Goal: Task Accomplishment & Management: Use online tool/utility

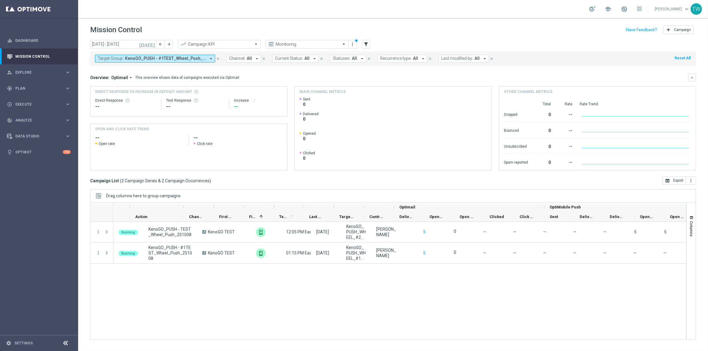
scroll to position [0, 75]
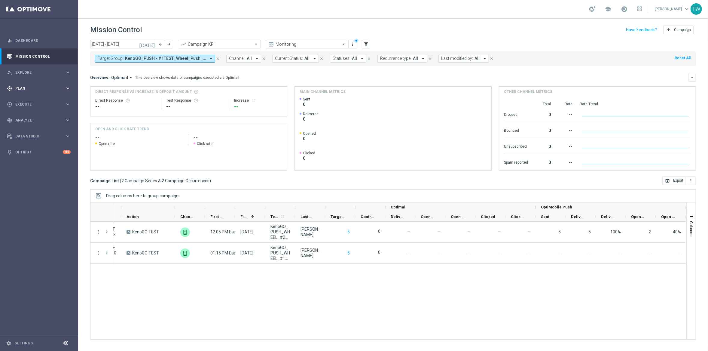
click at [49, 88] on span "Plan" at bounding box center [40, 89] width 50 height 4
click at [29, 101] on link "Target Groups" at bounding box center [39, 100] width 47 height 5
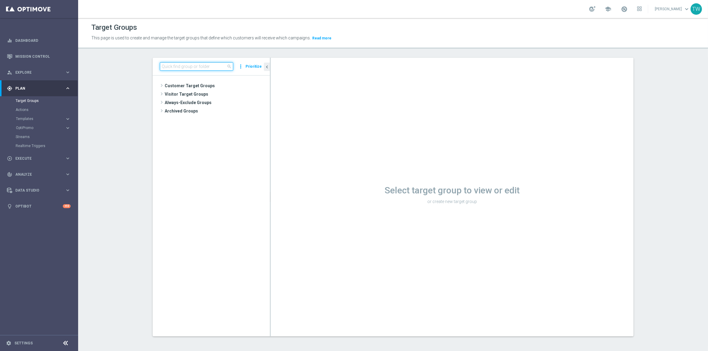
click at [211, 65] on input at bounding box center [196, 66] width 73 height 8
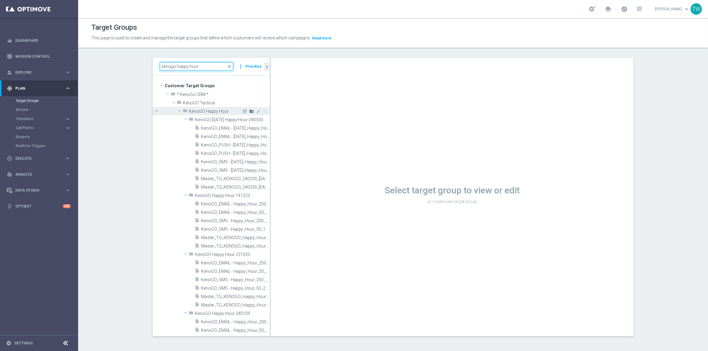
type input "kenogo happy hour"
click at [251, 111] on icon "create_new_folder" at bounding box center [251, 111] width 5 height 5
click at [211, 117] on input "text" at bounding box center [225, 119] width 60 height 7
type input "KenoGO Happy Hour 251008"
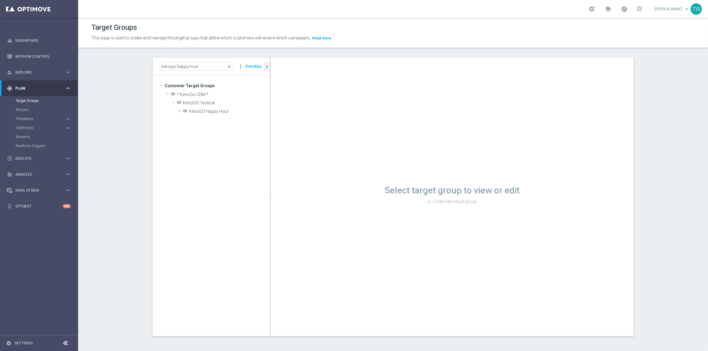
scroll to position [7753, 0]
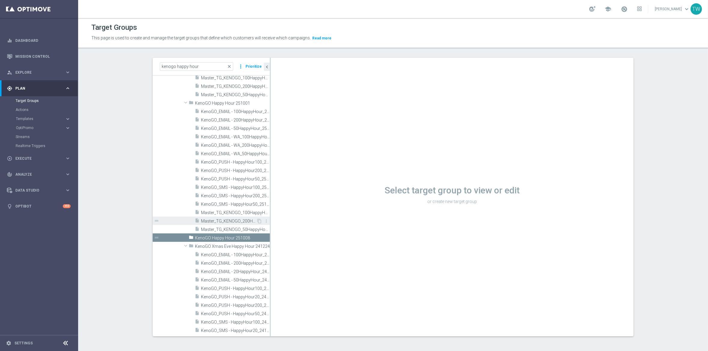
click at [244, 221] on span "Master_TG_KENOGO_200HappyHour_251001" at bounding box center [228, 220] width 55 height 5
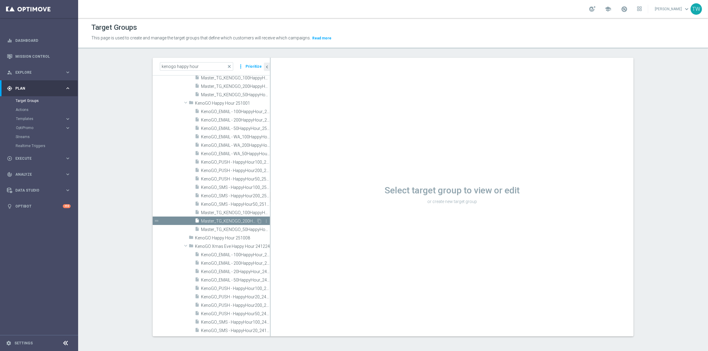
scroll to position [7780, 0]
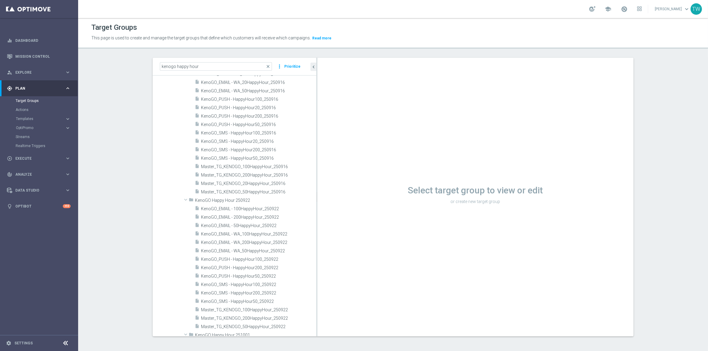
drag, startPoint x: 270, startPoint y: 214, endPoint x: 352, endPoint y: 212, distance: 82.1
click at [352, 212] on as-split "kenogo happy hour close more_vert Prioritize Customer Target Groups library_add…" at bounding box center [393, 197] width 481 height 278
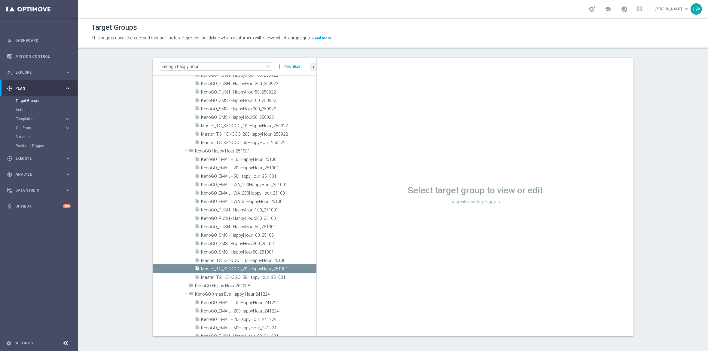
scroll to position [7738, 0]
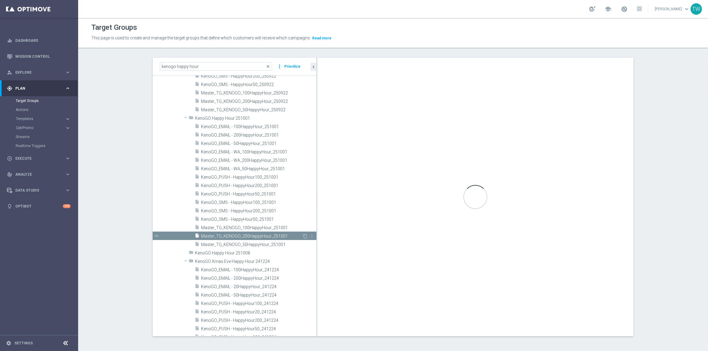
click at [274, 234] on span "Master_TG_KENOGO_200HappyHour_251001" at bounding box center [251, 235] width 101 height 5
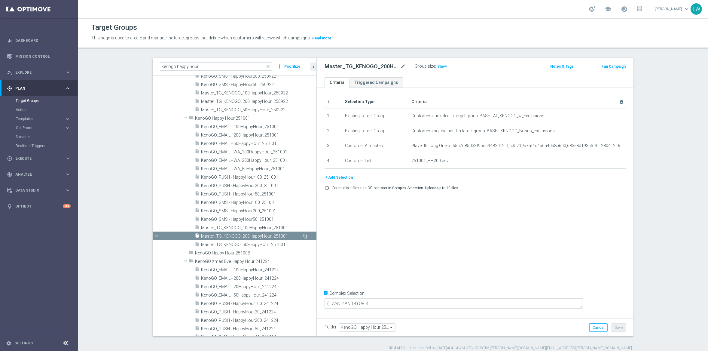
click at [305, 235] on icon "content_copy" at bounding box center [305, 235] width 5 height 5
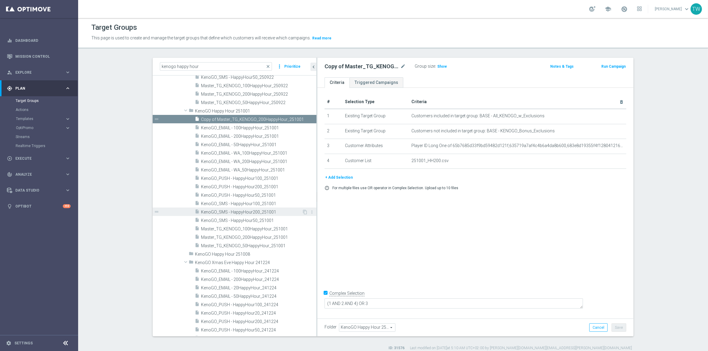
scroll to position [7745, 0]
click at [291, 210] on span "KenoGO_SMS - HappyHour200_251001" at bounding box center [251, 211] width 101 height 5
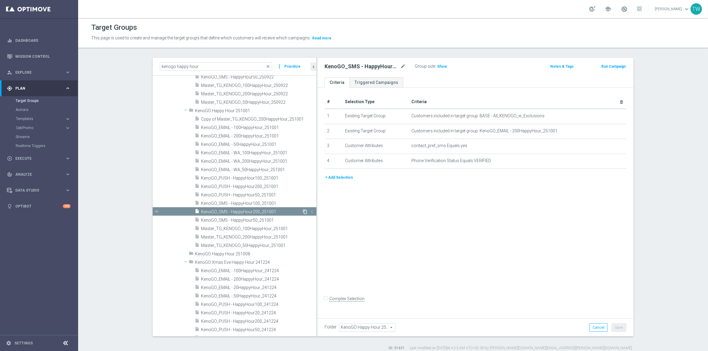
click at [305, 211] on icon "content_copy" at bounding box center [305, 211] width 5 height 5
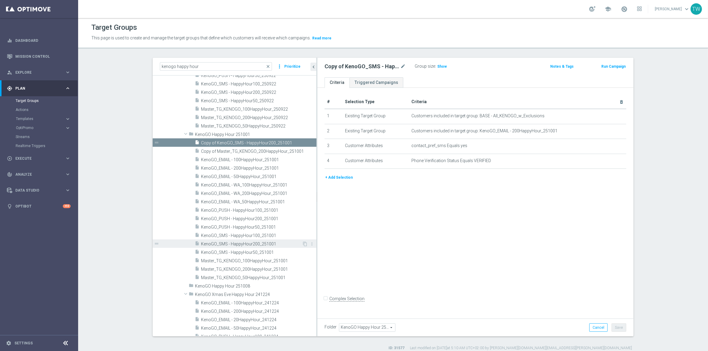
scroll to position [7736, 0]
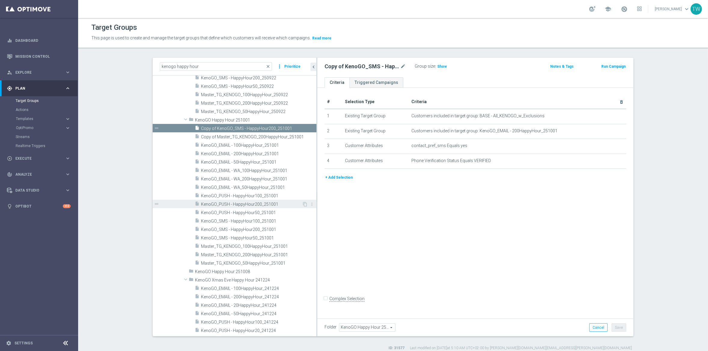
click at [289, 203] on span "KenoGO_PUSH - HappyHour200_251001" at bounding box center [251, 204] width 101 height 5
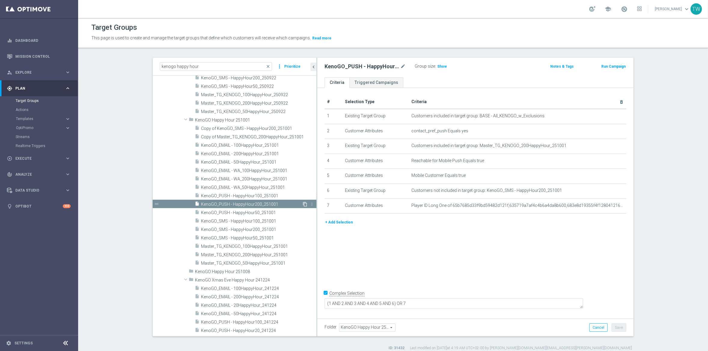
click at [306, 203] on icon "content_copy" at bounding box center [305, 204] width 5 height 5
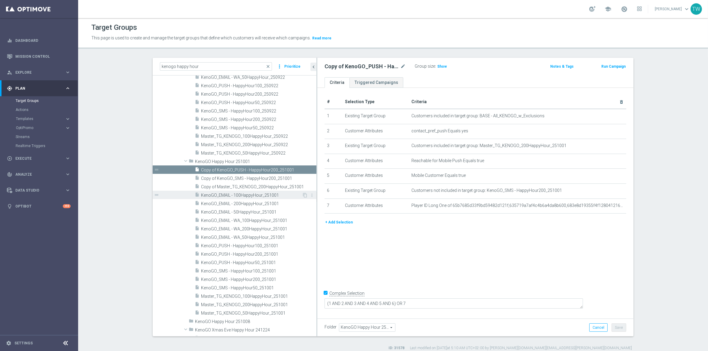
scroll to position [7720, 0]
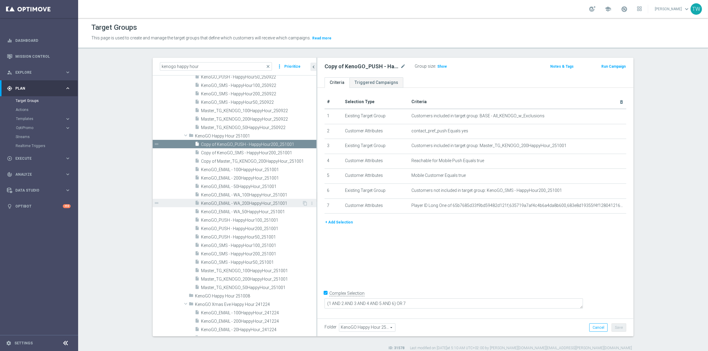
click at [288, 202] on span "KenoGO_EMAIL - WA_200HappyHour_251001" at bounding box center [251, 203] width 101 height 5
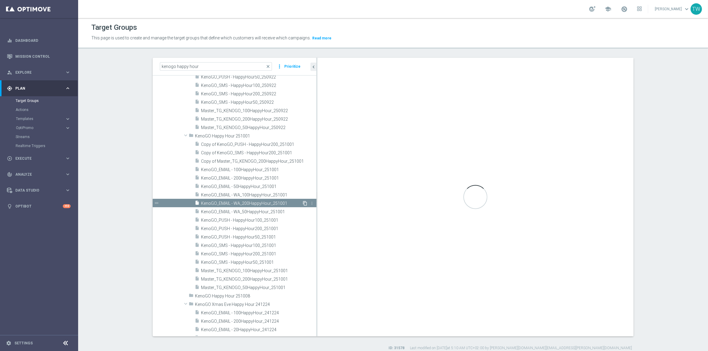
checkbox input "false"
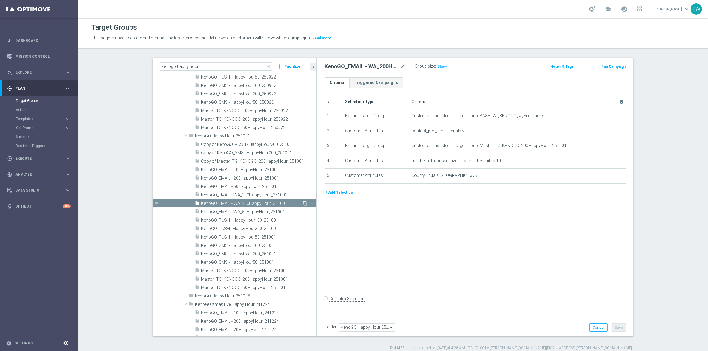
click at [304, 202] on icon "content_copy" at bounding box center [305, 203] width 5 height 5
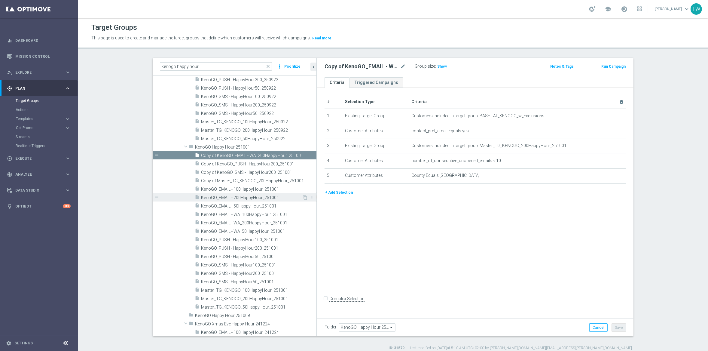
scroll to position [7710, 0]
click at [279, 198] on span "KenoGO_EMAIL - 200HappyHour_251001" at bounding box center [251, 196] width 101 height 5
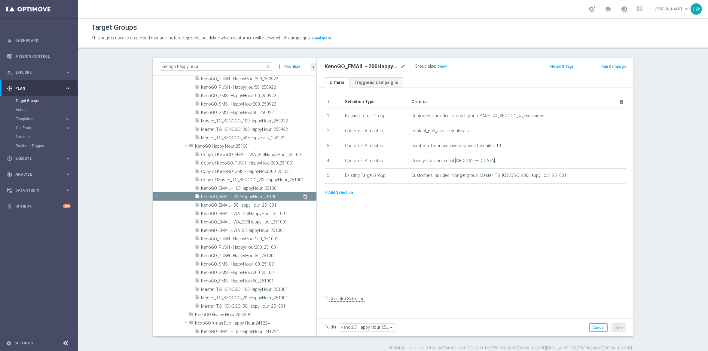
click at [306, 197] on icon "content_copy" at bounding box center [305, 196] width 5 height 5
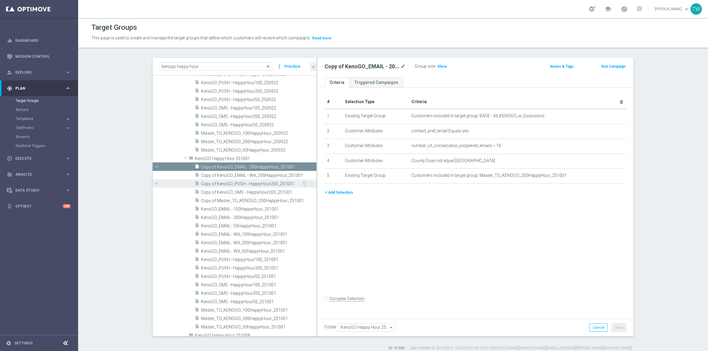
scroll to position [7718, 0]
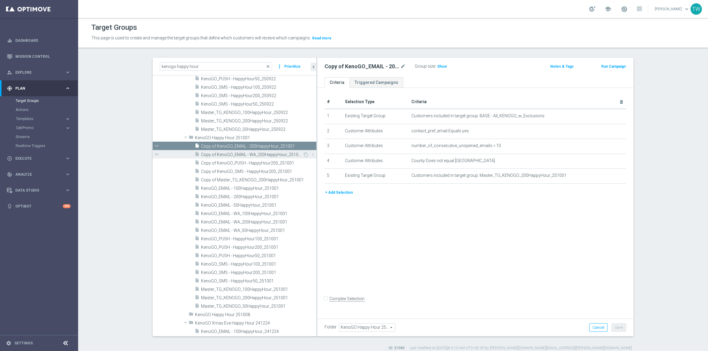
click at [227, 156] on span "Copy of KenoGO_EMAIL - WA_200HappyHour_251001" at bounding box center [252, 154] width 102 height 5
click at [222, 161] on span "Copy of KenoGO_PUSH - HappyHour200_251001" at bounding box center [252, 162] width 102 height 5
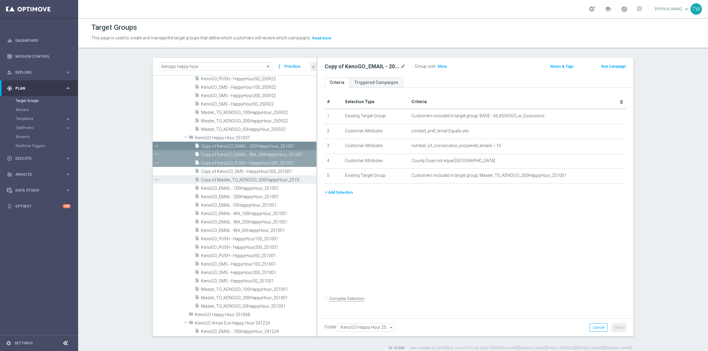
click at [218, 178] on span "Copy of Master_TG_KENOGO_200HappyHour_251001" at bounding box center [252, 179] width 102 height 5
click at [212, 177] on span "Copy of Master_TG_KENOGO_200HappyHour_251001" at bounding box center [252, 179] width 102 height 5
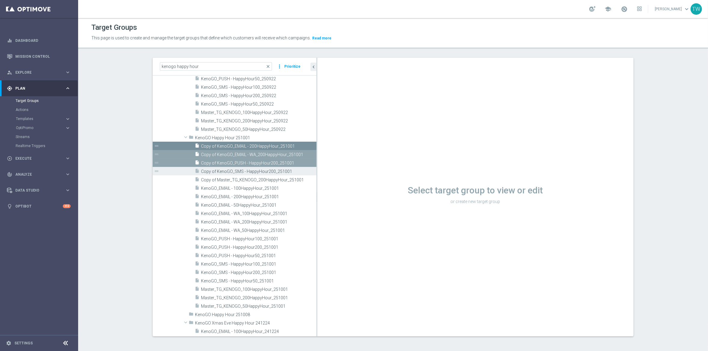
click at [214, 171] on span "Copy of KenoGO_SMS - HappyHour200_251001" at bounding box center [252, 171] width 102 height 5
click at [215, 182] on div "insert_drive_file Copy of Master_TG_KENOGO_200HappyHour_251001" at bounding box center [249, 179] width 108 height 8
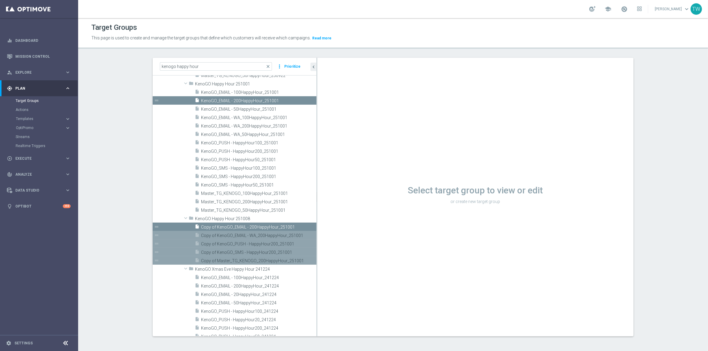
scroll to position [7772, 0]
click at [239, 218] on span "KenoGO Happy Hour 251008" at bounding box center [242, 218] width 94 height 5
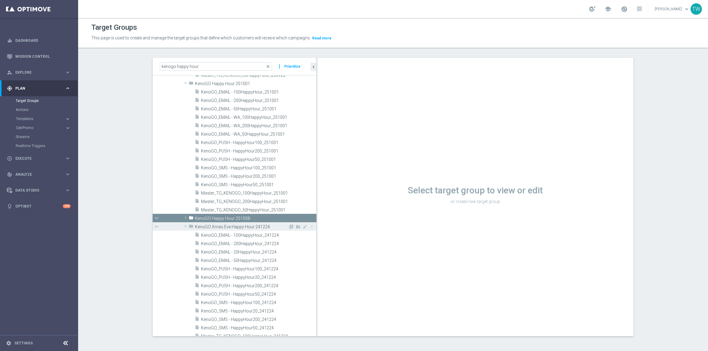
click at [233, 222] on div "folder KenoGO Xmas Eve Happy Hour 241224" at bounding box center [238, 226] width 99 height 8
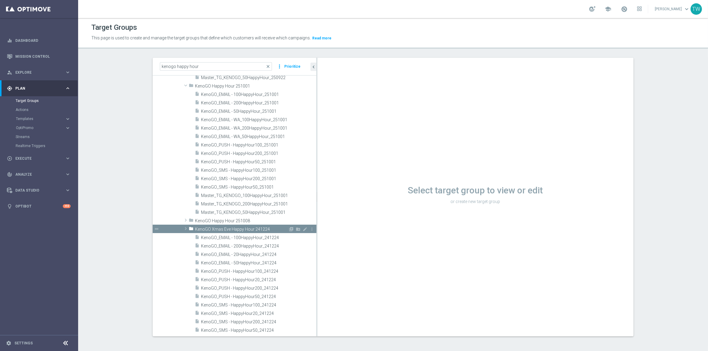
scroll to position [7668, 0]
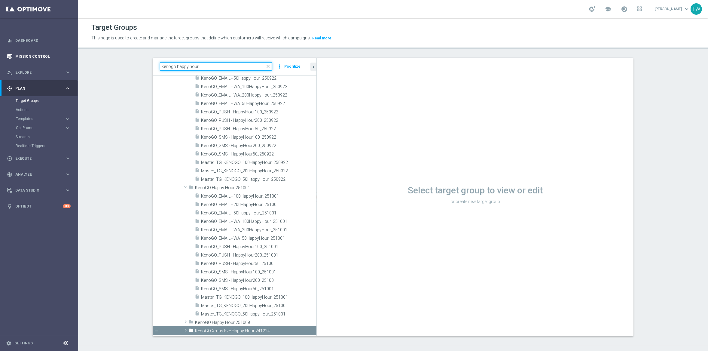
drag, startPoint x: 232, startPoint y: 63, endPoint x: 14, endPoint y: 62, distance: 217.3
click at [14, 62] on main "equalizer Dashboard Mission Control" at bounding box center [354, 175] width 708 height 351
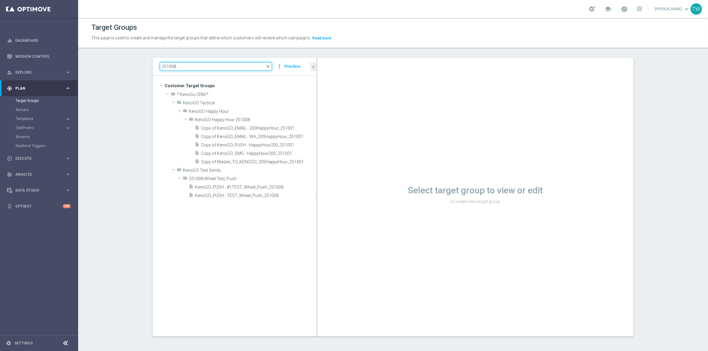
scroll to position [0, 0]
type input "251008"
click at [297, 119] on icon "create_new_folder" at bounding box center [298, 119] width 5 height 5
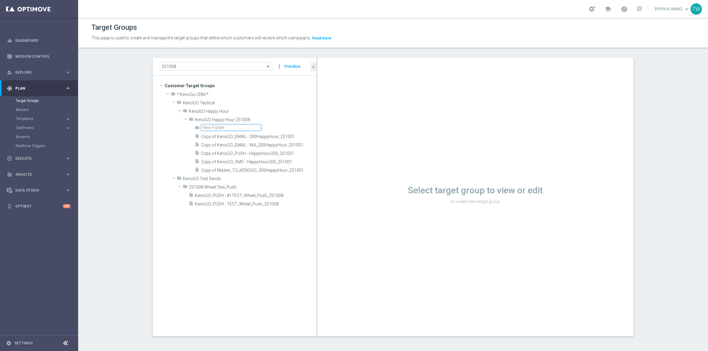
click at [218, 127] on input "text" at bounding box center [231, 127] width 60 height 7
type input "QLD"
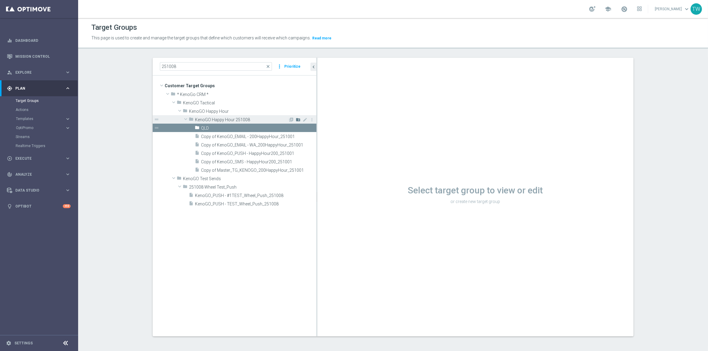
click at [297, 118] on icon "create_new_folder" at bounding box center [298, 119] width 5 height 5
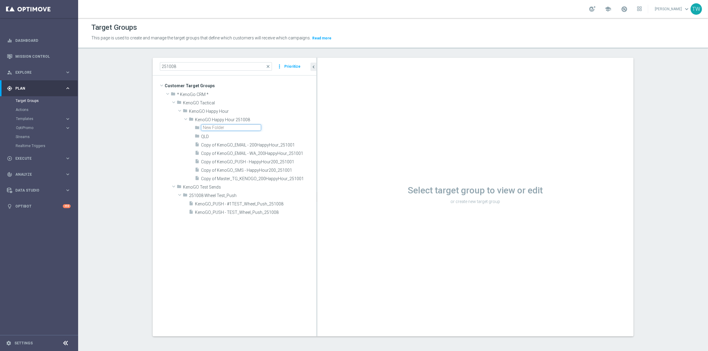
click at [210, 127] on input "text" at bounding box center [231, 127] width 60 height 7
type input "WA"
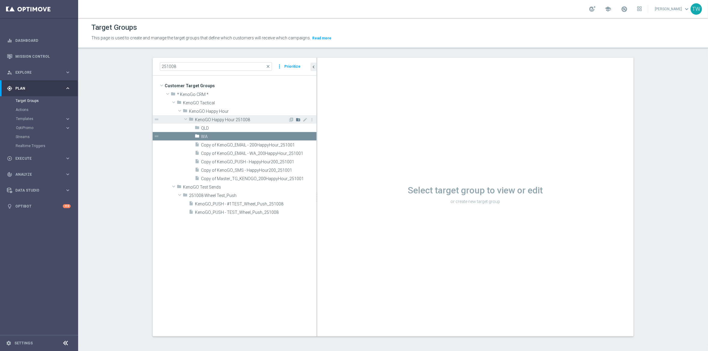
click at [296, 119] on icon "create_new_folder" at bounding box center [298, 119] width 5 height 5
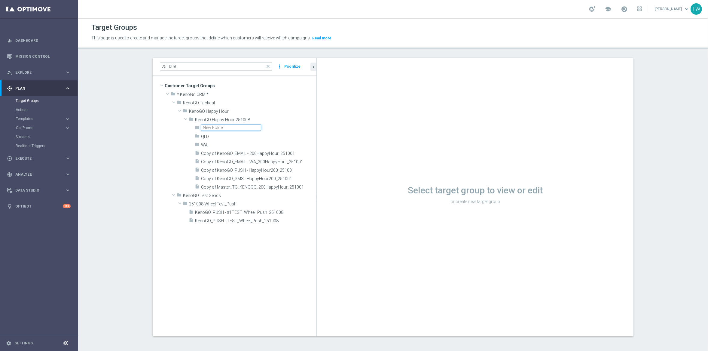
click at [215, 129] on input "text" at bounding box center [231, 127] width 60 height 7
type input "REST"
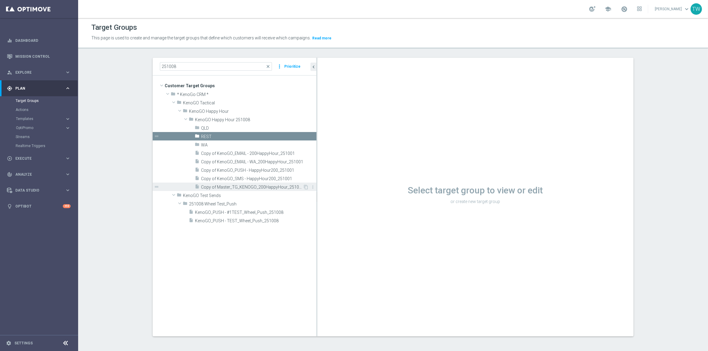
click at [263, 186] on span "Copy of Master_TG_KENOGO_200HappyHour_251001" at bounding box center [252, 186] width 102 height 5
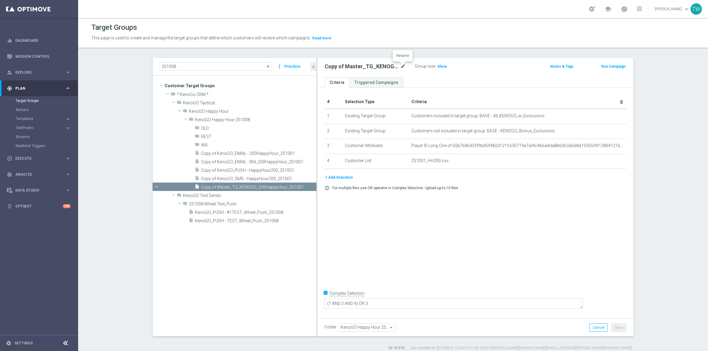
click at [403, 66] on icon "mode_edit" at bounding box center [402, 66] width 5 height 7
type input "Master_TG_KENOGO_200HappyHour_251008"
click at [617, 161] on icon "delete_forever" at bounding box center [616, 160] width 5 height 5
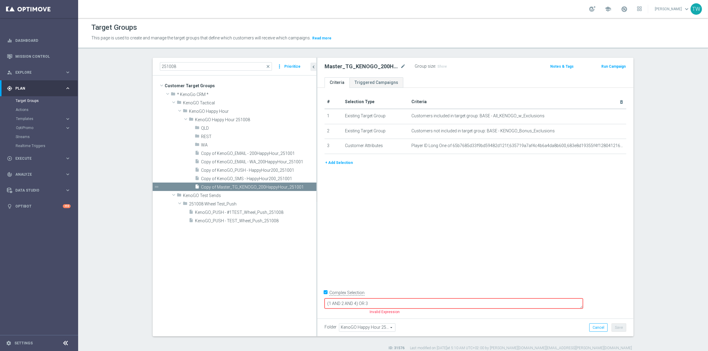
click at [341, 162] on button "+ Add Selection" at bounding box center [339, 162] width 29 height 7
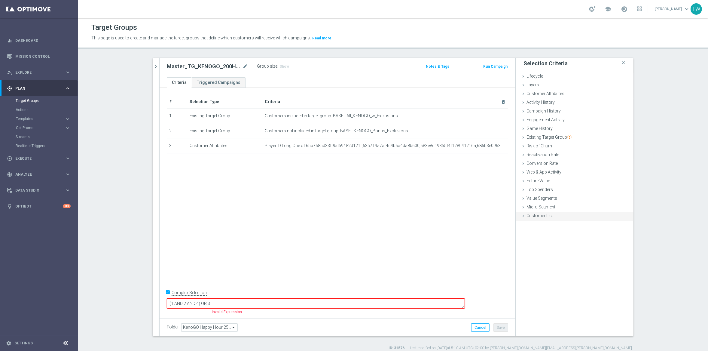
click at [557, 212] on div "Customer List done" at bounding box center [574, 216] width 117 height 9
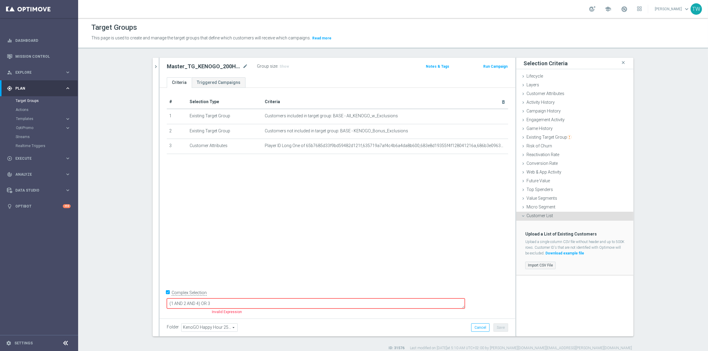
click at [546, 267] on label "Import CSV File" at bounding box center [540, 265] width 30 height 8
click at [0, 0] on input "Import CSV File" at bounding box center [0, 0] width 0 height 0
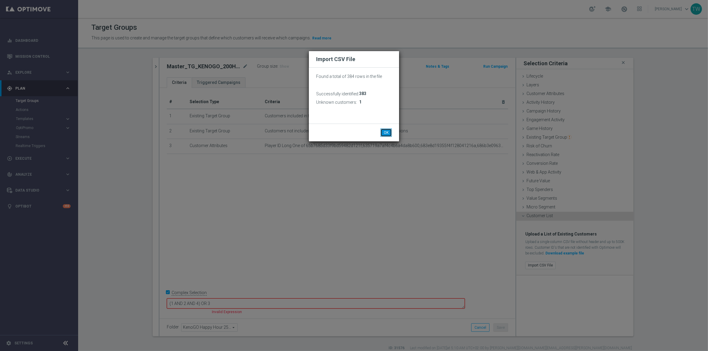
click at [386, 130] on button "OK" at bounding box center [385, 132] width 11 height 8
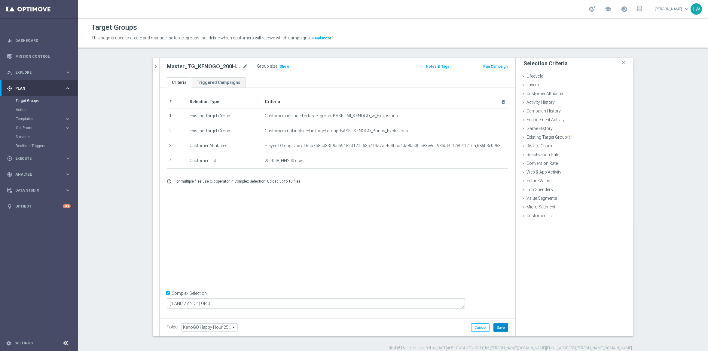
click at [504, 325] on button "Save" at bounding box center [500, 327] width 15 height 8
click at [159, 67] on div at bounding box center [159, 197] width 1 height 278
click at [157, 66] on icon "chevron_right" at bounding box center [156, 67] width 6 height 6
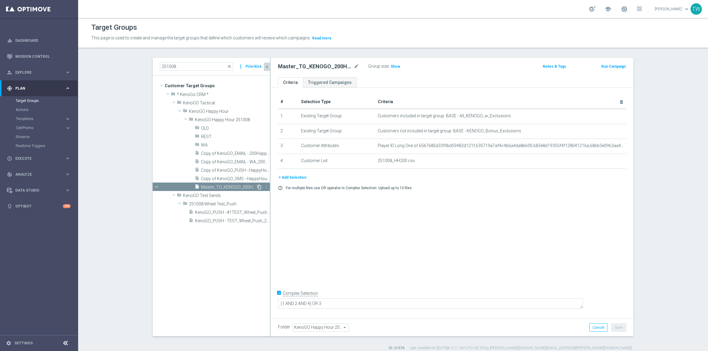
click at [261, 187] on icon "content_copy" at bounding box center [259, 186] width 5 height 5
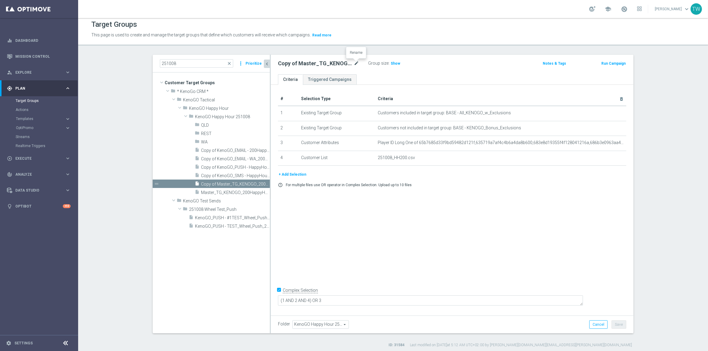
click at [354, 62] on icon "mode_edit" at bounding box center [356, 63] width 5 height 7
click at [316, 65] on input "Copy of Master_TG_KENOGO_200HappyHour_251008" at bounding box center [318, 65] width 81 height 8
type input "Master_TG_KENOGO_100HappyHour_251008"
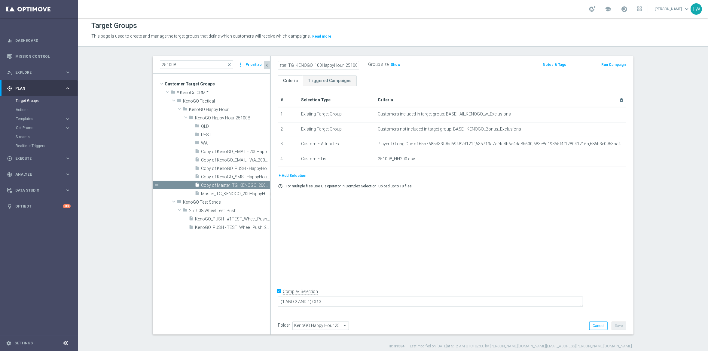
drag, startPoint x: 568, startPoint y: 188, endPoint x: 579, endPoint y: 182, distance: 12.5
click at [569, 187] on div "error_outline For multiple files use OR operator in Complex Selection. Upload u…" at bounding box center [451, 186] width 357 height 5
click at [613, 145] on icon "delete_forever" at bounding box center [613, 144] width 5 height 5
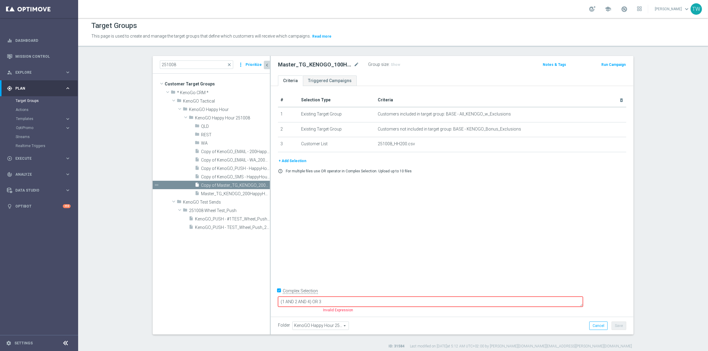
click at [280, 296] on input "Complex Selection" at bounding box center [280, 291] width 4 height 8
checkbox input "false"
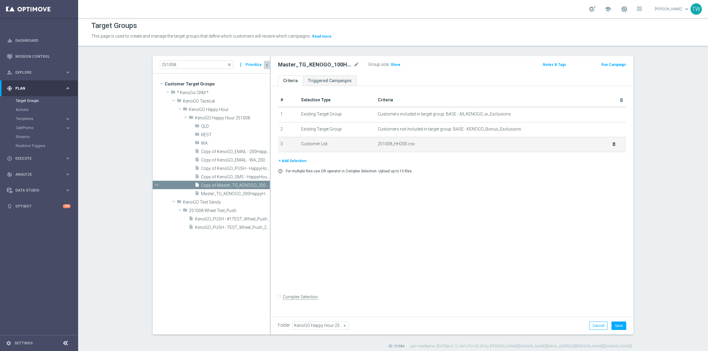
click at [615, 143] on div at bounding box center [614, 142] width 6 height 3
click at [613, 144] on icon "delete_forever" at bounding box center [614, 144] width 5 height 5
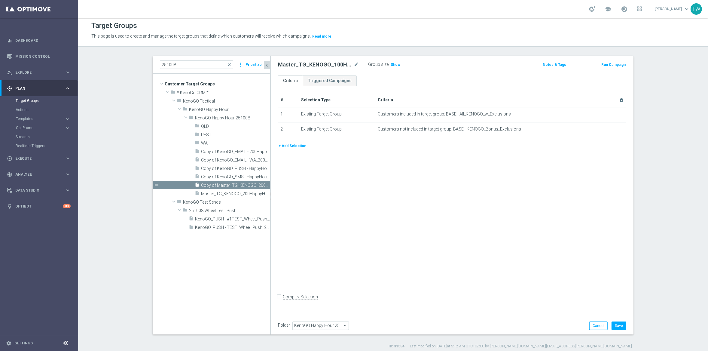
drag, startPoint x: 291, startPoint y: 146, endPoint x: 435, endPoint y: 157, distance: 143.7
click at [292, 145] on button "+ Add Selection" at bounding box center [292, 145] width 29 height 7
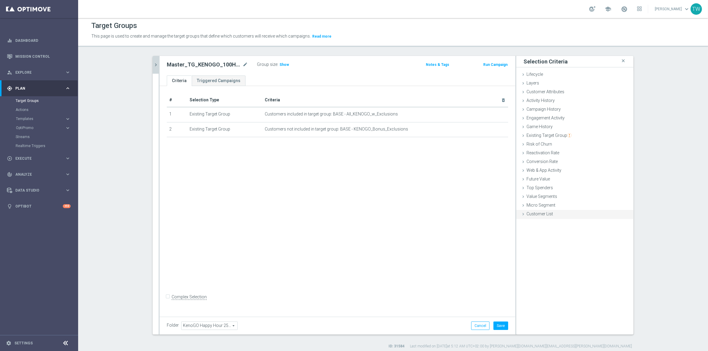
click at [551, 214] on span "Customer List" at bounding box center [539, 213] width 26 height 5
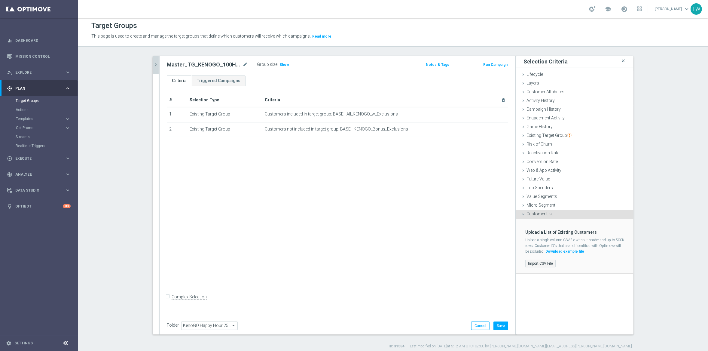
click at [537, 264] on label "Import CSV File" at bounding box center [540, 264] width 30 height 8
click at [0, 0] on input "Import CSV File" at bounding box center [0, 0] width 0 height 0
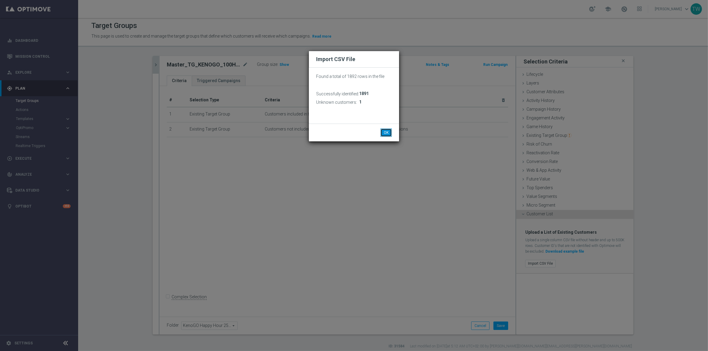
click at [387, 134] on button "OK" at bounding box center [385, 132] width 11 height 8
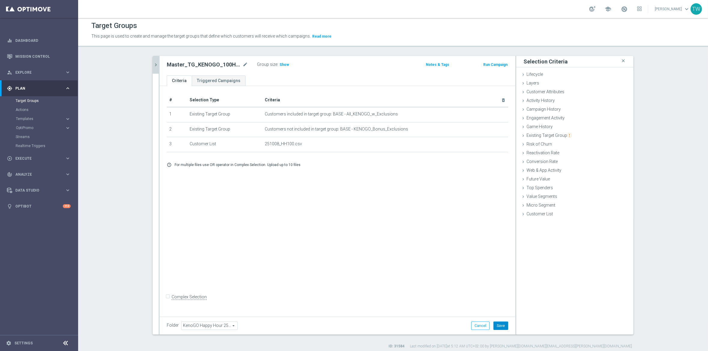
click at [503, 330] on div "Folder KenoGO Happy Hour 251008 KenoGO Happy Hour 251008 arrow_drop_down search…" at bounding box center [338, 325] width 356 height 18
click at [504, 325] on button "Save" at bounding box center [500, 325] width 15 height 8
click at [154, 62] on icon "chevron_right" at bounding box center [156, 65] width 6 height 6
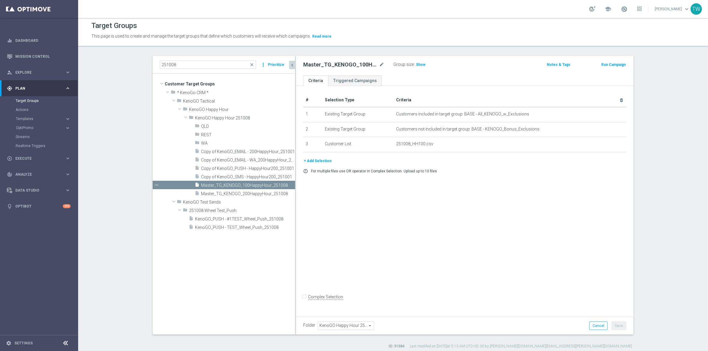
drag, startPoint x: 270, startPoint y: 185, endPoint x: 295, endPoint y: 186, distance: 25.2
click at [295, 186] on div at bounding box center [295, 195] width 1 height 278
click at [285, 185] on icon "content_copy" at bounding box center [284, 185] width 5 height 5
click at [380, 65] on icon "mode_edit" at bounding box center [381, 64] width 5 height 7
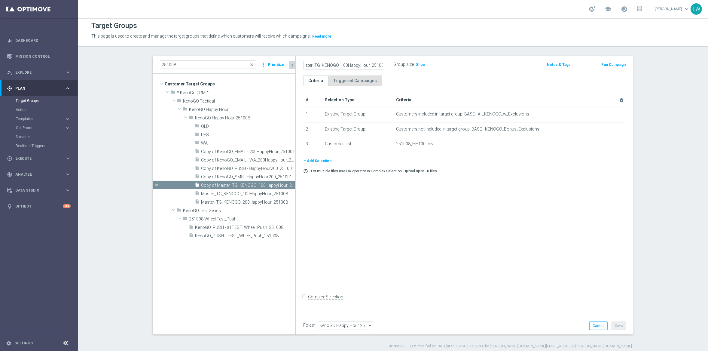
drag, startPoint x: 343, startPoint y: 63, endPoint x: 350, endPoint y: 75, distance: 14.2
click at [343, 63] on input "Copy of Master_TG_KENOGO_100HappyHour_251008" at bounding box center [343, 65] width 81 height 8
type input "Master_TG_KENOGO_50HappyHour_251008"
click at [615, 142] on div at bounding box center [615, 142] width 6 height 3
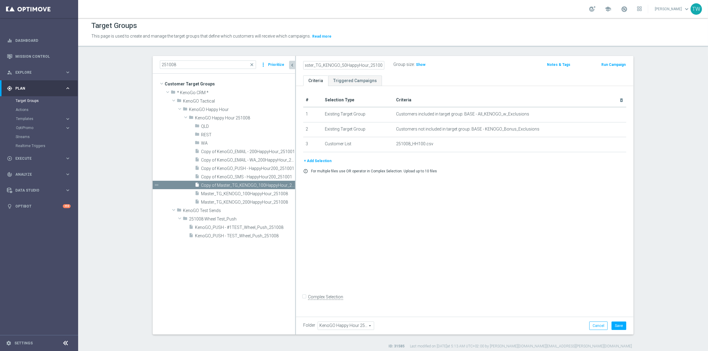
scroll to position [0, 0]
drag, startPoint x: 615, startPoint y: 145, endPoint x: 609, endPoint y: 147, distance: 6.5
click at [0, 0] on icon "delete_forever" at bounding box center [0, 0] width 0 height 0
drag, startPoint x: 327, startPoint y: 143, endPoint x: 333, endPoint y: 145, distance: 6.7
click at [327, 143] on button "+ Add Selection" at bounding box center [317, 145] width 29 height 7
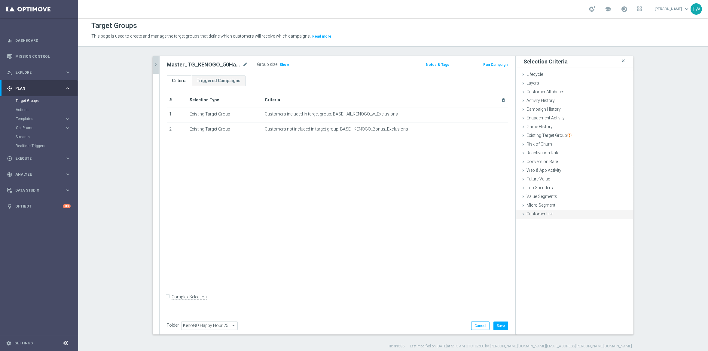
click at [561, 214] on div "Customer List done selection saved" at bounding box center [574, 214] width 117 height 9
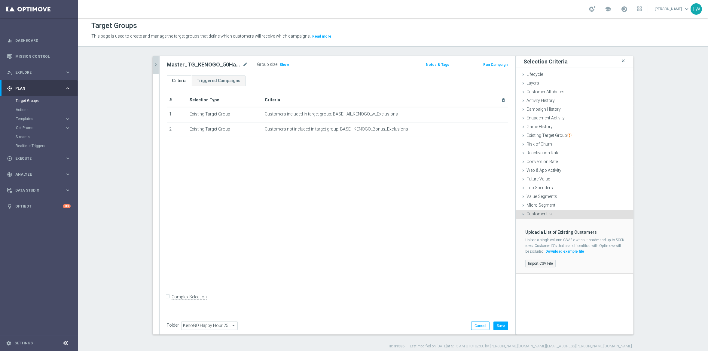
click at [543, 263] on label "Import CSV File" at bounding box center [540, 264] width 30 height 8
click at [0, 0] on input "Import CSV File" at bounding box center [0, 0] width 0 height 0
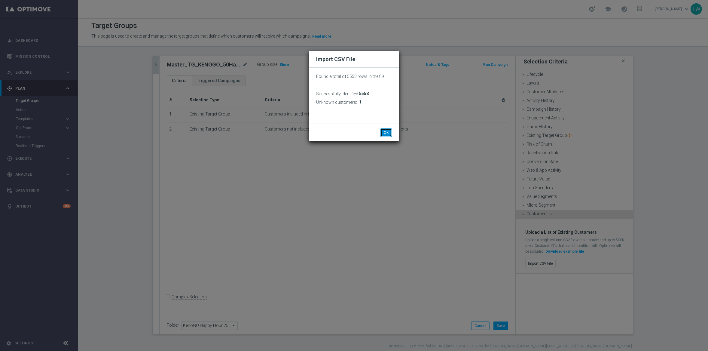
click at [385, 130] on button "OK" at bounding box center [385, 132] width 11 height 8
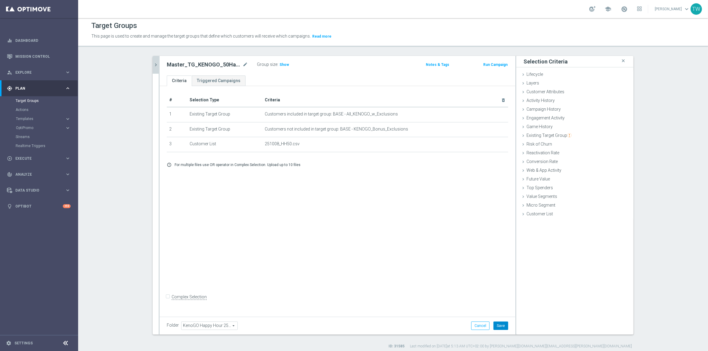
click at [496, 322] on button "Save" at bounding box center [500, 325] width 15 height 8
click at [160, 67] on div "Master_TG_KENOGO_50HappyHour_251008 mode_edit Group size : Show Notes & Tags Ru…" at bounding box center [338, 66] width 356 height 20
click at [156, 63] on icon "chevron_right" at bounding box center [156, 65] width 6 height 6
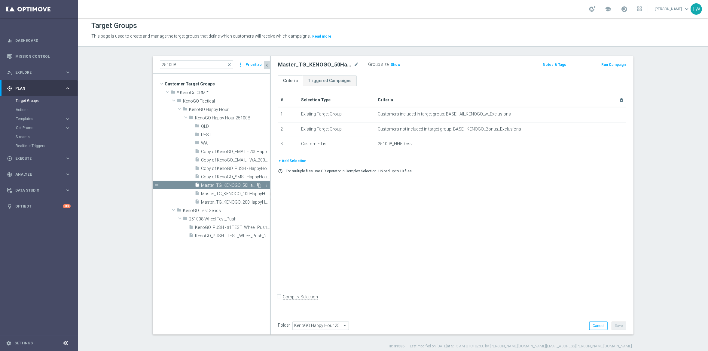
click at [260, 184] on icon "content_copy" at bounding box center [259, 185] width 5 height 5
click at [356, 64] on icon "mode_edit" at bounding box center [356, 64] width 5 height 7
click at [319, 65] on input "Copy of Master_TG_KENOGO_50HappyHour_251008" at bounding box center [318, 65] width 81 height 8
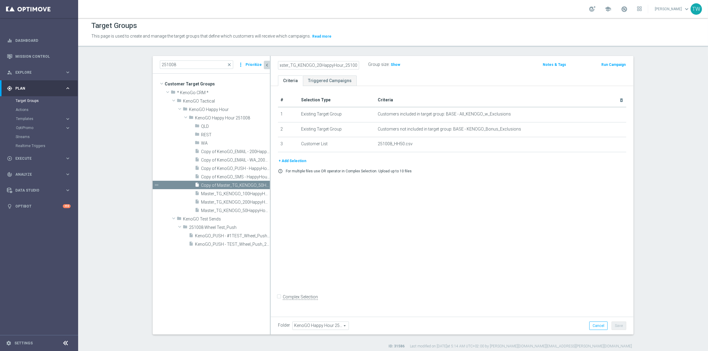
type input "Master_TG_KENOGO_20HappyHour_251008"
click at [614, 143] on div at bounding box center [614, 142] width 6 height 3
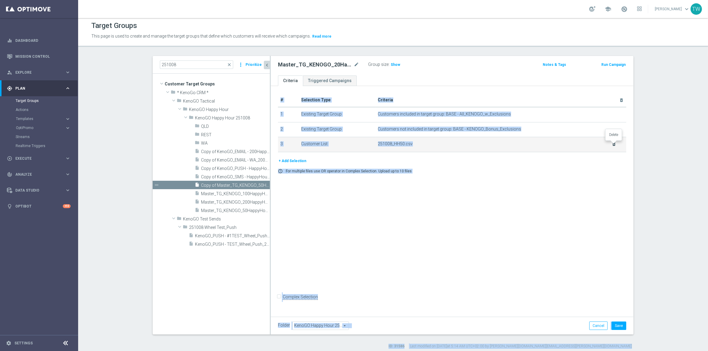
click at [614, 144] on icon "delete_forever" at bounding box center [614, 144] width 5 height 5
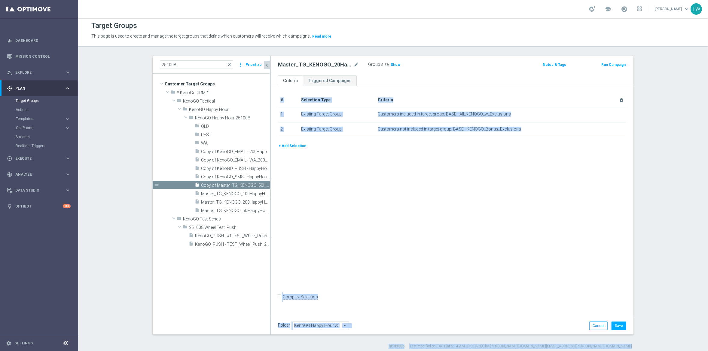
click at [293, 148] on button "+ Add Selection" at bounding box center [292, 145] width 29 height 7
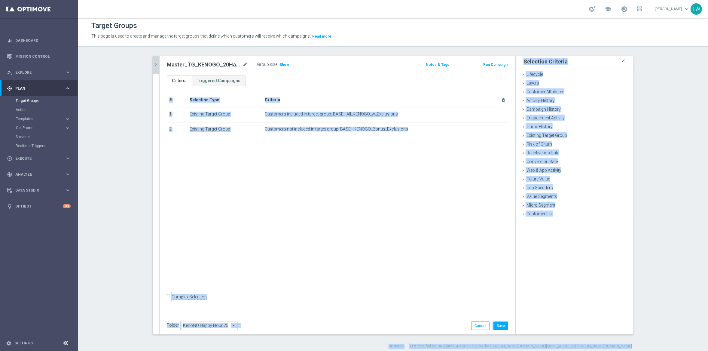
click at [328, 174] on div "# Selection Type Criteria delete_forever 1 Existing Target Group Customers incl…" at bounding box center [338, 200] width 356 height 228
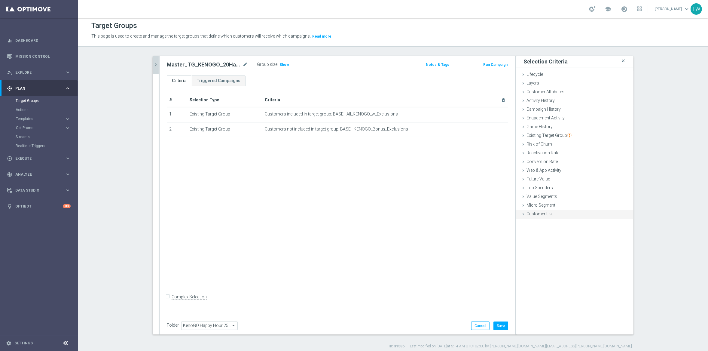
click at [542, 211] on span "Customer List" at bounding box center [539, 213] width 26 height 5
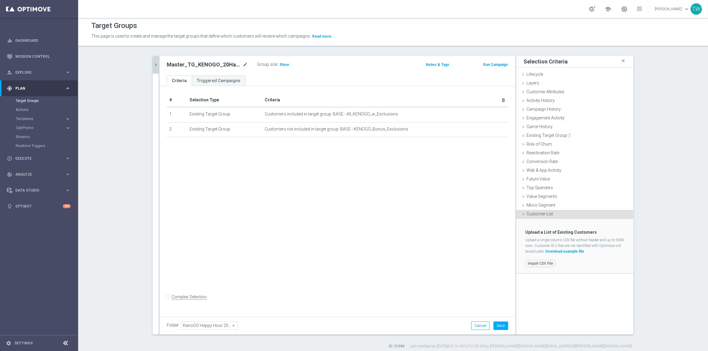
click at [541, 264] on label "Import CSV File" at bounding box center [540, 264] width 30 height 8
click at [0, 0] on input "Import CSV File" at bounding box center [0, 0] width 0 height 0
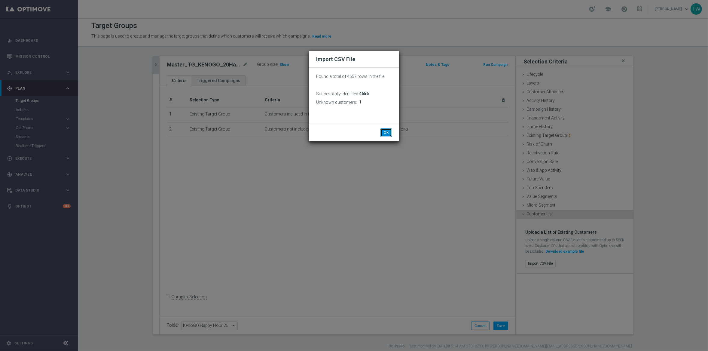
click at [384, 130] on button "OK" at bounding box center [385, 132] width 11 height 8
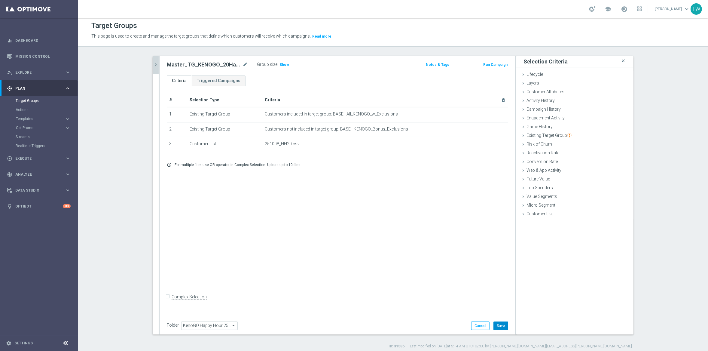
click at [503, 325] on button "Save" at bounding box center [500, 325] width 15 height 8
click at [155, 63] on icon "chevron_right" at bounding box center [156, 65] width 6 height 6
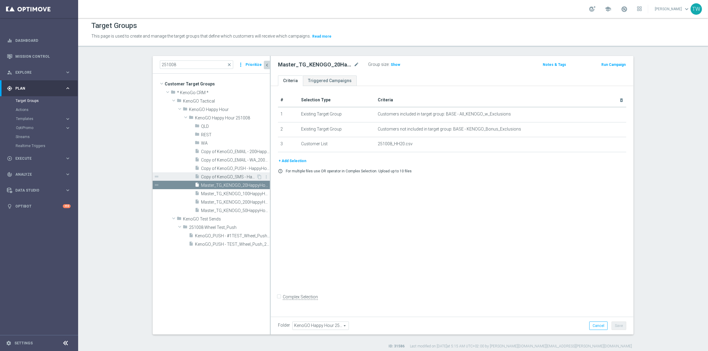
click at [240, 176] on span "Copy of KenoGO_SMS - HappyHour200_251001" at bounding box center [228, 176] width 55 height 5
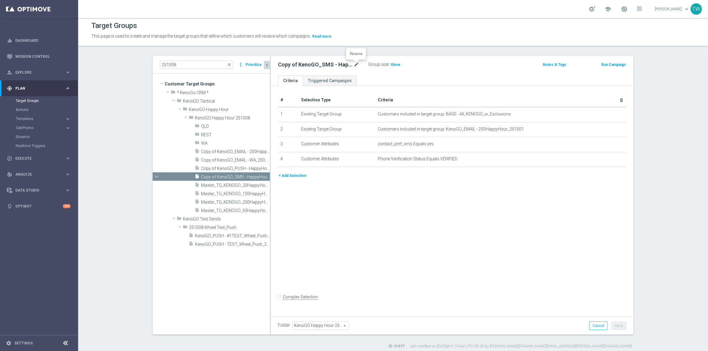
click at [357, 63] on icon "mode_edit" at bounding box center [356, 64] width 5 height 7
type input "KenoGO_SMS - HappyHour200_251008"
click at [607, 131] on icon "mode_edit" at bounding box center [606, 129] width 5 height 5
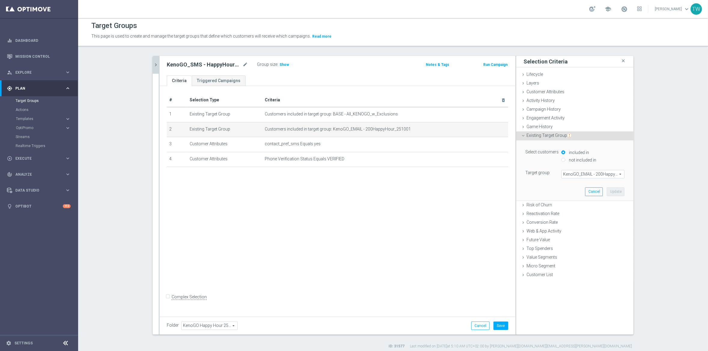
click at [587, 177] on span "KenoGO_EMAIL - 200HappyHour_251001" at bounding box center [593, 174] width 63 height 8
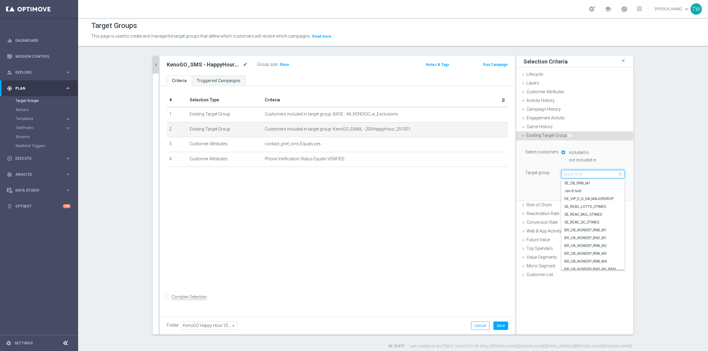
click at [587, 177] on input "search" at bounding box center [592, 174] width 63 height 8
type input "251008"
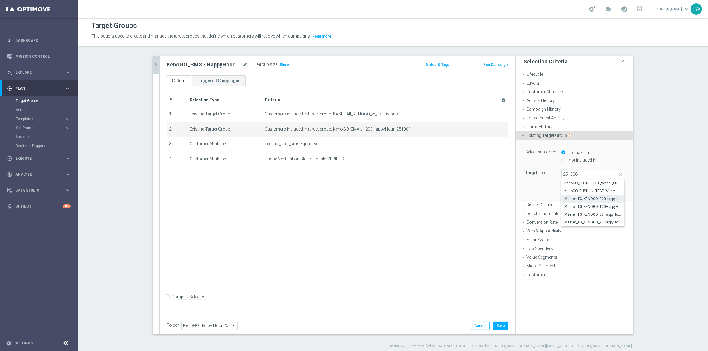
click at [601, 200] on span "Master_TG_KENOGO_200HappyHour_251008" at bounding box center [592, 198] width 57 height 5
type input "Master_TG_KENOGO_200HappyHour_251008"
click at [615, 194] on button "Update" at bounding box center [616, 191] width 18 height 8
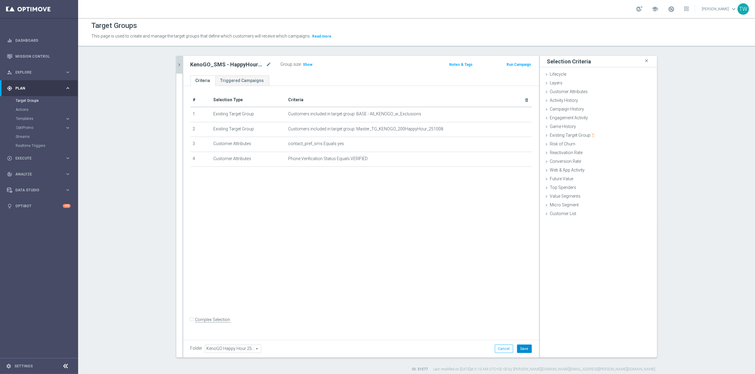
click at [527, 346] on button "Save" at bounding box center [524, 349] width 15 height 8
click at [177, 64] on icon "chevron_right" at bounding box center [180, 65] width 6 height 6
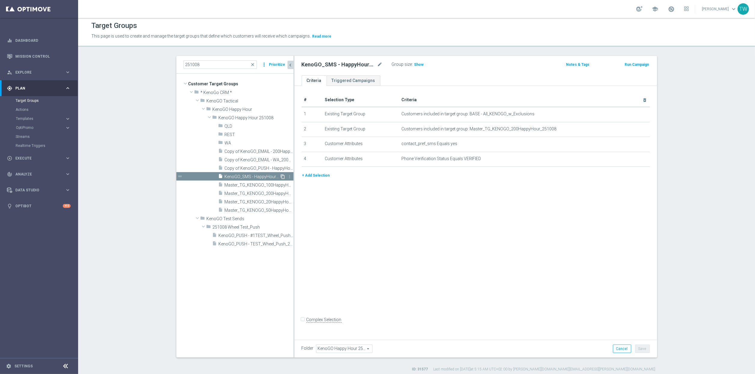
click at [283, 175] on icon "content_copy" at bounding box center [283, 176] width 5 height 5
click at [380, 66] on icon "mode_edit" at bounding box center [379, 64] width 5 height 7
click at [361, 63] on input "Copy of KenoGO_SMS - HappyHour200_251008" at bounding box center [342, 65] width 81 height 8
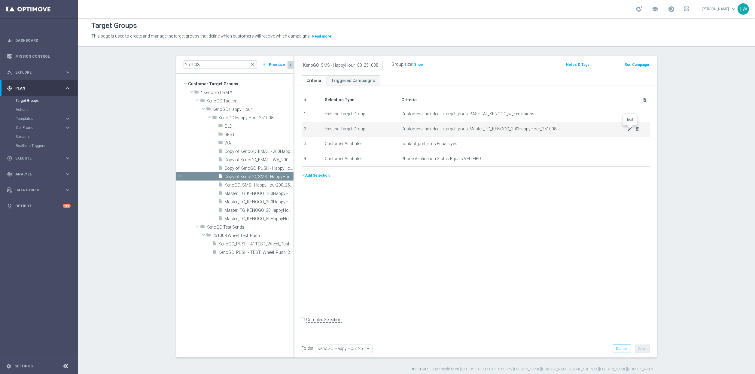
type input "KenoGO_SMS - HappyHour100_251008"
click at [631, 130] on icon "mode_edit" at bounding box center [630, 129] width 5 height 5
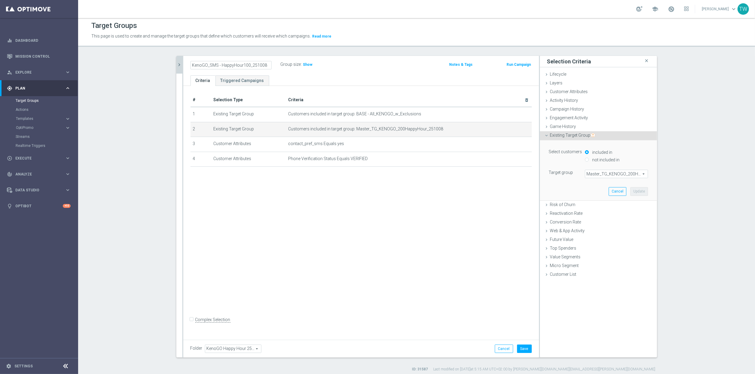
click at [621, 171] on span "Master_TG_KENOGO_200HappyHour_251008" at bounding box center [616, 174] width 63 height 8
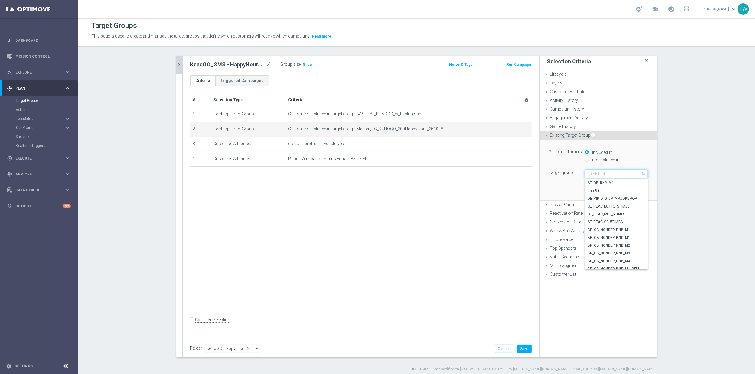
click at [621, 171] on input "search" at bounding box center [616, 174] width 63 height 8
type input "251008"
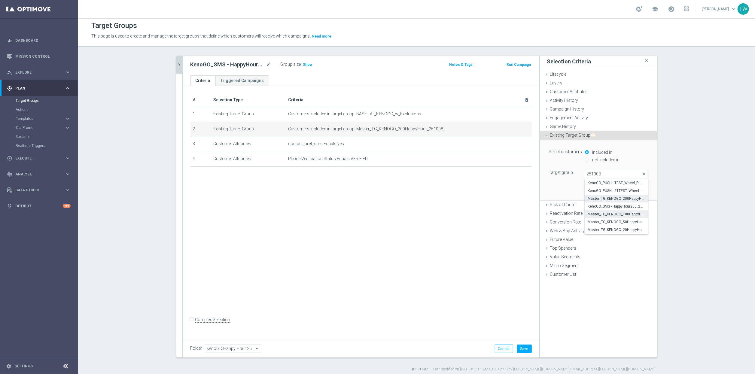
click at [633, 215] on span "Master_TG_KENOGO_100HappyHour_251008" at bounding box center [616, 214] width 57 height 5
type input "Master_TG_KENOGO_100HappyHour_251008"
click at [639, 192] on button "Update" at bounding box center [639, 191] width 18 height 8
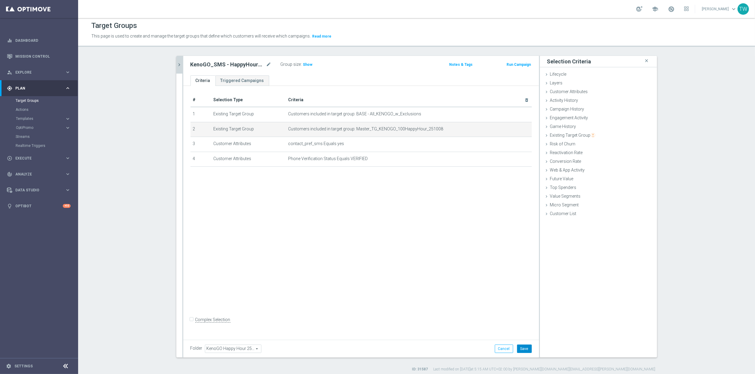
click at [529, 345] on button "Save" at bounding box center [524, 349] width 15 height 8
drag, startPoint x: 178, startPoint y: 54, endPoint x: 179, endPoint y: 63, distance: 9.7
click at [178, 54] on div "Target Groups This page is used to create and manage the target groups that def…" at bounding box center [416, 196] width 677 height 356
click at [179, 63] on icon "chevron_right" at bounding box center [180, 64] width 6 height 6
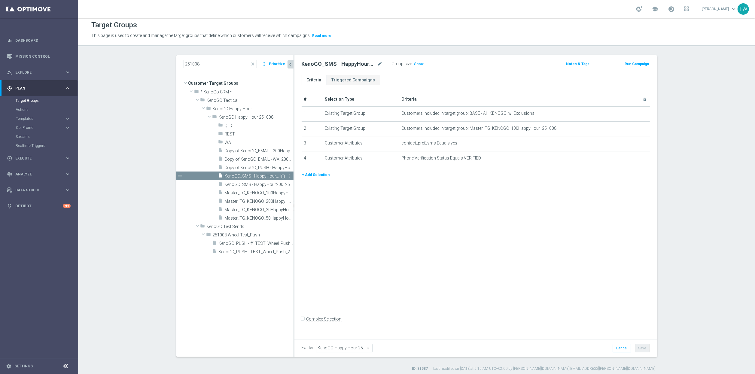
click at [284, 176] on icon "content_copy" at bounding box center [283, 176] width 5 height 5
click at [381, 63] on icon "mode_edit" at bounding box center [379, 63] width 5 height 7
click at [361, 64] on input "Copy of KenoGO_SMS - HappyHour100_251008" at bounding box center [342, 64] width 81 height 8
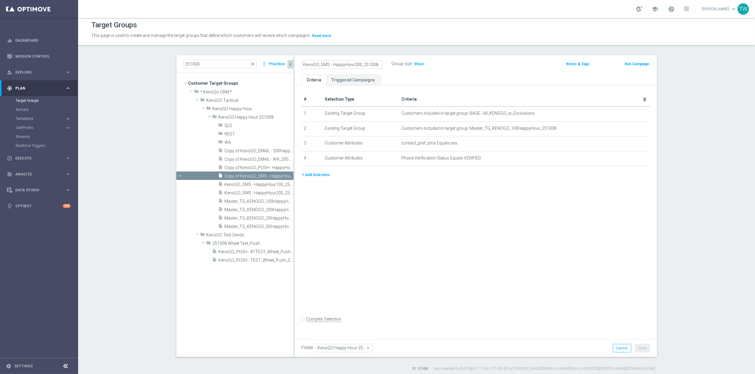
click at [357, 63] on input "KenoGO_SMS - HappyHour200_251008" at bounding box center [342, 64] width 81 height 8
type input "KenoGO_SMS - HappyHour50_251008"
click at [496, 199] on div "# Selection Type Criteria delete_forever 1 Existing Target Group Customers incl…" at bounding box center [475, 210] width 363 height 251
click at [630, 130] on icon "mode_edit" at bounding box center [630, 128] width 5 height 5
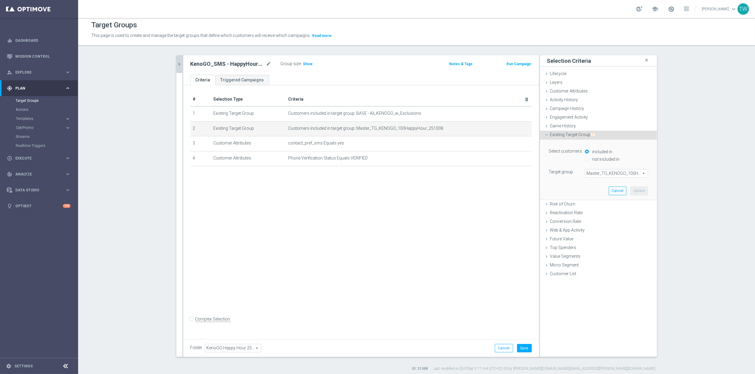
click at [620, 174] on span "Master_TG_KENOGO_100HappyHour_251008" at bounding box center [616, 173] width 63 height 8
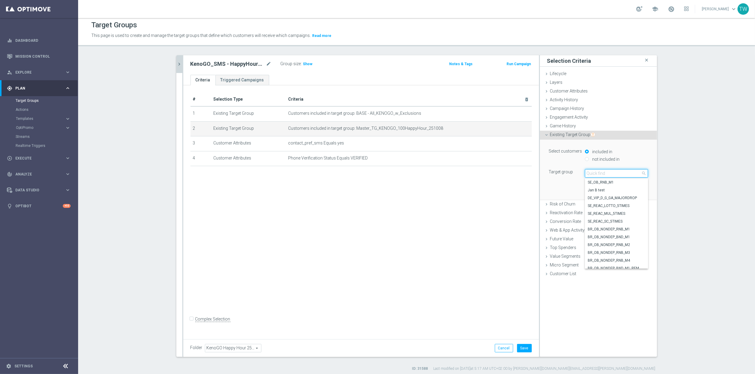
click at [620, 174] on input "search" at bounding box center [616, 173] width 63 height 8
type input "251008"
click at [632, 224] on span "Master_TG_KENOGO_50HappyHour_251008" at bounding box center [616, 221] width 57 height 5
type input "Master_TG_KENOGO_50HappyHour_251008"
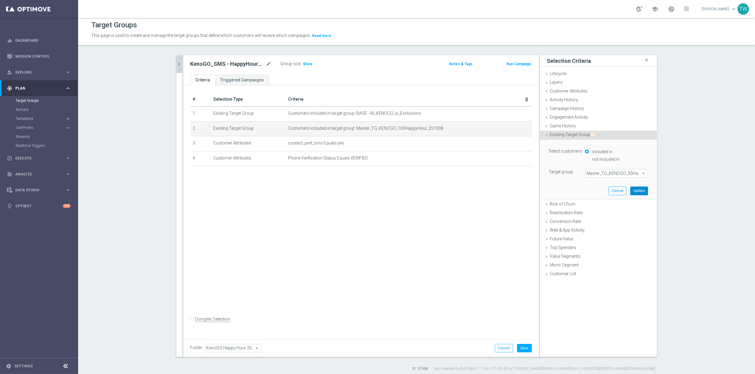
click at [639, 189] on button "Update" at bounding box center [639, 191] width 18 height 8
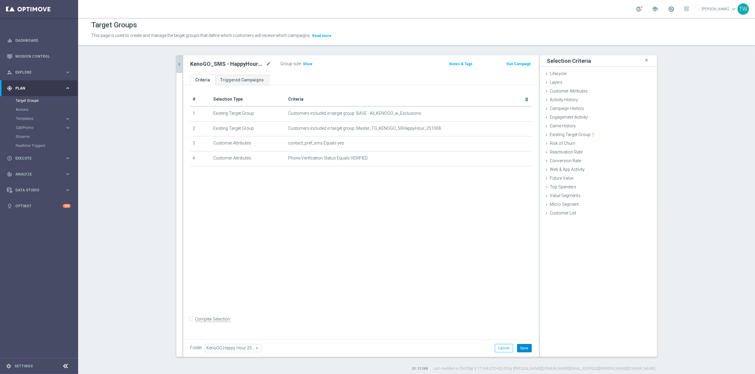
click at [527, 350] on button "Save" at bounding box center [524, 348] width 15 height 8
click at [178, 67] on button "chevron_right" at bounding box center [179, 64] width 6 height 18
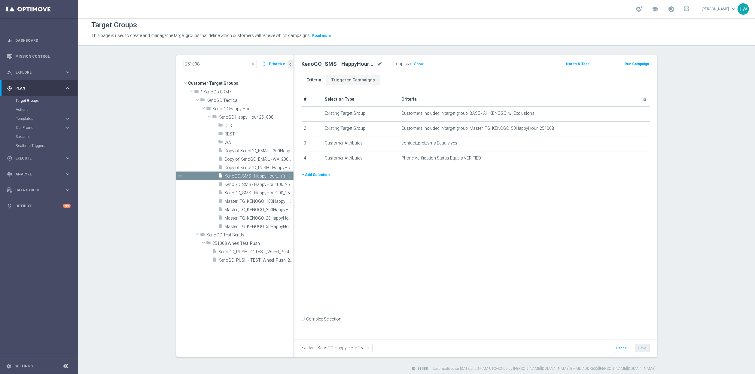
click at [282, 175] on icon "content_copy" at bounding box center [283, 176] width 5 height 5
click at [379, 64] on icon "mode_edit" at bounding box center [379, 63] width 5 height 7
click at [363, 63] on input "Copy of KenoGO_SMS - HappyHour50_251008" at bounding box center [342, 64] width 81 height 8
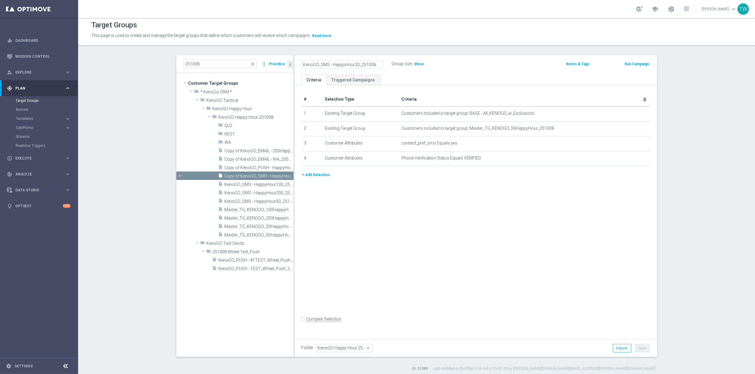
type input "KenoGO_SMS - HappyHour20_251008"
click at [629, 131] on icon "mode_edit" at bounding box center [630, 128] width 5 height 5
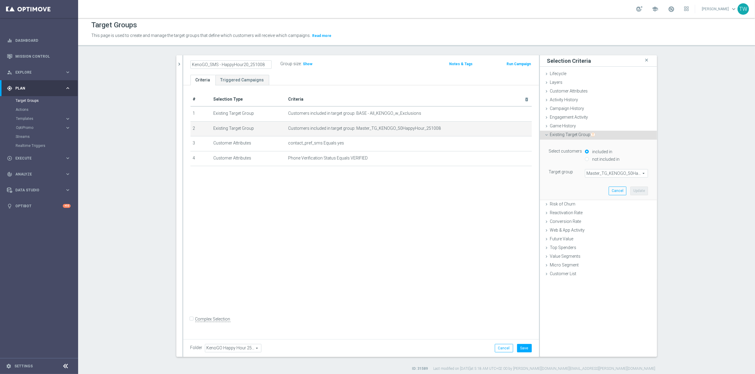
click at [619, 174] on span "Master_TG_KENOGO_50HappyHour_251008" at bounding box center [616, 173] width 63 height 8
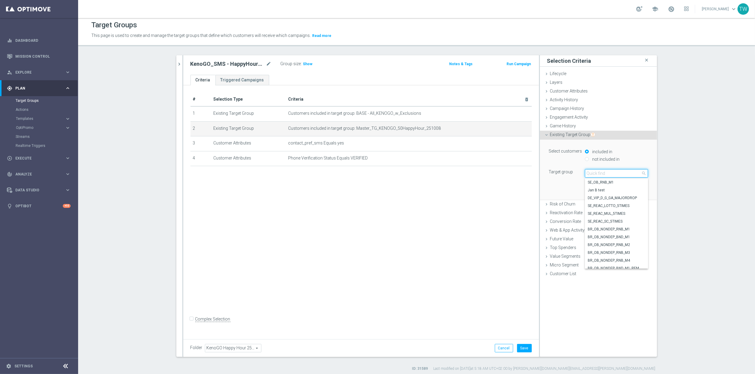
click at [619, 174] on input "search" at bounding box center [616, 173] width 63 height 8
type input "251008"
click at [631, 230] on span "Master_TG_KENOGO_20HappyHour_251008" at bounding box center [616, 229] width 57 height 5
type input "Master_TG_KENOGO_20HappyHour_251008"
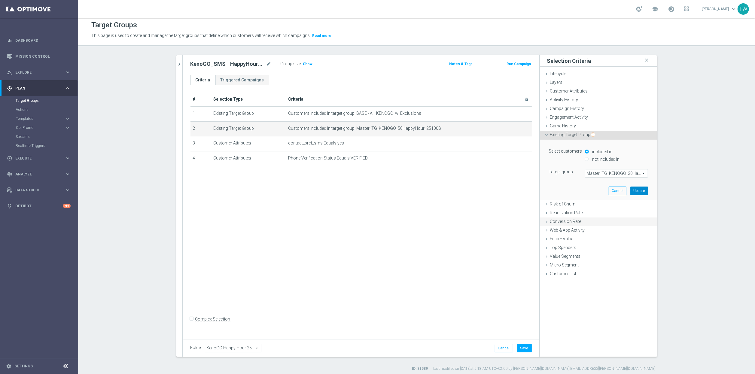
drag, startPoint x: 637, startPoint y: 193, endPoint x: 612, endPoint y: 216, distance: 34.2
click at [637, 193] on button "Update" at bounding box center [639, 191] width 18 height 8
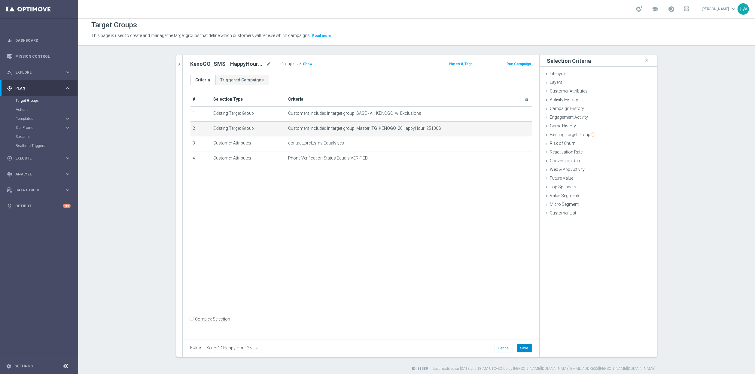
drag, startPoint x: 525, startPoint y: 349, endPoint x: 507, endPoint y: 329, distance: 26.8
click at [525, 349] on button "Save" at bounding box center [524, 348] width 15 height 8
click at [181, 66] on icon "chevron_right" at bounding box center [180, 64] width 6 height 6
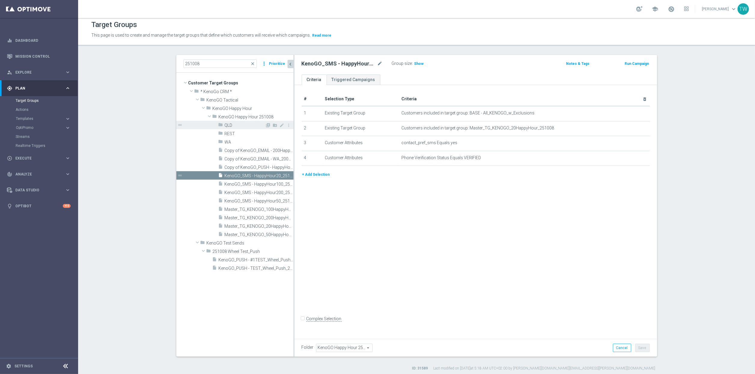
scroll to position [4, 0]
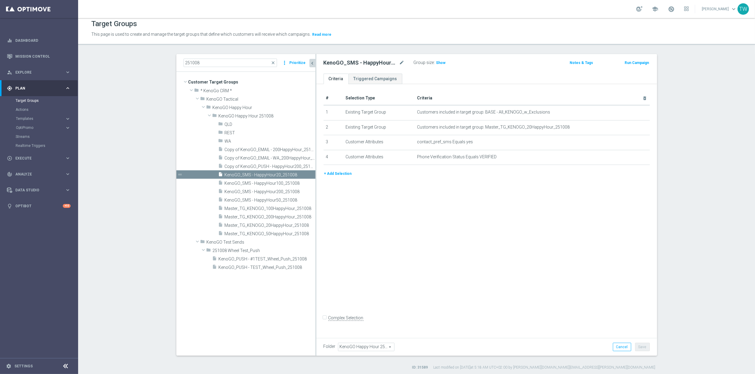
drag, startPoint x: 294, startPoint y: 186, endPoint x: 316, endPoint y: 184, distance: 22.0
click at [316, 184] on div at bounding box center [316, 205] width 1 height 302
click at [256, 163] on span "Copy of KenoGO_PUSH - HappyHour200_251001" at bounding box center [263, 165] width 77 height 5
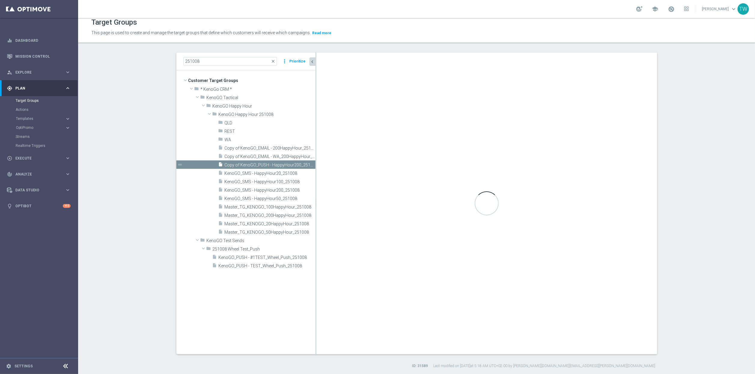
checkbox input "true"
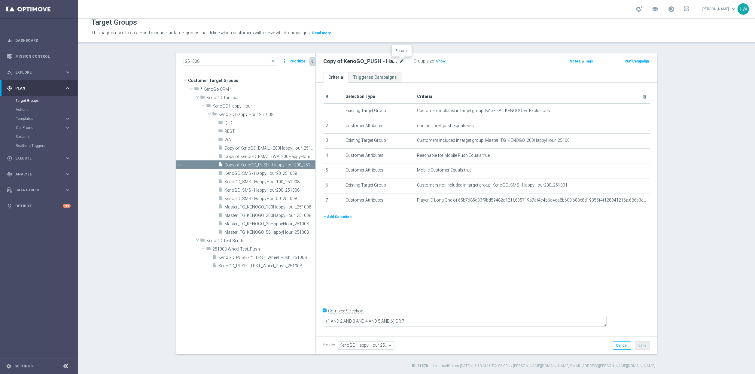
click at [402, 61] on icon "mode_edit" at bounding box center [401, 61] width 5 height 7
type input "KenoGO_PUSH - HappyHour200_251008"
click at [630, 142] on icon "mode_edit" at bounding box center [631, 140] width 5 height 5
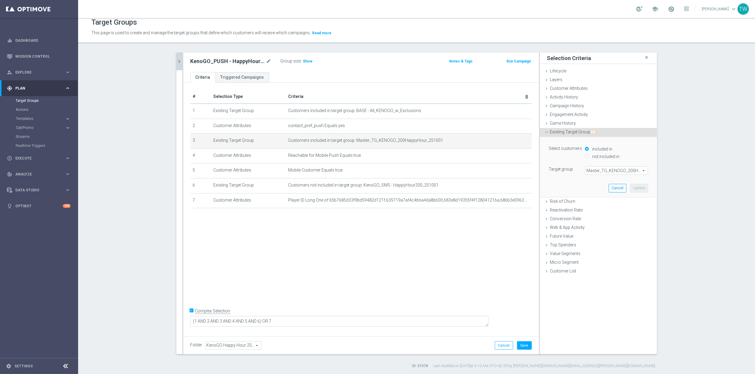
click at [626, 176] on div "Select customers included in not included in Target group Master_TG_KENOGO_200H…" at bounding box center [598, 167] width 108 height 60
click at [627, 174] on span "Master_TG_KENOGO_200HappyHour_251001" at bounding box center [616, 171] width 63 height 8
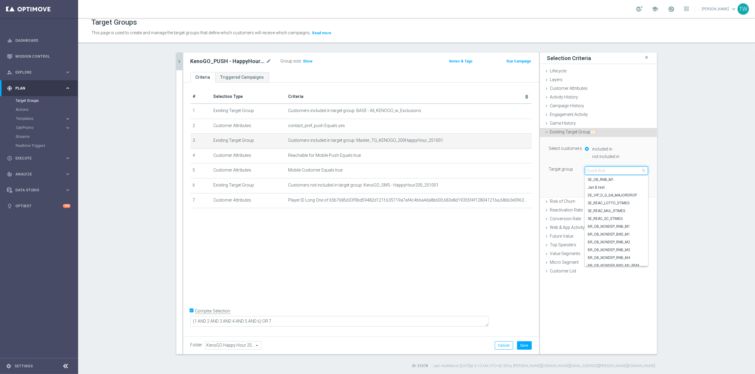
click at [627, 174] on input "search" at bounding box center [616, 170] width 63 height 8
type input "251008"
click at [631, 197] on span "Master_TG_KENOGO_200HappyHour_251008" at bounding box center [616, 195] width 57 height 5
type input "Master_TG_KENOGO_200HappyHour_251008"
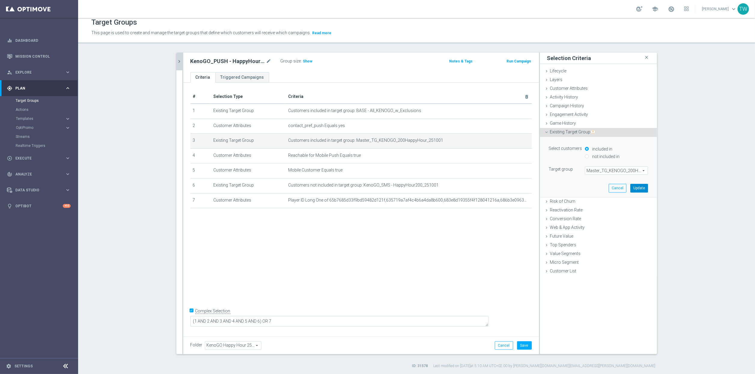
click at [638, 185] on button "Update" at bounding box center [639, 188] width 18 height 8
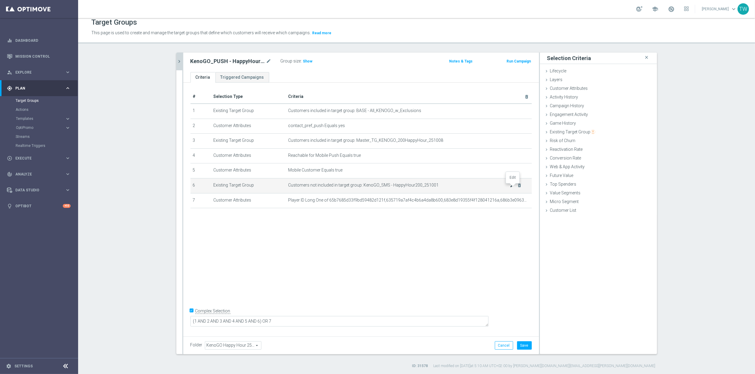
click at [512, 187] on icon "mode_edit" at bounding box center [512, 185] width 5 height 5
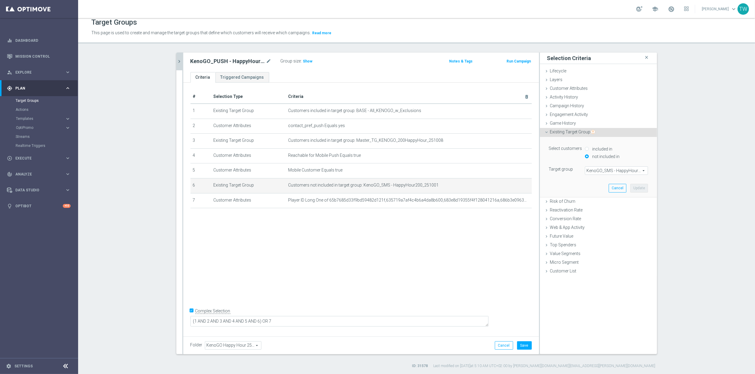
click at [609, 172] on span "KenoGO_SMS - HappyHour200_251001" at bounding box center [616, 171] width 63 height 8
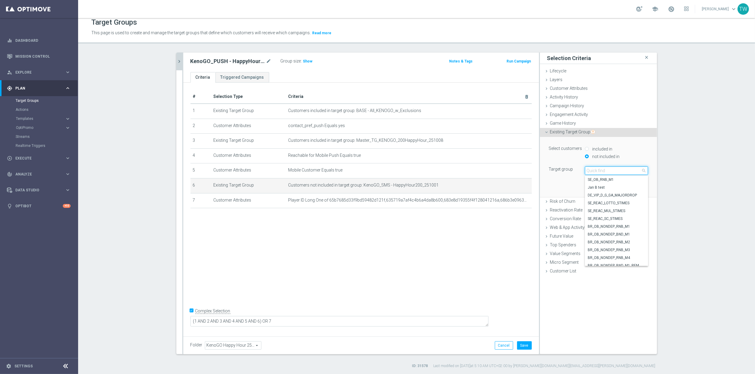
click at [609, 172] on input "search" at bounding box center [616, 170] width 63 height 8
type input "251008"
click at [639, 205] on span "KenoGO_SMS - HappyHour200_251008" at bounding box center [616, 203] width 57 height 5
type input "KenoGO_SMS - HappyHour200_251008"
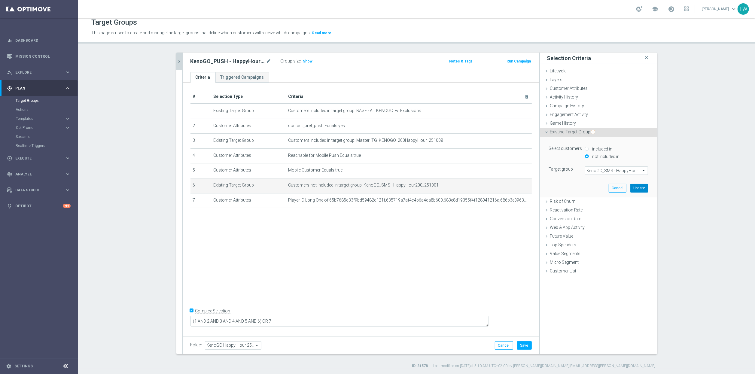
click at [641, 191] on button "Update" at bounding box center [639, 188] width 18 height 8
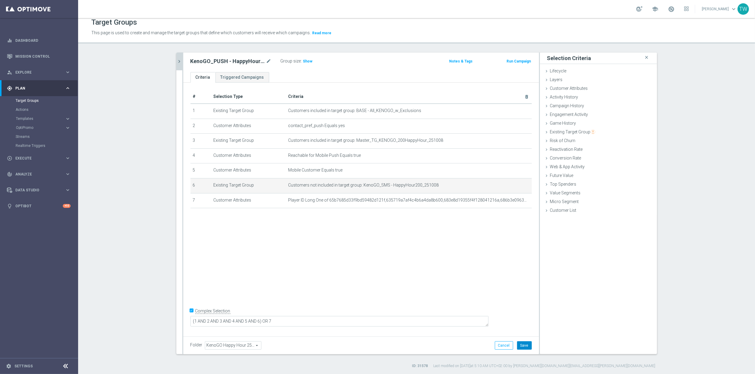
click at [529, 343] on button "Save" at bounding box center [524, 345] width 15 height 8
click at [177, 62] on icon "chevron_right" at bounding box center [180, 62] width 6 height 6
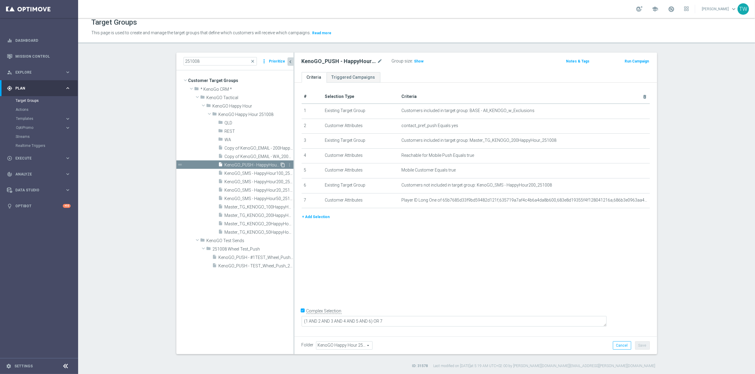
click at [282, 164] on icon "content_copy" at bounding box center [283, 165] width 5 height 5
click at [378, 61] on icon "mode_edit" at bounding box center [379, 61] width 5 height 7
drag, startPoint x: 360, startPoint y: 60, endPoint x: 364, endPoint y: 84, distance: 23.5
click at [360, 61] on input "Copy of KenoGO_PUSH - HappyHour200_251008" at bounding box center [342, 62] width 81 height 8
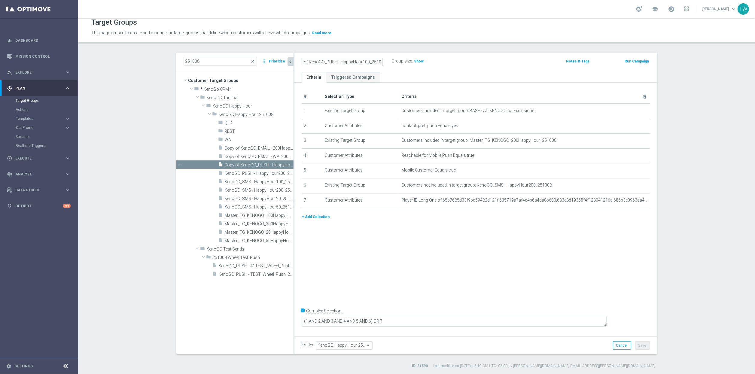
scroll to position [0, 0]
type input "KenoGO_PUSH - HappyHour100_251008"
click at [630, 142] on icon "mode_edit" at bounding box center [630, 140] width 5 height 5
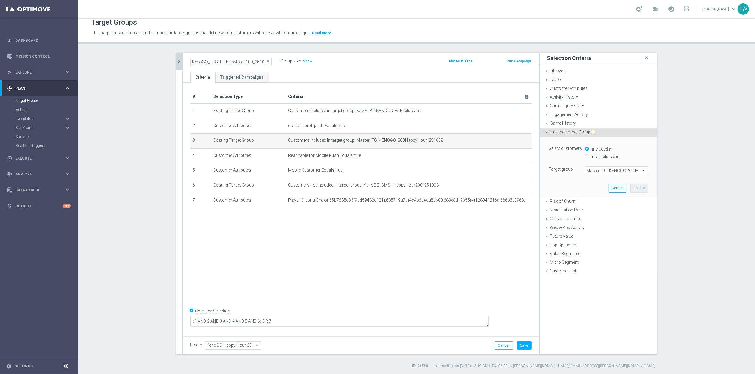
click at [631, 172] on span "Master_TG_KENOGO_200HappyHour_251008" at bounding box center [616, 171] width 63 height 8
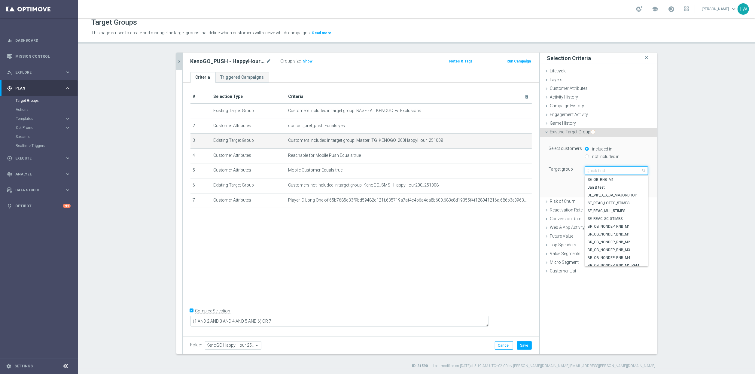
click at [631, 172] on input "search" at bounding box center [616, 170] width 63 height 8
type input "251008"
click at [633, 218] on span "Master_TG_KENOGO_100HappyHour_251008" at bounding box center [616, 218] width 57 height 5
type input "Master_TG_KENOGO_100HappyHour_251008"
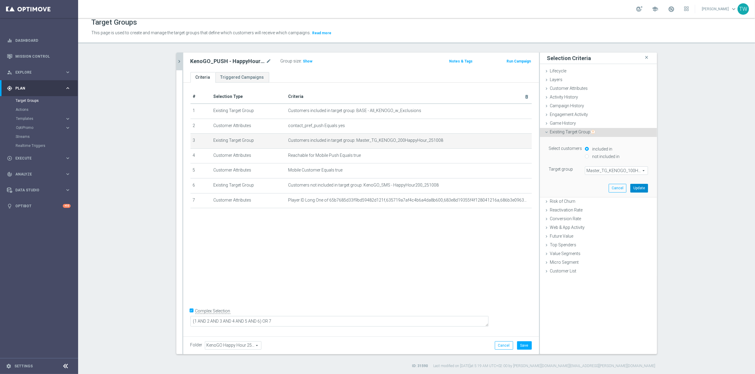
click at [637, 186] on button "Update" at bounding box center [639, 188] width 18 height 8
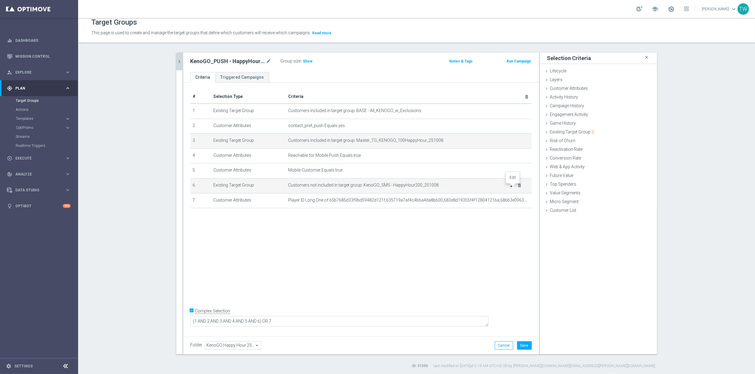
click at [510, 188] on icon "mode_edit" at bounding box center [512, 185] width 5 height 5
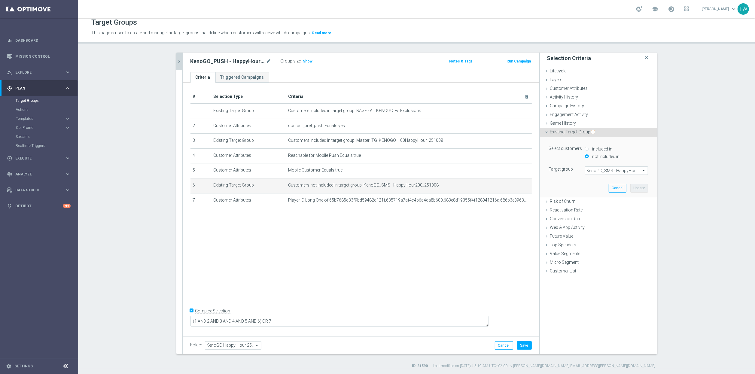
click at [618, 171] on span "KenoGO_SMS - HappyHour200_251008" at bounding box center [616, 171] width 63 height 8
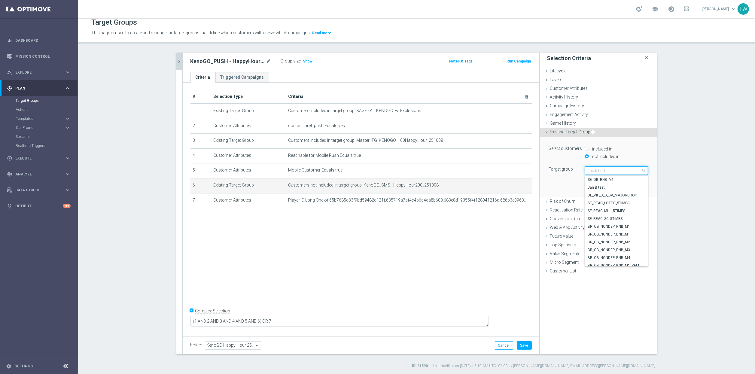
click at [618, 171] on input "search" at bounding box center [616, 170] width 63 height 8
type input "251008"
click at [627, 242] on span "KenoGO_SMS - HappyHour100_251008" at bounding box center [616, 242] width 57 height 5
type input "KenoGO_SMS - HappyHour100_251008"
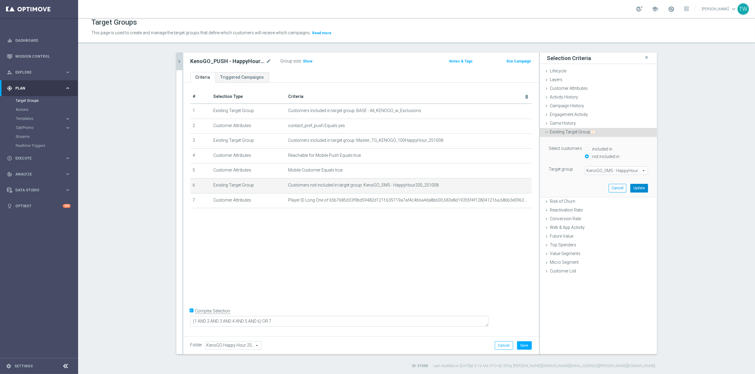
click at [639, 185] on button "Update" at bounding box center [639, 188] width 18 height 8
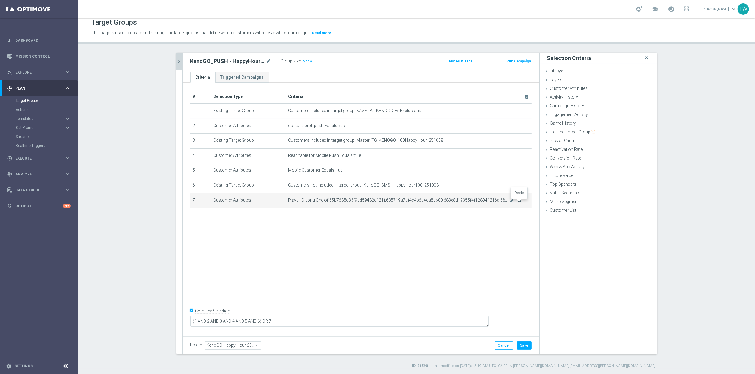
click at [519, 202] on icon "delete_forever" at bounding box center [519, 200] width 5 height 5
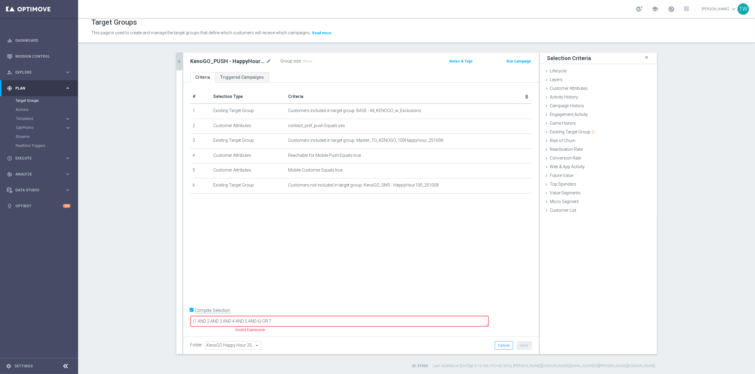
click at [192, 316] on input "Complex Selection" at bounding box center [193, 311] width 4 height 8
checkbox input "false"
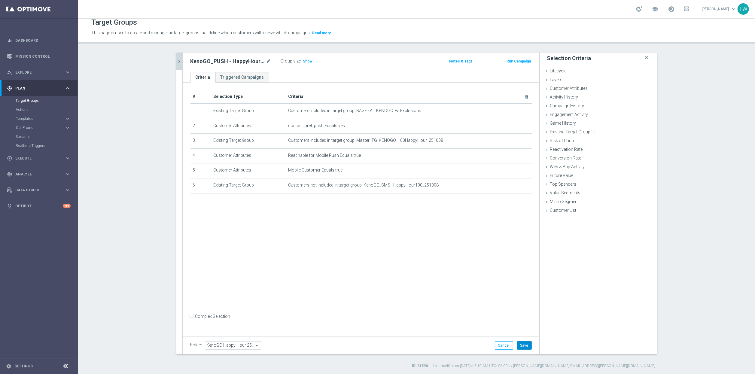
click at [529, 344] on button "Save" at bounding box center [524, 345] width 15 height 8
click at [177, 62] on icon "chevron_right" at bounding box center [180, 62] width 6 height 6
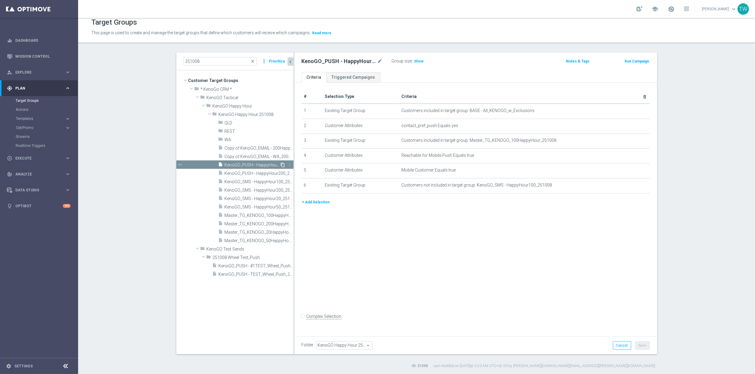
click at [282, 166] on icon "content_copy" at bounding box center [283, 165] width 5 height 5
click at [378, 62] on icon "mode_edit" at bounding box center [379, 61] width 5 height 7
drag, startPoint x: 362, startPoint y: 61, endPoint x: 372, endPoint y: 69, distance: 12.5
click at [363, 62] on input "Copy of KenoGO_PUSH - HappyHour100_251008" at bounding box center [342, 62] width 81 height 8
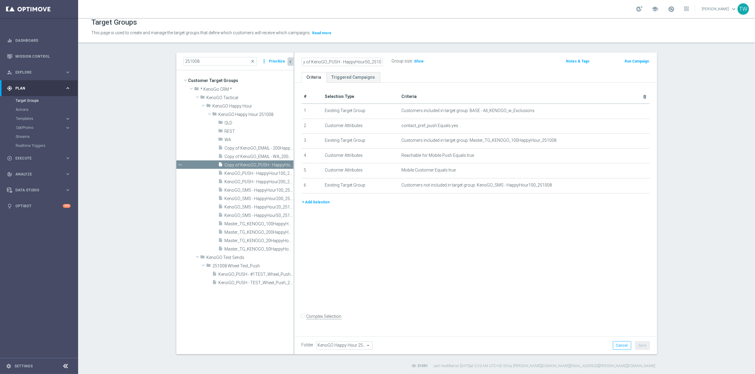
scroll to position [0, 0]
type input "KenoGO_PUSH - HappyHour50_251008"
click at [628, 143] on icon "mode_edit" at bounding box center [630, 140] width 5 height 5
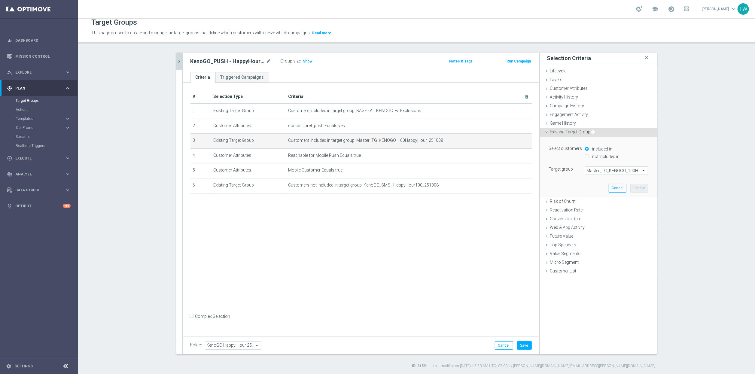
click at [627, 174] on span "Master_TG_KENOGO_100HappyHour_251008" at bounding box center [616, 171] width 63 height 8
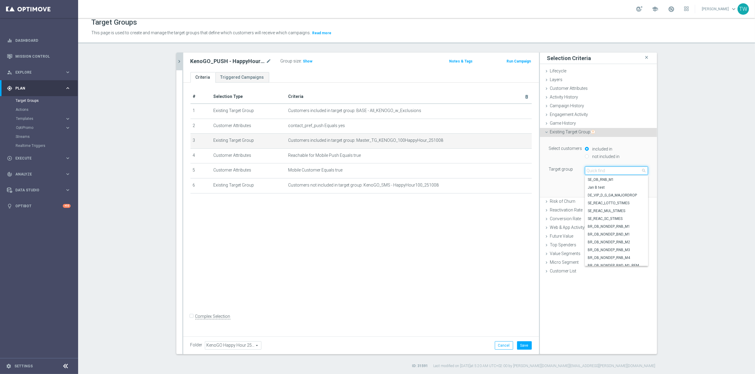
click at [627, 174] on input "search" at bounding box center [616, 170] width 63 height 8
type input "251008"
click at [633, 227] on span "Master_TG_KENOGO_50HappyHour_251008" at bounding box center [616, 226] width 57 height 5
type input "Master_TG_KENOGO_50HappyHour_251008"
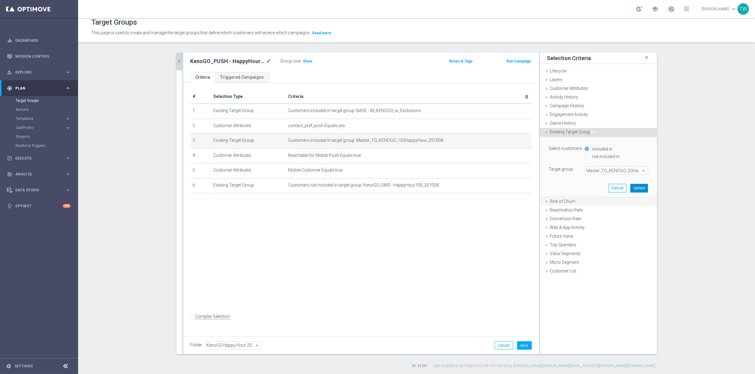
drag, startPoint x: 642, startPoint y: 190, endPoint x: 615, endPoint y: 193, distance: 27.2
click at [642, 190] on button "Update" at bounding box center [639, 188] width 18 height 8
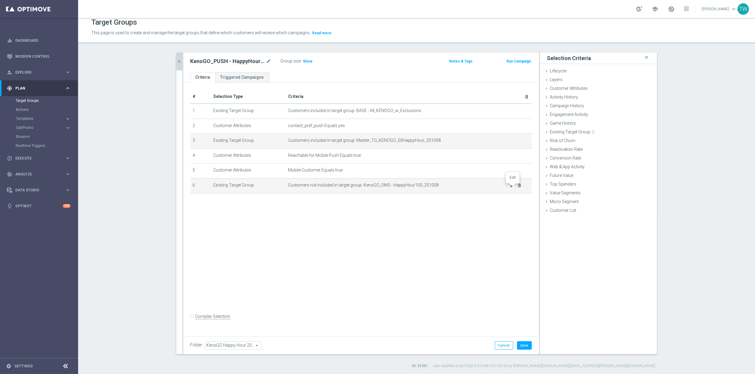
click at [510, 188] on icon "mode_edit" at bounding box center [512, 185] width 5 height 5
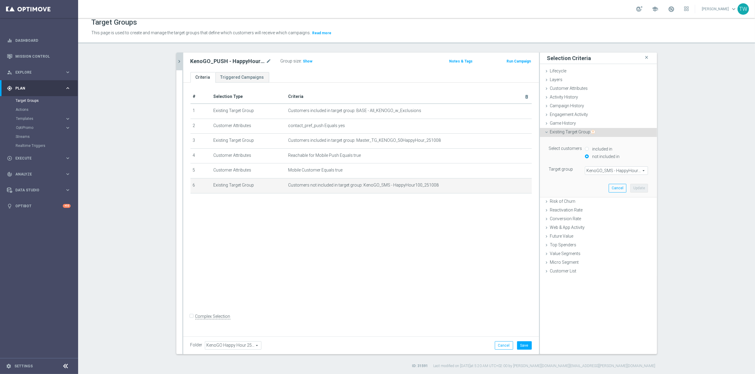
click at [611, 173] on span "KenoGO_SMS - HappyHour100_251008" at bounding box center [616, 171] width 63 height 8
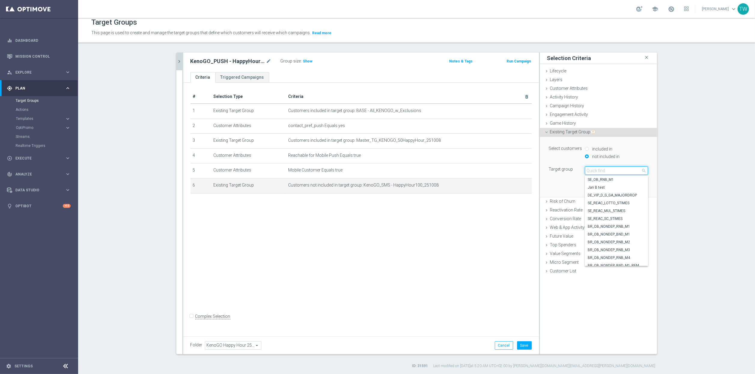
click at [611, 173] on input "search" at bounding box center [616, 170] width 63 height 8
type input "251008"
click at [630, 252] on span "KenoGO_SMS - HappyHour50_251008" at bounding box center [616, 250] width 57 height 5
type input "KenoGO_SMS - HappyHour50_251008"
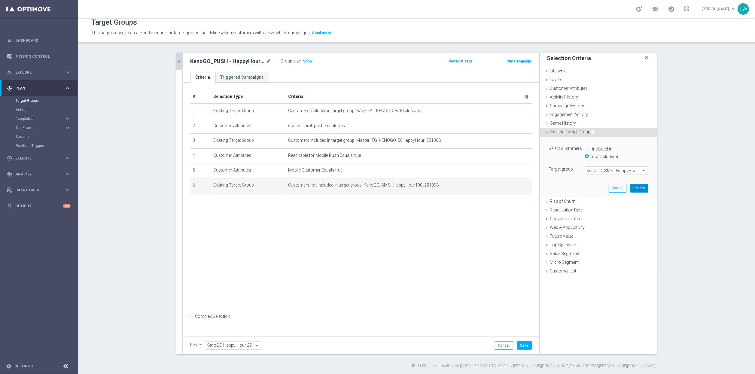
click at [640, 189] on button "Update" at bounding box center [639, 188] width 18 height 8
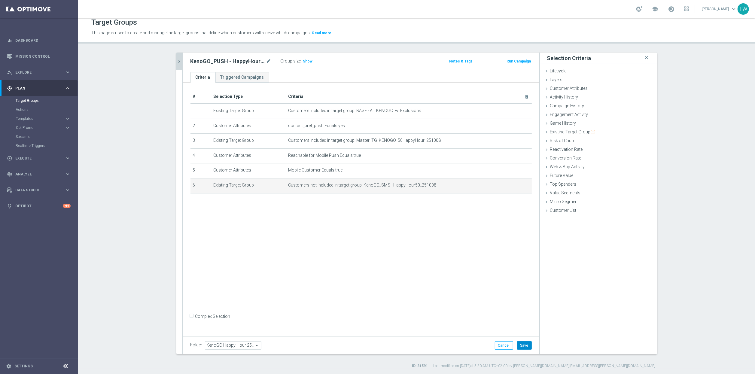
click at [527, 344] on button "Save" at bounding box center [524, 345] width 15 height 8
click at [179, 66] on button "chevron_right" at bounding box center [179, 62] width 6 height 18
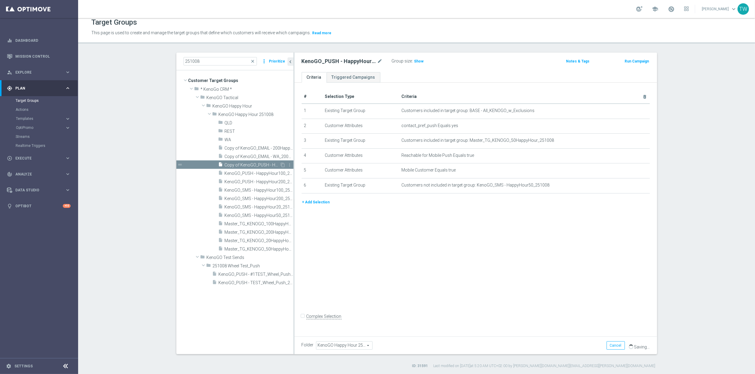
scroll to position [5, 0]
click at [283, 164] on icon "content_copy" at bounding box center [283, 164] width 5 height 5
click at [381, 61] on icon "mode_edit" at bounding box center [379, 60] width 5 height 7
click at [362, 59] on input "Copy of KenoGO_PUSH - HappyHour50_251008" at bounding box center [342, 61] width 81 height 8
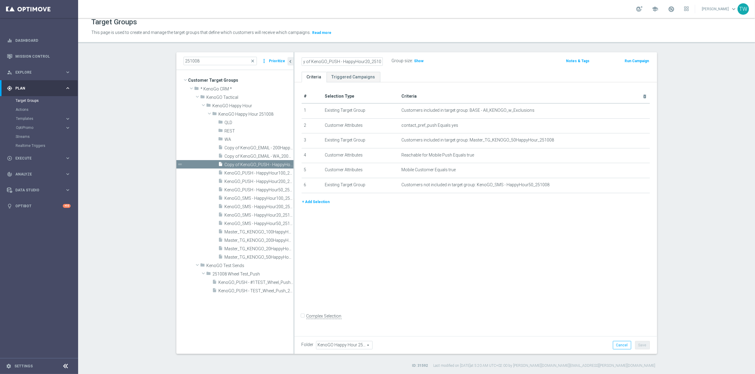
scroll to position [0, 0]
type input "KenoGO_PUSH - HappyHour20_251008"
click at [628, 141] on icon "mode_edit" at bounding box center [630, 140] width 5 height 5
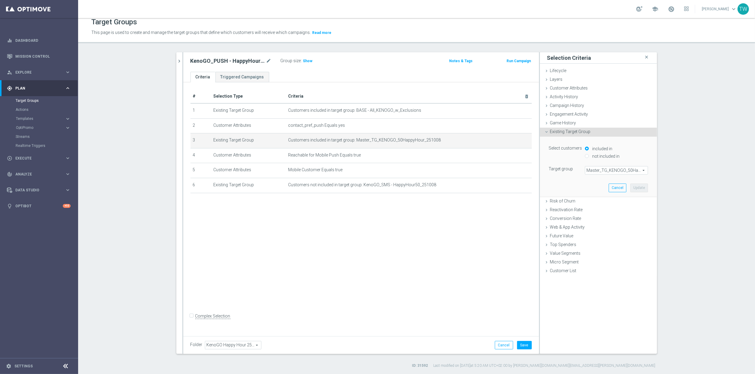
click at [626, 171] on span "Master_TG_KENOGO_50HappyHour_251008" at bounding box center [616, 170] width 63 height 8
click at [0, 0] on input "search" at bounding box center [0, 0] width 0 height 0
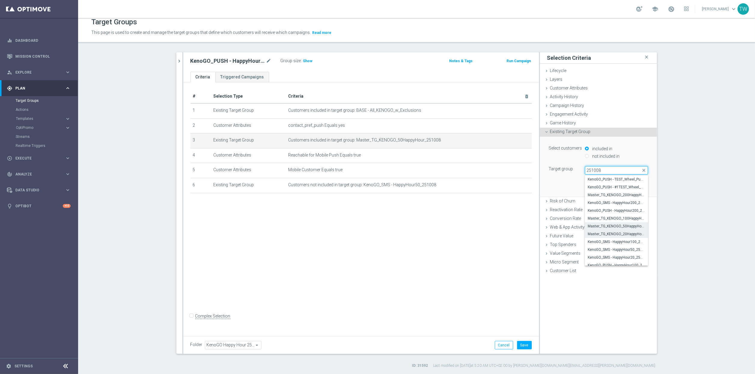
type input "251008"
click at [628, 234] on span "Master_TG_KENOGO_20HappyHour_251008" at bounding box center [616, 234] width 57 height 5
type input "Master_TG_KENOGO_20HappyHour_251008"
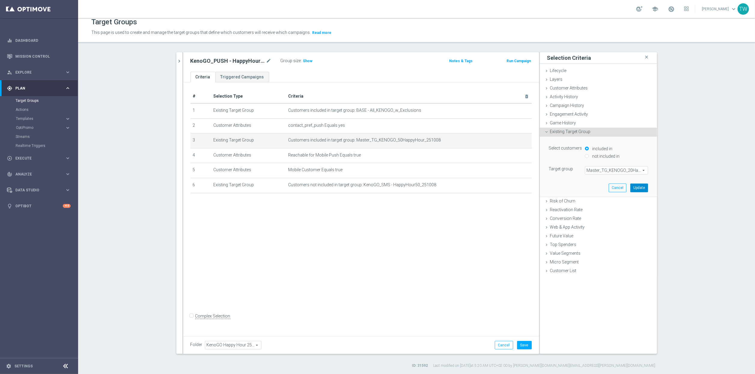
click at [636, 188] on button "Update" at bounding box center [639, 188] width 18 height 8
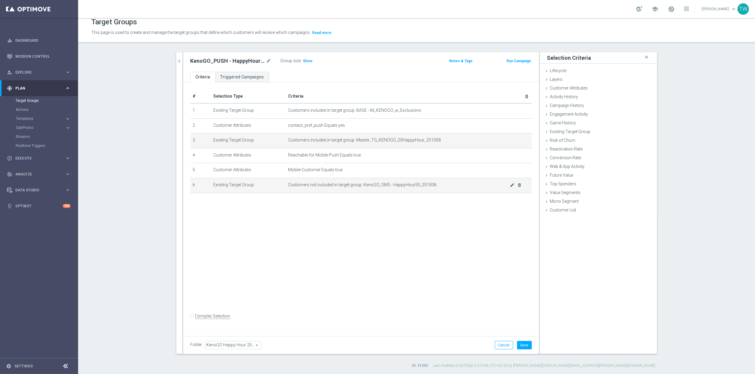
click at [512, 186] on body "equalizer Dashboard Mission Control" at bounding box center [377, 187] width 755 height 374
click at [512, 188] on icon "mode_edit" at bounding box center [512, 185] width 5 height 5
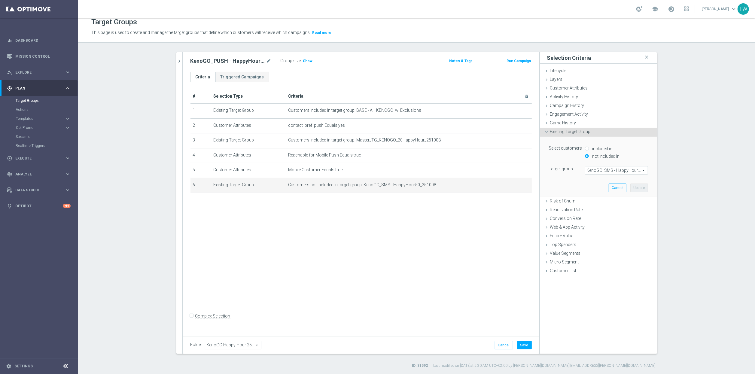
click at [618, 171] on span "KenoGO_SMS - HappyHour50_251008" at bounding box center [616, 170] width 63 height 8
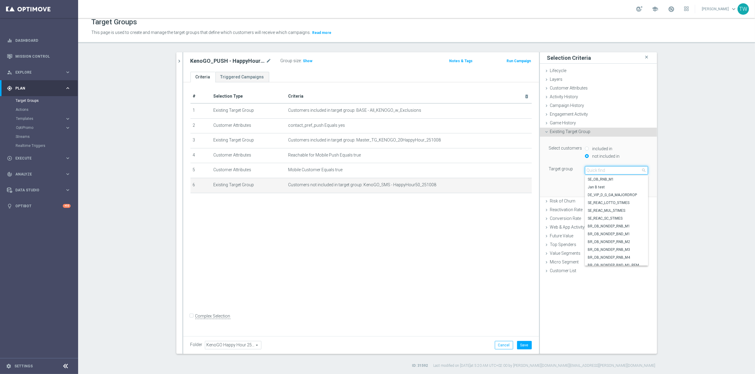
click at [618, 171] on input "search" at bounding box center [616, 170] width 63 height 8
type input "251008"
click at [623, 258] on span "KenoGO_SMS - HappyHour20_251008" at bounding box center [616, 257] width 57 height 5
type input "KenoGO_SMS - HappyHour20_251008"
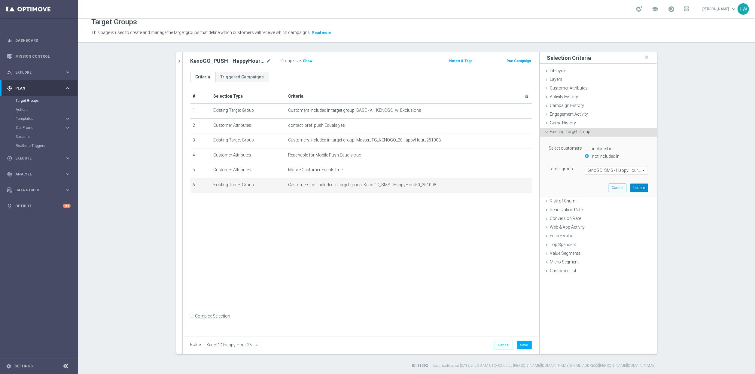
click at [644, 187] on button "Update" at bounding box center [639, 188] width 18 height 8
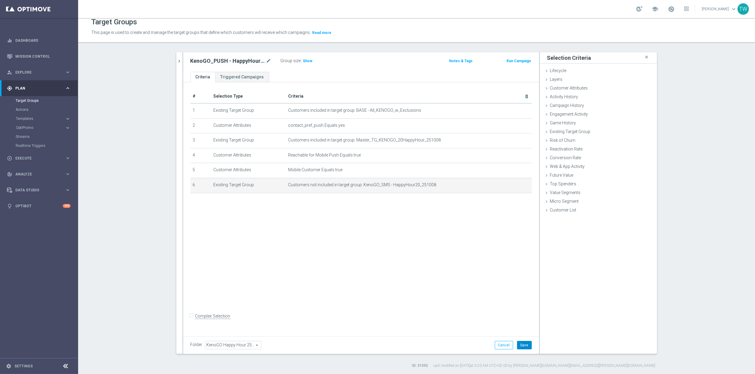
click at [525, 342] on button "Save" at bounding box center [524, 345] width 15 height 8
click at [176, 59] on button "chevron_right" at bounding box center [179, 61] width 6 height 18
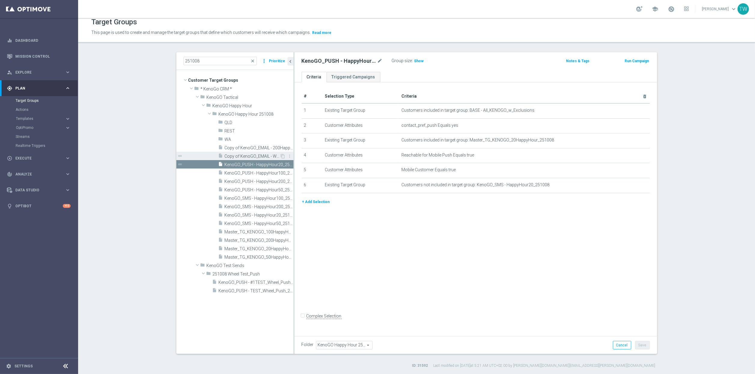
click at [257, 153] on div "insert_drive_file Copy of KenoGO_EMAIL - WA_200HappyHour_251001" at bounding box center [249, 156] width 62 height 8
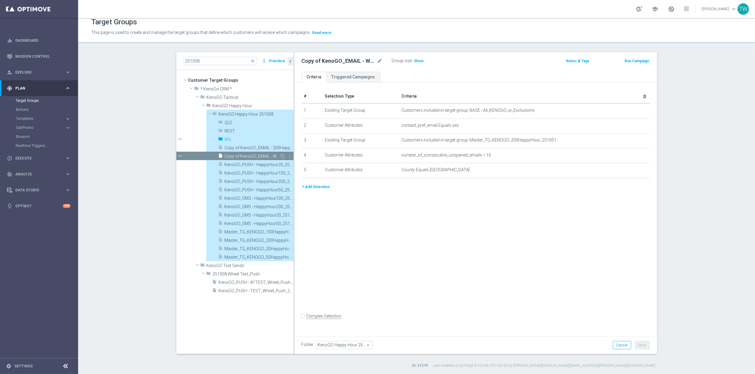
type input "WA"
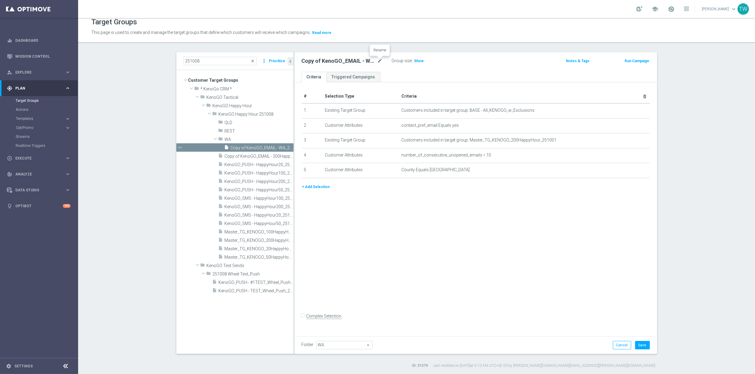
click at [380, 59] on div at bounding box center [380, 57] width 6 height 3
click at [380, 62] on icon "mode_edit" at bounding box center [379, 60] width 5 height 7
click at [314, 60] on input "Copy of KenoGO_EMAIL - WA_200HappyHour_251001" at bounding box center [342, 61] width 81 height 8
drag, startPoint x: 345, startPoint y: 61, endPoint x: 338, endPoint y: 62, distance: 6.6
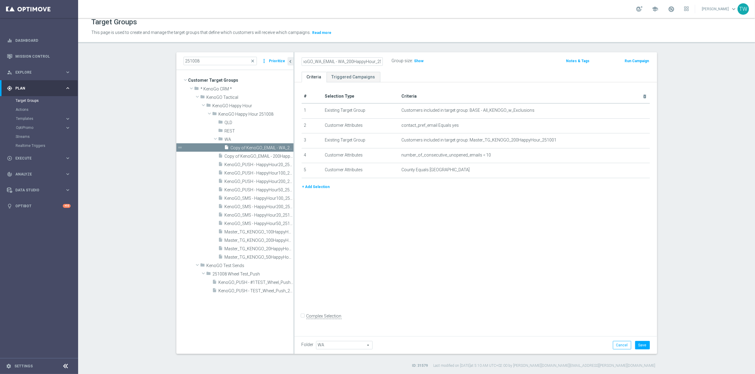
click at [338, 62] on input "Copy of KenoGO_WA_EMAIL - WA_200HappyHour_251001" at bounding box center [342, 61] width 81 height 8
type input "KenoGO_EMAIL - WA_200HappyHour_251008"
click at [632, 141] on icon "mode_edit" at bounding box center [630, 140] width 5 height 5
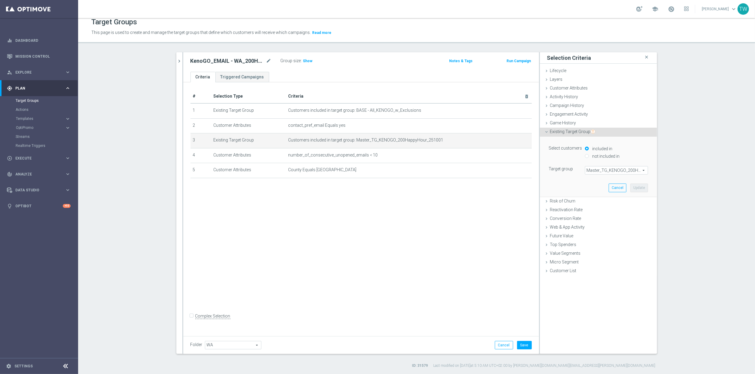
click at [623, 172] on span "Master_TG_KENOGO_200HappyHour_251001" at bounding box center [616, 170] width 63 height 8
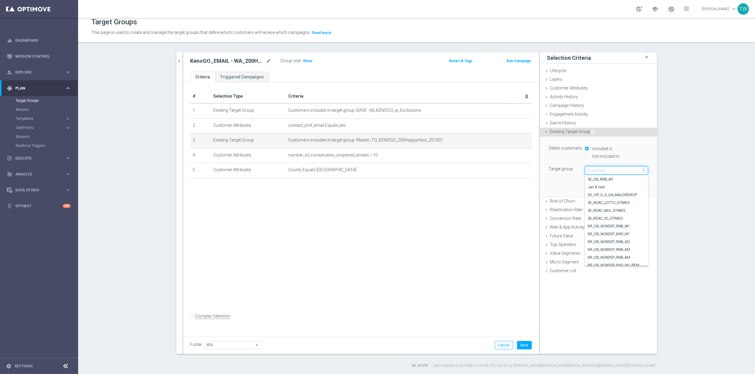
click at [623, 172] on input "search" at bounding box center [616, 170] width 63 height 8
type input "251008"
click at [627, 197] on span "Master_TG_KENOGO_200HappyHour_251008" at bounding box center [616, 195] width 57 height 5
type input "Master_TG_KENOGO_200HappyHour_251008"
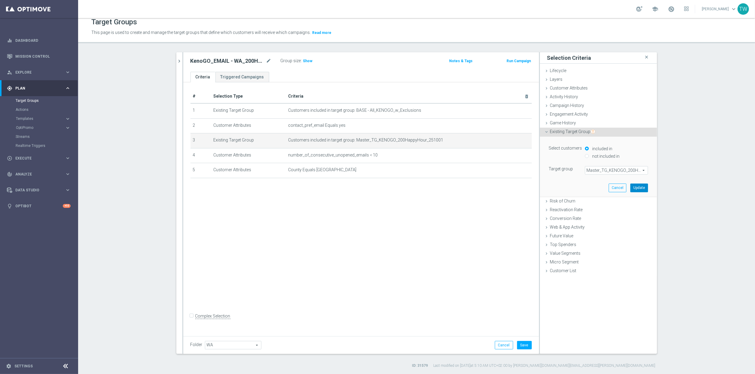
click at [642, 188] on button "Update" at bounding box center [639, 188] width 18 height 8
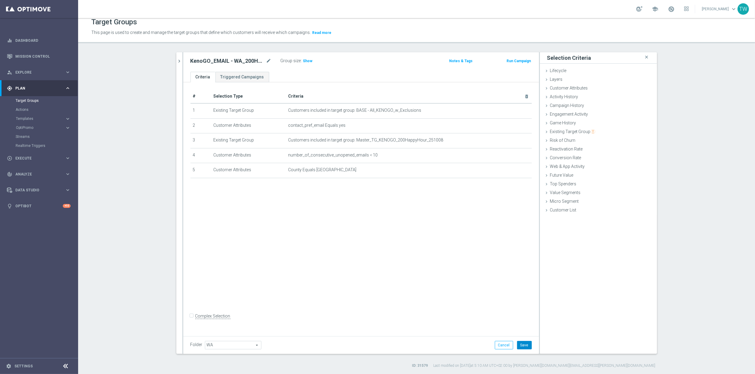
drag, startPoint x: 526, startPoint y: 346, endPoint x: 374, endPoint y: 243, distance: 183.5
click at [525, 345] on button "Save" at bounding box center [524, 345] width 15 height 8
click at [177, 59] on icon "chevron_right" at bounding box center [180, 61] width 6 height 6
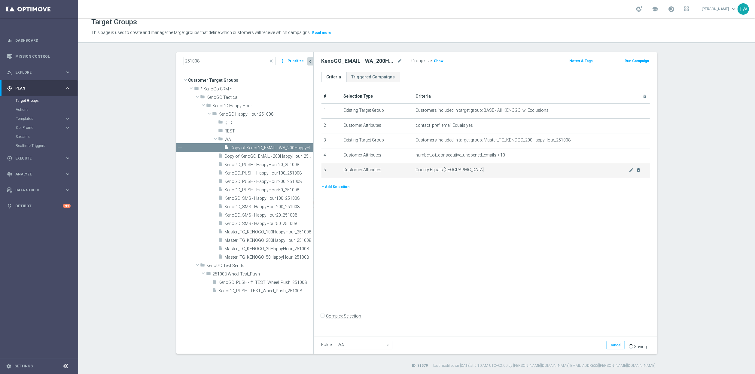
drag, startPoint x: 294, startPoint y: 181, endPoint x: 337, endPoint y: 178, distance: 43.1
click at [314, 178] on div at bounding box center [313, 203] width 1 height 302
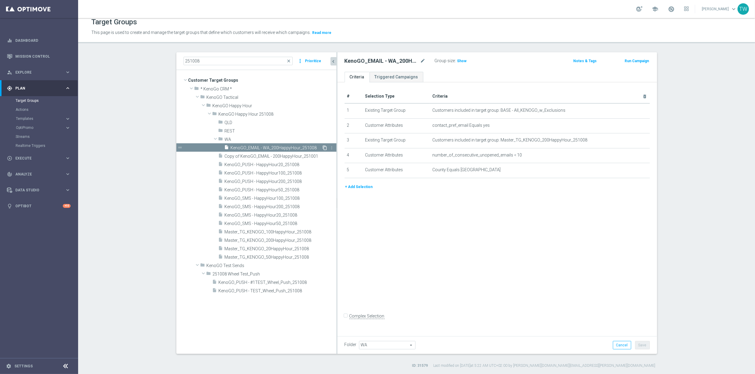
click at [325, 147] on icon "content_copy" at bounding box center [325, 147] width 5 height 5
click at [421, 59] on icon "mode_edit" at bounding box center [422, 60] width 5 height 7
drag, startPoint x: 383, startPoint y: 60, endPoint x: 388, endPoint y: 66, distance: 8.1
click at [383, 61] on input "Copy of KenoGO_EMAIL - WA_200HappyHour_251008" at bounding box center [385, 61] width 81 height 8
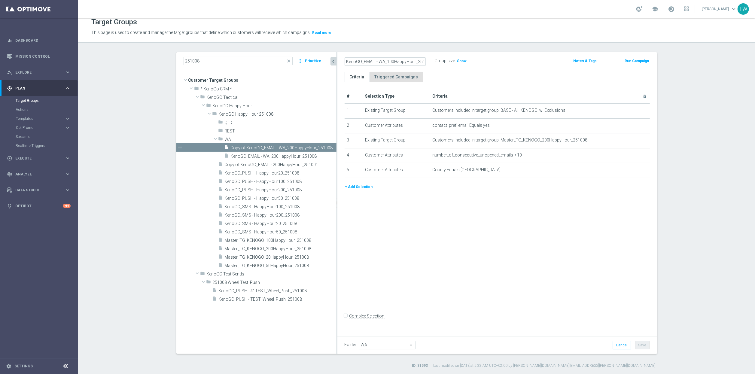
scroll to position [0, 7]
type input "KenoGO_EMAIL - WA_100HappyHour_251008"
click at [632, 142] on icon "mode_edit" at bounding box center [632, 140] width 5 height 5
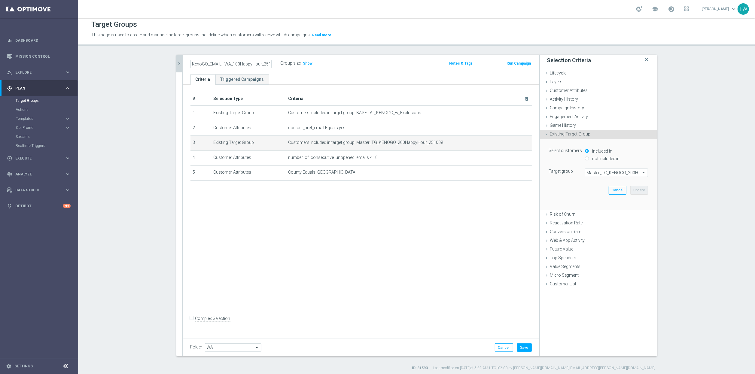
scroll to position [5, 0]
click at [618, 172] on span "Master_TG_KENOGO_200HappyHour_251008" at bounding box center [616, 171] width 63 height 8
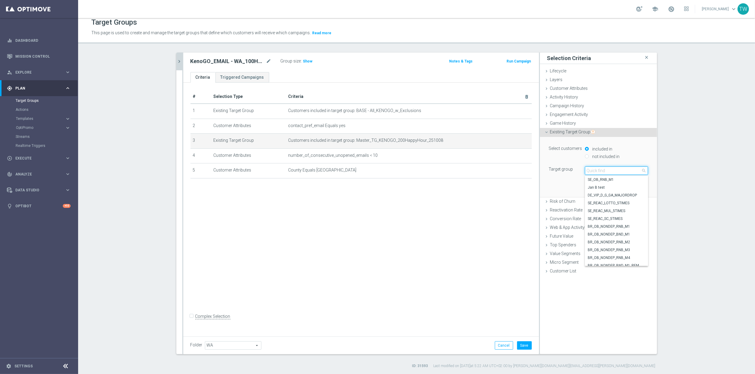
click at [618, 172] on input "search" at bounding box center [616, 170] width 63 height 8
type input "251008"
drag, startPoint x: 625, startPoint y: 228, endPoint x: 638, endPoint y: 209, distance: 22.7
click at [625, 228] on span "Master_TG_KENOGO_100HappyHour_251008" at bounding box center [616, 226] width 57 height 5
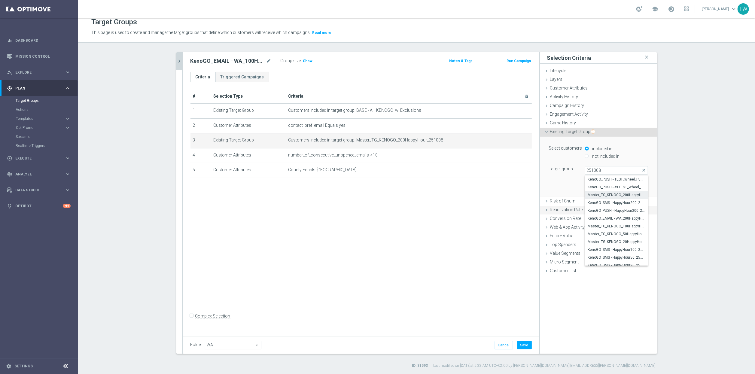
type input "Master_TG_KENOGO_100HappyHour_251008"
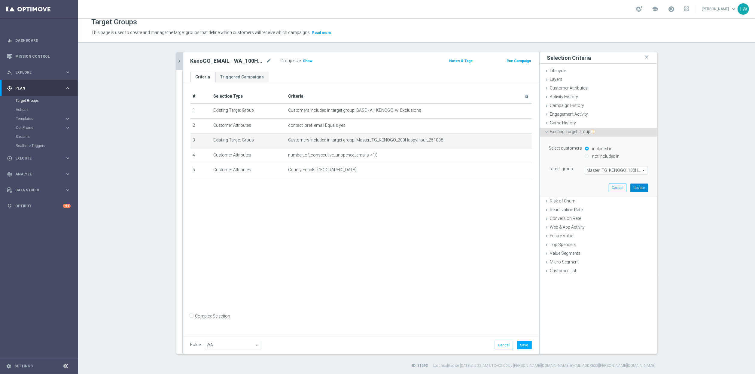
click at [638, 185] on button "Update" at bounding box center [639, 188] width 18 height 8
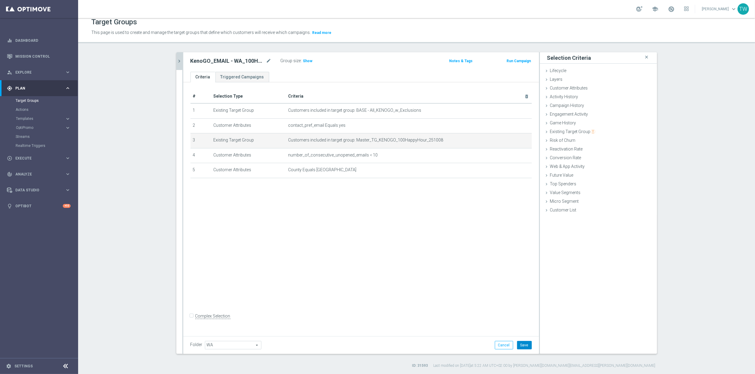
click at [525, 347] on button "Save" at bounding box center [524, 345] width 15 height 8
click at [182, 60] on icon "chevron_right" at bounding box center [180, 61] width 6 height 6
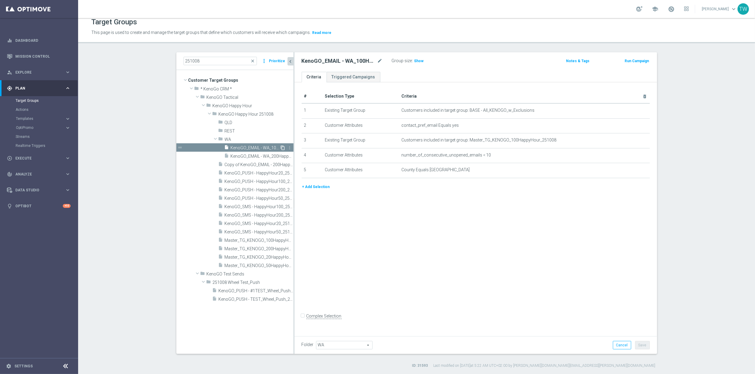
click at [283, 146] on icon "content_copy" at bounding box center [283, 147] width 5 height 5
click at [375, 61] on h2 "Copy of KenoGO_EMAIL - WA_100HappyHour_251008" at bounding box center [339, 60] width 75 height 7
click at [379, 61] on icon "mode_edit" at bounding box center [379, 60] width 5 height 7
drag, startPoint x: 343, startPoint y: 60, endPoint x: 348, endPoint y: 70, distance: 11.4
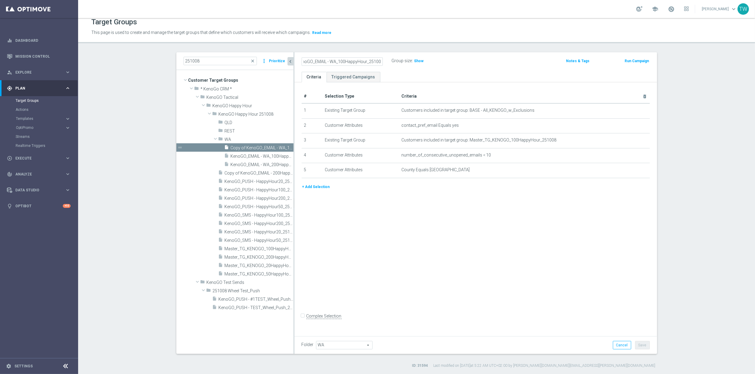
click at [343, 61] on input "Copy of KenoGO_EMAIL - WA_100HappyHour_251008" at bounding box center [342, 61] width 81 height 8
type input "KenoGO_EMAIL - WA_50HappyHour_251008"
click at [631, 141] on icon "mode_edit" at bounding box center [630, 140] width 5 height 5
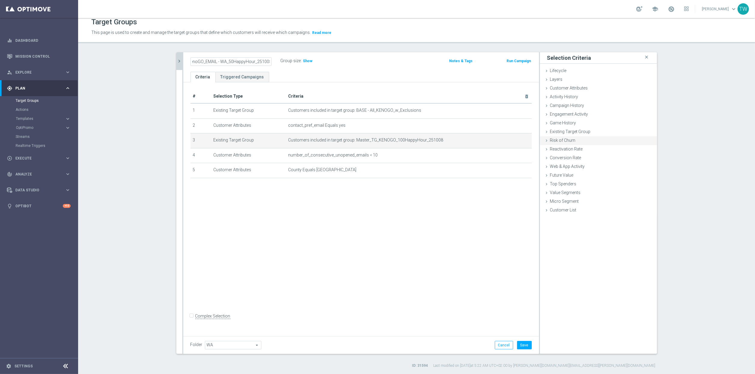
scroll to position [0, 0]
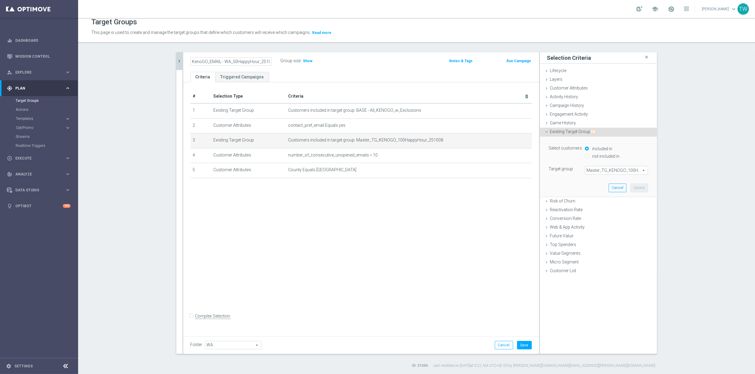
click at [624, 172] on span "Master_TG_KENOGO_100HappyHour_251008" at bounding box center [616, 170] width 63 height 8
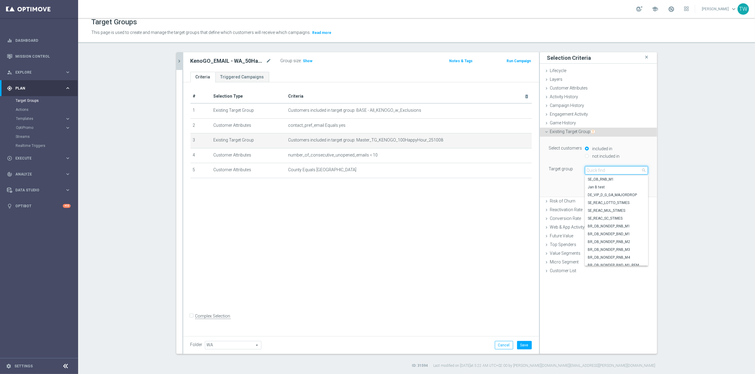
click at [624, 172] on input "search" at bounding box center [616, 170] width 63 height 8
type input "251008"
click at [625, 234] on span "Master_TG_KENOGO_50HappyHour_251008" at bounding box center [616, 234] width 57 height 5
type input "Master_TG_KENOGO_50HappyHour_251008"
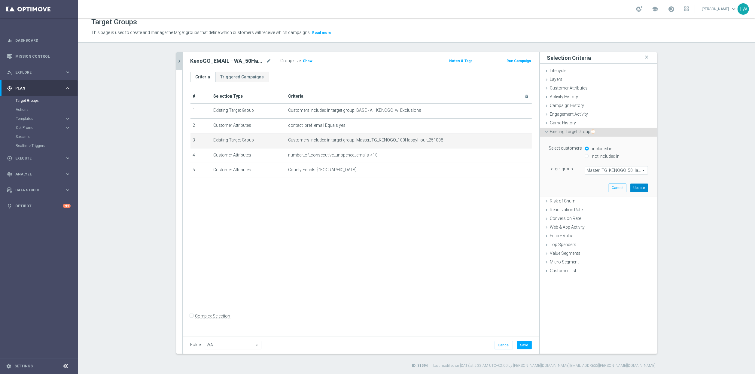
drag, startPoint x: 633, startPoint y: 183, endPoint x: 630, endPoint y: 190, distance: 7.8
click at [633, 184] on button "Update" at bounding box center [639, 188] width 18 height 8
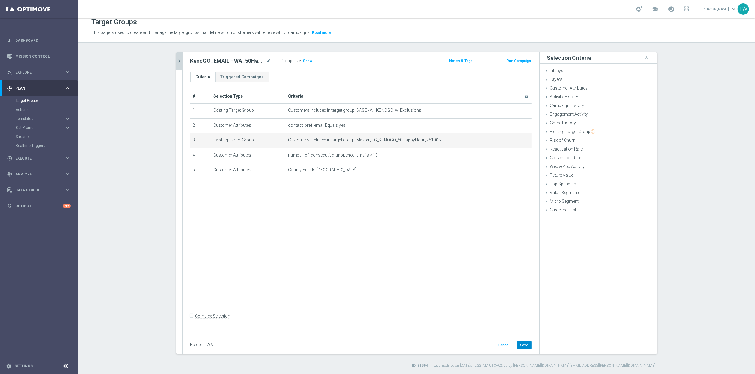
click at [528, 342] on button "Save" at bounding box center [524, 345] width 15 height 8
click at [181, 61] on icon "chevron_right" at bounding box center [180, 61] width 6 height 6
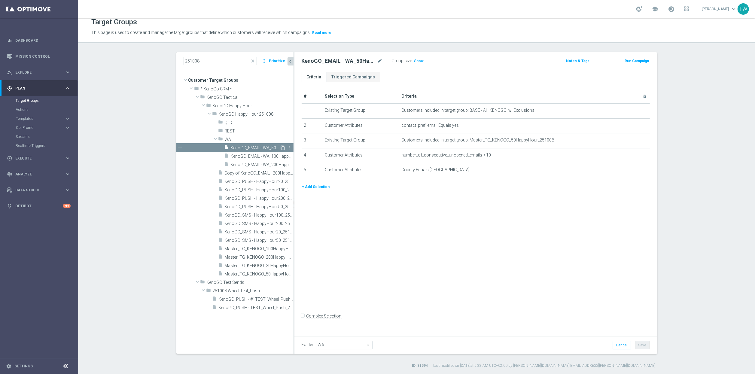
click at [284, 148] on icon "content_copy" at bounding box center [283, 147] width 5 height 5
click at [378, 61] on icon "mode_edit" at bounding box center [379, 60] width 5 height 7
click at [340, 61] on input "Copy of KenoGO_EMAIL - WA_50HappyHour_251008" at bounding box center [342, 61] width 81 height 8
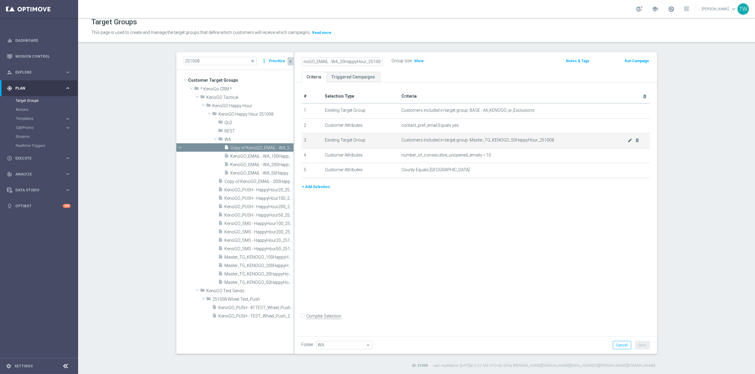
type input "KenoGO_EMAIL - WA_20HappyHour_251008"
click at [629, 139] on div at bounding box center [630, 138] width 6 height 3
click at [629, 142] on icon "mode_edit" at bounding box center [630, 140] width 5 height 5
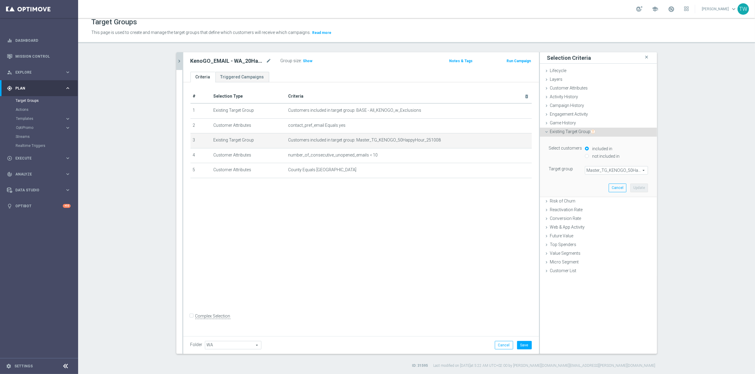
click at [617, 172] on span "Master_TG_KENOGO_50HappyHour_251008" at bounding box center [616, 170] width 63 height 8
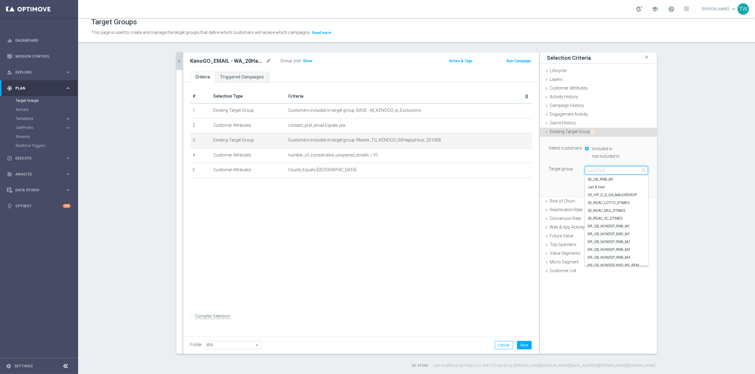
click at [617, 172] on input "search" at bounding box center [616, 170] width 63 height 8
type input "251008"
click at [632, 240] on span "Master_TG_KENOGO_20HappyHour_251008" at bounding box center [616, 241] width 57 height 5
type input "Master_TG_KENOGO_20HappyHour_251008"
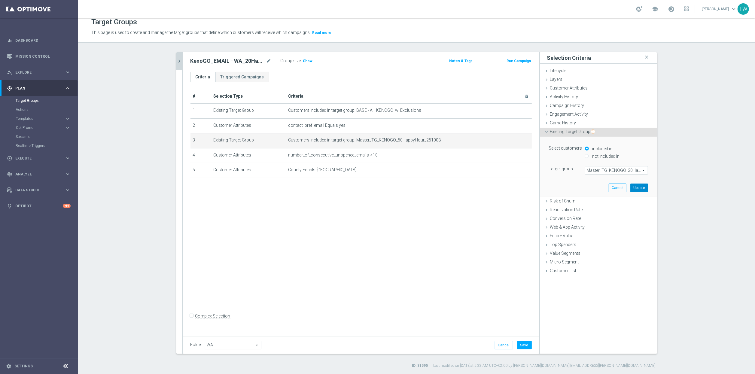
click at [640, 188] on button "Update" at bounding box center [639, 188] width 18 height 8
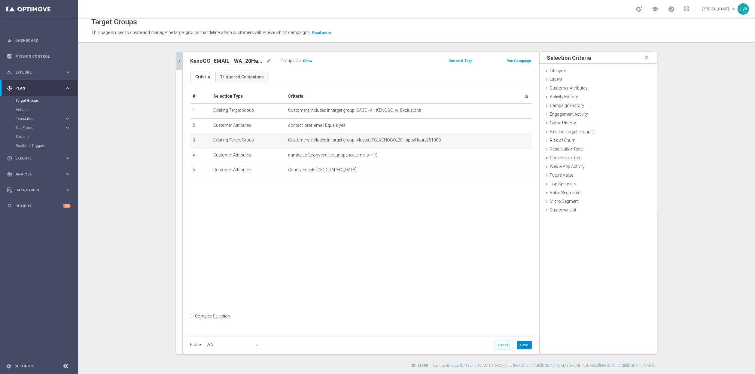
drag, startPoint x: 526, startPoint y: 344, endPoint x: 386, endPoint y: 272, distance: 157.0
click at [525, 343] on button "Save" at bounding box center [524, 345] width 15 height 8
click at [181, 62] on icon "chevron_right" at bounding box center [180, 61] width 6 height 6
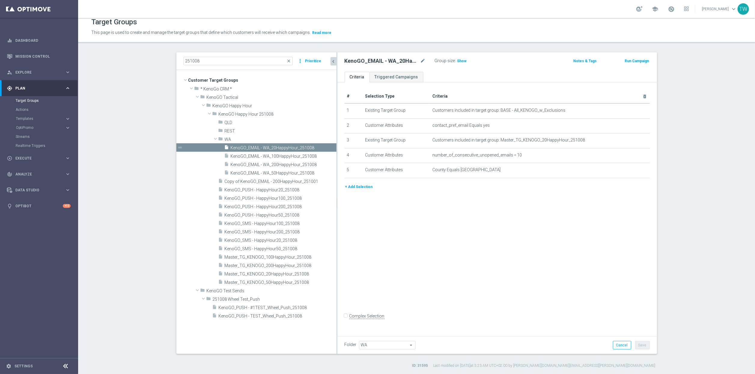
drag, startPoint x: 294, startPoint y: 169, endPoint x: 337, endPoint y: 165, distance: 43.1
click at [337, 165] on div at bounding box center [337, 203] width 1 height 302
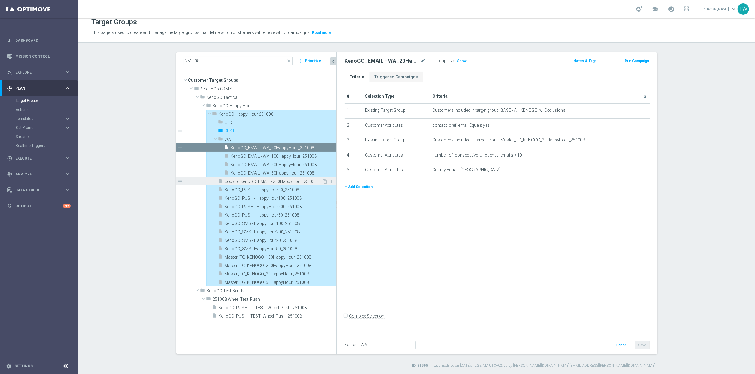
type input "REST"
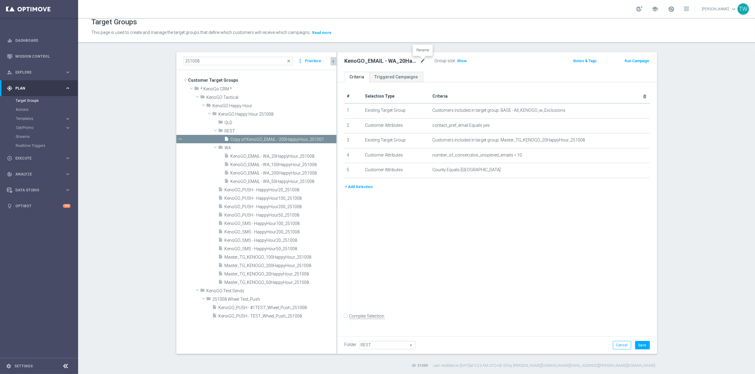
click at [423, 60] on icon "mode_edit" at bounding box center [422, 60] width 5 height 7
click at [381, 61] on input "KenoGO_EMAIL - WA_20HappyHour_251008" at bounding box center [385, 61] width 81 height 8
type input "KenoGO_EMAIL - REST_200HappyHour_251008"
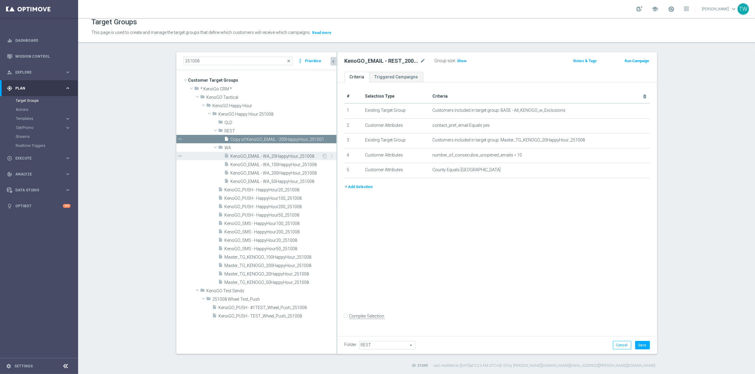
click at [287, 157] on span "KenoGO_EMAIL - WA_20HappyHour_251008" at bounding box center [276, 156] width 91 height 5
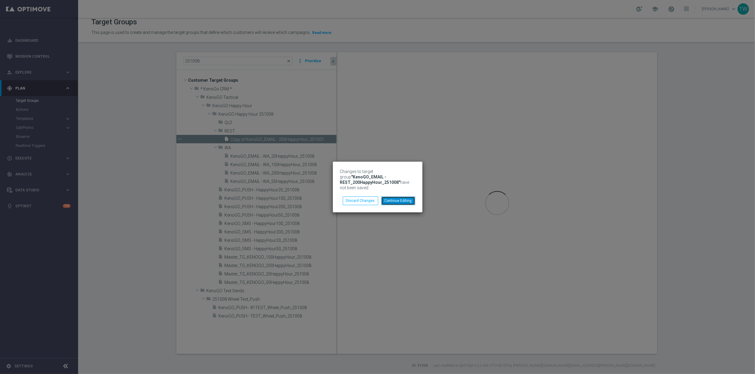
click at [405, 201] on button "Continue Editing" at bounding box center [398, 201] width 34 height 8
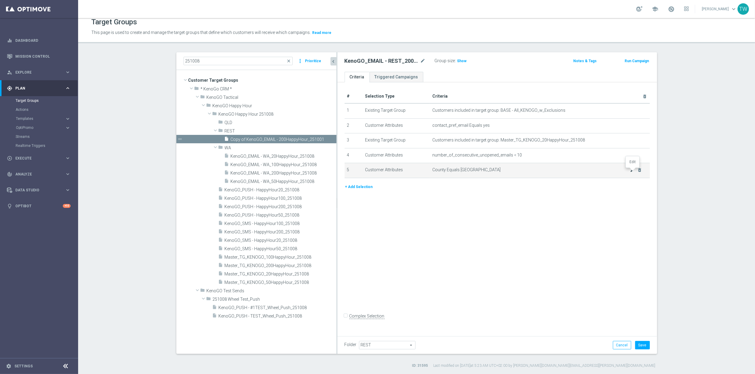
click at [631, 172] on icon "mode_edit" at bounding box center [632, 170] width 5 height 5
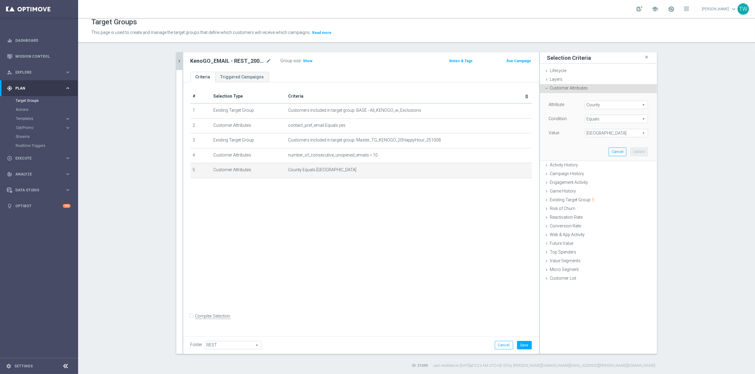
click at [609, 135] on span "Western Australia" at bounding box center [616, 133] width 63 height 8
click at [615, 120] on span "Equals" at bounding box center [616, 119] width 63 height 8
click at [618, 149] on span "Does not equal" at bounding box center [616, 151] width 57 height 5
type input "Does not equal"
click at [614, 137] on span "Western Australia" at bounding box center [616, 133] width 63 height 8
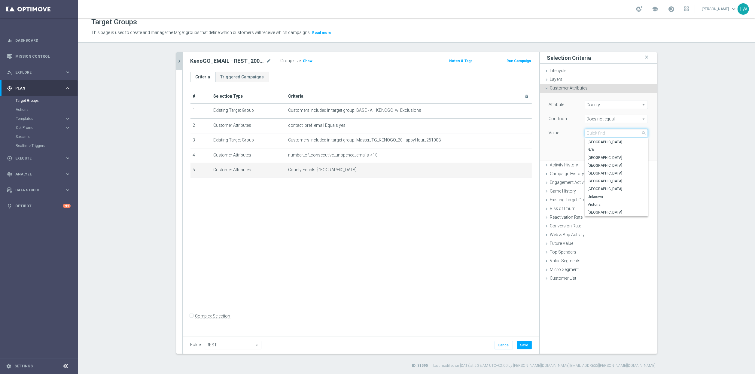
click at [614, 134] on input "search" at bounding box center [616, 133] width 63 height 8
click at [615, 210] on label "Western Australia" at bounding box center [616, 213] width 63 height 8
click at [623, 133] on span "Western Australia" at bounding box center [616, 133] width 63 height 8
click at [618, 159] on span "New South Wales" at bounding box center [616, 157] width 57 height 5
click at [636, 134] on span "New South Wales" at bounding box center [616, 133] width 63 height 8
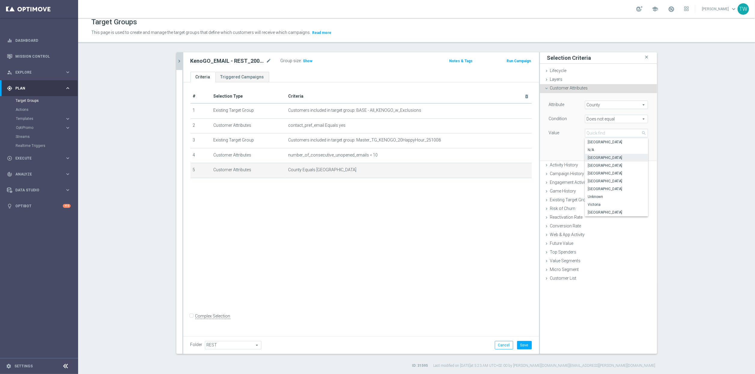
click at [643, 129] on div "Attribute County County arrow_drop_down search Condition Does not equal Does no…" at bounding box center [598, 120] width 99 height 38
click at [640, 121] on span "Does not equal" at bounding box center [616, 119] width 63 height 8
click at [645, 114] on div "Attribute County County arrow_drop_down search Condition Does not equal Does no…" at bounding box center [598, 120] width 99 height 38
click at [633, 135] on span "New South Wales" at bounding box center [616, 133] width 63 height 8
click at [617, 210] on span "Western Australia" at bounding box center [616, 212] width 57 height 5
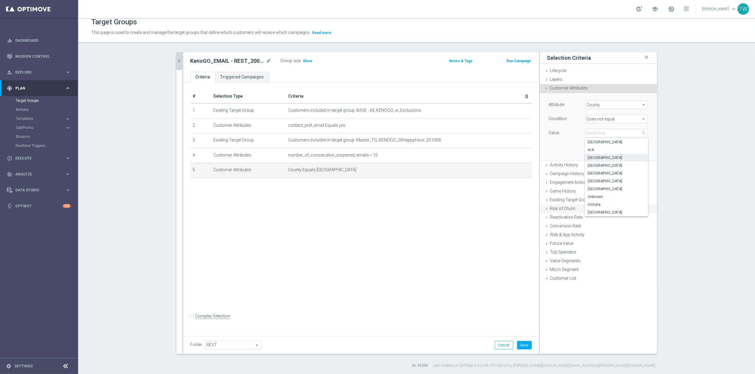
type input "Western Australia"
click at [638, 152] on button "Update" at bounding box center [639, 152] width 18 height 8
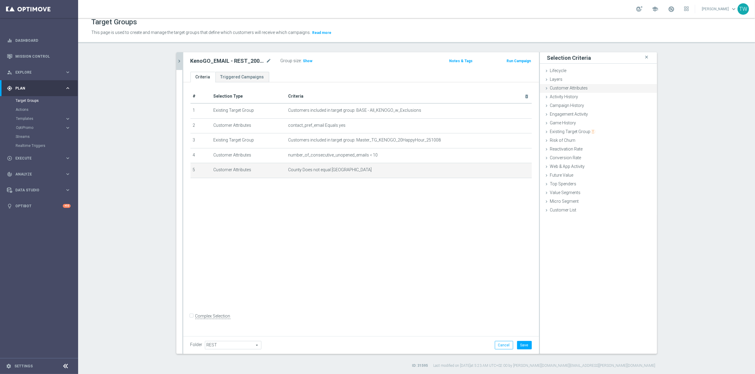
click at [604, 88] on div "Customer Attributes done selection updated" at bounding box center [598, 88] width 117 height 9
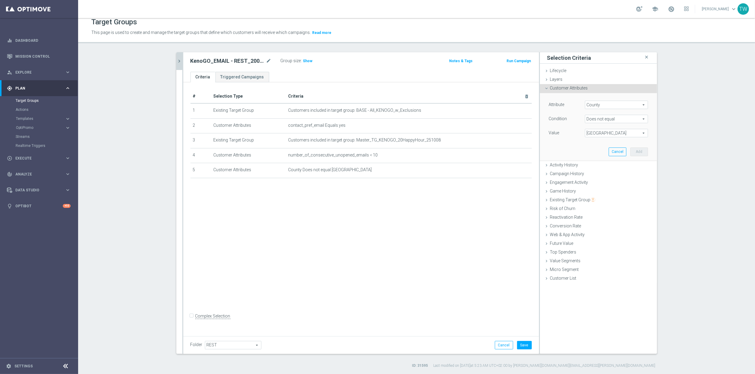
click at [613, 132] on span "Western Australia" at bounding box center [616, 133] width 63 height 8
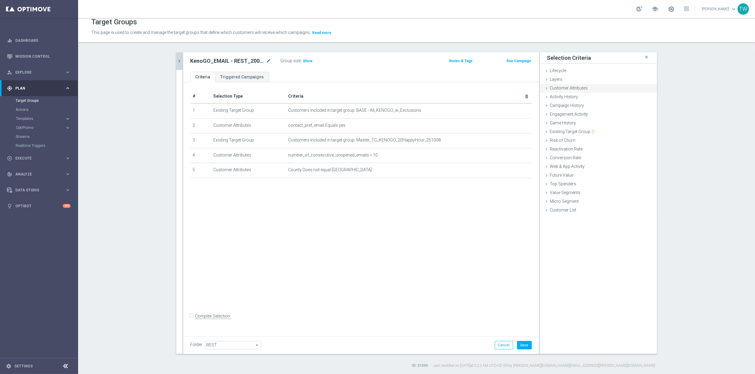
click at [601, 89] on div "Customer Attributes done selection updated" at bounding box center [598, 88] width 117 height 9
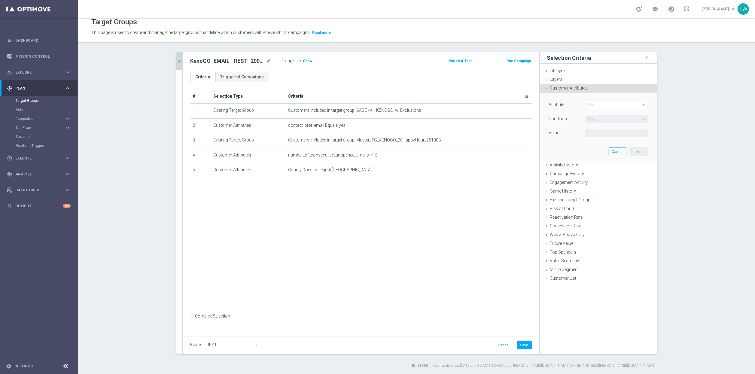
click at [596, 103] on span at bounding box center [616, 105] width 63 height 8
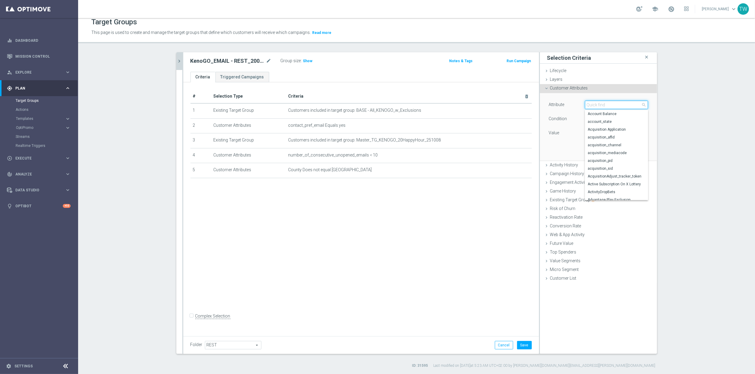
click at [596, 103] on input "search" at bounding box center [616, 105] width 63 height 8
type input "county"
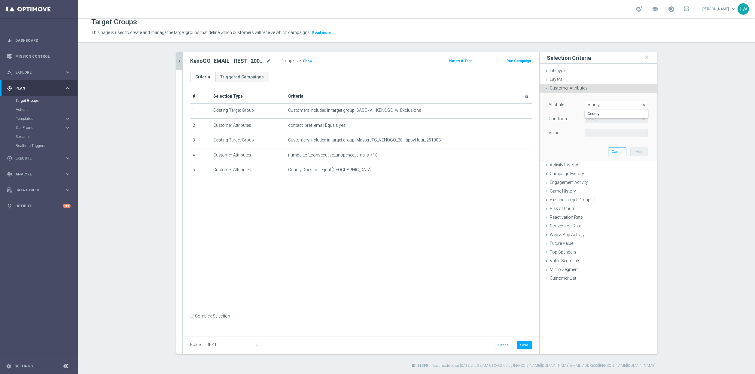
drag, startPoint x: 594, startPoint y: 114, endPoint x: 594, endPoint y: 119, distance: 4.8
click at [594, 115] on span "County" at bounding box center [616, 113] width 57 height 5
type input "County"
click at [594, 119] on span "Equals" at bounding box center [616, 119] width 63 height 8
click at [616, 150] on span "Does not equal" at bounding box center [616, 151] width 57 height 5
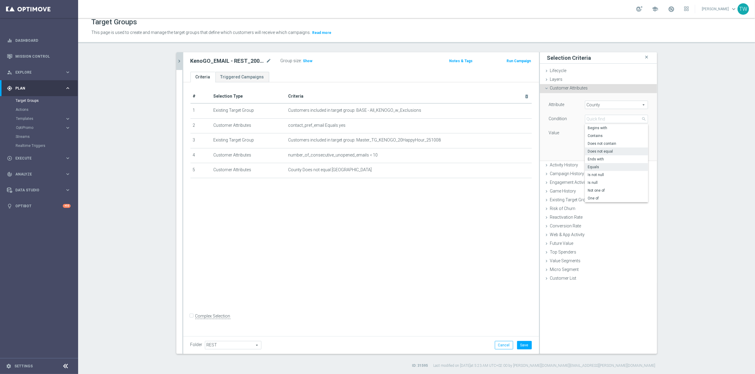
type input "Does not equal"
click at [613, 133] on span at bounding box center [616, 133] width 63 height 8
drag, startPoint x: 623, startPoint y: 173, endPoint x: 635, endPoint y: 163, distance: 15.0
click at [624, 173] on span "Queensland" at bounding box center [616, 173] width 57 height 5
type input "Queensland"
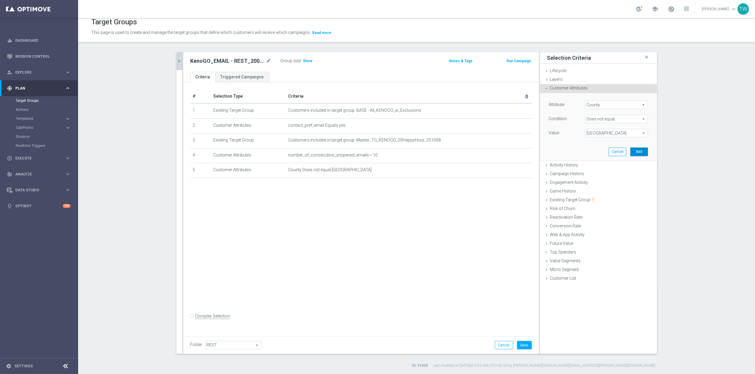
click at [640, 154] on button "Add" at bounding box center [639, 152] width 18 height 8
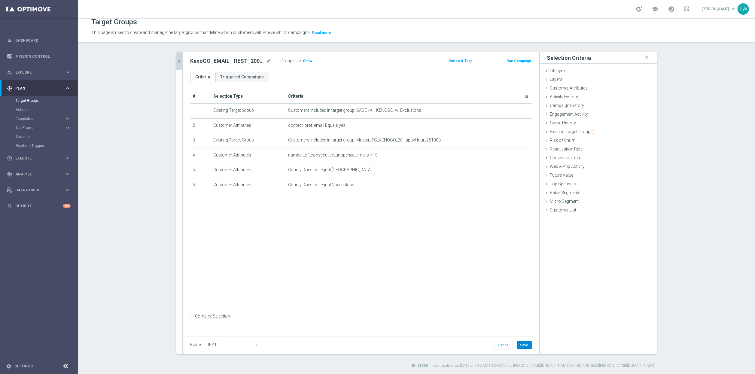
click at [524, 341] on button "Save" at bounding box center [524, 345] width 15 height 8
click at [513, 141] on icon "mode_edit" at bounding box center [512, 140] width 5 height 5
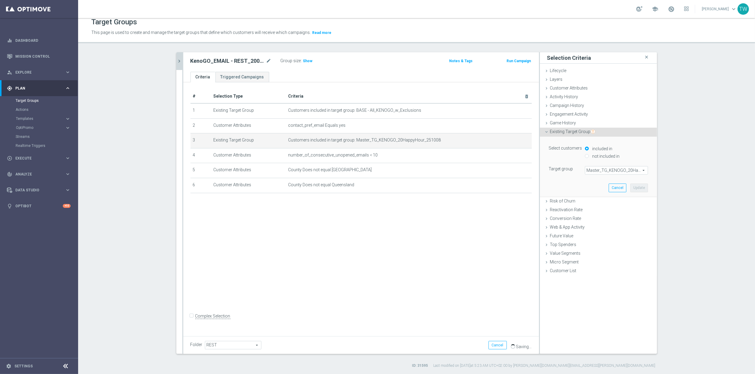
click at [612, 169] on span "Master_TG_KENOGO_20HappyHour_251008" at bounding box center [616, 170] width 63 height 8
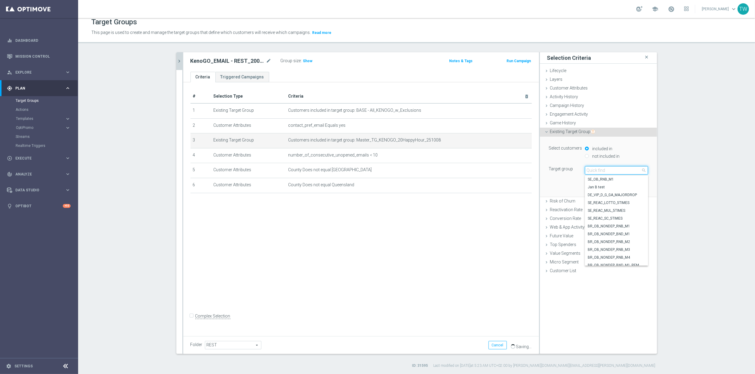
click at [612, 169] on input "search" at bounding box center [616, 170] width 63 height 8
type input "251008"
click at [623, 197] on span "Master_TG_KENOGO_200HappyHour_251008" at bounding box center [616, 195] width 57 height 5
type input "Master_TG_KENOGO_200HappyHour_251008"
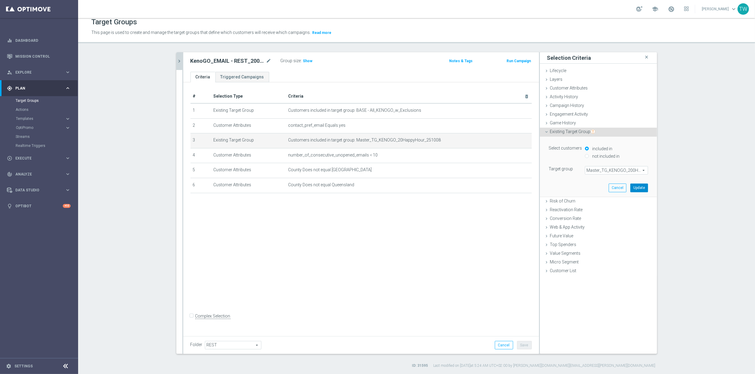
click at [638, 187] on button "Update" at bounding box center [639, 188] width 18 height 8
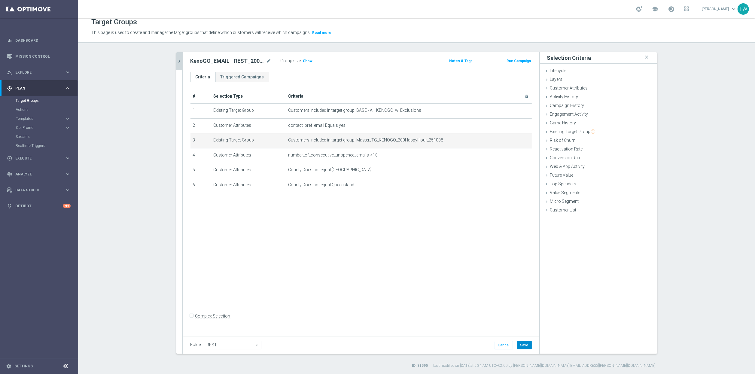
click at [525, 346] on button "Save" at bounding box center [524, 345] width 15 height 8
click at [176, 54] on button "chevron_right" at bounding box center [179, 61] width 6 height 18
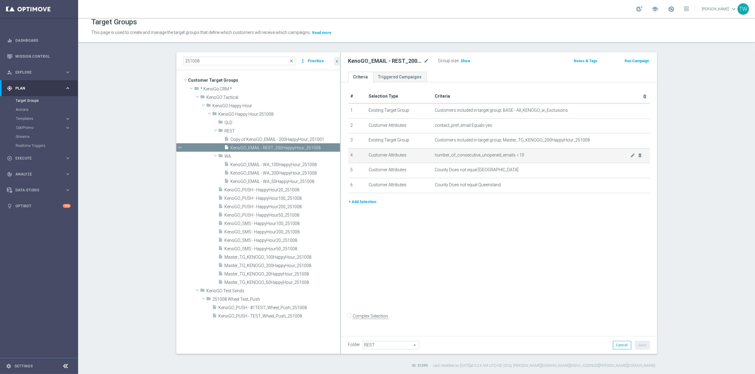
drag, startPoint x: 294, startPoint y: 164, endPoint x: 350, endPoint y: 162, distance: 56.8
click at [350, 162] on as-split "251008 close more_vert Prioritize Customer Target Groups library_add create_new…" at bounding box center [416, 203] width 481 height 302
click at [319, 182] on span "KenoGO_EMAIL - WA_50HappyHour_251008" at bounding box center [278, 181] width 95 height 5
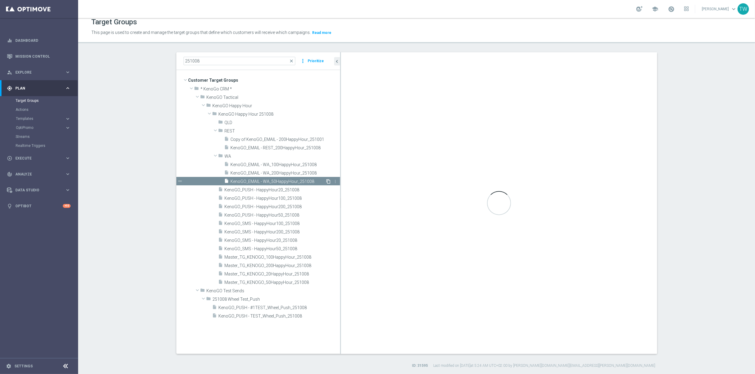
type input "WA"
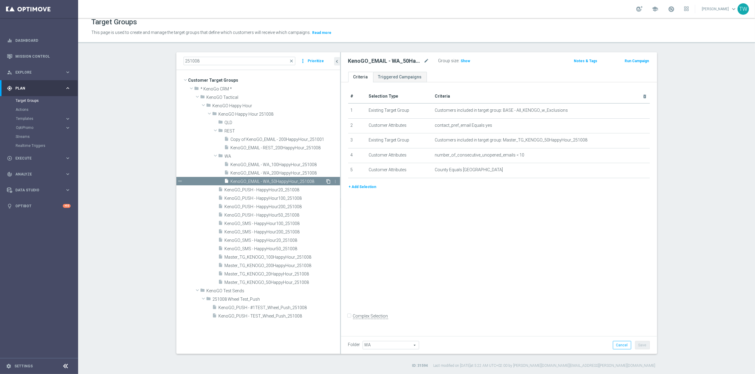
click at [329, 181] on icon "content_copy" at bounding box center [328, 181] width 5 height 5
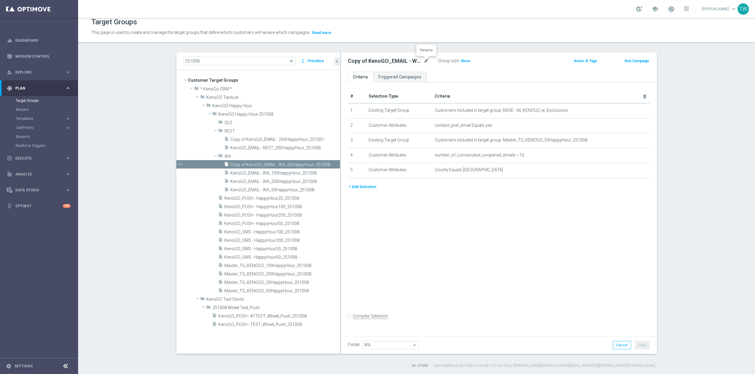
click at [427, 61] on icon "mode_edit" at bounding box center [426, 60] width 5 height 7
drag, startPoint x: 388, startPoint y: 60, endPoint x: 395, endPoint y: 69, distance: 10.9
click at [389, 62] on input "Copy of KenoGO_EMAIL - WA_50HappyHour_251008" at bounding box center [388, 61] width 81 height 8
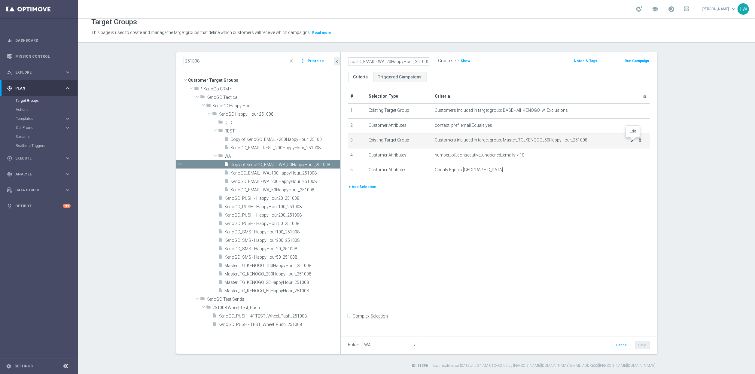
type input "KenoGO_EMAIL - WA_20HappyHour_251008"
click at [631, 141] on icon "mode_edit" at bounding box center [632, 140] width 5 height 5
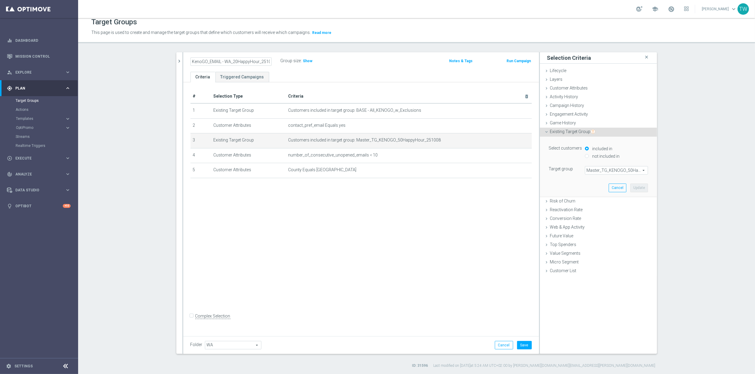
click at [633, 169] on span "Master_TG_KENOGO_50HappyHour_251008" at bounding box center [616, 170] width 63 height 8
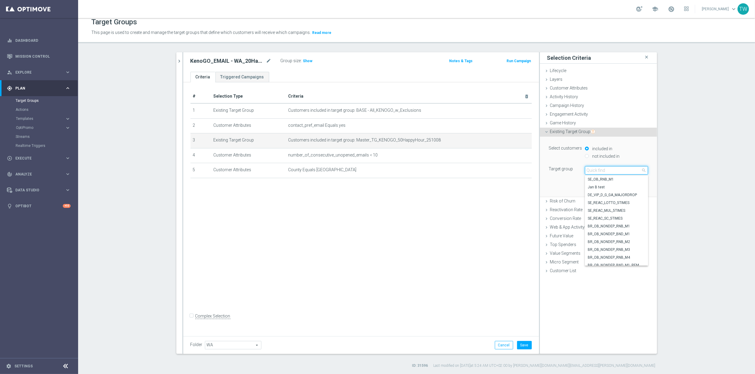
click at [633, 169] on input "search" at bounding box center [616, 170] width 63 height 8
type input "251008"
click at [603, 242] on span "Master_TG_KENOGO_20HappyHour_251008" at bounding box center [616, 241] width 57 height 5
type input "Master_TG_KENOGO_20HappyHour_251008"
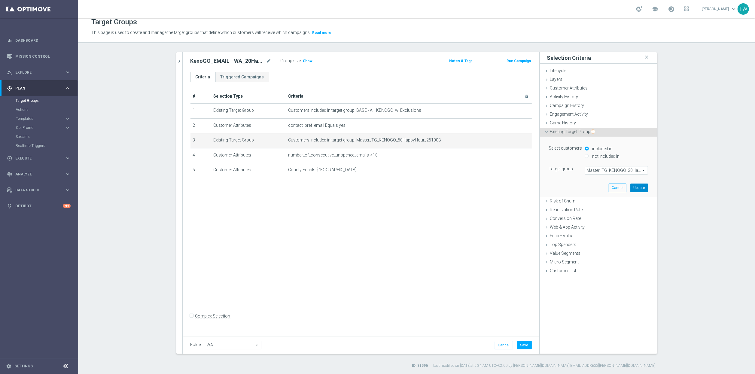
drag, startPoint x: 633, startPoint y: 190, endPoint x: 518, endPoint y: 287, distance: 151.0
click at [633, 190] on button "Update" at bounding box center [639, 188] width 18 height 8
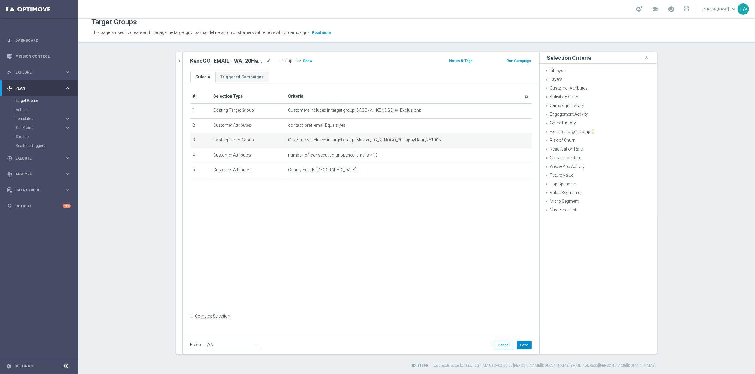
click at [524, 346] on button "Save" at bounding box center [524, 345] width 15 height 8
click at [182, 60] on div at bounding box center [182, 203] width 1 height 302
click at [179, 62] on icon "chevron_right" at bounding box center [180, 61] width 6 height 6
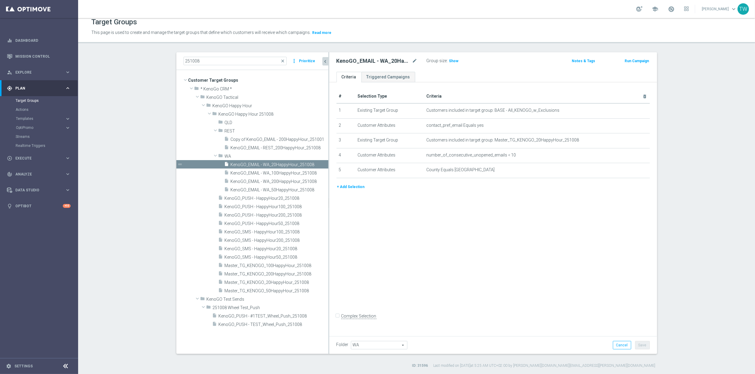
drag, startPoint x: 294, startPoint y: 214, endPoint x: 329, endPoint y: 211, distance: 35.0
click at [329, 211] on div at bounding box center [328, 203] width 1 height 302
click at [293, 146] on span "KenoGO_EMAIL - REST_200HappyHour_251008" at bounding box center [273, 147] width 84 height 5
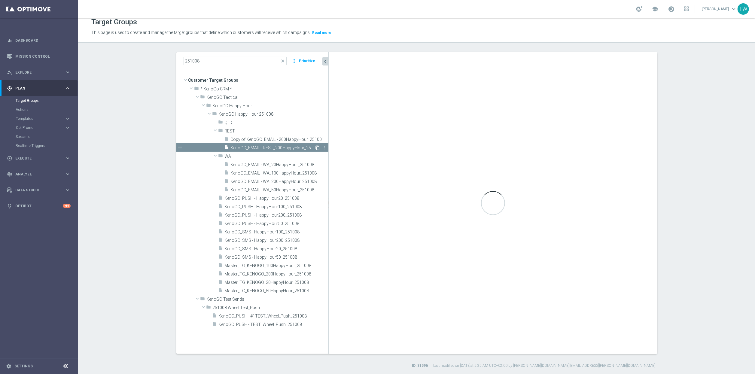
type input "REST"
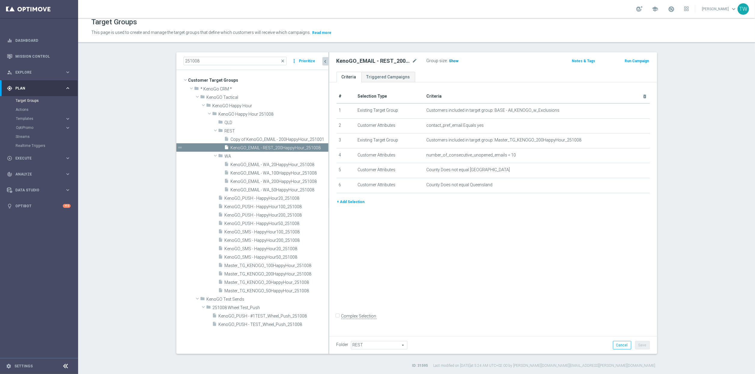
click at [455, 61] on span "Show" at bounding box center [454, 61] width 10 height 4
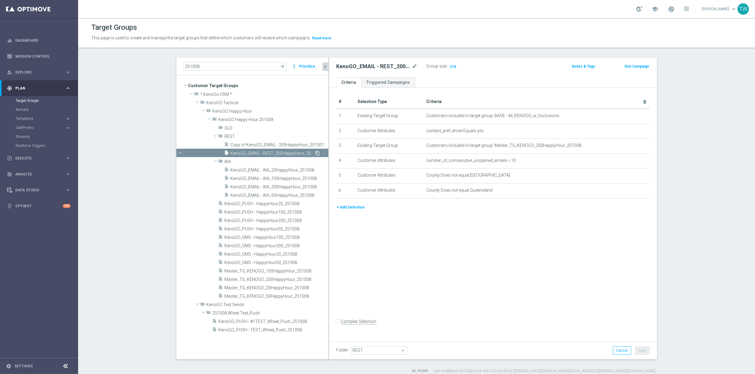
click at [316, 152] on icon "content_copy" at bounding box center [318, 153] width 5 height 5
click at [417, 67] on icon "mode_edit" at bounding box center [414, 66] width 5 height 7
click at [375, 66] on input "Copy of KenoGO_EMAIL - REST_200HappyHour_251008" at bounding box center [377, 67] width 81 height 8
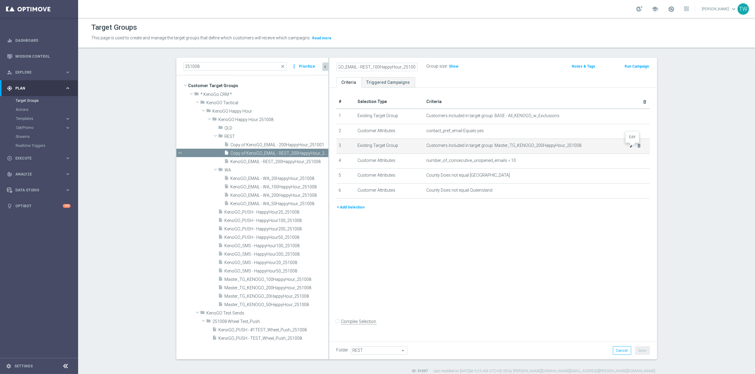
type input "KenoGO_EMAIL - REST_100HappyHour_251008"
click at [631, 147] on icon "mode_edit" at bounding box center [632, 145] width 5 height 5
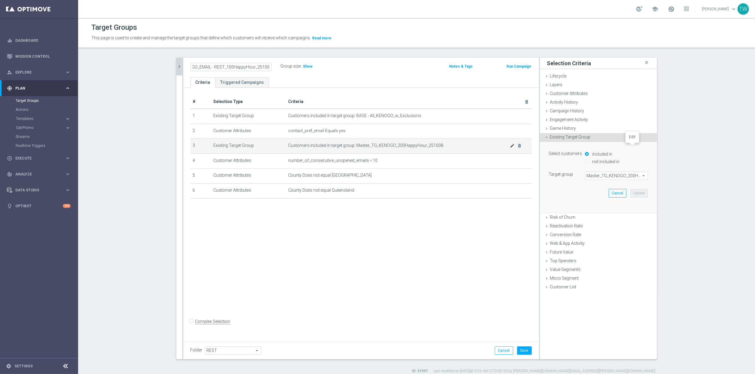
scroll to position [0, 0]
click at [637, 175] on span "Master_TG_KENOGO_200HappyHour_251008" at bounding box center [616, 176] width 63 height 8
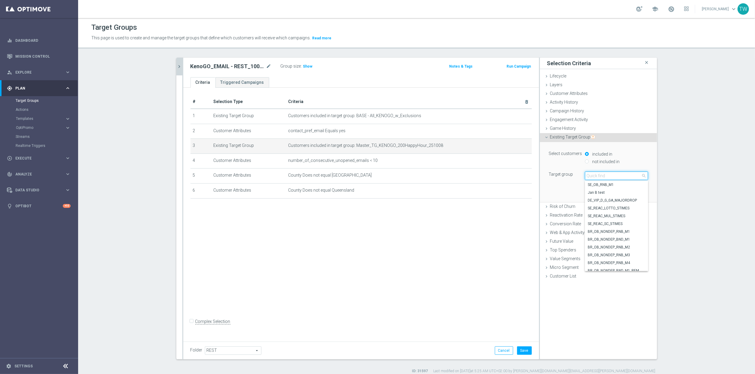
click at [637, 175] on input "search" at bounding box center [616, 176] width 63 height 8
type input "251008"
click at [628, 234] on span "Master_TG_KENOGO_100HappyHour_251008" at bounding box center [616, 231] width 57 height 5
type input "Master_TG_KENOGO_100HappyHour_251008"
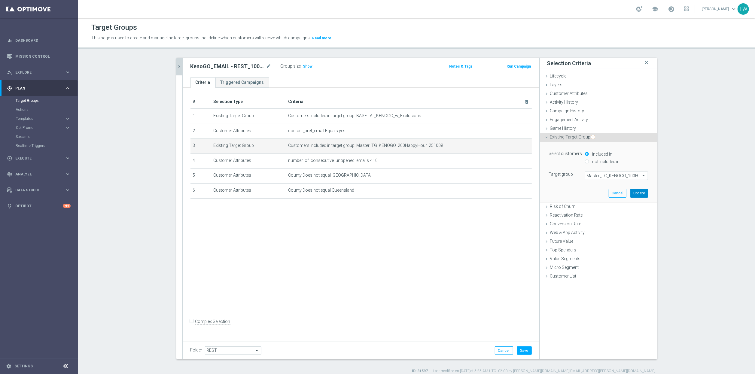
click at [635, 195] on button "Update" at bounding box center [639, 193] width 18 height 8
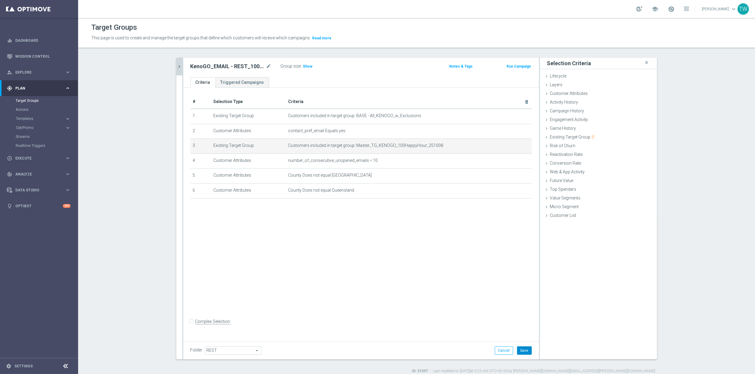
click at [519, 350] on button "Save" at bounding box center [524, 350] width 15 height 8
click at [181, 62] on button "chevron_right" at bounding box center [179, 67] width 6 height 18
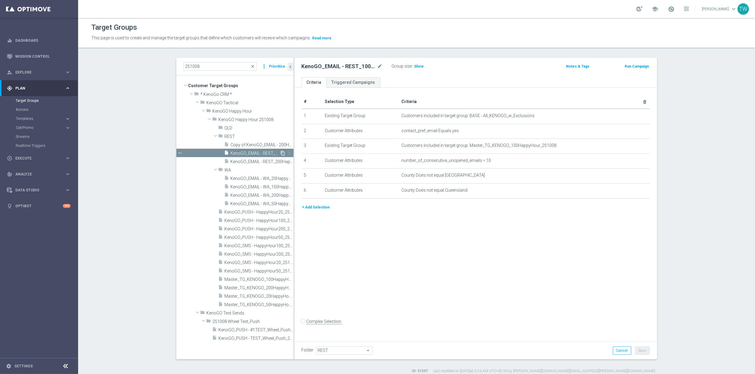
click at [283, 153] on icon "content_copy" at bounding box center [283, 153] width 5 height 5
click at [379, 66] on icon "mode_edit" at bounding box center [379, 66] width 5 height 7
click at [342, 66] on input "Copy of KenoGO_EMAIL - REST_100HappyHour_251008" at bounding box center [342, 67] width 81 height 8
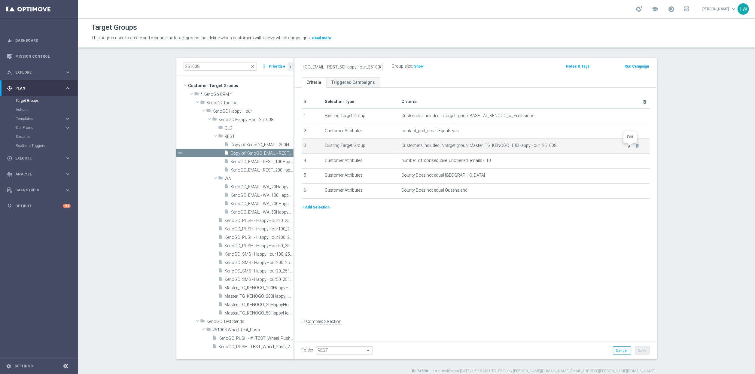
type input "KenoGO_EMAIL - REST_50HappyHour_251008"
click at [632, 147] on icon "mode_edit" at bounding box center [630, 145] width 5 height 5
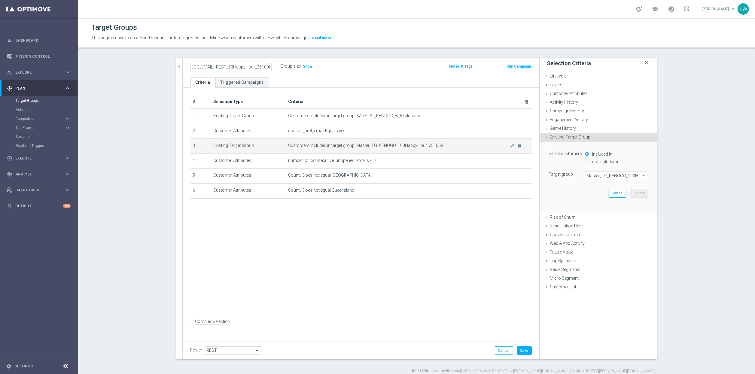
scroll to position [0, 0]
click at [632, 175] on span "Master_TG_KENOGO_100HappyHour_251008" at bounding box center [616, 176] width 63 height 8
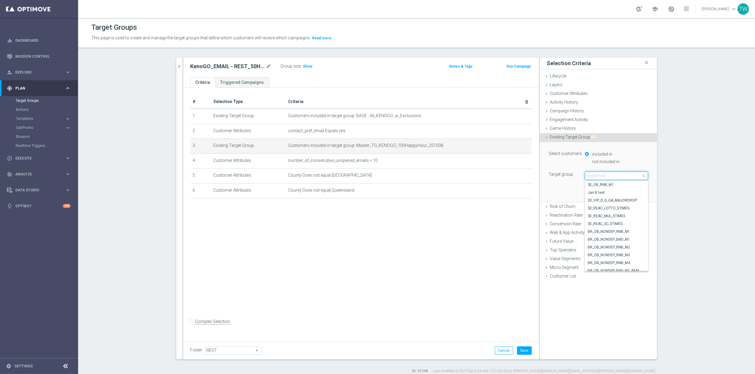
click at [632, 175] on input "search" at bounding box center [616, 176] width 63 height 8
type input "251008"
click at [619, 242] on span "Master_TG_KENOGO_50HappyHour_251008" at bounding box center [616, 239] width 57 height 5
type input "Master_TG_KENOGO_50HappyHour_251008"
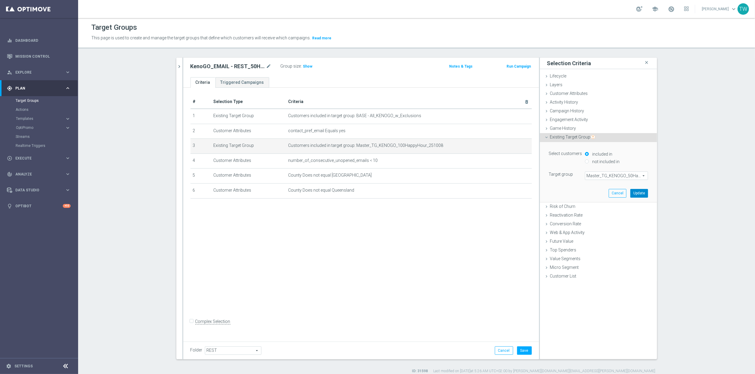
click at [644, 194] on button "Update" at bounding box center [639, 193] width 18 height 8
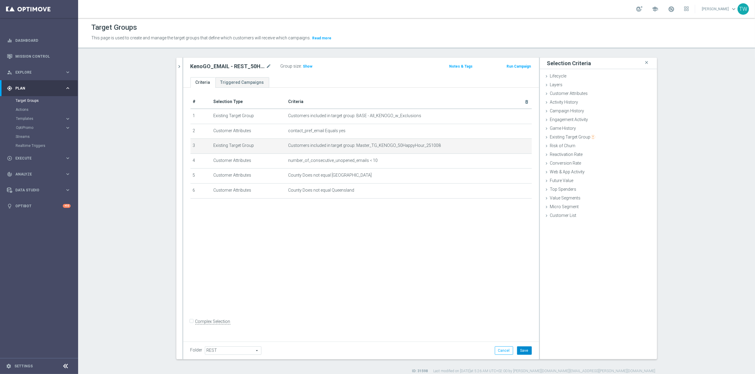
drag, startPoint x: 524, startPoint y: 352, endPoint x: 515, endPoint y: 348, distance: 10.4
click at [524, 350] on button "Save" at bounding box center [524, 350] width 15 height 8
click at [181, 66] on icon "chevron_right" at bounding box center [180, 67] width 6 height 6
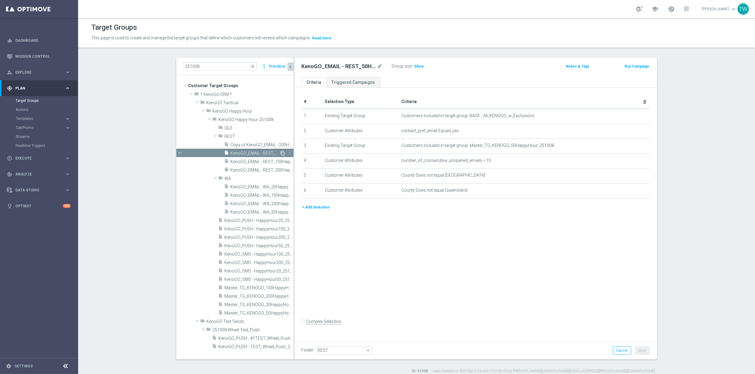
click at [282, 153] on icon "content_copy" at bounding box center [283, 153] width 5 height 5
click at [380, 66] on icon "mode_edit" at bounding box center [379, 66] width 5 height 7
drag, startPoint x: 342, startPoint y: 66, endPoint x: 344, endPoint y: 82, distance: 16.4
click at [342, 66] on input "Copy of KenoGO_EMAIL - REST_50HappyHour_251008" at bounding box center [342, 67] width 81 height 8
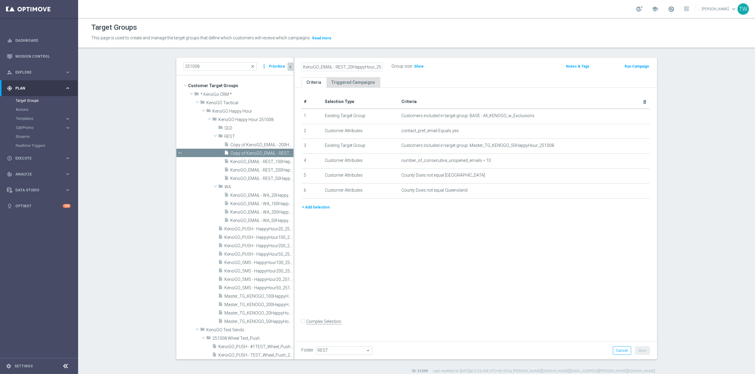
scroll to position [0, 8]
type input "KenoGO_EMAIL - REST_20HappyHour_251008"
click at [631, 147] on icon "mode_edit" at bounding box center [630, 145] width 5 height 5
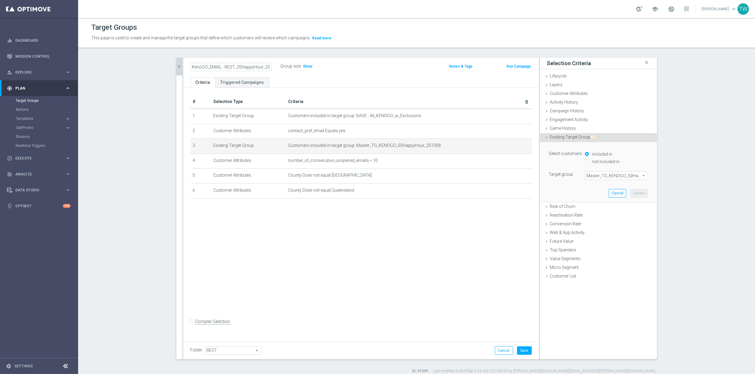
click at [627, 174] on span "Master_TG_KENOGO_50HappyHour_251008" at bounding box center [616, 176] width 63 height 8
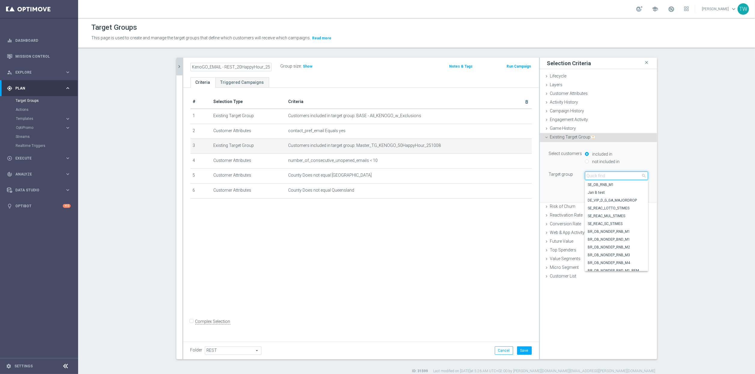
click at [627, 174] on input "search" at bounding box center [616, 176] width 63 height 8
type input "251008"
click at [622, 249] on span "Master_TG_KENOGO_20HappyHour_251008" at bounding box center [616, 247] width 57 height 5
type input "Master_TG_KENOGO_20HappyHour_251008"
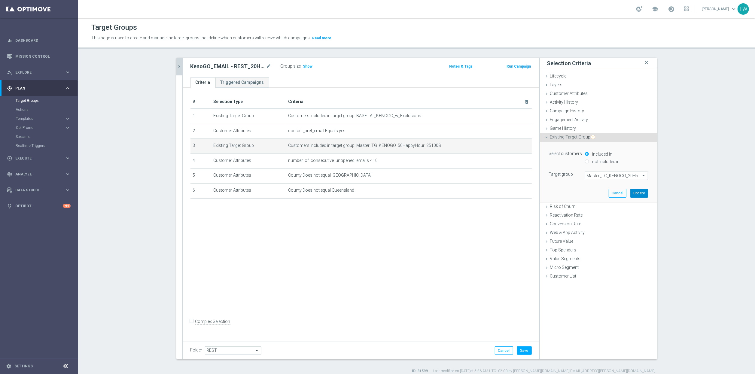
click at [638, 189] on button "Update" at bounding box center [639, 193] width 18 height 8
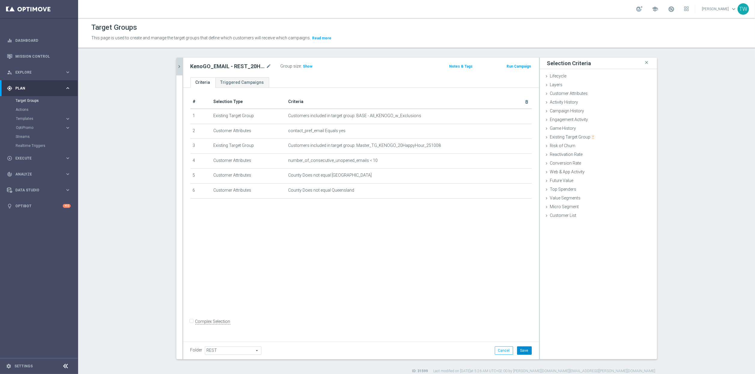
click at [525, 348] on button "Save" at bounding box center [524, 350] width 15 height 8
click at [178, 70] on button "chevron_right" at bounding box center [179, 67] width 6 height 18
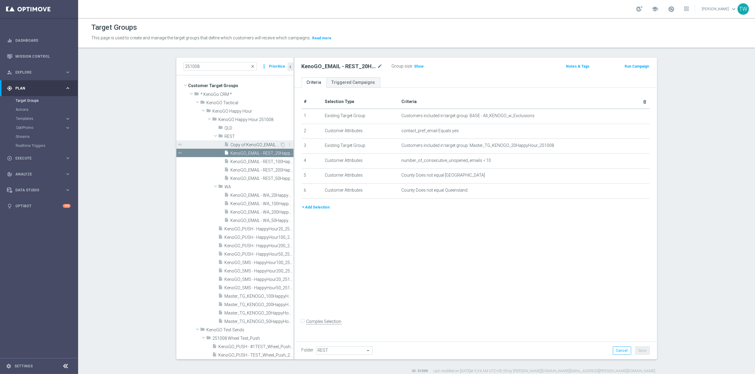
click at [261, 145] on span "Copy of KenoGO_EMAIL - 200HappyHour_251001" at bounding box center [255, 144] width 49 height 5
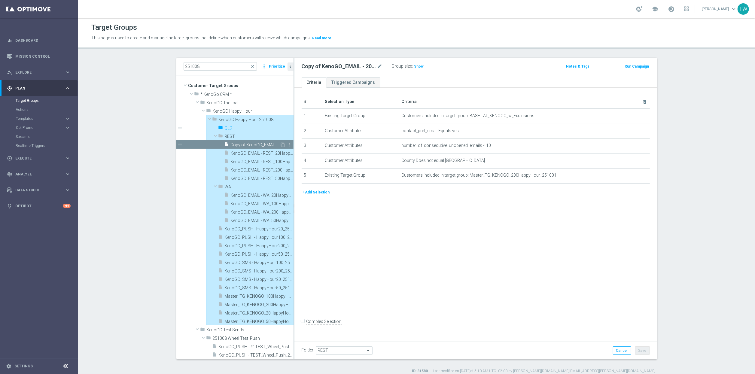
type input "QLD"
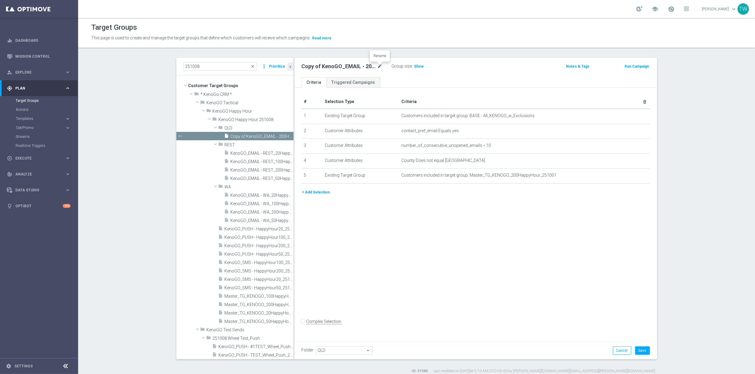
click at [378, 67] on icon "mode_edit" at bounding box center [379, 66] width 5 height 7
click at [336, 65] on input "KenoGO_EMAIL - 200HappyHour_251008" at bounding box center [342, 67] width 81 height 8
type input "KenoGO_EMAIL - QLD_200HappyHour_251008"
click at [629, 162] on icon "mode_edit" at bounding box center [630, 160] width 5 height 5
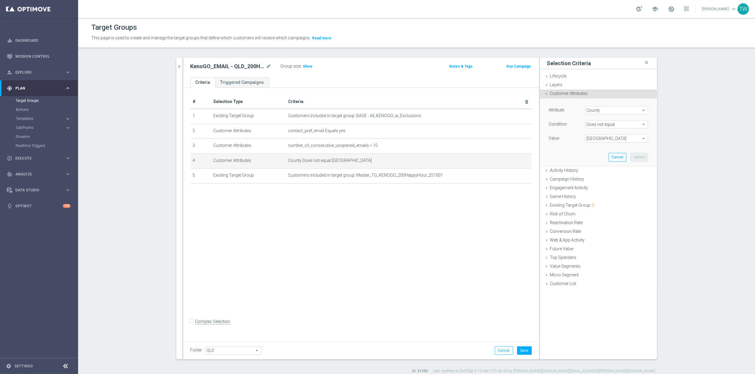
click at [611, 128] on span "Does not equal" at bounding box center [616, 124] width 63 height 8
click at [603, 172] on span "Equals" at bounding box center [616, 172] width 57 height 5
type input "Equals"
click at [598, 138] on span "Western Australia" at bounding box center [616, 139] width 63 height 8
click at [619, 178] on span "Queensland" at bounding box center [616, 178] width 57 height 5
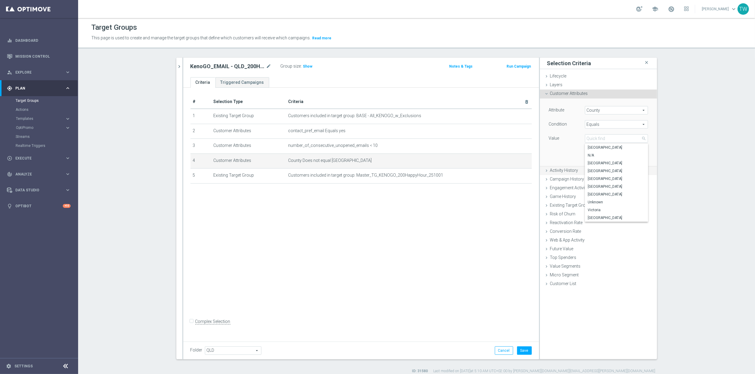
type input "Queensland"
click at [640, 158] on button "Update" at bounding box center [639, 157] width 18 height 8
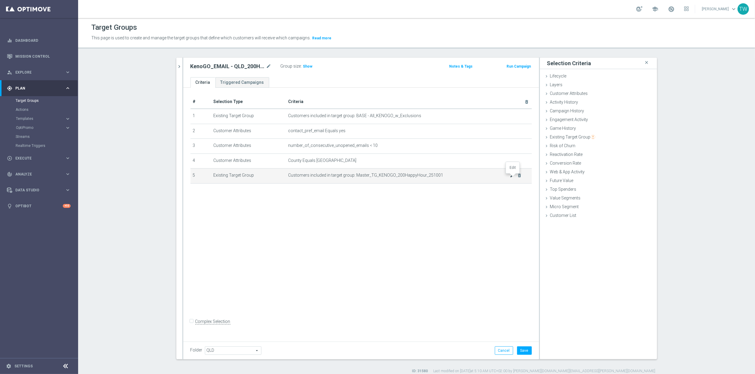
click at [512, 178] on icon "mode_edit" at bounding box center [512, 175] width 5 height 5
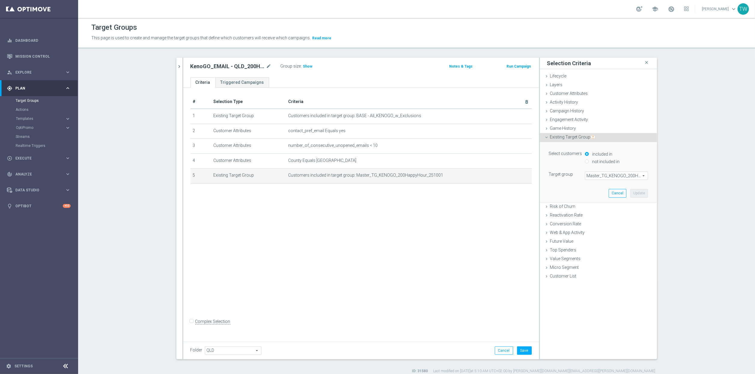
click at [606, 178] on span "Master_TG_KENOGO_200HappyHour_251001" at bounding box center [616, 176] width 63 height 8
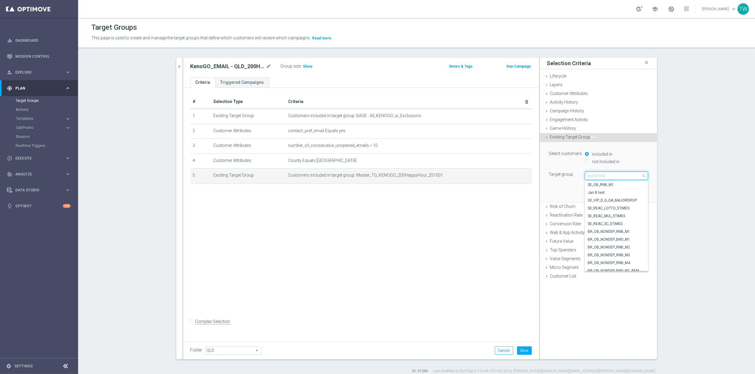
click at [606, 177] on input "search" at bounding box center [616, 176] width 63 height 8
type input "251008"
click at [624, 201] on span "Master_TG_KENOGO_200HappyHour_251008" at bounding box center [616, 200] width 57 height 5
type input "Master_TG_KENOGO_200HappyHour_251008"
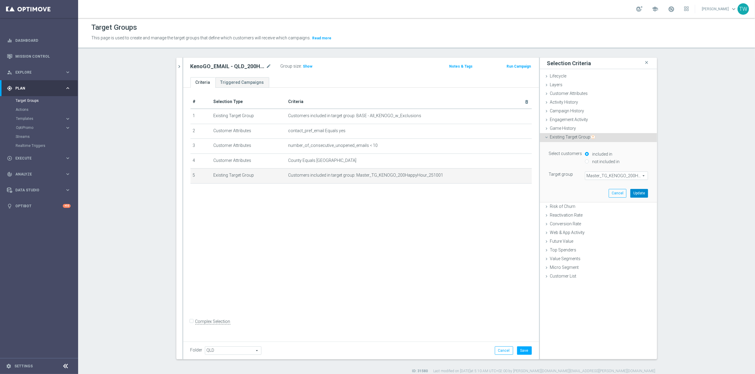
click at [636, 197] on button "Update" at bounding box center [639, 193] width 18 height 8
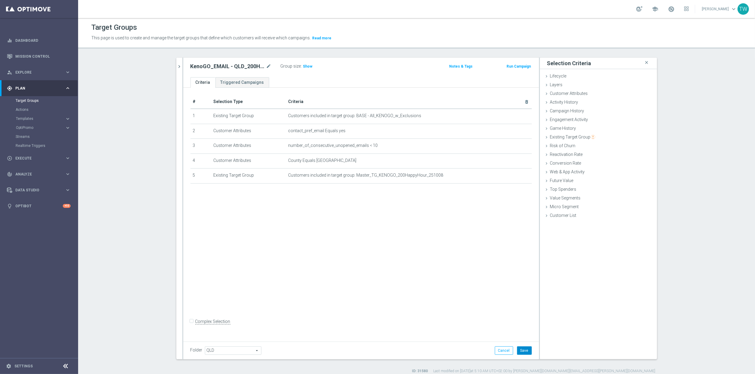
click at [527, 347] on button "Save" at bounding box center [524, 350] width 15 height 8
click at [178, 69] on icon "chevron_right" at bounding box center [180, 67] width 6 height 6
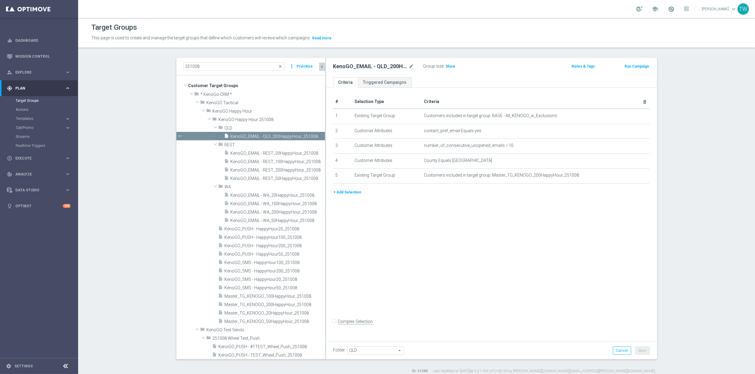
drag, startPoint x: 294, startPoint y: 143, endPoint x: 325, endPoint y: 144, distance: 31.6
click at [325, 144] on div at bounding box center [325, 209] width 1 height 302
click at [315, 136] on icon "content_copy" at bounding box center [314, 136] width 5 height 5
click at [411, 66] on icon "mode_edit" at bounding box center [411, 66] width 5 height 7
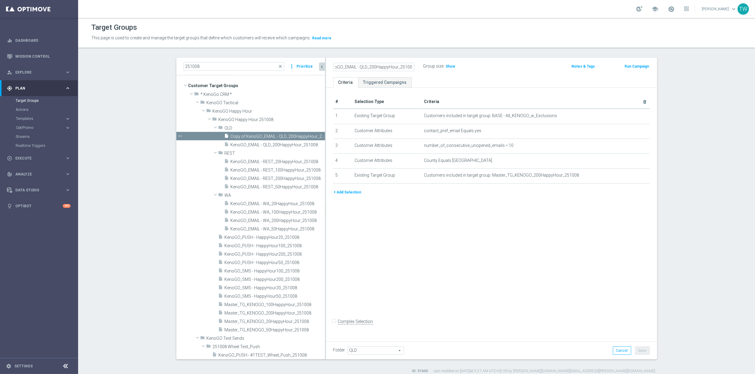
click at [372, 67] on input "Copy of KenoGO_EMAIL - QLD_200HappyHour_251008" at bounding box center [373, 67] width 81 height 8
click at [371, 66] on input "Copy of KenoGO_EMAIL - QLD_200HappyHour_251008" at bounding box center [373, 67] width 81 height 8
type input "KenoGO_EMAIL - QLD_100HappyHour_251008"
click at [631, 177] on icon "mode_edit" at bounding box center [632, 175] width 5 height 5
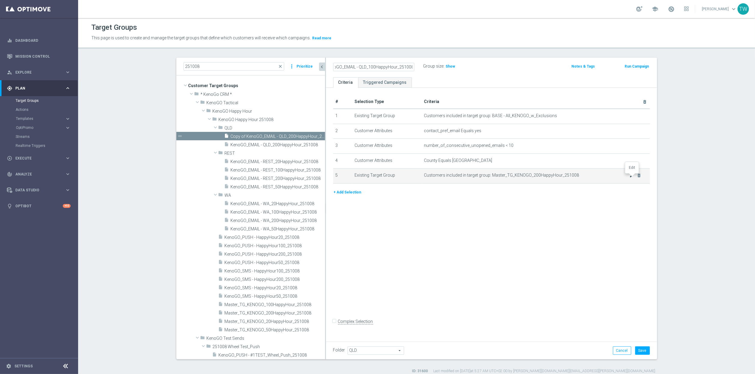
scroll to position [0, 0]
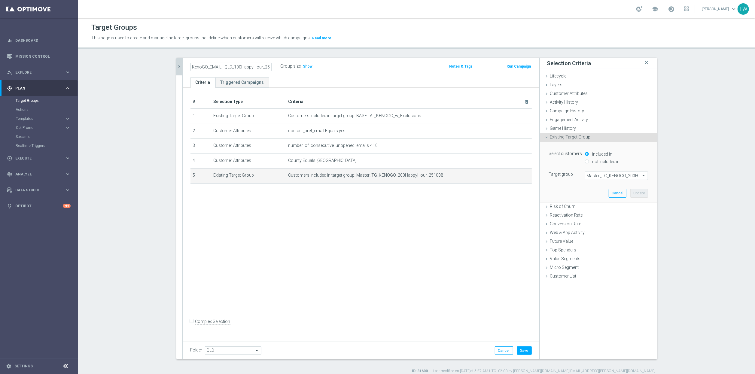
click at [626, 177] on span "Master_TG_KENOGO_200HappyHour_251008" at bounding box center [616, 176] width 63 height 8
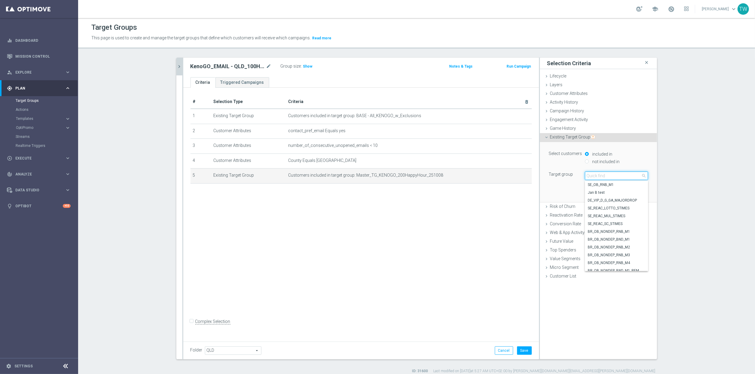
click at [626, 177] on input "search" at bounding box center [616, 176] width 63 height 8
type input "251008"
click at [631, 241] on span "Master_TG_KENOGO_100HappyHour_251008" at bounding box center [616, 239] width 57 height 5
type input "Master_TG_KENOGO_100HappyHour_251008"
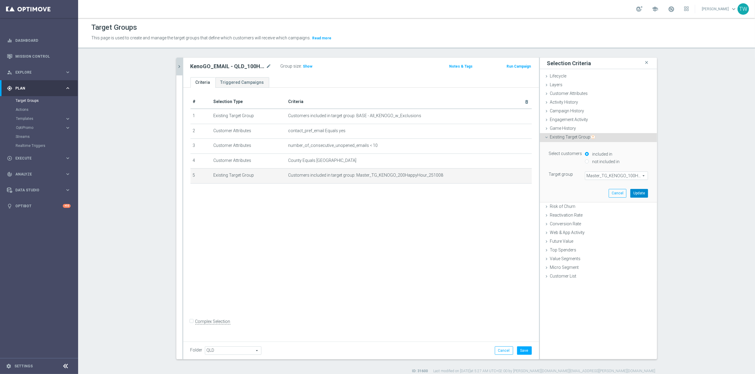
click at [637, 195] on button "Update" at bounding box center [639, 193] width 18 height 8
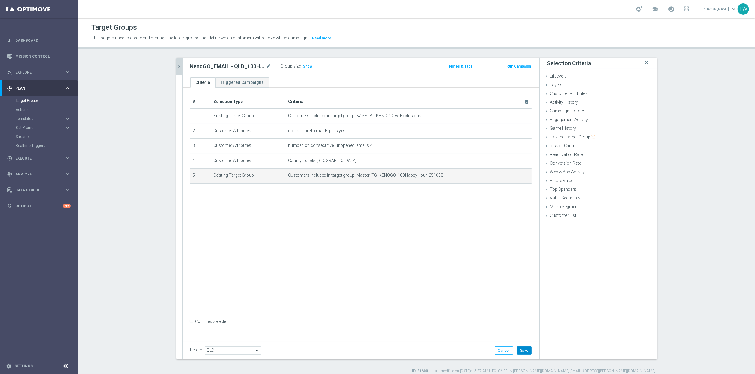
click at [523, 350] on button "Save" at bounding box center [524, 350] width 15 height 8
click at [180, 66] on icon "chevron_right" at bounding box center [180, 67] width 6 height 6
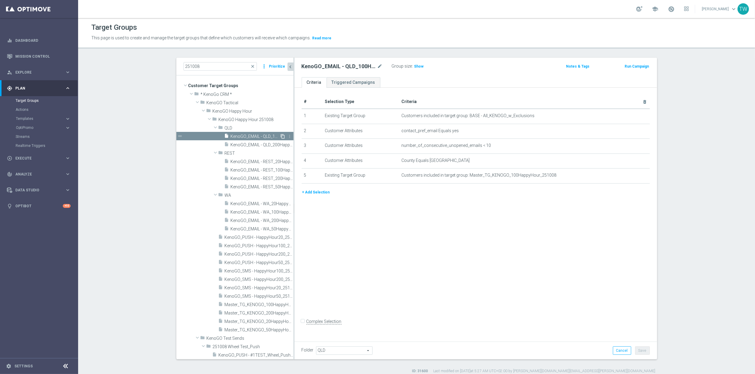
click at [281, 136] on icon "content_copy" at bounding box center [283, 136] width 5 height 5
click at [377, 66] on icon "mode_edit" at bounding box center [379, 66] width 5 height 7
click at [342, 67] on input "Copy of KenoGO_EMAIL - QLD_100HappyHour_251008" at bounding box center [342, 67] width 81 height 8
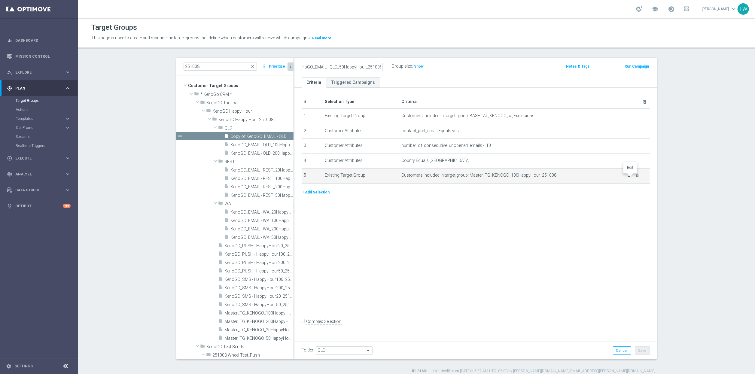
type input "KenoGO_EMAIL - QLD_50HappyHour_251008"
click at [630, 178] on icon "mode_edit" at bounding box center [630, 175] width 5 height 5
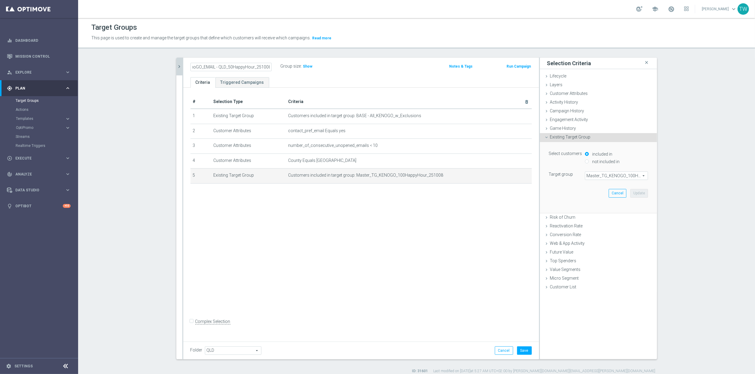
scroll to position [0, 0]
click at [625, 177] on span "Master_TG_KENOGO_100HappyHour_251008" at bounding box center [616, 176] width 63 height 8
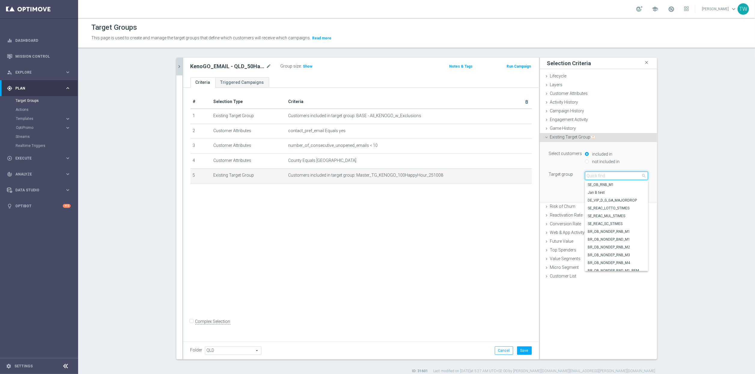
click at [625, 177] on input "search" at bounding box center [616, 176] width 63 height 8
type input "251008"
click at [622, 249] on span "Master_TG_KENOGO_50HappyHour_251008" at bounding box center [616, 247] width 57 height 5
type input "Master_TG_KENOGO_50HappyHour_251008"
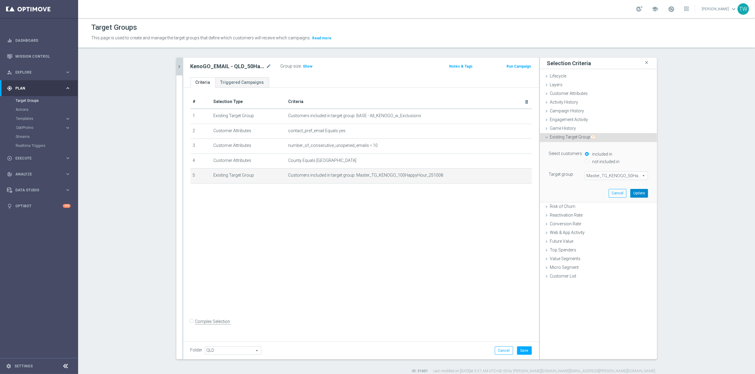
click at [642, 191] on button "Update" at bounding box center [639, 193] width 18 height 8
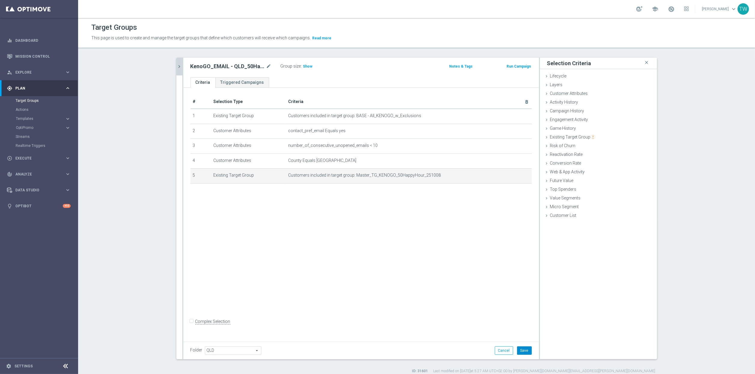
drag, startPoint x: 526, startPoint y: 349, endPoint x: 503, endPoint y: 332, distance: 28.4
click at [525, 348] on button "Save" at bounding box center [524, 350] width 15 height 8
click at [182, 71] on button "chevron_right" at bounding box center [179, 67] width 6 height 18
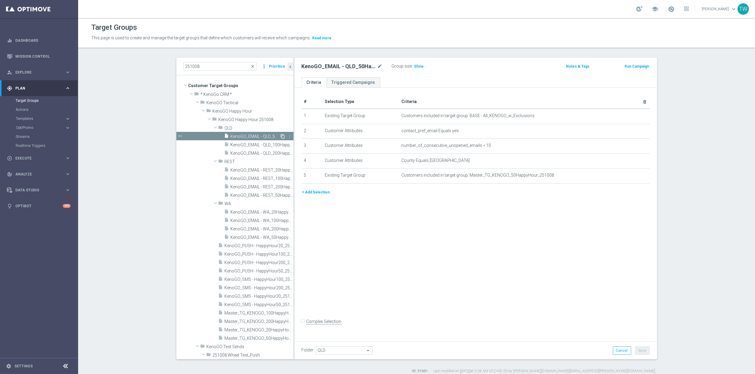
click at [282, 136] on icon "content_copy" at bounding box center [283, 136] width 5 height 5
click at [380, 66] on icon "mode_edit" at bounding box center [379, 66] width 5 height 7
drag, startPoint x: 342, startPoint y: 66, endPoint x: 341, endPoint y: 70, distance: 3.7
click at [342, 67] on input "Copy of KenoGO_EMAIL - QLD_50HappyHour_251008" at bounding box center [342, 67] width 81 height 8
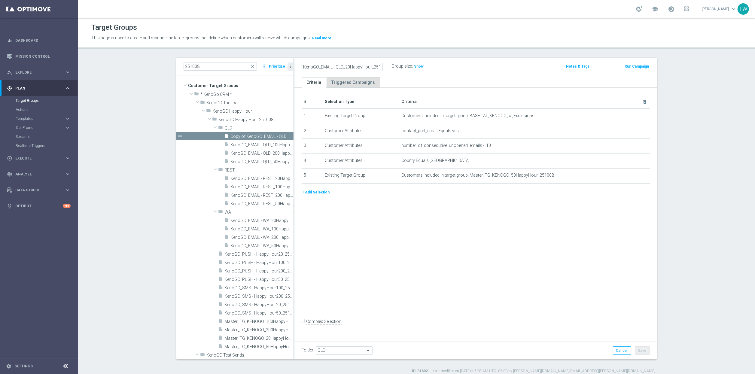
scroll to position [0, 6]
type input "KenoGO_EMAIL - QLD_20HappyHour_251008"
click at [628, 178] on icon "mode_edit" at bounding box center [630, 175] width 5 height 5
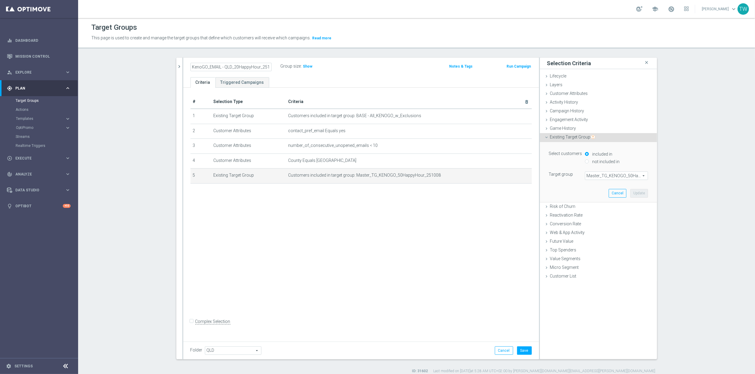
click at [623, 176] on span "Master_TG_KENOGO_50HappyHour_251008" at bounding box center [616, 176] width 63 height 8
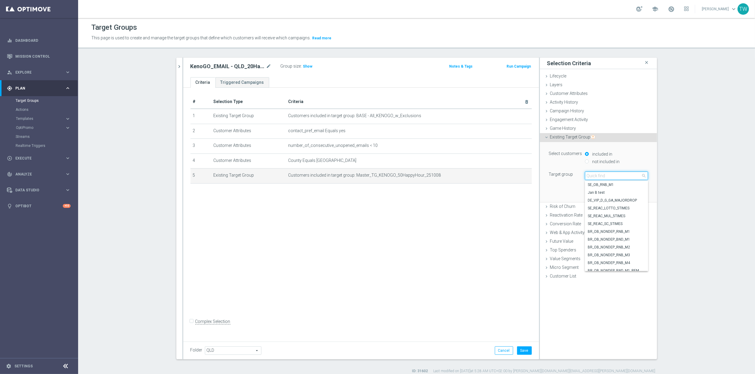
click at [623, 176] on input "search" at bounding box center [616, 176] width 63 height 8
type input "251008"
click at [618, 258] on label "Master_TG_KENOGO_20HappyHour_251008" at bounding box center [616, 255] width 63 height 8
type input "Master_TG_KENOGO_20HappyHour_251008"
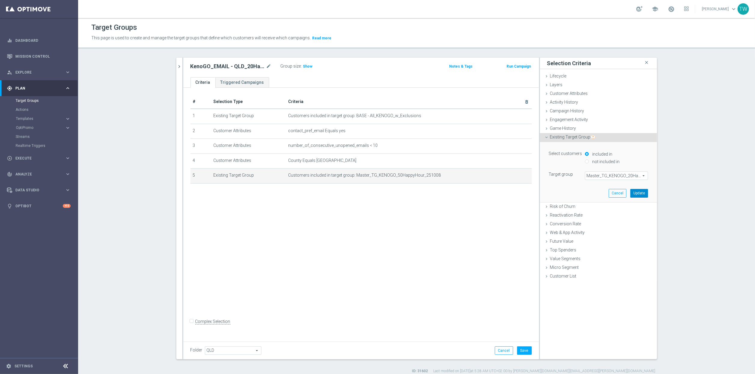
click at [637, 194] on button "Update" at bounding box center [639, 193] width 18 height 8
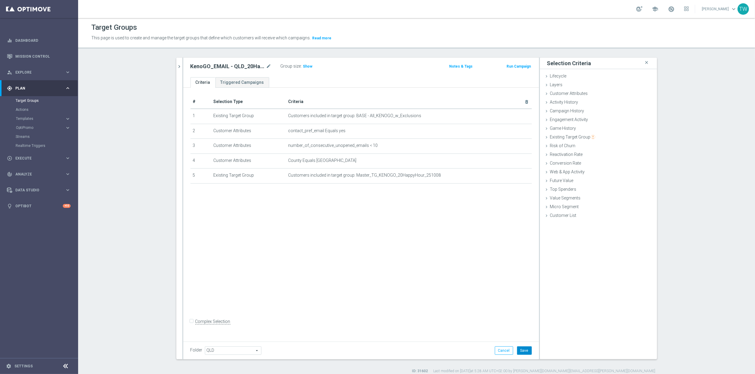
click at [525, 349] on button "Save" at bounding box center [524, 350] width 15 height 8
click at [179, 68] on icon "chevron_right" at bounding box center [180, 67] width 6 height 6
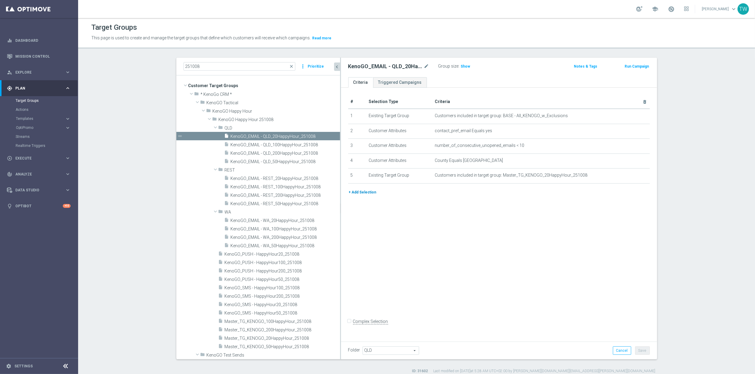
drag, startPoint x: 294, startPoint y: 196, endPoint x: 367, endPoint y: 193, distance: 73.4
click at [367, 193] on as-split "251008 close more_vert Prioritize Customer Target Groups library_add create_new…" at bounding box center [416, 209] width 481 height 302
click at [286, 141] on div "insert_drive_file KenoGO_EMAIL - QLD_100HappyHour_251008" at bounding box center [274, 144] width 101 height 8
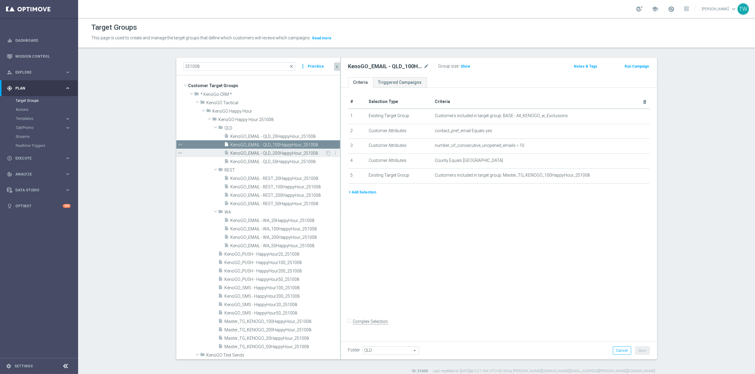
click at [276, 149] on div "insert_drive_file KenoGO_EMAIL - QLD_200HappyHour_251008" at bounding box center [274, 153] width 101 height 8
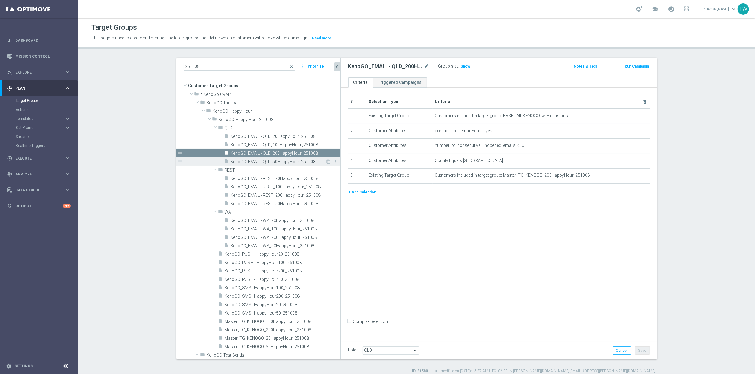
click at [271, 165] on div "insert_drive_file KenoGO_EMAIL - QLD_50HappyHour_251008" at bounding box center [274, 161] width 101 height 8
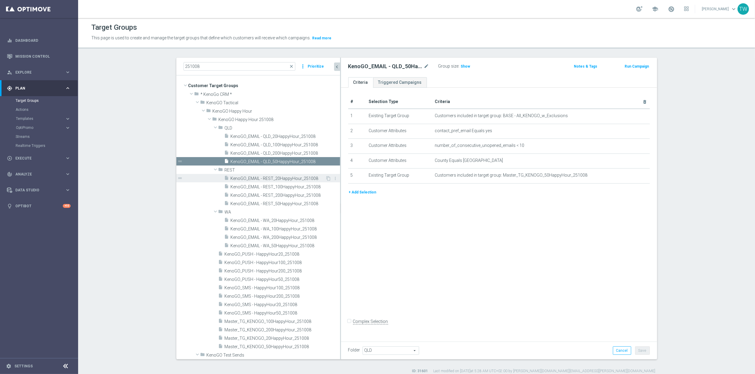
click at [288, 179] on span "KenoGO_EMAIL - REST_20HappyHour_251008" at bounding box center [278, 178] width 95 height 5
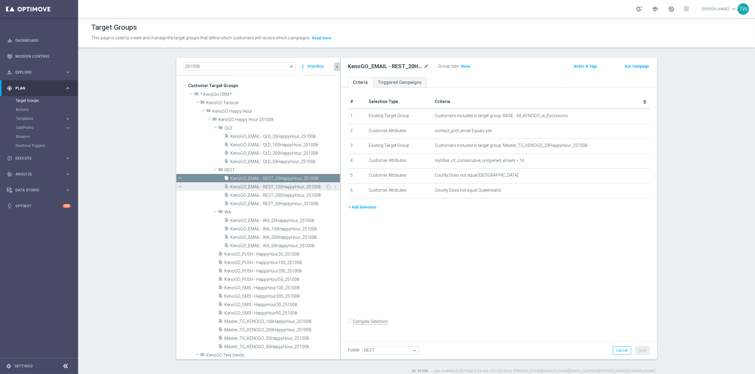
click at [285, 186] on span "KenoGO_EMAIL - REST_100HappyHour_251008" at bounding box center [278, 186] width 95 height 5
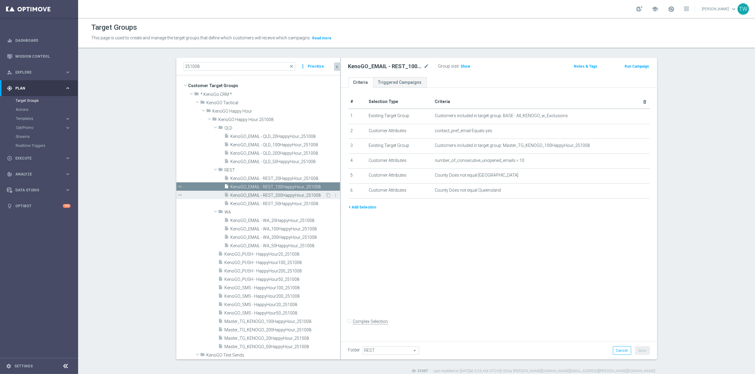
click at [292, 191] on div "insert_drive_file KenoGO_EMAIL - REST_200HappyHour_251008" at bounding box center [274, 195] width 101 height 8
click at [299, 205] on span "KenoGO_EMAIL - REST_50HappyHour_251008" at bounding box center [278, 203] width 95 height 5
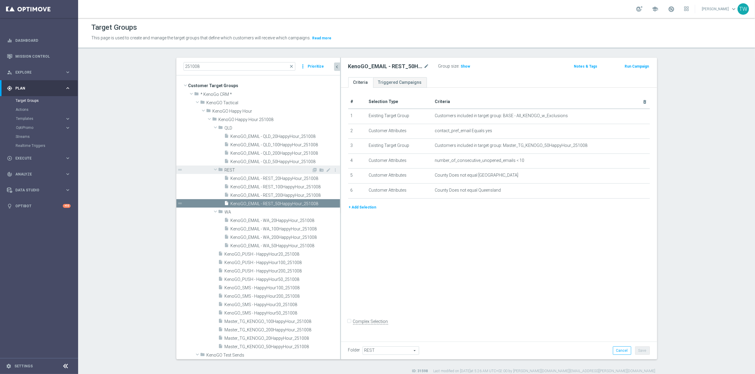
click at [296, 173] on div "folder REST" at bounding box center [264, 170] width 93 height 8
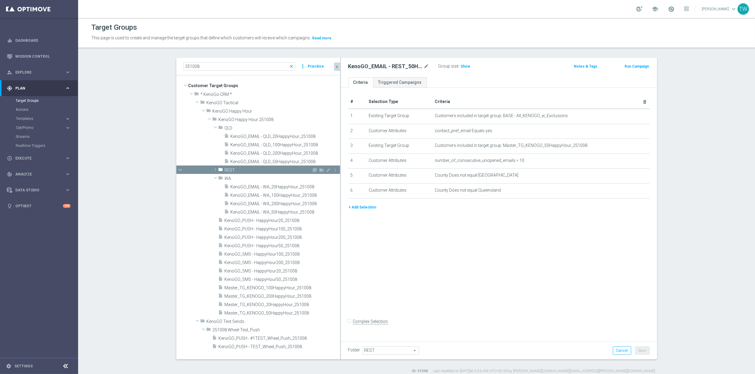
scroll to position [5, 0]
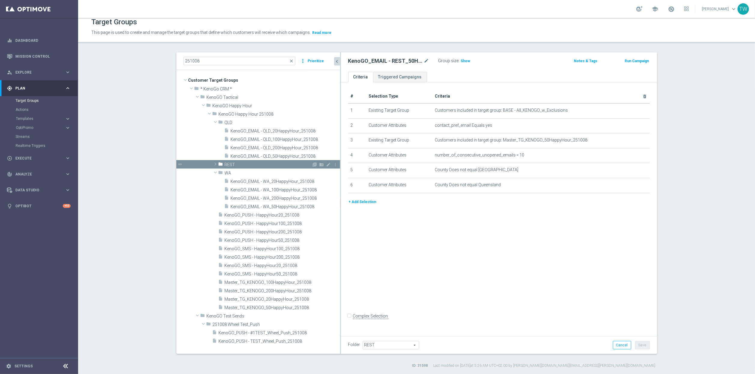
click at [289, 164] on span "REST" at bounding box center [268, 164] width 87 height 5
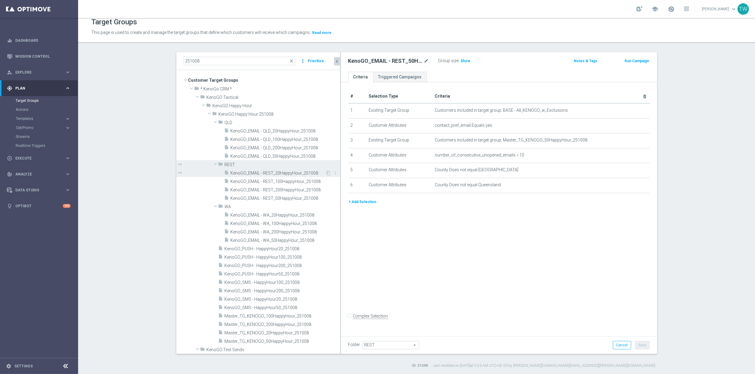
click at [286, 175] on span "KenoGO_EMAIL - REST_20HappyHour_251008" at bounding box center [278, 173] width 95 height 5
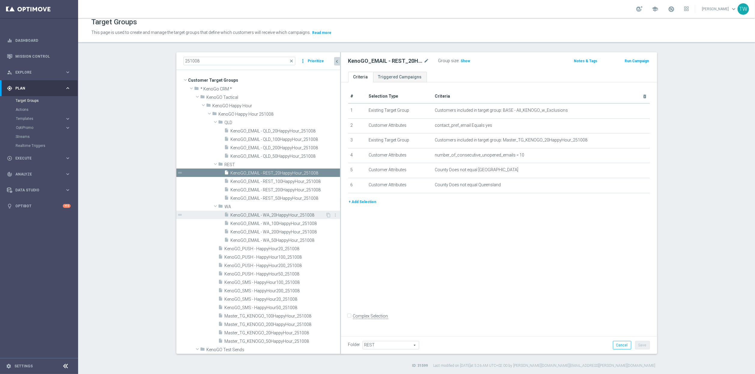
click at [292, 217] on span "KenoGO_EMAIL - WA_20HappyHour_251008" at bounding box center [278, 215] width 95 height 5
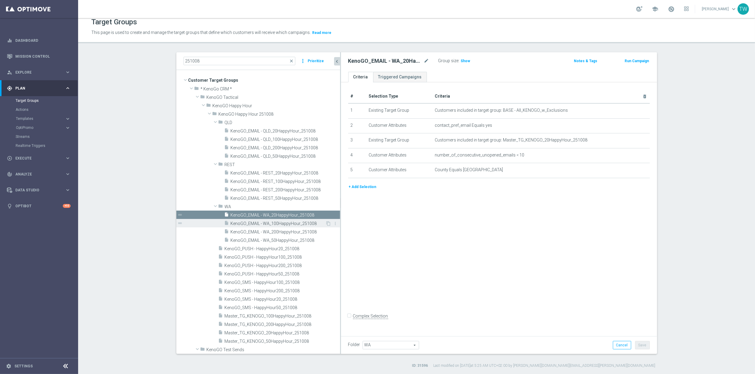
click at [291, 225] on span "KenoGO_EMAIL - WA_100HappyHour_251008" at bounding box center [278, 223] width 95 height 5
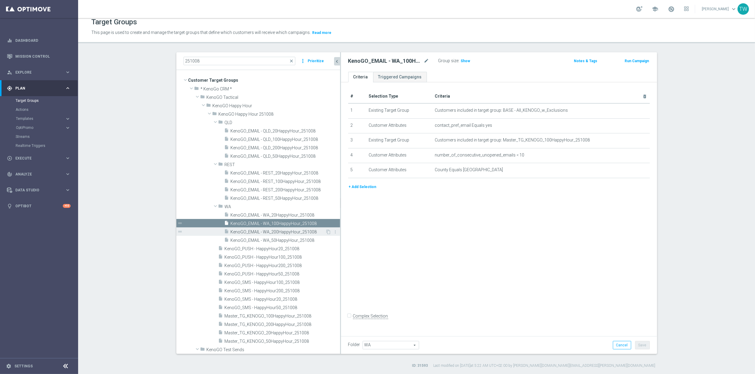
click at [292, 235] on div "insert_drive_file KenoGO_EMAIL - WA_200HappyHour_251008" at bounding box center [274, 231] width 101 height 8
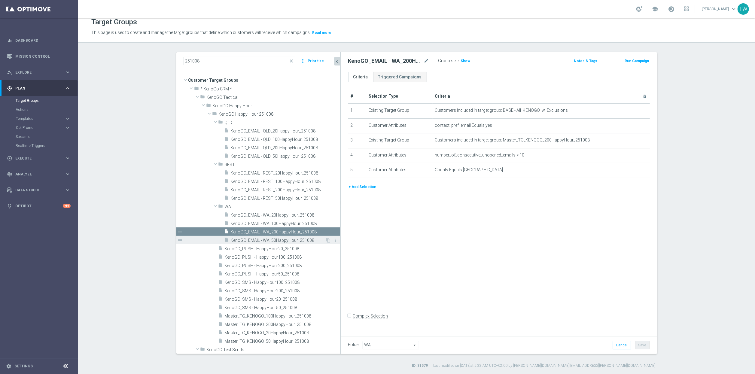
click at [299, 239] on span "KenoGO_EMAIL - WA_50HappyHour_251008" at bounding box center [278, 240] width 95 height 5
click at [298, 223] on span "KenoGO_EMAIL - WA_100HappyHour_251008" at bounding box center [278, 223] width 95 height 5
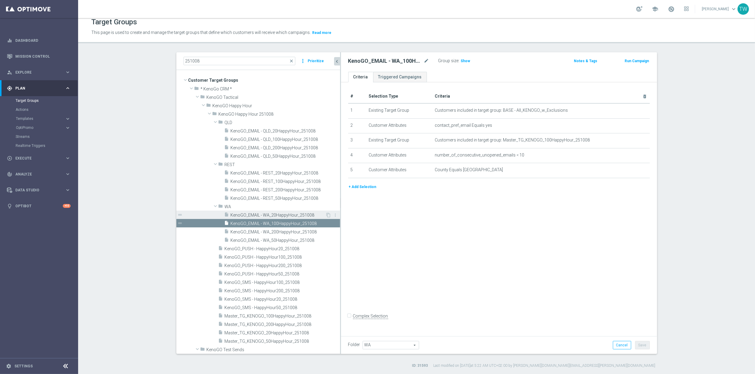
click at [292, 215] on span "KenoGO_EMAIL - WA_20HappyHour_251008" at bounding box center [278, 215] width 95 height 5
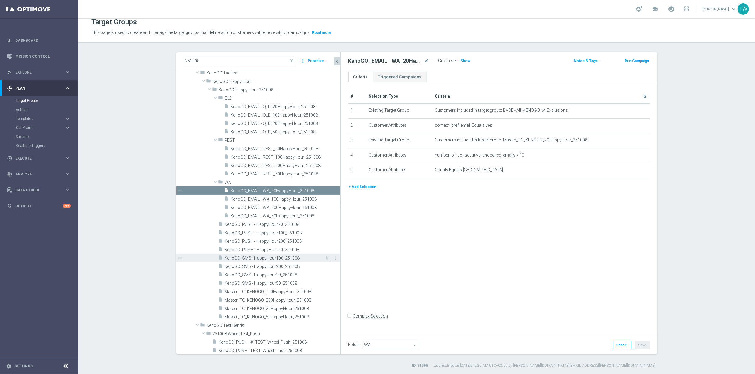
scroll to position [23, 0]
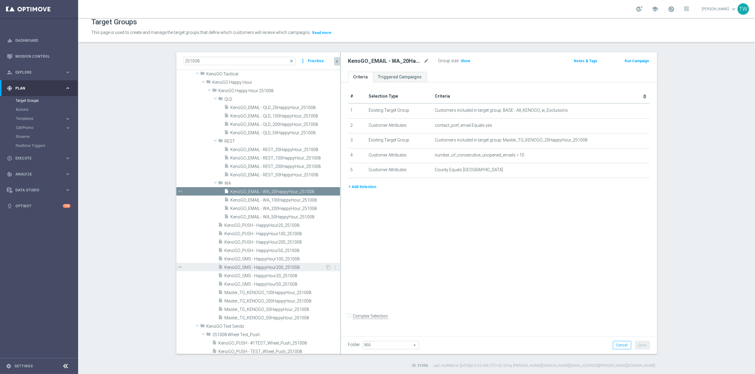
click at [297, 265] on span "KenoGO_SMS - HappyHour200_251008" at bounding box center [275, 267] width 101 height 5
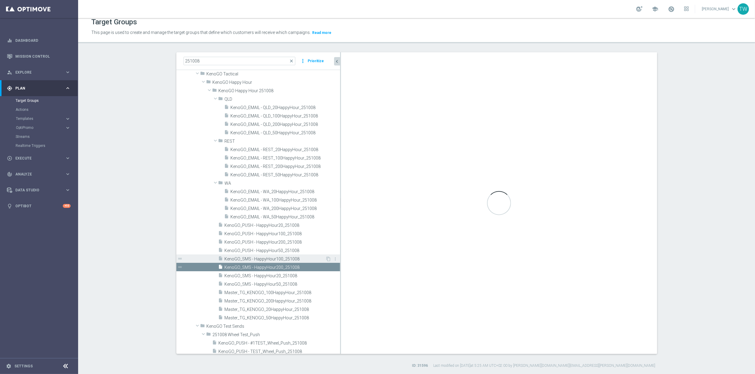
type input "KenoGO Happy Hour 251008"
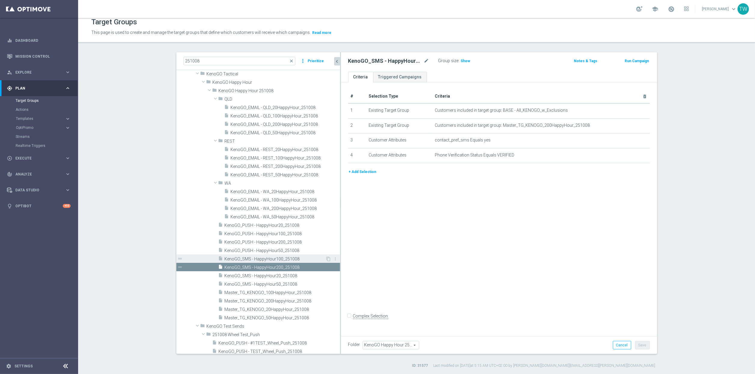
click at [288, 257] on span "KenoGO_SMS - HappyHour100_251008" at bounding box center [275, 259] width 101 height 5
click at [363, 172] on button "+ Add Selection" at bounding box center [362, 172] width 29 height 7
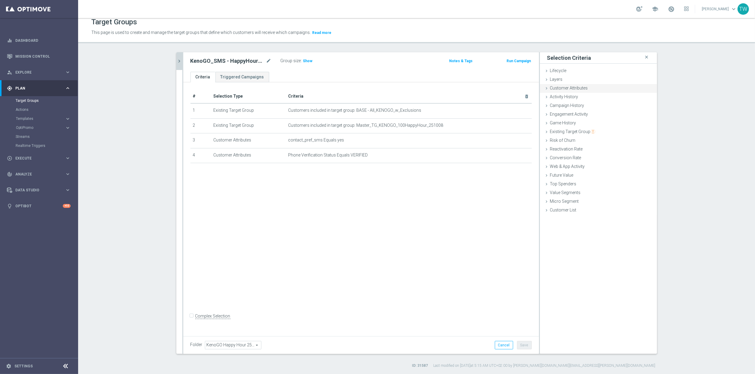
click at [601, 89] on div "Customer Attributes done selection updated" at bounding box center [598, 88] width 117 height 9
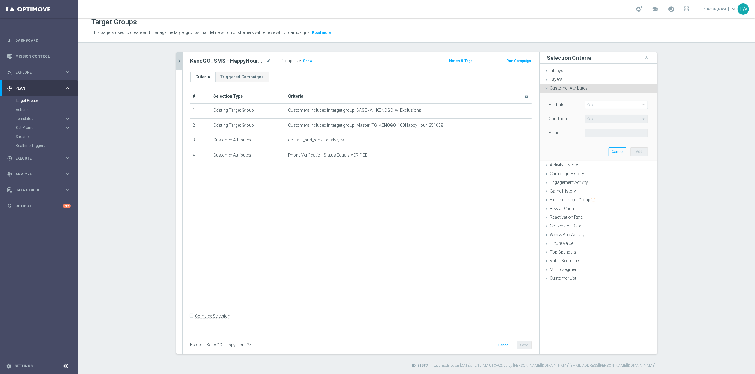
click at [600, 107] on span at bounding box center [616, 105] width 63 height 8
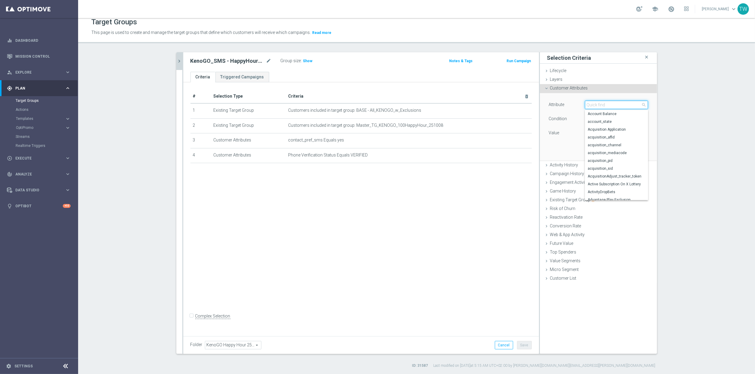
click at [600, 107] on input "search" at bounding box center [616, 105] width 63 height 8
type input "i"
click at [632, 91] on div "Customer Attributes done selection updated" at bounding box center [598, 88] width 117 height 9
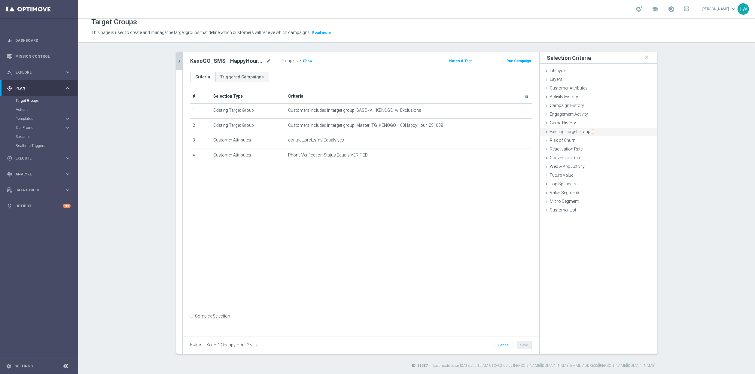
click at [614, 130] on div "Existing Target Group done selection updated" at bounding box center [598, 132] width 117 height 9
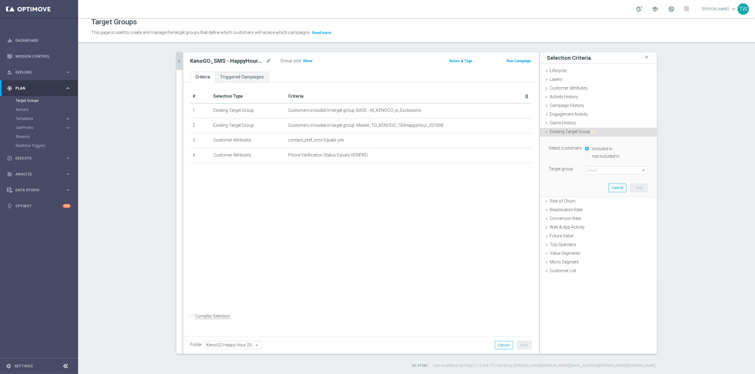
click at [607, 169] on span at bounding box center [616, 170] width 63 height 8
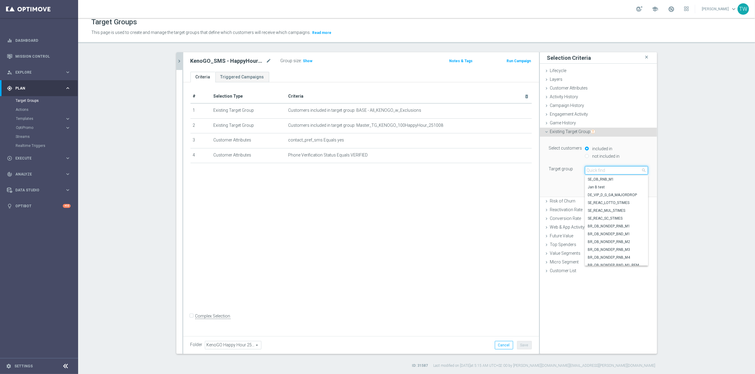
click at [606, 169] on input "search" at bounding box center [616, 170] width 63 height 8
type input "251008"
click at [440, 189] on div "# Selection Type Criteria delete_forever 1 Existing Target Group Customers incl…" at bounding box center [361, 207] width 356 height 251
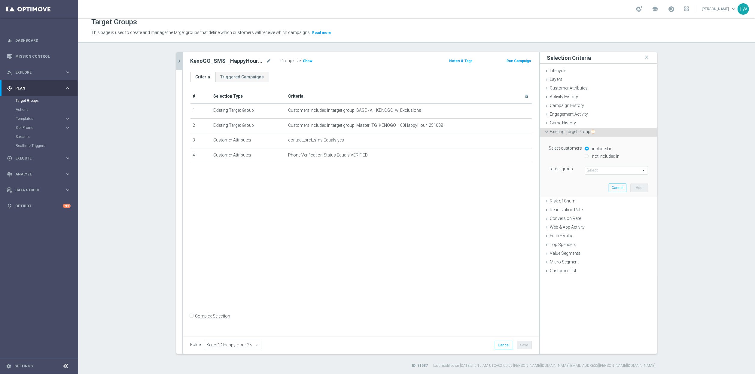
click at [473, 188] on div "# Selection Type Criteria delete_forever 1 Existing Target Group Customers incl…" at bounding box center [361, 207] width 356 height 251
click at [616, 191] on button "Cancel" at bounding box center [618, 188] width 18 height 8
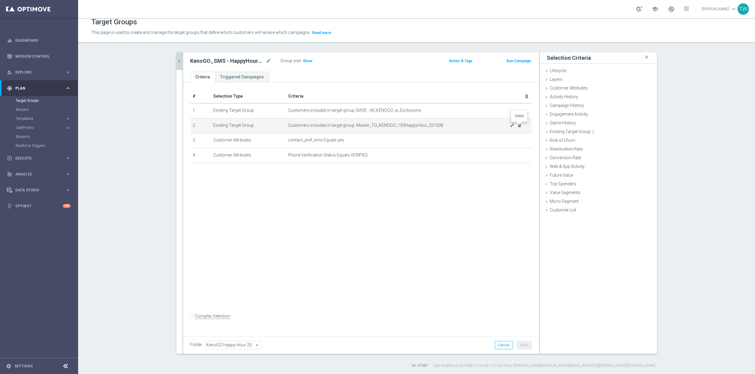
click at [518, 125] on icon "delete_forever" at bounding box center [519, 125] width 5 height 5
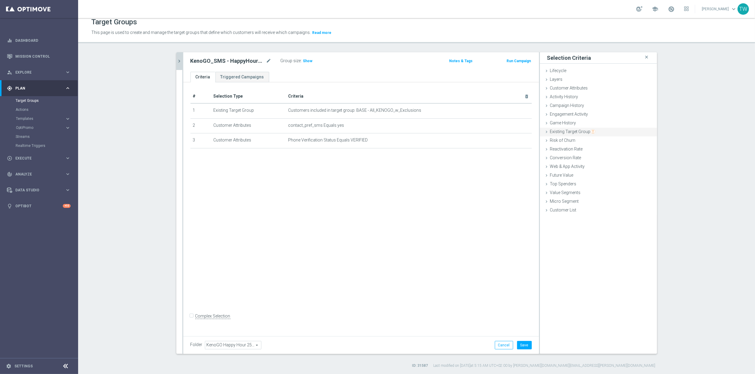
click at [577, 133] on span "Existing Target Group" at bounding box center [572, 131] width 45 height 5
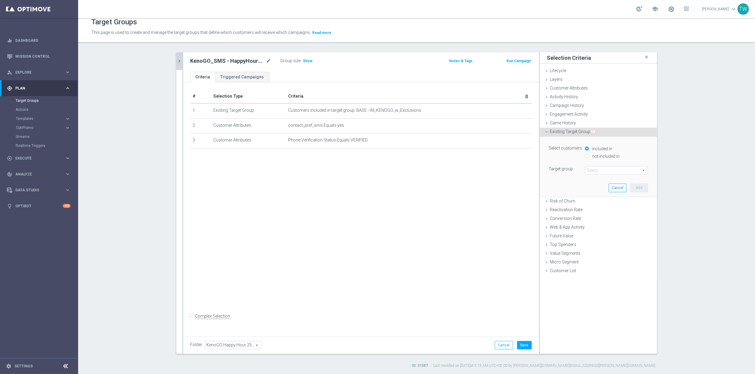
click at [603, 171] on span at bounding box center [616, 170] width 63 height 8
click at [0, 0] on input "search" at bounding box center [0, 0] width 0 height 0
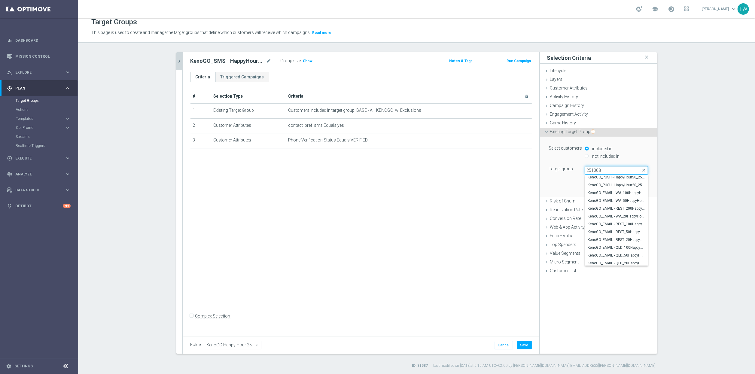
scroll to position [99, 0]
type input "251008"
click at [623, 194] on span "KenoGO_EMAIL - WA_100HappyHour_251008" at bounding box center [616, 194] width 57 height 5
type input "KenoGO_EMAIL - WA_100HappyHour_251008"
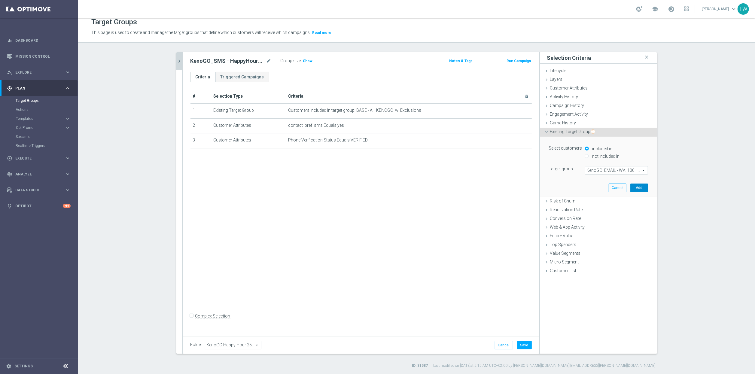
click at [638, 187] on button "Add" at bounding box center [639, 188] width 18 height 8
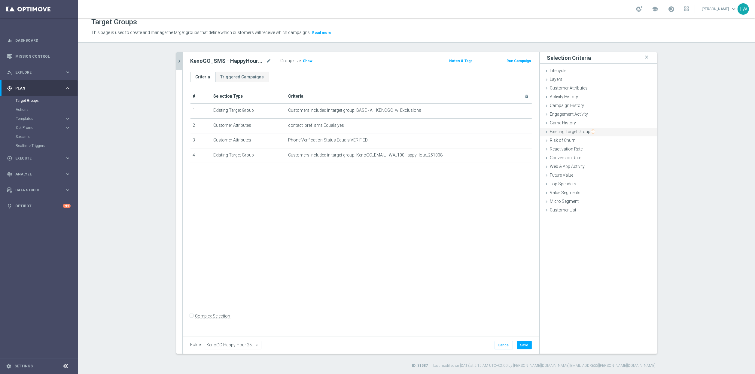
click at [599, 134] on div "Existing Target Group done selection saved" at bounding box center [598, 132] width 117 height 9
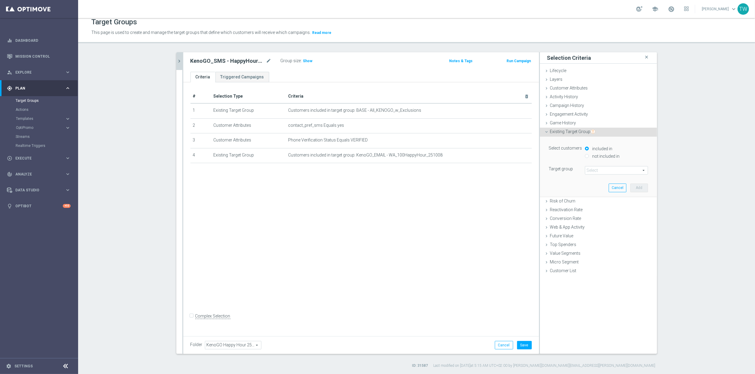
click at [605, 170] on span at bounding box center [616, 170] width 63 height 8
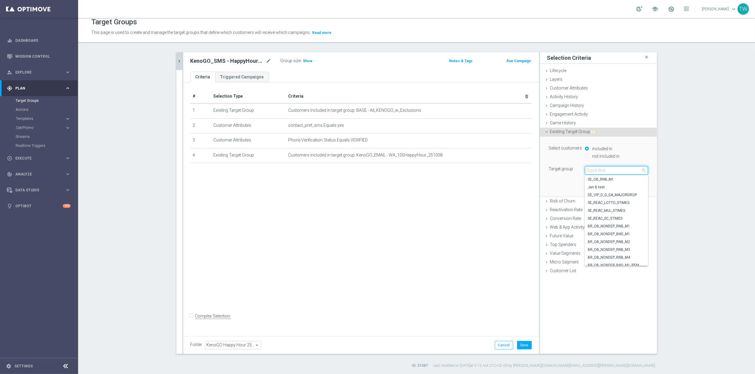
click at [605, 170] on input "search" at bounding box center [616, 170] width 63 height 8
type input "251008"
click at [637, 222] on span "KenoGO_EMAIL - REST_100HappyHour_251008" at bounding box center [616, 222] width 57 height 5
type input "KenoGO_EMAIL - REST_100HappyHour_251008"
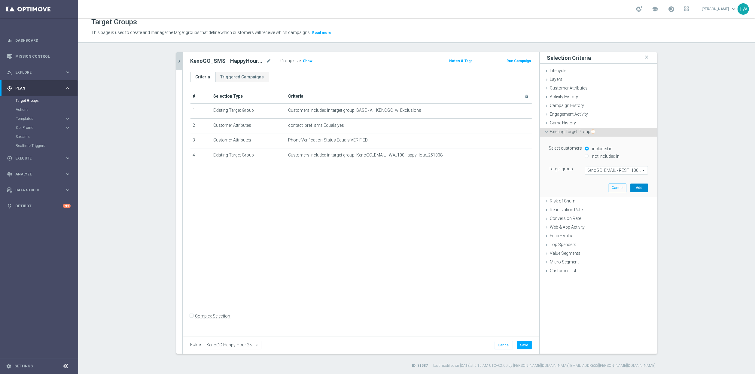
click at [636, 189] on button "Add" at bounding box center [639, 188] width 18 height 8
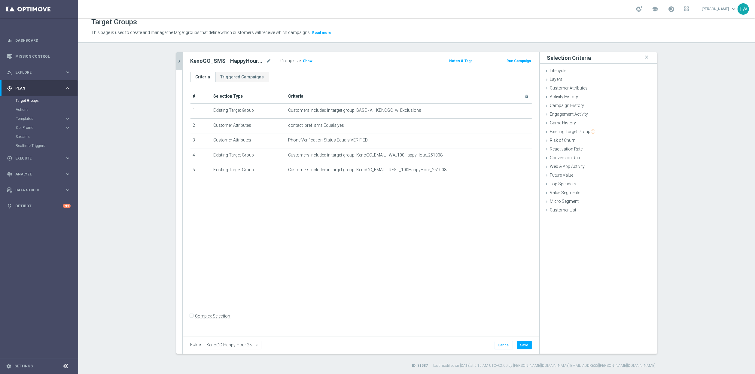
drag, startPoint x: 604, startPoint y: 132, endPoint x: 621, endPoint y: 138, distance: 18.2
click at [604, 132] on div "Existing Target Group done selection saved" at bounding box center [598, 132] width 117 height 9
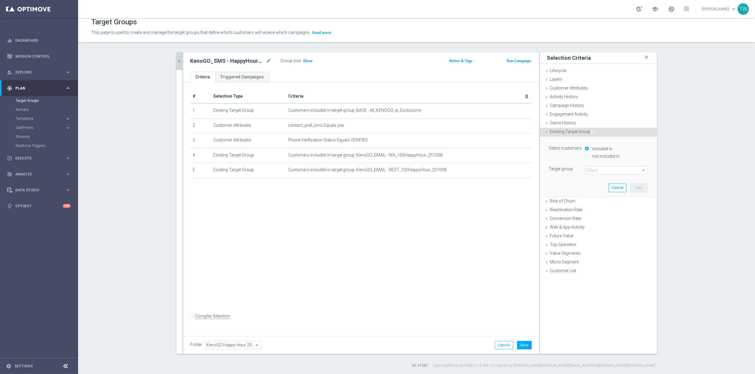
click at [608, 158] on label "not included in" at bounding box center [605, 156] width 29 height 5
click at [589, 158] on input "not included in" at bounding box center [587, 156] width 4 height 4
radio input "true"
click at [606, 149] on label "included in" at bounding box center [602, 148] width 22 height 5
click at [589, 149] on input "included in" at bounding box center [587, 149] width 4 height 4
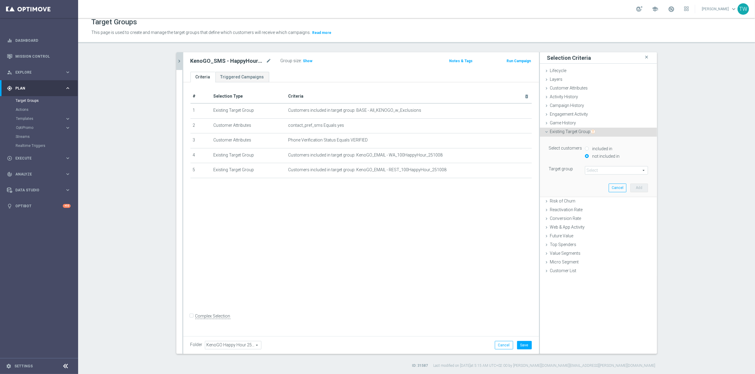
radio input "true"
click at [606, 171] on span at bounding box center [616, 170] width 63 height 8
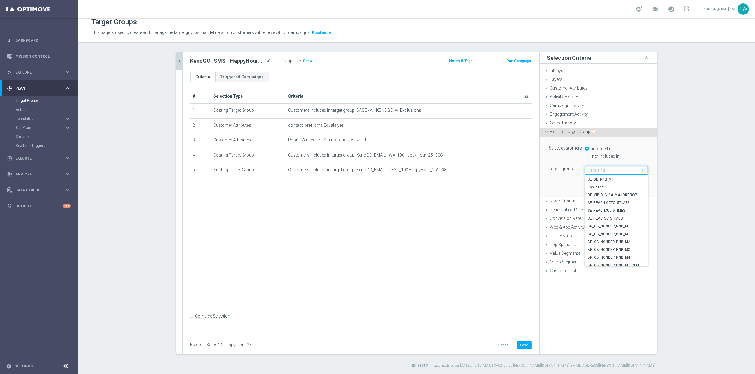
click at [606, 171] on input "search" at bounding box center [616, 170] width 63 height 8
type input "251008"
click at [632, 247] on span "KenoGO_EMAIL - QLD_100HappyHour_251008" at bounding box center [616, 246] width 57 height 5
type input "KenoGO_EMAIL - QLD_100HappyHour_251008"
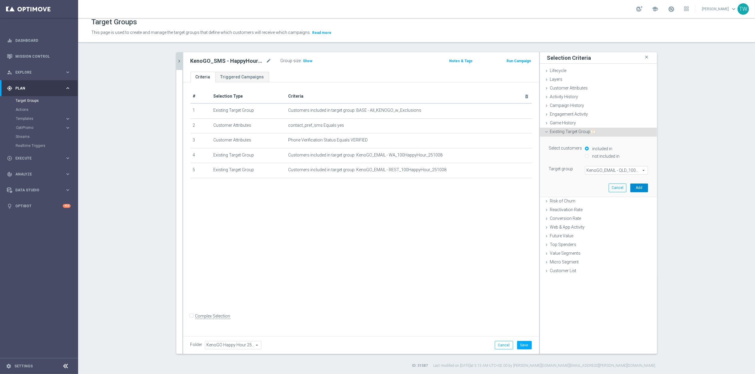
click at [637, 188] on button "Add" at bounding box center [639, 188] width 18 height 8
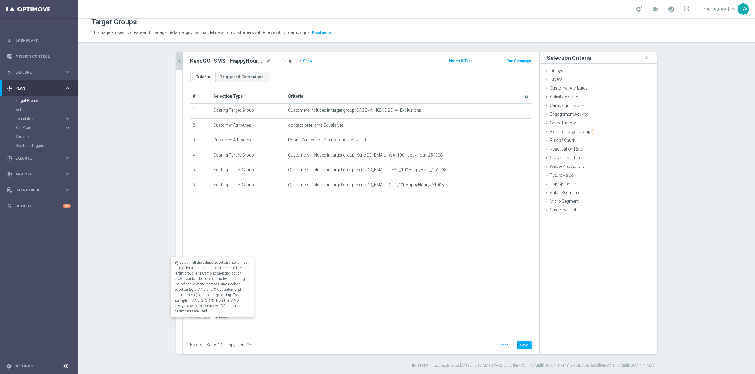
click at [195, 319] on label "Complex Selection" at bounding box center [212, 316] width 35 height 6
click at [191, 320] on input "Complex Selection" at bounding box center [193, 317] width 4 height 8
checkbox input "true"
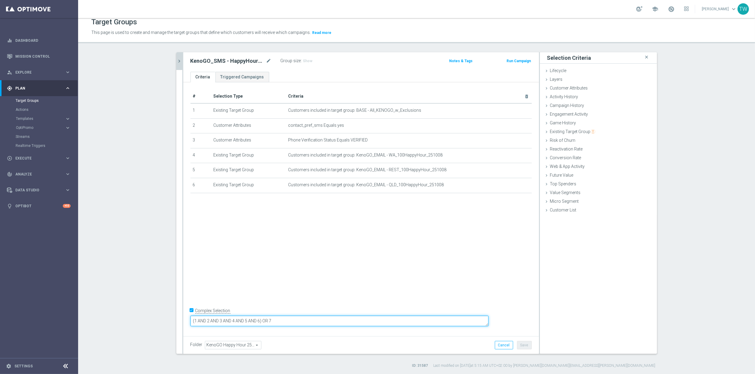
click at [312, 319] on textarea "(1 AND 2 AND 3 AND 4 AND 5 AND 6) OR 7" at bounding box center [340, 321] width 298 height 11
drag, startPoint x: 357, startPoint y: 321, endPoint x: 224, endPoint y: 320, distance: 132.5
click at [224, 320] on form "Complex Selection (1 AND 2 AND 3 AND 4 AND 5 AND 6) OR 7 Invalid Expression" at bounding box center [361, 320] width 341 height 28
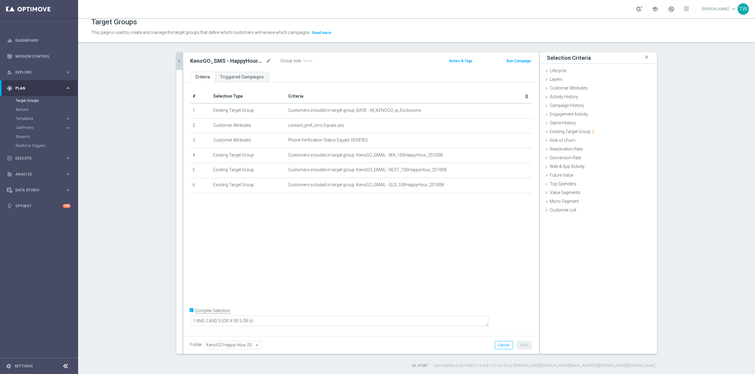
click at [379, 290] on div "# Selection Type Criteria delete_forever 1 Existing Target Group Customers incl…" at bounding box center [361, 207] width 356 height 251
click at [236, 321] on textarea "1 AND 2 AND 3 (OR 4 OR 5 OR 6)" at bounding box center [340, 321] width 298 height 11
click at [309, 58] on h3 "Show" at bounding box center [308, 61] width 11 height 7
click at [580, 98] on div "Activity History done" at bounding box center [598, 97] width 117 height 9
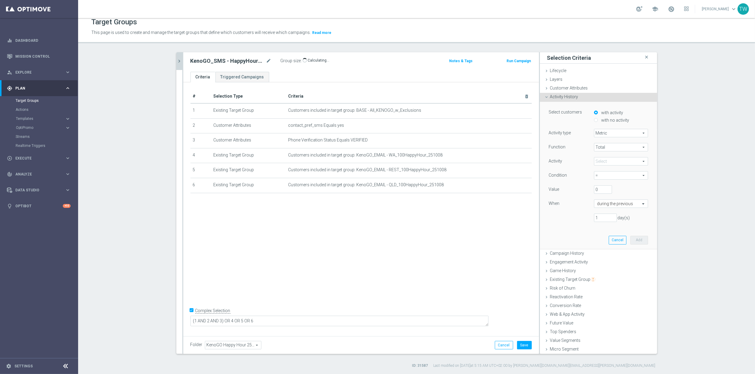
click at [588, 98] on div "Activity History done" at bounding box center [598, 97] width 117 height 9
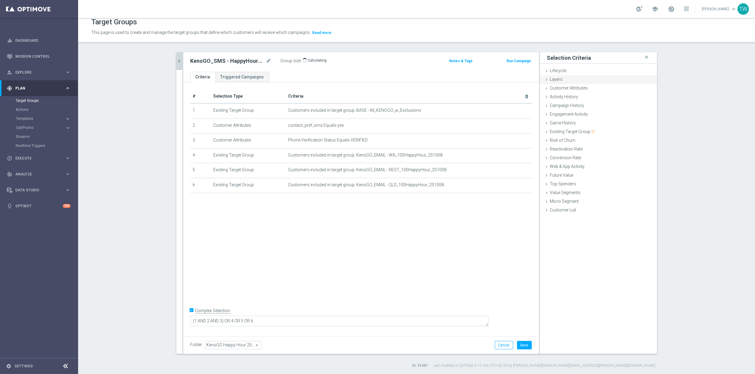
click at [585, 81] on div "Layers done" at bounding box center [598, 79] width 117 height 9
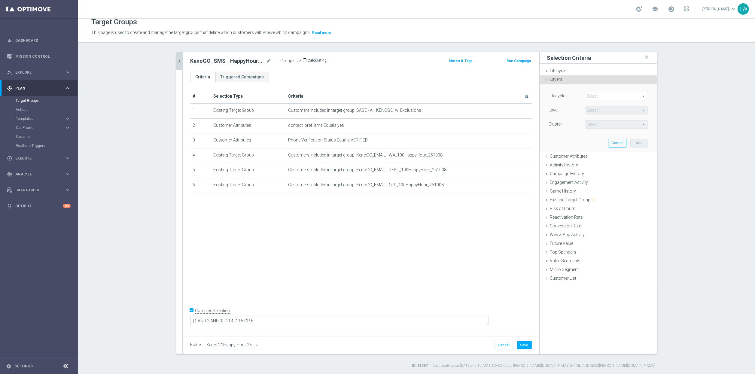
click at [602, 96] on span at bounding box center [616, 96] width 63 height 8
click at [594, 83] on div "Layers done" at bounding box center [598, 79] width 117 height 9
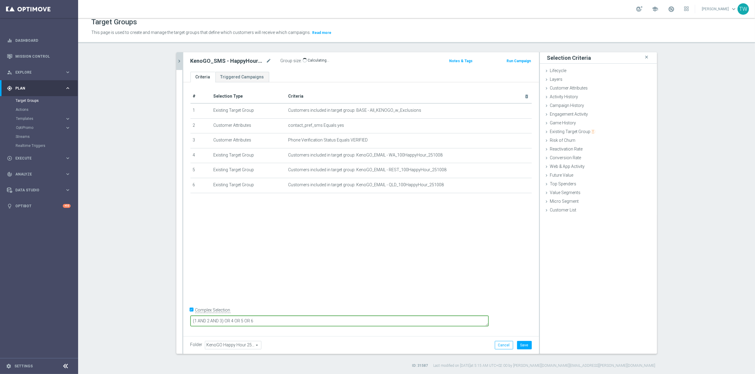
drag, startPoint x: 312, startPoint y: 320, endPoint x: 184, endPoint y: 321, distance: 127.4
click at [184, 321] on div "# Selection Type Criteria delete_forever 1 Existing Target Group Customers incl…" at bounding box center [361, 207] width 356 height 251
type textarea "1 AND 2 AND 3 AND 4 AND 5 AND 6"
click at [471, 279] on div "# Selection Type Criteria delete_forever 1 Existing Target Group Customers incl…" at bounding box center [361, 207] width 356 height 251
click at [525, 345] on button "Save" at bounding box center [524, 345] width 15 height 8
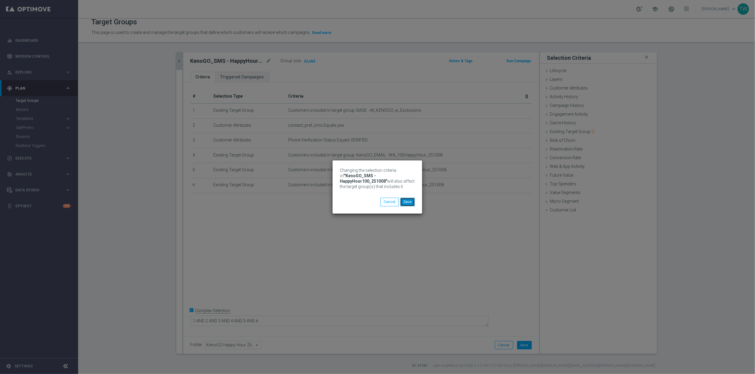
click at [404, 205] on button "Save" at bounding box center [407, 202] width 15 height 8
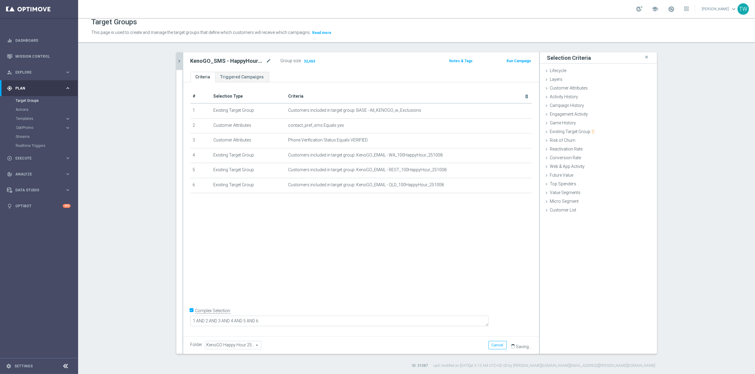
click at [182, 59] on icon "chevron_right" at bounding box center [180, 61] width 6 height 6
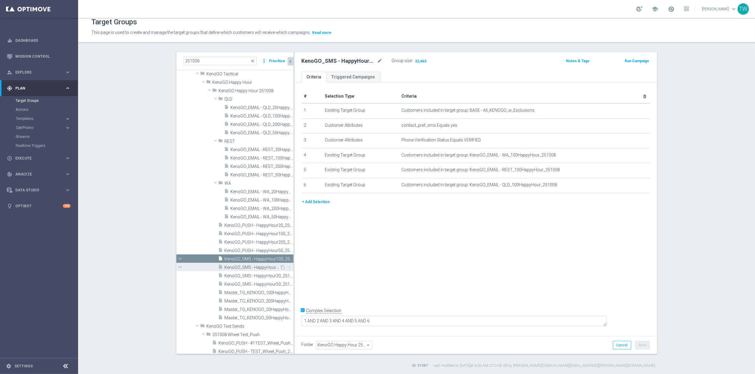
click at [246, 265] on span "KenoGO_SMS - HappyHour200_251008" at bounding box center [252, 267] width 55 height 5
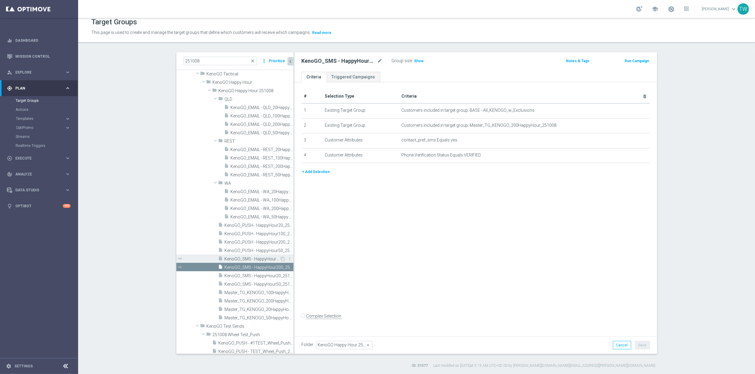
click at [260, 259] on span "KenoGO_SMS - HappyHour100_251008" at bounding box center [252, 259] width 55 height 5
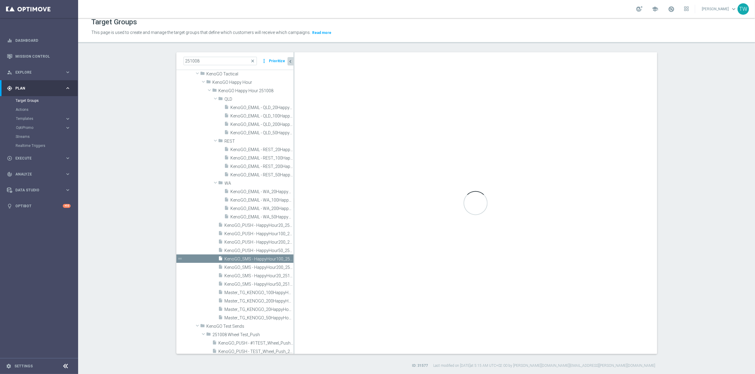
checkbox input "true"
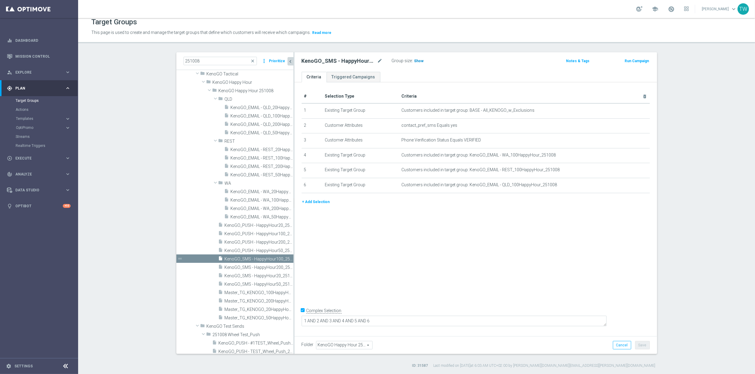
click at [420, 63] on span "Show" at bounding box center [419, 61] width 10 height 4
drag, startPoint x: 348, startPoint y: 321, endPoint x: 380, endPoint y: 325, distance: 31.9
click at [357, 321] on textarea "1 AND 2 AND 3 AND 4 AND 5 AND 6" at bounding box center [454, 321] width 305 height 11
drag, startPoint x: 379, startPoint y: 322, endPoint x: 376, endPoint y: 322, distance: 3.1
click at [379, 322] on textarea "(1 AND 2 AND 3 AND 4 AND 5 AND 6" at bounding box center [454, 321] width 305 height 11
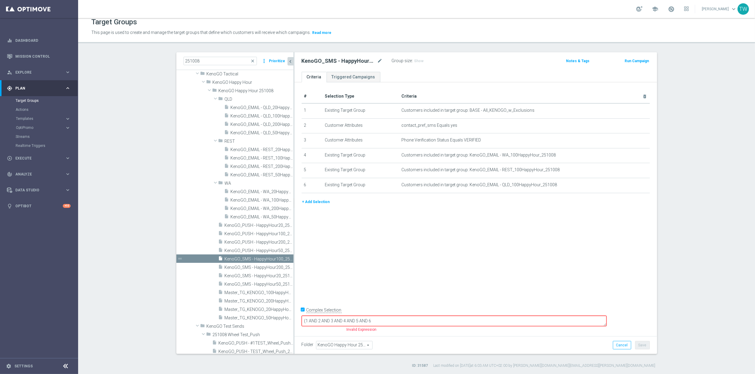
click at [377, 321] on textarea "(1 AND 2 AND 3 AND 4 AND 5 AND 6" at bounding box center [454, 321] width 305 height 11
click at [431, 292] on div "# Selection Type Criteria delete_forever 1 Existing Target Group Customers incl…" at bounding box center [475, 207] width 363 height 251
drag, startPoint x: 386, startPoint y: 320, endPoint x: 380, endPoint y: 320, distance: 6.0
click at [380, 320] on textarea "(1 AND 2 AND 3 (OR 4 OR 5 OR 6))" at bounding box center [454, 321] width 305 height 11
click at [421, 60] on span "Show" at bounding box center [419, 61] width 10 height 4
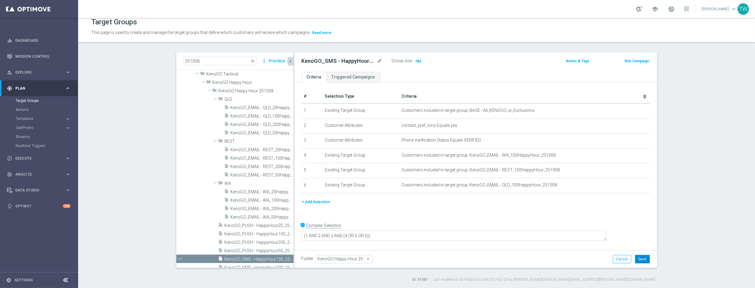
click at [642, 262] on button "Save" at bounding box center [642, 259] width 15 height 8
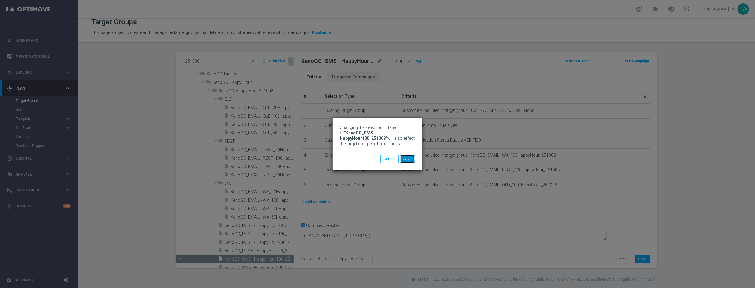
click at [404, 160] on button "Save" at bounding box center [407, 159] width 15 height 8
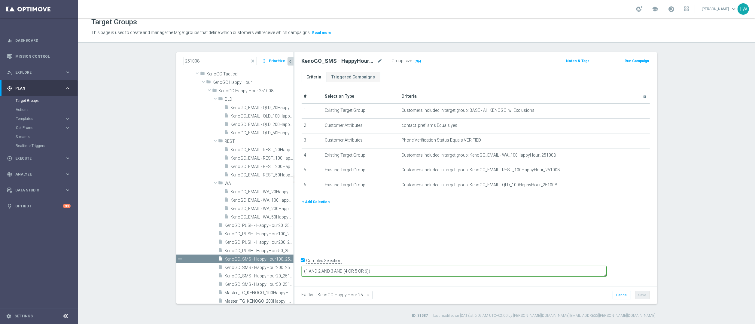
click at [438, 273] on textarea "(1 AND 2 AND 3 AND (4 OR 5 OR 6))" at bounding box center [454, 271] width 305 height 11
drag, startPoint x: 443, startPoint y: 271, endPoint x: 269, endPoint y: 273, distance: 173.7
click at [269, 273] on as-split "251008 close more_vert Prioritize Customer Target Groups library_add create_new…" at bounding box center [416, 178] width 481 height 252
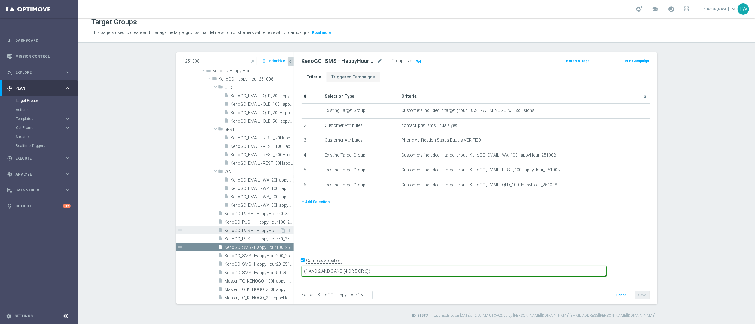
scroll to position [41, 0]
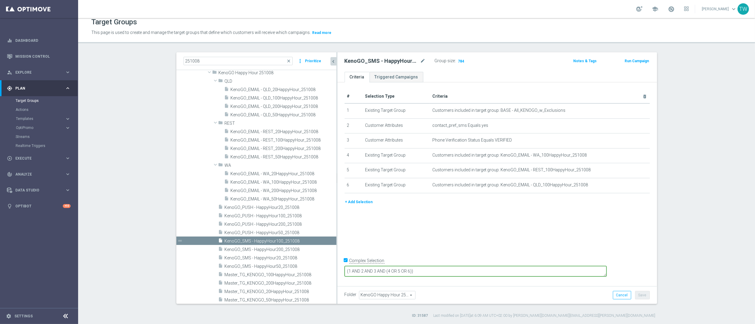
drag, startPoint x: 294, startPoint y: 246, endPoint x: 337, endPoint y: 242, distance: 43.2
click at [337, 242] on div at bounding box center [337, 178] width 1 height 252
click at [608, 244] on div "# Selection Type Criteria delete_forever 1 Existing Target Group Customers incl…" at bounding box center [497, 183] width 320 height 202
click at [325, 241] on icon "content_copy" at bounding box center [325, 241] width 5 height 5
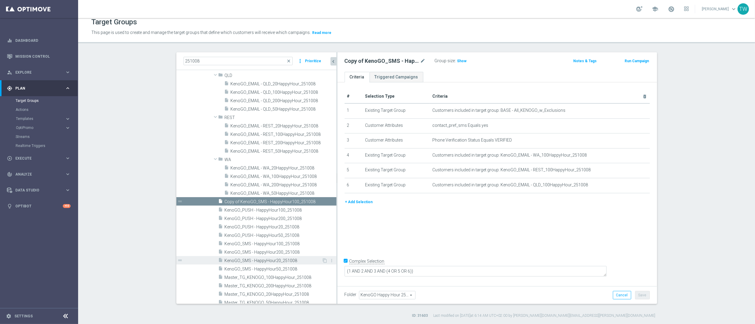
scroll to position [65, 0]
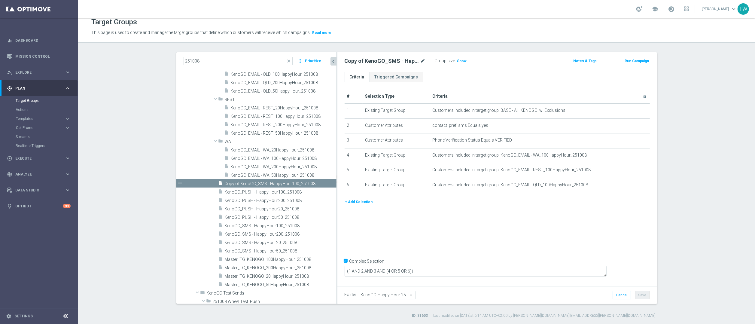
click at [420, 60] on icon "mode_edit" at bounding box center [422, 60] width 5 height 7
click at [403, 59] on input "Copy of KenoGO_SMS - HappyHour100_251008" at bounding box center [385, 61] width 81 height 8
click at [427, 227] on div "# Selection Type Criteria delete_forever 1 Existing Target Group Customers incl…" at bounding box center [497, 183] width 320 height 202
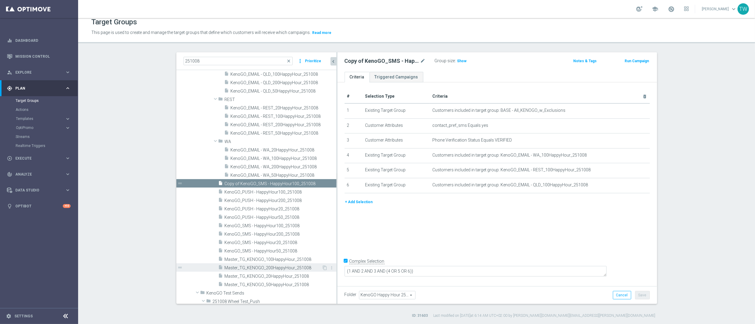
click at [305, 268] on span "Master_TG_KENOGO_200HappyHour_251008" at bounding box center [273, 267] width 97 height 5
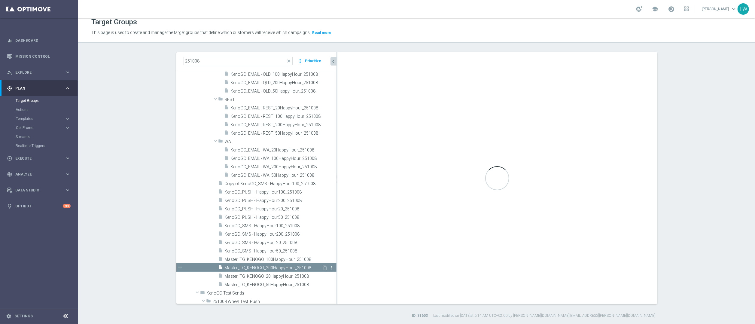
type textarea "(1 AND 2 AND 4) OR 3"
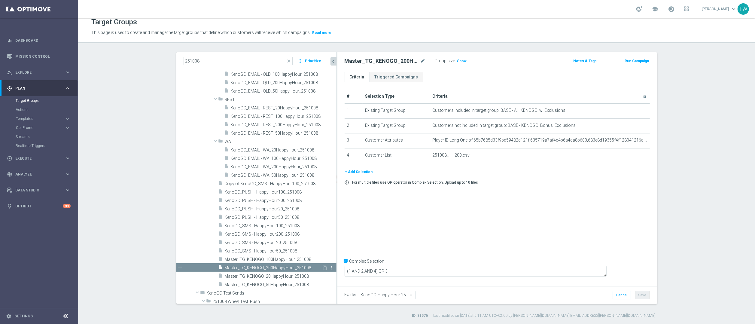
click at [333, 268] on icon "more_vert" at bounding box center [332, 267] width 5 height 5
click at [306, 232] on span "KenoGO_SMS - HappyHour200_251008" at bounding box center [273, 234] width 97 height 5
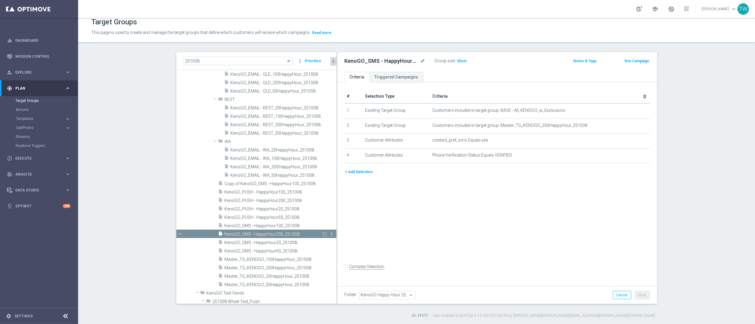
click at [333, 233] on icon "more_vert" at bounding box center [332, 234] width 5 height 5
click at [351, 251] on span "Delete" at bounding box center [348, 251] width 13 height 4
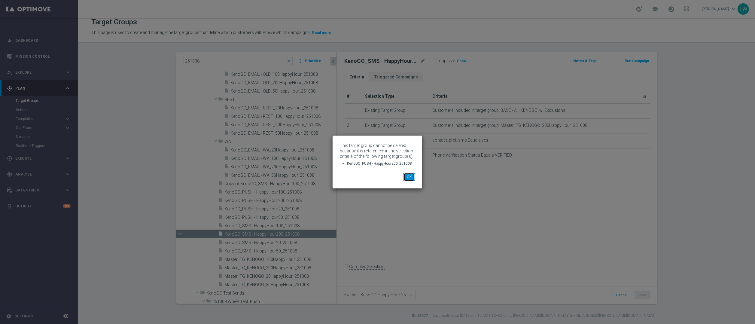
drag, startPoint x: 411, startPoint y: 177, endPoint x: 376, endPoint y: 155, distance: 42.1
click at [376, 153] on div "This target group cannot be deleted because it is referenced in the selection c…" at bounding box center [378, 162] width 90 height 53
click at [420, 207] on div "This target group cannot be deleted because it is referenced in the selection c…" at bounding box center [377, 162] width 755 height 324
click at [410, 179] on button "OK" at bounding box center [409, 177] width 11 height 8
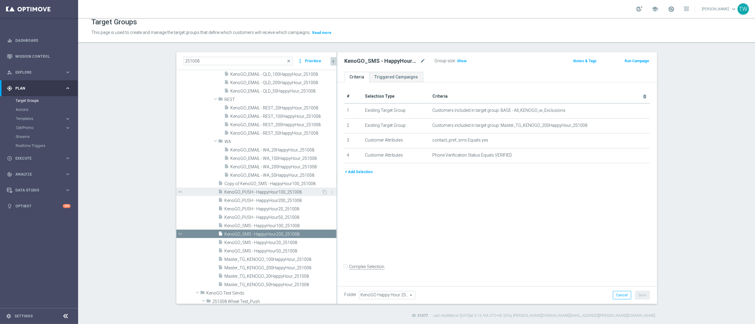
click at [296, 193] on span "KenoGO_PUSH - HappyHour100_251008" at bounding box center [273, 192] width 97 height 5
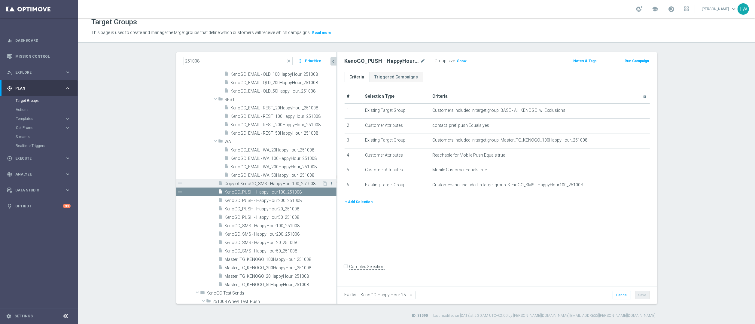
click at [332, 183] on icon "more_vert" at bounding box center [332, 183] width 5 height 5
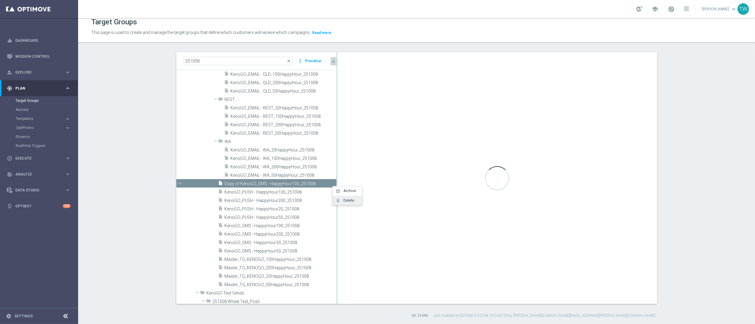
checkbox input "true"
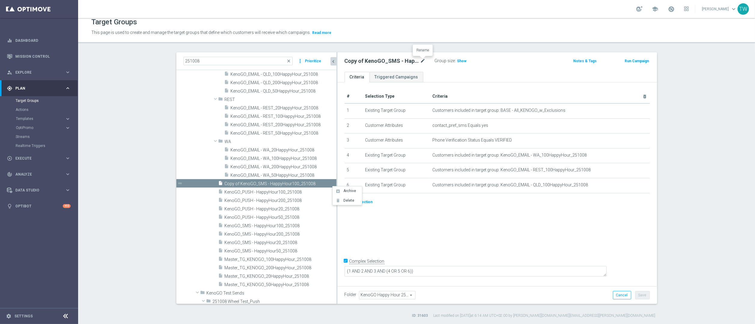
click at [422, 62] on icon "mode_edit" at bounding box center [422, 60] width 5 height 7
click at [405, 60] on input "Copy of KenoGO_SMS - HappyHour100_251008" at bounding box center [385, 61] width 81 height 8
click at [404, 60] on input "Copy of KenoGO_SMS - HappyHour100_251008" at bounding box center [385, 61] width 81 height 8
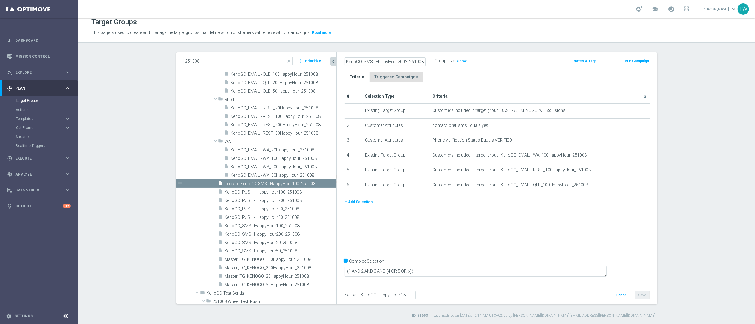
drag, startPoint x: 406, startPoint y: 60, endPoint x: 404, endPoint y: 78, distance: 17.5
click at [406, 61] on input "KenoGO_SMS - HappyHour2002_251008" at bounding box center [385, 61] width 81 height 8
type input "KenoGO_SMS - HappyHour200_251008"
click at [618, 297] on button "Cancel" at bounding box center [622, 295] width 18 height 8
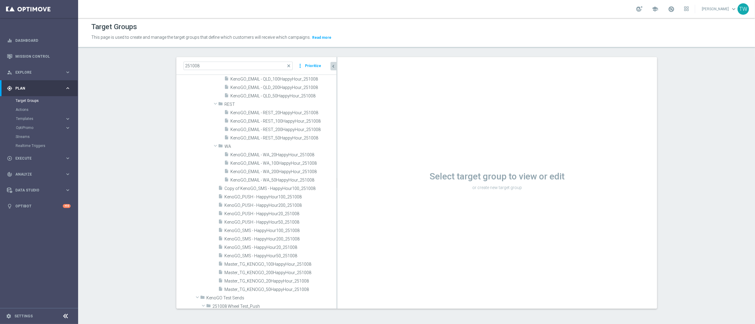
scroll to position [1, 0]
click at [278, 188] on span "Copy of KenoGO_SMS - HappyHour100_251008" at bounding box center [273, 188] width 97 height 5
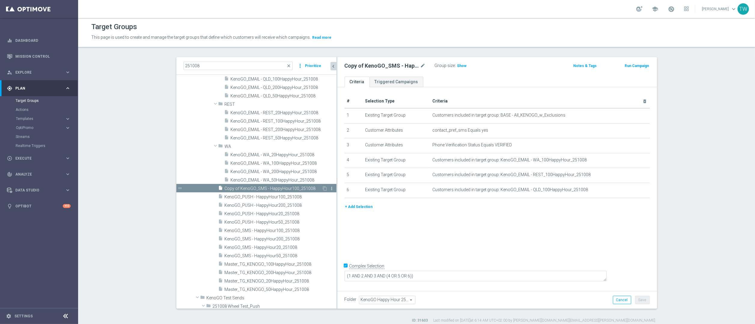
click at [333, 188] on icon "more_vert" at bounding box center [332, 188] width 5 height 5
click at [351, 203] on span "Delete" at bounding box center [348, 205] width 13 height 4
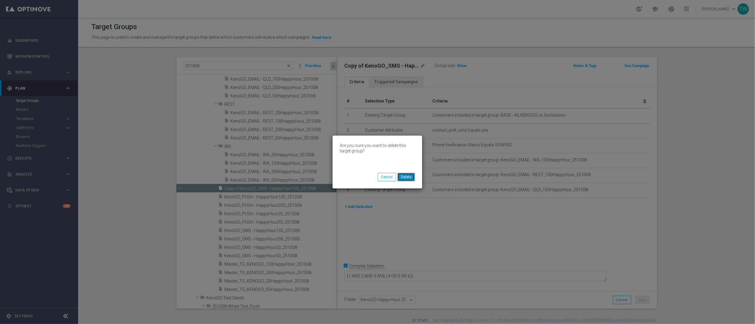
click at [410, 179] on button "Delete" at bounding box center [406, 177] width 17 height 8
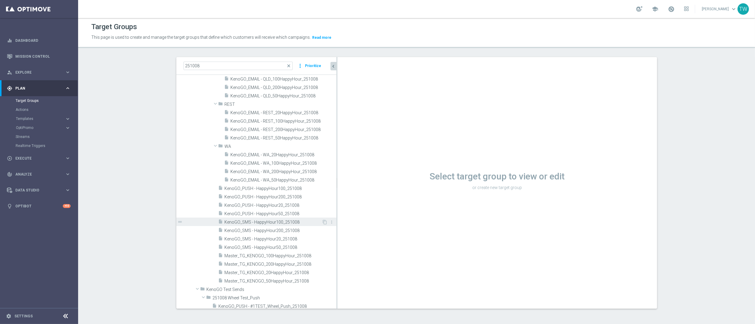
click at [306, 224] on div "insert_drive_file KenoGO_SMS - HappyHour100_251008" at bounding box center [270, 222] width 104 height 8
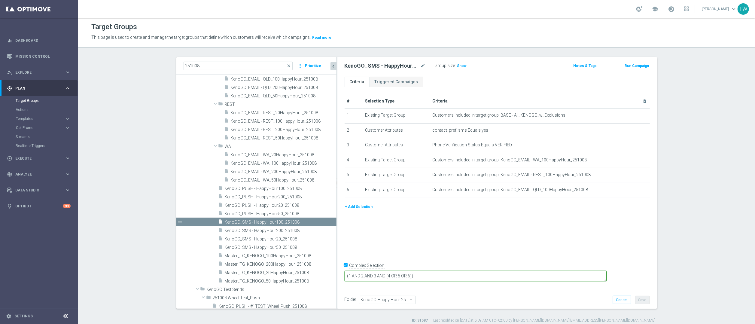
click at [487, 274] on textarea "(1 AND 2 AND 3 AND (4 OR 5 OR 6))" at bounding box center [476, 276] width 262 height 11
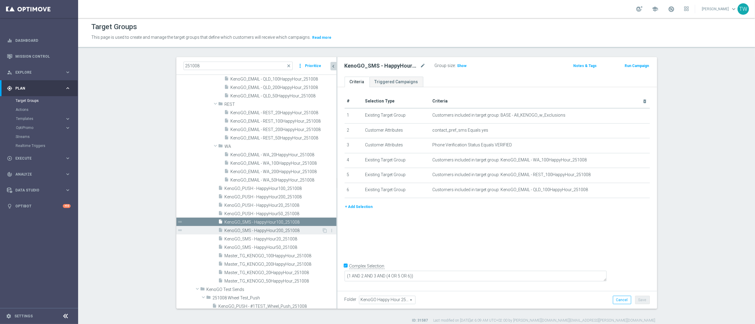
click at [292, 230] on span "KenoGO_SMS - HappyHour200_251008" at bounding box center [273, 230] width 97 height 5
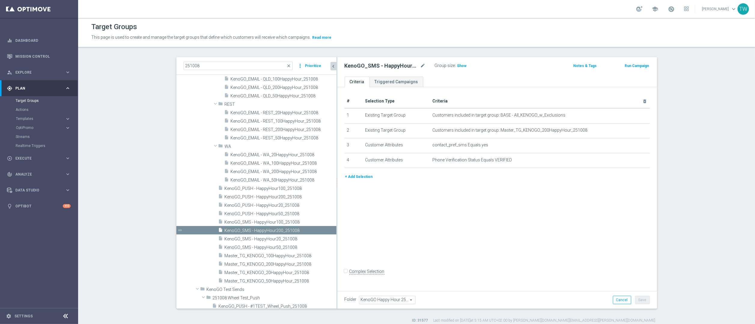
click at [345, 276] on input "Complex Selection" at bounding box center [347, 272] width 4 height 8
checkbox input "true"
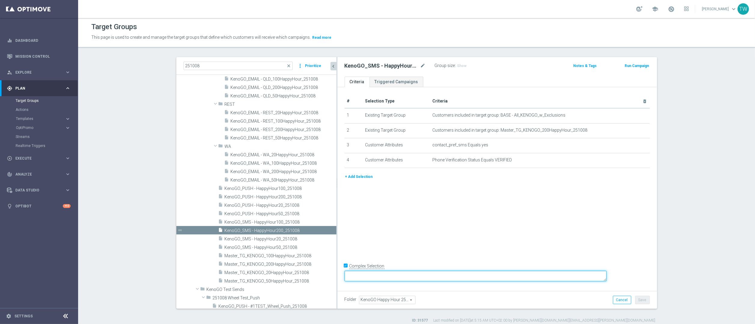
click at [436, 275] on textarea at bounding box center [476, 276] width 262 height 11
paste textarea "(1 AND 2 AND 3 AND (4 OR 5 OR 6))"
type textarea "(1 AND 2 AND 3 AND (4 OR 5 OR 6))"
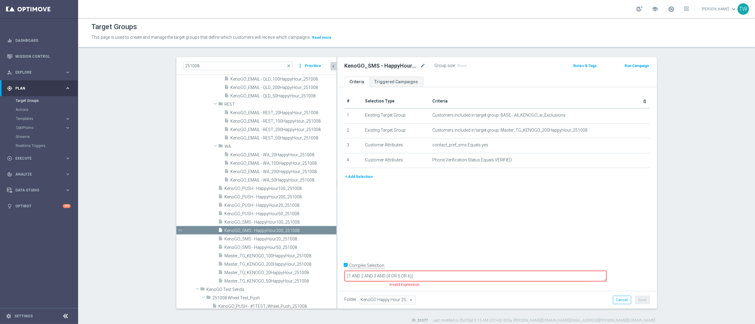
click at [361, 177] on button "+ Add Selection" at bounding box center [359, 176] width 29 height 7
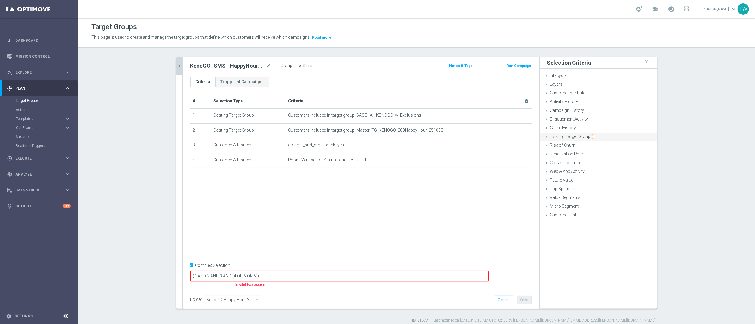
click at [572, 138] on span "Existing Target Group" at bounding box center [572, 136] width 45 height 5
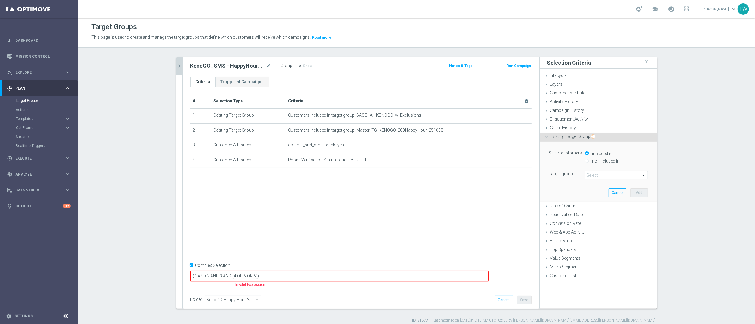
click at [601, 172] on span at bounding box center [616, 175] width 63 height 8
click at [0, 0] on input "search" at bounding box center [0, 0] width 0 height 0
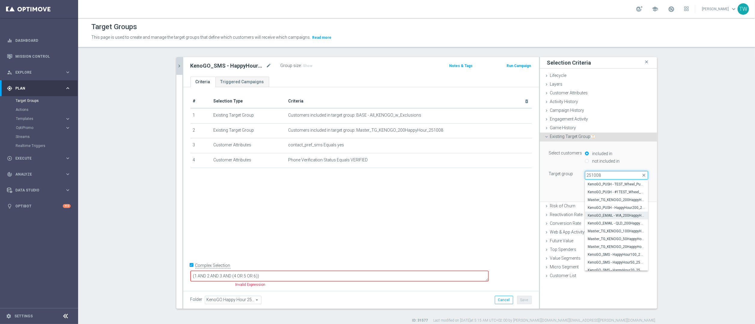
type input "251008"
click at [627, 217] on span "KenoGO_EMAIL - WA_200HappyHour_251008" at bounding box center [616, 215] width 57 height 5
type input "KenoGO_EMAIL - WA_200HappyHour_251008"
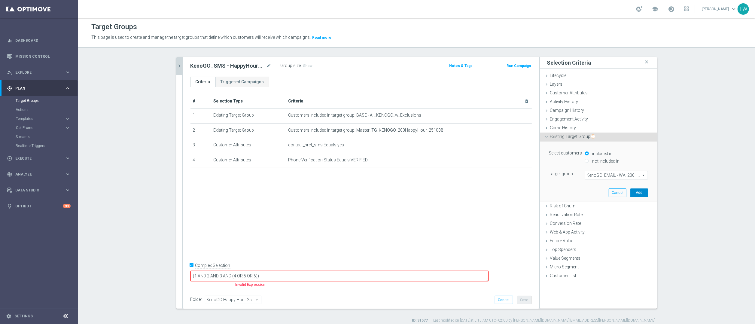
click at [636, 193] on button "Add" at bounding box center [639, 192] width 18 height 8
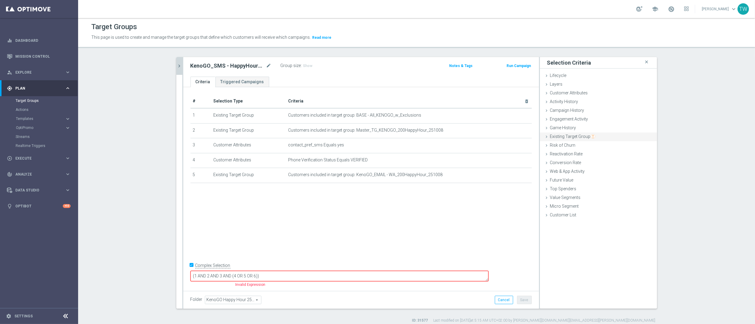
click at [597, 138] on div "Existing Target Group done selection saved" at bounding box center [598, 137] width 117 height 9
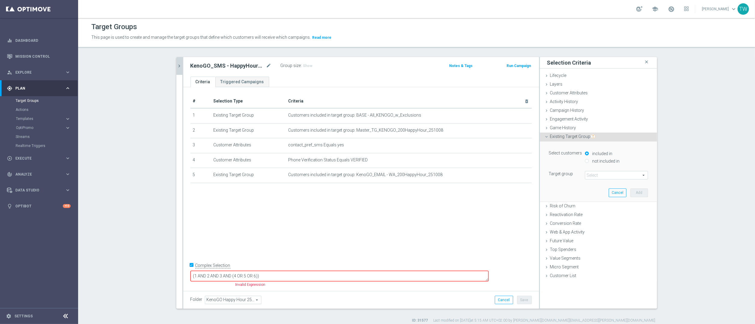
click at [604, 175] on span at bounding box center [616, 175] width 63 height 8
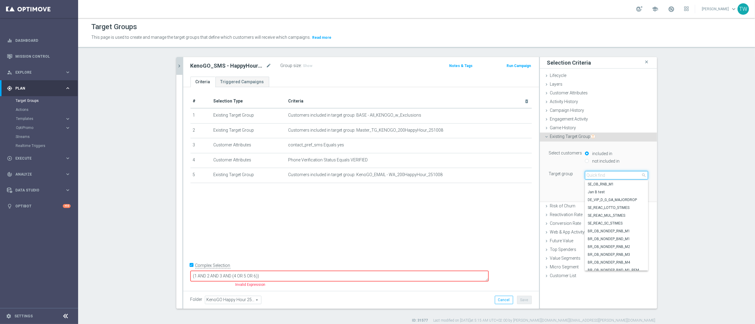
click at [604, 175] on input "search" at bounding box center [616, 175] width 63 height 8
type input "251008"
click at [634, 223] on span "KenoGO_EMAIL - QLD_200HappyHour_251008" at bounding box center [616, 223] width 57 height 5
type input "KenoGO_EMAIL - QLD_200HappyHour_251008"
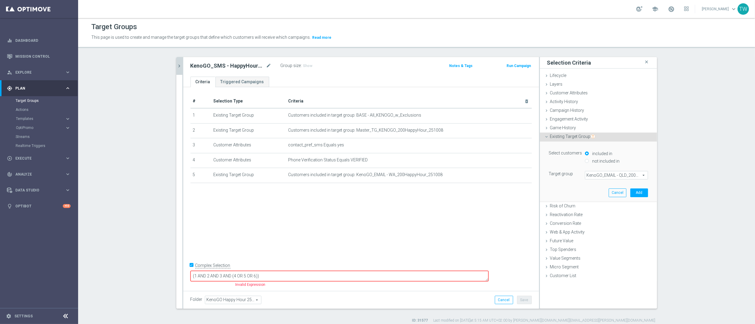
click at [642, 197] on div "Select customers included in not included in Target group KenoGO_EMAIL - QLD_20…" at bounding box center [598, 172] width 108 height 60
click at [642, 195] on button "Add" at bounding box center [639, 192] width 18 height 8
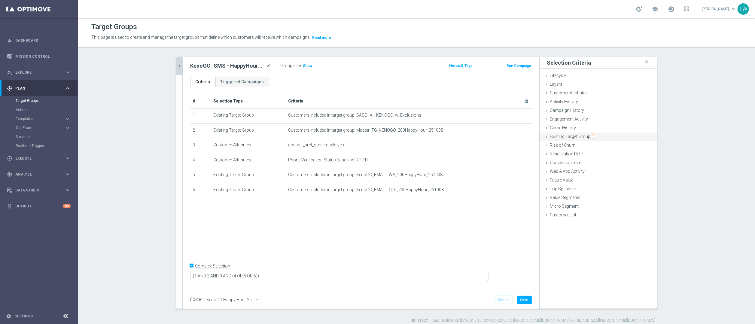
click at [576, 137] on span "Existing Target Group" at bounding box center [572, 136] width 45 height 5
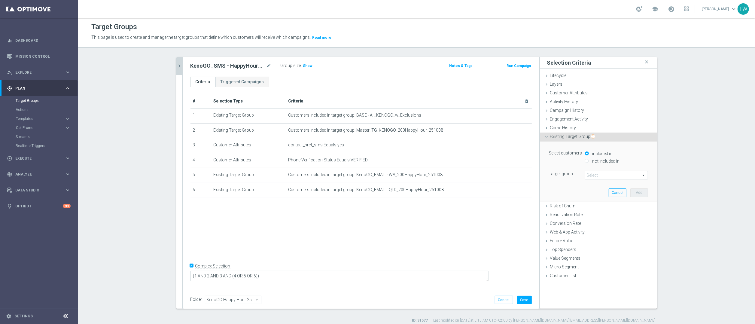
click at [622, 179] on span at bounding box center [616, 175] width 63 height 8
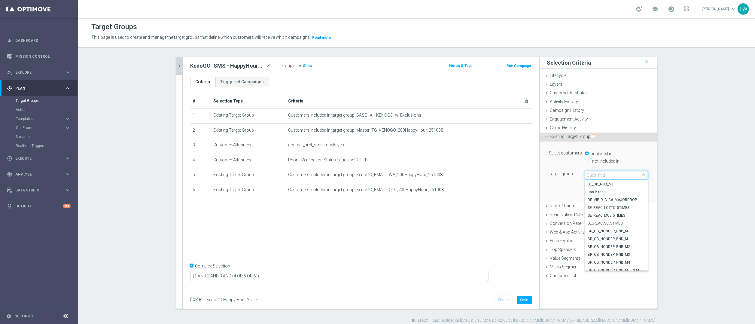
click at [622, 177] on input "search" at bounding box center [616, 175] width 63 height 8
type input "251008"
click at [630, 244] on span "KenoGO_EMAIL - REST_200HappyHour_251008" at bounding box center [616, 244] width 57 height 5
type input "KenoGO_EMAIL - REST_200HappyHour_251008"
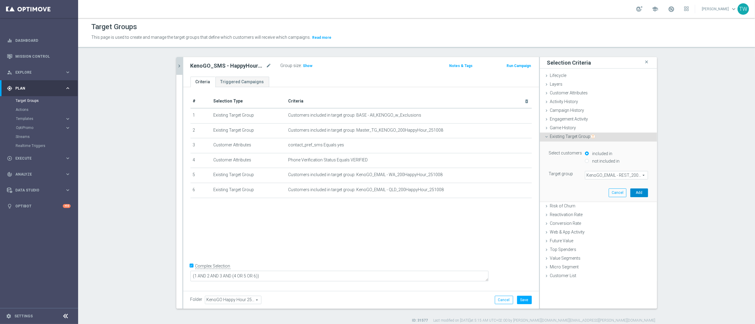
click at [638, 189] on button "Add" at bounding box center [639, 192] width 18 height 8
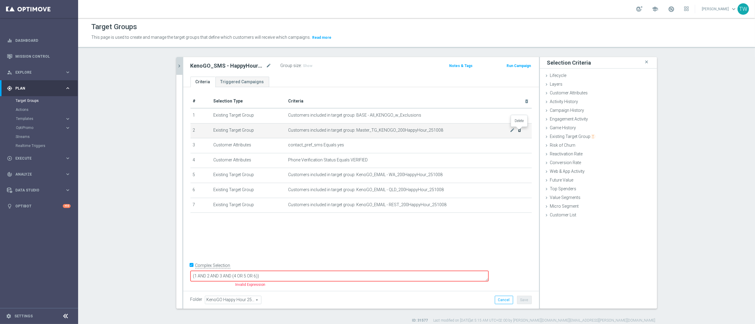
click at [520, 130] on icon "delete_forever" at bounding box center [519, 130] width 5 height 5
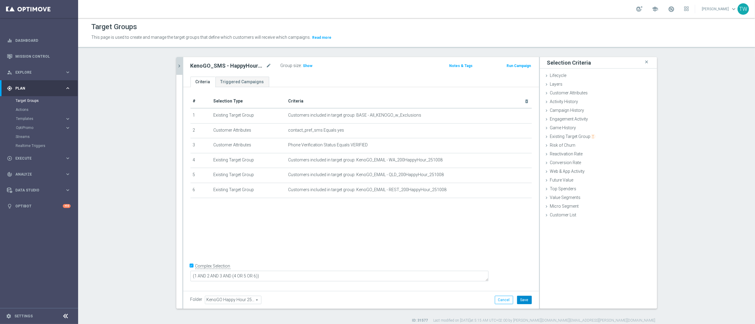
click at [531, 297] on button "Save" at bounding box center [524, 300] width 15 height 8
click at [180, 66] on icon "chevron_right" at bounding box center [180, 66] width 6 height 6
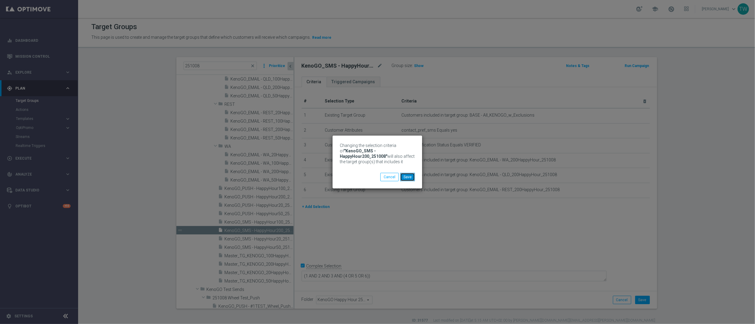
click at [412, 178] on button "Save" at bounding box center [407, 177] width 15 height 8
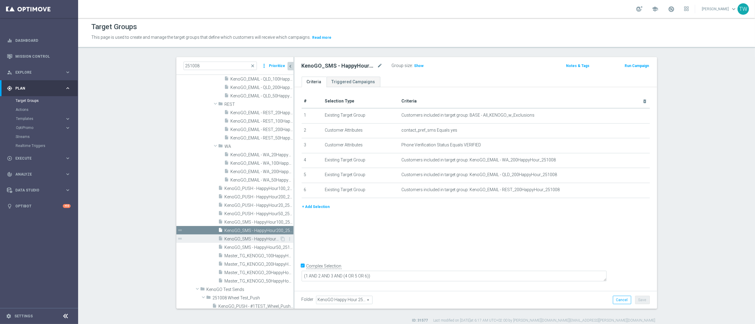
click at [259, 238] on span "KenoGO_SMS - HappyHour20_251008" at bounding box center [252, 238] width 55 height 5
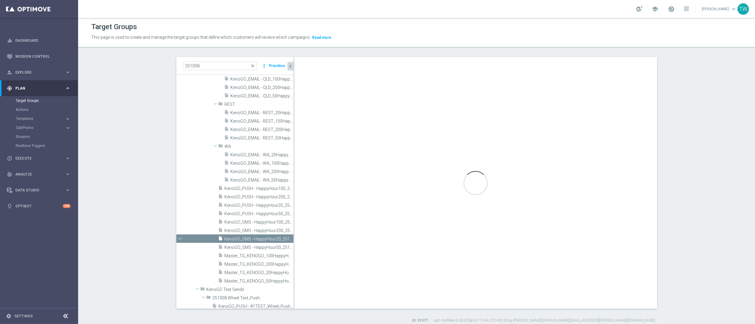
checkbox input "false"
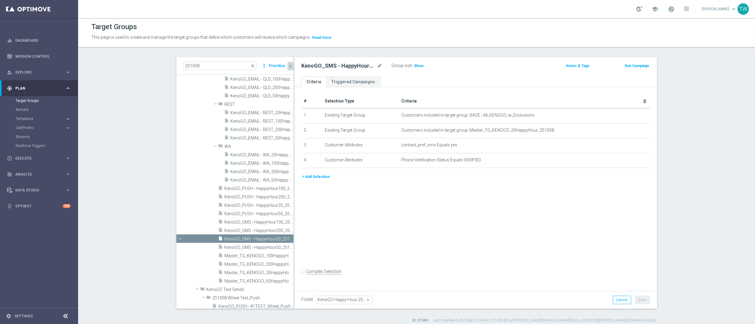
click at [639, 129] on div at bounding box center [637, 128] width 6 height 3
click at [639, 131] on icon "delete_forever" at bounding box center [637, 130] width 5 height 5
drag, startPoint x: 325, startPoint y: 163, endPoint x: 492, endPoint y: 177, distance: 167.6
click at [325, 163] on button "+ Add Selection" at bounding box center [316, 162] width 29 height 7
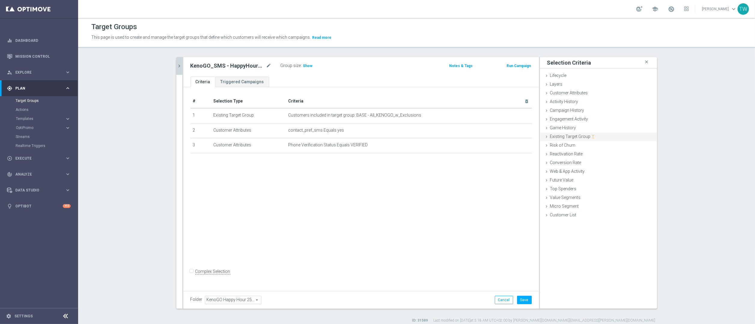
click at [572, 136] on span "Existing Target Group" at bounding box center [572, 136] width 45 height 5
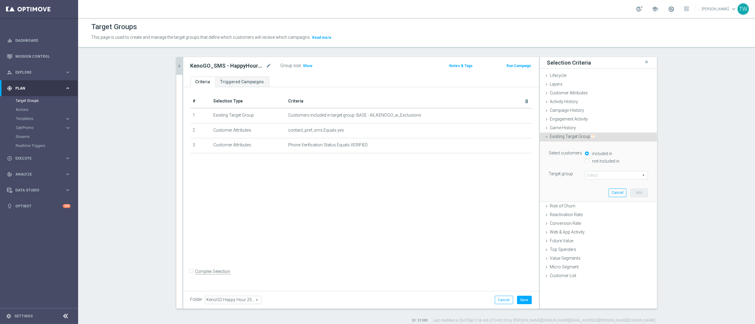
click at [605, 177] on span at bounding box center [616, 175] width 63 height 8
click at [0, 0] on input "search" at bounding box center [0, 0] width 0 height 0
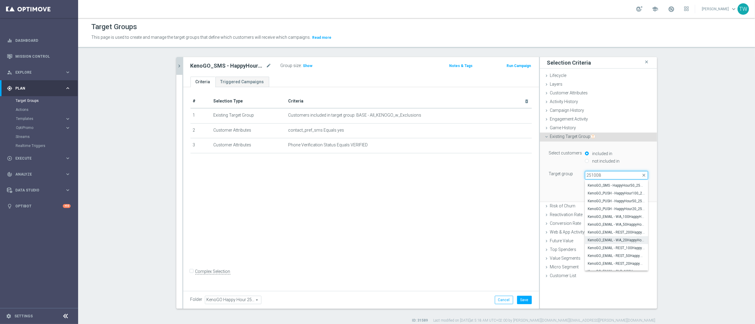
scroll to position [82, 0]
type input "251008"
click at [633, 241] on span "KenoGO_EMAIL - WA_20HappyHour_251008" at bounding box center [616, 239] width 57 height 5
type input "KenoGO_EMAIL - WA_20HappyHour_251008"
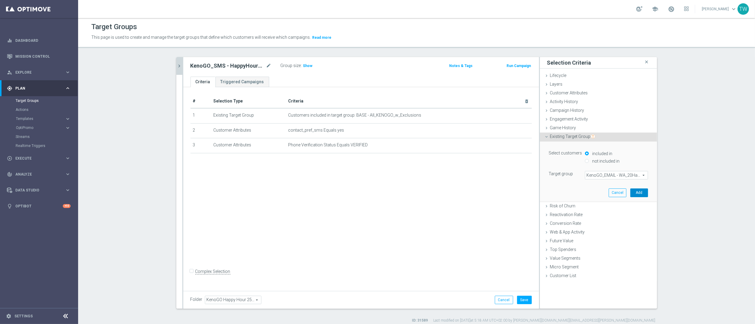
click at [640, 196] on button "Add" at bounding box center [639, 192] width 18 height 8
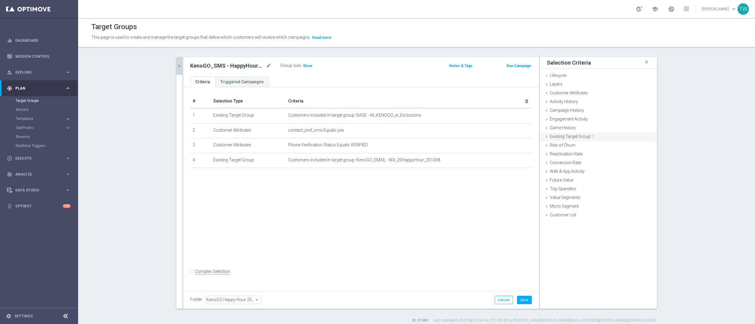
click at [573, 137] on span "Existing Target Group" at bounding box center [572, 136] width 45 height 5
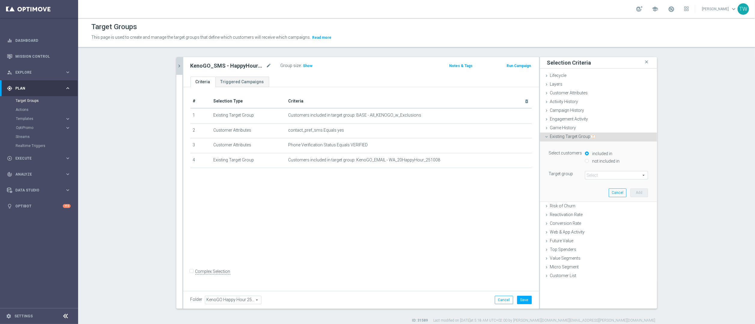
click at [611, 162] on label "not included in" at bounding box center [605, 160] width 29 height 5
click at [589, 162] on input "not included in" at bounding box center [587, 161] width 4 height 4
radio input "true"
click at [603, 151] on label "included in" at bounding box center [602, 153] width 22 height 5
click at [589, 151] on input "included in" at bounding box center [587, 153] width 4 height 4
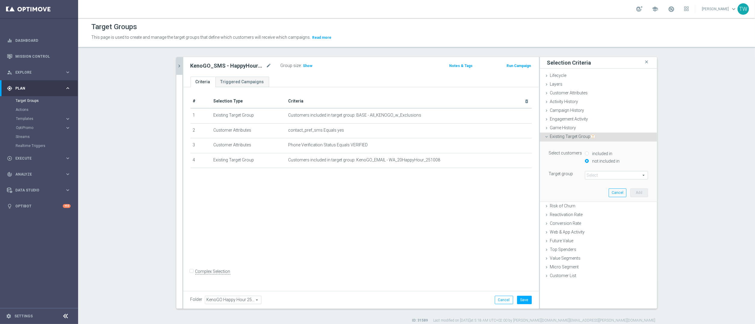
radio input "true"
click at [595, 174] on span at bounding box center [616, 175] width 63 height 8
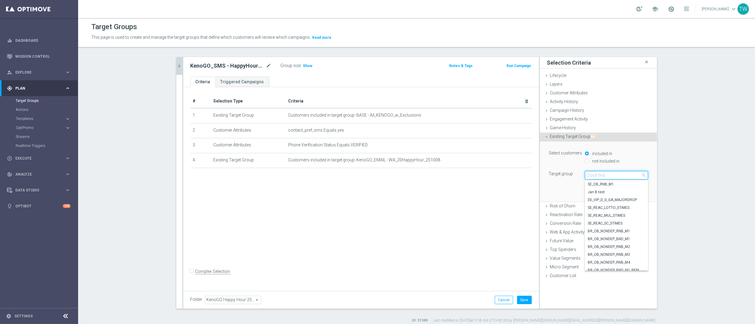
click at [595, 174] on input "search" at bounding box center [616, 175] width 63 height 8
type input "251008"
click at [624, 244] on span "KenoGO_EMAIL - REST_20HappyHour_251008" at bounding box center [616, 243] width 57 height 5
type input "KenoGO_EMAIL - REST_20HappyHour_251008"
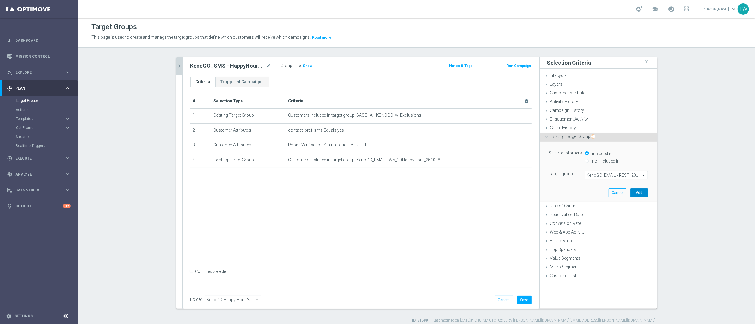
click at [637, 195] on button "Add" at bounding box center [639, 192] width 18 height 8
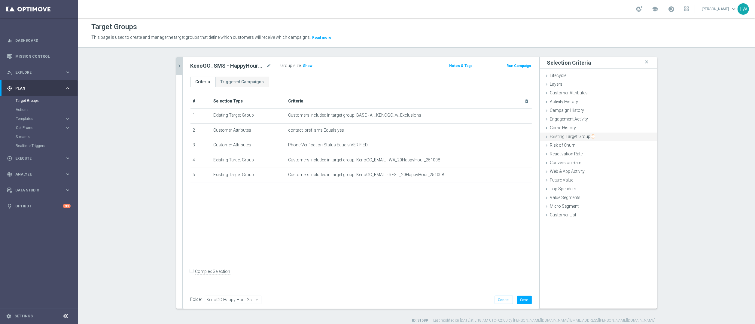
click at [603, 137] on div "Existing Target Group done selection saved" at bounding box center [598, 137] width 117 height 9
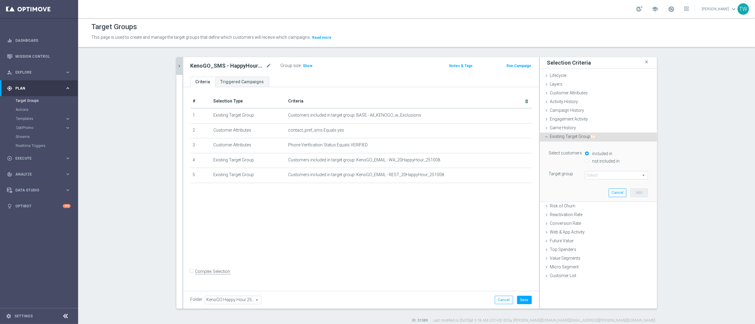
click at [618, 175] on span at bounding box center [616, 175] width 63 height 8
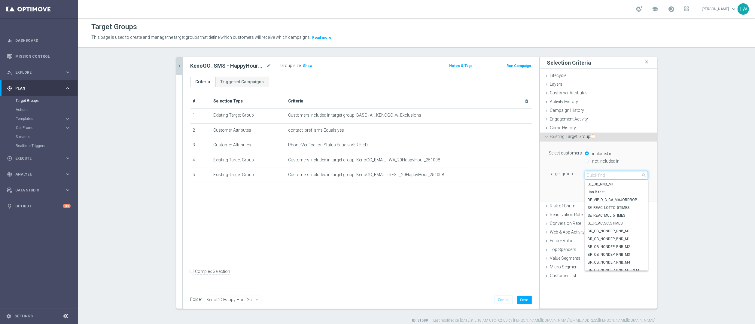
click at [618, 175] on input "search" at bounding box center [616, 175] width 63 height 8
type input "251008"
drag, startPoint x: 627, startPoint y: 266, endPoint x: 636, endPoint y: 244, distance: 23.3
click at [627, 265] on span "KenoGO_EMAIL - QLD_20HappyHour_251008" at bounding box center [616, 266] width 57 height 5
type input "KenoGO_EMAIL - QLD_20HappyHour_251008"
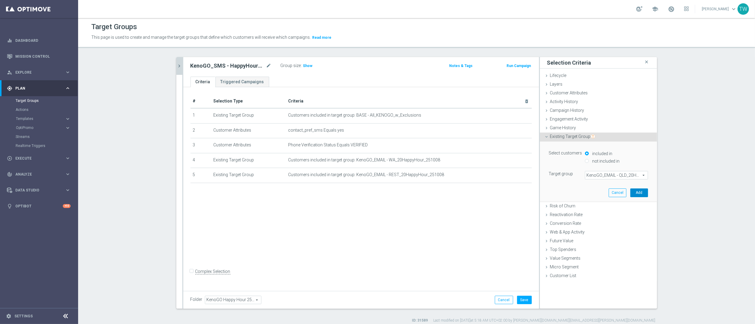
click at [641, 195] on button "Add" at bounding box center [639, 192] width 18 height 8
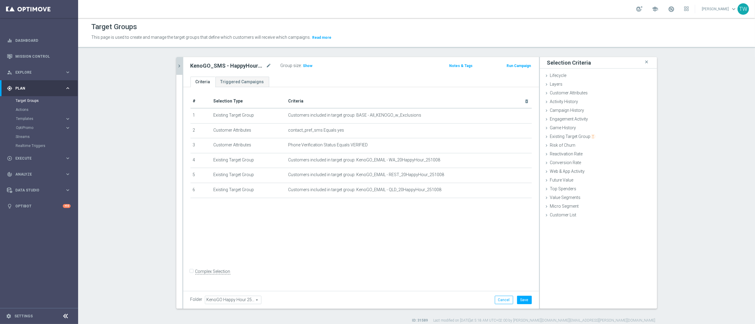
drag, startPoint x: 191, startPoint y: 276, endPoint x: 232, endPoint y: 277, distance: 40.3
click at [192, 276] on input "Complex Selection" at bounding box center [193, 272] width 4 height 8
checkbox input "true"
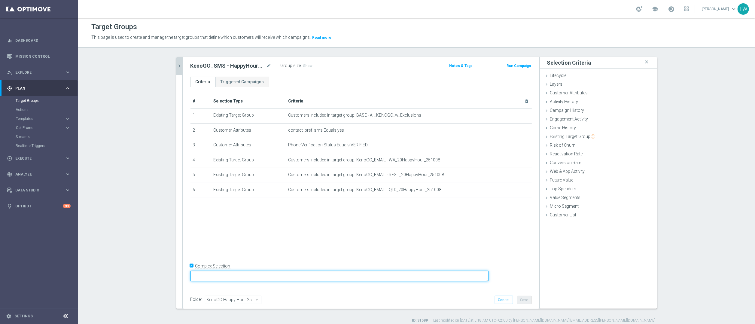
click at [275, 278] on textarea at bounding box center [340, 276] width 298 height 11
paste textarea "(1 AND 2 AND 3 AND (4 OR 5 OR 6))"
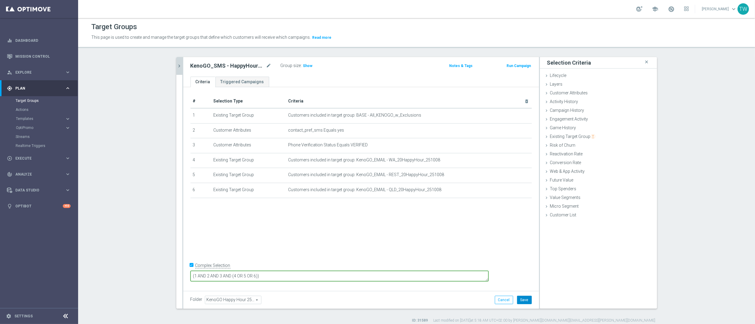
type textarea "(1 AND 2 AND 3 AND (4 OR 5 OR 6))"
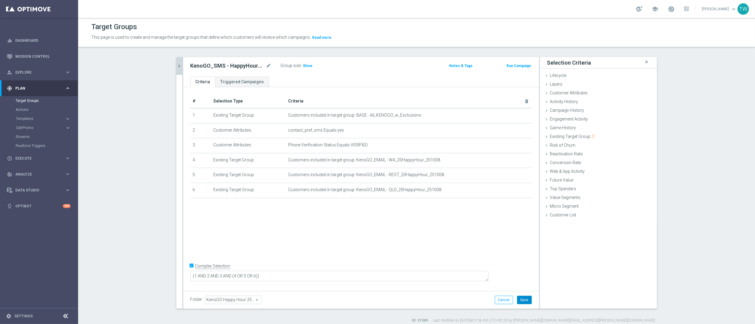
click at [529, 301] on button "Save" at bounding box center [524, 300] width 15 height 8
click at [181, 64] on icon "chevron_right" at bounding box center [180, 66] width 6 height 6
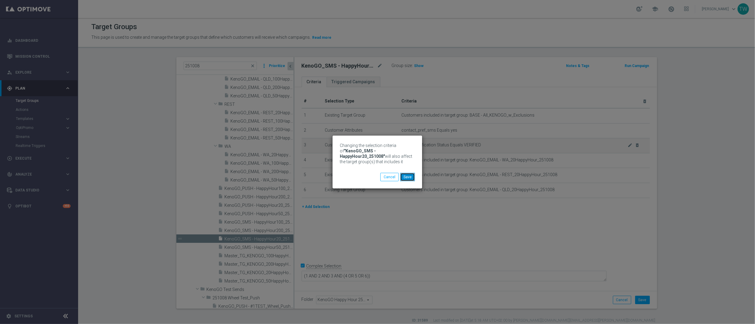
click at [405, 173] on button "Save" at bounding box center [407, 177] width 15 height 8
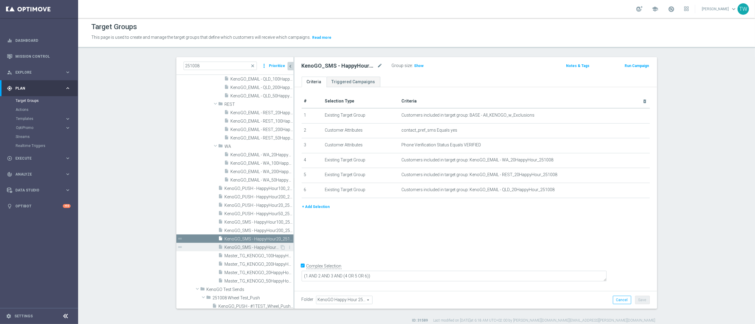
click at [255, 250] on span "KenoGO_SMS - HappyHour50_251008" at bounding box center [252, 247] width 55 height 5
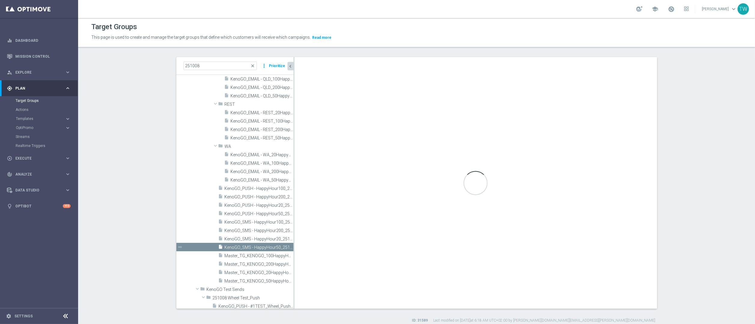
checkbox input "false"
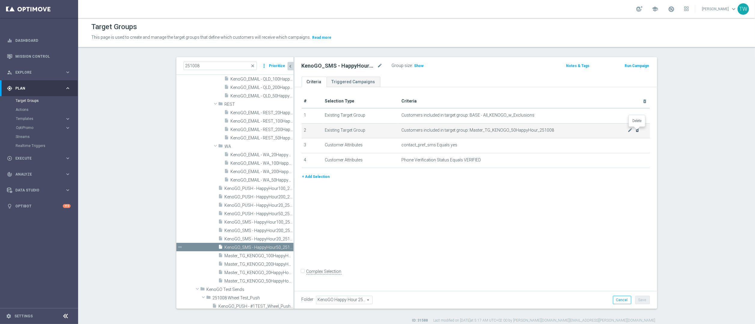
click at [636, 130] on icon "delete_forever" at bounding box center [637, 130] width 5 height 5
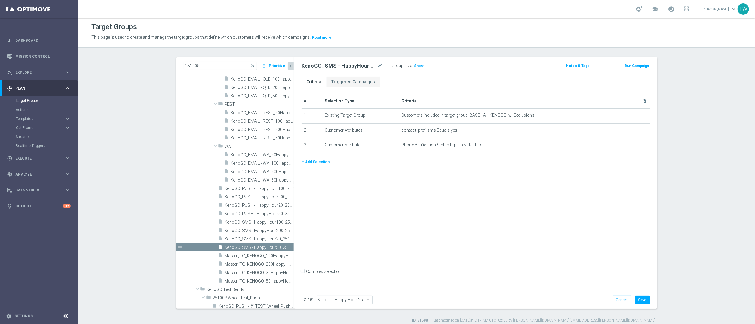
click at [312, 162] on button "+ Add Selection" at bounding box center [316, 162] width 29 height 7
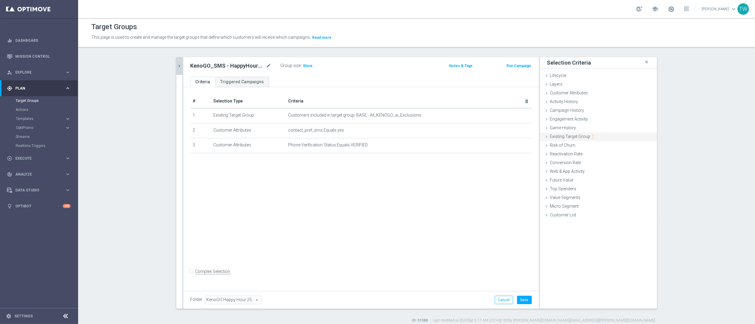
click at [613, 137] on div "Existing Target Group done selection saved" at bounding box center [598, 137] width 117 height 9
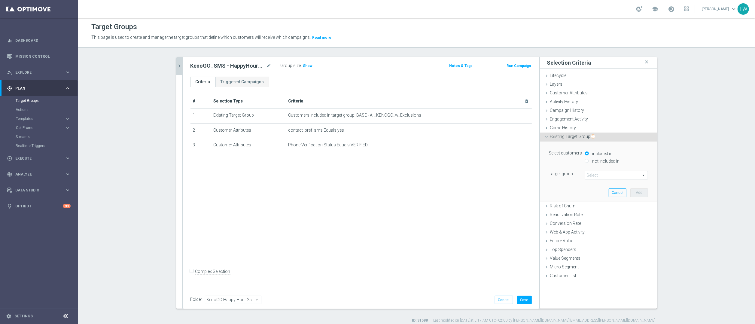
click at [588, 177] on span at bounding box center [616, 175] width 63 height 8
click at [0, 0] on input "search" at bounding box center [0, 0] width 0 height 0
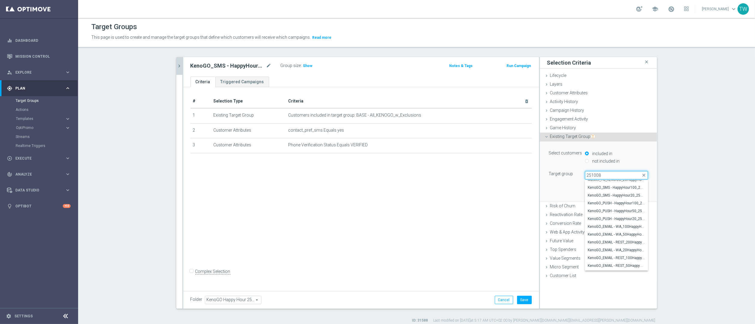
scroll to position [75, 0]
type input "251008"
click at [630, 230] on span "KenoGO_EMAIL - WA_50HappyHour_251008" at bounding box center [616, 231] width 57 height 5
type input "KenoGO_EMAIL - WA_50HappyHour_251008"
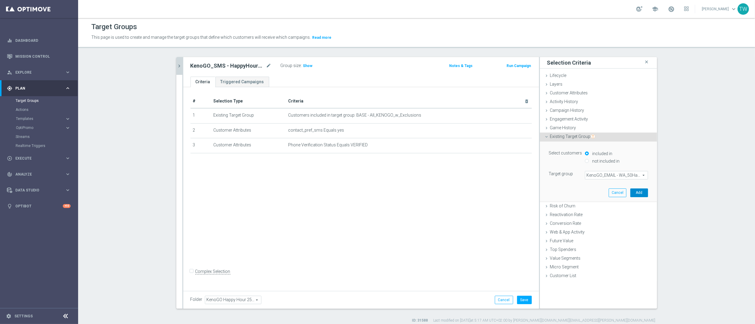
click at [644, 195] on button "Add" at bounding box center [639, 192] width 18 height 8
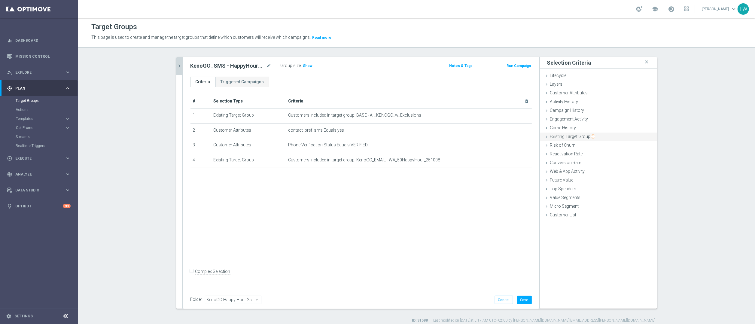
click at [575, 136] on span "Existing Target Group" at bounding box center [572, 136] width 45 height 5
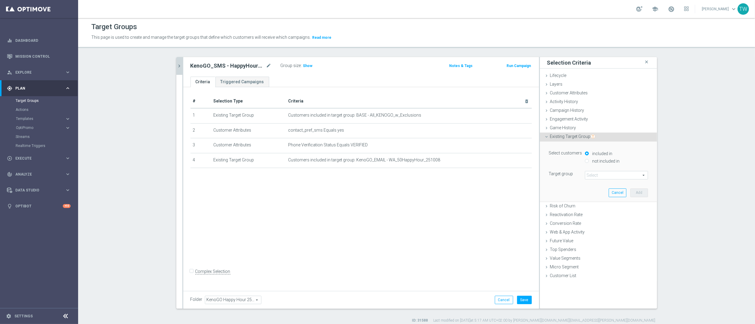
click at [616, 173] on span at bounding box center [616, 175] width 63 height 8
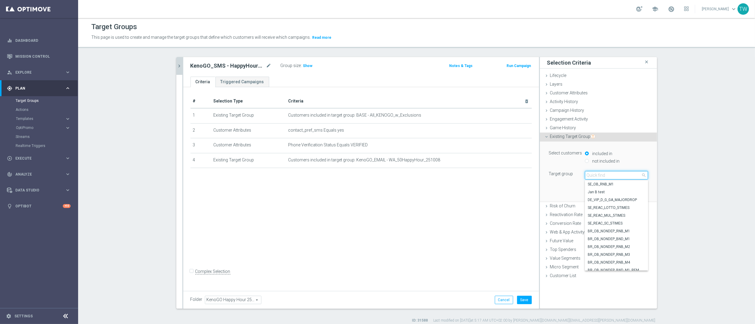
click at [616, 173] on input "search" at bounding box center [616, 175] width 63 height 8
type input "251008"
click at [631, 235] on span "KenoGO_EMAIL - REST_50HappyHour_251008" at bounding box center [616, 235] width 57 height 5
type input "KenoGO_EMAIL - REST_50HappyHour_251008"
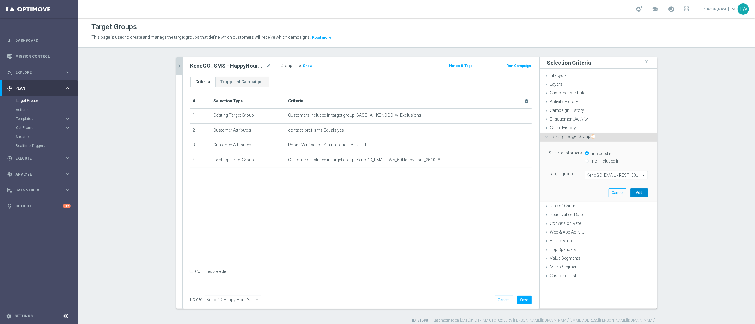
click at [642, 193] on button "Add" at bounding box center [639, 192] width 18 height 8
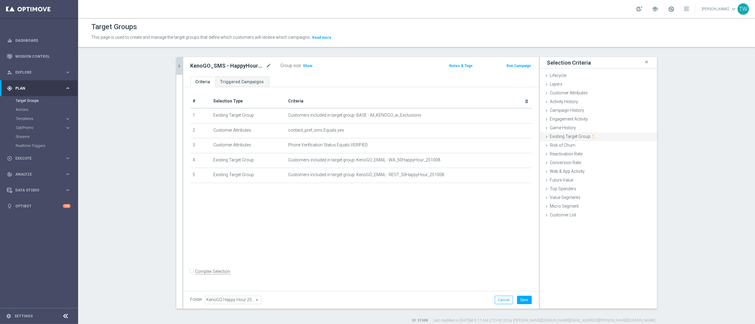
click at [578, 136] on span "Existing Target Group" at bounding box center [572, 136] width 45 height 5
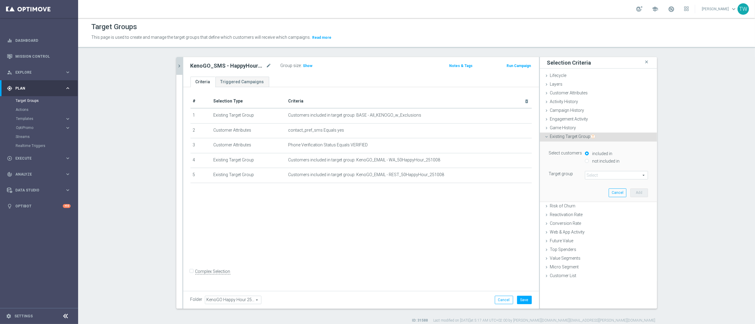
click at [614, 176] on span at bounding box center [616, 175] width 63 height 8
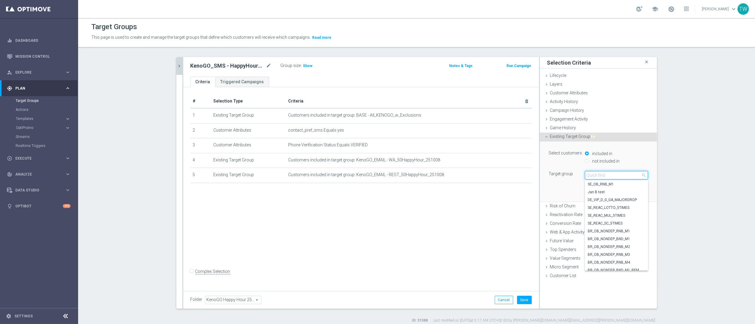
click at [614, 176] on input "search" at bounding box center [616, 175] width 63 height 8
type input "251008"
click at [619, 259] on span "KenoGO_EMAIL - QLD_50HappyHour_251008" at bounding box center [616, 258] width 57 height 5
type input "KenoGO_EMAIL - QLD_50HappyHour_251008"
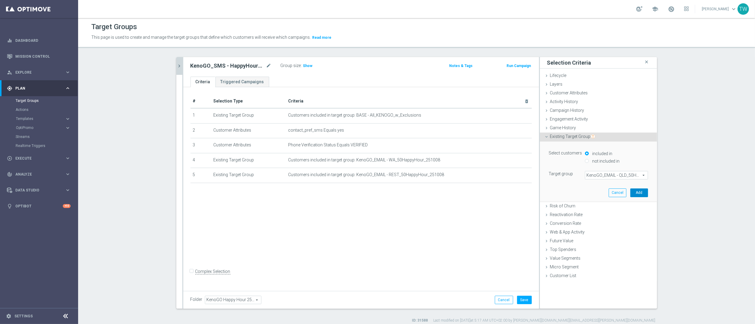
click at [641, 190] on button "Add" at bounding box center [639, 192] width 18 height 8
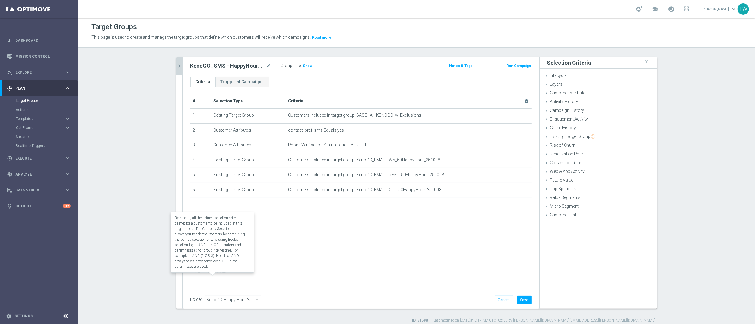
click at [195, 274] on label "Complex Selection" at bounding box center [212, 272] width 35 height 6
click at [191, 275] on input "Complex Selection" at bounding box center [193, 272] width 4 height 8
checkbox input "true"
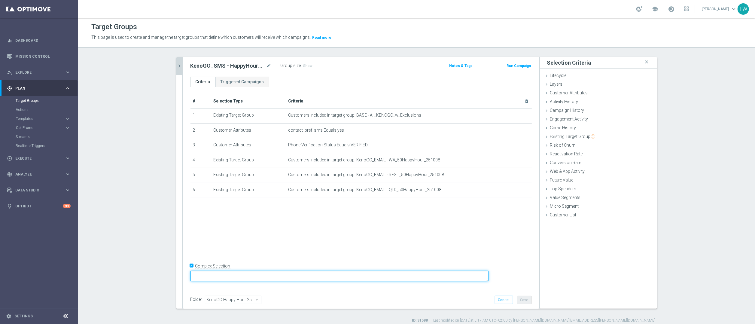
click at [281, 274] on textarea at bounding box center [340, 276] width 298 height 11
paste textarea "(1 AND 2 AND 3 AND (4 OR 5 OR 6))"
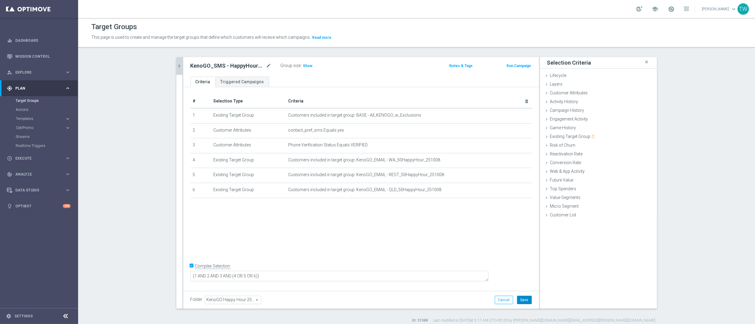
click at [523, 301] on button "Save" at bounding box center [524, 300] width 15 height 8
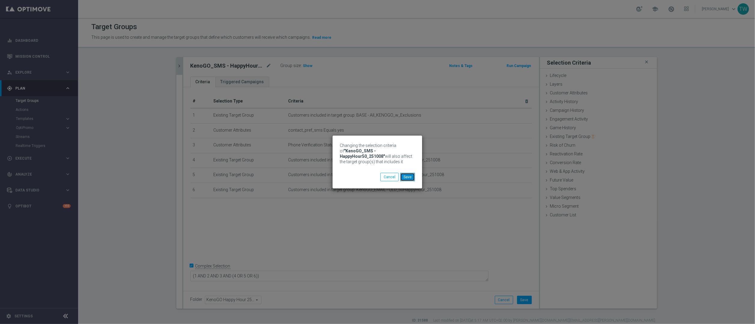
click at [410, 180] on button "Save" at bounding box center [407, 177] width 15 height 8
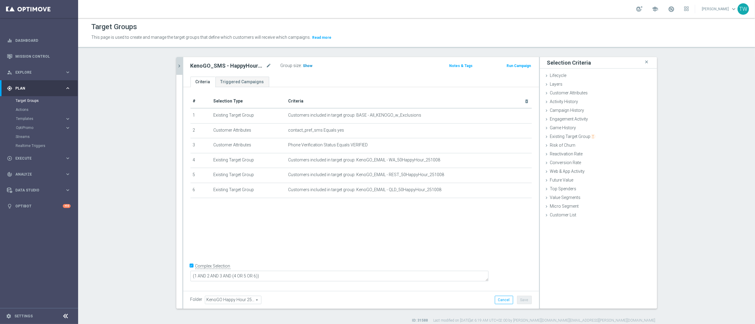
click at [303, 66] on span "Show" at bounding box center [308, 66] width 10 height 4
click at [176, 63] on button "chevron_right" at bounding box center [179, 66] width 6 height 18
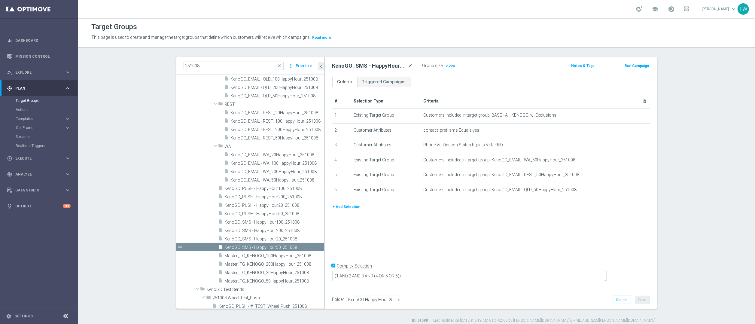
drag, startPoint x: 294, startPoint y: 197, endPoint x: 324, endPoint y: 188, distance: 31.9
click at [324, 188] on div at bounding box center [324, 183] width 1 height 252
click at [293, 199] on span "KenoGO_PUSH - HappyHour200_251008" at bounding box center [267, 196] width 85 height 5
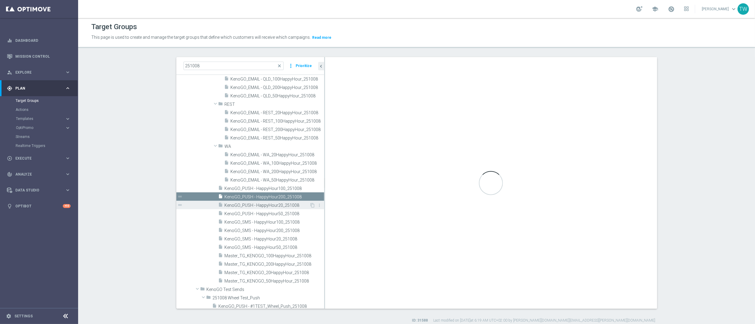
type textarea "(1 AND 2 AND 3 AND 4 AND 5 AND 6) OR 7"
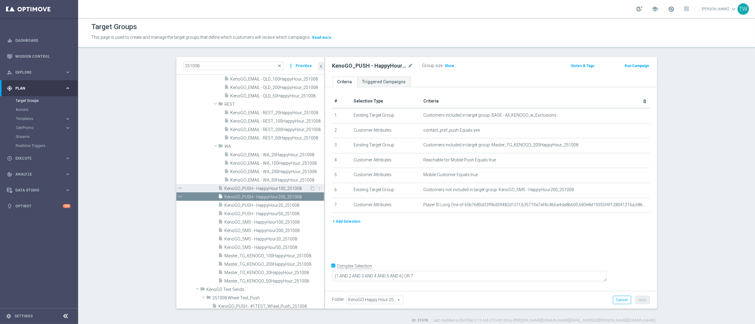
click at [302, 188] on span "KenoGO_PUSH - HappyHour100_251008" at bounding box center [267, 188] width 85 height 5
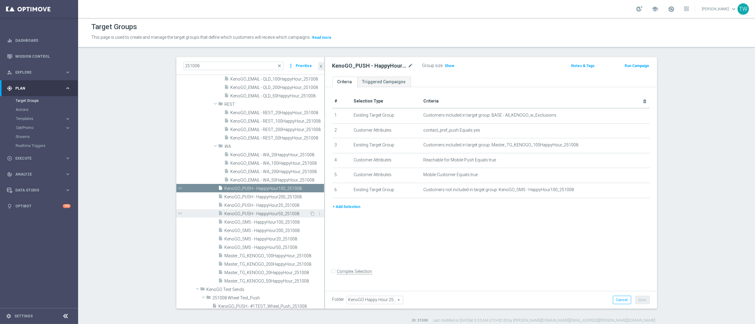
click at [300, 213] on span "KenoGO_PUSH - HappyHour50_251008" at bounding box center [267, 213] width 85 height 5
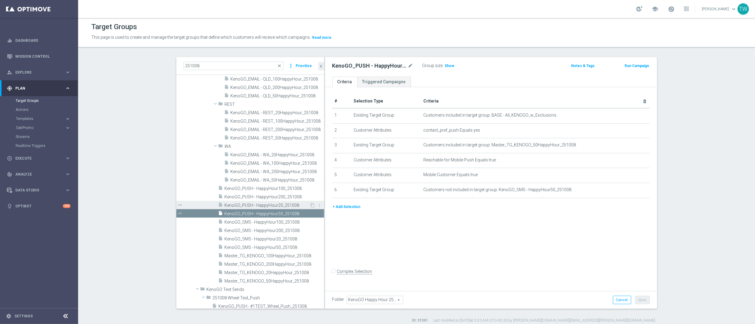
click at [300, 202] on div "insert_drive_file KenoGO_PUSH - HappyHour20_251008" at bounding box center [263, 205] width 91 height 8
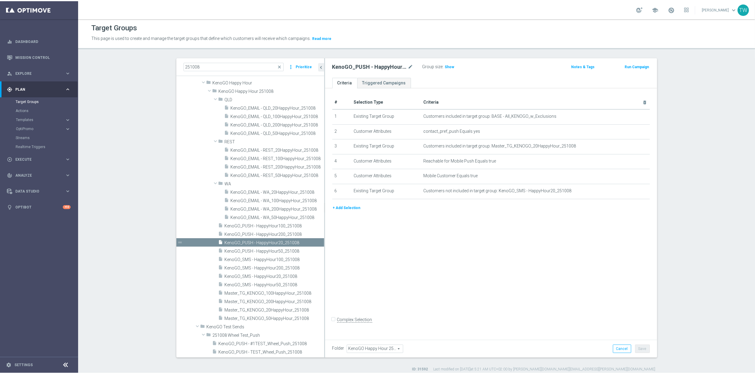
scroll to position [27, 0]
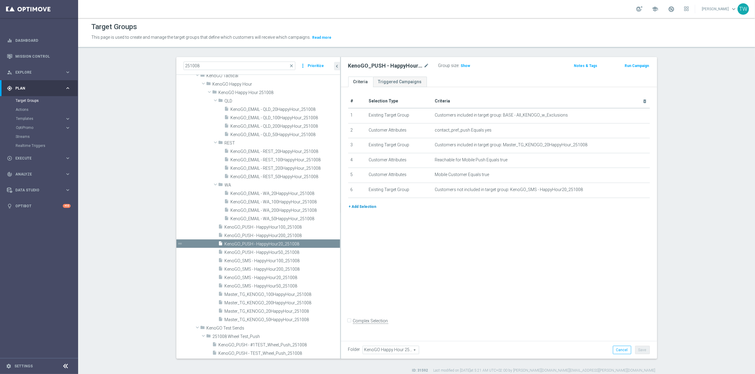
drag, startPoint x: 324, startPoint y: 209, endPoint x: 350, endPoint y: 209, distance: 25.8
click at [350, 209] on as-split "251008 close more_vert Prioritize Customer Target Groups library_add create_new…" at bounding box center [416, 208] width 481 height 302
click at [303, 303] on span "Master_TG_KENOGO_200HappyHour_251008" at bounding box center [275, 302] width 101 height 5
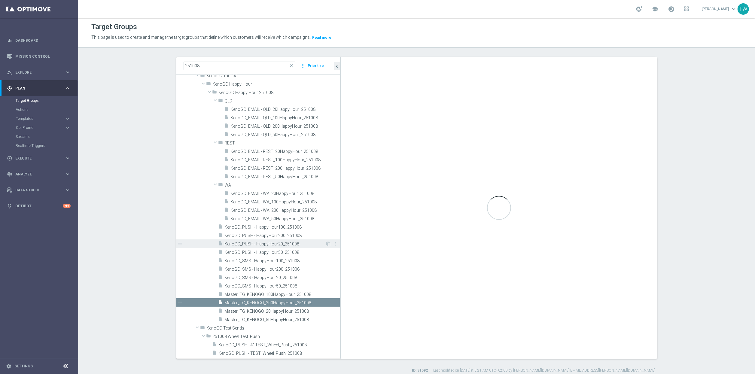
checkbox input "true"
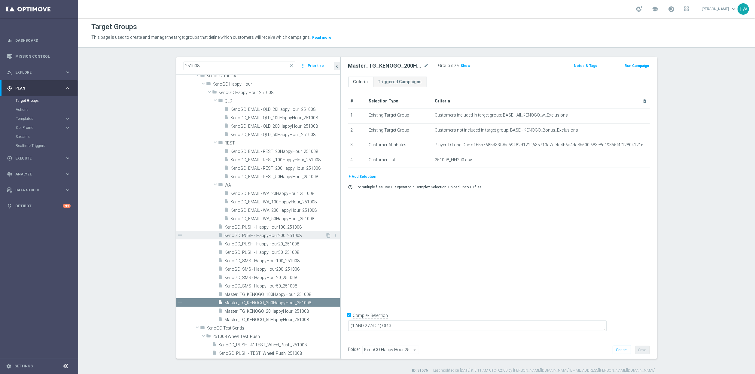
click at [293, 236] on span "KenoGO_PUSH - HappyHour200_251008" at bounding box center [275, 235] width 101 height 5
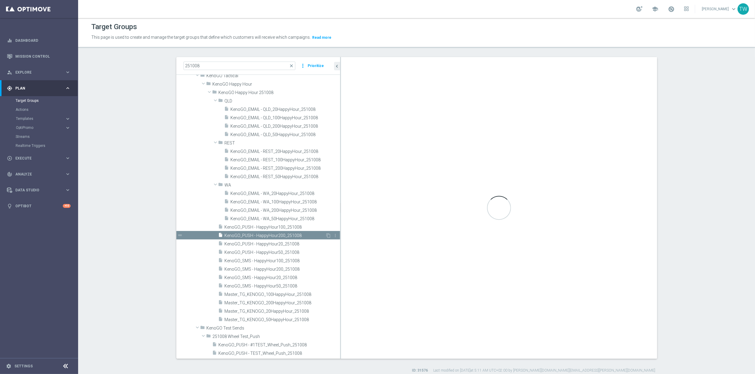
type textarea "(1 AND 2 AND 3 AND 4 AND 5 AND 6) OR 7"
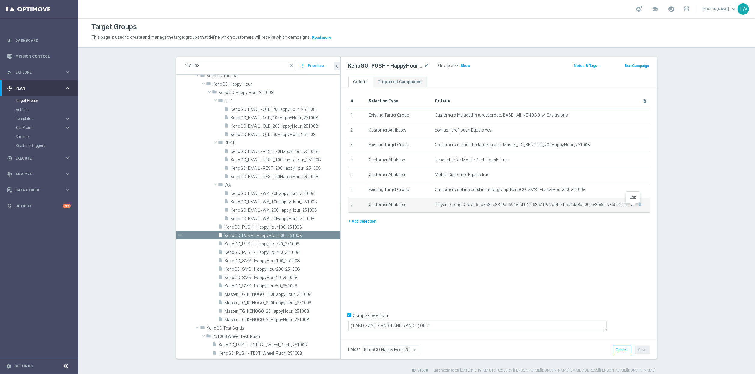
click at [634, 207] on icon "mode_edit" at bounding box center [632, 204] width 5 height 5
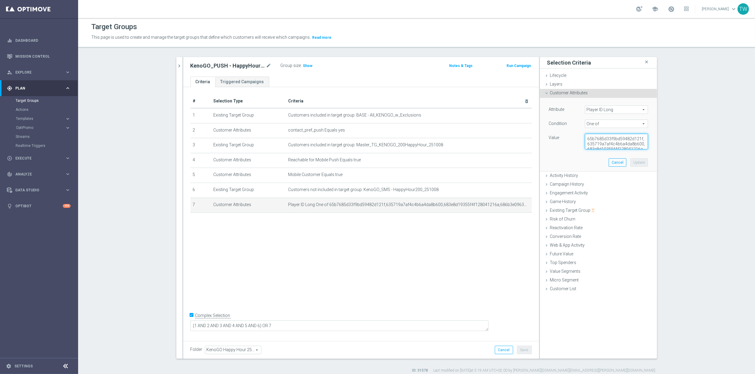
click at [611, 145] on textarea "65b7685d33f9bd59482d121f,635719a7af4c4b6a4da8b600,683e8d19355f4f128041216a,686b…" at bounding box center [616, 142] width 63 height 16
paste textarea "8cb600da8f9433700fc10dc,67db8cb4eb4b796da2e45626,68d21cfdb284b77d713d13a6,68d23…"
type textarea "65b7685d33f9bd59482d121f,635719a7af4c4b6a4da8b600,683e8d19355f4f128041216a,686b…"
click at [633, 161] on button "Update" at bounding box center [639, 162] width 18 height 8
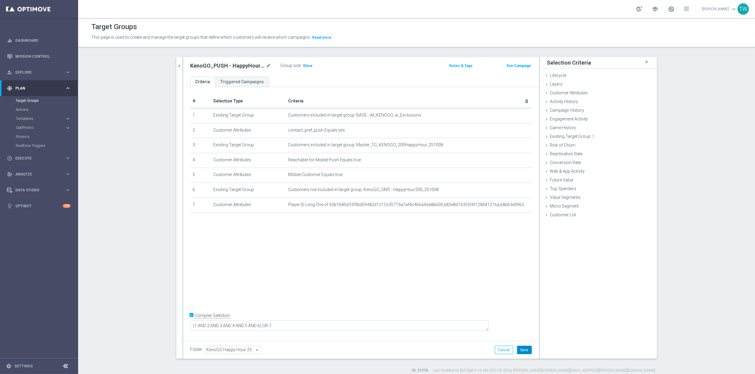
click at [524, 349] on button "Save" at bounding box center [524, 350] width 15 height 8
click at [178, 61] on button "chevron_right" at bounding box center [179, 66] width 6 height 18
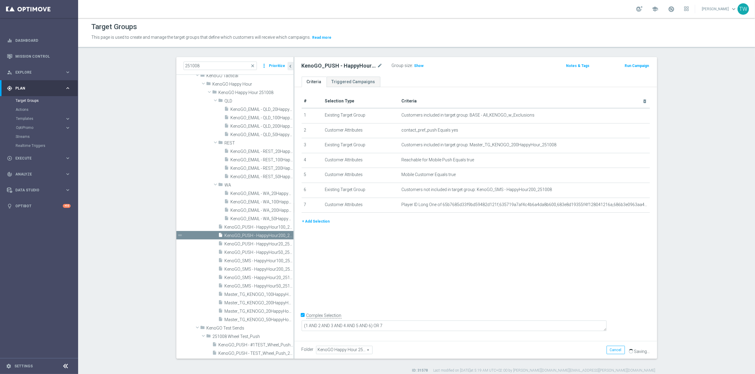
scroll to position [25, 0]
click at [267, 303] on span "Master_TG_KENOGO_200HappyHour_251008" at bounding box center [252, 304] width 55 height 5
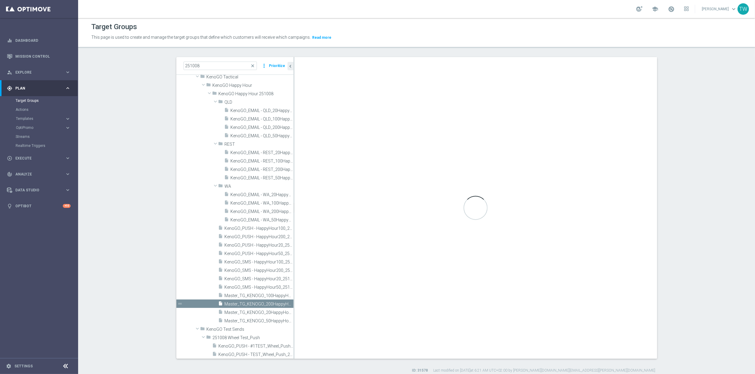
type textarea "(1 AND 2 AND 4) OR 3"
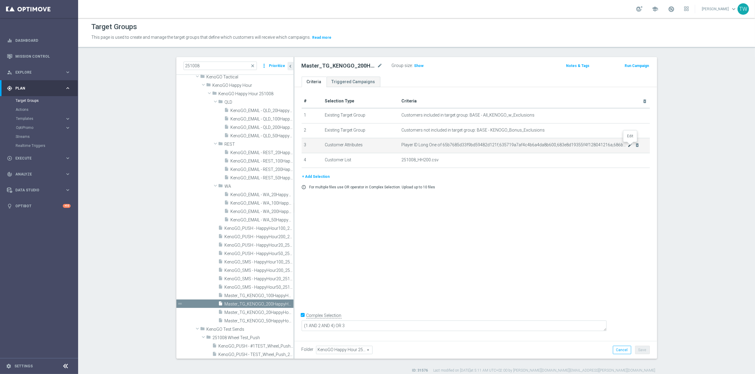
click at [630, 146] on icon "mode_edit" at bounding box center [630, 145] width 5 height 5
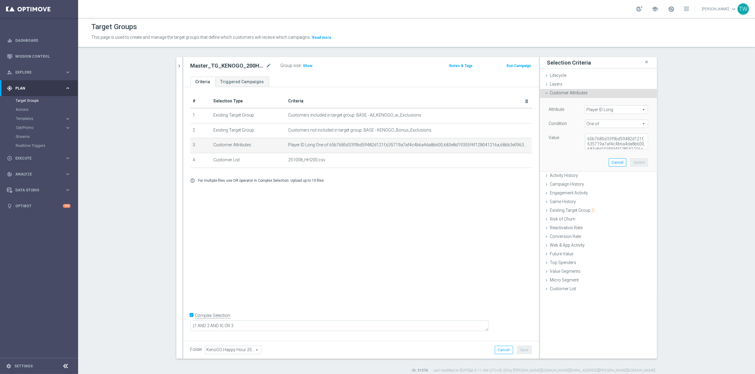
click at [619, 149] on div "65b7685d33f9bd59482d121f,635719a7af4c4b6a4da8b600,683e8d19355f4f128041216a,686b…" at bounding box center [617, 142] width 72 height 16
click at [619, 147] on textarea "65b7685d33f9bd59482d121f,635719a7af4c4b6a4da8b600,683e8d19355f4f128041216a,686b…" at bounding box center [616, 142] width 63 height 16
click at [616, 164] on button "Cancel" at bounding box center [618, 162] width 18 height 8
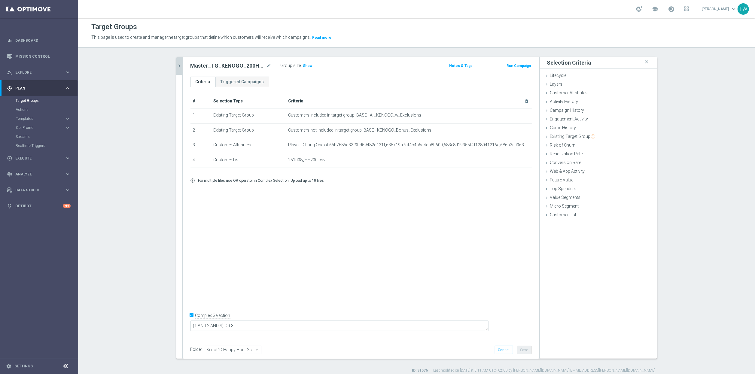
click at [178, 66] on icon "chevron_right" at bounding box center [180, 66] width 6 height 6
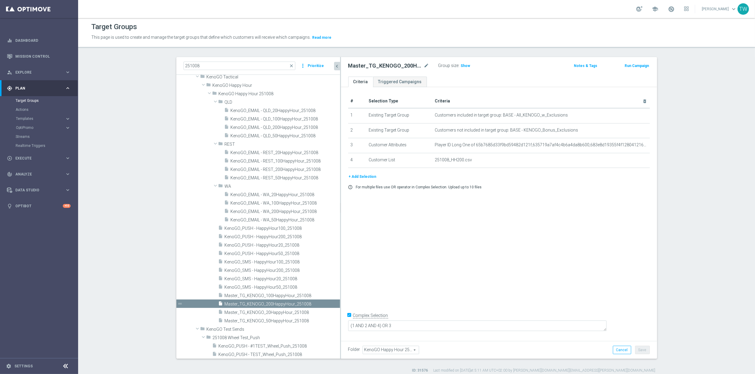
drag, startPoint x: 294, startPoint y: 228, endPoint x: 343, endPoint y: 227, distance: 49.6
click at [343, 227] on as-split "251008 close more_vert Prioritize Customer Target Groups library_add create_new…" at bounding box center [416, 208] width 481 height 302
click at [60, 120] on div "Templates" at bounding box center [40, 119] width 49 height 4
click at [28, 127] on link "Optimail" at bounding box center [41, 127] width 44 height 5
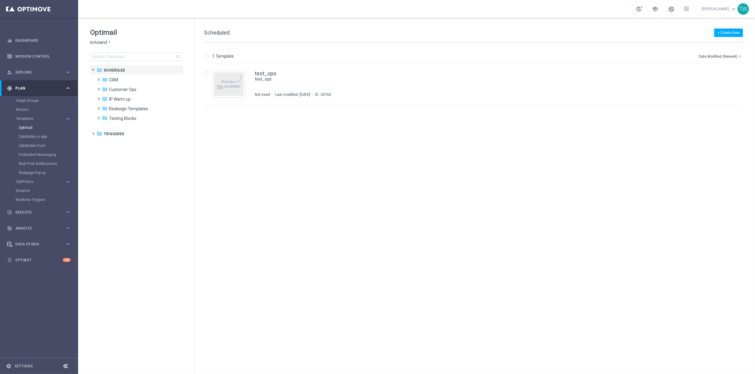
click at [107, 44] on icon "arrow_drop_down" at bounding box center [109, 43] width 5 height 6
click at [108, 56] on div "KenoGO" at bounding box center [112, 56] width 45 height 7
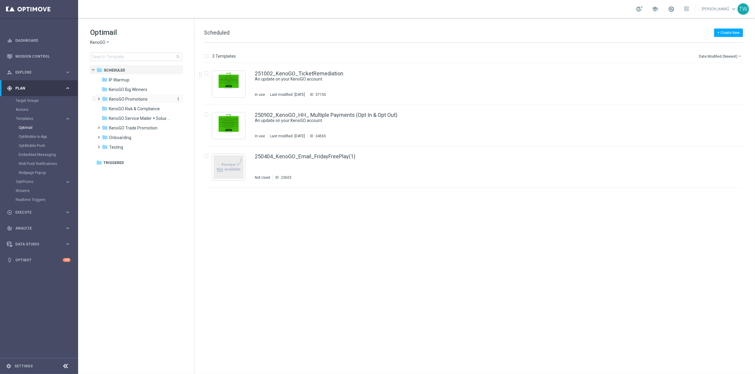
click at [146, 97] on span "KenoGO Promotions" at bounding box center [128, 98] width 38 height 5
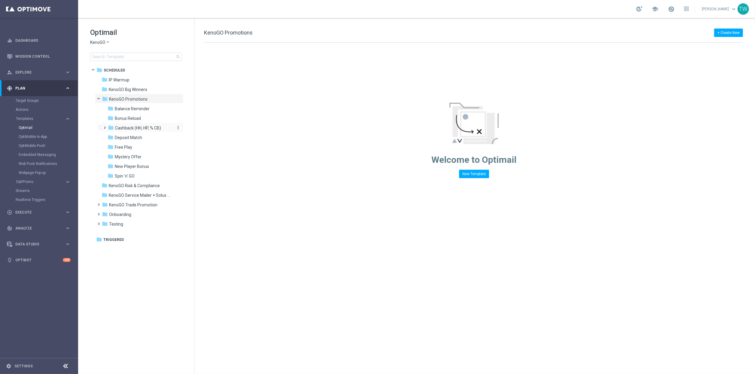
click at [153, 128] on span "Cashback (HH, HP, % CB)" at bounding box center [138, 127] width 46 height 5
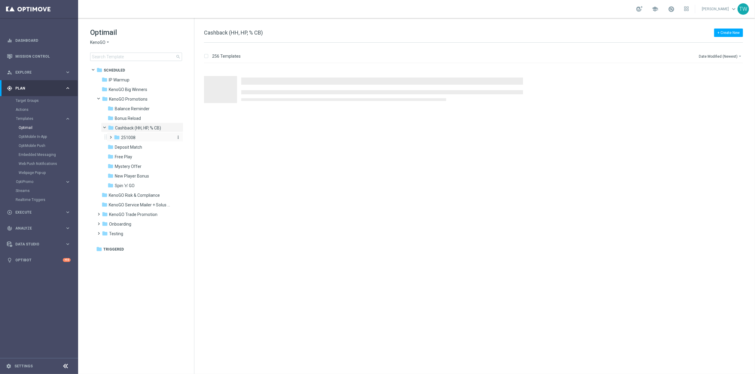
click at [154, 139] on div "folder 251008" at bounding box center [143, 137] width 59 height 7
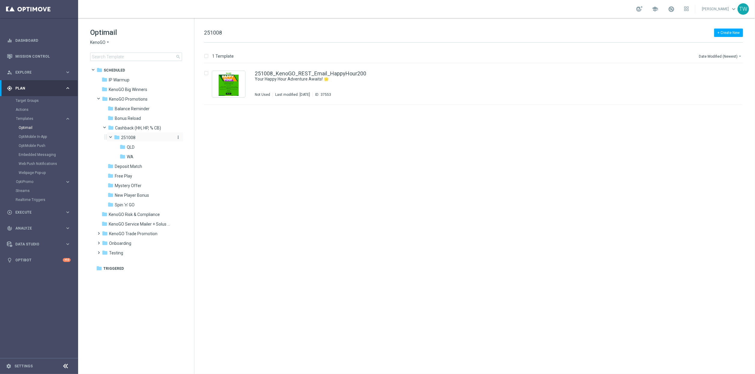
click at [149, 137] on div "folder 251008" at bounding box center [143, 137] width 59 height 7
click at [146, 152] on div "folder WA more_vert" at bounding box center [148, 156] width 70 height 10
click at [134, 156] on div "folder WA" at bounding box center [147, 157] width 54 height 7
click at [360, 73] on link "251008_KenoGO_WA_Email_HappyHour200" at bounding box center [308, 73] width 107 height 5
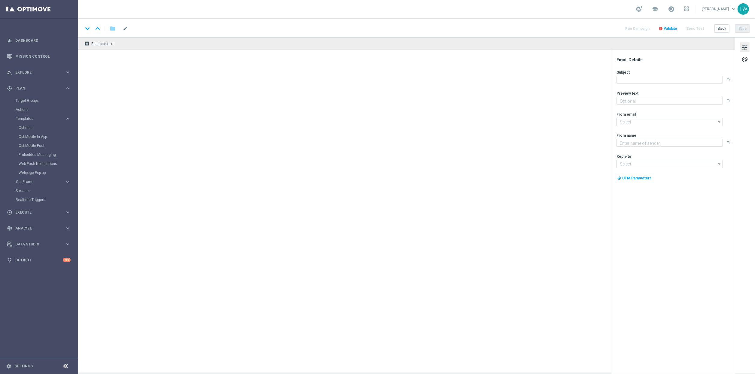
type textarea "Get 50% back in BONUS CASH!"
type input "mail@crm.kenogo.com.au"
type textarea "KenoGO"
type input "support@kenogo.com.au"
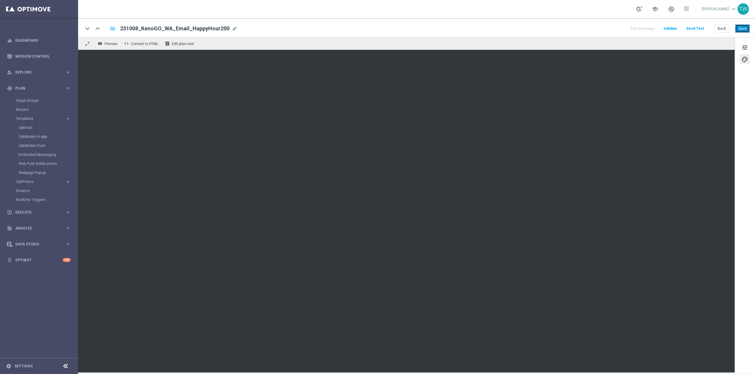
click at [708, 30] on button "Save" at bounding box center [742, 28] width 15 height 8
click at [697, 27] on button "Send Test" at bounding box center [695, 29] width 20 height 8
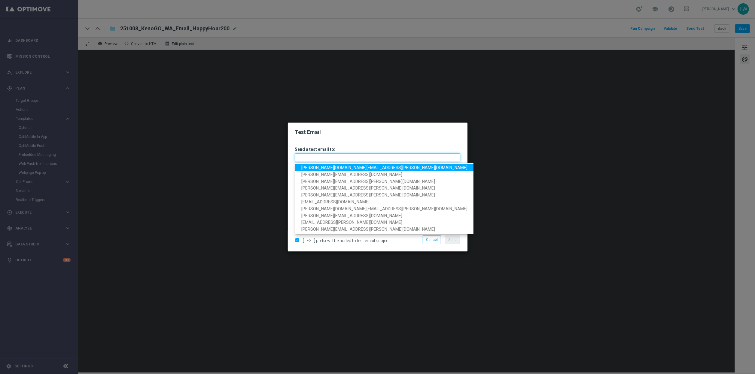
click at [433, 156] on input "text" at bounding box center [377, 158] width 165 height 8
paste input "tina.wang@kenogo.com, adam.pustetto@kenogo.com, emma.kasbarian@kenogo.com, clau…"
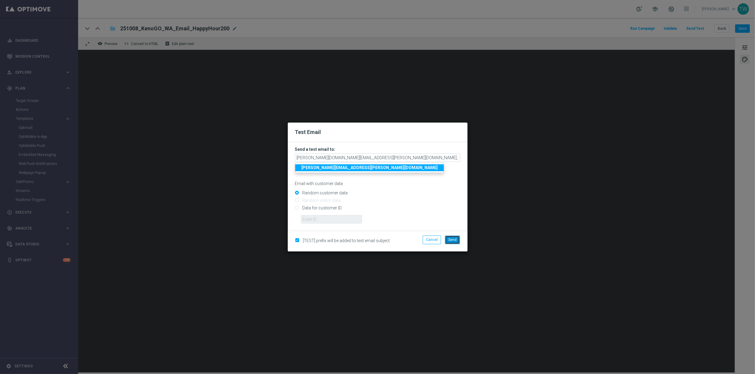
click at [449, 239] on span "Send" at bounding box center [452, 240] width 8 height 4
type input "tina.wang@kenogo.com,adam.pustetto@kenogo.com,emma.kasbarian@kenogo.com,claudia…"
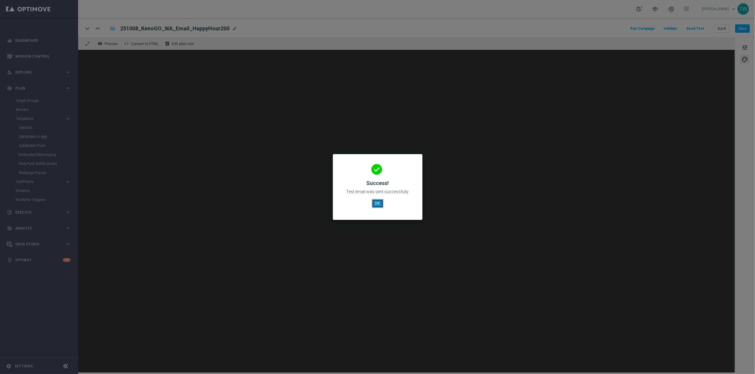
click at [380, 205] on button "OK" at bounding box center [377, 203] width 11 height 8
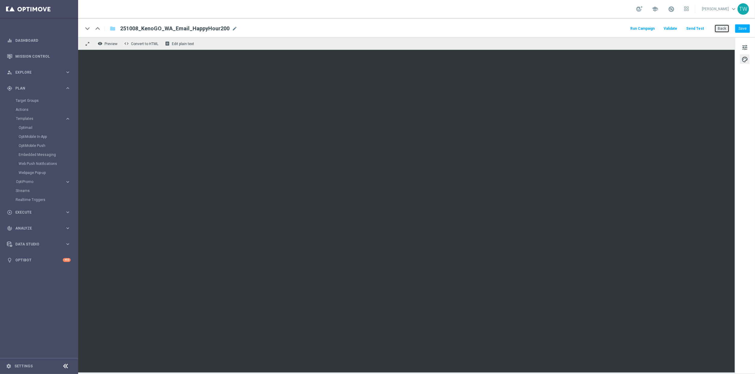
click at [708, 29] on button "Back" at bounding box center [722, 28] width 15 height 8
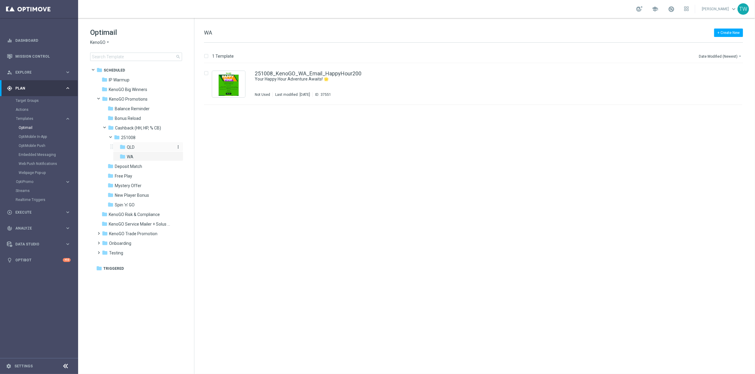
click at [139, 144] on div "folder QLD" at bounding box center [147, 147] width 54 height 7
click at [127, 138] on span "251008" at bounding box center [128, 137] width 14 height 5
click at [708, 72] on icon "file_copy" at bounding box center [726, 72] width 5 height 5
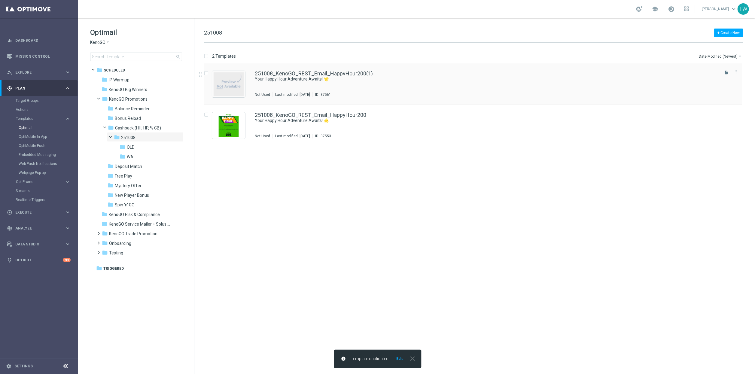
click at [342, 70] on div "251008_KenoGO_REST_Email_HappyHour200(1) Your Happy Hour Adventure Awaits! 🌟 No…" at bounding box center [473, 83] width 538 height 41
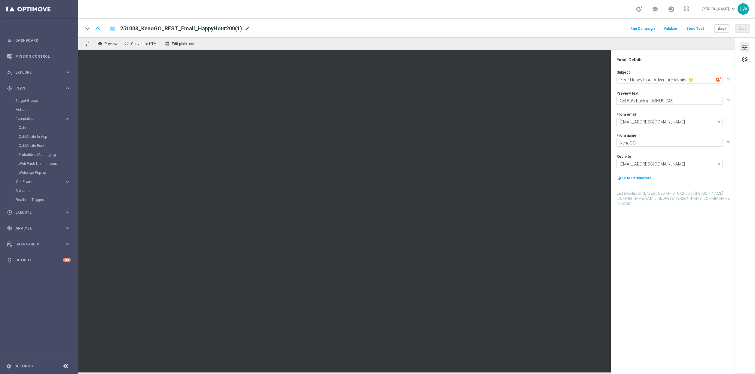
click at [245, 29] on span "mode_edit" at bounding box center [247, 28] width 5 height 5
type input "251008_KenoGO_REST_Email_HappyHour100"
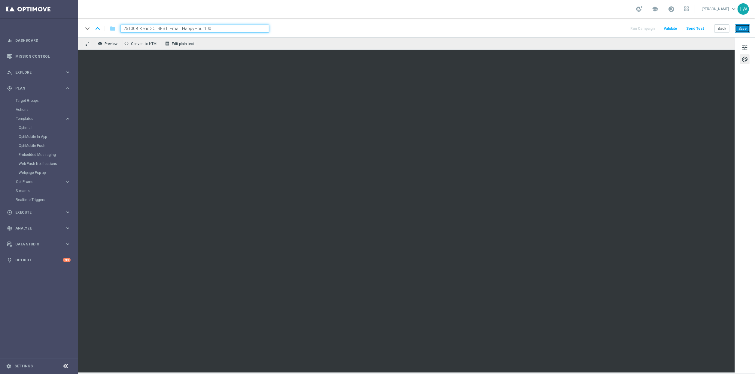
click at [708, 31] on button "Save" at bounding box center [742, 28] width 15 height 8
click at [708, 29] on button "Back" at bounding box center [722, 28] width 15 height 8
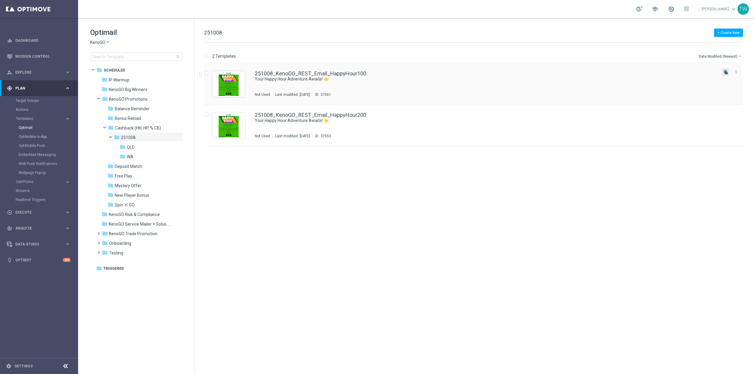
click at [708, 73] on icon "file_copy" at bounding box center [726, 72] width 5 height 5
click at [708, 72] on icon "file_copy" at bounding box center [726, 72] width 5 height 5
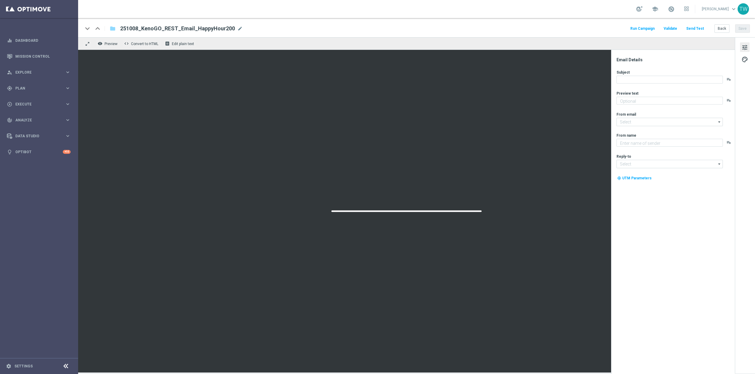
type textarea "Get 50% back in BONUS CASH!"
type input "mail@crm.kenogo.com.au"
type textarea "KenoGO"
type input "support@kenogo.com.au"
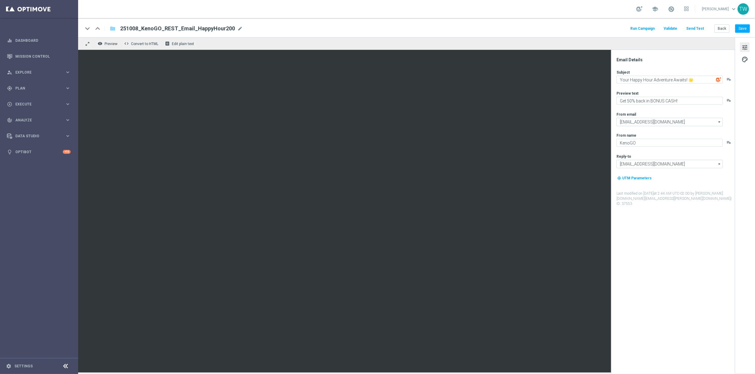
click at [700, 30] on button "Send Test" at bounding box center [695, 29] width 20 height 8
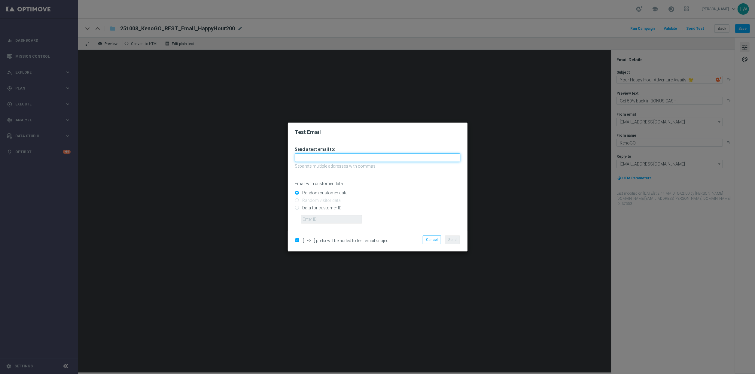
drag, startPoint x: 414, startPoint y: 155, endPoint x: 421, endPoint y: 182, distance: 27.9
click at [413, 156] on input "text" at bounding box center [377, 158] width 165 height 8
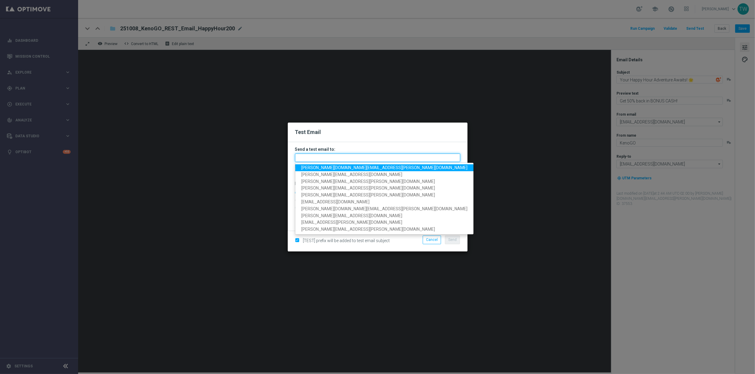
paste input "[PERSON_NAME][DOMAIN_NAME][EMAIL_ADDRESS][PERSON_NAME][DOMAIN_NAME], [DOMAIN_NA…"
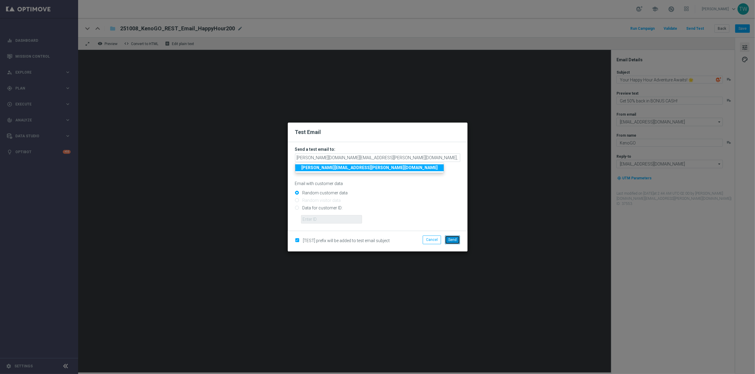
click at [456, 242] on span "Send" at bounding box center [452, 240] width 8 height 4
type input "[PERSON_NAME][DOMAIN_NAME][EMAIL_ADDRESS][PERSON_NAME][DOMAIN_NAME],[DOMAIN_NAM…"
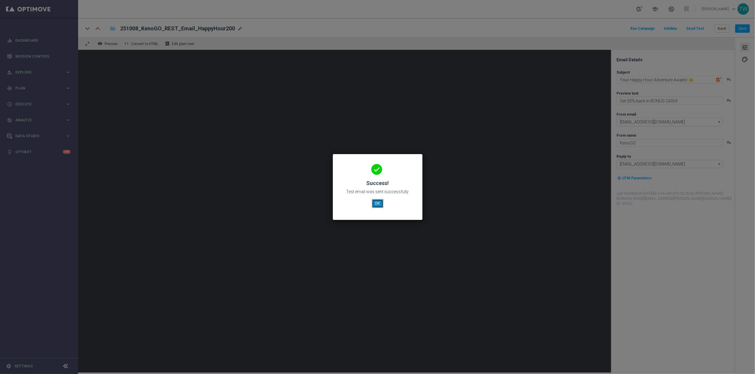
click at [376, 205] on button "OK" at bounding box center [377, 203] width 11 height 8
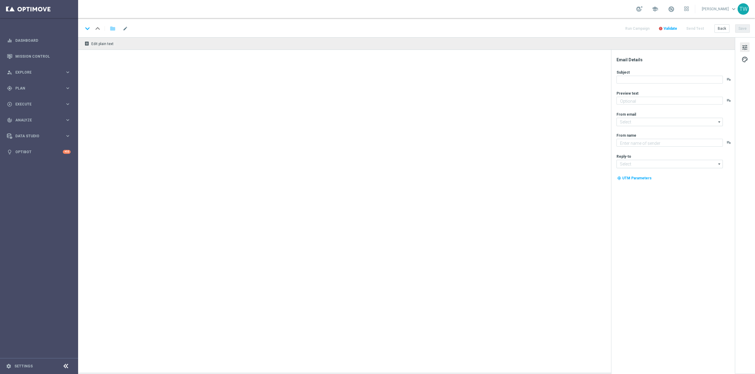
type textarea "Get 50% back in BONUS CASH!"
type textarea "KenoGO"
type input "[EMAIL_ADDRESS][DOMAIN_NAME]"
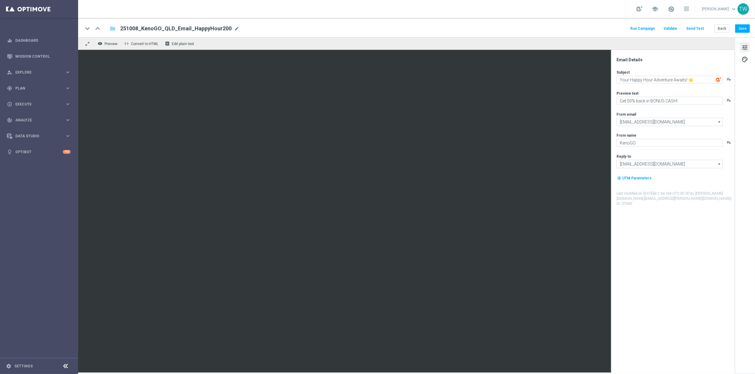
click at [695, 29] on button "Send Test" at bounding box center [695, 29] width 20 height 8
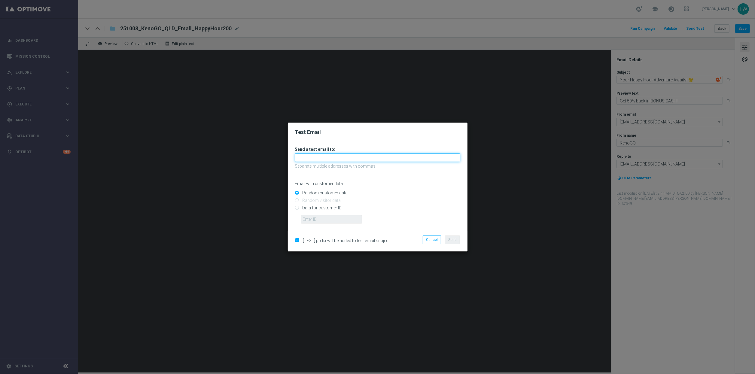
click at [356, 159] on input "text" at bounding box center [377, 158] width 165 height 8
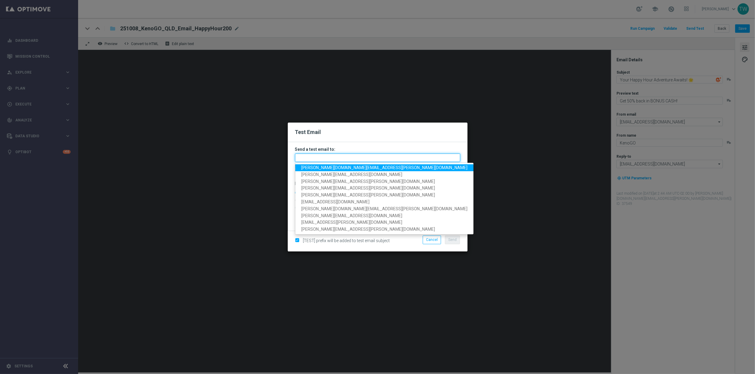
paste input "tina.wang@kenogo.com, adam.pustetto@kenogo.com, emma.kasbarian@kenogo.com, clau…"
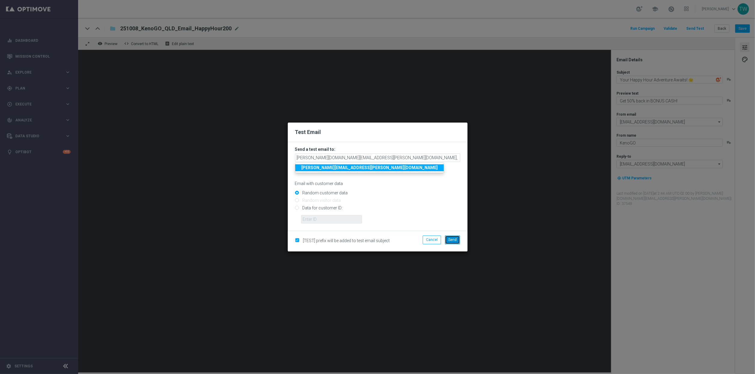
click at [458, 238] on button "Send" at bounding box center [452, 240] width 15 height 8
type input "tina.wang@kenogo.com,adam.pustetto@kenogo.com,emma.kasbarian@kenogo.com,claudia…"
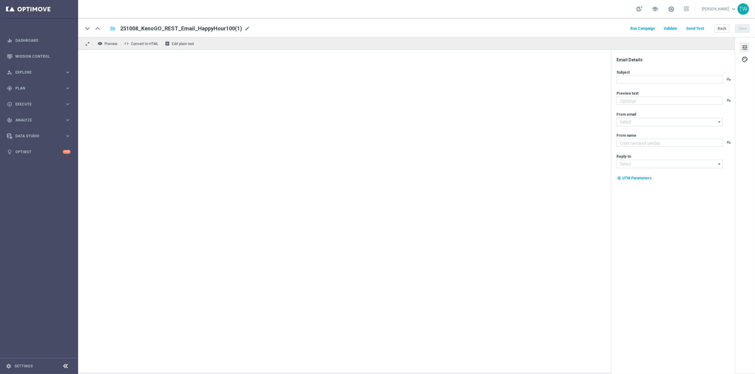
type input "251008_KenoGO_REST_Email_HappyHour100(1)"
type textarea "Get 50% back in BONUS CASH!"
type input "[EMAIL_ADDRESS][DOMAIN_NAME]"
type textarea "KenoGO"
type input "[EMAIL_ADDRESS][DOMAIN_NAME]"
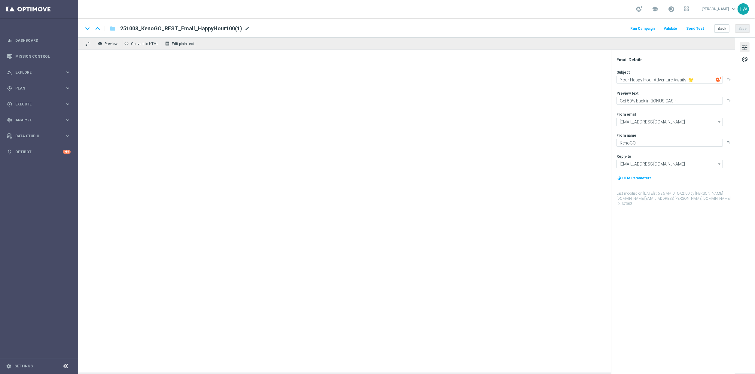
click at [245, 29] on span "mode_edit" at bounding box center [247, 28] width 5 height 5
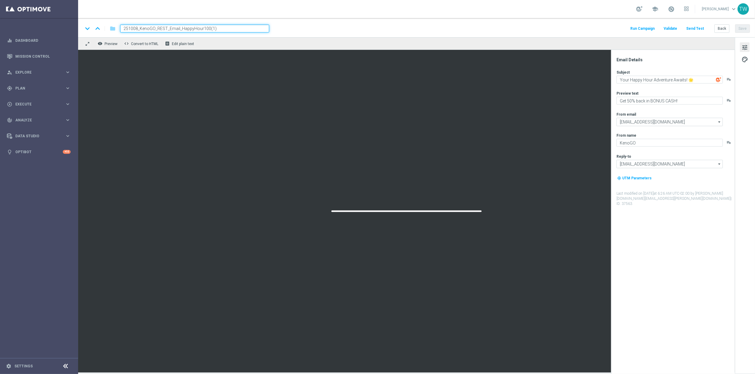
drag, startPoint x: 202, startPoint y: 29, endPoint x: 252, endPoint y: 29, distance: 49.6
click at [252, 29] on input "251008_KenoGO_REST_Email_HappyHour100(1)" at bounding box center [194, 29] width 149 height 8
type input "251008_KenoGO_REST_Email_HappyHour50"
click at [291, 33] on div "keyboard_arrow_down keyboard_arrow_up folder 251008_KenoGO_REST_Email_HappyHour…" at bounding box center [416, 27] width 677 height 19
click at [228, 29] on input "251008_KenoGO_REST_Email_HappyHour50" at bounding box center [194, 29] width 149 height 8
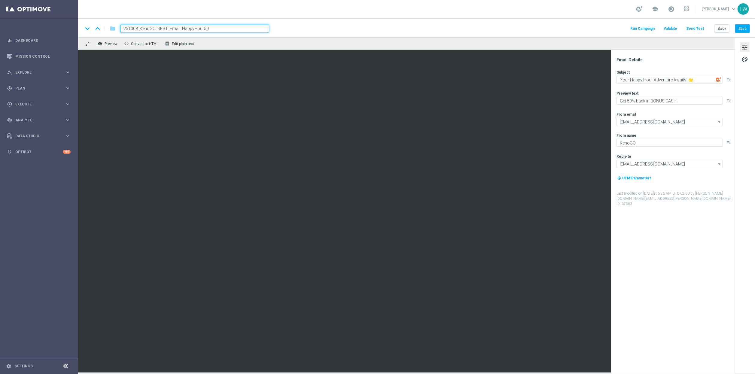
click at [228, 29] on input "251008_KenoGO_REST_Email_HappyHour50" at bounding box center [194, 29] width 149 height 8
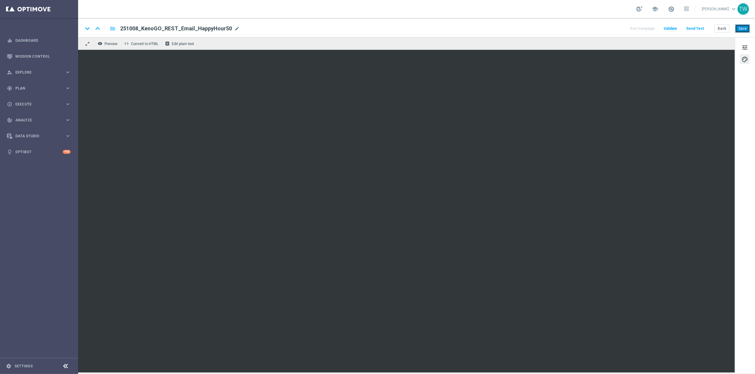
click at [748, 26] on button "Save" at bounding box center [742, 28] width 15 height 8
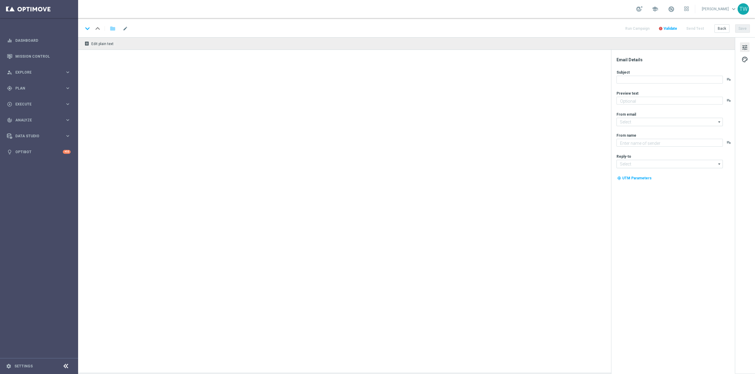
type textarea "Get 50% back in BONUS CASH!"
type input "[EMAIL_ADDRESS][DOMAIN_NAME]"
type textarea "KenoGO"
type input "[EMAIL_ADDRESS][DOMAIN_NAME]"
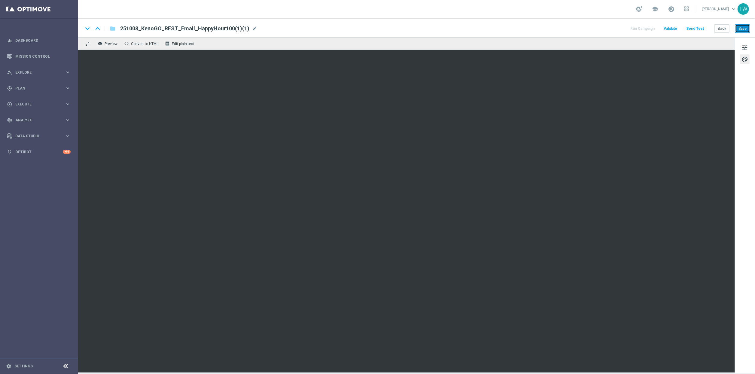
click at [746, 26] on button "Save" at bounding box center [742, 28] width 15 height 8
click at [252, 28] on span "mode_edit" at bounding box center [254, 28] width 5 height 5
drag, startPoint x: 202, startPoint y: 29, endPoint x: 247, endPoint y: 31, distance: 45.7
click at [247, 31] on input "251008_KenoGO_REST_Email_HappyHour100(1)(1)" at bounding box center [194, 29] width 149 height 8
type input "251008_KenoGO_REST_Email_HappyHour20"
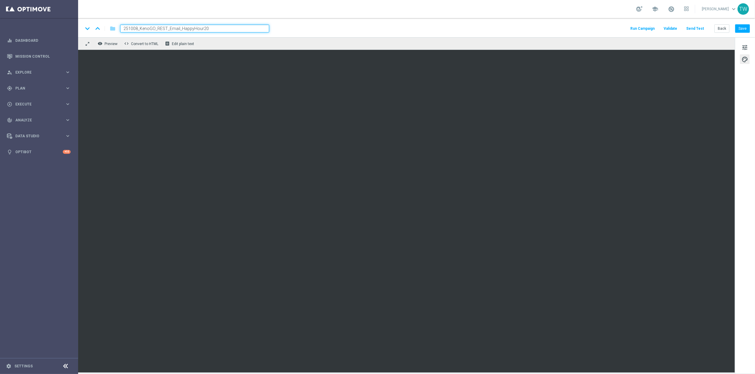
click at [496, 39] on div "remove_red_eye Preview code Convert to HTML receipt Edit plain text" at bounding box center [406, 43] width 657 height 13
click at [747, 28] on button "Save" at bounding box center [742, 28] width 15 height 8
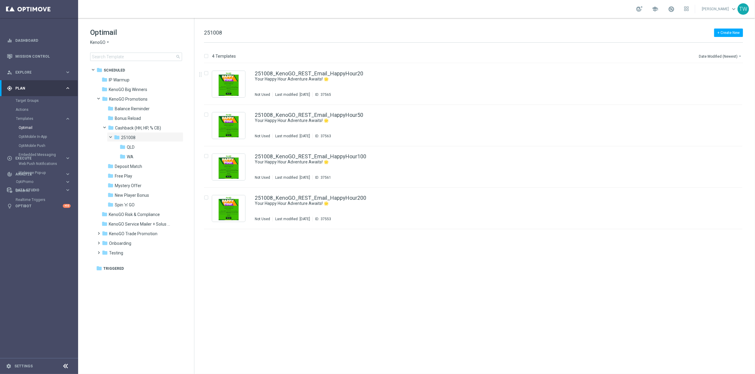
click at [267, 31] on div "+ Create New 251008" at bounding box center [473, 36] width 539 height 14
click at [132, 146] on span "QLD" at bounding box center [131, 147] width 8 height 5
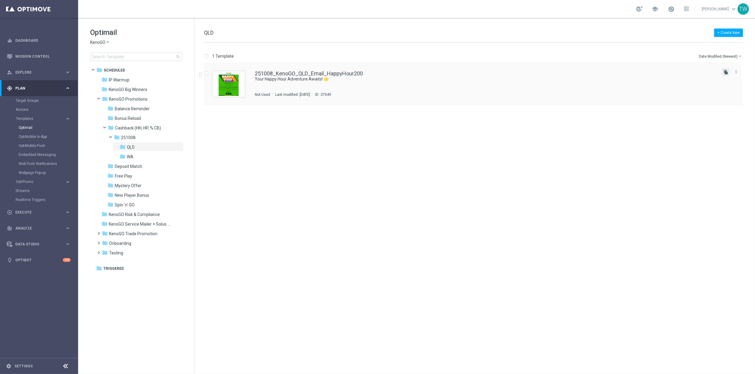
click at [726, 72] on icon "file_copy" at bounding box center [726, 72] width 5 height 5
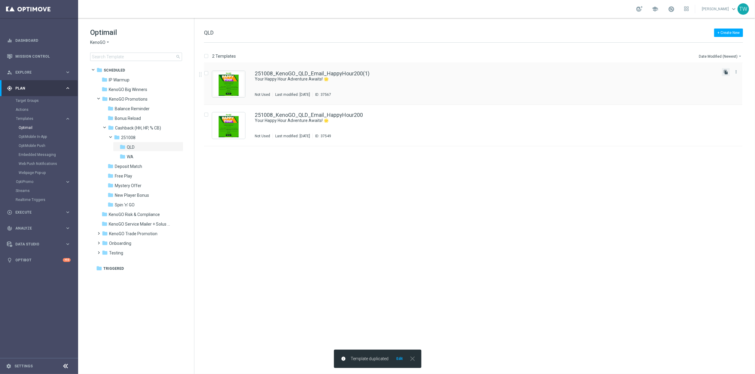
click at [726, 74] on icon "file_copy" at bounding box center [726, 72] width 5 height 5
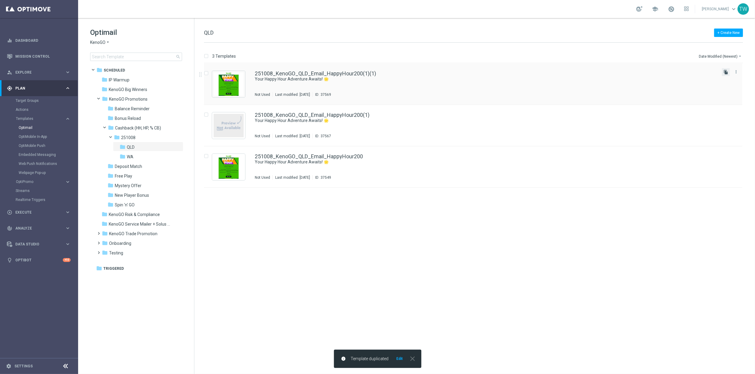
click at [725, 72] on icon "file_copy" at bounding box center [726, 72] width 5 height 5
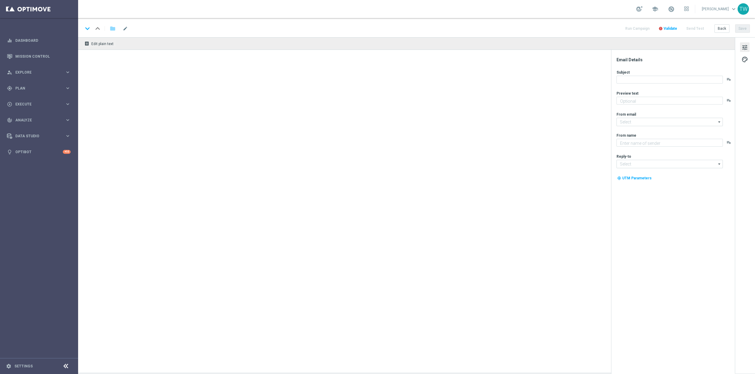
type input "251008_KenoGO_QLD_Email_HappyHour200(1)"
type textarea "Get 50% back in BONUS CASH!"
type input "[EMAIL_ADDRESS][DOMAIN_NAME]"
type textarea "KenoGO"
type input "[EMAIL_ADDRESS][DOMAIN_NAME]"
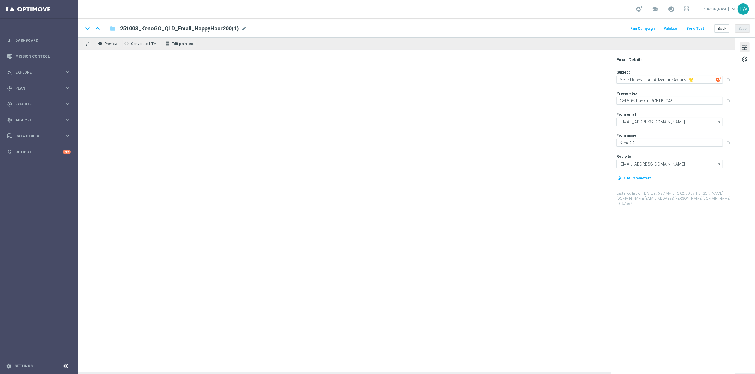
click at [244, 28] on div "keyboard_arrow_down keyboard_arrow_up folder 251008_KenoGO_QLD_Email_HappyHour2…" at bounding box center [416, 29] width 667 height 8
click at [241, 28] on span "mode_edit" at bounding box center [243, 28] width 5 height 5
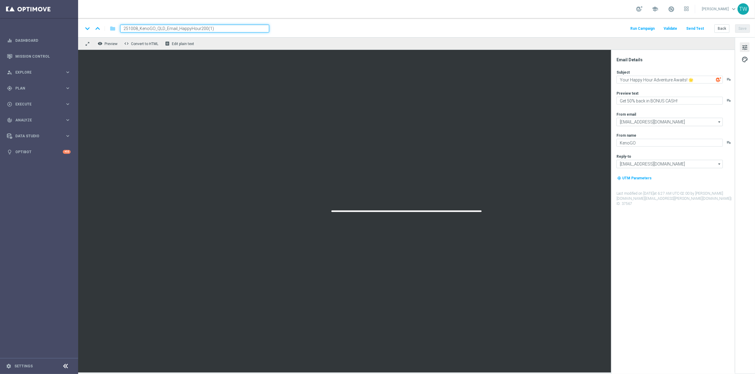
drag, startPoint x: 200, startPoint y: 28, endPoint x: 269, endPoint y: 29, distance: 69.1
click at [269, 29] on input "251008_KenoGO_QLD_Email_HappyHour200(1)" at bounding box center [194, 29] width 149 height 8
type input "251008_KenoGO_QLD_Email_HappyHour100"
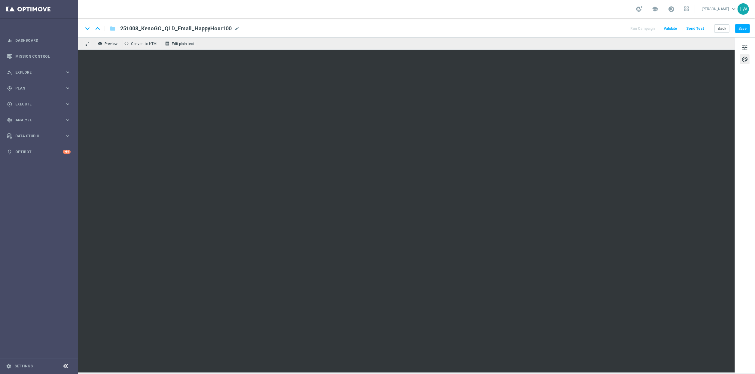
click at [740, 23] on div "keyboard_arrow_down keyboard_arrow_up folder 251008_KenoGO_QLD_Email_HappyHour1…" at bounding box center [416, 27] width 677 height 19
click at [740, 27] on button "Save" at bounding box center [742, 28] width 15 height 8
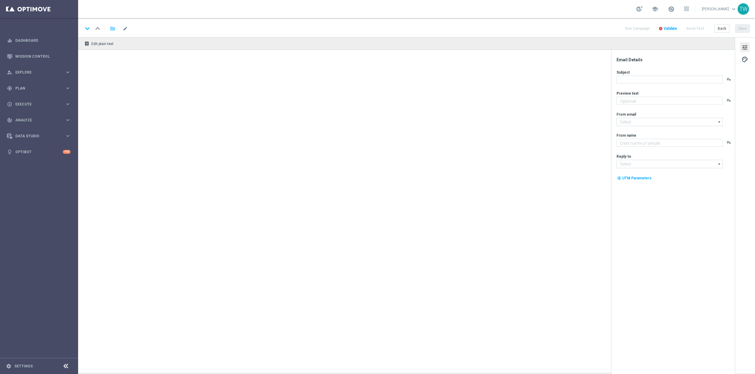
type textarea "Get 50% back in BONUS CASH!"
type input "[EMAIL_ADDRESS][DOMAIN_NAME]"
type textarea "KenoGO"
type input "[EMAIL_ADDRESS][DOMAIN_NAME]"
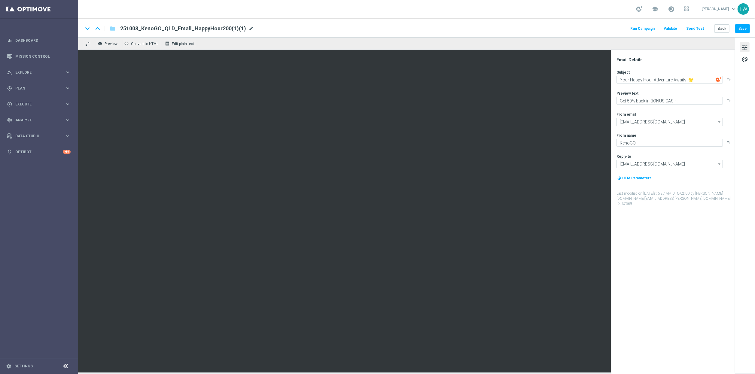
click at [249, 29] on span "mode_edit" at bounding box center [251, 28] width 5 height 5
drag, startPoint x: 202, startPoint y: 28, endPoint x: 274, endPoint y: 29, distance: 72.1
click at [274, 29] on div "keyboard_arrow_down keyboard_arrow_up folder 251008_KenoGO_QLD_Email_HappyHour2…" at bounding box center [416, 29] width 667 height 8
drag, startPoint x: 200, startPoint y: 27, endPoint x: 207, endPoint y: 31, distance: 8.2
click at [200, 27] on input "251008_KenoGO_QLD_Email_HappyHour200(1)(1)" at bounding box center [194, 29] width 149 height 8
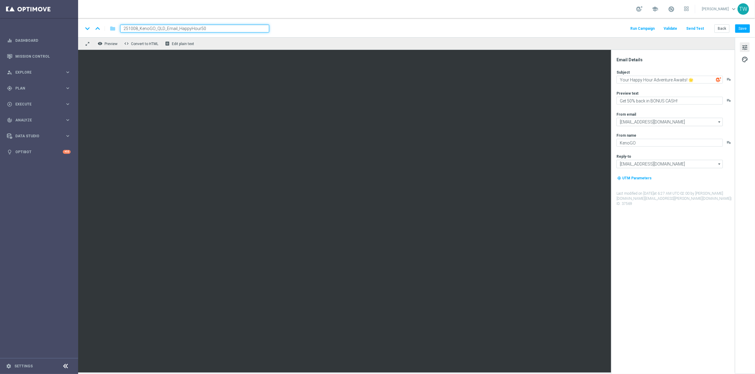
type input "251008_KenoGO_QLD_Email_HappyHour50"
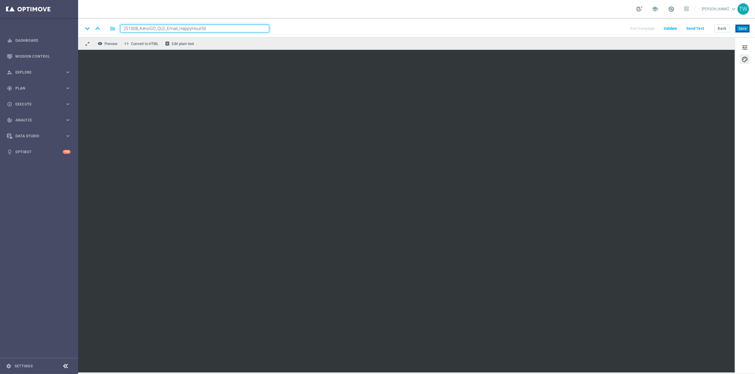
click at [740, 27] on button "Save" at bounding box center [742, 28] width 15 height 8
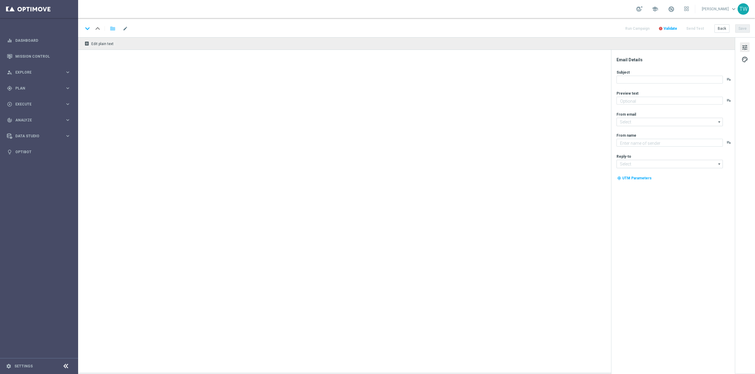
type textarea "Get 50% back in BONUS CASH!"
type textarea "KenoGO"
type input "[EMAIL_ADDRESS][DOMAIN_NAME]"
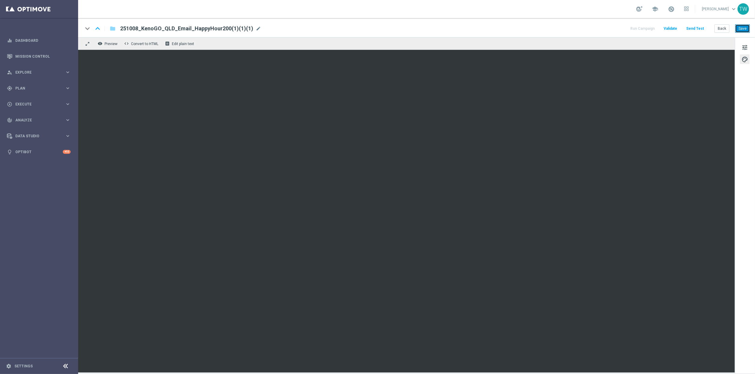
click at [746, 32] on button "Save" at bounding box center [742, 28] width 15 height 8
click at [259, 28] on div "keyboard_arrow_down keyboard_arrow_up folder 251008_KenoGO_QLD_Email_HappyHour2…" at bounding box center [416, 29] width 667 height 8
click at [256, 28] on span "mode_edit" at bounding box center [258, 28] width 5 height 5
drag, startPoint x: 203, startPoint y: 29, endPoint x: 266, endPoint y: 29, distance: 62.8
click at [266, 29] on input "251008_KenoGO_QLD_Email_HappyHour200(1)(1)(1)" at bounding box center [194, 29] width 149 height 8
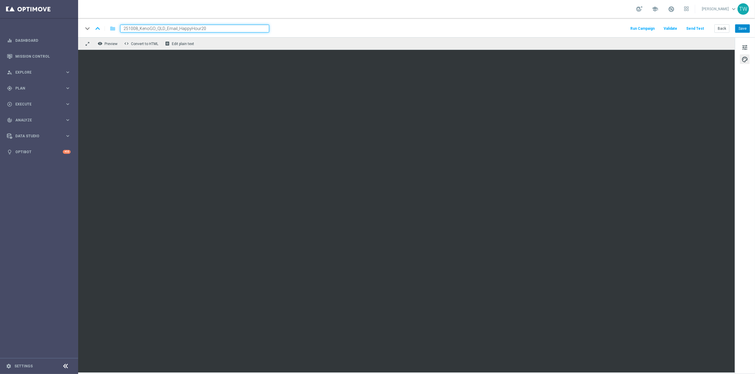
type input "251008_KenoGO_QLD_Email_HappyHour20"
click at [745, 27] on button "Save" at bounding box center [742, 28] width 15 height 8
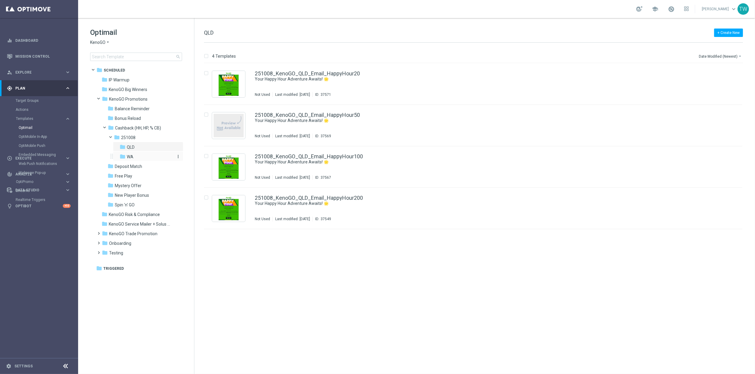
click at [157, 158] on div "folder [GEOGRAPHIC_DATA]" at bounding box center [147, 157] width 54 height 7
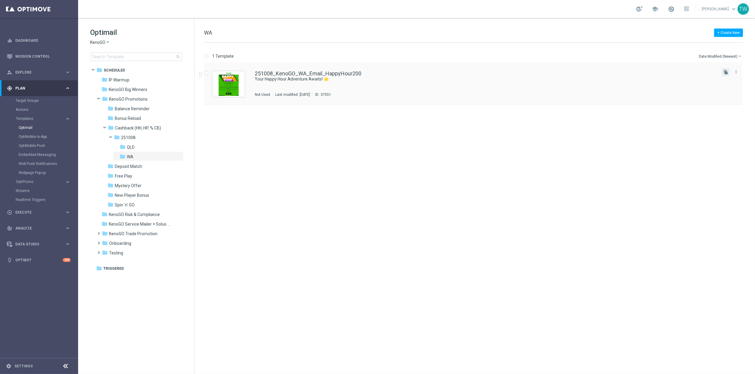
click at [729, 72] on button "file_copy" at bounding box center [726, 72] width 8 height 8
click at [724, 72] on icon "file_copy" at bounding box center [726, 72] width 5 height 5
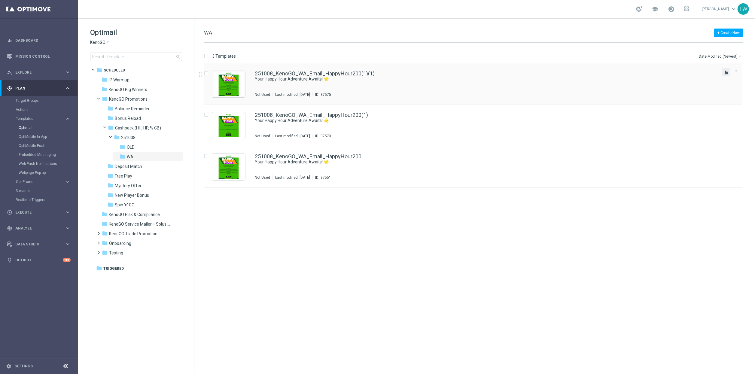
click at [726, 73] on icon "file_copy" at bounding box center [726, 72] width 5 height 5
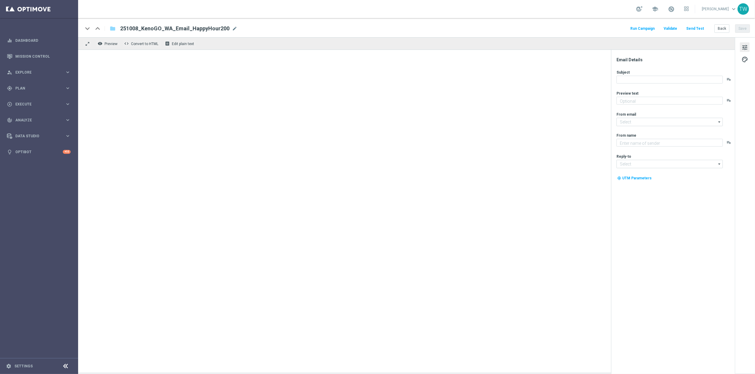
type textarea "Get 50% back in BONUS CASH!"
type input "[EMAIL_ADDRESS][DOMAIN_NAME]"
type textarea "KenoGO"
type input "[EMAIL_ADDRESS][DOMAIN_NAME]"
type textarea "Get 50% back in BONUS CASH!"
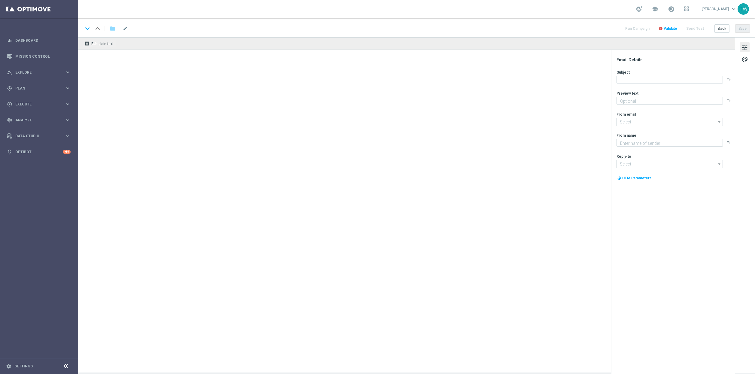
type textarea "KenoGO"
type input "[EMAIL_ADDRESS][DOMAIN_NAME]"
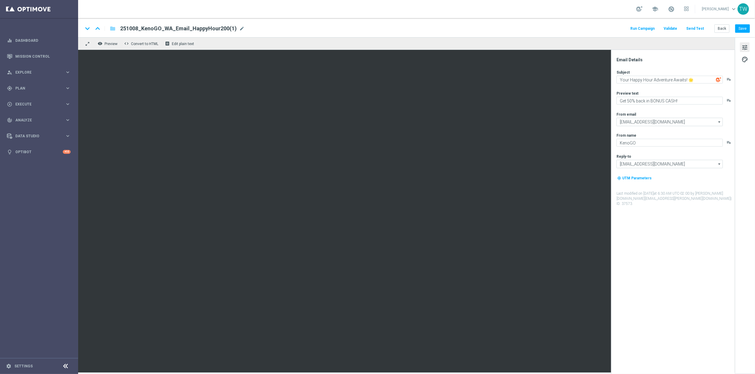
click at [239, 29] on span "mode_edit" at bounding box center [241, 28] width 5 height 5
drag, startPoint x: 198, startPoint y: 29, endPoint x: 241, endPoint y: 29, distance: 42.7
click at [241, 29] on input "251008_KenoGO_WA_Email_HappyHour200(1)" at bounding box center [194, 29] width 149 height 8
type input "251008_KenoGO_WA_Email_HappyHour100"
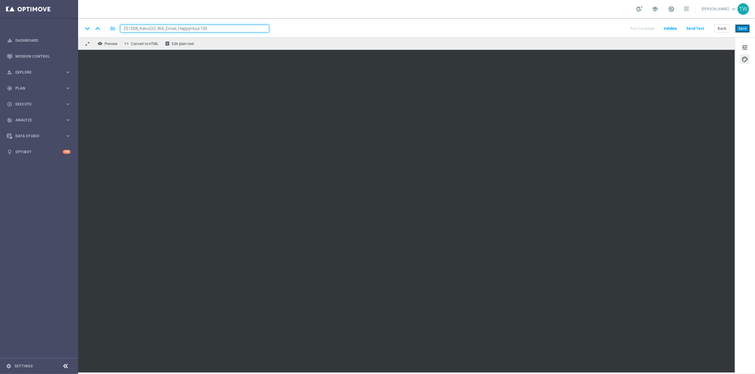
click at [745, 29] on button "Save" at bounding box center [742, 28] width 15 height 8
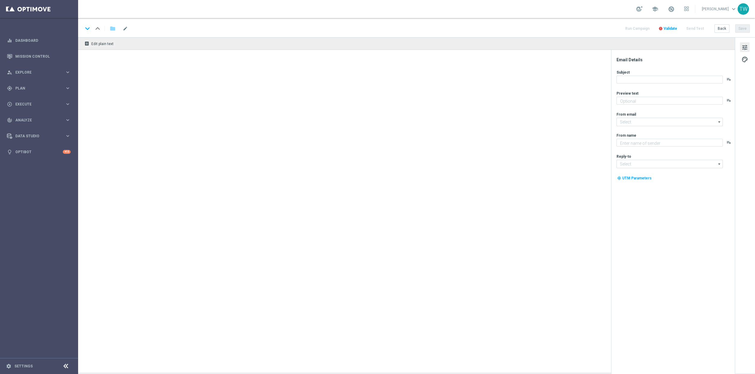
type textarea "Get 50% back in BONUS CASH!"
type input "[EMAIL_ADDRESS][DOMAIN_NAME]"
type textarea "KenoGO"
type input "[EMAIL_ADDRESS][DOMAIN_NAME]"
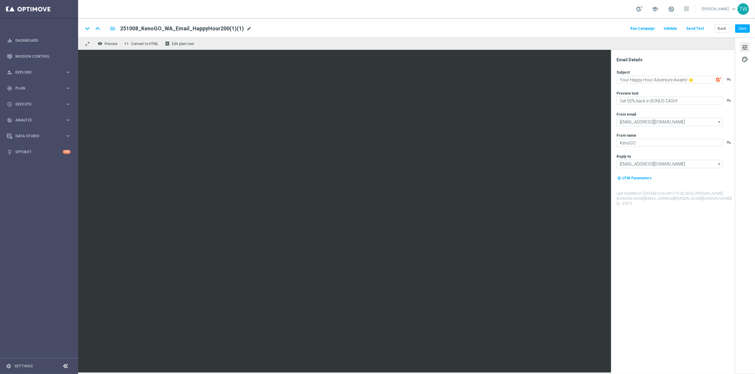
click at [246, 27] on span "mode_edit" at bounding box center [248, 28] width 5 height 5
drag, startPoint x: 198, startPoint y: 29, endPoint x: 274, endPoint y: 29, distance: 75.7
click at [263, 31] on input "251008_KenoGO_WA_Email_HappyHour200(1)(1)" at bounding box center [194, 29] width 149 height 8
type input "251008_KenoGO_WA_Email_HappyHour50"
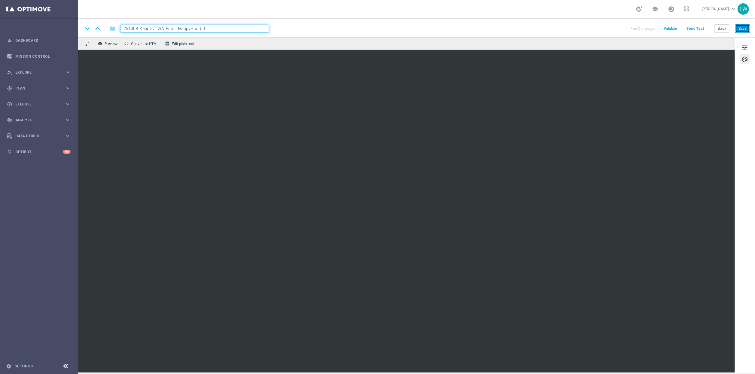
click at [743, 29] on button "Save" at bounding box center [742, 28] width 15 height 8
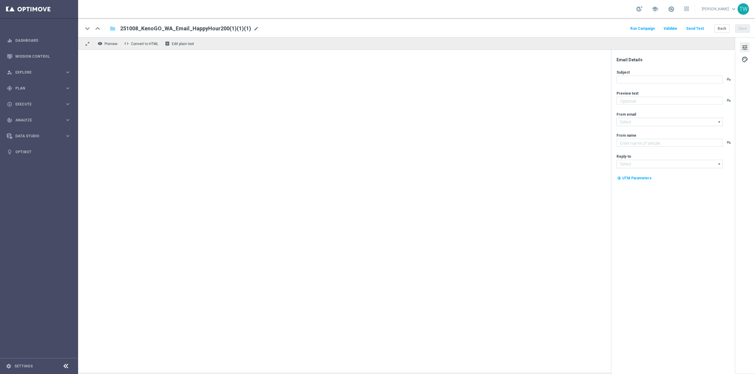
type textarea "Get 50% back in BONUS CASH!"
type input "[EMAIL_ADDRESS][DOMAIN_NAME]"
type textarea "KenoGO"
type input "[EMAIL_ADDRESS][DOMAIN_NAME]"
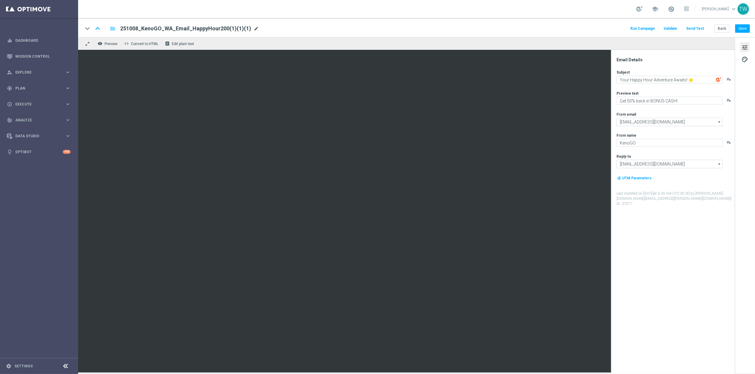
click at [254, 28] on span "mode_edit" at bounding box center [256, 28] width 5 height 5
drag, startPoint x: 198, startPoint y: 29, endPoint x: 269, endPoint y: 29, distance: 70.6
click at [269, 29] on input "251008_KenoGO_WA_Email_HappyHour200(1)(1)(1)" at bounding box center [194, 29] width 149 height 8
type input "251008_KenoGO_WA_Email_HappyHour20"
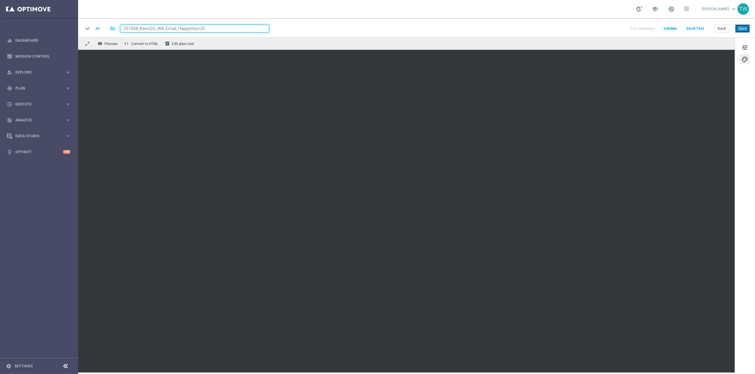
click at [745, 26] on button "Save" at bounding box center [742, 28] width 15 height 8
click at [747, 32] on button "Save" at bounding box center [742, 28] width 15 height 8
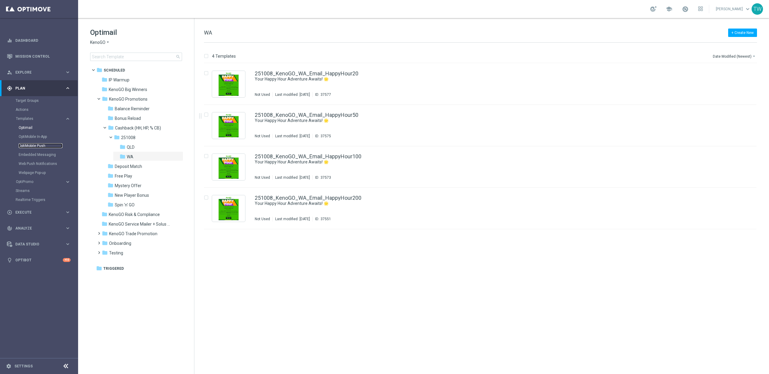
click at [39, 147] on link "OptiMobile Push" at bounding box center [41, 145] width 44 height 5
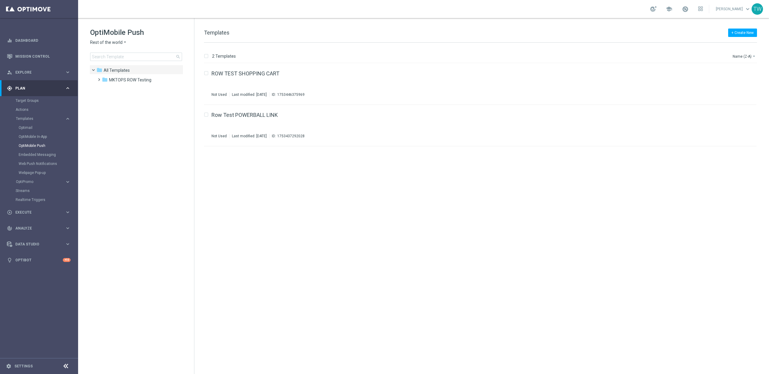
click at [119, 44] on span "Rest of the world" at bounding box center [106, 43] width 32 height 6
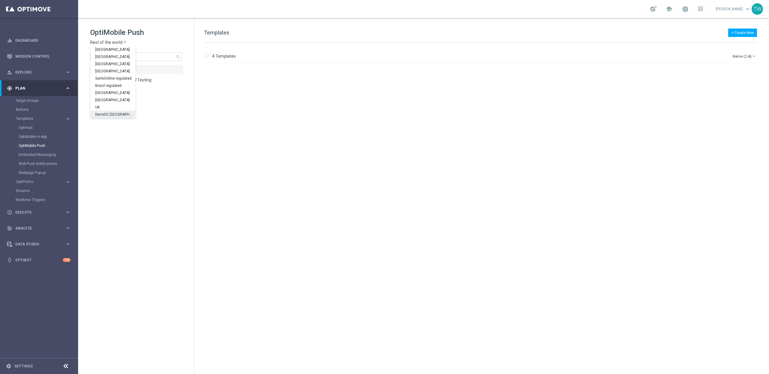
click at [114, 117] on div "KenoGO [GEOGRAPHIC_DATA]" at bounding box center [112, 114] width 45 height 7
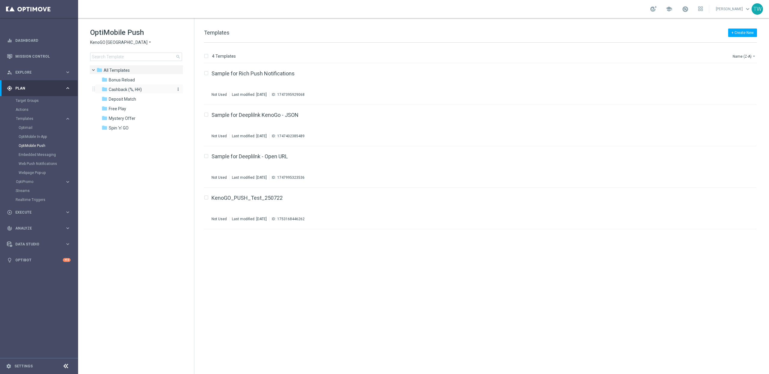
click at [149, 91] on div "folder Cashback (%, HH)" at bounding box center [136, 89] width 69 height 7
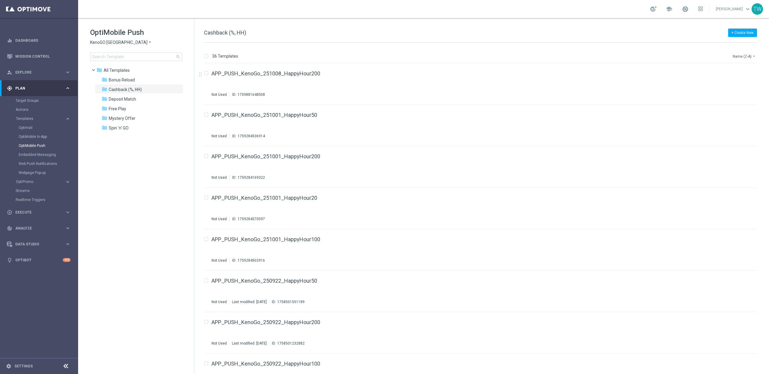
click at [743, 53] on button "Name (Z-A) arrow_drop_down" at bounding box center [744, 56] width 25 height 7
click at [741, 75] on div "Name (Z-A)" at bounding box center [734, 75] width 41 height 4
click at [744, 57] on button "Name (Z-A) arrow_drop_down" at bounding box center [744, 56] width 25 height 7
click at [448, 44] on div "36 Templates Name (Z-A) arrow_drop_down Drag here to set row groups Drag here t…" at bounding box center [481, 208] width 575 height 331
click at [303, 71] on link "APP_PUSH_KenoGo_251008_HappyHour200" at bounding box center [266, 73] width 109 height 5
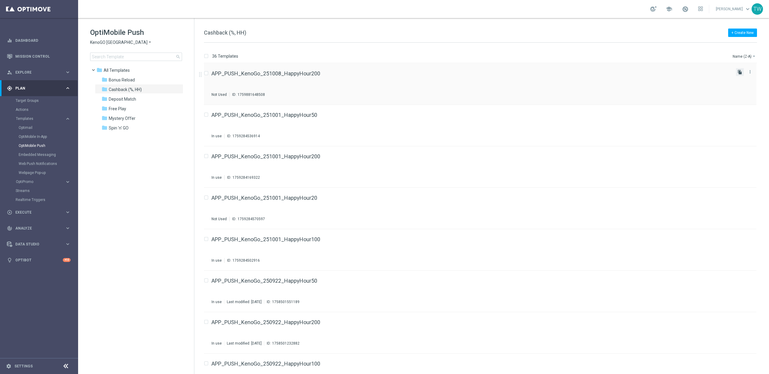
click at [739, 72] on icon "file_copy" at bounding box center [740, 72] width 5 height 5
click at [407, 360] on button "Edit" at bounding box center [407, 358] width 8 height 5
click at [739, 70] on icon "file_copy" at bounding box center [740, 72] width 5 height 5
click at [738, 72] on icon "file_copy" at bounding box center [740, 72] width 5 height 5
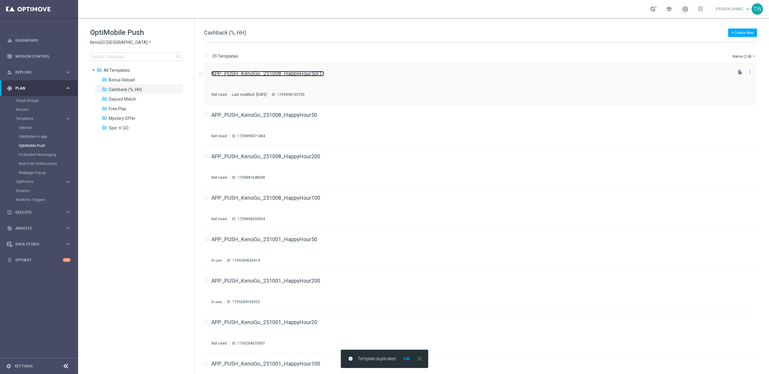
click at [309, 72] on link "APP_PUSH_KenoGo_251008_HappyHour50(1)" at bounding box center [268, 73] width 112 height 5
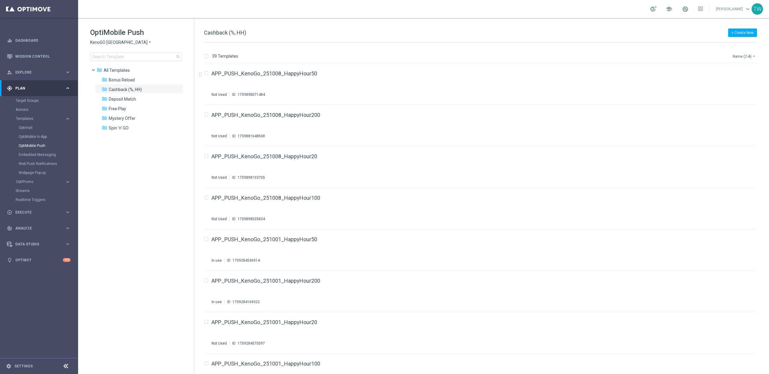
click at [748, 56] on button "Name (Z-A) arrow_drop_down" at bounding box center [744, 56] width 25 height 7
click at [739, 80] on div "Date Modified (Newest)" at bounding box center [733, 83] width 48 height 8
click at [736, 56] on button "Date Modified (Newest) arrow_drop_down" at bounding box center [734, 56] width 45 height 7
click at [738, 74] on div "Name (Z-A)" at bounding box center [734, 75] width 41 height 4
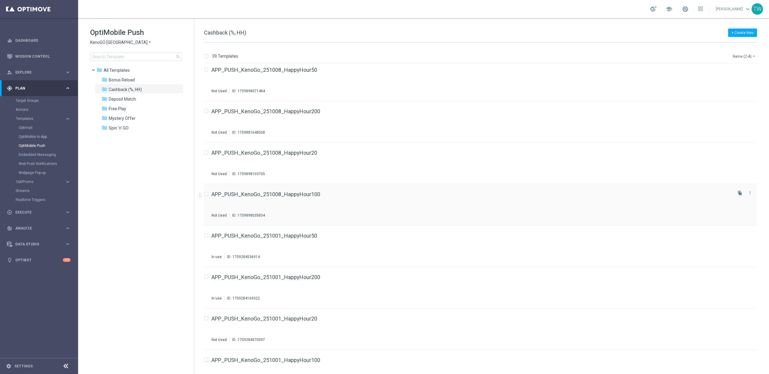
scroll to position [5, 0]
click at [31, 209] on div "play_circle_outline Execute keyboard_arrow_right" at bounding box center [39, 212] width 78 height 16
click at [34, 118] on link "Campaign Builder" at bounding box center [39, 116] width 47 height 5
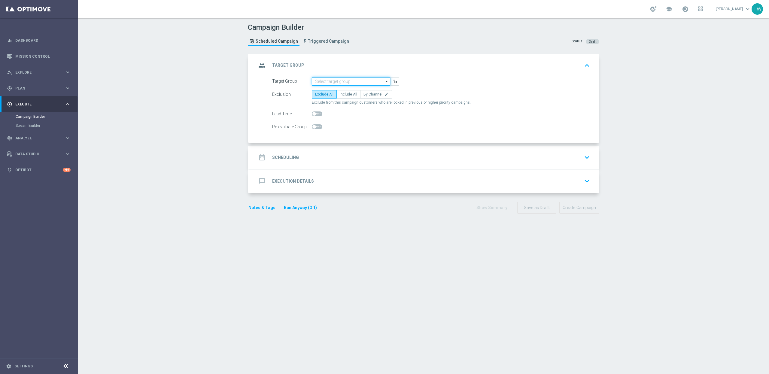
click at [347, 84] on input at bounding box center [351, 81] width 78 height 8
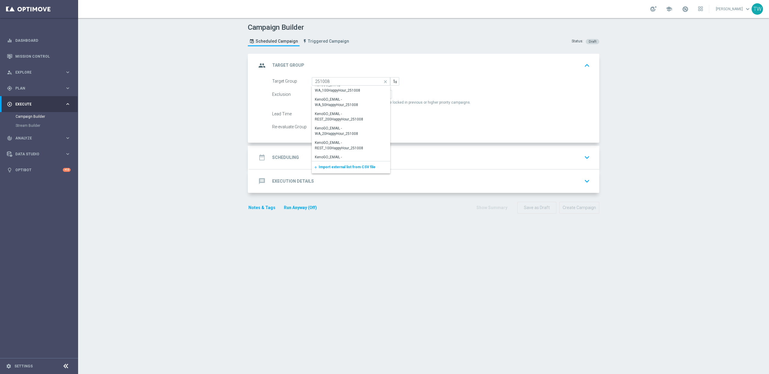
scroll to position [198, 0]
click at [340, 114] on div "KenoGO_EMAIL - REST_200HappyHour_251008" at bounding box center [349, 111] width 68 height 11
type input "KenoGO_EMAIL - REST_200HappyHour_251008"
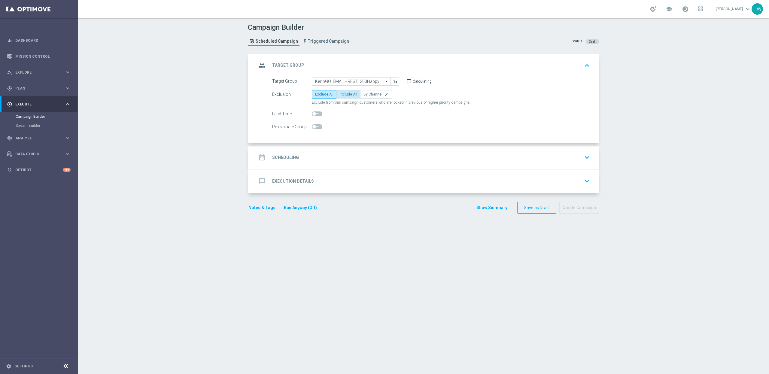
click at [349, 97] on label "Include All" at bounding box center [349, 94] width 24 height 8
click at [344, 97] on input "Include All" at bounding box center [342, 95] width 4 height 4
radio input "true"
click at [353, 154] on div "date_range Scheduling keyboard_arrow_down" at bounding box center [425, 157] width 336 height 11
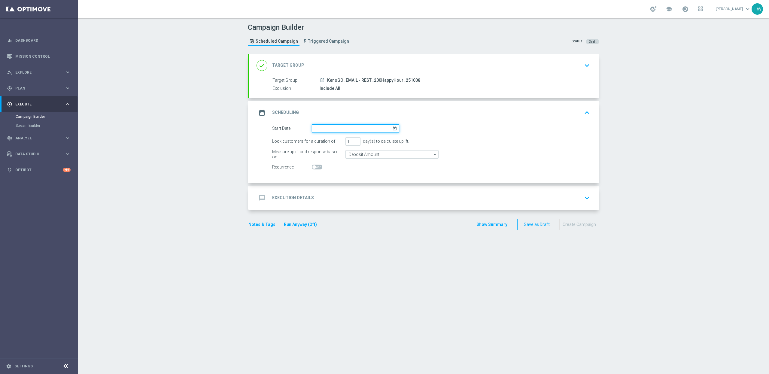
click at [343, 128] on input at bounding box center [355, 128] width 87 height 8
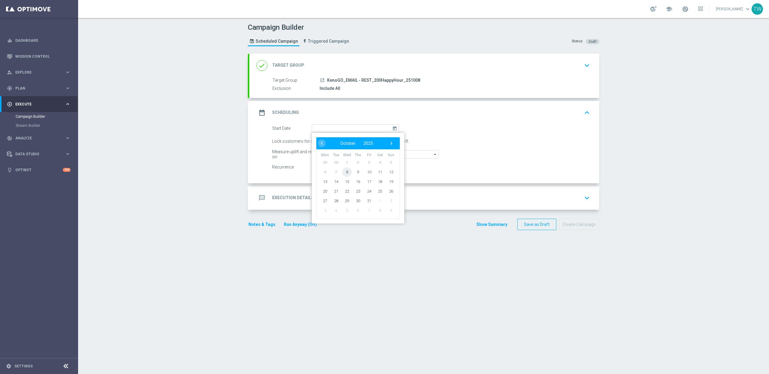
click at [350, 170] on span "8" at bounding box center [347, 172] width 10 height 10
type input "08 Oct 2025"
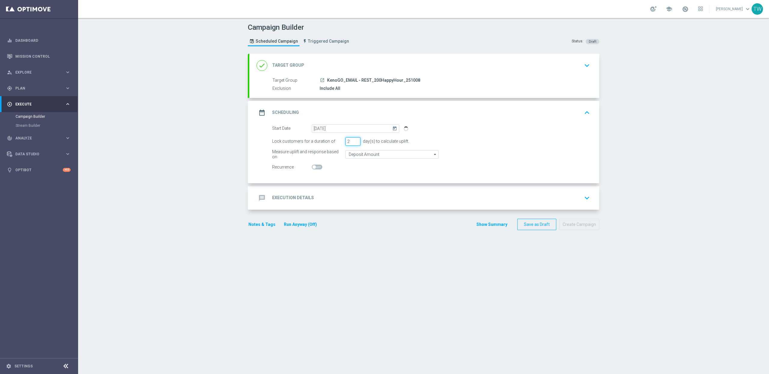
type input "2"
click at [358, 140] on input "2" at bounding box center [353, 141] width 15 height 8
click at [362, 191] on div "message Execution Details keyboard_arrow_down" at bounding box center [424, 197] width 350 height 23
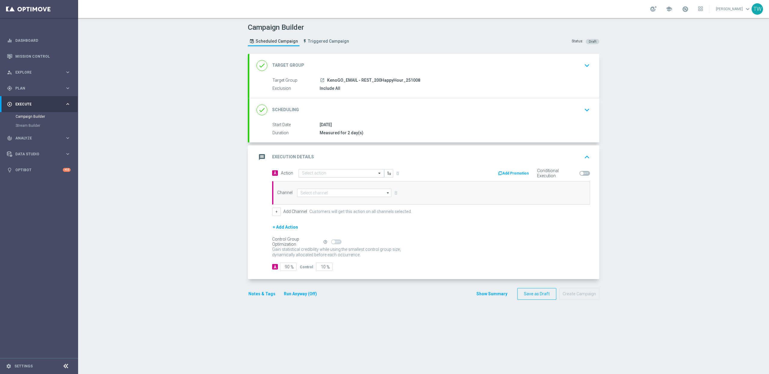
click at [349, 172] on input "text" at bounding box center [335, 173] width 67 height 5
type input "kenogo hap"
click at [353, 184] on div "KenoGo Happy Hour edit" at bounding box center [341, 184] width 79 height 10
click at [344, 191] on input at bounding box center [344, 193] width 94 height 8
click at [343, 221] on div "Optimail" at bounding box center [341, 219] width 89 height 8
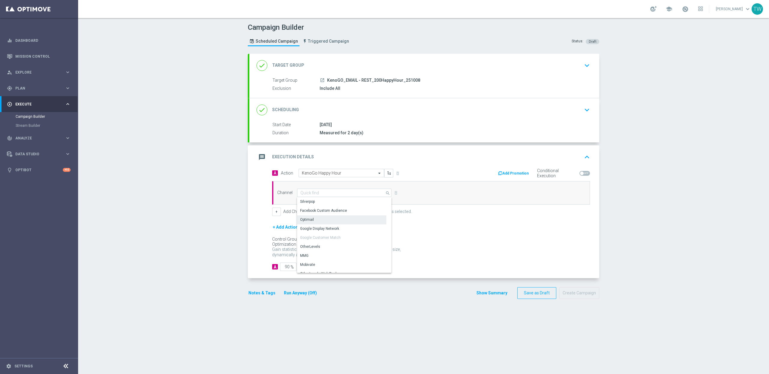
type input "Optimail"
drag, startPoint x: 318, startPoint y: 270, endPoint x: 346, endPoint y: 269, distance: 27.6
click at [342, 270] on div "A 90 % Control 10 %" at bounding box center [431, 267] width 318 height 8
type input "0"
type input "100"
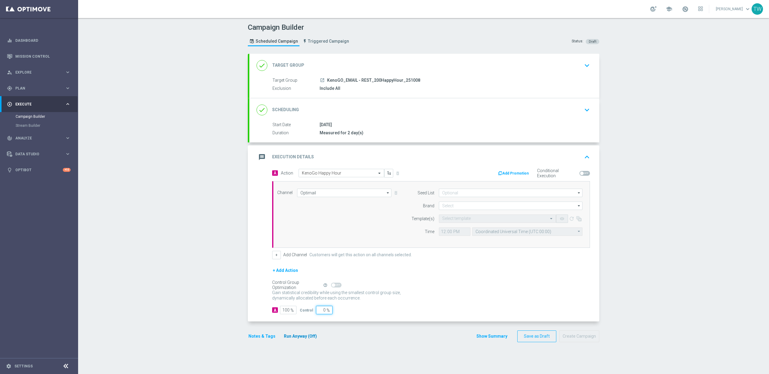
type input "0"
click at [303, 337] on button "Run Anyway (Off)" at bounding box center [300, 337] width 34 height 8
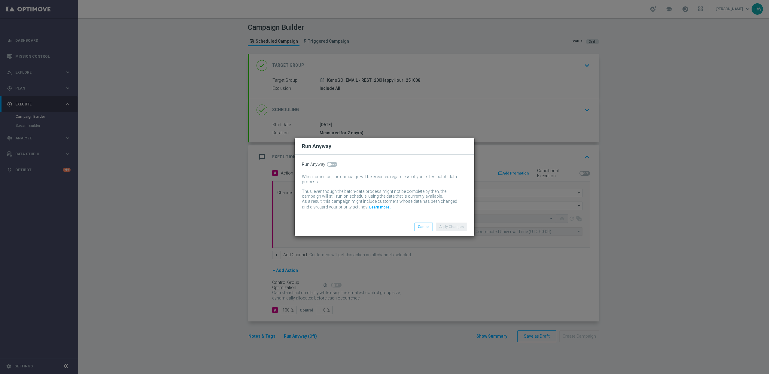
click at [331, 164] on span at bounding box center [332, 164] width 11 height 5
click at [331, 164] on input "checkbox" at bounding box center [332, 164] width 11 height 5
checkbox input "true"
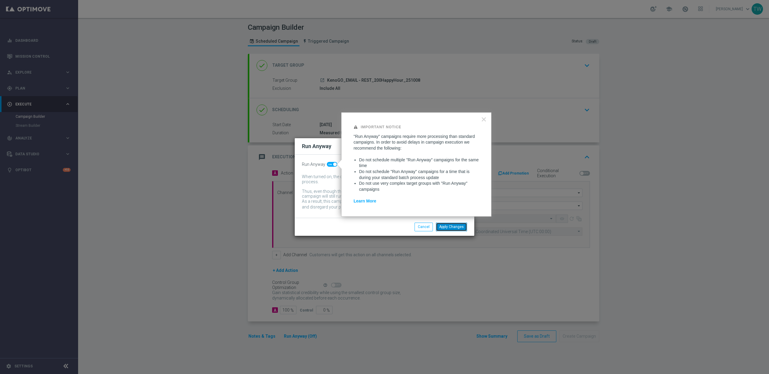
click at [451, 227] on button "Apply Changes" at bounding box center [451, 227] width 31 height 8
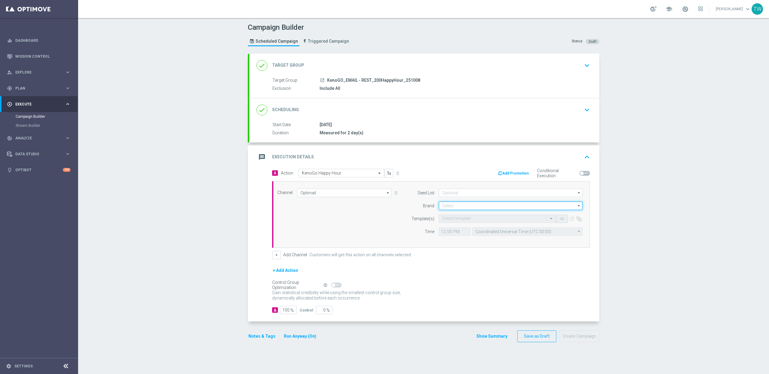
click at [520, 207] on input at bounding box center [511, 206] width 144 height 8
click at [507, 218] on div "KenoGO" at bounding box center [511, 214] width 144 height 9
type input "KenoGO"
click at [689, 6] on span at bounding box center [685, 9] width 7 height 7
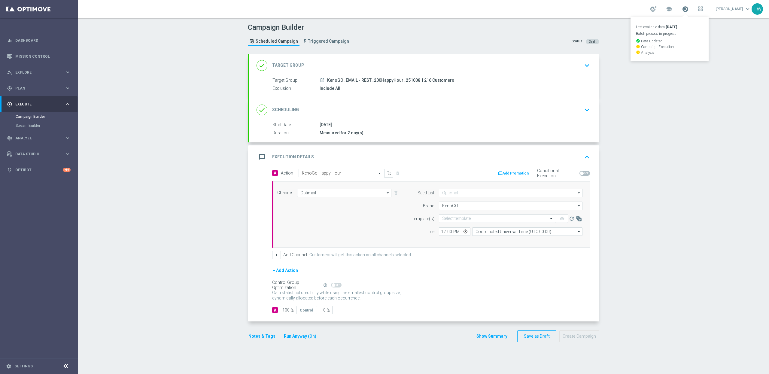
click at [689, 6] on span at bounding box center [685, 9] width 7 height 7
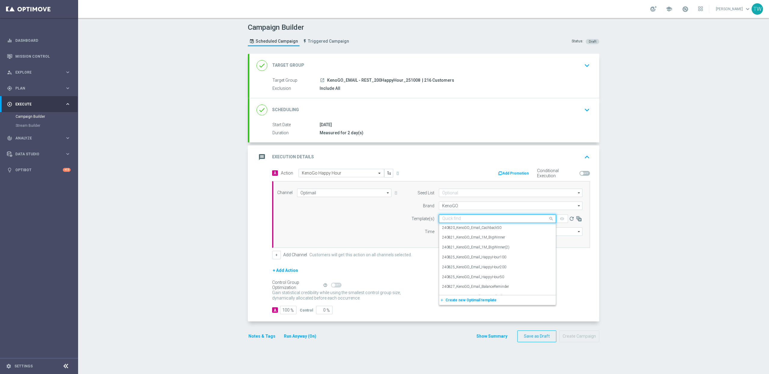
click at [462, 221] on input "text" at bounding box center [491, 218] width 99 height 5
click at [522, 262] on div "251008_KenoGO_REST_Email_HappyHour200" at bounding box center [497, 261] width 111 height 10
type input "251008"
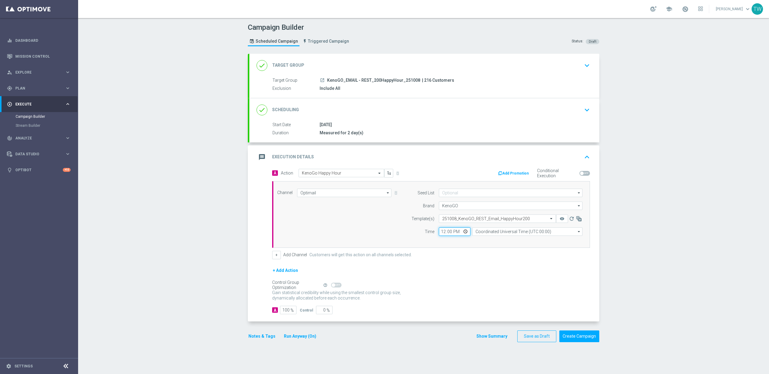
click at [443, 232] on input "12:00" at bounding box center [455, 231] width 32 height 8
type input "16:40"
click at [502, 232] on input "Coordinated Universal Time (UTC 00:00)" at bounding box center [527, 231] width 110 height 8
click at [501, 242] on div "Eastern Australia Time (Sydney) (UTC +11:00)" at bounding box center [525, 240] width 99 height 5
type input "Eastern Australia Time (Sydney) (UTC +11:00)"
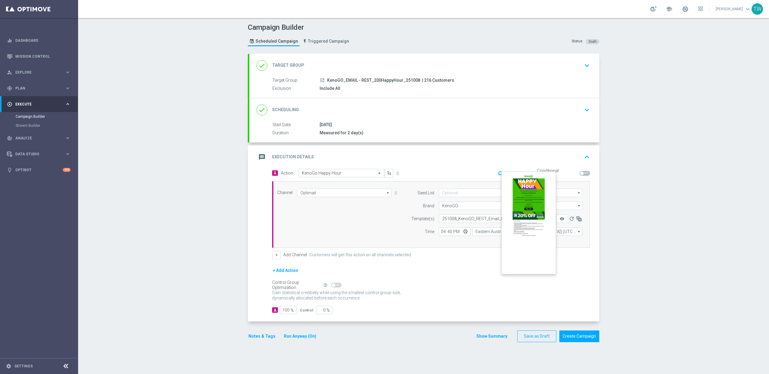
click at [558, 218] on button "remove_red_eye" at bounding box center [562, 219] width 12 height 8
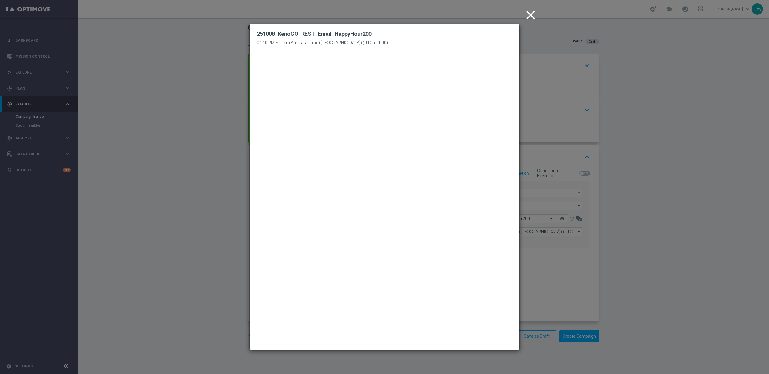
click at [523, 11] on icon "close" at bounding box center [530, 15] width 15 height 15
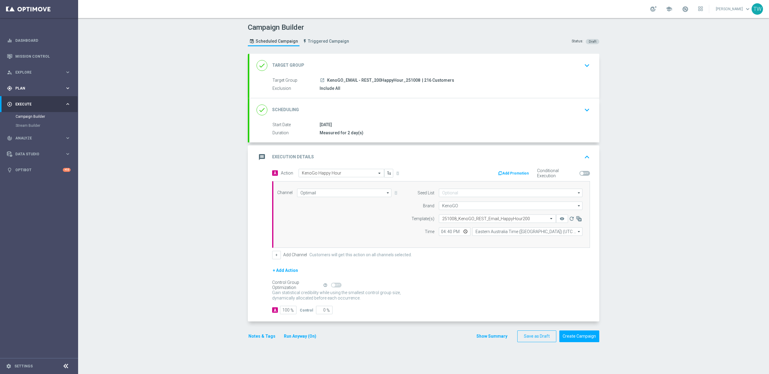
click at [50, 86] on div "gps_fixed Plan" at bounding box center [36, 88] width 58 height 5
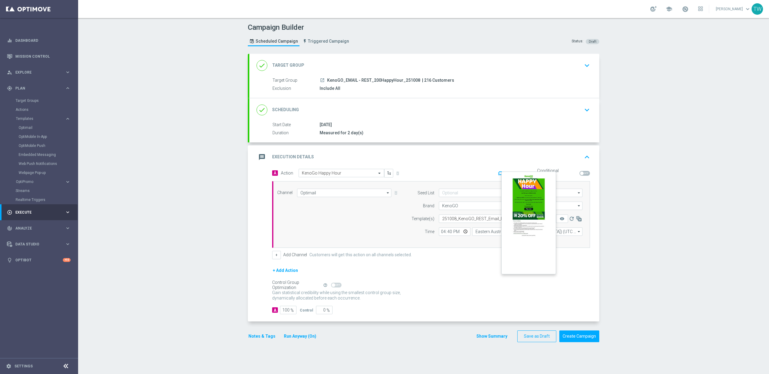
click at [560, 216] on button "remove_red_eye" at bounding box center [562, 219] width 12 height 8
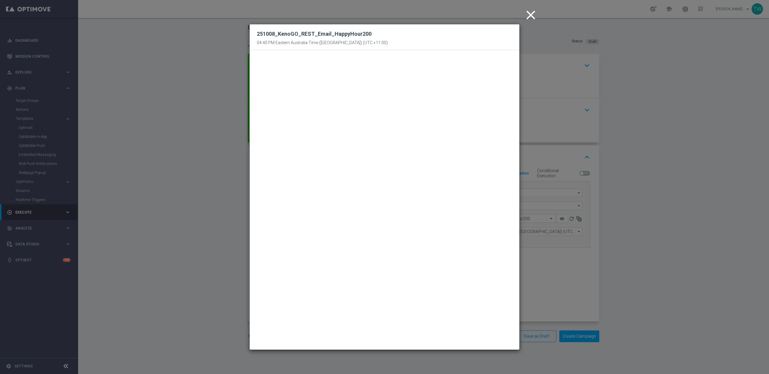
click at [667, 280] on modal-container "close 251008_KenoGO_REST_Email_HappyHour200 04:40 PM Eastern Australia Time (Sy…" at bounding box center [384, 187] width 769 height 374
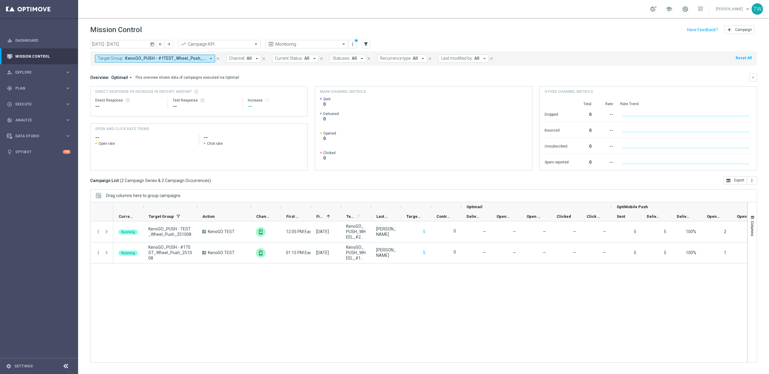
click at [211, 57] on icon "arrow_drop_down" at bounding box center [210, 58] width 5 height 5
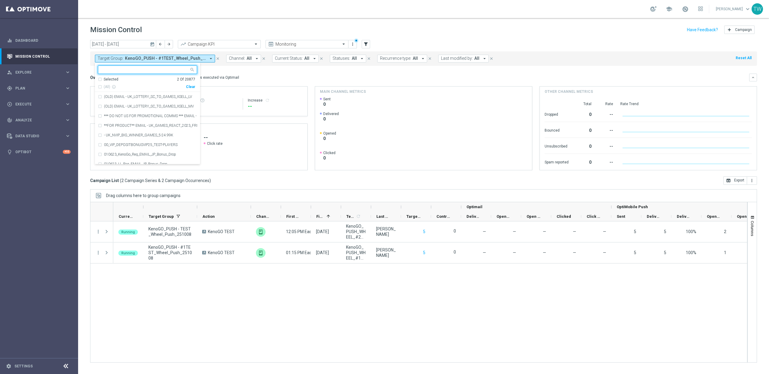
click at [0, 0] on div "Clear" at bounding box center [0, 0] width 0 height 0
click at [157, 69] on input "text" at bounding box center [145, 69] width 88 height 5
click at [125, 84] on span "(All Search Results)" at bounding box center [120, 86] width 33 height 5
type input "251008"
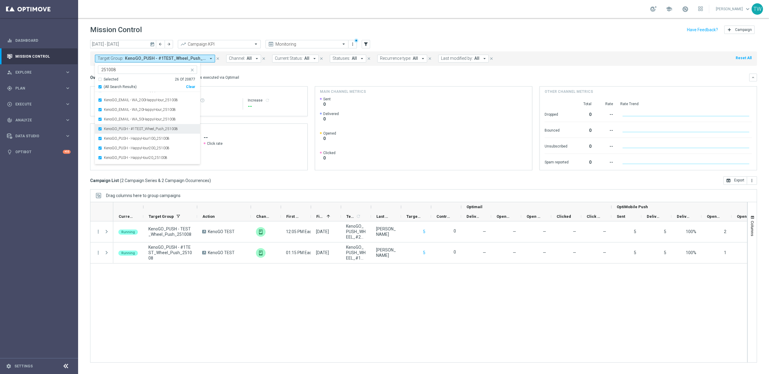
click at [168, 127] on div "KenoGO_PUSH - #1TEST_Wheel_Push_251008" at bounding box center [147, 129] width 99 height 10
click at [173, 130] on label "KenoGO_PUSH - TEST_Wheel_Push_251008" at bounding box center [139, 132] width 70 height 4
click at [246, 73] on mini-dashboard "Overview: Optimail arrow_drop_down This overview shows data of campaigns execut…" at bounding box center [423, 121] width 667 height 111
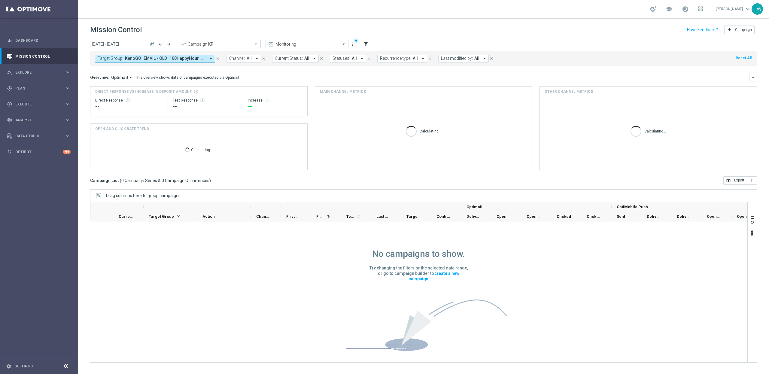
click at [150, 43] on icon "today" at bounding box center [152, 43] width 5 height 5
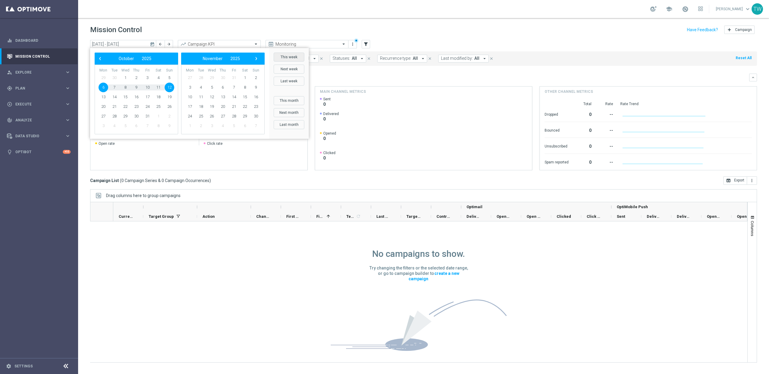
click at [295, 57] on button "This week" at bounding box center [289, 57] width 31 height 9
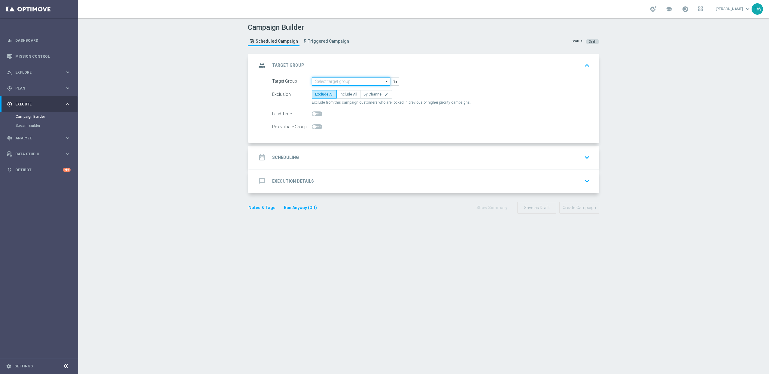
click at [358, 79] on input at bounding box center [351, 81] width 78 height 8
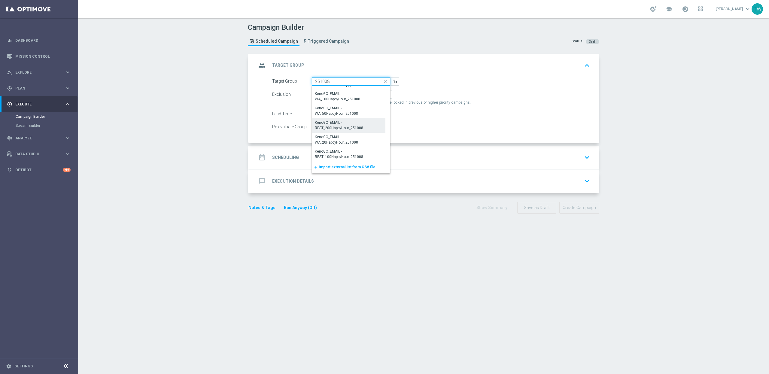
scroll to position [191, 0]
click at [326, 123] on div "KenoGO_EMAIL - REST_200HappyHour_251008" at bounding box center [349, 118] width 68 height 11
type input "KenoGO_EMAIL - REST_200HappyHour_251008"
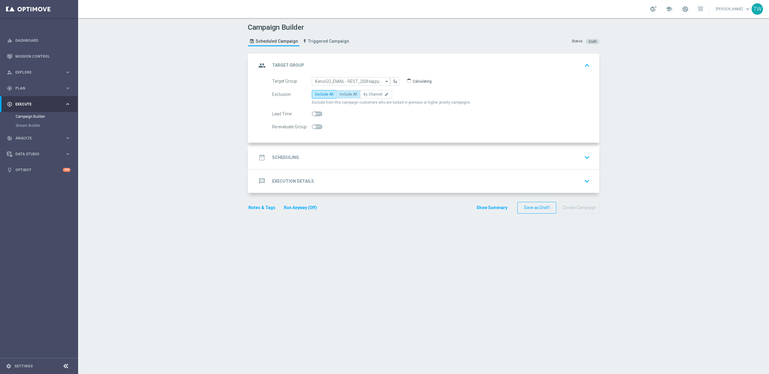
click at [346, 96] on span "Include All" at bounding box center [348, 94] width 17 height 4
click at [344, 96] on input "Include All" at bounding box center [342, 95] width 4 height 4
radio input "true"
click at [358, 157] on div "date_range Scheduling keyboard_arrow_down" at bounding box center [425, 157] width 336 height 11
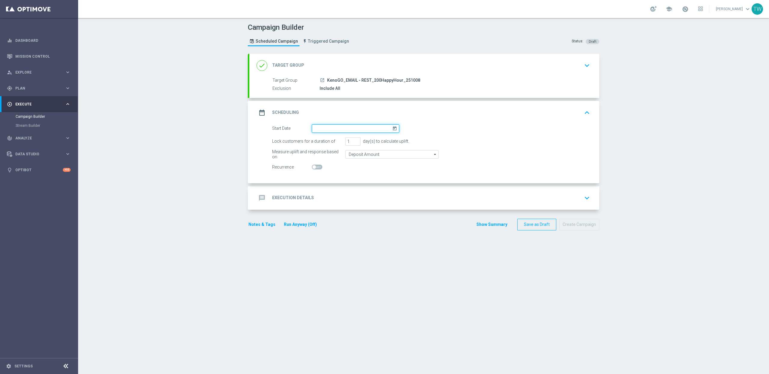
click at [334, 130] on input at bounding box center [355, 128] width 87 height 8
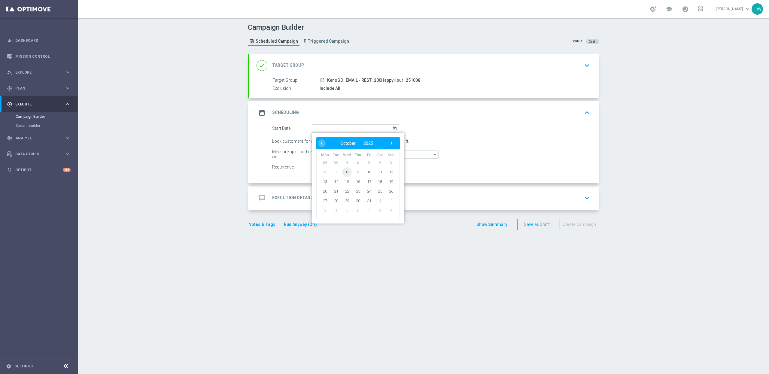
click at [346, 169] on span "8" at bounding box center [347, 172] width 10 height 10
type input "08 Oct 2025"
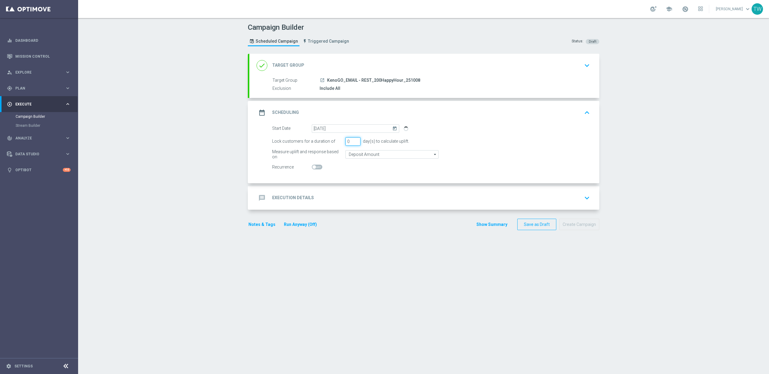
click at [355, 142] on input "0" at bounding box center [353, 141] width 15 height 8
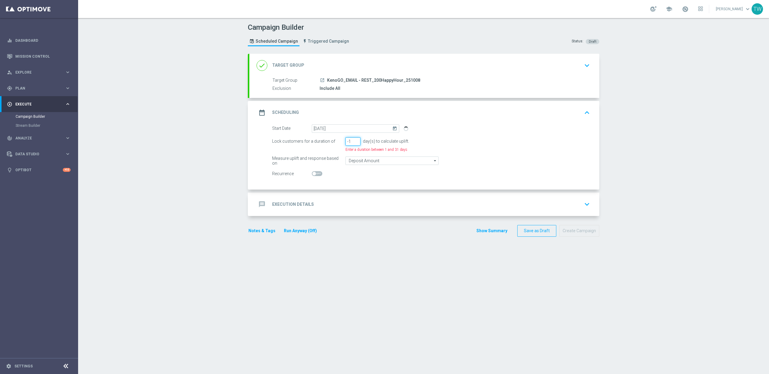
click at [355, 142] on input "-1" at bounding box center [353, 141] width 15 height 8
click at [356, 139] on input "0" at bounding box center [353, 141] width 15 height 8
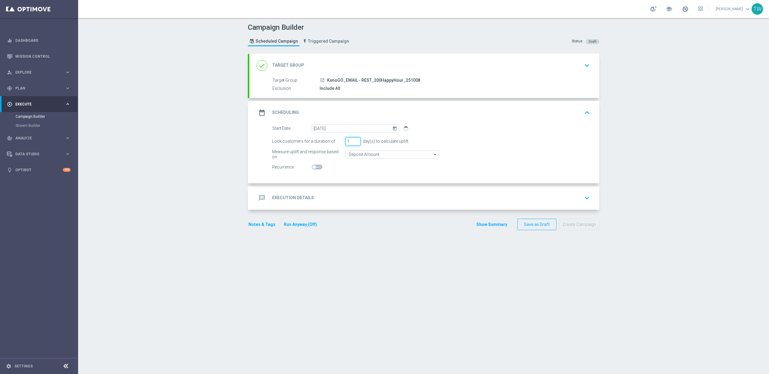
type input "1"
click at [356, 139] on input "1" at bounding box center [353, 141] width 15 height 8
click at [349, 186] on accordion "done Target Group keyboard_arrow_down Target Group launch KenoGO_EMAIL - REST_2…" at bounding box center [424, 132] width 352 height 156
click at [347, 194] on div "message Execution Details keyboard_arrow_down" at bounding box center [425, 197] width 336 height 11
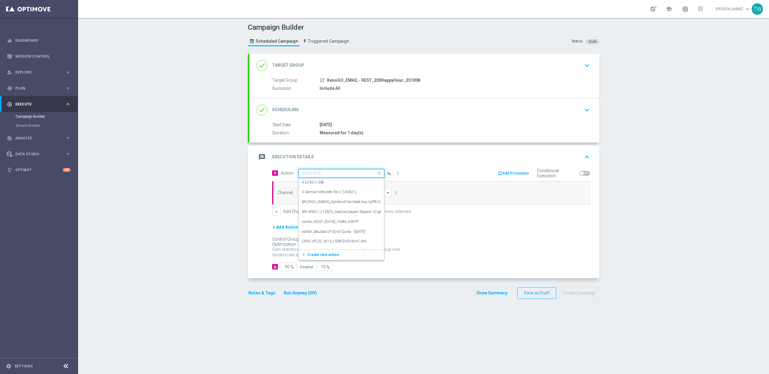
click at [324, 175] on input "text" at bounding box center [335, 173] width 67 height 5
type input "kenogo ha"
click at [326, 185] on label "KenoGo Happy Hour" at bounding box center [318, 183] width 32 height 5
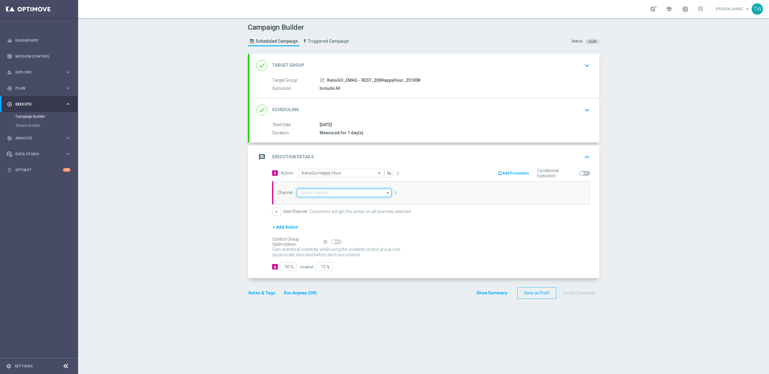
click at [326, 192] on input at bounding box center [344, 193] width 94 height 8
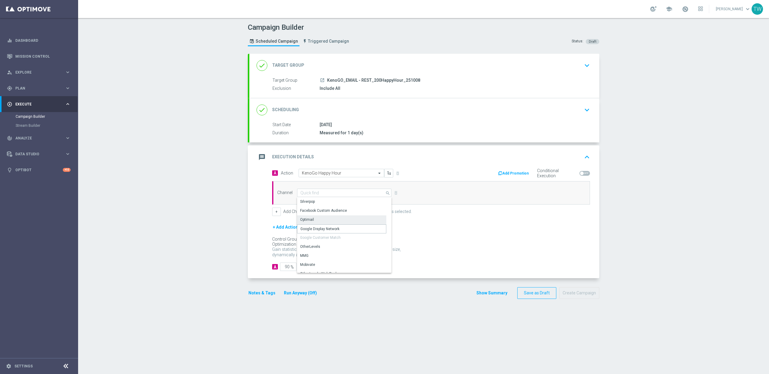
drag, startPoint x: 337, startPoint y: 224, endPoint x: 337, endPoint y: 219, distance: 5.4
click at [337, 219] on div "Silverpop Facebook Custom Audience Optimail Google Display Network Google Custo…" at bounding box center [341, 309] width 89 height 224
click at [337, 219] on div "Optimail" at bounding box center [341, 219] width 89 height 9
type input "Optimail"
drag, startPoint x: 324, startPoint y: 268, endPoint x: 342, endPoint y: 269, distance: 18.0
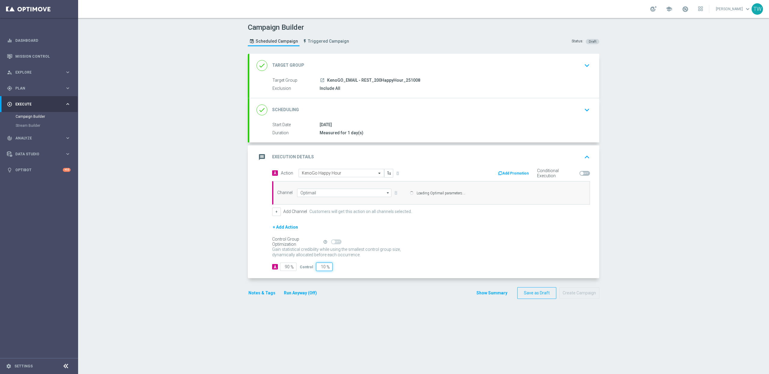
click at [341, 269] on div "A 90 % Control 10 %" at bounding box center [431, 267] width 318 height 8
type input "0"
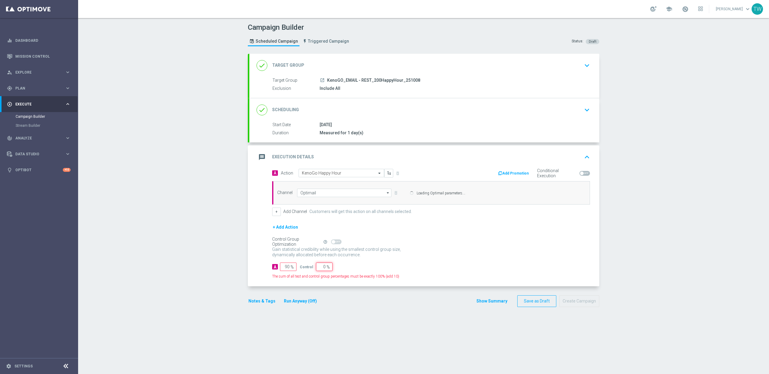
type input "100"
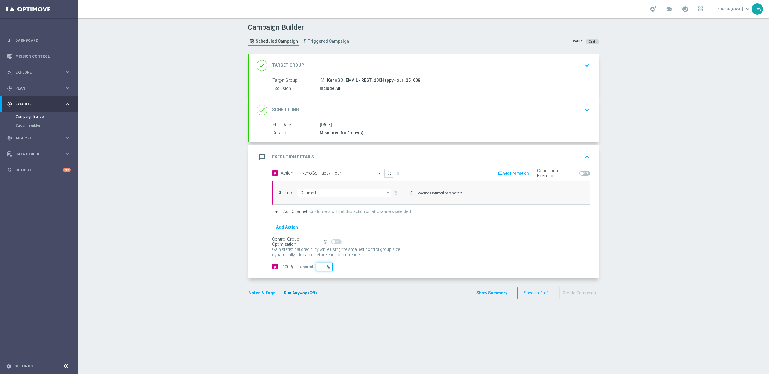
type input "0"
click at [310, 295] on form "done Target Group keyboard_arrow_down Target Group launch KenoGO_EMAIL - REST_2…" at bounding box center [424, 176] width 352 height 245
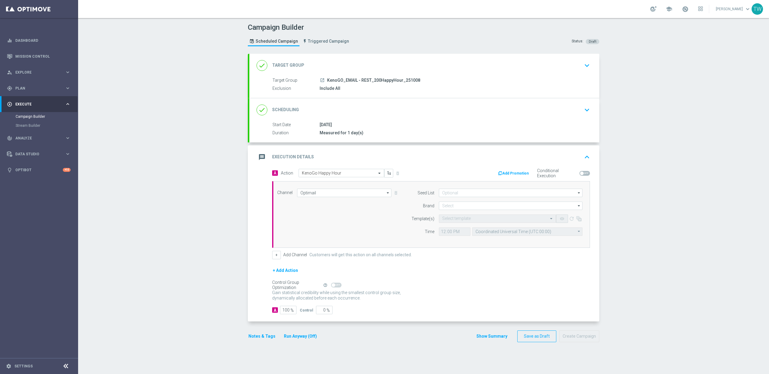
click at [308, 338] on button "Run Anyway (Off)" at bounding box center [300, 337] width 34 height 8
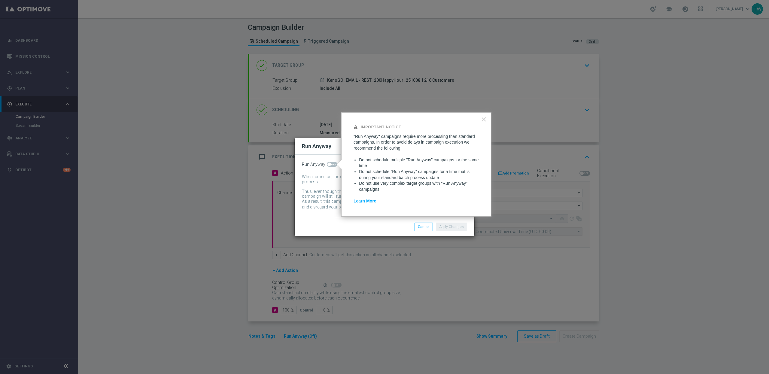
drag, startPoint x: 327, startPoint y: 163, endPoint x: 404, endPoint y: 198, distance: 84.6
click at [328, 163] on span at bounding box center [330, 165] width 4 height 4
click at [327, 163] on input "checkbox" at bounding box center [332, 164] width 11 height 5
checkbox input "true"
click at [456, 226] on button "Apply Changes" at bounding box center [451, 227] width 31 height 8
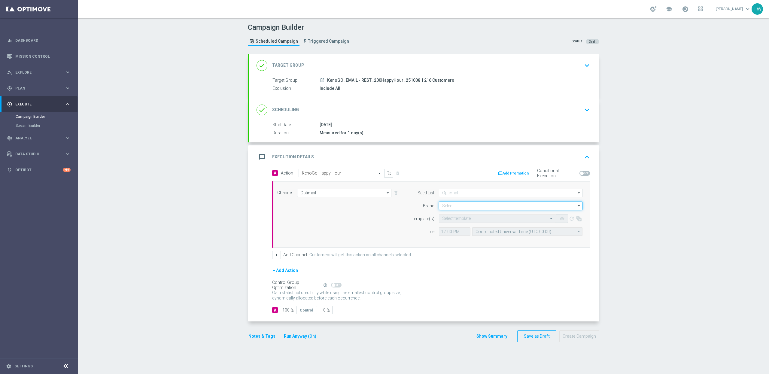
click at [469, 202] on input at bounding box center [511, 206] width 144 height 8
click at [469, 218] on div "KenoGO" at bounding box center [511, 214] width 144 height 9
type input "KenoGO"
click at [464, 223] on div "Select template" at bounding box center [497, 219] width 117 height 8
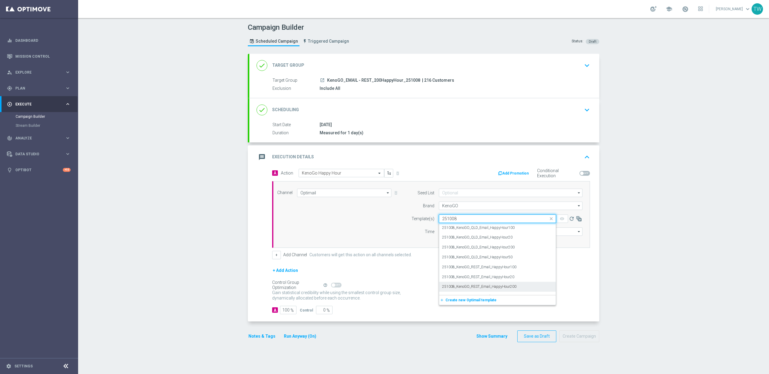
click at [534, 288] on div "251008_KenoGO_REST_Email_HappyHour200" at bounding box center [497, 287] width 111 height 10
type input "251008"
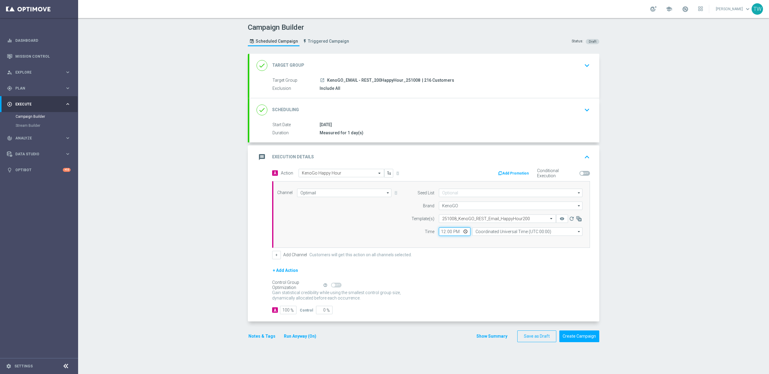
click at [445, 232] on input "12:00" at bounding box center [455, 231] width 32 height 8
type input "16:40"
click at [458, 232] on input "16:40" at bounding box center [455, 231] width 32 height 8
click at [486, 232] on input "Coordinated Universal Time (UTC 00:00)" at bounding box center [527, 231] width 110 height 8
click at [485, 238] on div "Eastern Australia Time (Sydney) (UTC +11:00)" at bounding box center [524, 240] width 99 height 5
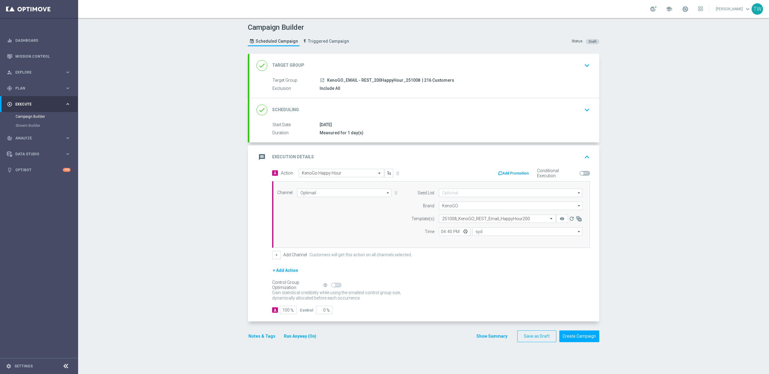
type input "Eastern Australia Time (Sydney) (UTC +11:00)"
click at [560, 219] on icon "remove_red_eye" at bounding box center [562, 218] width 5 height 5
click at [580, 337] on button "Create Campaign" at bounding box center [580, 337] width 40 height 12
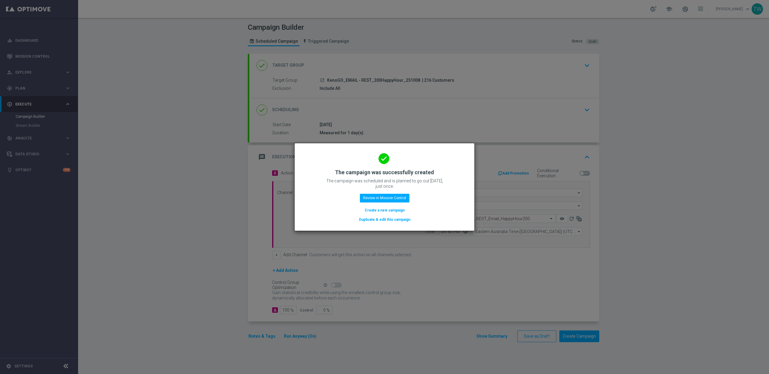
click at [397, 219] on button "Duplicate & edit this campaign" at bounding box center [384, 219] width 53 height 7
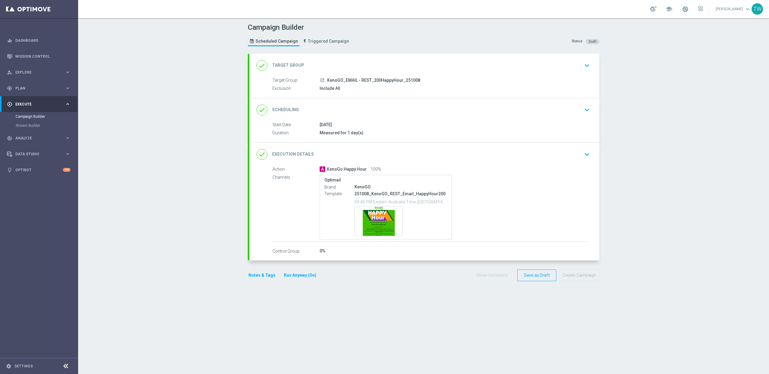
drag, startPoint x: 331, startPoint y: 54, endPoint x: 332, endPoint y: 63, distance: 8.7
click at [331, 54] on div "done Target Group keyboard_arrow_down" at bounding box center [424, 65] width 350 height 23
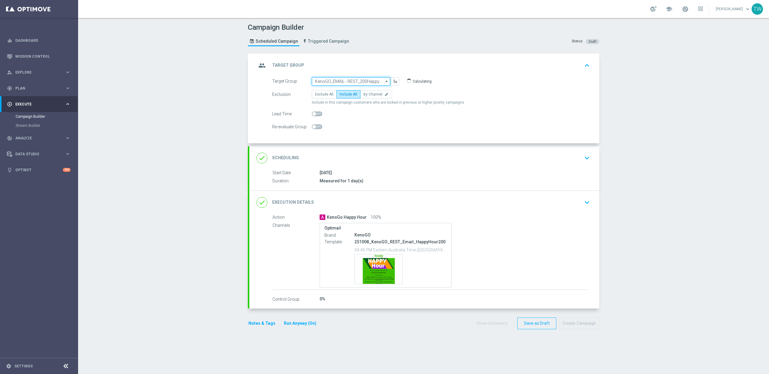
click at [325, 85] on input "KenoGO_EMAIL - REST_200HappyHour_251008" at bounding box center [351, 81] width 78 height 8
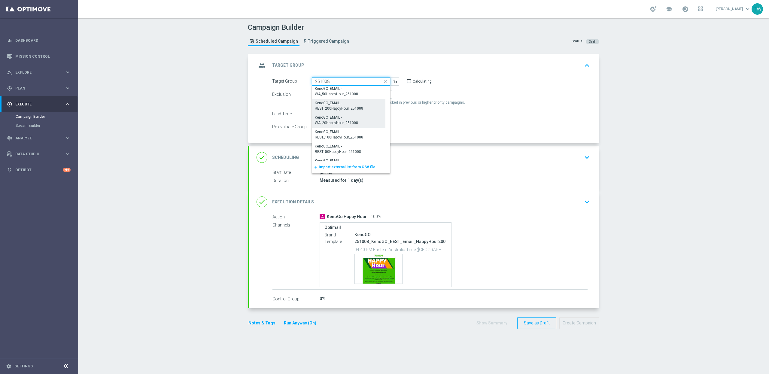
scroll to position [204, 0]
click at [332, 136] on div "KenoGO_EMAIL - REST_100HappyHour_251008" at bounding box center [349, 134] width 68 height 11
type input "KenoGO_EMAIL - REST_100HappyHour_251008"
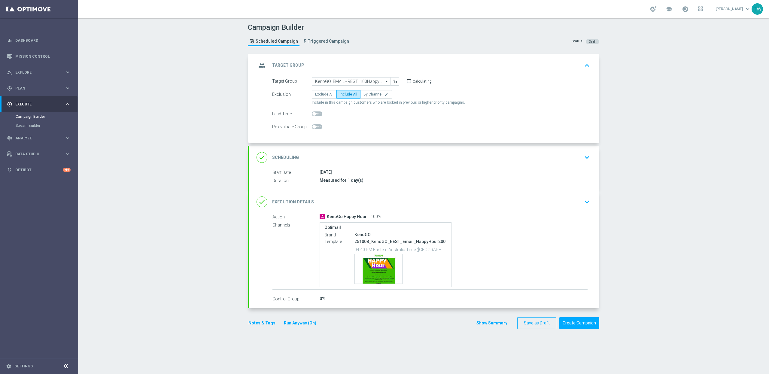
click at [363, 200] on div "done Execution Details keyboard_arrow_down" at bounding box center [425, 201] width 336 height 11
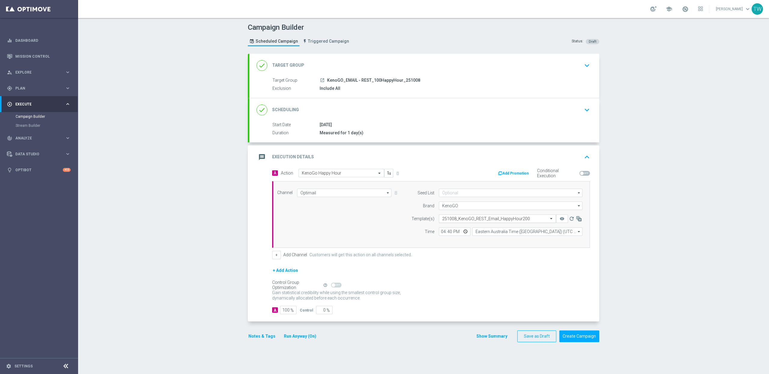
click at [510, 219] on input "text" at bounding box center [491, 218] width 99 height 5
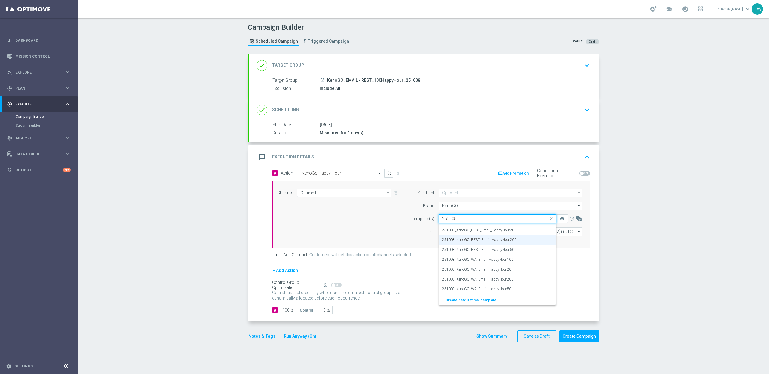
scroll to position [0, 0]
click at [533, 267] on div "251008_KenoGO_REST_Email_HappyHour100" at bounding box center [497, 267] width 111 height 10
type input "251008"
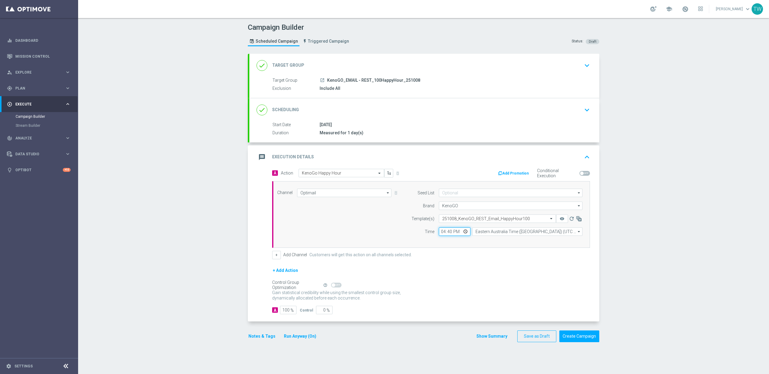
click at [451, 234] on input "16:40" at bounding box center [455, 231] width 32 height 8
type input "16:45"
click at [558, 219] on button "remove_red_eye" at bounding box center [562, 219] width 12 height 8
click at [587, 333] on button "Create Campaign" at bounding box center [580, 337] width 40 height 12
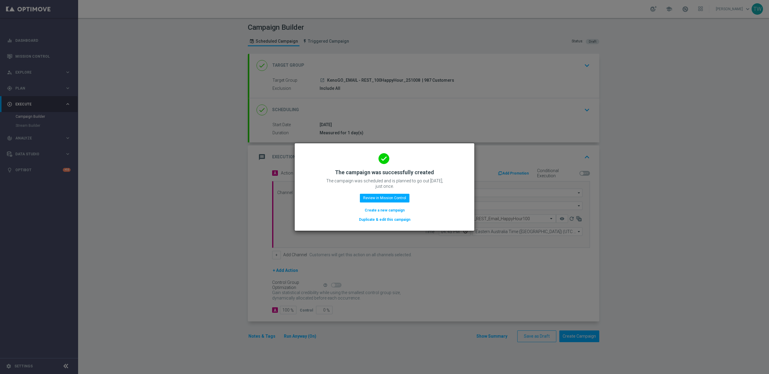
click at [409, 223] on button "Duplicate & edit this campaign" at bounding box center [384, 219] width 53 height 7
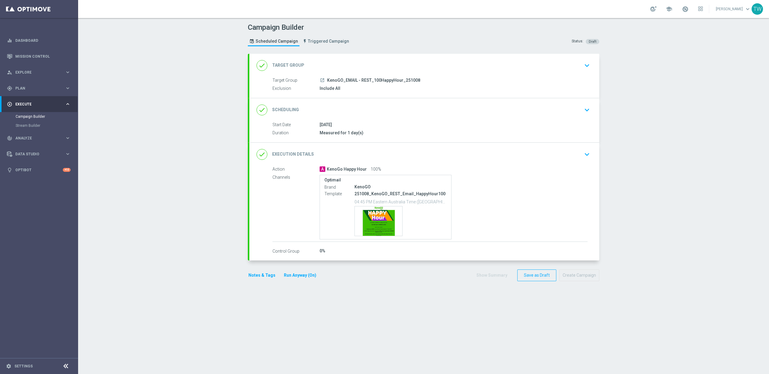
click at [360, 83] on div "Target Group launch KenoGO_EMAIL - REST_100HappyHour_251008" at bounding box center [430, 80] width 315 height 7
click at [365, 65] on div "done Target Group keyboard_arrow_down" at bounding box center [425, 65] width 336 height 11
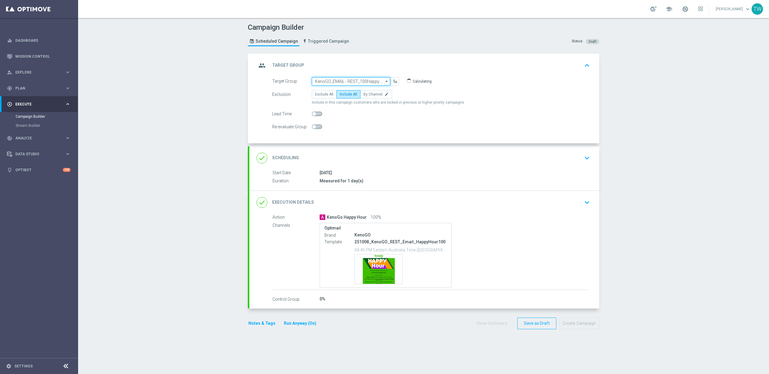
click at [342, 78] on input "KenoGO_EMAIL - REST_100HappyHour_251008" at bounding box center [351, 81] width 78 height 8
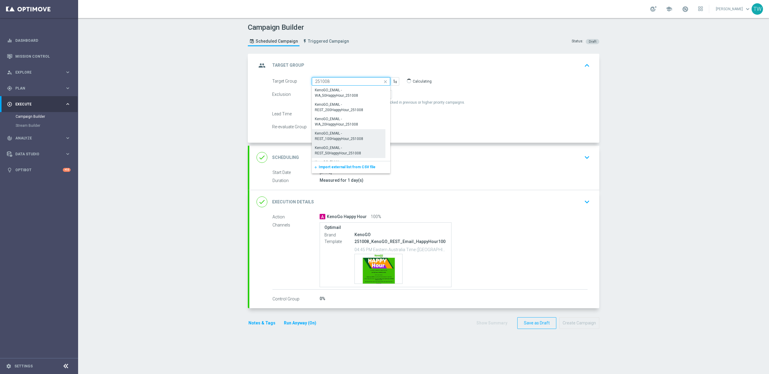
scroll to position [201, 0]
click at [334, 152] on div "KenoGO_EMAIL - REST_50HappyHour_251008" at bounding box center [349, 151] width 68 height 11
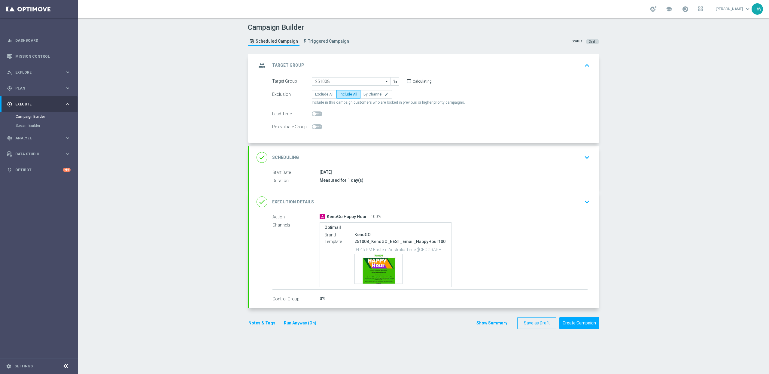
type input "KenoGO_EMAIL - REST_50HappyHour_251008"
click at [413, 195] on div "done Execution Details keyboard_arrow_down" at bounding box center [424, 201] width 350 height 23
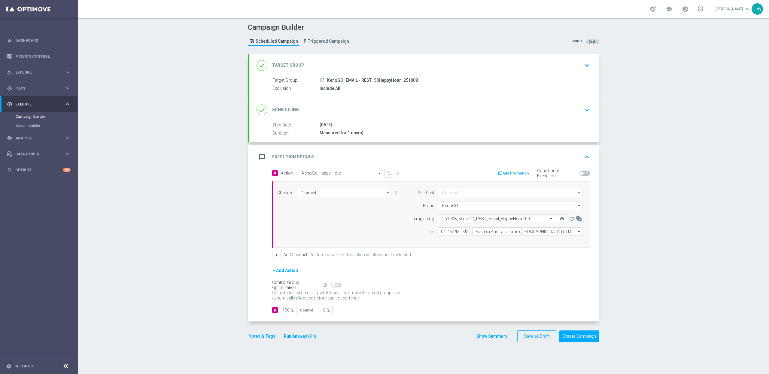
click at [506, 218] on input "text" at bounding box center [491, 218] width 99 height 5
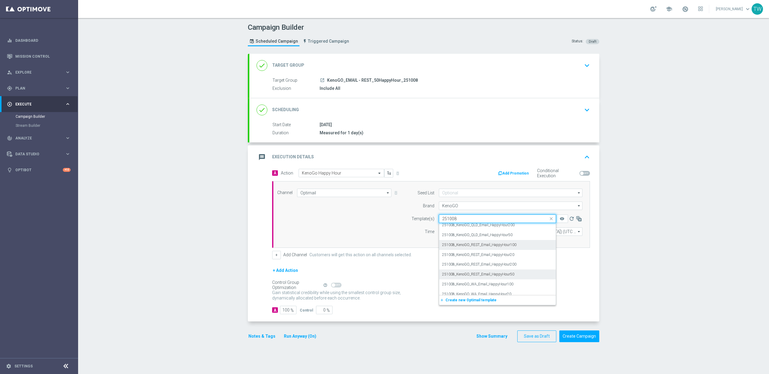
scroll to position [16, 0]
click at [487, 281] on label "251008_KenoGO_REST_Email_HappyHour50" at bounding box center [478, 280] width 72 height 5
type input "251008"
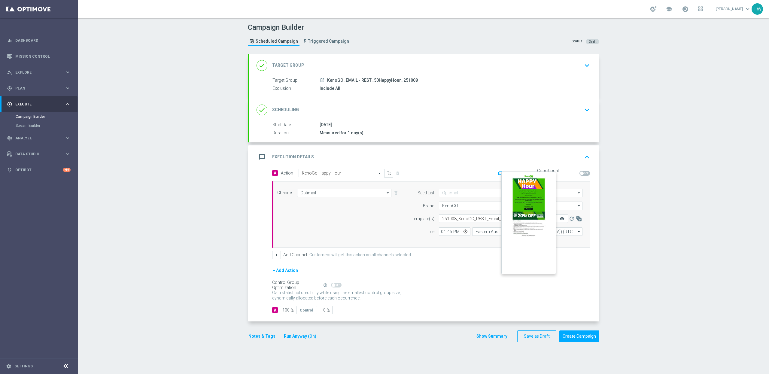
click at [562, 220] on icon "remove_red_eye" at bounding box center [562, 218] width 5 height 5
click at [450, 233] on input "16:45" at bounding box center [455, 231] width 32 height 8
type input "16:50"
click at [562, 288] on div "Control Group Optimization Self Optimizing Campaign help_outline" at bounding box center [431, 285] width 318 height 7
drag, startPoint x: 319, startPoint y: 312, endPoint x: 342, endPoint y: 312, distance: 22.8
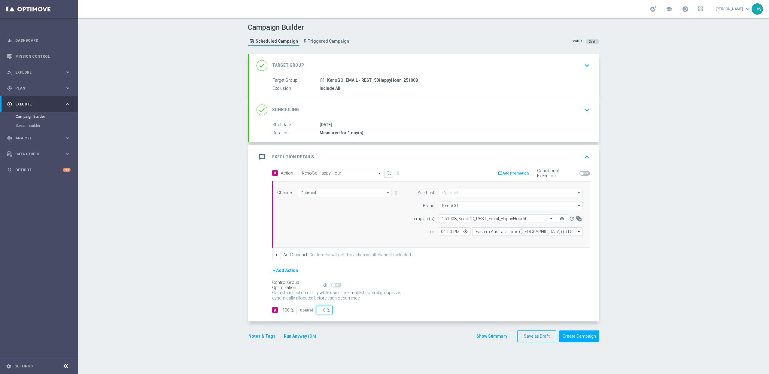
click at [342, 312] on div "A 100 % Control 0 %" at bounding box center [431, 310] width 318 height 8
type input "1"
type input "99"
type input "10"
type input "90"
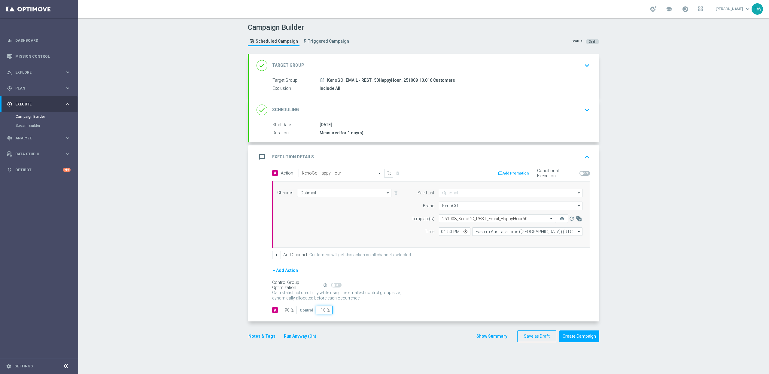
type input "5"
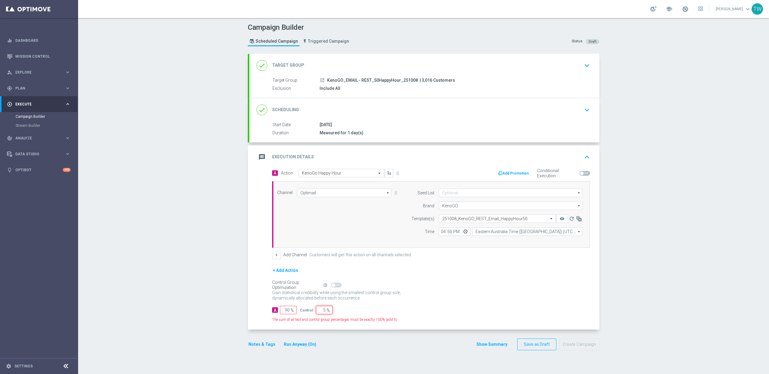
type input "95"
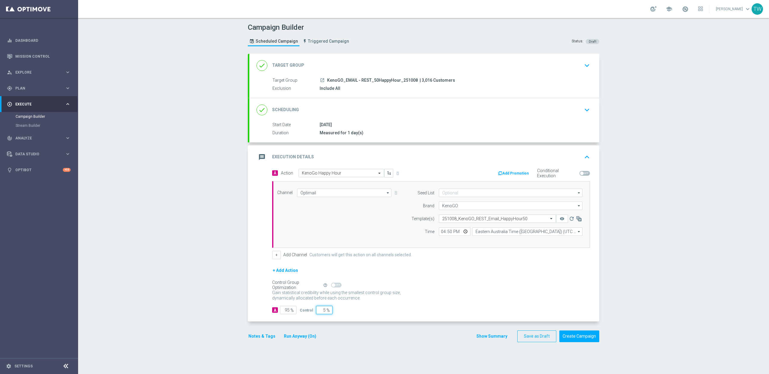
type input "1"
type input "99"
type input "10"
type input "90"
type input "10"
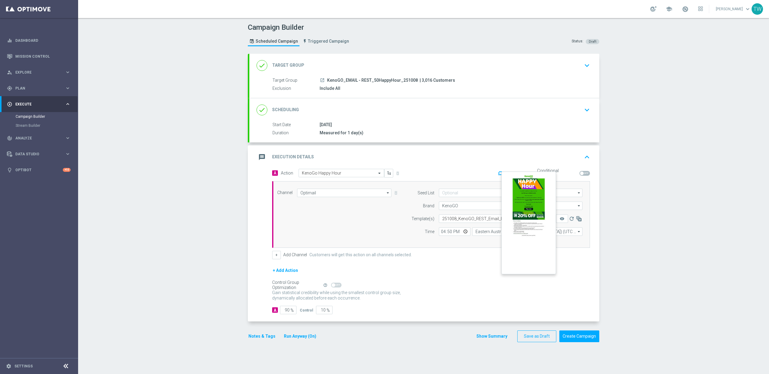
click at [561, 216] on button "remove_red_eye" at bounding box center [562, 219] width 12 height 8
click at [567, 335] on button "Create Campaign" at bounding box center [580, 337] width 40 height 12
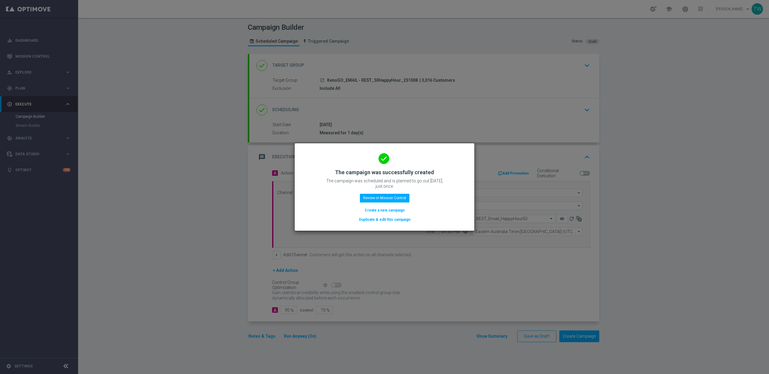
click at [374, 220] on button "Duplicate & edit this campaign" at bounding box center [384, 219] width 53 height 7
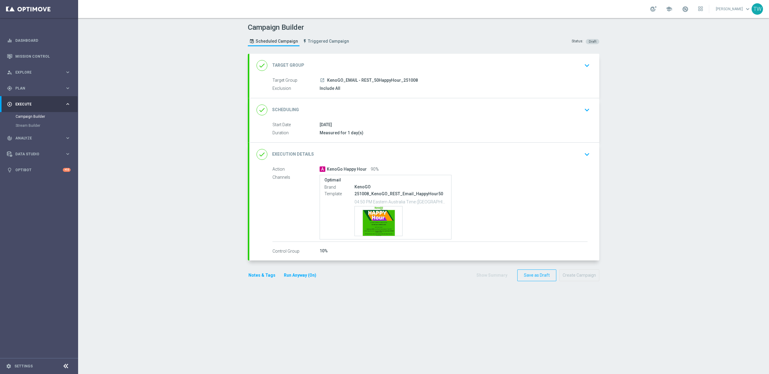
click at [382, 65] on div "done Target Group keyboard_arrow_down" at bounding box center [425, 65] width 336 height 11
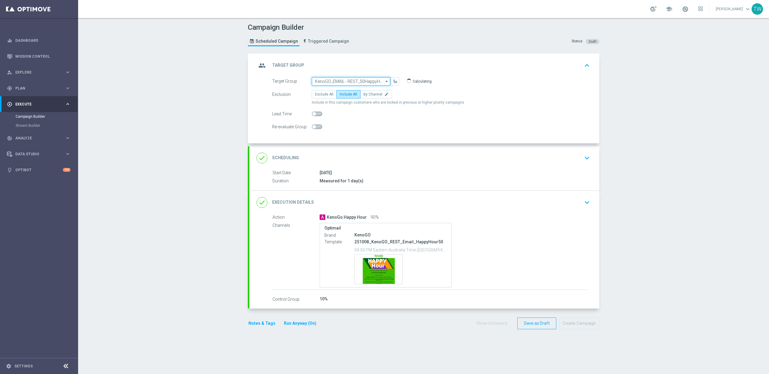
click at [332, 81] on input "KenoGO_EMAIL - REST_50HappyHour_251008" at bounding box center [351, 81] width 78 height 8
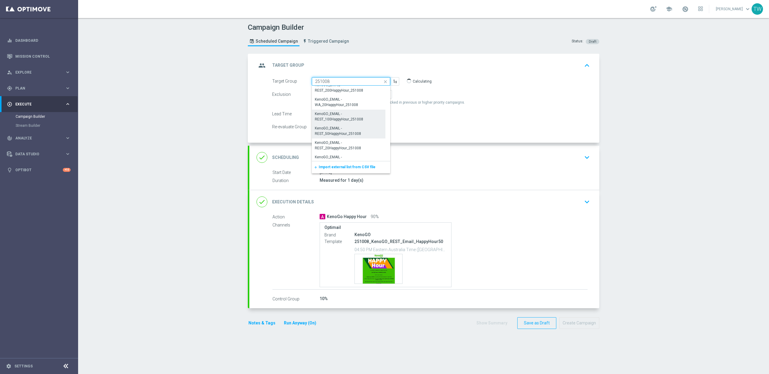
scroll to position [223, 0]
click at [327, 147] on div "KenoGO_EMAIL - REST_20HappyHour_251008" at bounding box center [348, 144] width 67 height 11
type input "KenoGO_EMAIL - REST_20HappyHour_251008"
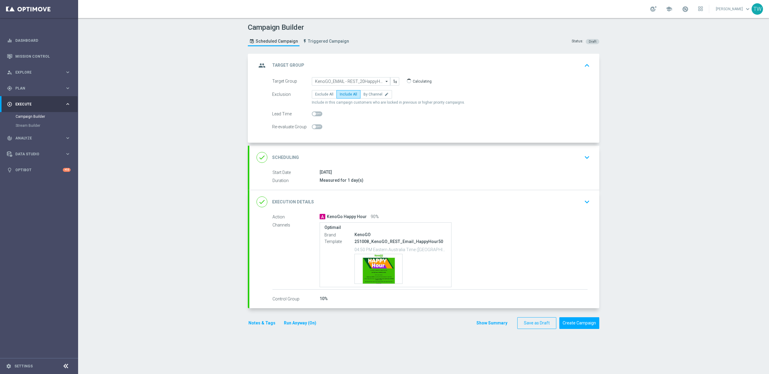
click at [419, 203] on div "done Execution Details keyboard_arrow_down" at bounding box center [425, 201] width 336 height 11
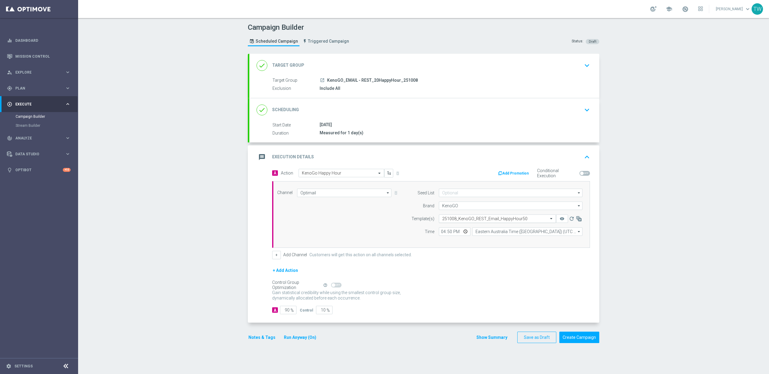
click at [526, 220] on input "text" at bounding box center [491, 218] width 99 height 5
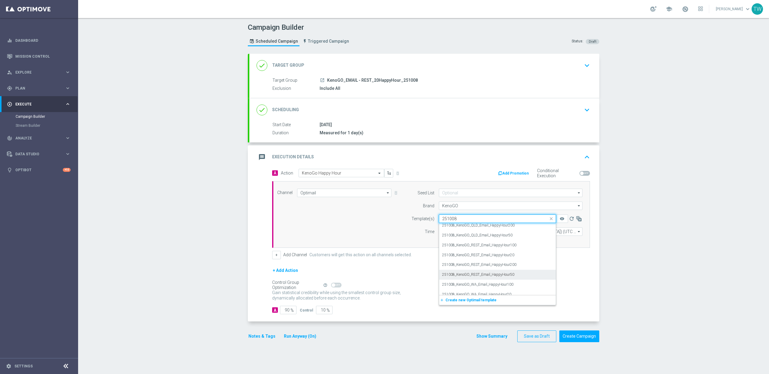
scroll to position [20, 0]
click at [529, 258] on div "251008_KenoGO_REST_Email_HappyHour20" at bounding box center [497, 258] width 111 height 10
type input "251008"
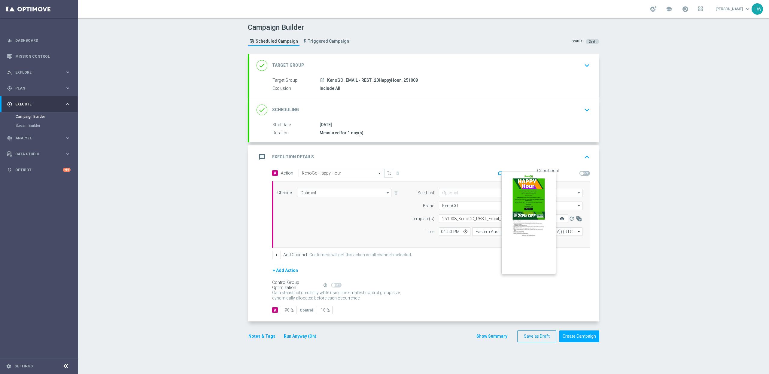
click at [560, 220] on icon "remove_red_eye" at bounding box center [562, 218] width 5 height 5
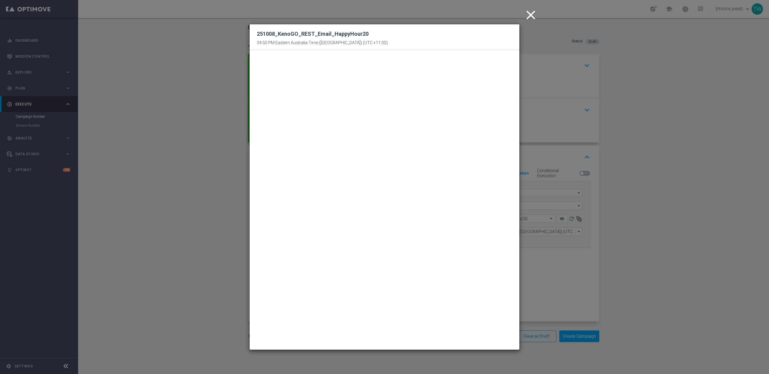
click at [574, 179] on modal-container "close 251008_KenoGO_REST_Email_HappyHour20 04:50 PM Eastern Australia Time (Syd…" at bounding box center [384, 187] width 769 height 374
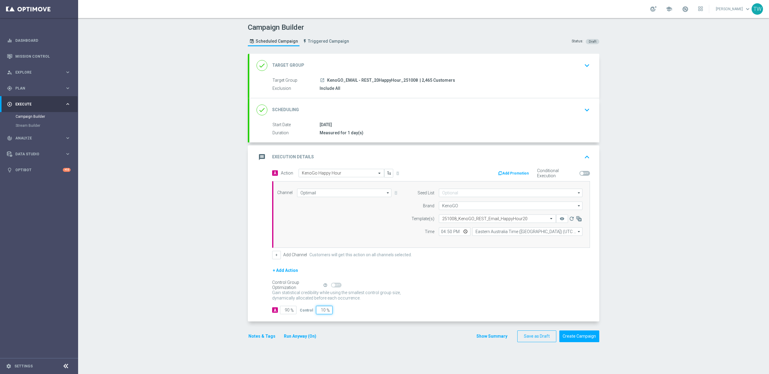
drag, startPoint x: 317, startPoint y: 312, endPoint x: 335, endPoint y: 312, distance: 18.3
click at [335, 312] on div "A 90 % Control 10 %" at bounding box center [431, 310] width 318 height 8
click at [455, 306] on form "A Action Select action KenoGo Happy Hour delete_forever Add Promotion Condition…" at bounding box center [431, 242] width 318 height 146
click at [450, 233] on input "16:50" at bounding box center [455, 231] width 32 height 8
type input "16:55"
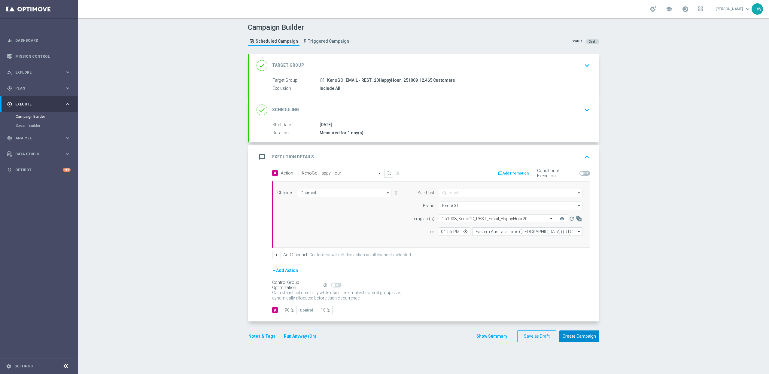
click at [581, 339] on button "Create Campaign" at bounding box center [580, 337] width 40 height 12
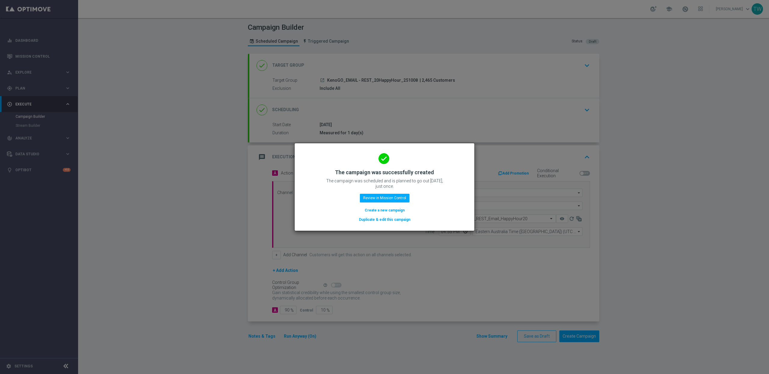
click at [400, 218] on button "Duplicate & edit this campaign" at bounding box center [384, 219] width 53 height 7
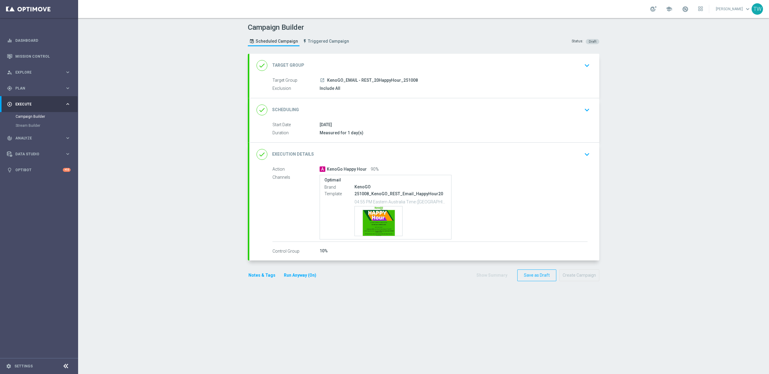
click at [400, 70] on div "done Target Group keyboard_arrow_down" at bounding box center [425, 65] width 336 height 11
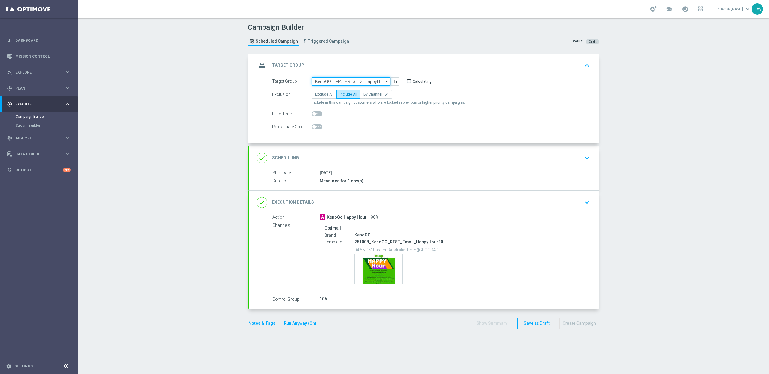
click at [350, 81] on input "KenoGO_EMAIL - REST_20HappyHour_251008" at bounding box center [351, 81] width 78 height 8
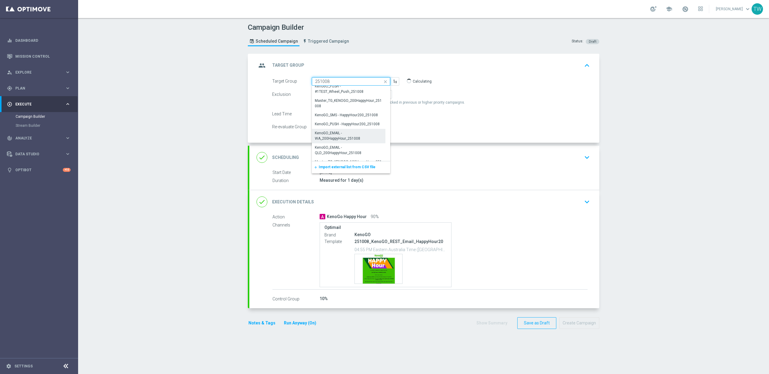
scroll to position [21, 0]
click at [343, 136] on div "KenoGO_EMAIL - WA_200HappyHour_251008" at bounding box center [348, 133] width 67 height 11
type input "KenoGO_EMAIL - WA_200HappyHour_251008"
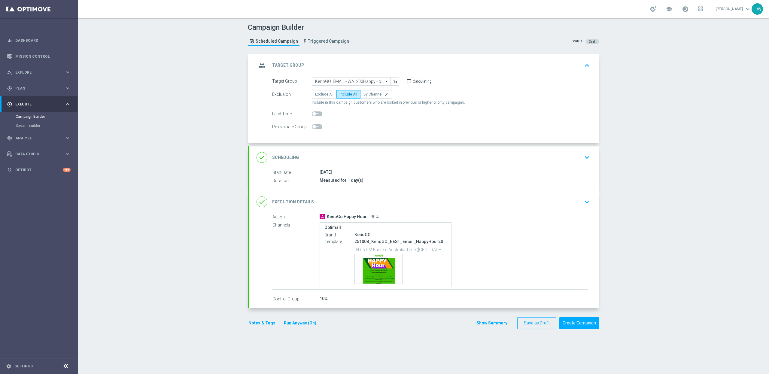
click at [380, 195] on div "done Execution Details keyboard_arrow_down" at bounding box center [424, 201] width 350 height 23
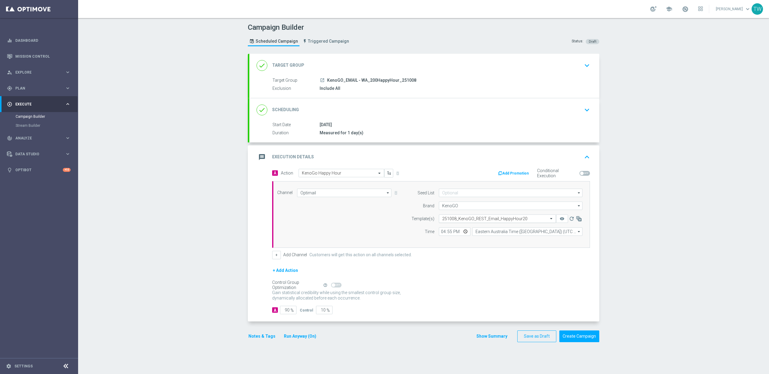
click at [477, 218] on input "text" at bounding box center [491, 218] width 99 height 5
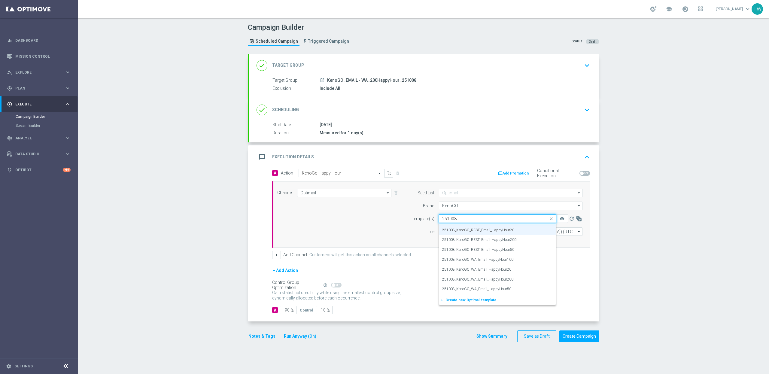
scroll to position [47, 0]
click at [517, 280] on div "251008_KenoGO_WA_Email_HappyHour200" at bounding box center [497, 280] width 111 height 10
type input "251008"
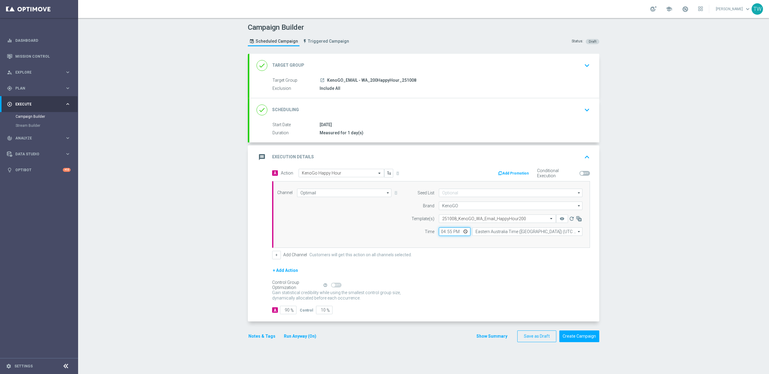
click at [449, 232] on input "16:55" at bounding box center [455, 231] width 32 height 8
type input "16:45"
click at [564, 222] on button "remove_red_eye" at bounding box center [562, 219] width 12 height 8
drag, startPoint x: 316, startPoint y: 313, endPoint x: 336, endPoint y: 313, distance: 19.9
click at [336, 313] on div "A 90 % Control 10 %" at bounding box center [431, 310] width 318 height 8
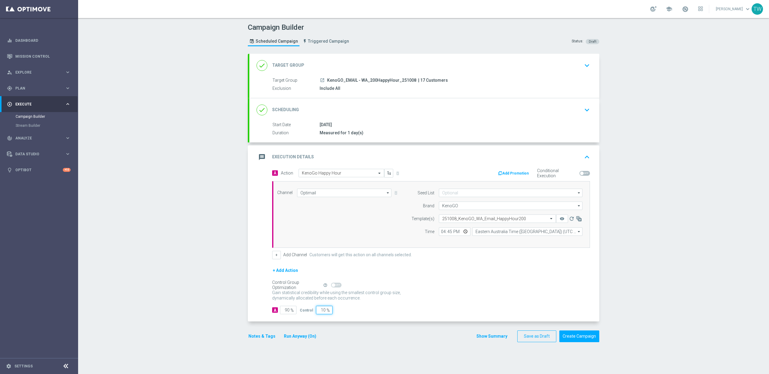
type input "0"
type input "100"
type input "0"
click at [584, 338] on button "Create Campaign" at bounding box center [580, 337] width 40 height 12
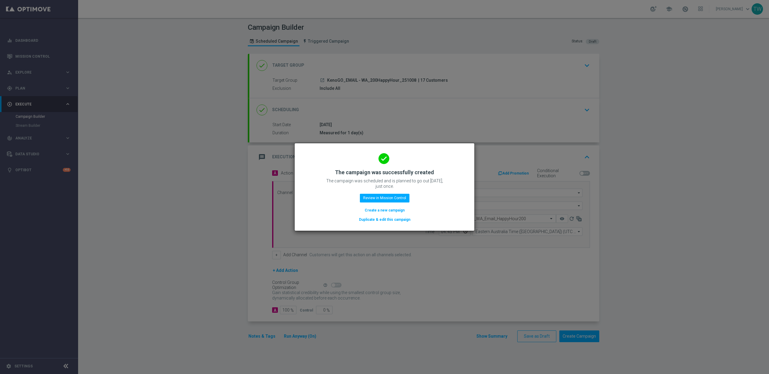
click at [395, 220] on button "Duplicate & edit this campaign" at bounding box center [384, 219] width 53 height 7
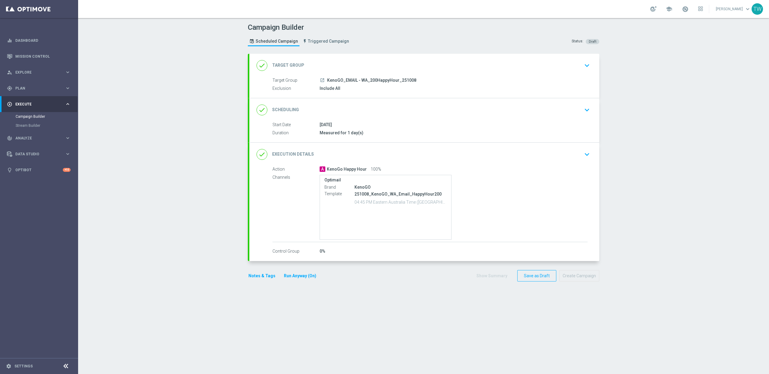
type input "KenoGO_EMAIL - WA_200HappyHour_251008"
click at [361, 60] on div "done Target Group keyboard_arrow_down" at bounding box center [425, 65] width 336 height 11
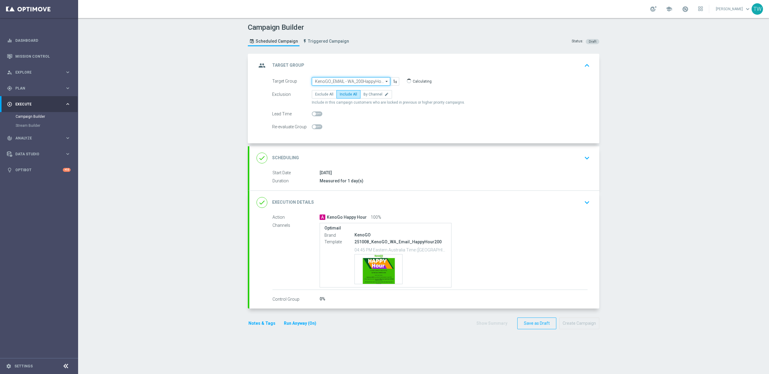
click at [351, 83] on input "KenoGO_EMAIL - WA_200HappyHour_251008" at bounding box center [351, 81] width 78 height 8
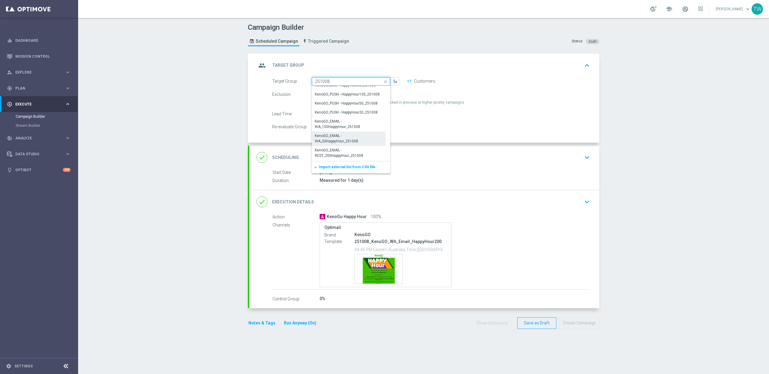
scroll to position [150, 0]
click at [339, 134] on div "KenoGO_EMAIL - WA_100HappyHour_251008" at bounding box center [349, 130] width 68 height 11
type input "KenoGO_EMAIL - WA_100HappyHour_251008"
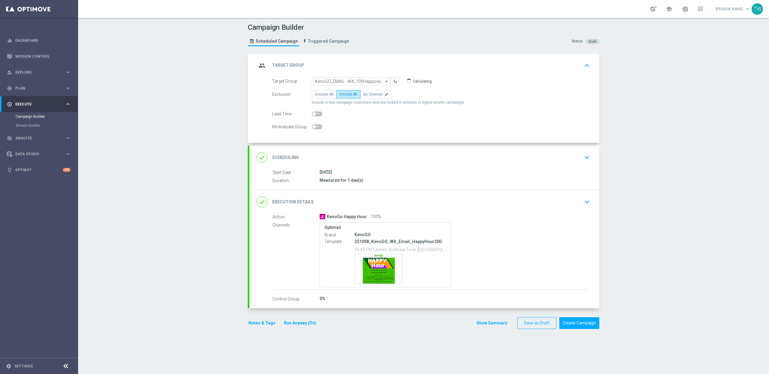
click at [402, 198] on div "done Execution Details keyboard_arrow_down" at bounding box center [425, 201] width 336 height 11
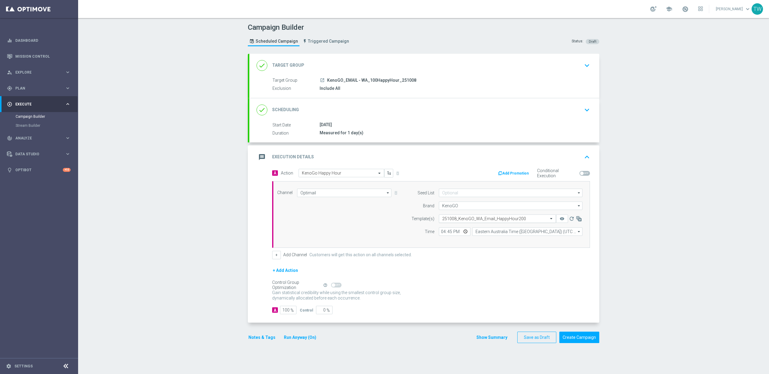
drag, startPoint x: 516, startPoint y: 212, endPoint x: 516, endPoint y: 215, distance: 4.0
click at [516, 212] on form "Seed List arrow_drop_down Show Selected 0 of 2 (All)" at bounding box center [495, 212] width 174 height 47
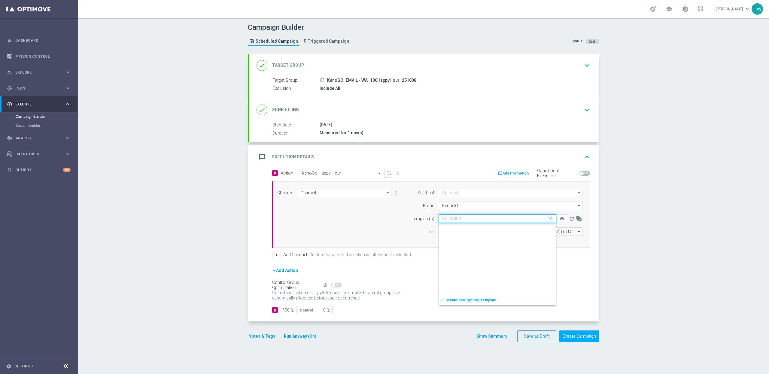
click at [515, 217] on input "text" at bounding box center [491, 218] width 99 height 5
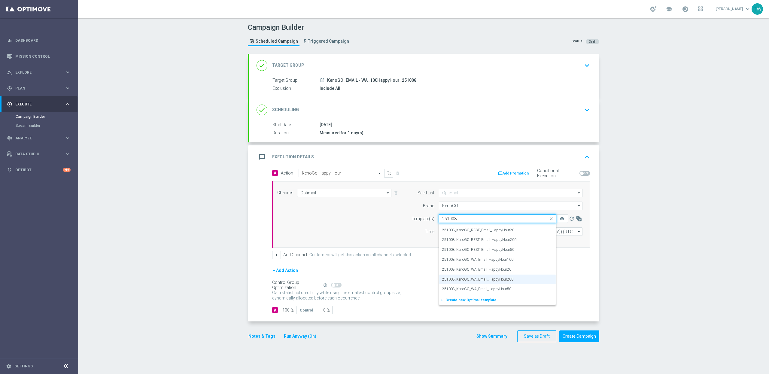
scroll to position [47, 0]
click at [519, 262] on div "251008_KenoGO_WA_Email_HappyHour100" at bounding box center [497, 260] width 111 height 10
type input "251008"
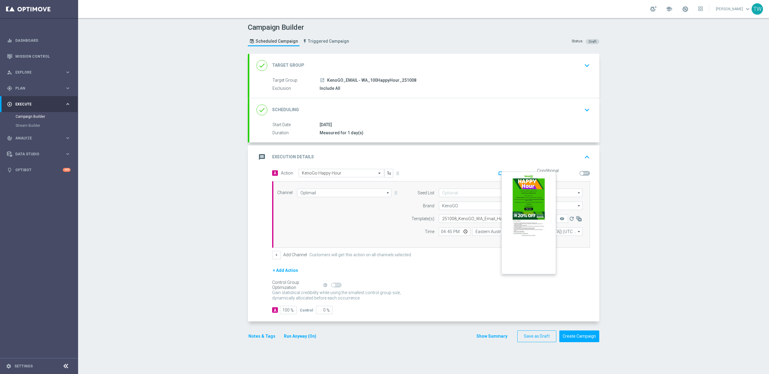
click at [564, 219] on button "remove_red_eye" at bounding box center [562, 219] width 12 height 8
click at [587, 336] on button "Create Campaign" at bounding box center [580, 337] width 40 height 12
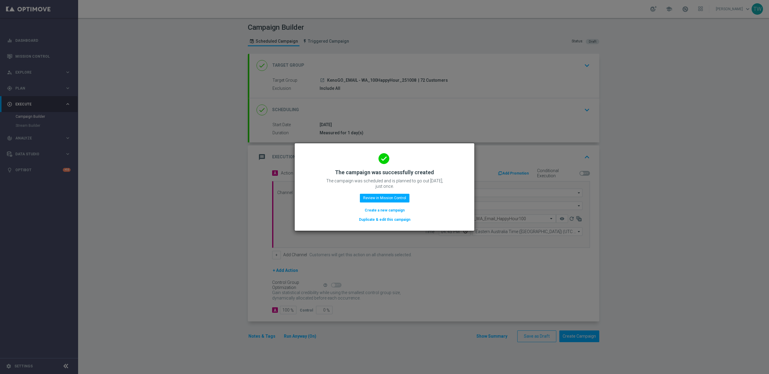
click at [390, 221] on button "Duplicate & edit this campaign" at bounding box center [384, 219] width 53 height 7
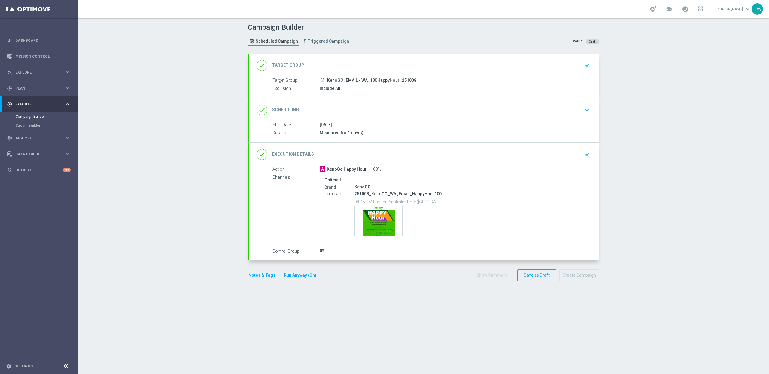
click at [434, 60] on div "done Target Group keyboard_arrow_down" at bounding box center [425, 65] width 336 height 11
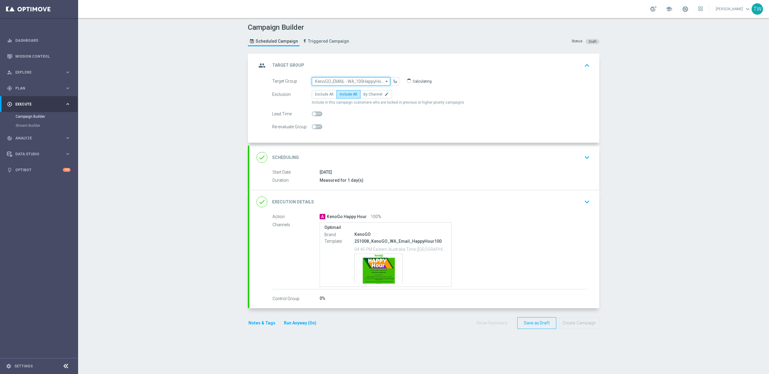
click at [360, 81] on input "KenoGO_EMAIL - WA_100HappyHour_251008" at bounding box center [351, 81] width 78 height 8
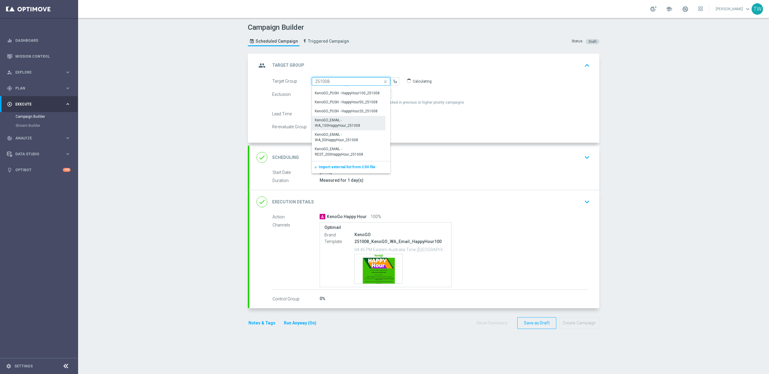
scroll to position [158, 0]
click at [335, 140] on div "KenoGO_EMAIL - WA_50HappyHour_251008" at bounding box center [348, 137] width 67 height 11
type input "KenoGO_EMAIL - WA_50HappyHour_251008"
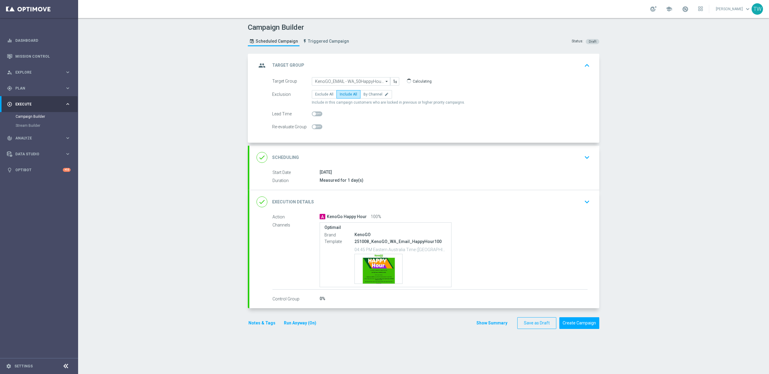
click at [429, 197] on div "done Execution Details keyboard_arrow_down" at bounding box center [425, 201] width 336 height 11
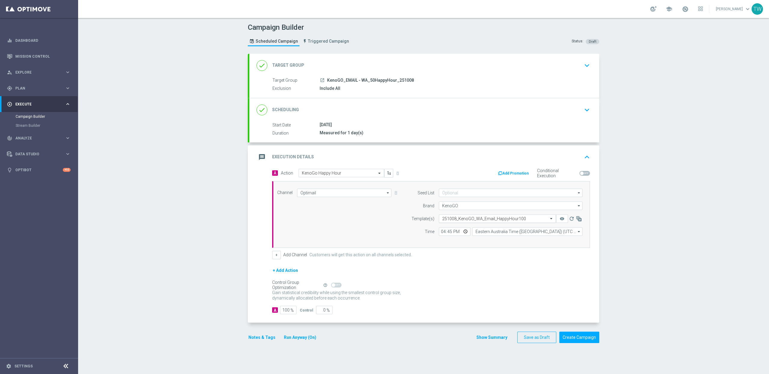
click at [514, 219] on input "text" at bounding box center [491, 218] width 99 height 5
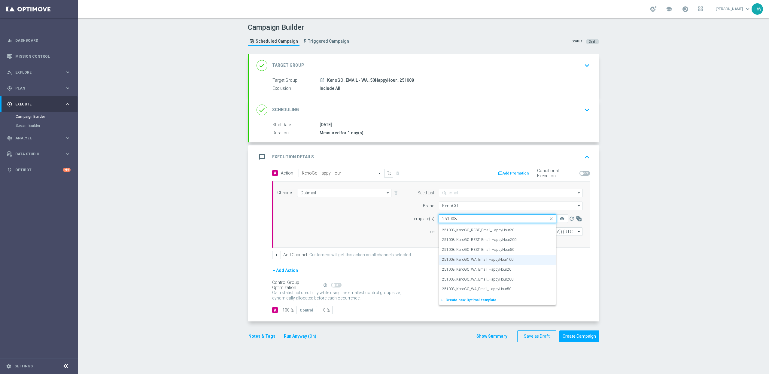
scroll to position [47, 0]
click at [513, 290] on div "251008_KenoGO_WA_Email_HappyHour50" at bounding box center [497, 289] width 111 height 10
type input "251008"
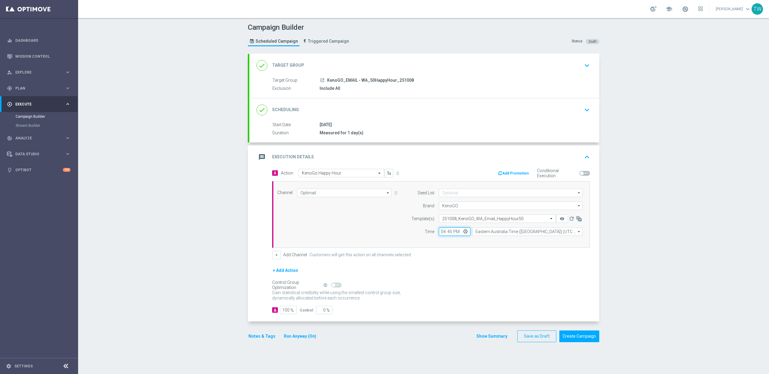
click at [448, 231] on input "16:45" at bounding box center [455, 231] width 32 height 8
type input "16:50"
click at [485, 278] on div "+ Add Action" at bounding box center [431, 274] width 318 height 15
click at [574, 336] on button "Create Campaign" at bounding box center [580, 337] width 40 height 12
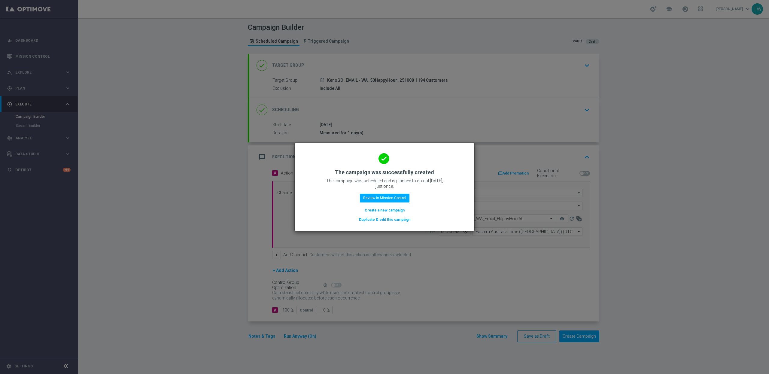
click at [396, 220] on button "Duplicate & edit this campaign" at bounding box center [384, 219] width 53 height 7
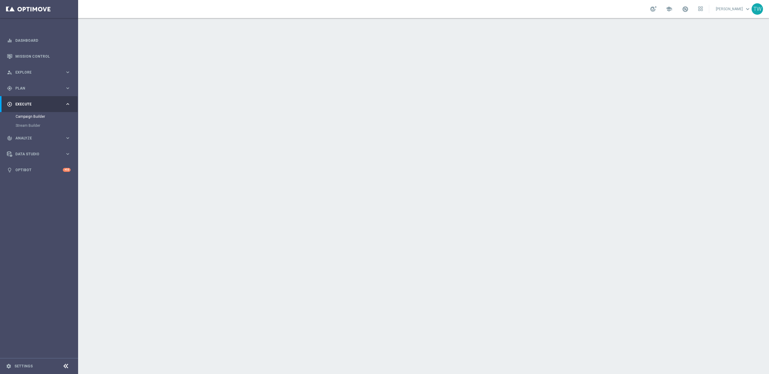
click at [396, 58] on div "done Target Group keyboard_arrow_down" at bounding box center [424, 65] width 350 height 23
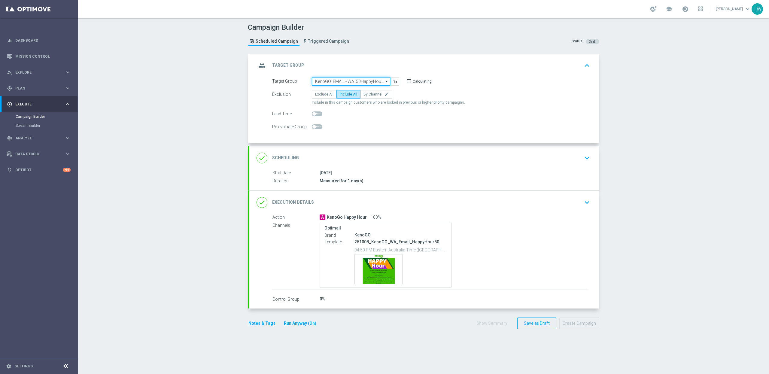
click at [341, 81] on input "KenoGO_EMAIL - WA_50HappyHour_251008" at bounding box center [351, 81] width 78 height 8
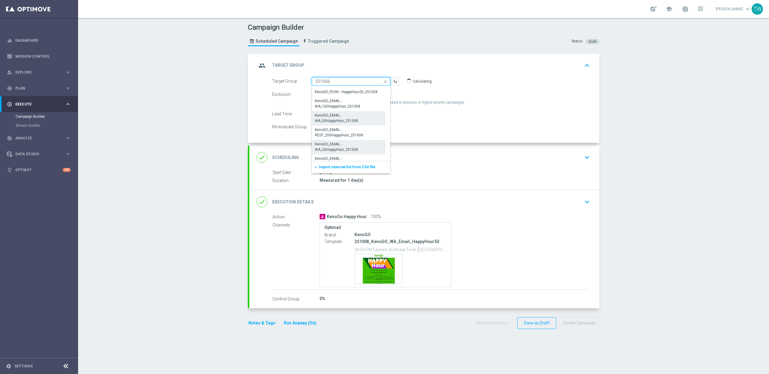
scroll to position [177, 0]
click at [320, 148] on div "KenoGO_EMAIL - WA_20HappyHour_251008" at bounding box center [349, 146] width 68 height 11
type input "KenoGO_EMAIL - WA_20HappyHour_251008"
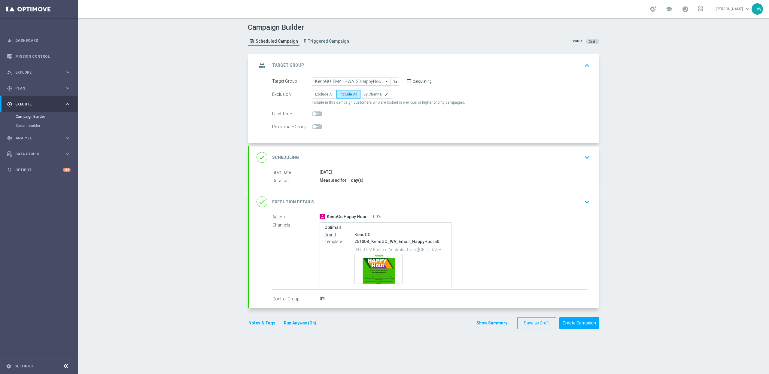
click at [385, 200] on div "done Execution Details keyboard_arrow_down" at bounding box center [425, 201] width 336 height 11
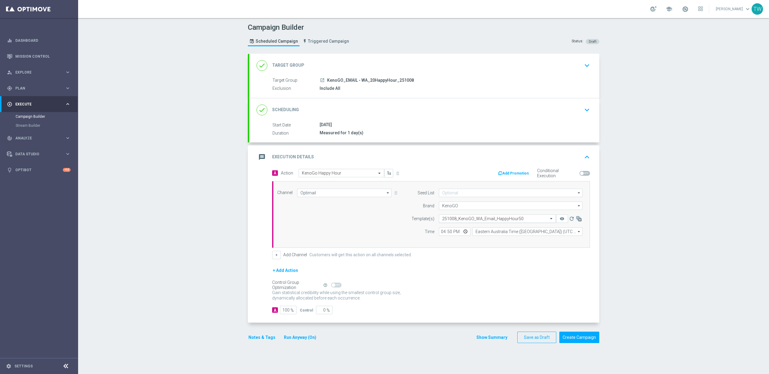
click at [490, 218] on input "text" at bounding box center [491, 218] width 99 height 5
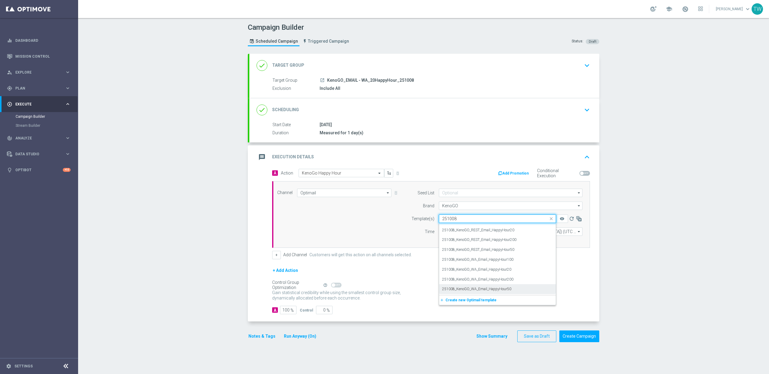
scroll to position [47, 0]
click at [531, 272] on div "251008_KenoGO_WA_Email_HappyHour20" at bounding box center [497, 270] width 111 height 10
type input "251008"
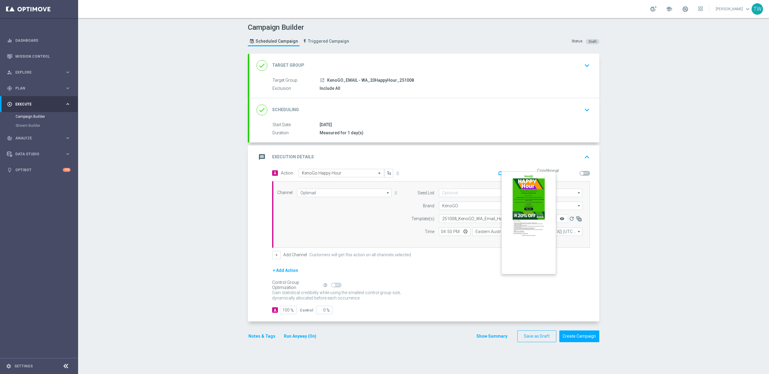
click at [560, 221] on icon "remove_red_eye" at bounding box center [562, 218] width 5 height 5
click at [451, 233] on input "16:50" at bounding box center [455, 231] width 32 height 8
click at [451, 232] on input "16:50" at bounding box center [455, 231] width 32 height 8
type input "16:55"
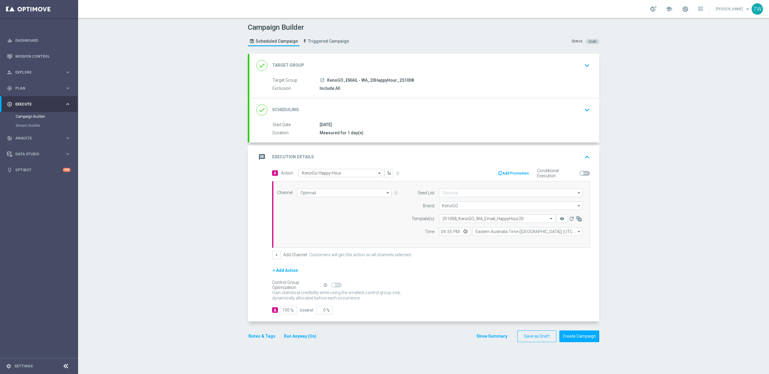
drag, startPoint x: 474, startPoint y: 270, endPoint x: 477, endPoint y: 270, distance: 3.6
click at [475, 270] on div "+ Add Action" at bounding box center [431, 274] width 318 height 15
click at [584, 338] on button "Create Campaign" at bounding box center [580, 337] width 40 height 12
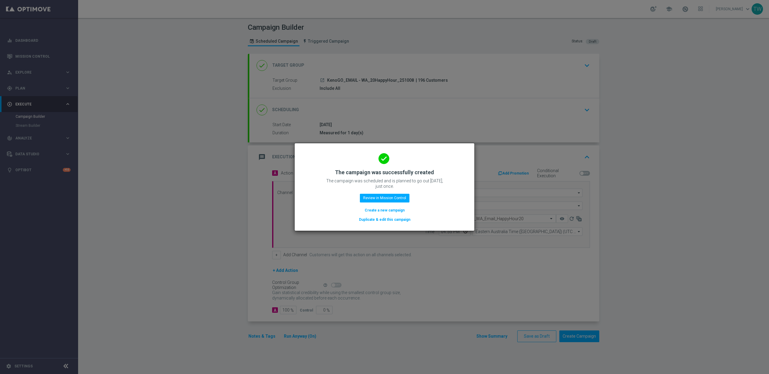
click at [399, 221] on button "Duplicate & edit this campaign" at bounding box center [384, 219] width 53 height 7
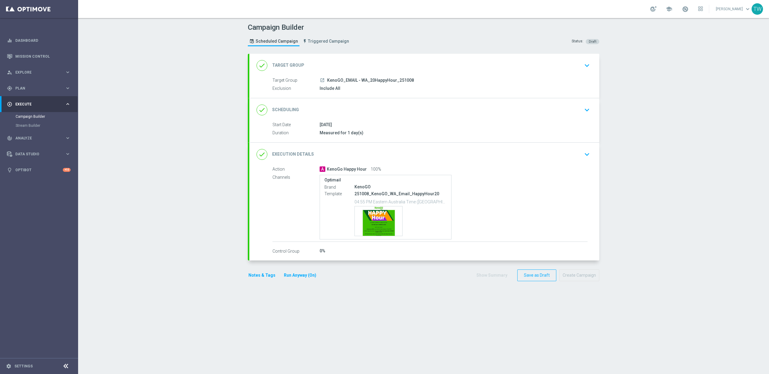
click at [385, 66] on div "done Target Group keyboard_arrow_down" at bounding box center [425, 65] width 336 height 11
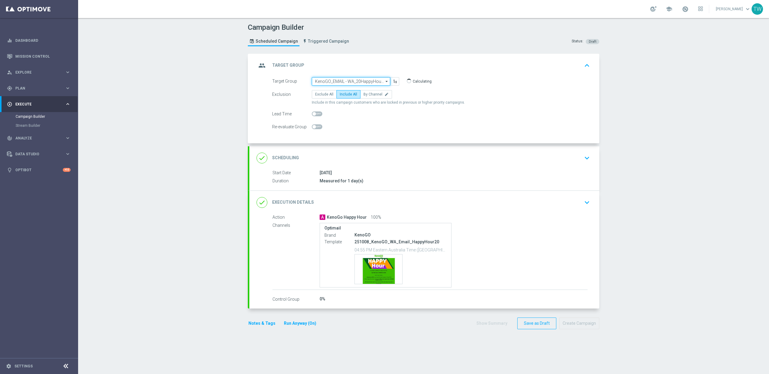
click at [331, 80] on input "KenoGO_EMAIL - WA_20HappyHour_251008" at bounding box center [351, 81] width 78 height 8
click at [331, 80] on input at bounding box center [351, 81] width 78 height 8
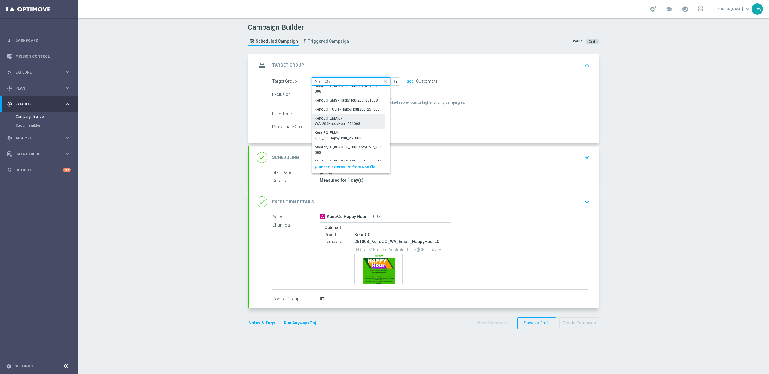
scroll to position [39, 0]
click at [330, 132] on div "KenoGO_EMAIL - QLD_200HappyHour_251008" at bounding box center [349, 129] width 68 height 11
type input "KenoGO_EMAIL - QLD_200HappyHour_251008"
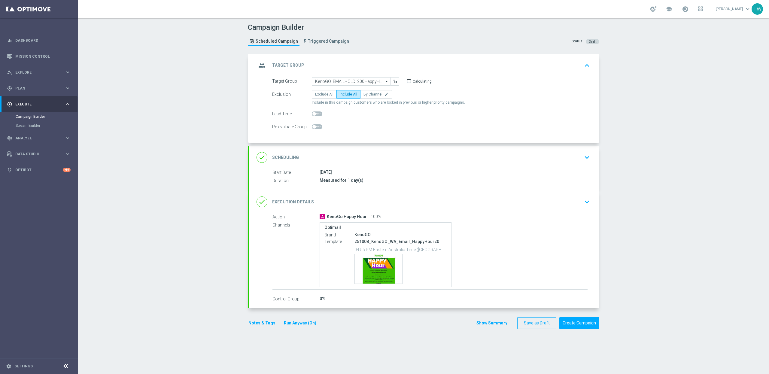
click at [404, 200] on div "done Execution Details keyboard_arrow_down" at bounding box center [425, 201] width 336 height 11
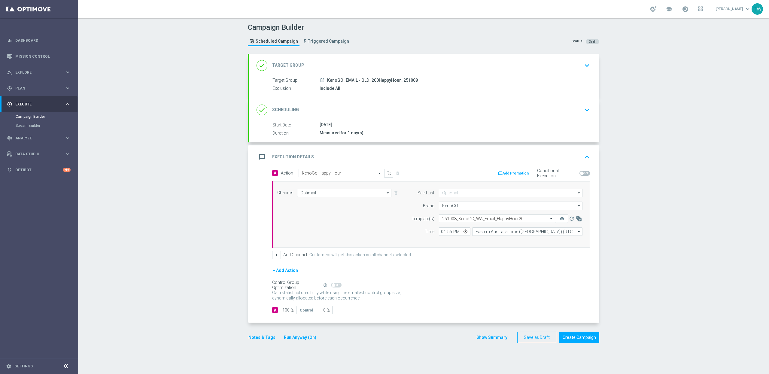
click at [471, 221] on input "text" at bounding box center [491, 218] width 99 height 5
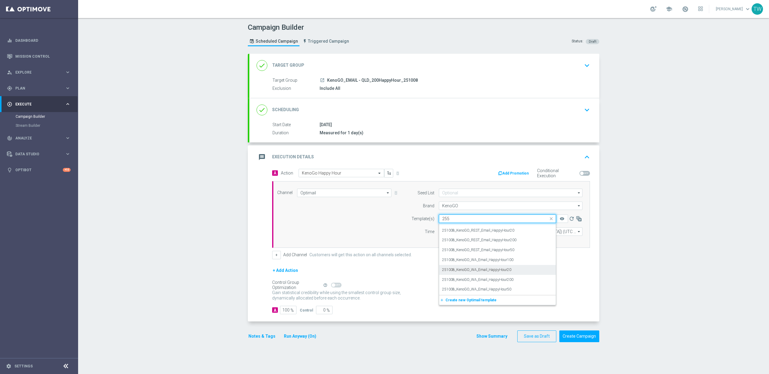
scroll to position [0, 0]
click at [515, 249] on div "251008_KenoGO_QLD_Email_HappyHour200" at bounding box center [497, 247] width 111 height 10
type input "251008"
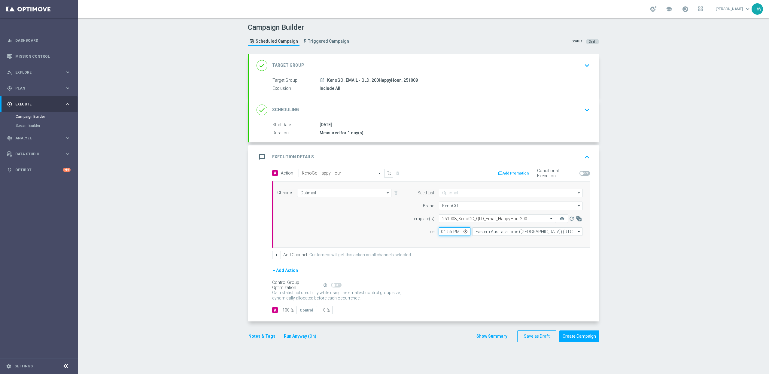
click at [451, 233] on input "16:55" at bounding box center [455, 231] width 32 height 8
type input "16:40"
click at [561, 221] on icon "remove_red_eye" at bounding box center [562, 218] width 5 height 5
click at [578, 337] on button "Create Campaign" at bounding box center [580, 337] width 40 height 12
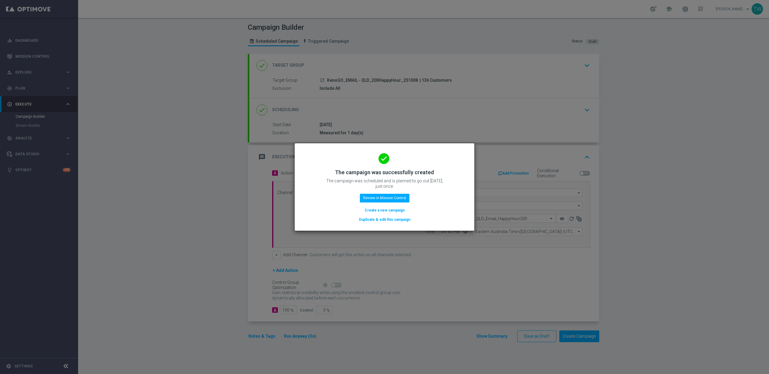
click at [400, 222] on button "Duplicate & edit this campaign" at bounding box center [384, 219] width 53 height 7
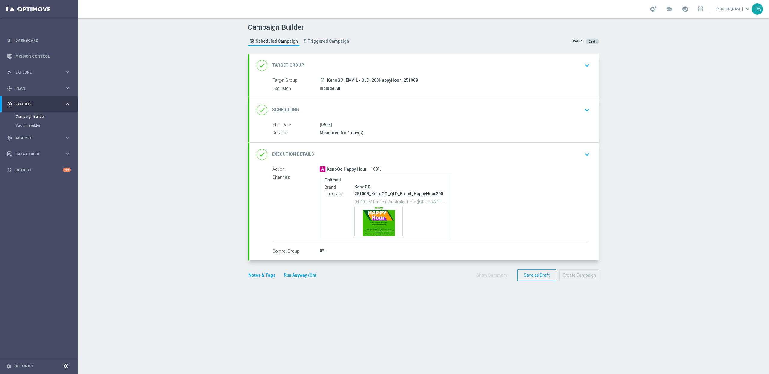
click at [342, 67] on div "done Target Group keyboard_arrow_down" at bounding box center [425, 65] width 336 height 11
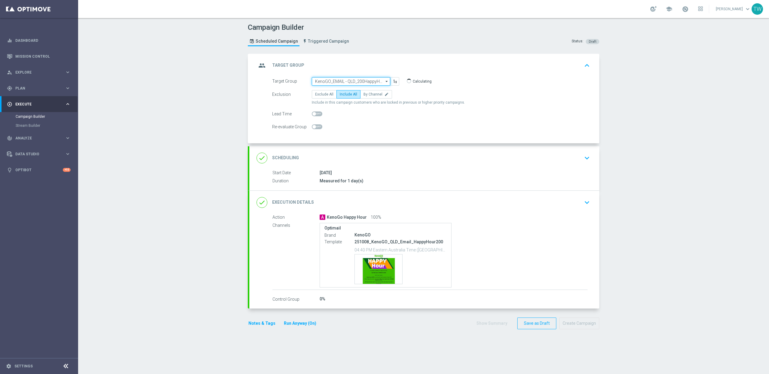
click at [355, 80] on input "KenoGO_EMAIL - QLD_200HappyHour_251008" at bounding box center [351, 81] width 78 height 8
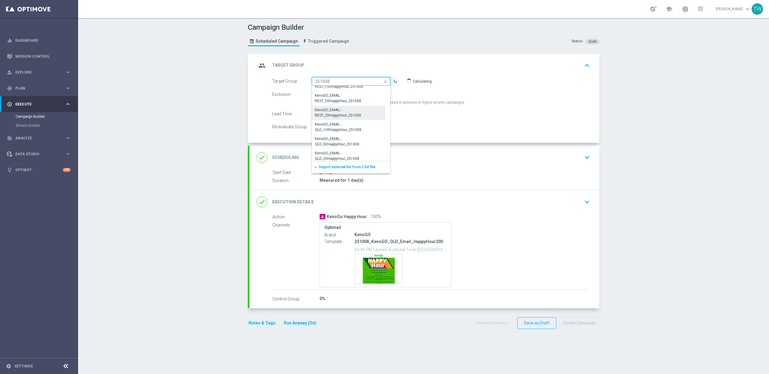
scroll to position [256, 0]
click at [342, 129] on div "KenoGO_EMAIL - QLD_100HappyHour_251008" at bounding box center [349, 125] width 68 height 11
type input "KenoGO_EMAIL - QLD_100HappyHour_251008"
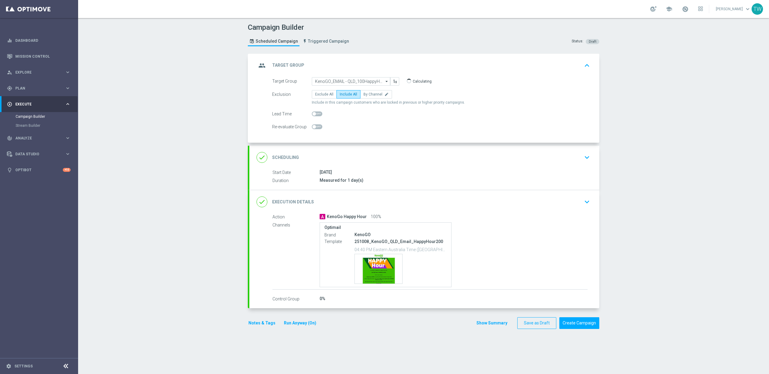
click at [399, 202] on div "done Execution Details keyboard_arrow_down" at bounding box center [425, 201] width 336 height 11
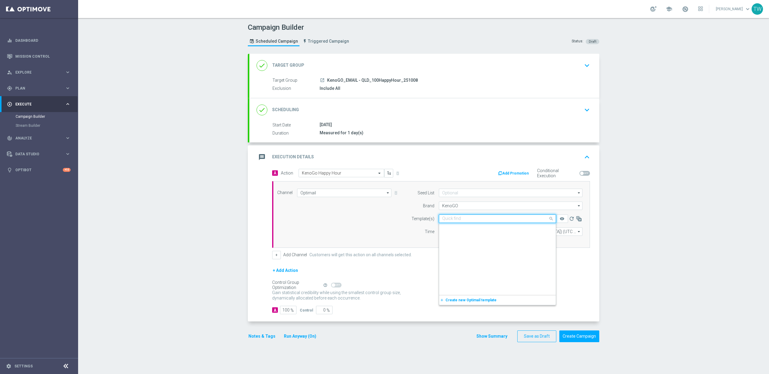
click at [510, 222] on div "Quick find 251008_KenoGO_QLD_Email_HappyHour200" at bounding box center [497, 219] width 117 height 8
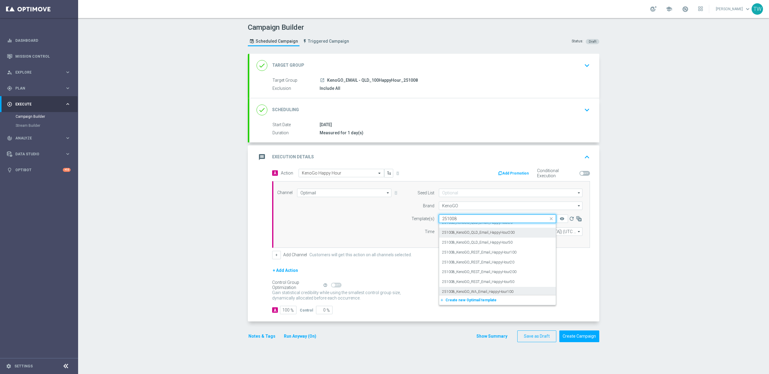
scroll to position [0, 0]
click at [527, 229] on div "251008_KenoGO_QLD_Email_HappyHour100" at bounding box center [497, 228] width 111 height 10
type input "251008"
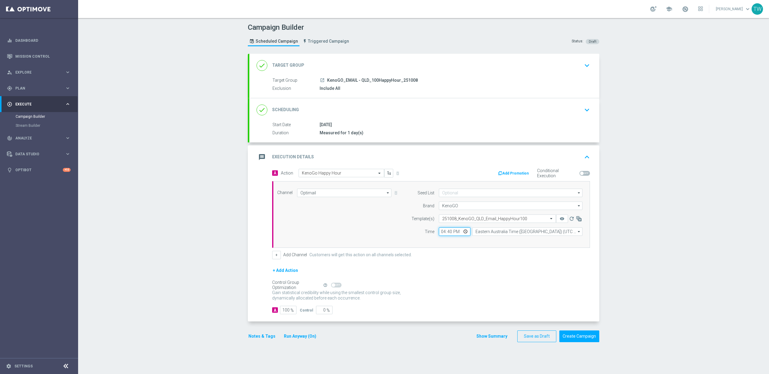
click at [449, 232] on input "16:40" at bounding box center [455, 231] width 32 height 8
type input "16:45"
click at [507, 279] on div "+ Add Action" at bounding box center [431, 274] width 318 height 15
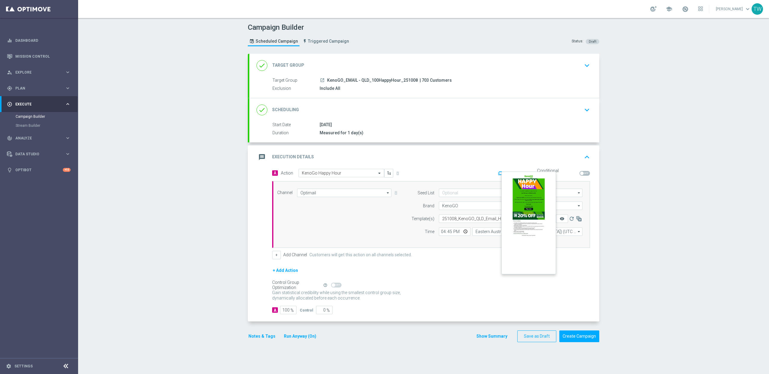
click at [564, 219] on icon "remove_red_eye" at bounding box center [562, 218] width 5 height 5
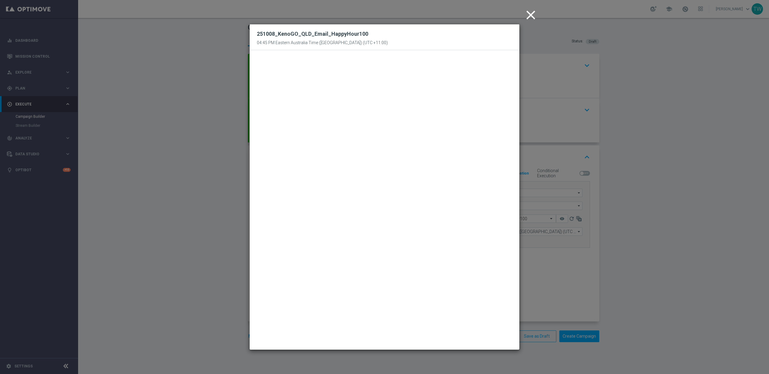
click at [579, 304] on modal-container "close 251008_KenoGO_QLD_Email_HappyHour100 04:45 PM Eastern Australia Time (Syd…" at bounding box center [384, 187] width 769 height 374
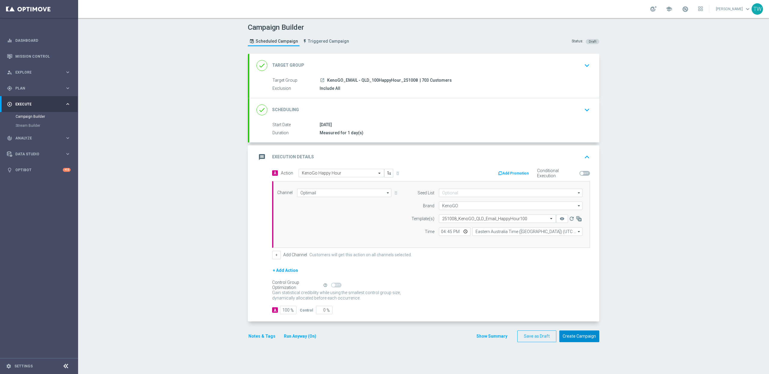
click at [583, 339] on button "Create Campaign" at bounding box center [580, 337] width 40 height 12
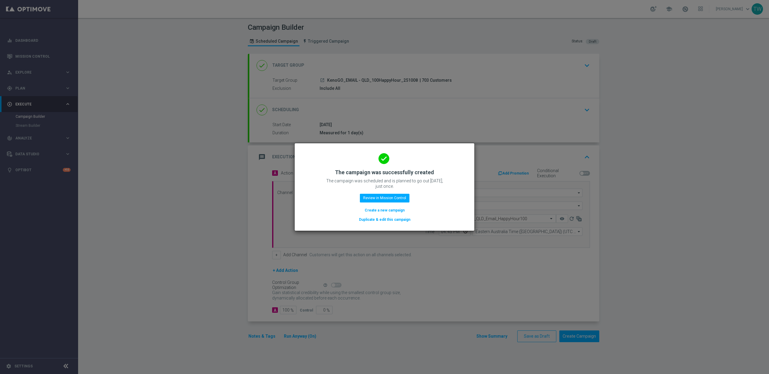
click at [386, 221] on button "Duplicate & edit this campaign" at bounding box center [384, 219] width 53 height 7
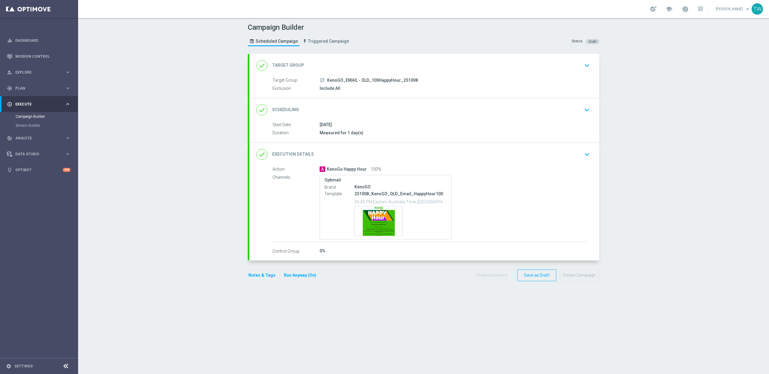
click at [351, 60] on div "done Target Group keyboard_arrow_down" at bounding box center [425, 65] width 336 height 11
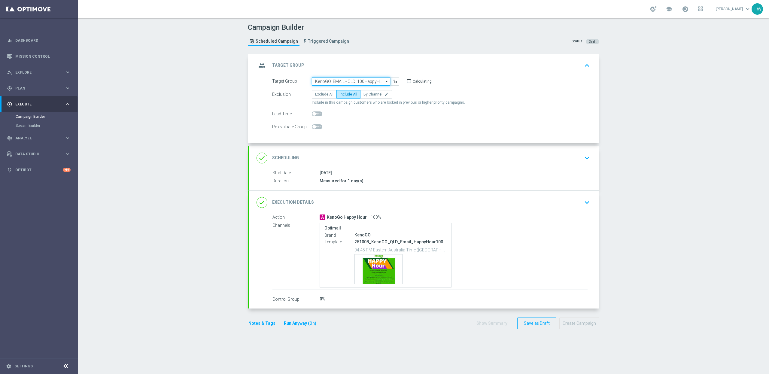
click at [352, 84] on input "KenoGO_EMAIL - QLD_100HappyHour_251008" at bounding box center [351, 81] width 78 height 8
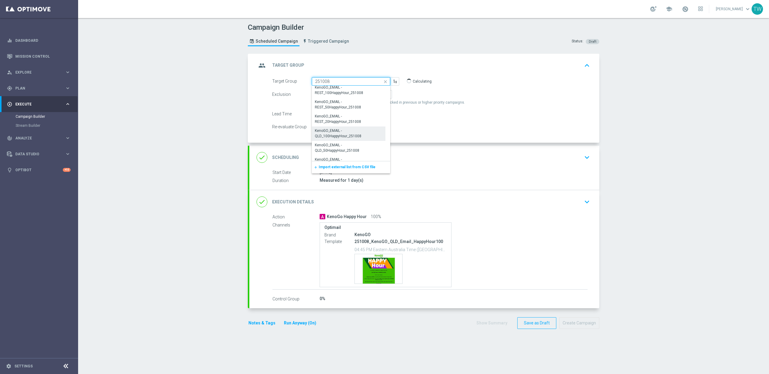
scroll to position [255, 0]
click at [355, 141] on div "KenoGO_EMAIL - QLD_50HappyHour_251008" at bounding box center [349, 141] width 68 height 11
type input "KenoGO_EMAIL - QLD_50HappyHour_251008"
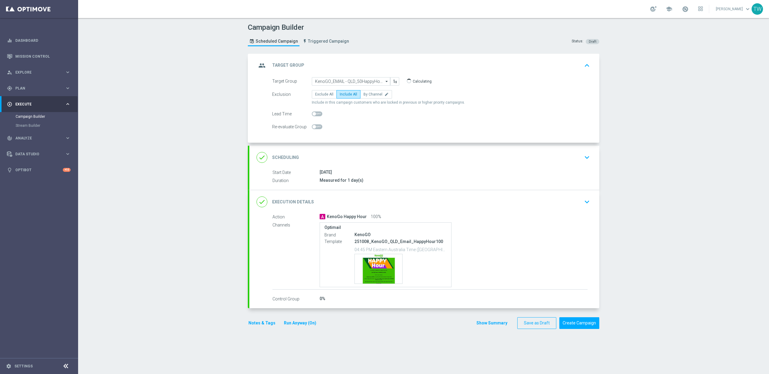
click at [388, 197] on div "done Execution Details keyboard_arrow_down" at bounding box center [425, 201] width 336 height 11
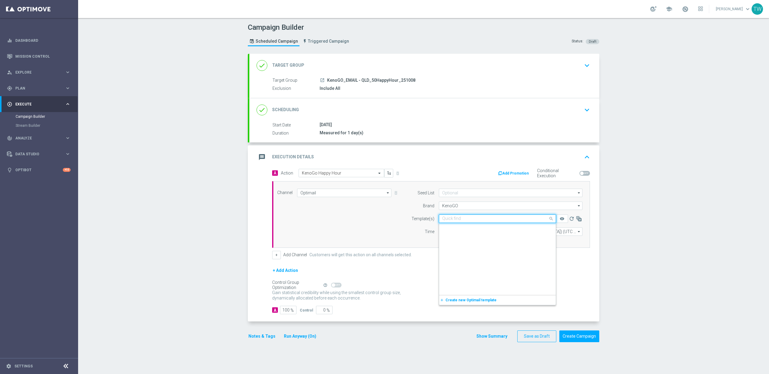
click at [511, 219] on input "text" at bounding box center [491, 218] width 99 height 5
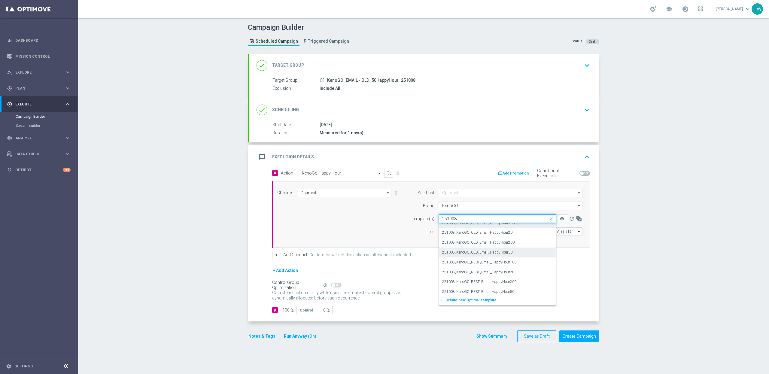
scroll to position [0, 0]
click at [511, 258] on div "251008_KenoGO_QLD_Email_HappyHour50" at bounding box center [497, 257] width 111 height 10
type input "251008"
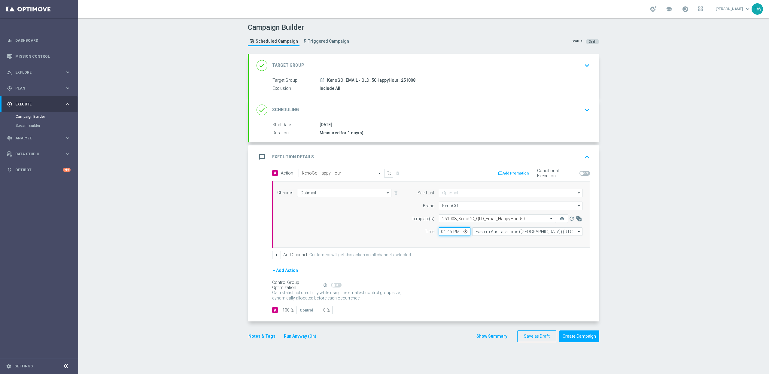
click at [450, 233] on input "16:45" at bounding box center [455, 231] width 32 height 8
type input "16:50"
click at [564, 217] on button "remove_red_eye" at bounding box center [562, 219] width 12 height 8
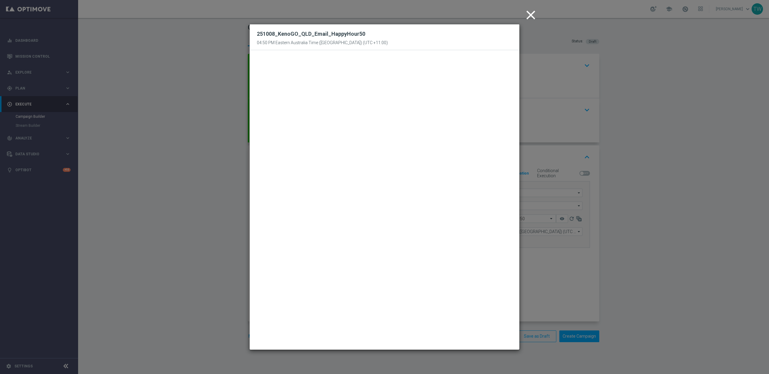
click at [585, 245] on modal-container "close 251008_KenoGO_QLD_Email_HappyHour50 04:50 PM Eastern Australia Time (Sydn…" at bounding box center [384, 187] width 769 height 374
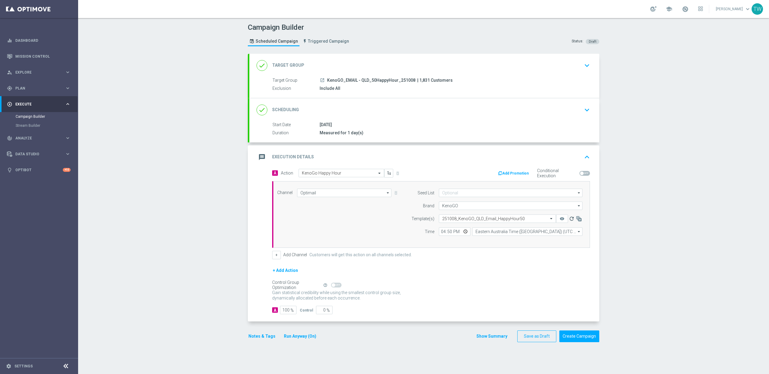
click at [569, 218] on icon "refresh" at bounding box center [572, 219] width 6 height 6
click at [57, 90] on div "gps_fixed Plan" at bounding box center [36, 88] width 58 height 5
click at [37, 119] on span "Templates" at bounding box center [37, 119] width 43 height 4
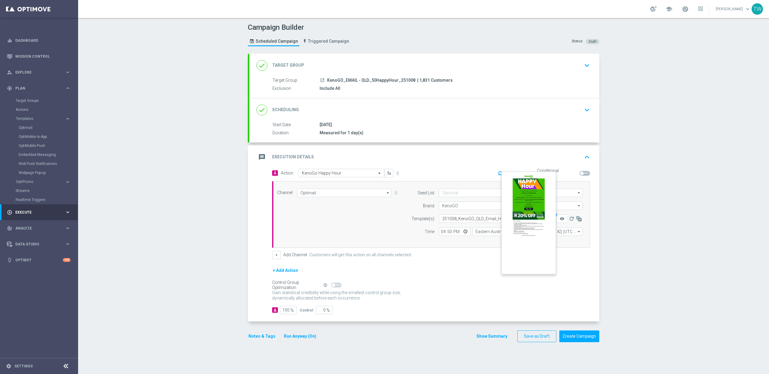
click at [558, 221] on button "remove_red_eye" at bounding box center [562, 219] width 12 height 8
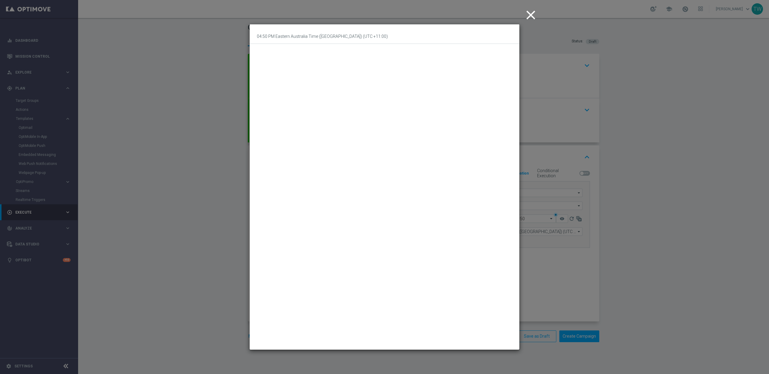
drag, startPoint x: 532, startPoint y: 15, endPoint x: 500, endPoint y: 1, distance: 35.0
click at [532, 15] on icon "close" at bounding box center [530, 15] width 15 height 15
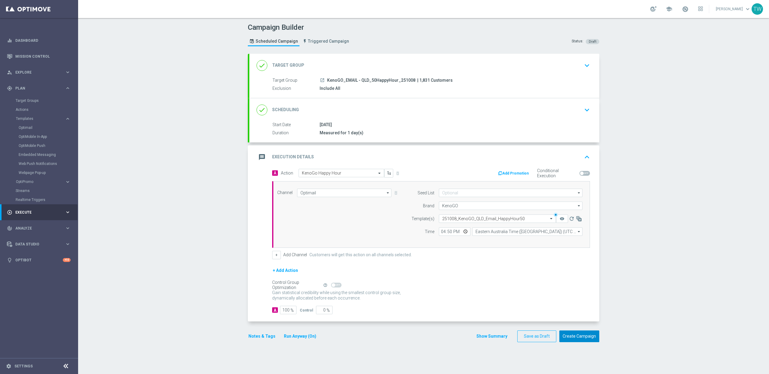
click at [589, 337] on button "Create Campaign" at bounding box center [580, 337] width 40 height 12
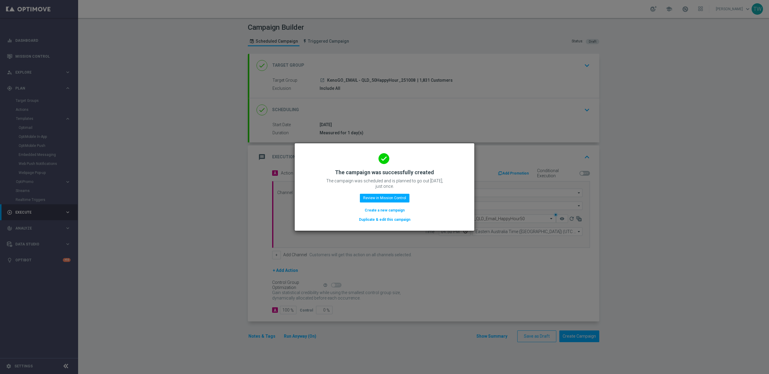
click at [390, 221] on button "Duplicate & edit this campaign" at bounding box center [384, 219] width 53 height 7
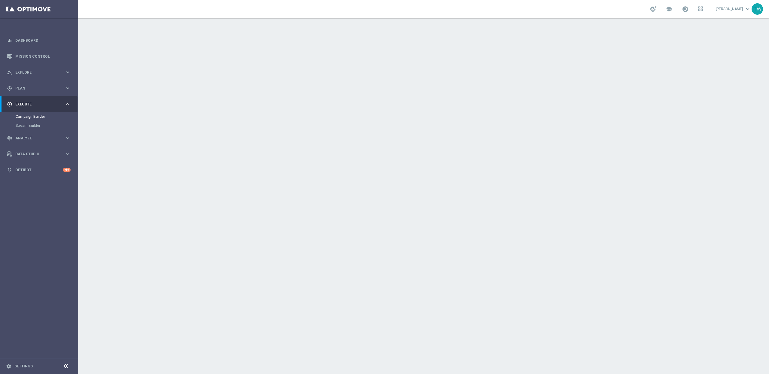
click at [365, 60] on div "done Target Group keyboard_arrow_down" at bounding box center [425, 65] width 336 height 11
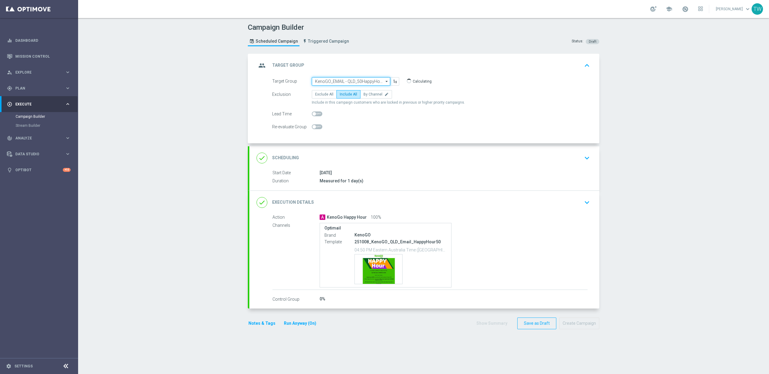
click at [341, 80] on input "KenoGO_EMAIL - QLD_50HappyHour_251008" at bounding box center [351, 81] width 78 height 8
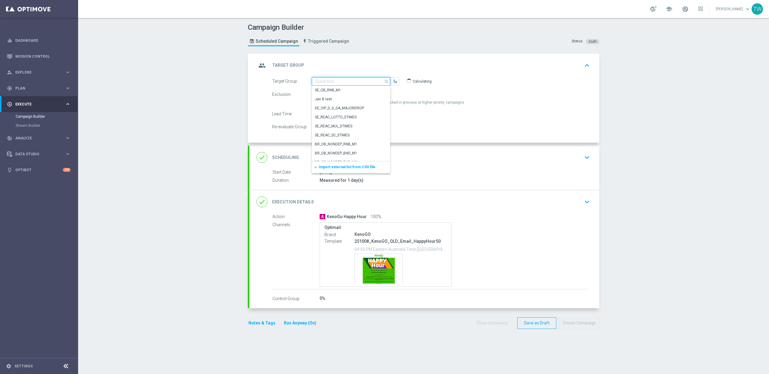
click at [341, 80] on input at bounding box center [351, 81] width 78 height 8
click at [326, 157] on div "KenoGO_EMAIL - QLD_20HappyHour_251008" at bounding box center [348, 154] width 67 height 11
type input "KenoGO_EMAIL - QLD_20HappyHour_251008"
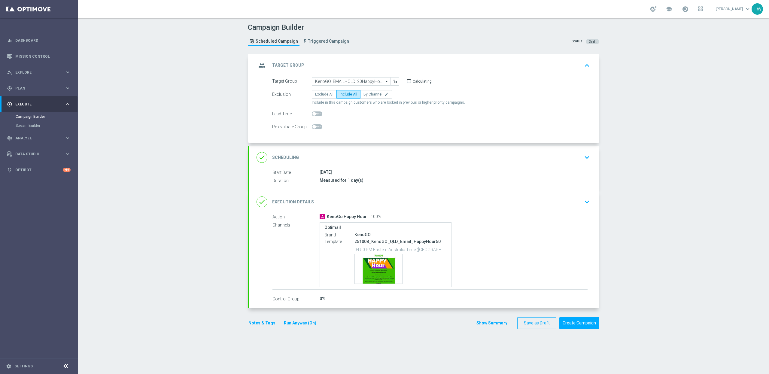
click at [401, 206] on div "done Execution Details keyboard_arrow_down" at bounding box center [425, 201] width 336 height 11
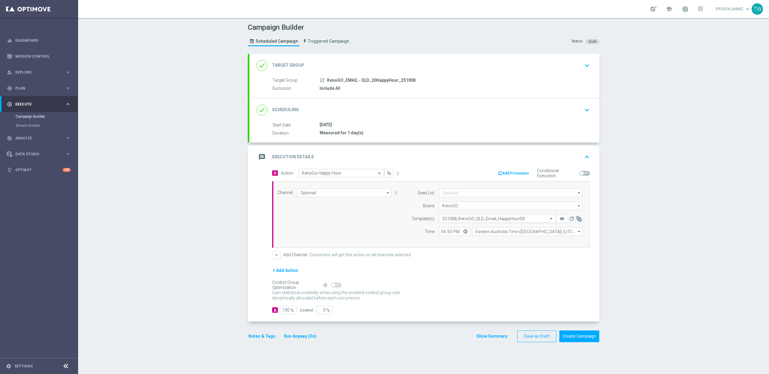
click at [500, 218] on input "text" at bounding box center [491, 218] width 99 height 5
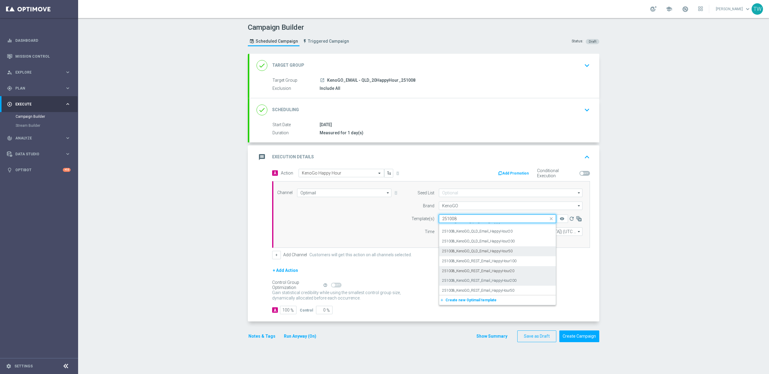
scroll to position [0, 0]
click at [519, 240] on div "251008_KenoGO_QLD_Email_HappyHour20" at bounding box center [497, 238] width 111 height 10
type input "251008"
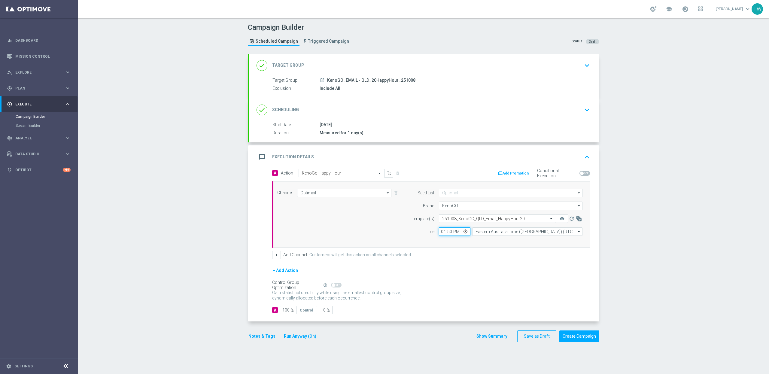
click at [450, 233] on input "16:50" at bounding box center [455, 231] width 32 height 8
type input "16:55"
click at [563, 218] on icon "remove_red_eye" at bounding box center [562, 218] width 5 height 5
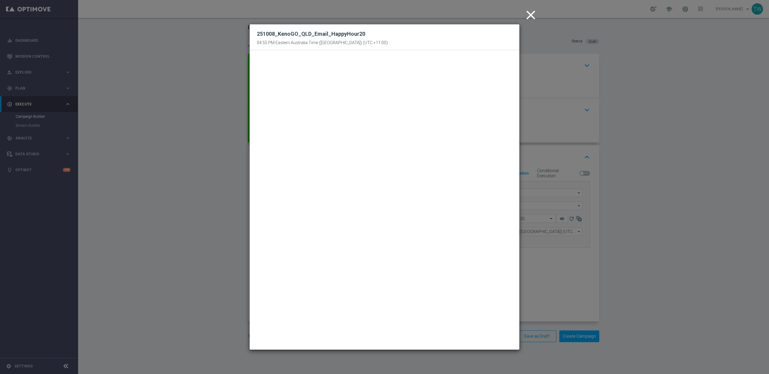
click at [562, 269] on modal-container "close 251008_KenoGO_QLD_Email_HappyHour20 04:55 PM Eastern Australia Time (Sydn…" at bounding box center [384, 187] width 769 height 374
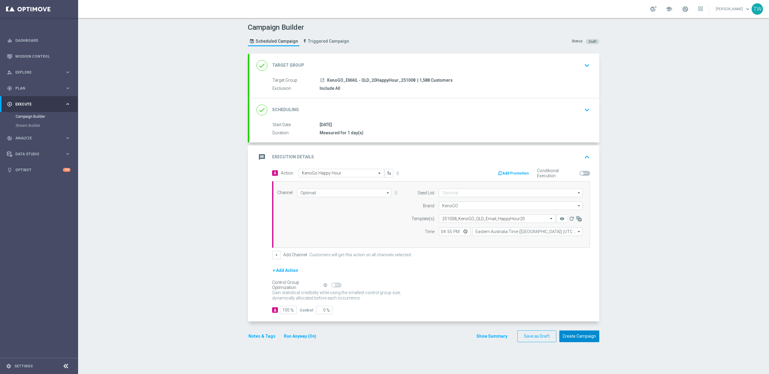
click at [588, 337] on button "Create Campaign" at bounding box center [580, 337] width 40 height 12
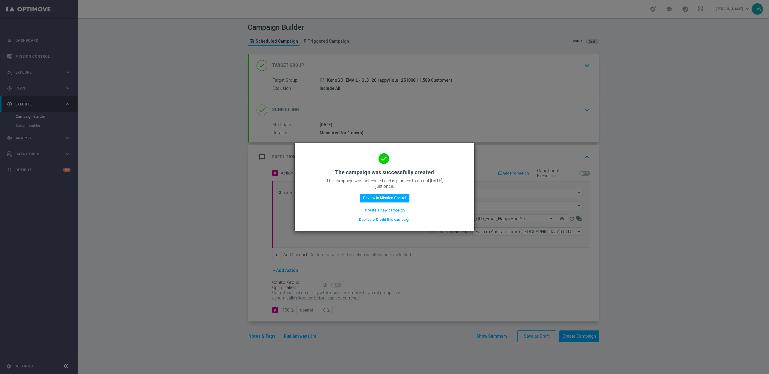
click at [390, 220] on button "Duplicate & edit this campaign" at bounding box center [384, 219] width 53 height 7
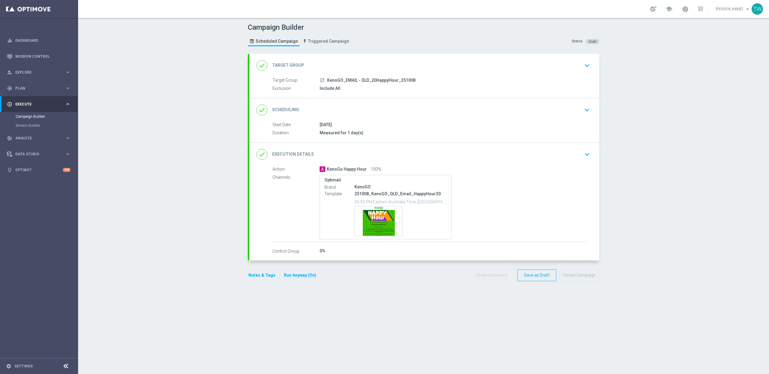
click at [364, 63] on div "done Target Group keyboard_arrow_down" at bounding box center [425, 65] width 336 height 11
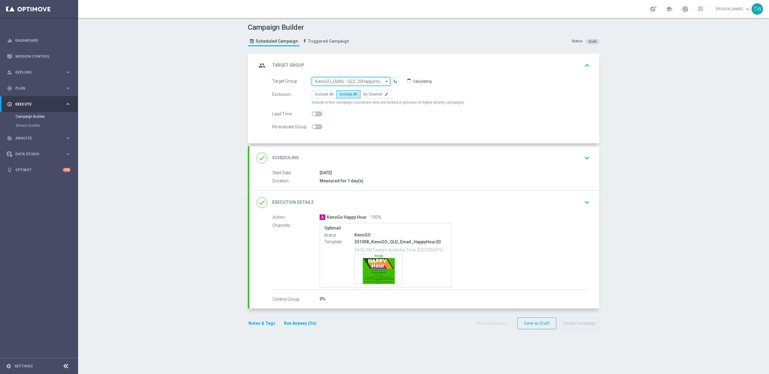
click at [348, 79] on input "KenoGO_EMAIL - QLD_20HappyHour_251008" at bounding box center [351, 81] width 78 height 8
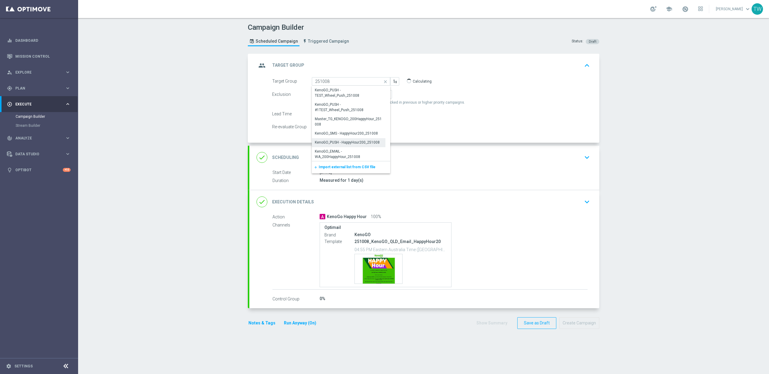
click at [371, 143] on div "KenoGO_PUSH - HappyHour200_251008" at bounding box center [347, 142] width 65 height 5
type input "KenoGO_PUSH - HappyHour200_251008"
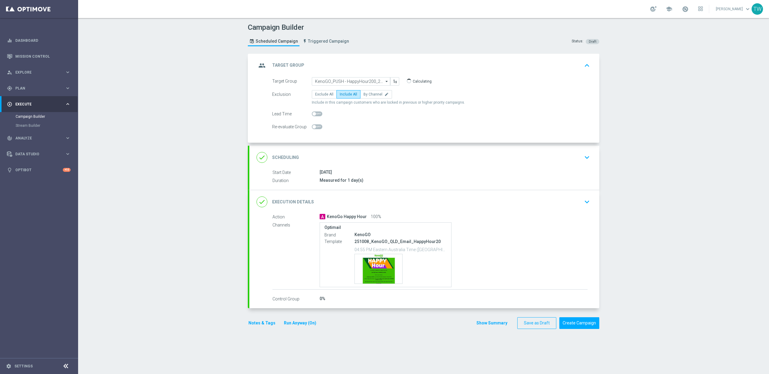
click at [374, 200] on div "done Execution Details keyboard_arrow_down" at bounding box center [425, 201] width 336 height 11
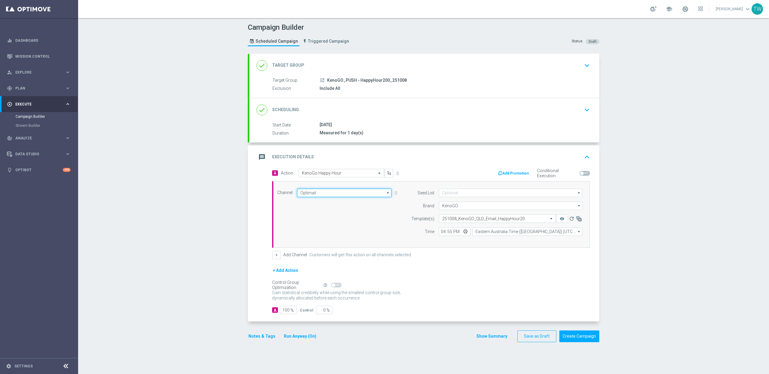
click at [322, 195] on input "Optimail" at bounding box center [344, 193] width 94 height 8
click at [346, 243] on div "OptiMobile Push" at bounding box center [341, 245] width 89 height 8
type input "OptiMobile Push"
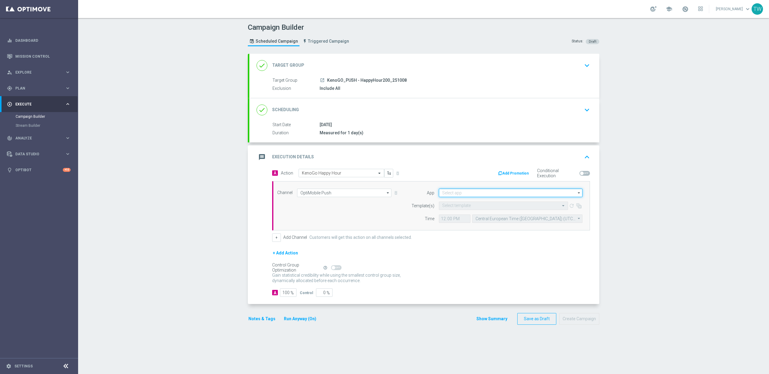
click at [478, 194] on input at bounding box center [511, 193] width 144 height 8
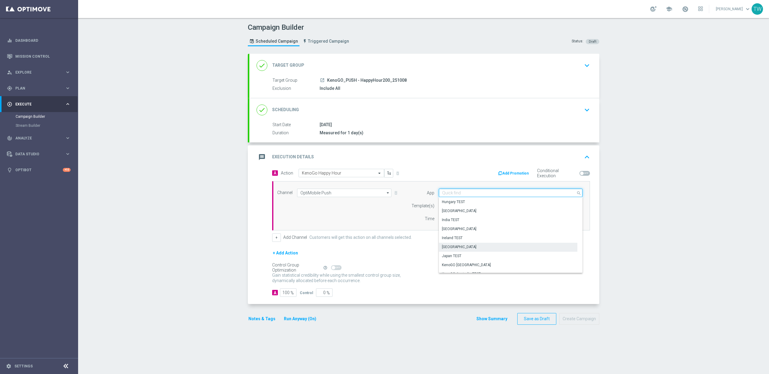
scroll to position [136, 0]
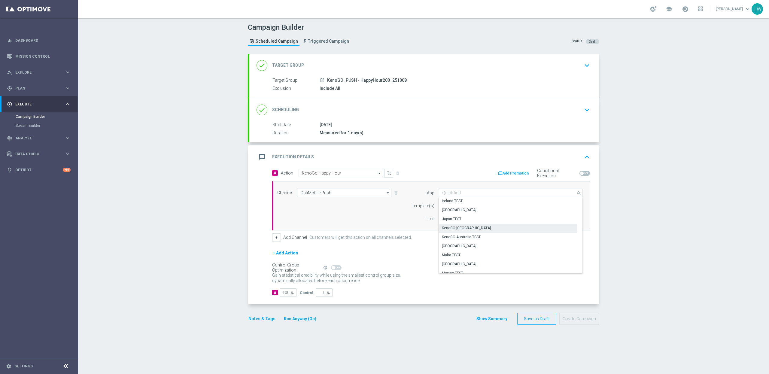
click at [477, 228] on div "KenoGO Australia" at bounding box center [508, 228] width 139 height 8
type input "KenoGO Australia"
click at [451, 208] on input "text" at bounding box center [497, 205] width 111 height 5
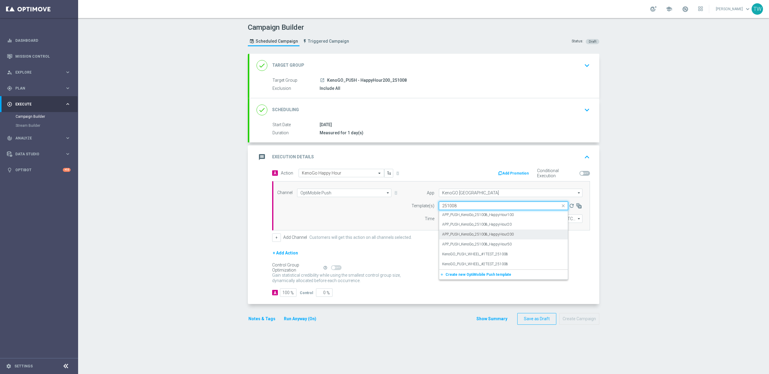
click at [525, 236] on div "APP_PUSH_KenoGo_251008_HappyHour200" at bounding box center [503, 235] width 123 height 10
type input "251008"
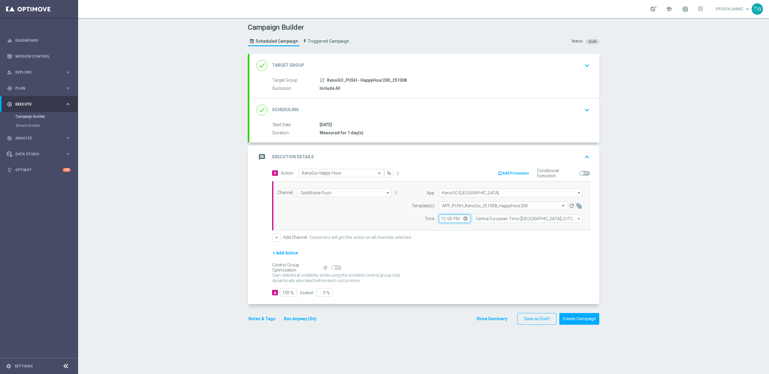
click at [443, 219] on input "12:00" at bounding box center [455, 219] width 32 height 8
type input "16:59"
click at [507, 219] on input "Central European Time (Budapest) (UTC +02:00)" at bounding box center [527, 219] width 110 height 8
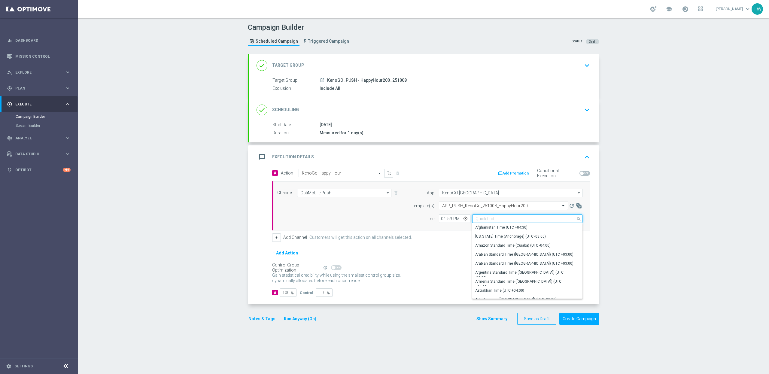
type input "y"
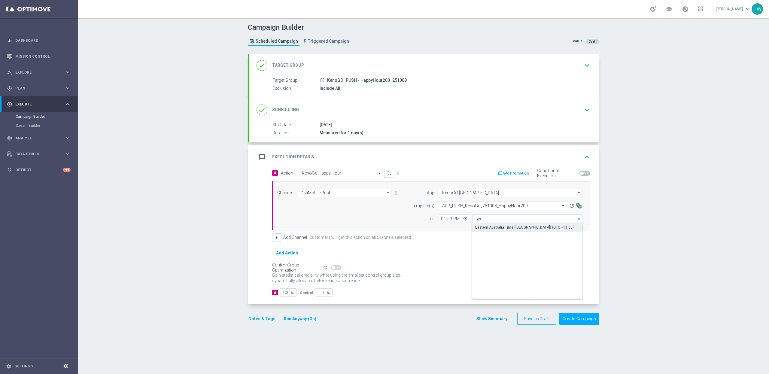
click at [510, 230] on div "Eastern Australia Time (Sydney) (UTC +11:00)" at bounding box center [524, 227] width 99 height 5
type input "Eastern Australia Time (Sydney) (UTC +11:00)"
click at [587, 322] on button "Create Campaign" at bounding box center [580, 319] width 40 height 12
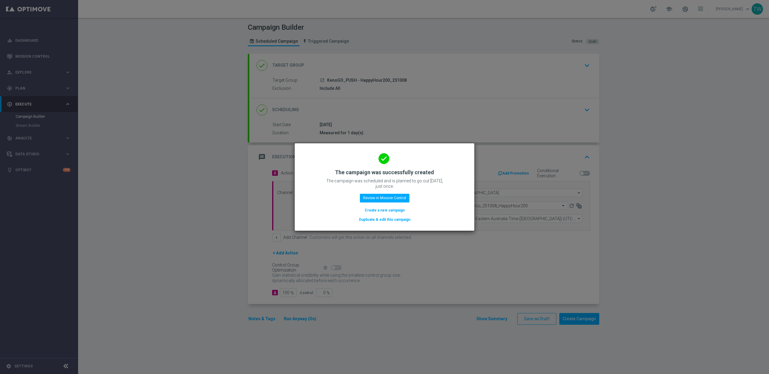
click at [387, 220] on button "Duplicate & edit this campaign" at bounding box center [384, 219] width 53 height 7
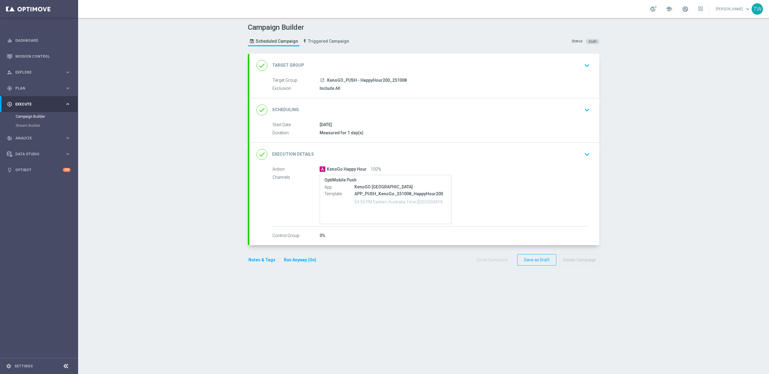
click at [351, 59] on div "done Target Group keyboard_arrow_down" at bounding box center [424, 65] width 350 height 23
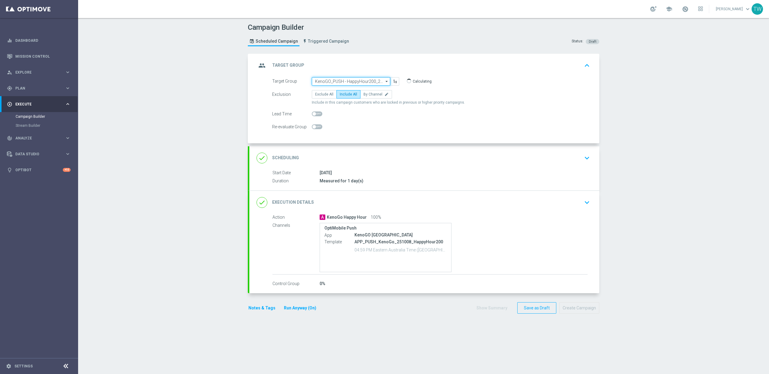
click at [349, 81] on input "KenoGO_PUSH - HappyHour200_251008" at bounding box center [351, 81] width 78 height 8
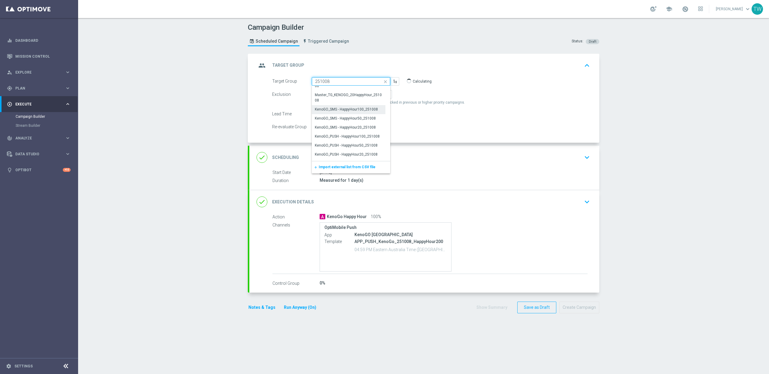
scroll to position [115, 0]
click at [370, 135] on div "KenoGO_PUSH - HappyHour100_251008" at bounding box center [347, 135] width 65 height 5
type input "KenoGO_PUSH - HappyHour100_251008"
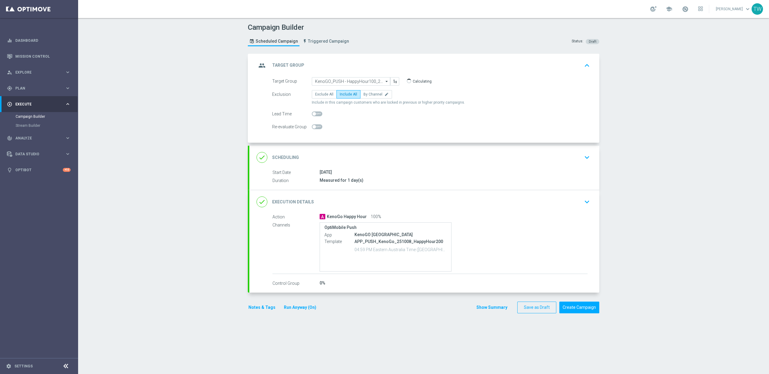
click at [399, 205] on div "done Execution Details keyboard_arrow_down" at bounding box center [425, 201] width 336 height 11
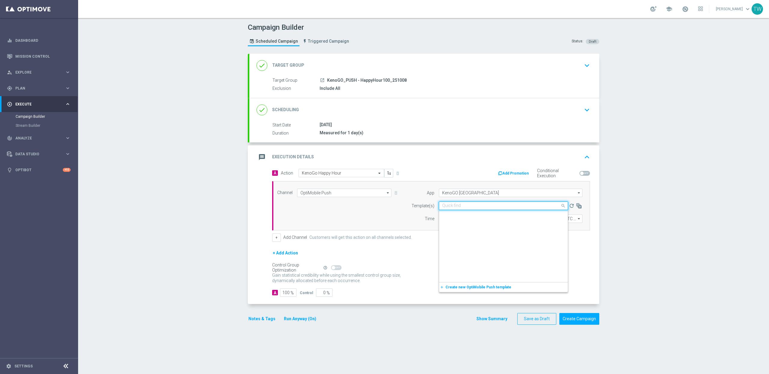
click at [516, 208] on input "text" at bounding box center [497, 205] width 111 height 5
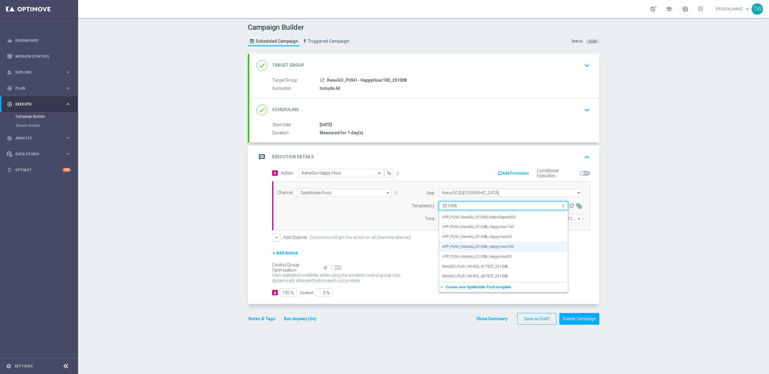
scroll to position [0, 0]
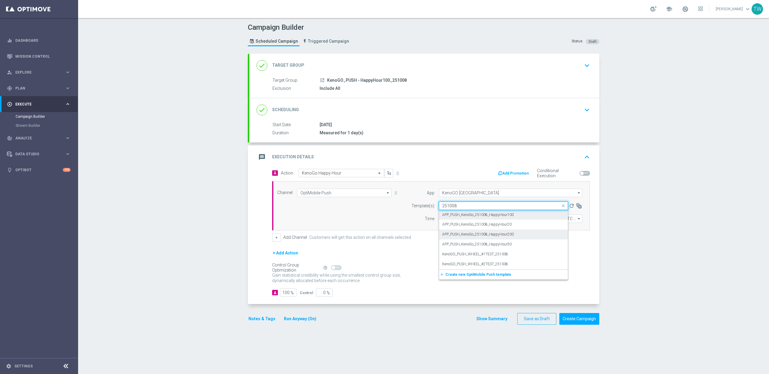
click at [529, 216] on div "APP_PUSH_KenoGo_251008_HappyHour100" at bounding box center [503, 215] width 123 height 10
type input "251008"
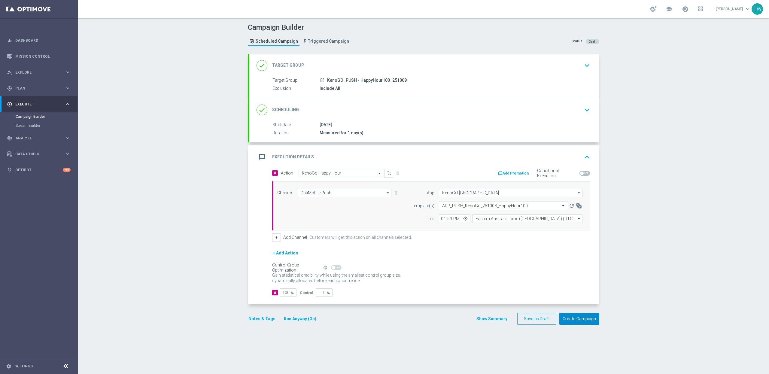
click at [577, 318] on button "Create Campaign" at bounding box center [580, 319] width 40 height 12
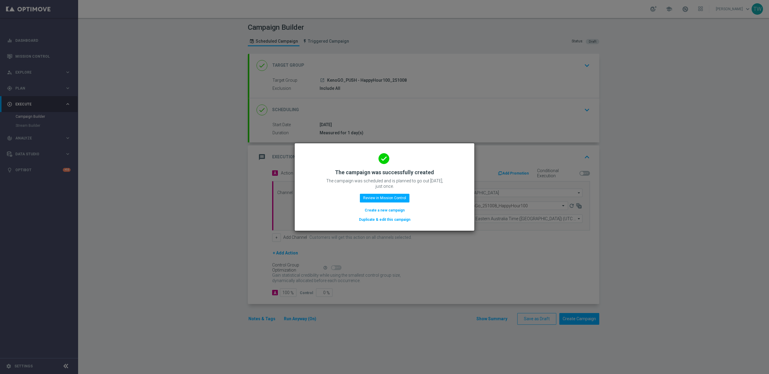
click at [394, 219] on button "Duplicate & edit this campaign" at bounding box center [384, 219] width 53 height 7
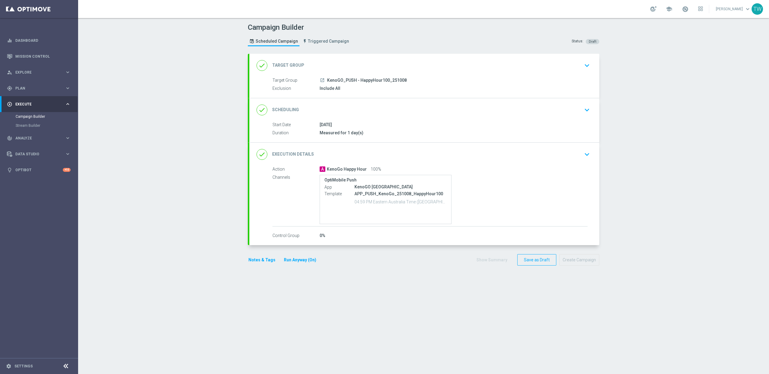
click at [370, 57] on div "done Target Group keyboard_arrow_down" at bounding box center [424, 65] width 350 height 23
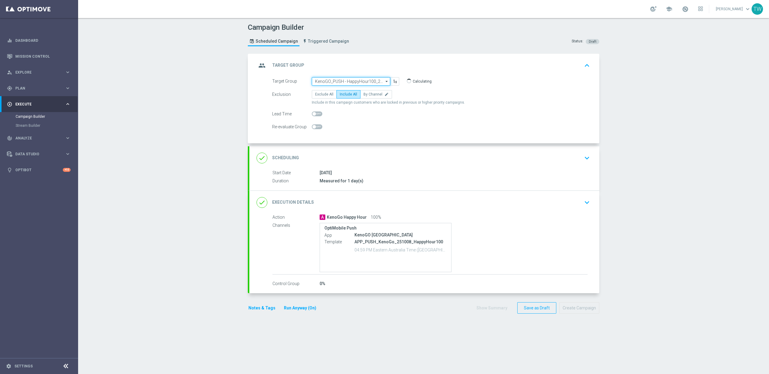
click at [355, 81] on input "KenoGO_PUSH - HappyHour100_251008" at bounding box center [351, 81] width 78 height 8
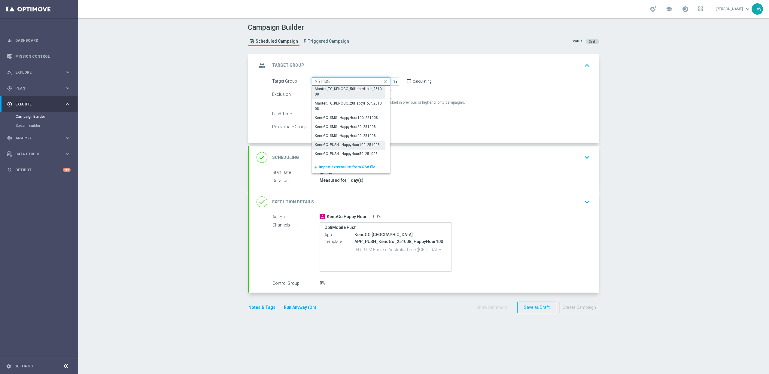
scroll to position [125, 0]
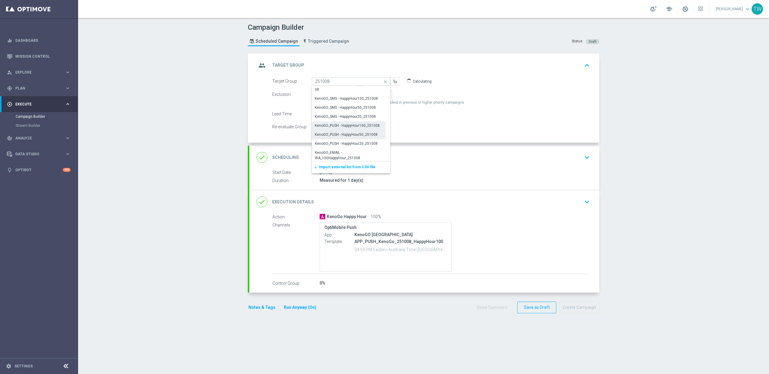
click at [364, 135] on div "KenoGO_PUSH - HappyHour50_251008" at bounding box center [346, 134] width 63 height 5
type input "KenoGO_PUSH - HappyHour50_251008"
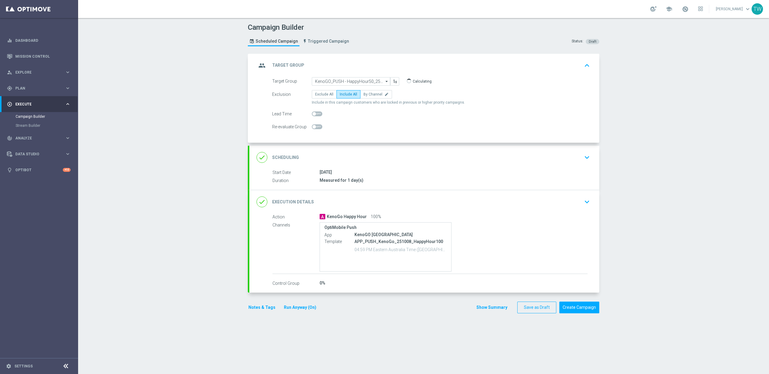
click at [405, 206] on div "done Execution Details keyboard_arrow_down" at bounding box center [425, 201] width 336 height 11
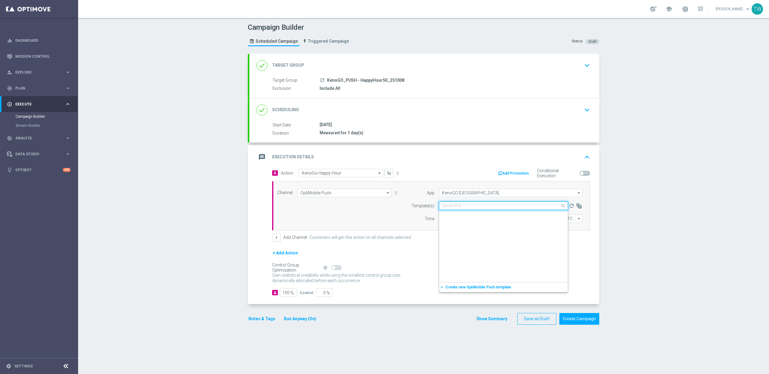
click at [513, 209] on div "Quick find APP_PUSH_KenoGo_251008_HappyHour100" at bounding box center [503, 206] width 129 height 8
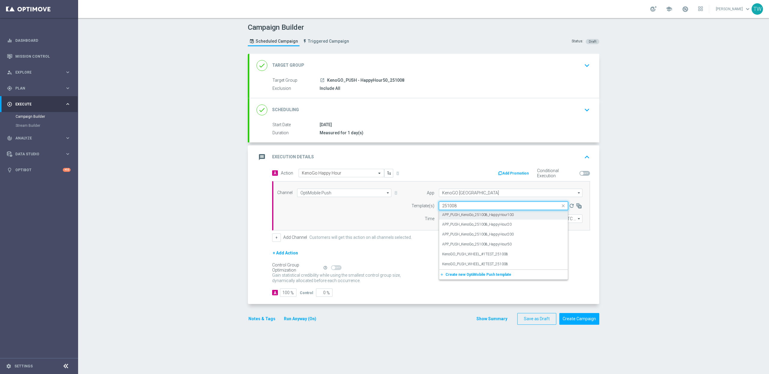
scroll to position [0, 0]
click at [527, 242] on div "APP_PUSH_KenoGo_251008_HappyHour50" at bounding box center [503, 244] width 123 height 10
type input "251008"
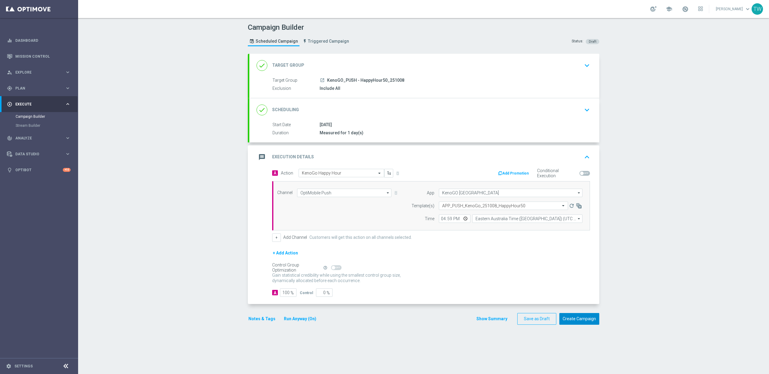
click at [579, 319] on button "Create Campaign" at bounding box center [580, 319] width 40 height 12
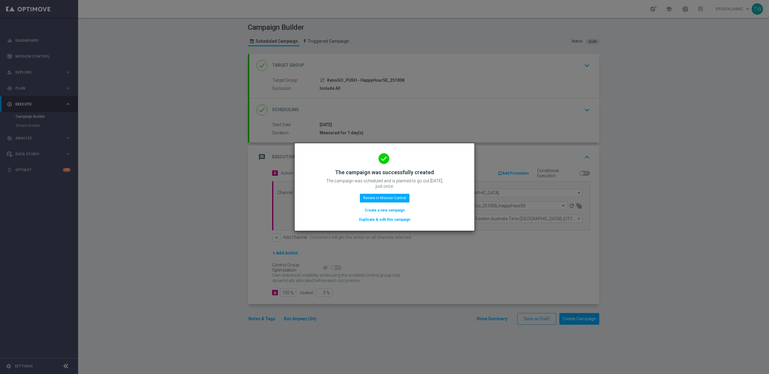
click at [402, 219] on button "Duplicate & edit this campaign" at bounding box center [384, 219] width 53 height 7
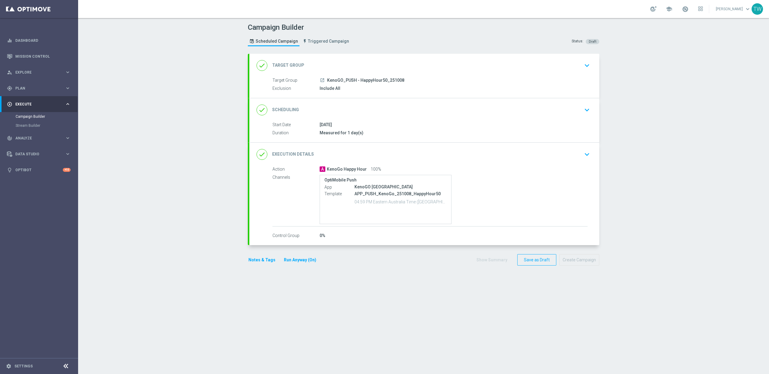
click at [376, 56] on div "done Target Group keyboard_arrow_down" at bounding box center [424, 65] width 350 height 23
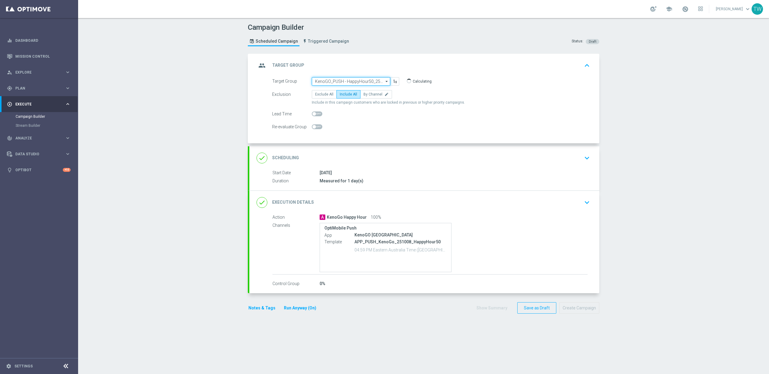
click at [371, 81] on input "KenoGO_PUSH - HappyHour50_251008" at bounding box center [351, 81] width 78 height 8
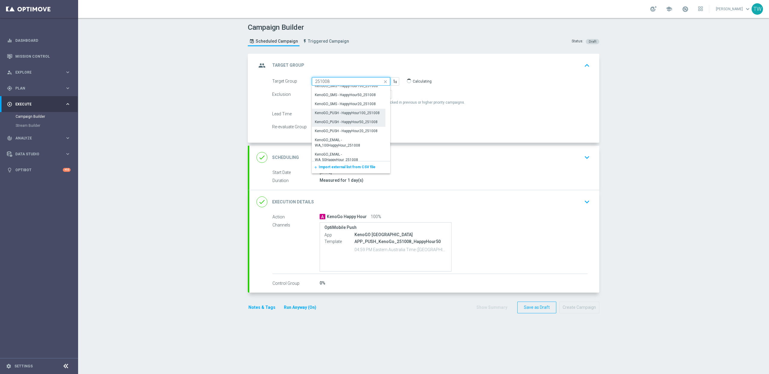
scroll to position [139, 0]
click at [367, 130] on div "KenoGO_PUSH - HappyHour20_251008" at bounding box center [346, 129] width 63 height 5
type input "KenoGO_PUSH - HappyHour20_251008"
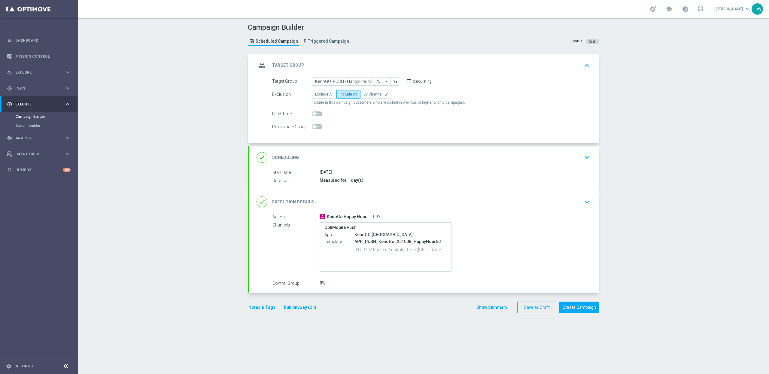
click at [447, 204] on div "done Execution Details keyboard_arrow_down" at bounding box center [425, 201] width 336 height 11
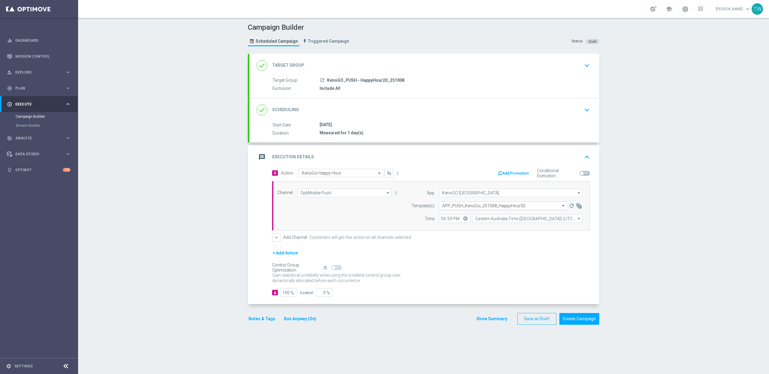
click at [510, 206] on input "text" at bounding box center [497, 205] width 111 height 5
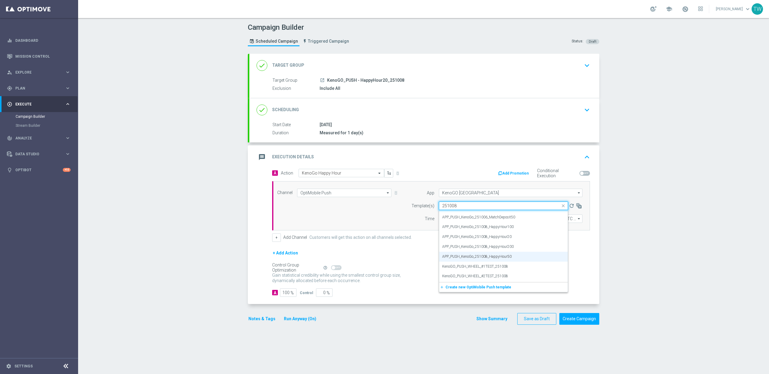
scroll to position [0, 0]
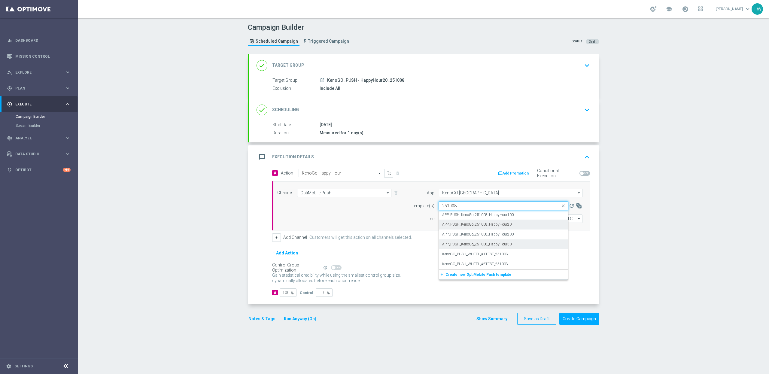
click at [534, 227] on div "APP_PUSH_KenoGo_251008_HappyHour20" at bounding box center [503, 225] width 123 height 10
type input "251008"
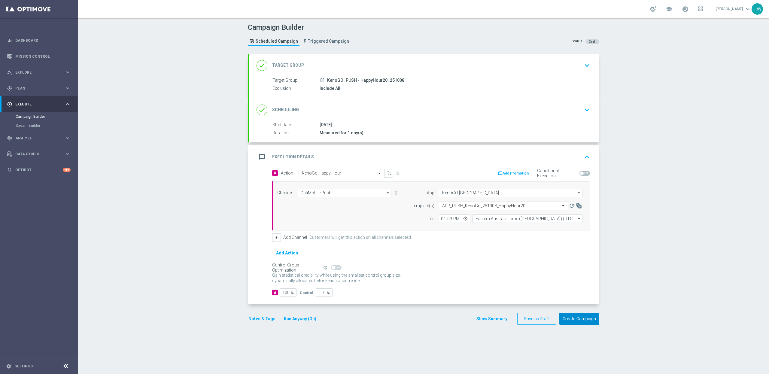
click at [581, 318] on button "Create Campaign" at bounding box center [580, 319] width 40 height 12
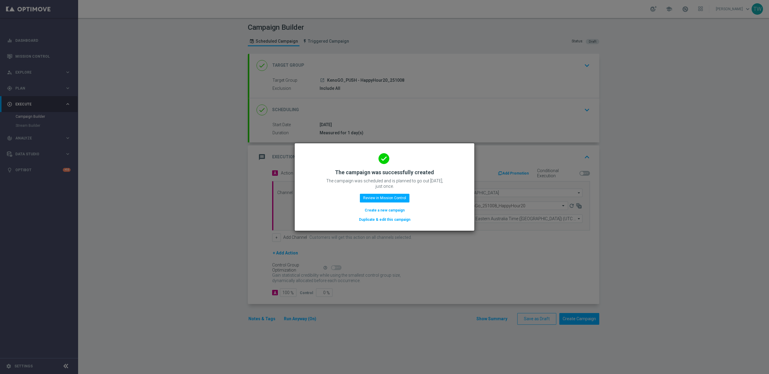
click at [395, 219] on button "Duplicate & edit this campaign" at bounding box center [384, 219] width 53 height 7
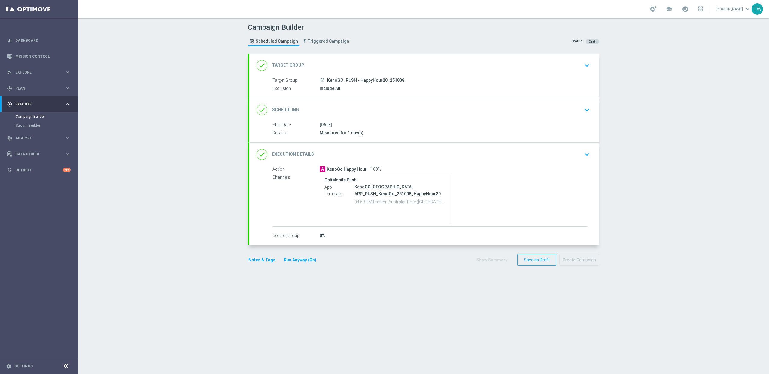
click at [392, 65] on div "done Target Group keyboard_arrow_down" at bounding box center [425, 65] width 336 height 11
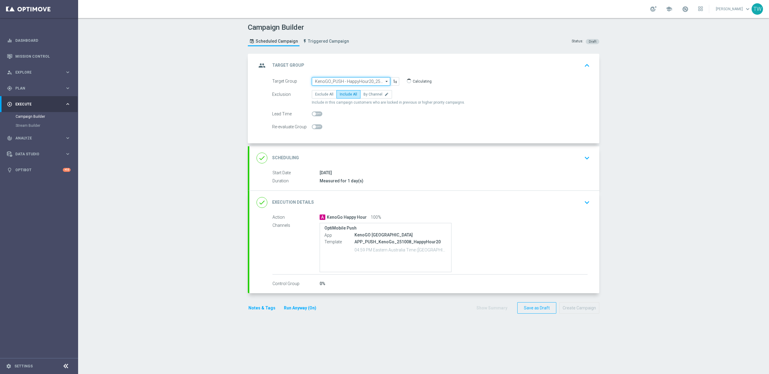
click at [340, 81] on input "KenoGO_PUSH - HappyHour20_251008" at bounding box center [351, 81] width 78 height 8
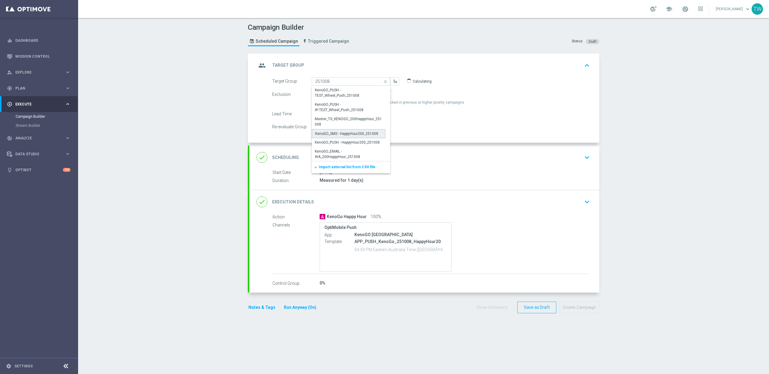
click at [367, 135] on div "KenoGO_SMS - HappyHour200_251008" at bounding box center [346, 133] width 63 height 5
type input "KenoGO_SMS - HappyHour200_251008"
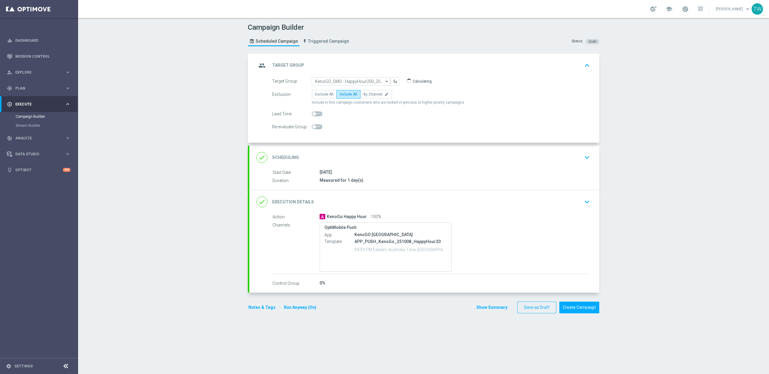
click at [393, 206] on div "done Execution Details keyboard_arrow_down" at bounding box center [425, 201] width 336 height 11
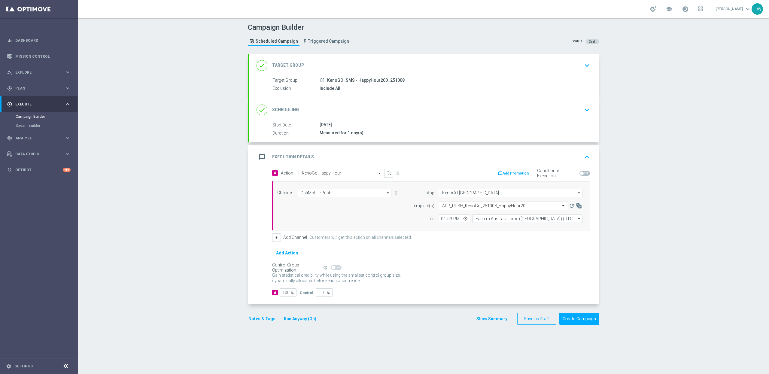
click at [333, 187] on div "Channel OptiMobile Push OptiMobile Push arrow_drop_down Show Selected 1 of 26 S…" at bounding box center [431, 205] width 318 height 49
click at [334, 192] on input "OptiMobile Push" at bounding box center [344, 193] width 94 height 8
drag, startPoint x: 341, startPoint y: 237, endPoint x: 348, endPoint y: 237, distance: 6.9
click at [341, 237] on div "Vonage" at bounding box center [341, 237] width 89 height 8
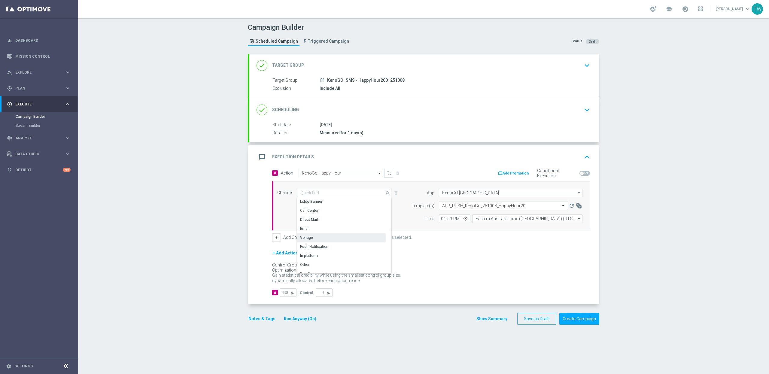
type input "Vonage"
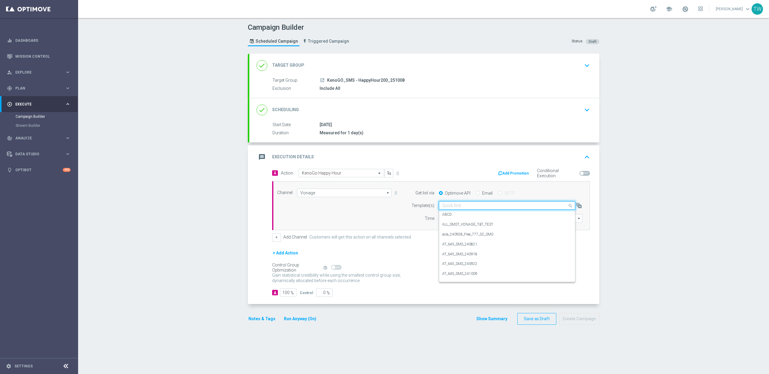
click at [480, 209] on div "Quick find" at bounding box center [507, 205] width 136 height 8
drag, startPoint x: 503, startPoint y: 233, endPoint x: 459, endPoint y: 227, distance: 44.0
click at [502, 233] on label "AU_SMS_KenoGO_251008_HappyHour200" at bounding box center [476, 234] width 69 height 5
type input "251008"
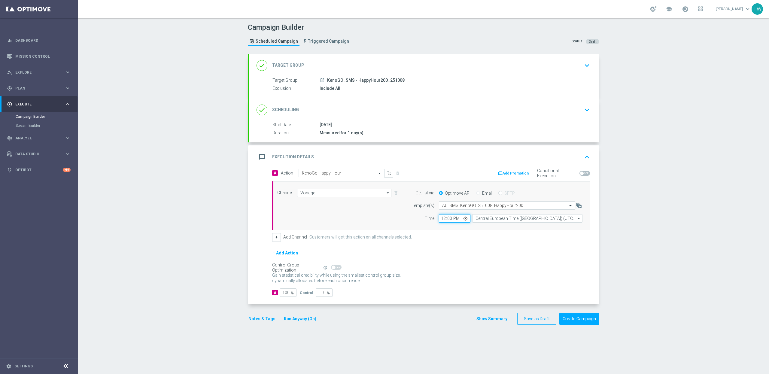
click at [443, 221] on input "12:00" at bounding box center [455, 218] width 32 height 8
type input "17:00"
click at [489, 219] on input "Central European Time (Budapest) (UTC +02:00)" at bounding box center [527, 218] width 110 height 8
click at [488, 228] on div "Eastern Australia Time (Sydney) (UTC +11:00)" at bounding box center [524, 226] width 99 height 5
type input "Eastern Australia Time (Sydney) (UTC +11:00)"
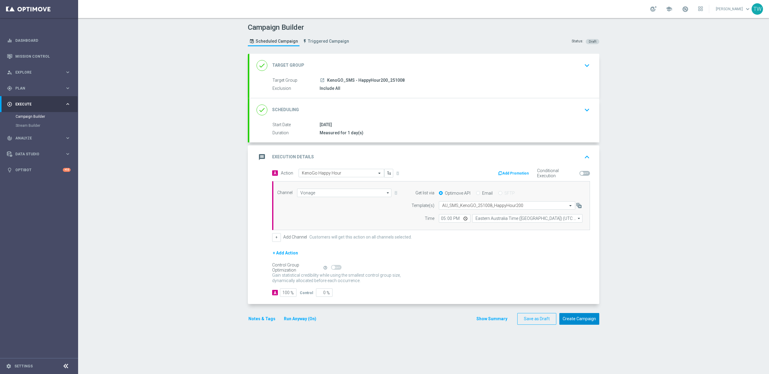
click at [580, 323] on button "Create Campaign" at bounding box center [580, 319] width 40 height 12
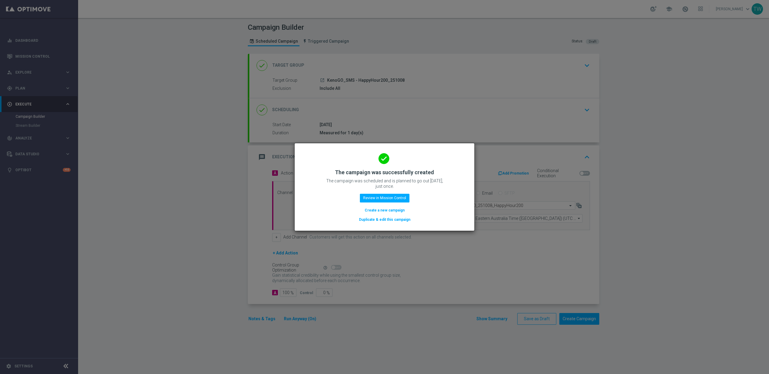
click at [408, 221] on button "Duplicate & edit this campaign" at bounding box center [384, 219] width 53 height 7
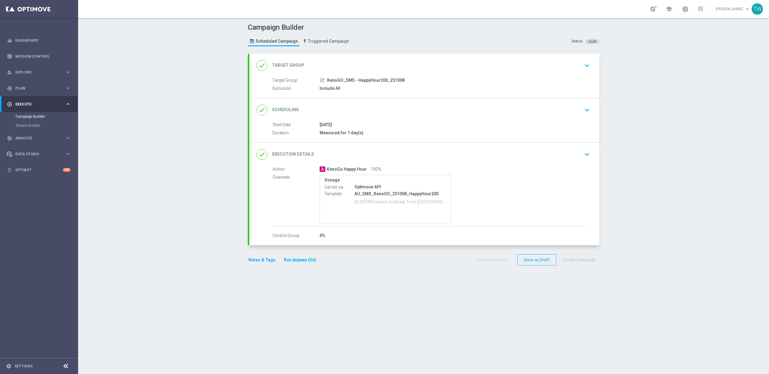
click at [414, 67] on div "done Target Group keyboard_arrow_down" at bounding box center [425, 65] width 336 height 11
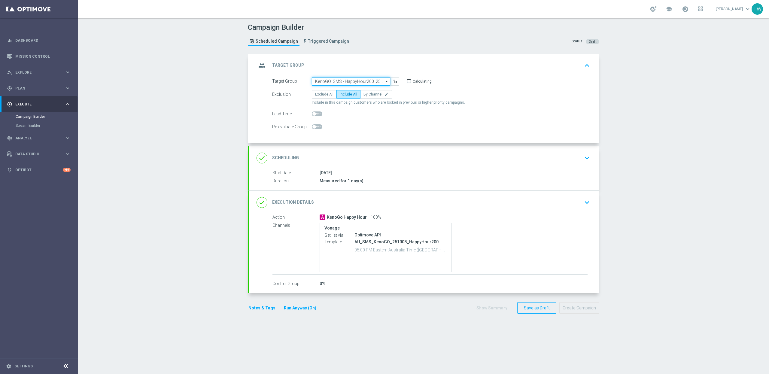
click at [356, 81] on input "KenoGO_SMS - HappyHour200_251008" at bounding box center [351, 81] width 78 height 8
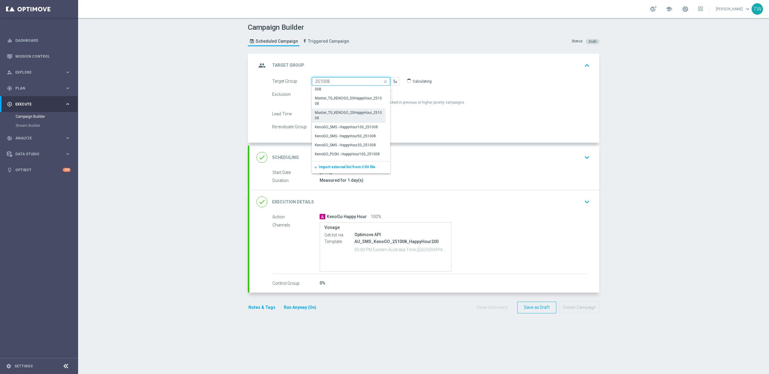
scroll to position [99, 0]
click at [361, 126] on div "KenoGO_SMS - HappyHour100_251008" at bounding box center [346, 124] width 63 height 5
type input "KenoGO_SMS - HappyHour100_251008"
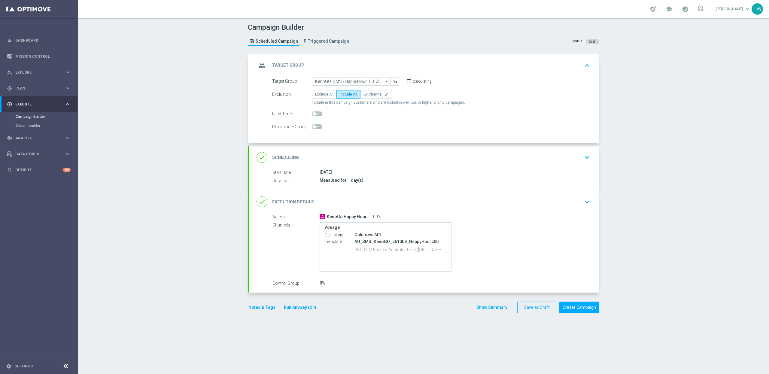
click at [407, 197] on div "done Execution Details keyboard_arrow_down" at bounding box center [424, 201] width 350 height 23
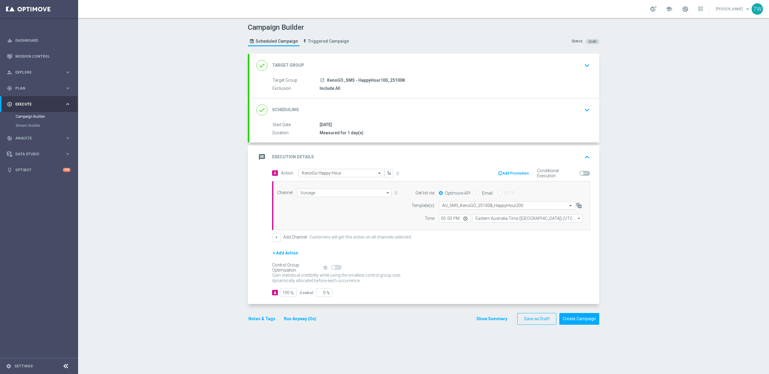
click at [520, 208] on input "text" at bounding box center [501, 205] width 118 height 5
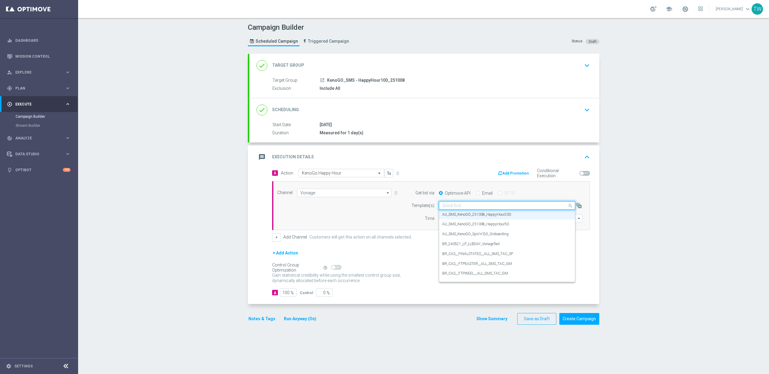
click at [520, 208] on input "text" at bounding box center [501, 205] width 118 height 5
click at [523, 215] on div "AU_SMS_KenoGO_251008_HappyHour100" at bounding box center [507, 215] width 130 height 10
type input "251008"
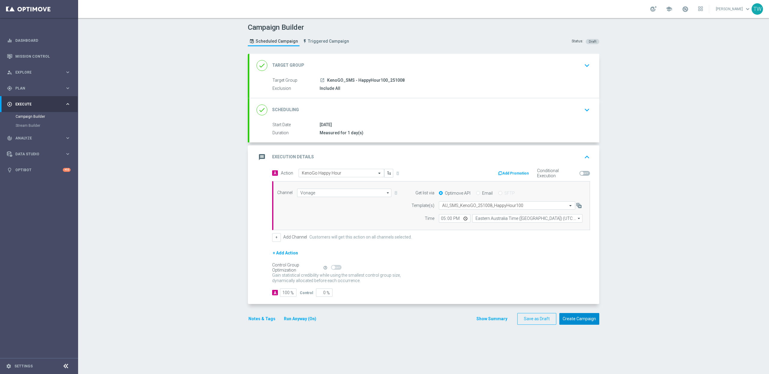
click at [582, 322] on button "Create Campaign" at bounding box center [580, 319] width 40 height 12
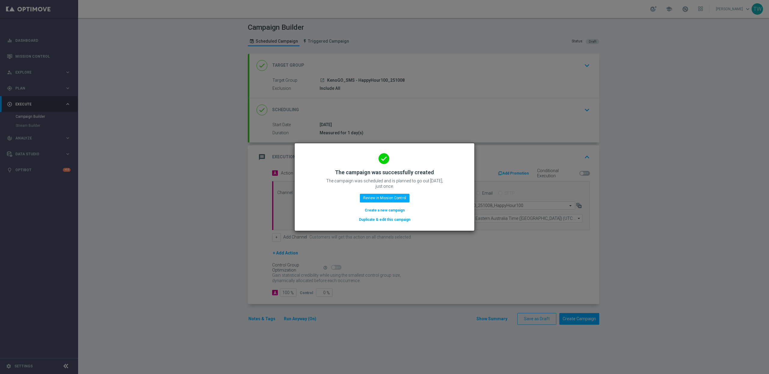
click at [385, 223] on button "Duplicate & edit this campaign" at bounding box center [384, 219] width 53 height 7
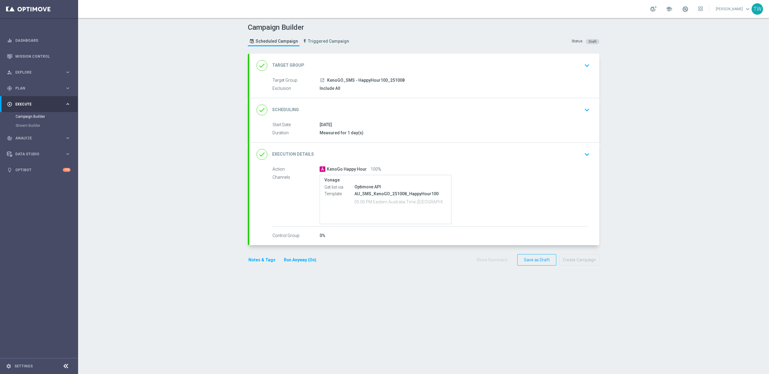
click at [357, 70] on div "done Target Group keyboard_arrow_down" at bounding box center [425, 65] width 336 height 11
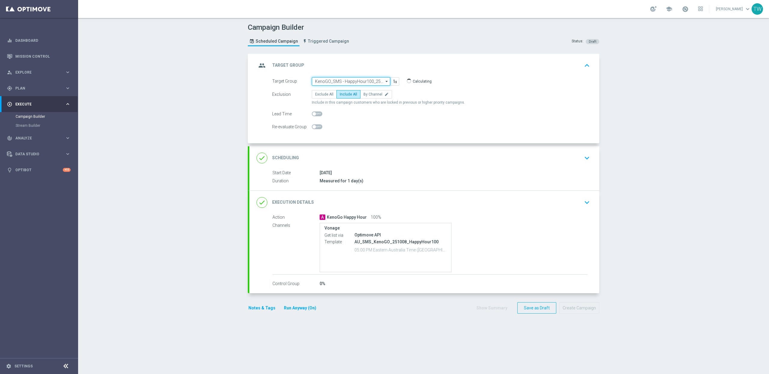
click at [351, 80] on input "KenoGO_SMS - HappyHour100_251008" at bounding box center [351, 81] width 78 height 8
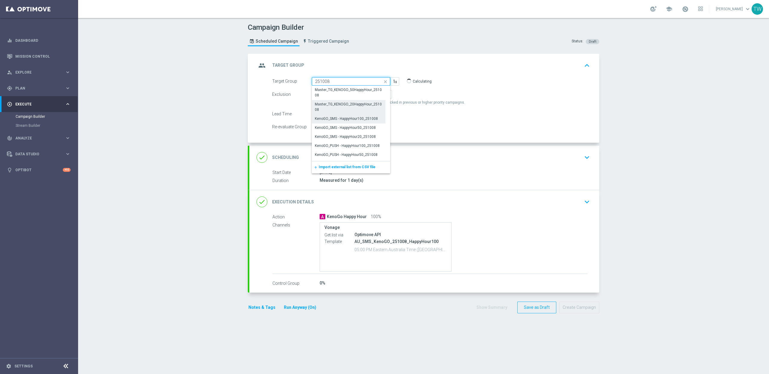
scroll to position [110, 0]
click at [365, 124] on div "KenoGO_SMS - HappyHour50_251008" at bounding box center [345, 122] width 61 height 5
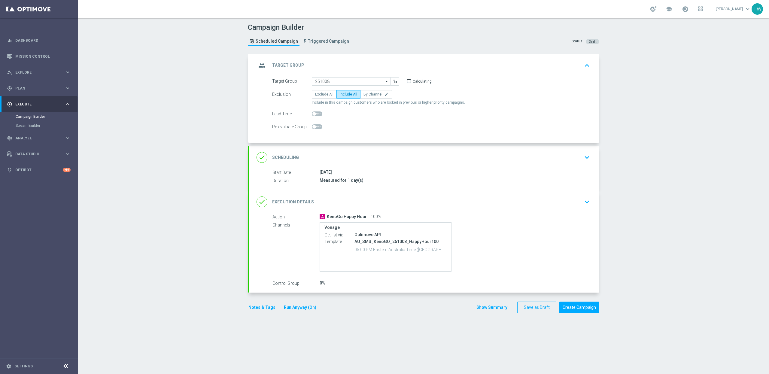
type input "KenoGO_SMS - HappyHour50_251008"
click at [422, 206] on div "done Execution Details keyboard_arrow_down" at bounding box center [425, 201] width 336 height 11
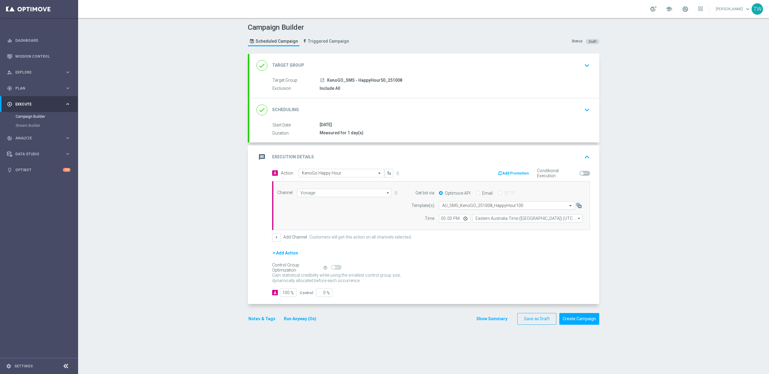
click at [520, 208] on input "text" at bounding box center [501, 205] width 118 height 5
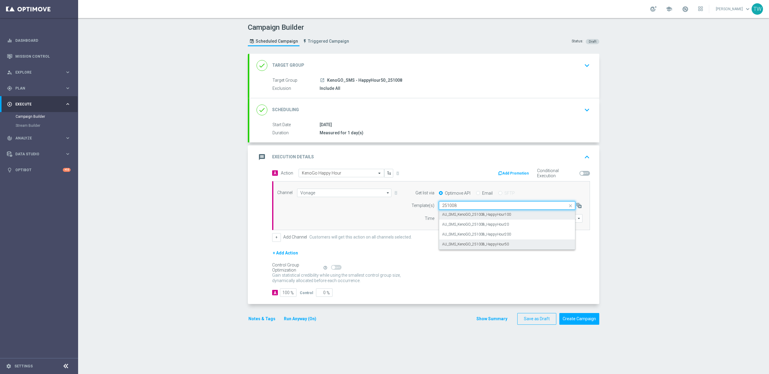
click at [538, 243] on div "AU_SMS_KenoGO_251008_HappyHour50" at bounding box center [507, 244] width 130 height 10
type input "251008"
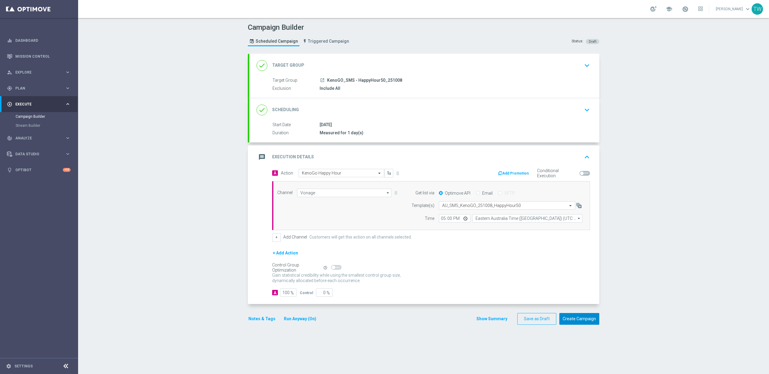
click at [582, 322] on button "Create Campaign" at bounding box center [580, 319] width 40 height 12
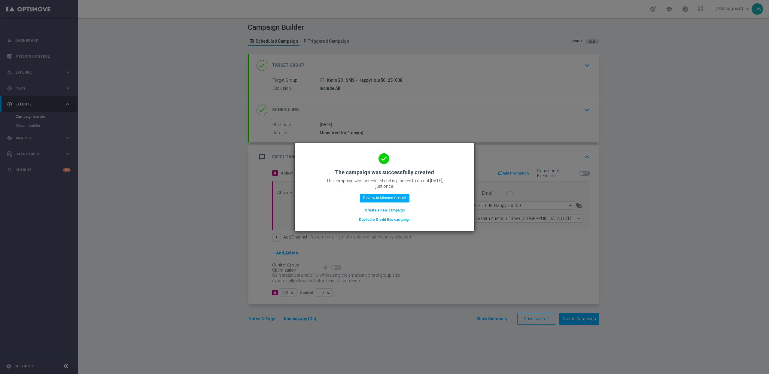
click at [391, 222] on button "Duplicate & edit this campaign" at bounding box center [384, 219] width 53 height 7
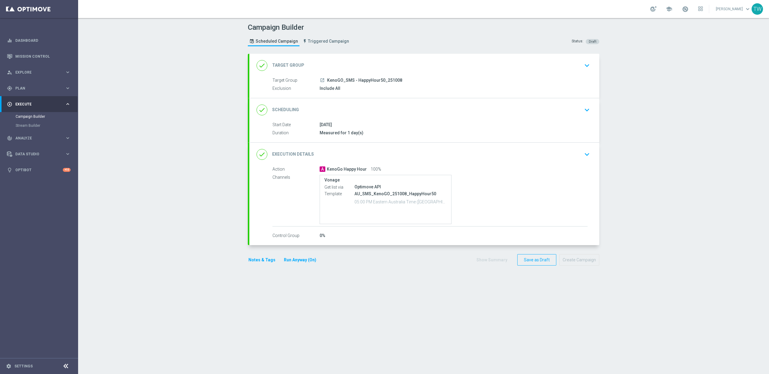
click at [382, 63] on div "done Target Group keyboard_arrow_down" at bounding box center [425, 65] width 336 height 11
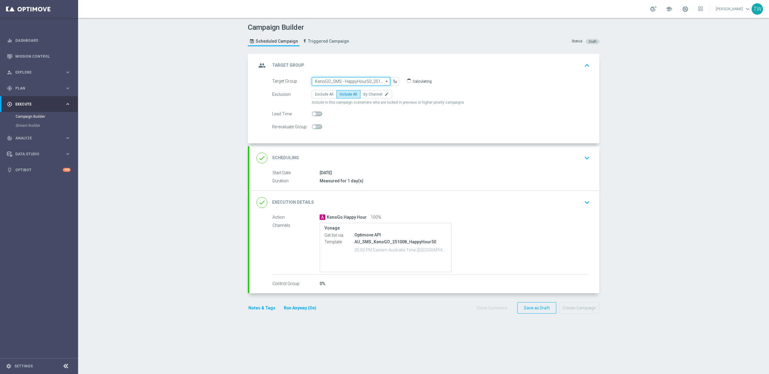
click at [360, 78] on input "KenoGO_SMS - HappyHour50_251008" at bounding box center [351, 81] width 78 height 8
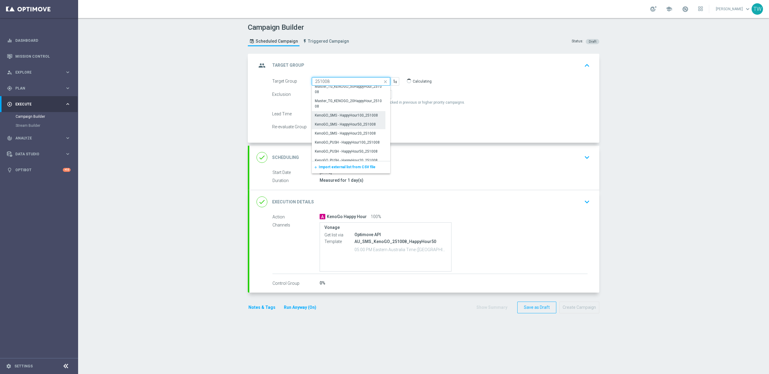
scroll to position [108, 0]
click at [359, 133] on div "KenoGO_SMS - HappyHour20_251008" at bounding box center [345, 132] width 61 height 5
type input "KenoGO_SMS - HappyHour20_251008"
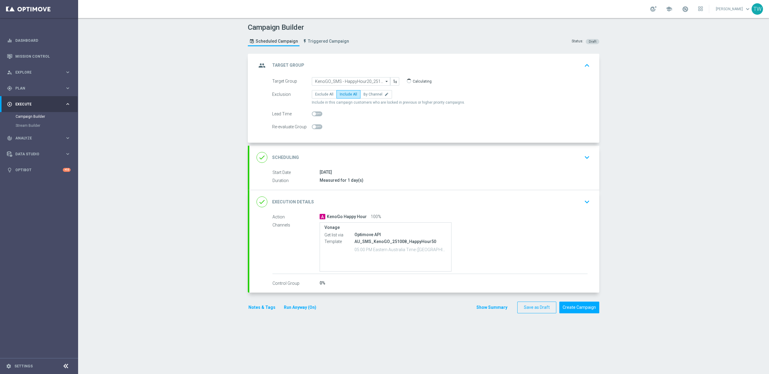
click at [397, 205] on div "done Execution Details keyboard_arrow_down" at bounding box center [425, 201] width 336 height 11
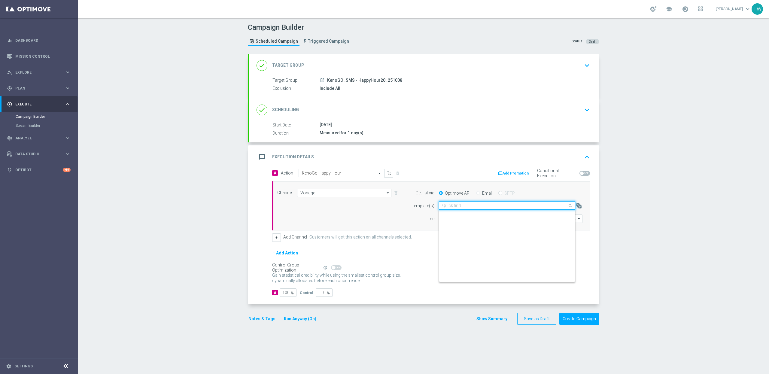
click at [489, 207] on input "text" at bounding box center [501, 205] width 118 height 5
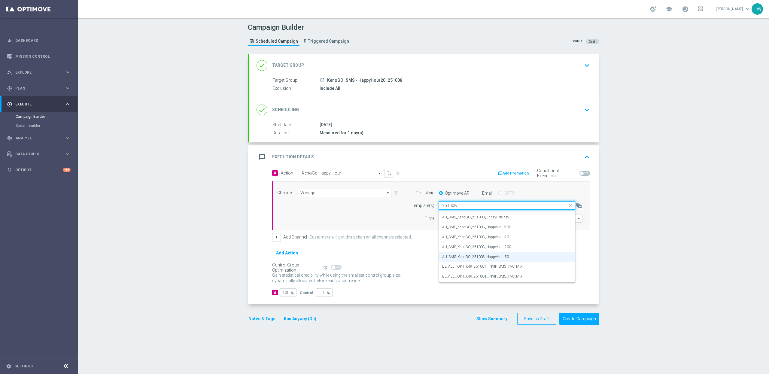
scroll to position [0, 0]
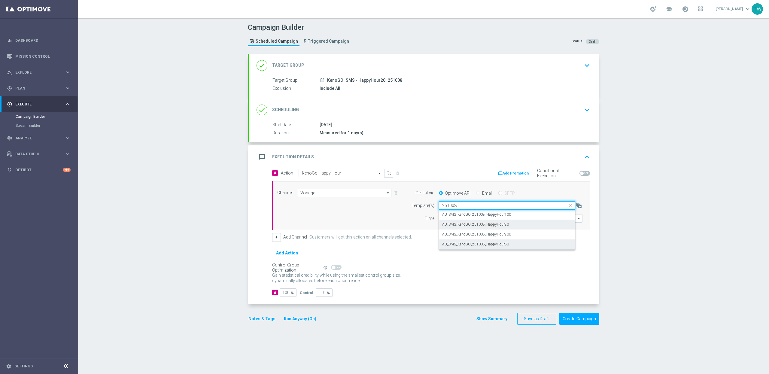
click at [514, 225] on div "AU_SMS_KenoGO_251008_HappyHour20" at bounding box center [507, 225] width 130 height 10
type input "251008"
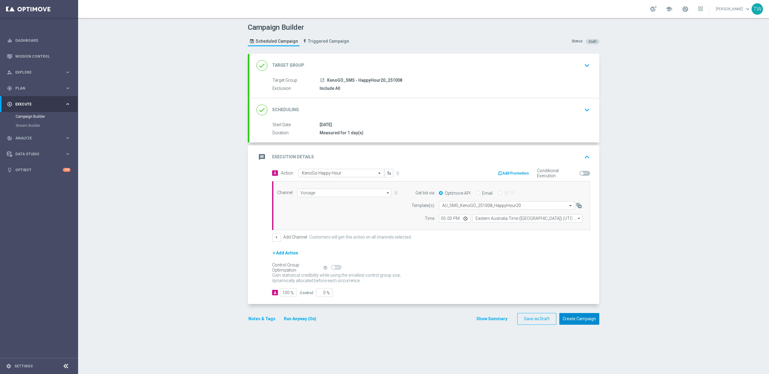
click at [577, 324] on button "Create Campaign" at bounding box center [580, 319] width 40 height 12
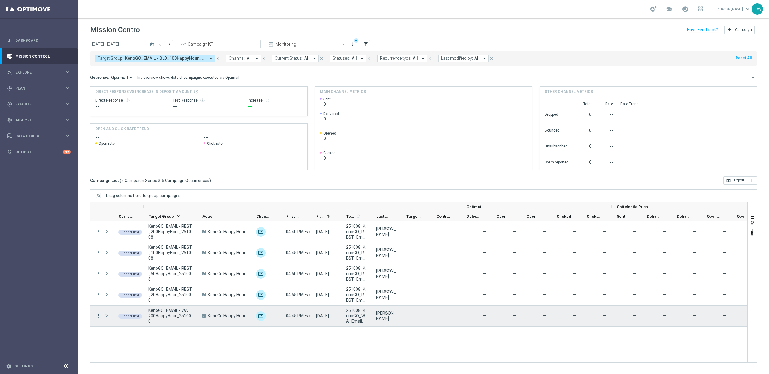
click at [98, 314] on icon "more_vert" at bounding box center [98, 315] width 5 height 5
click at [119, 298] on div "Edit" at bounding box center [138, 298] width 56 height 4
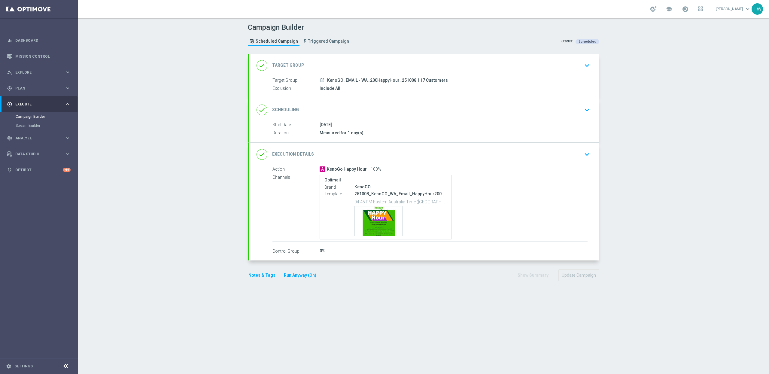
click at [438, 154] on div "done Execution Details keyboard_arrow_down" at bounding box center [425, 154] width 336 height 11
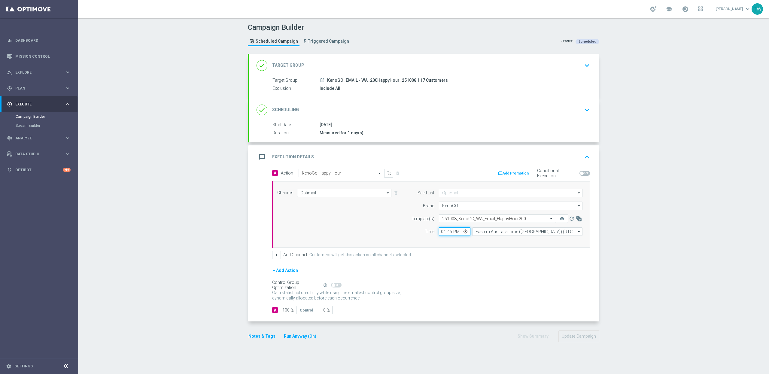
click at [450, 233] on input "16:45" at bounding box center [455, 231] width 32 height 8
type input "16:40"
click at [475, 269] on div "+ Add Action" at bounding box center [431, 274] width 318 height 15
click at [586, 337] on button "Update Campaign" at bounding box center [579, 337] width 41 height 12
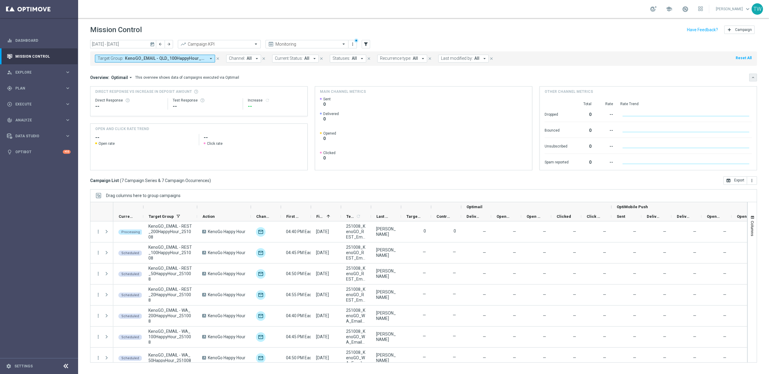
click at [754, 77] on icon "keyboard_arrow_down" at bounding box center [753, 77] width 4 height 4
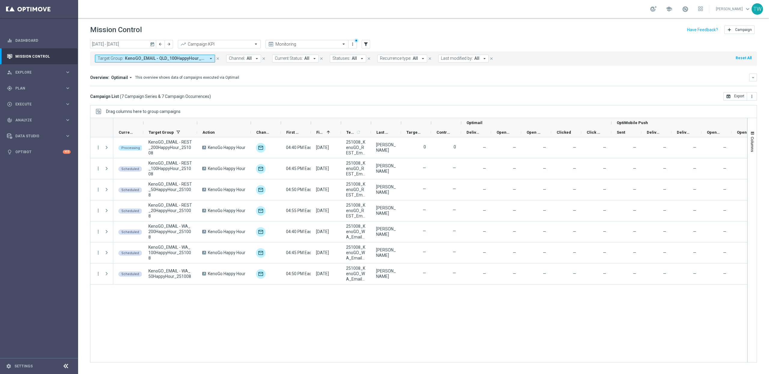
click at [197, 124] on div at bounding box center [197, 123] width 2 height 10
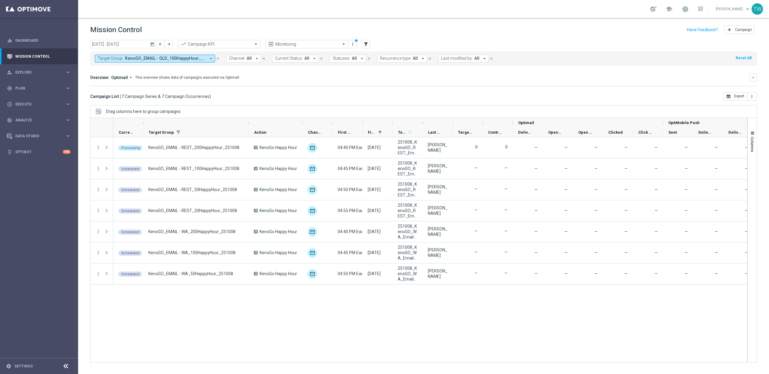
click at [423, 123] on div at bounding box center [423, 123] width 2 height 10
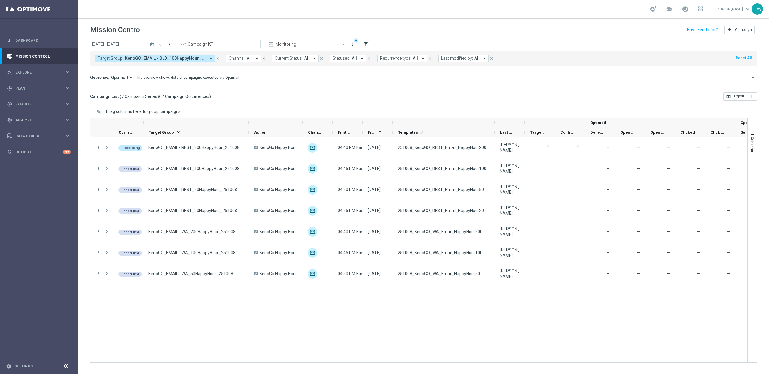
click at [527, 123] on div at bounding box center [540, 123] width 30 height 10
click at [525, 123] on div at bounding box center [525, 123] width 2 height 10
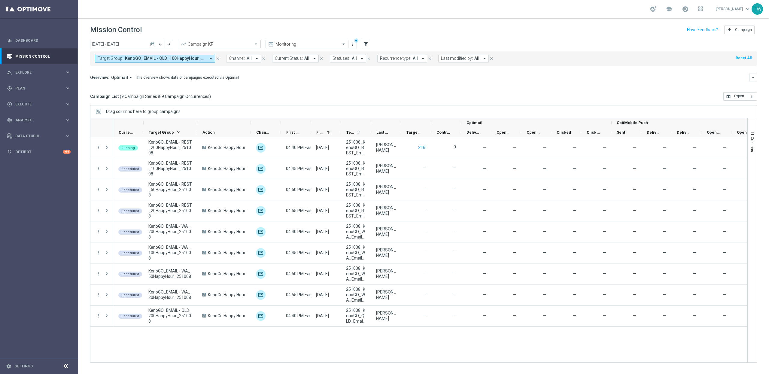
click at [196, 125] on div at bounding box center [197, 123] width 2 height 10
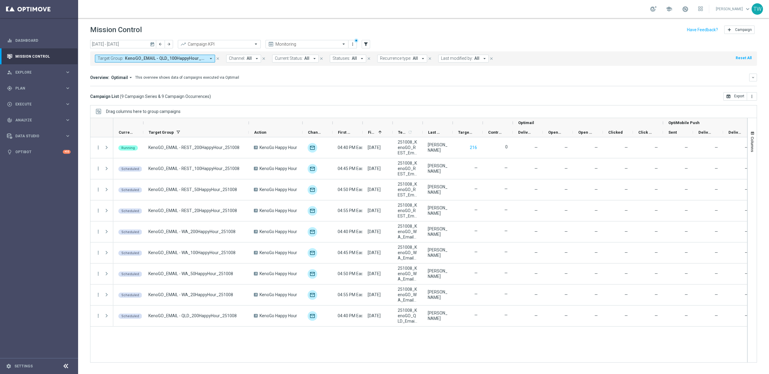
click at [393, 123] on div at bounding box center [393, 123] width 2 height 10
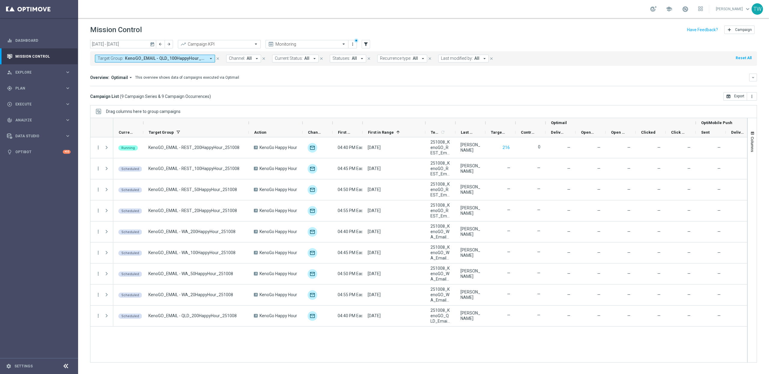
click at [455, 124] on div at bounding box center [455, 123] width 2 height 10
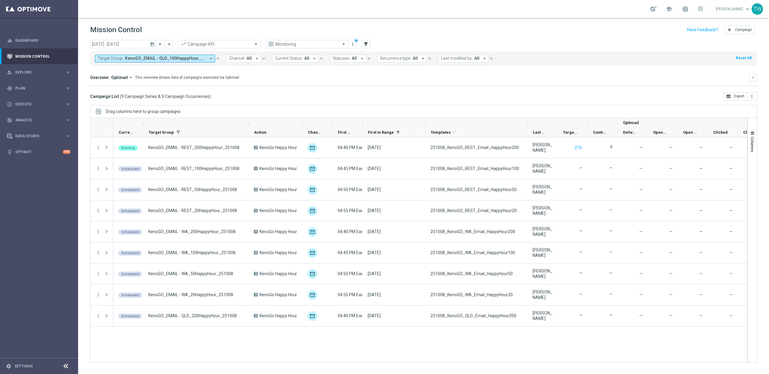
click at [362, 124] on div at bounding box center [362, 123] width 2 height 10
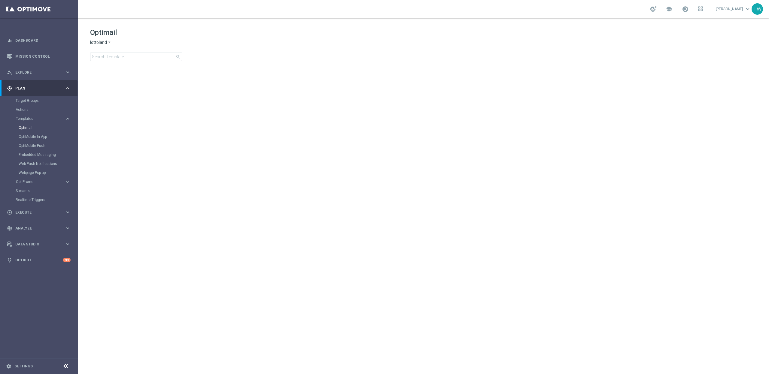
click at [104, 41] on span "lottoland" at bounding box center [98, 43] width 17 height 6
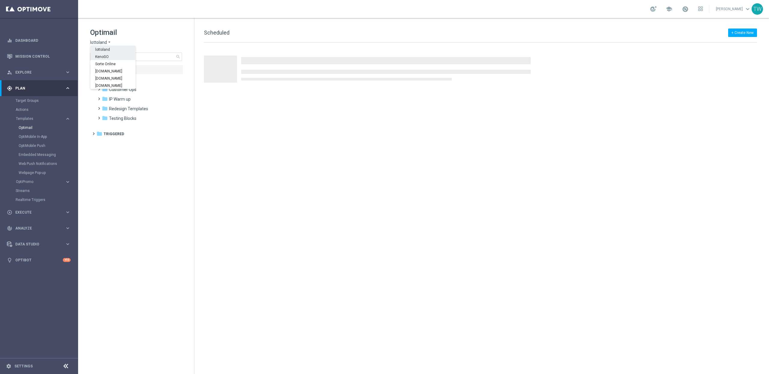
click at [0, 0] on span "KenoGO" at bounding box center [0, 0] width 0 height 0
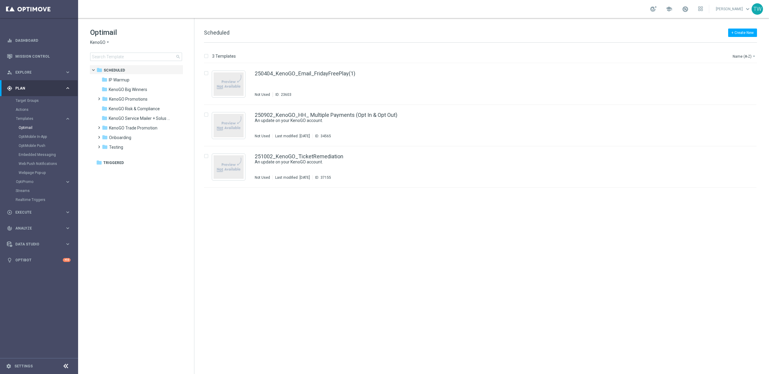
click at [146, 100] on span "KenoGO Promotions" at bounding box center [128, 98] width 38 height 5
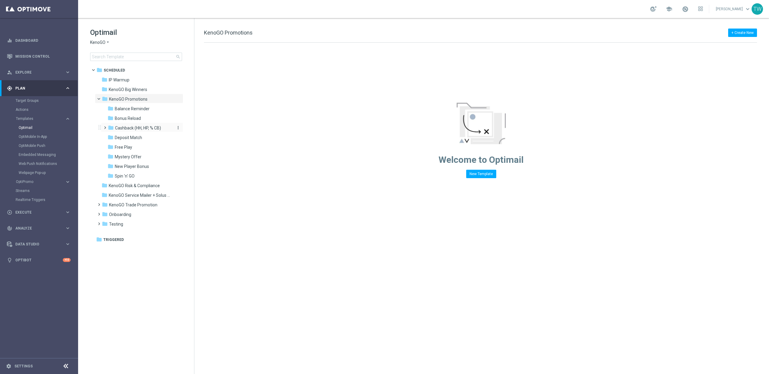
click at [148, 125] on span "Cashback (HH, HP, % CB)" at bounding box center [138, 127] width 46 height 5
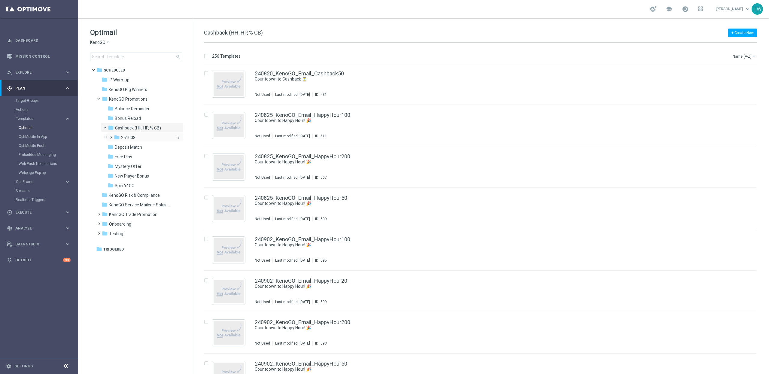
click at [141, 136] on div "folder 251008" at bounding box center [143, 137] width 59 height 7
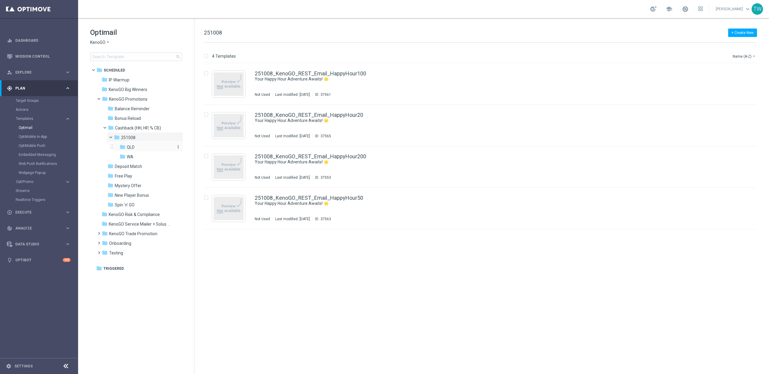
click at [148, 150] on div "folder [GEOGRAPHIC_DATA]" at bounding box center [147, 147] width 54 height 7
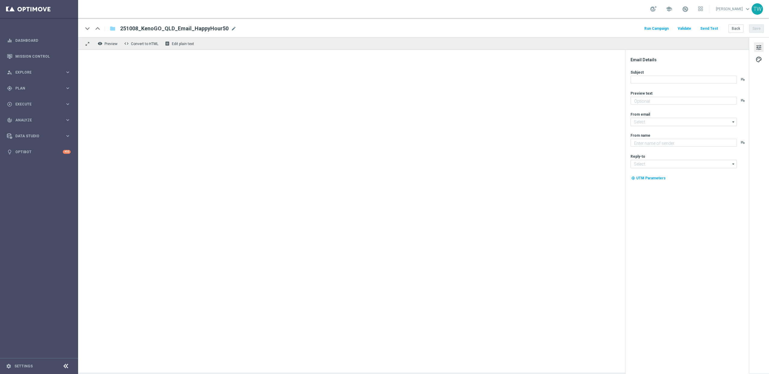
type textarea "Get 50% back in BONUS CASH!"
type input "[EMAIL_ADDRESS][DOMAIN_NAME]"
type textarea "KenoGO"
type input "[EMAIL_ADDRESS][DOMAIN_NAME]"
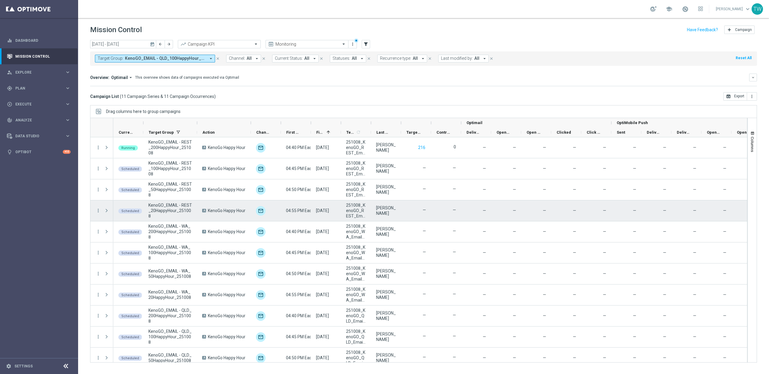
scroll to position [7, 0]
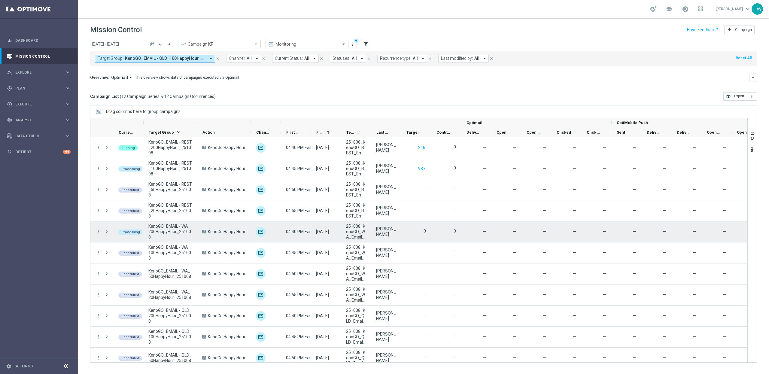
scroll to position [28, 0]
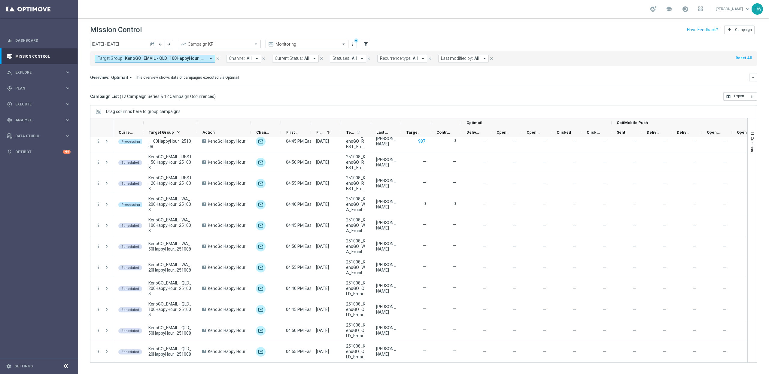
click at [372, 124] on div at bounding box center [371, 123] width 2 height 10
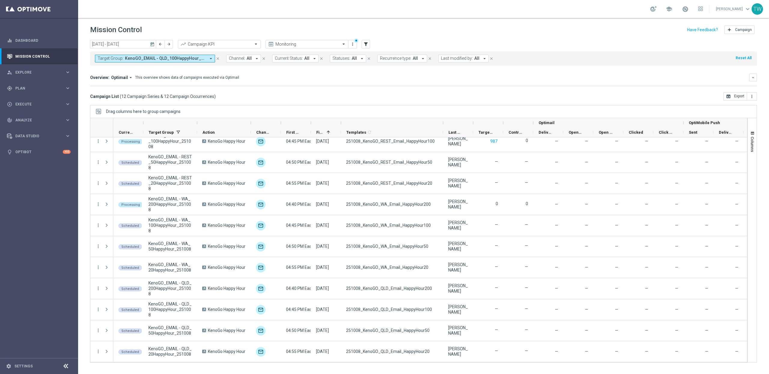
click at [197, 121] on div at bounding box center [197, 123] width 2 height 10
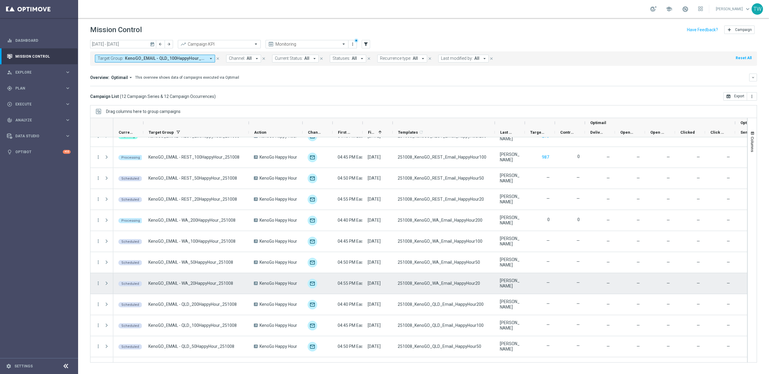
scroll to position [0, 0]
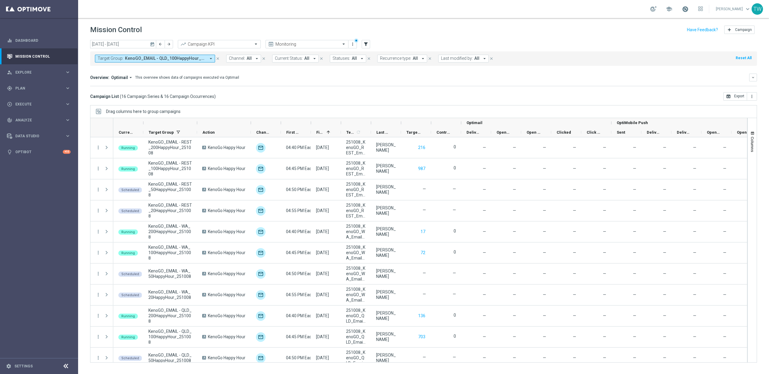
click at [689, 7] on span at bounding box center [685, 9] width 7 height 7
click at [689, 8] on span at bounding box center [685, 9] width 7 height 7
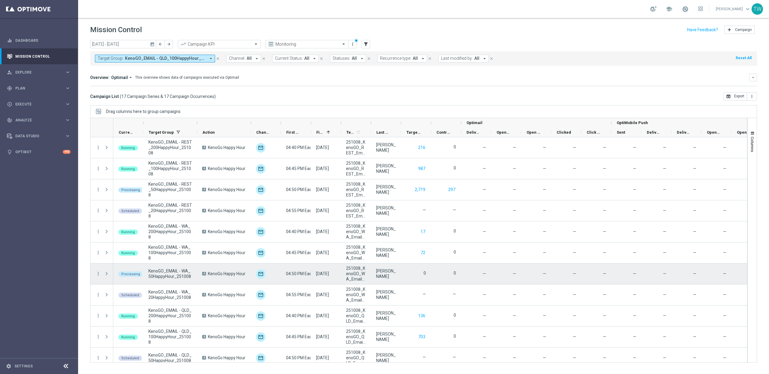
scroll to position [133, 0]
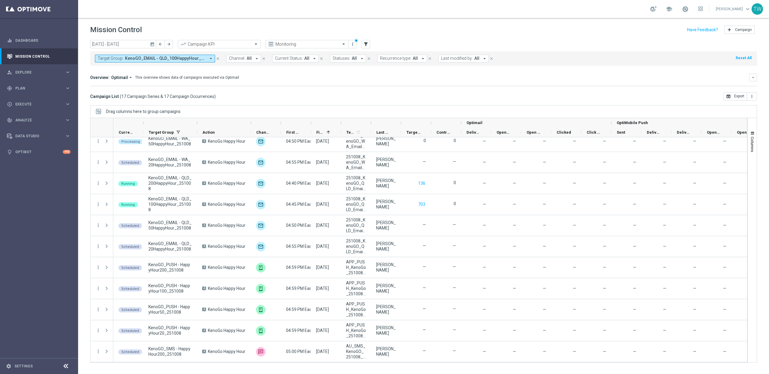
click at [370, 124] on div at bounding box center [371, 123] width 2 height 10
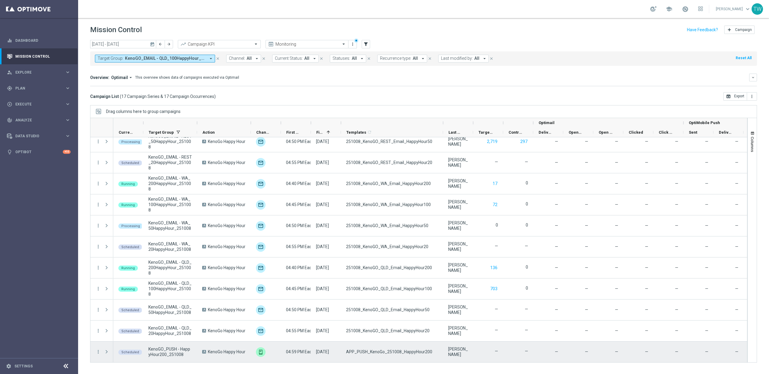
scroll to position [0, 0]
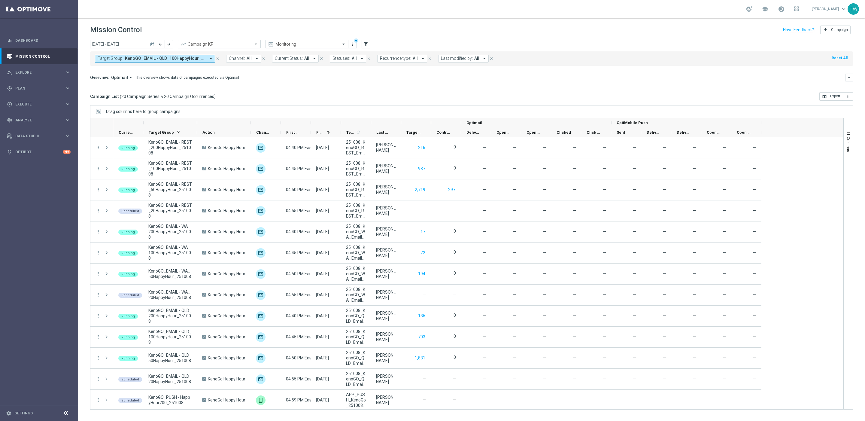
click at [197, 122] on div at bounding box center [197, 123] width 2 height 10
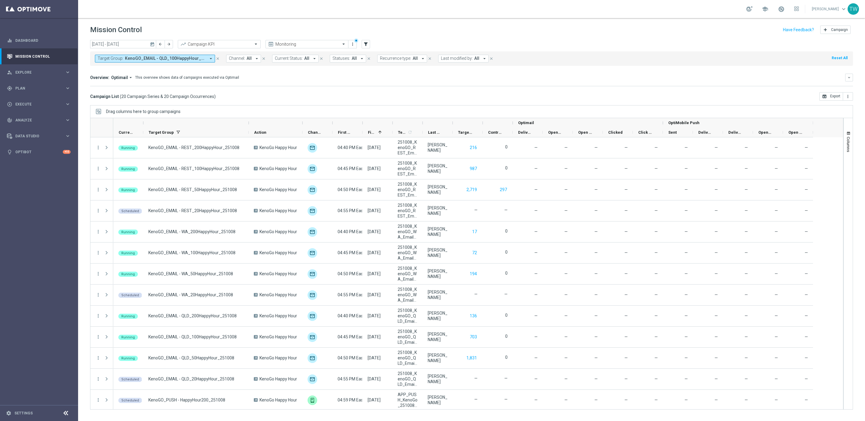
click at [391, 124] on div at bounding box center [378, 123] width 30 height 10
click at [393, 124] on div at bounding box center [393, 123] width 2 height 10
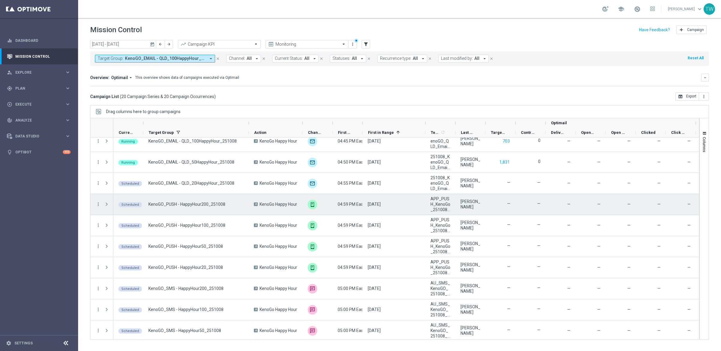
scroll to position [219, 0]
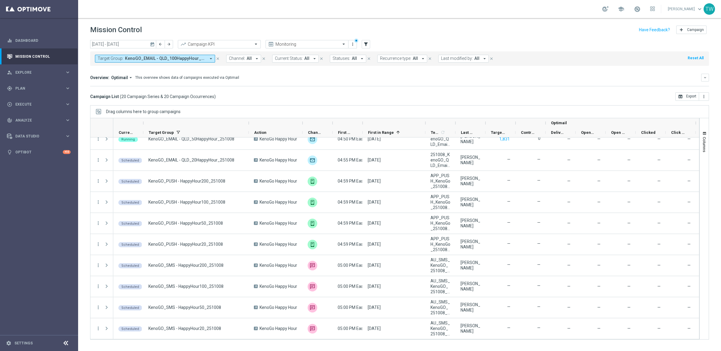
click at [248, 56] on button "Channel: All arrow_drop_down" at bounding box center [243, 59] width 35 height 8
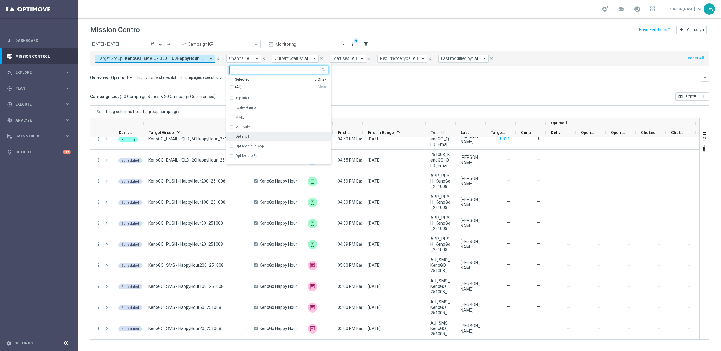
click at [270, 134] on div "Optimail" at bounding box center [278, 137] width 99 height 10
click at [270, 134] on div "Vonage" at bounding box center [278, 131] width 99 height 10
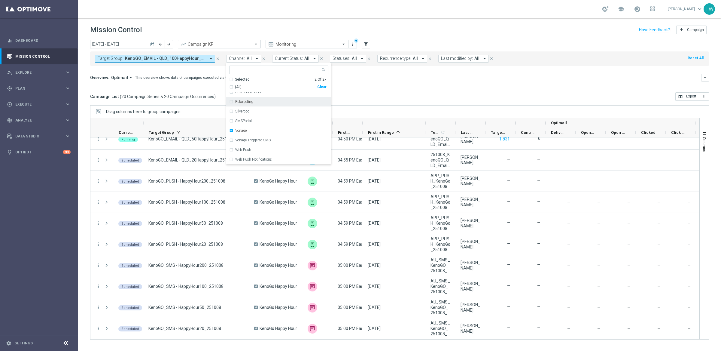
click at [371, 99] on div "Campaign List ( 20 Campaign Series & 20 Campaign Occurrences ) open_in_browser …" at bounding box center [399, 96] width 619 height 8
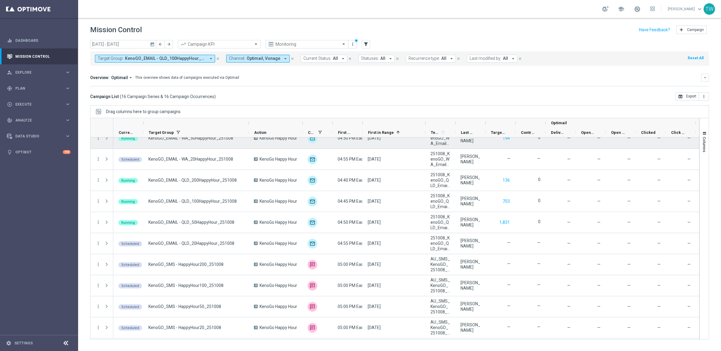
scroll to position [135, 0]
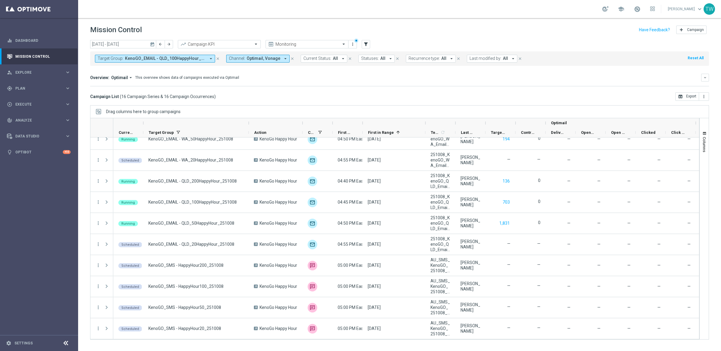
click at [272, 62] on button "Channel: Optimail, Vonage arrow_drop_down" at bounding box center [257, 59] width 63 height 8
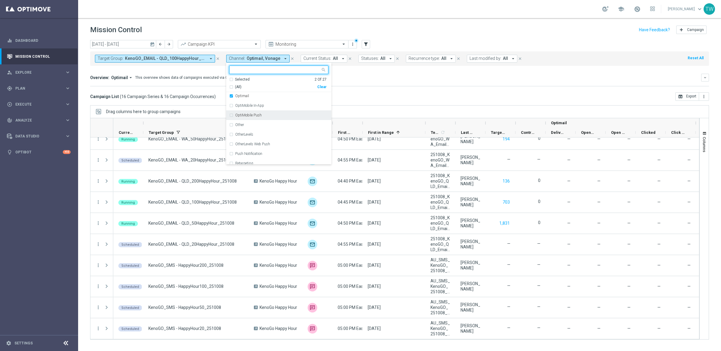
scroll to position [110, 0]
click at [233, 102] on div "Optimail" at bounding box center [278, 103] width 99 height 10
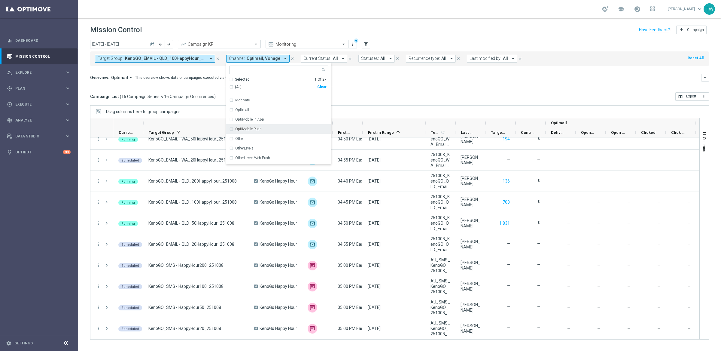
scroll to position [102, 0]
click at [233, 129] on div "OptiMobile Push" at bounding box center [278, 129] width 99 height 10
click at [349, 104] on div "today 06 Oct 2025 - 12 Oct 2025 arrow_back arrow_forward Campaign KPI trending_…" at bounding box center [399, 192] width 643 height 305
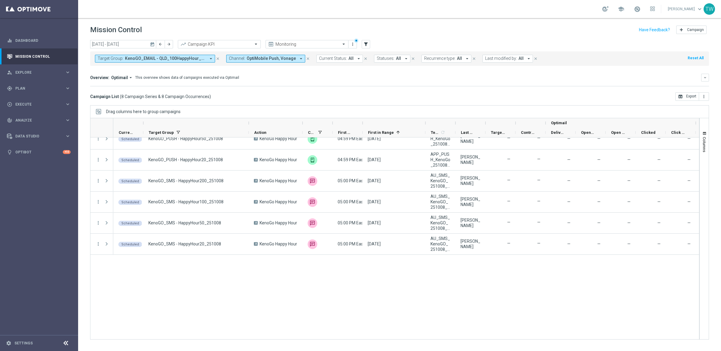
scroll to position [0, 0]
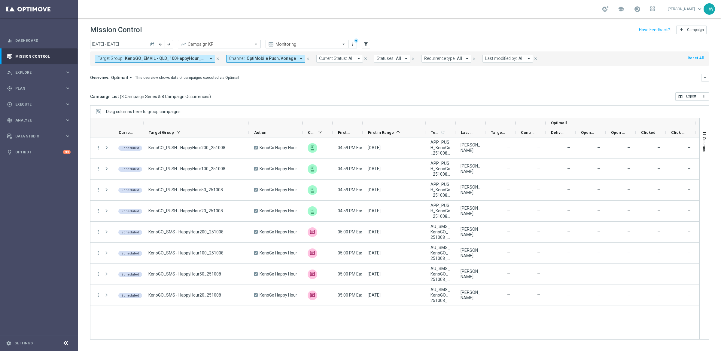
click at [274, 57] on span "OptiMobile Push, Vonage" at bounding box center [271, 58] width 49 height 5
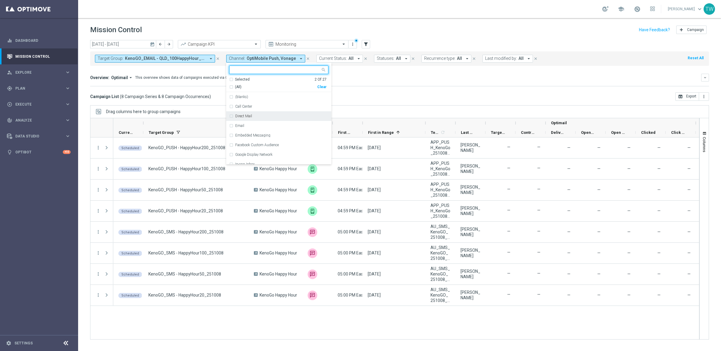
scroll to position [16, 0]
click at [0, 0] on div "Clear" at bounding box center [0, 0] width 0 height 0
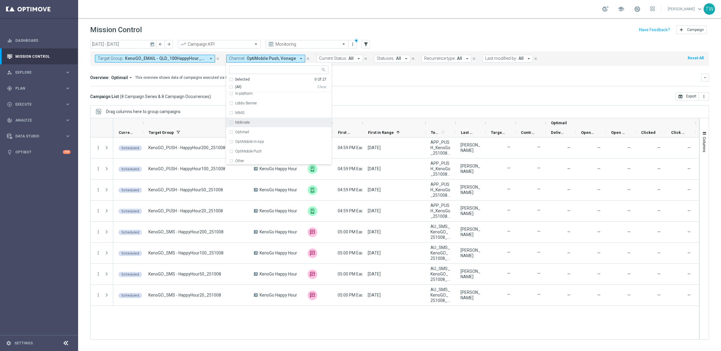
scroll to position [81, 0]
click at [262, 130] on div "Optimail" at bounding box center [281, 132] width 93 height 4
click at [366, 88] on mini-dashboard "Overview: Optimail arrow_drop_down This overview shows data of campaigns execut…" at bounding box center [399, 79] width 619 height 26
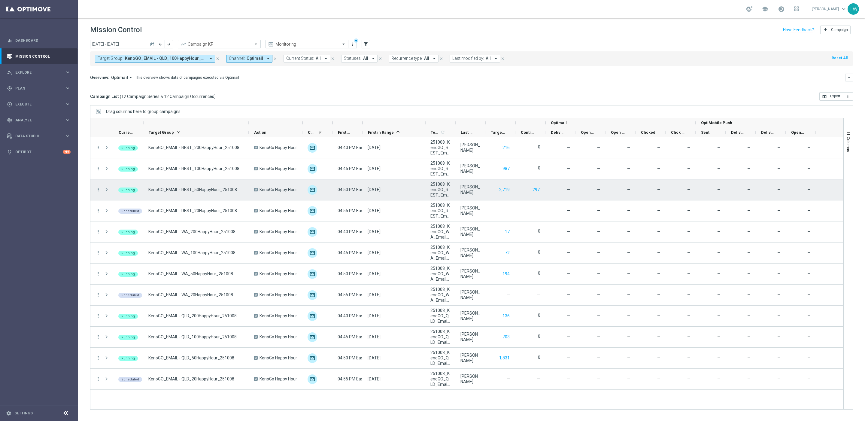
scroll to position [0, 0]
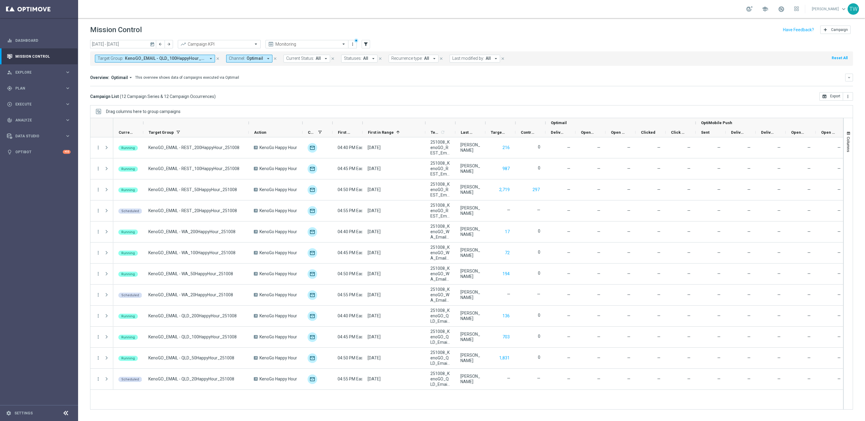
click at [263, 58] on button "Channel: Optimail arrow_drop_down" at bounding box center [249, 59] width 46 height 8
click at [0, 0] on div "Clear" at bounding box center [0, 0] width 0 height 0
click at [364, 74] on div "Overview: Optimail arrow_drop_down This overview shows data of campaigns execut…" at bounding box center [471, 78] width 763 height 8
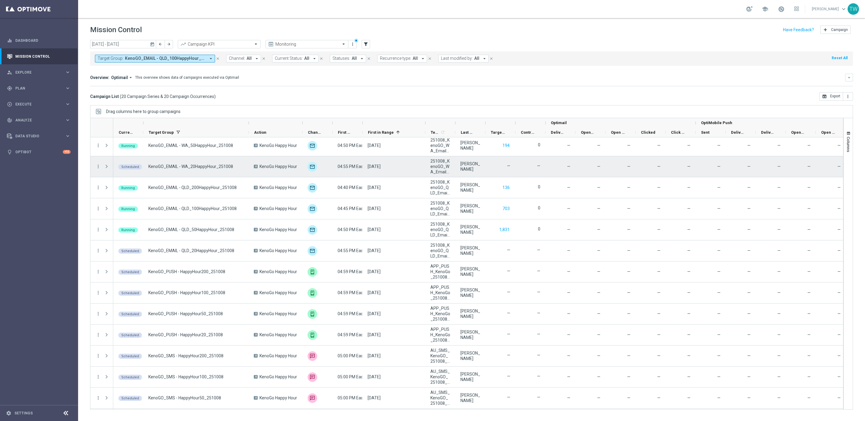
scroll to position [149, 0]
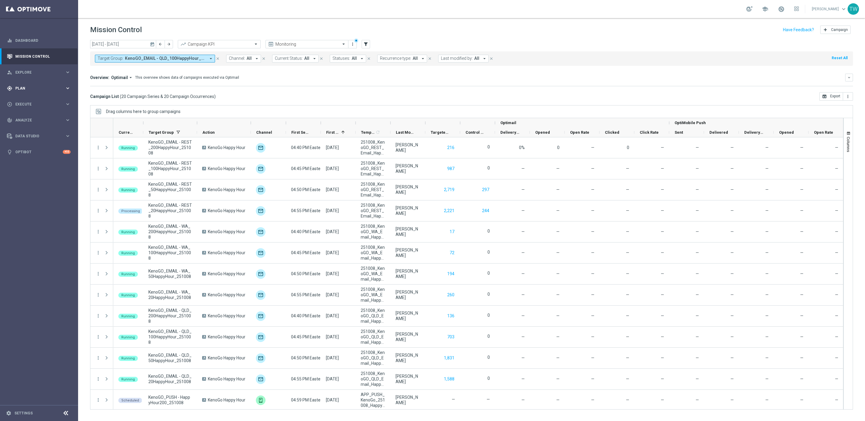
click at [73, 87] on div "gps_fixed Plan keyboard_arrow_right" at bounding box center [39, 88] width 78 height 16
click at [65, 117] on icon "keyboard_arrow_right" at bounding box center [68, 119] width 6 height 6
click at [33, 101] on link "Target Groups" at bounding box center [39, 100] width 47 height 5
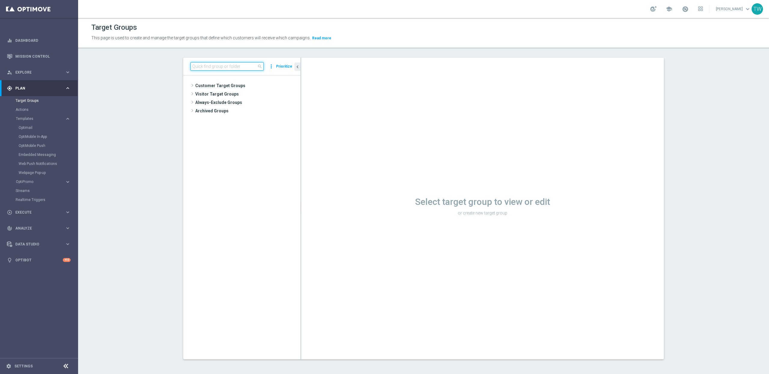
click at [207, 68] on input at bounding box center [227, 66] width 73 height 8
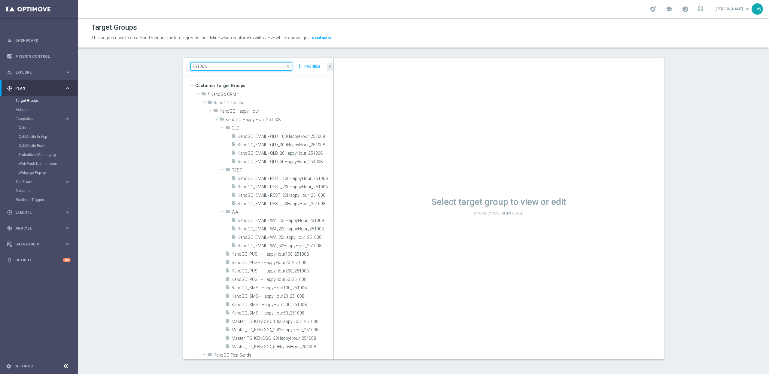
drag, startPoint x: 301, startPoint y: 134, endPoint x: 333, endPoint y: 134, distance: 32.5
click at [333, 134] on as-split "251008 close more_vert Prioritize Customer Target Groups library_add create_new…" at bounding box center [423, 209] width 481 height 302
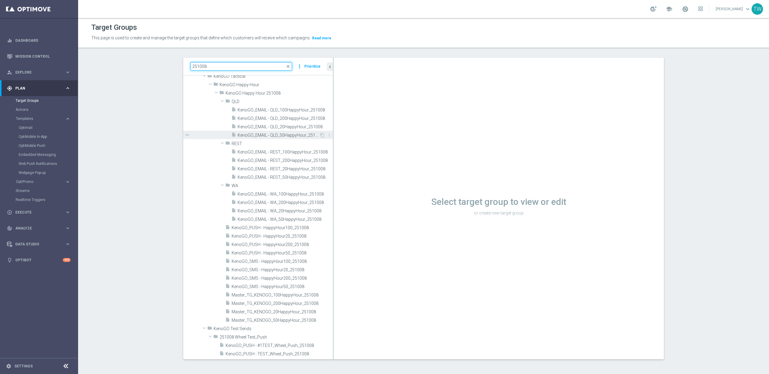
scroll to position [1, 0]
type input "251008"
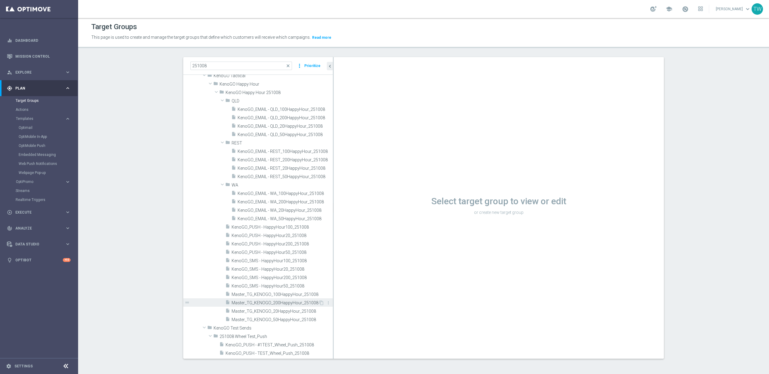
click at [286, 302] on span "Master_TG_KENOGO_200HappyHour_251008" at bounding box center [275, 302] width 87 height 5
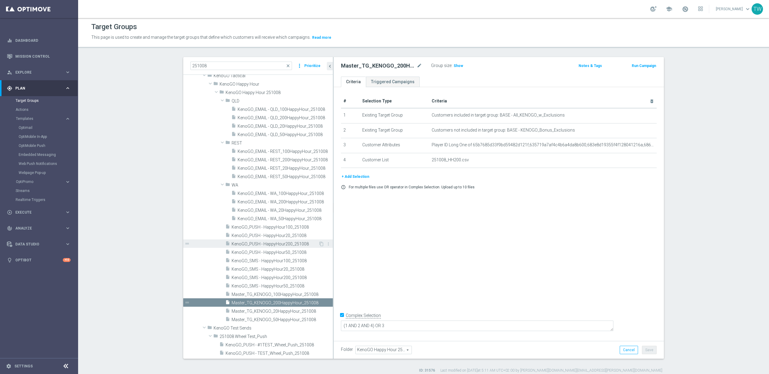
click at [301, 245] on span "KenoGO_PUSH - HappyHour200_251008" at bounding box center [275, 244] width 87 height 5
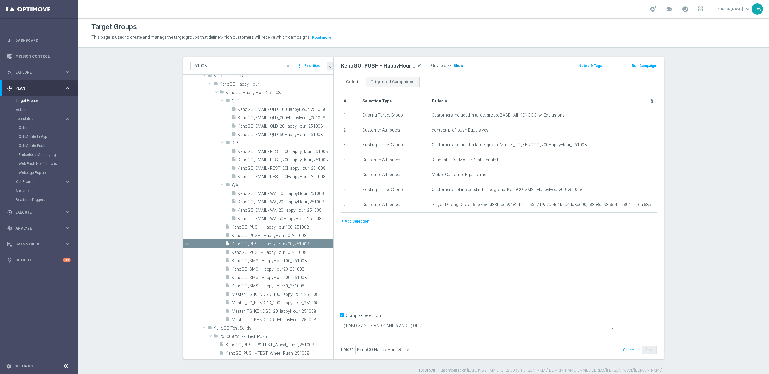
click at [458, 65] on span "Show" at bounding box center [459, 66] width 10 height 4
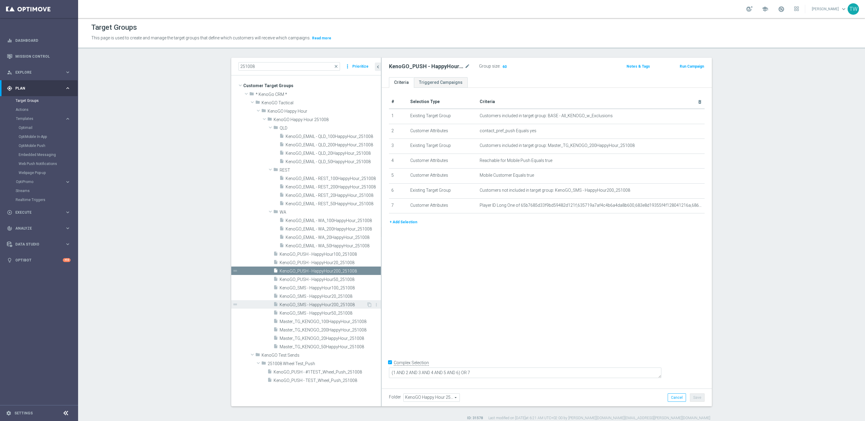
click at [346, 305] on span "KenoGO_SMS - HappyHour200_251008" at bounding box center [323, 304] width 87 height 5
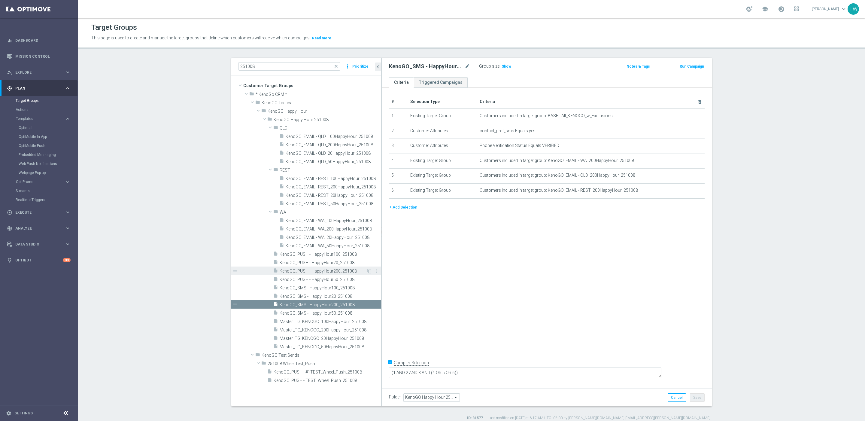
click at [347, 270] on span "KenoGO_PUSH - HappyHour200_251008" at bounding box center [323, 271] width 87 height 5
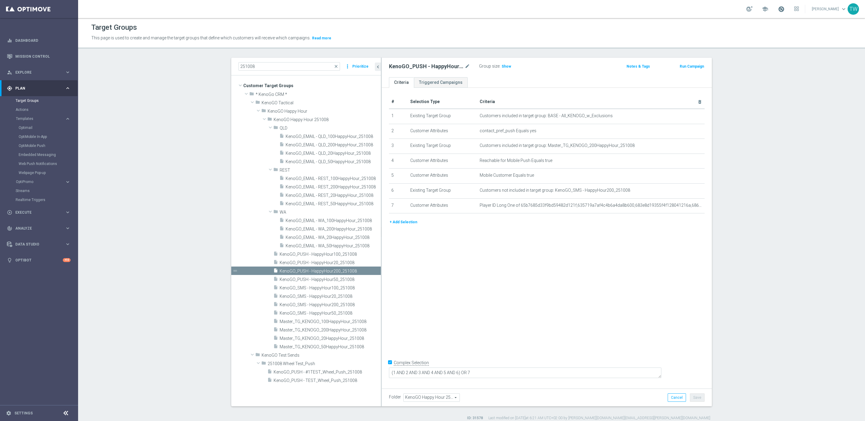
click at [785, 8] on span at bounding box center [781, 9] width 7 height 7
click at [747, 75] on section "251008 close more_vert Prioritize Customer Target Groups library_add create_new…" at bounding box center [471, 239] width 787 height 363
click at [404, 224] on button "+ Add Selection" at bounding box center [403, 222] width 29 height 7
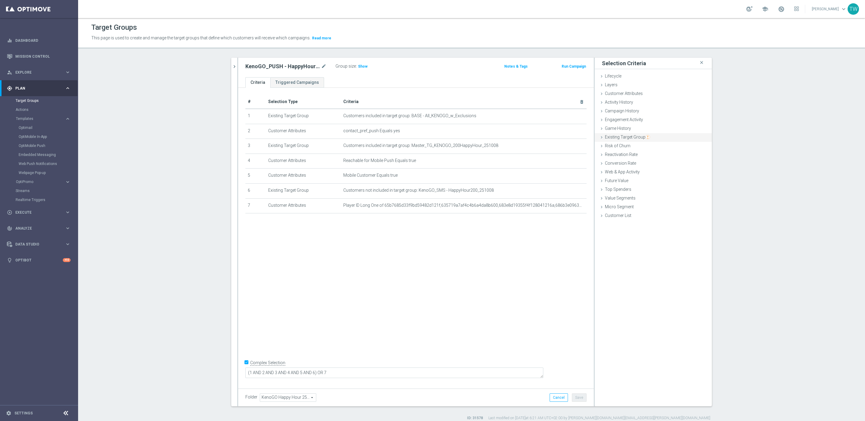
click at [648, 137] on img "button" at bounding box center [648, 137] width 4 height 4
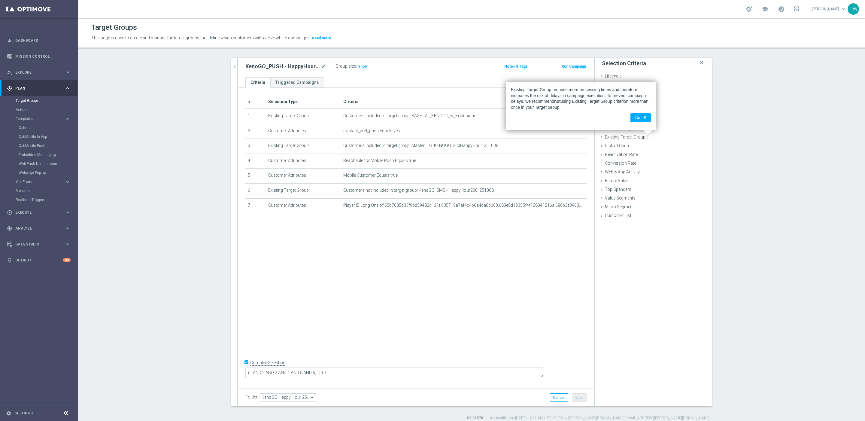
click at [512, 271] on div "# Selection Type Criteria delete_forever 1 Existing Target Group Customers incl…" at bounding box center [416, 237] width 356 height 298
click at [759, 130] on section "251008 close more_vert Prioritize Customer Target Groups library_add create_new…" at bounding box center [471, 239] width 787 height 363
click at [642, 119] on button "Got it!" at bounding box center [641, 117] width 20 height 9
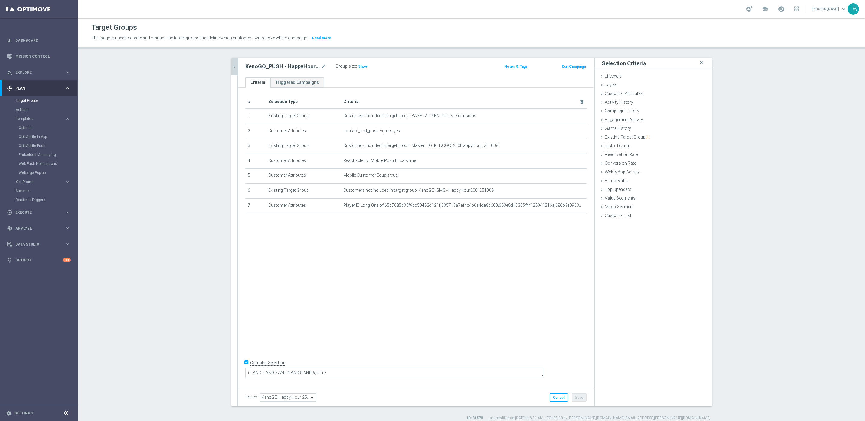
click at [236, 68] on icon "chevron_right" at bounding box center [235, 67] width 6 height 6
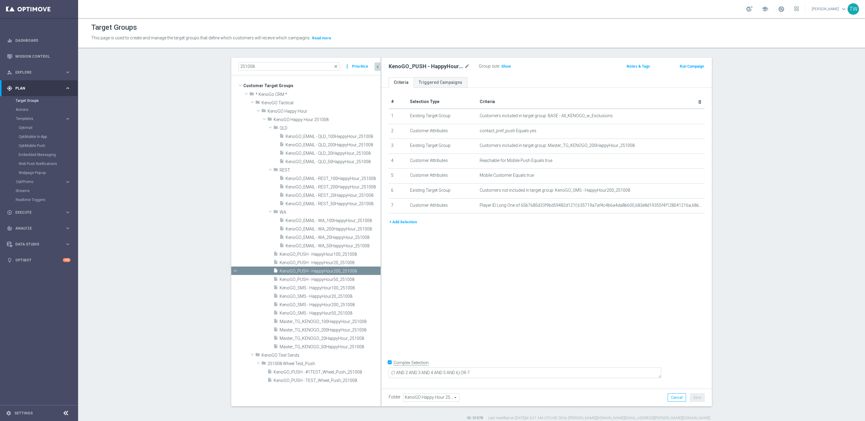
drag, startPoint x: 349, startPoint y: 289, endPoint x: 381, endPoint y: 290, distance: 32.2
click at [381, 290] on div at bounding box center [381, 232] width 1 height 349
click at [341, 306] on span "KenoGO_SMS - HappyHour200_251008" at bounding box center [323, 304] width 87 height 5
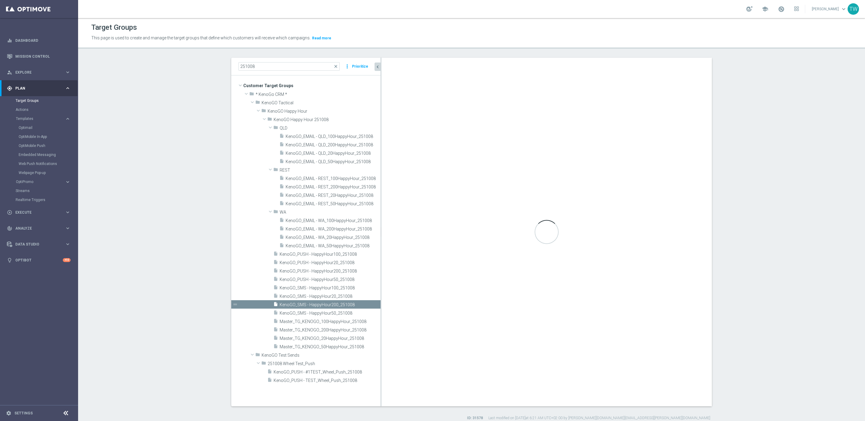
type textarea "(1 AND 2 AND 3 AND (4 OR 5 OR 6))"
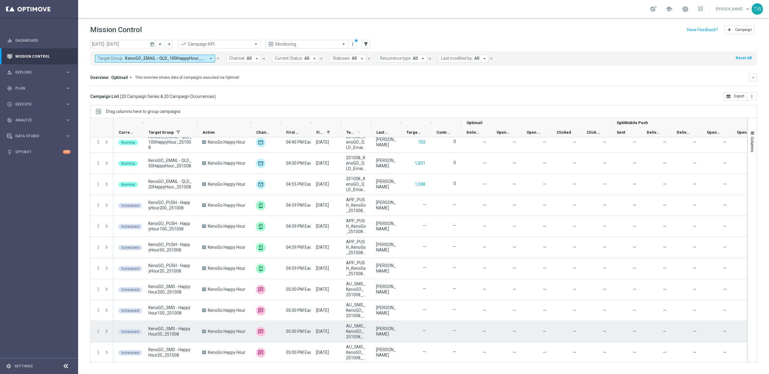
scroll to position [196, 0]
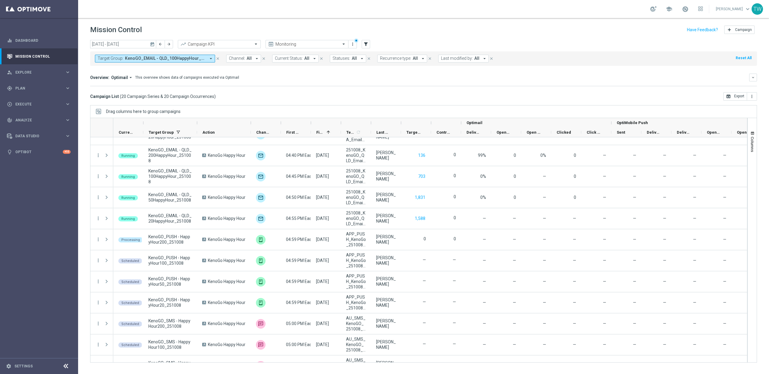
scroll to position [196, 0]
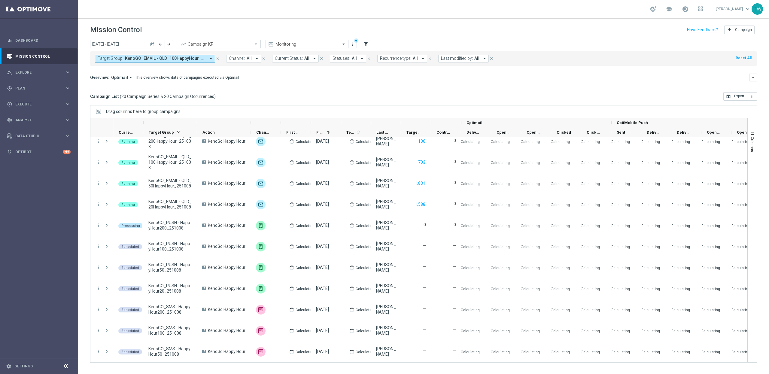
scroll to position [196, 0]
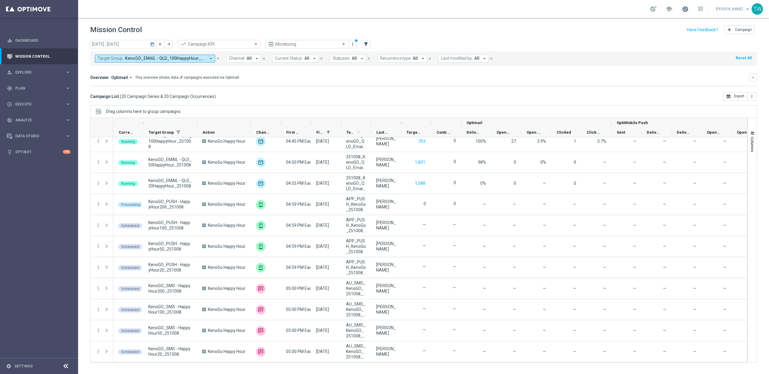
click at [689, 10] on span at bounding box center [685, 9] width 7 height 7
click at [689, 9] on span at bounding box center [685, 9] width 7 height 7
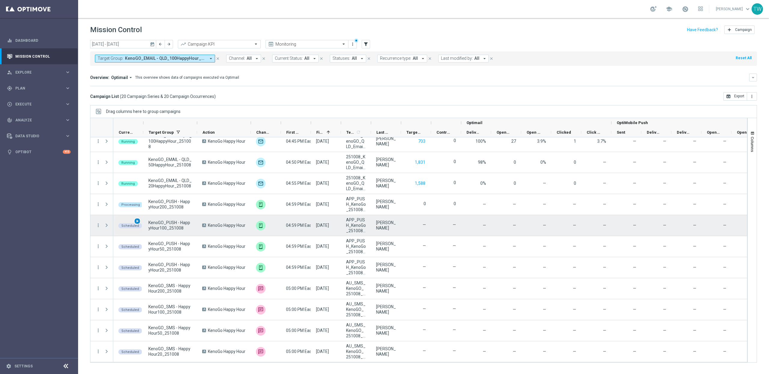
click at [137, 220] on span "play_arrow" at bounding box center [137, 221] width 4 height 4
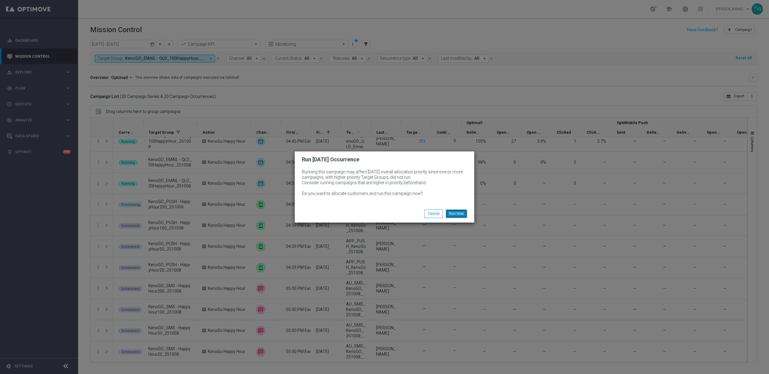
click at [462, 211] on button "Run Now" at bounding box center [456, 213] width 21 height 8
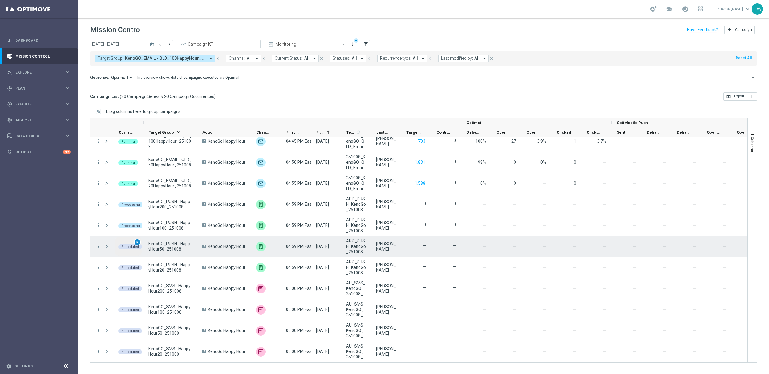
click at [138, 243] on span "play_arrow" at bounding box center [137, 242] width 4 height 4
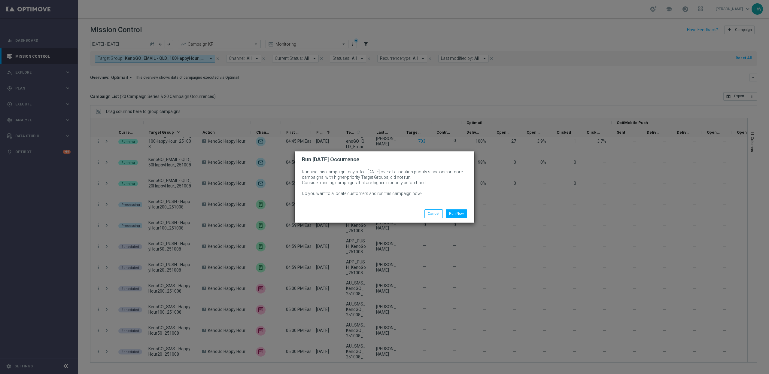
click at [469, 212] on div "Run Now Cancel" at bounding box center [413, 213] width 116 height 8
click at [458, 213] on button "Run Now" at bounding box center [456, 213] width 21 height 8
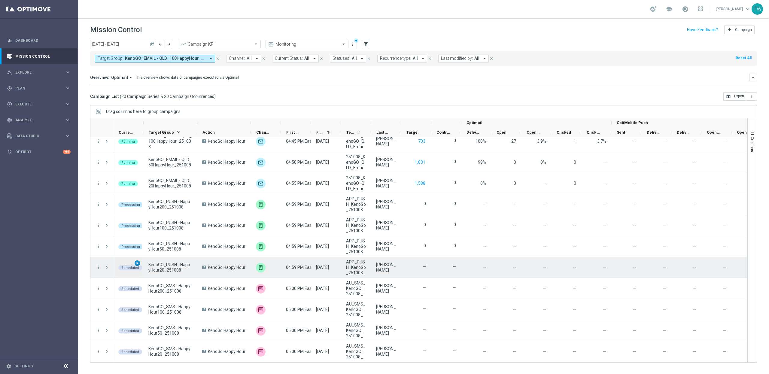
click at [140, 264] on div "play_arrow" at bounding box center [137, 263] width 7 height 7
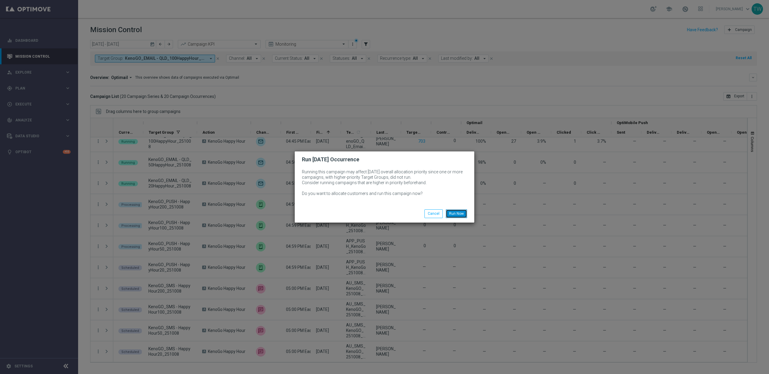
click at [461, 209] on button "Run Now" at bounding box center [456, 213] width 21 height 8
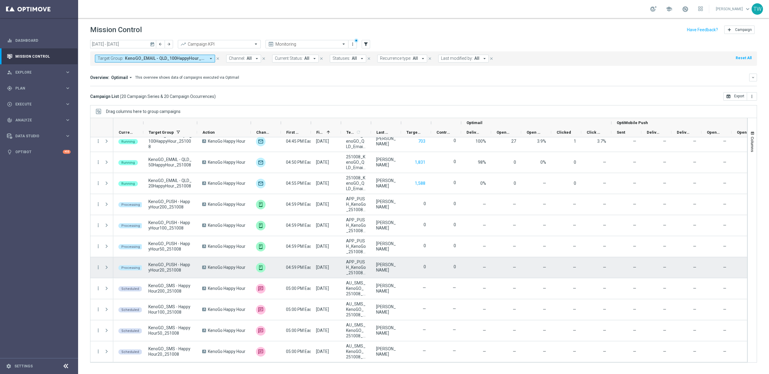
click at [136, 265] on div "Processing" at bounding box center [130, 267] width 25 height 5
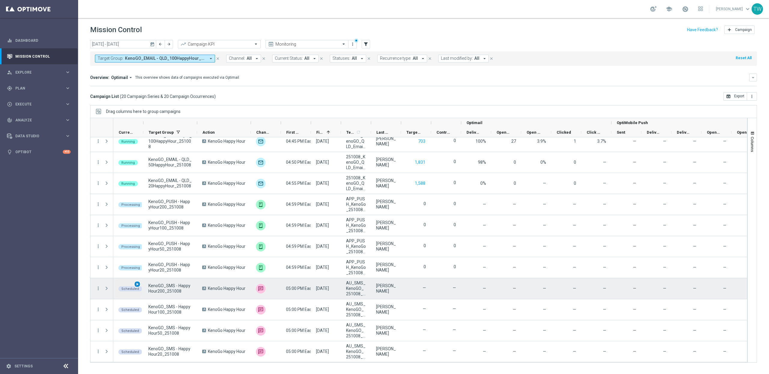
click at [137, 283] on span "play_arrow" at bounding box center [137, 284] width 4 height 4
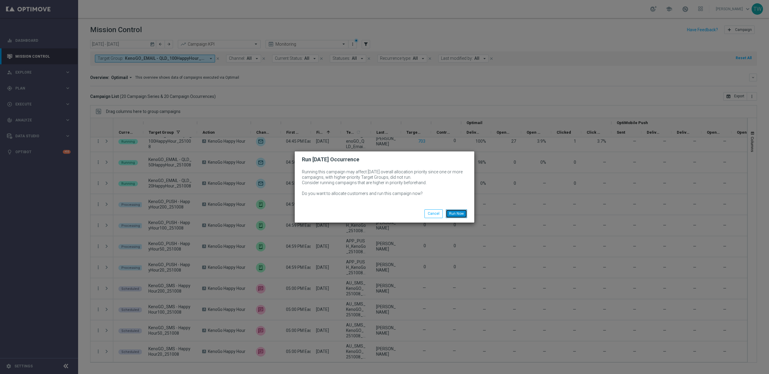
click at [456, 214] on button "Run Now" at bounding box center [456, 213] width 21 height 8
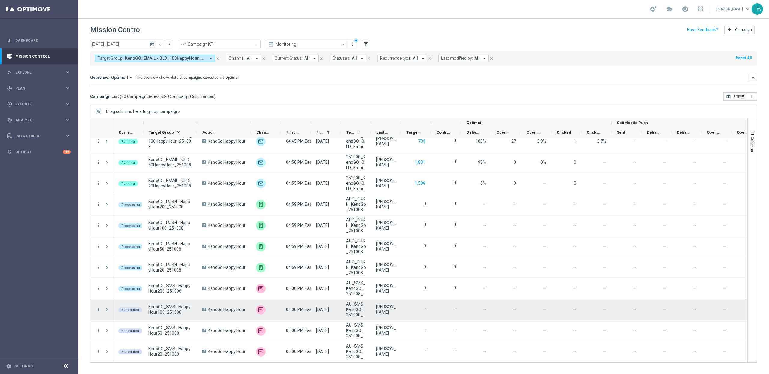
click at [0, 0] on span "play_arrow" at bounding box center [0, 0] width 0 height 0
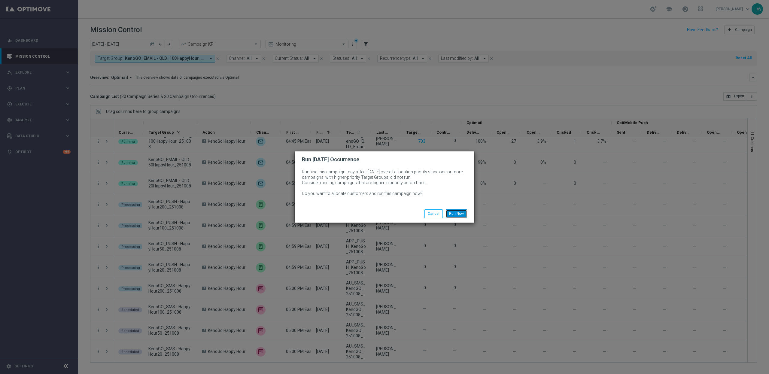
drag, startPoint x: 458, startPoint y: 212, endPoint x: 451, endPoint y: 214, distance: 7.0
click at [458, 212] on button "Run Now" at bounding box center [456, 213] width 21 height 8
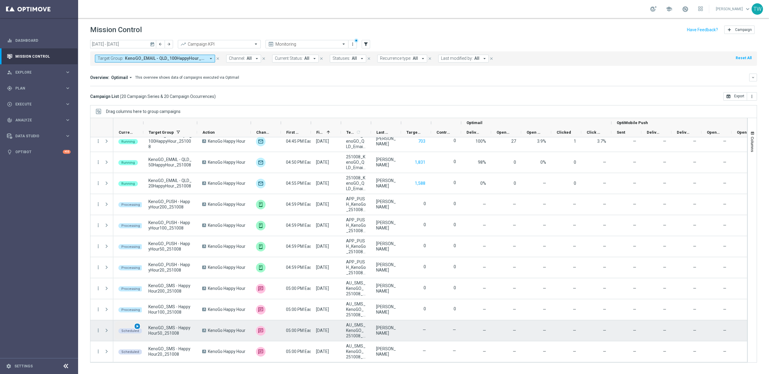
click at [139, 328] on span "play_arrow" at bounding box center [137, 326] width 4 height 4
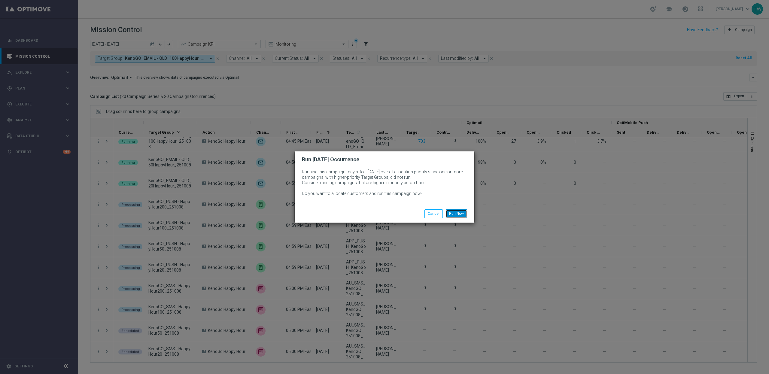
drag, startPoint x: 464, startPoint y: 209, endPoint x: 460, endPoint y: 210, distance: 3.9
click at [463, 209] on button "Run Now" at bounding box center [456, 213] width 21 height 8
click at [465, 212] on button "Run Now" at bounding box center [456, 213] width 21 height 8
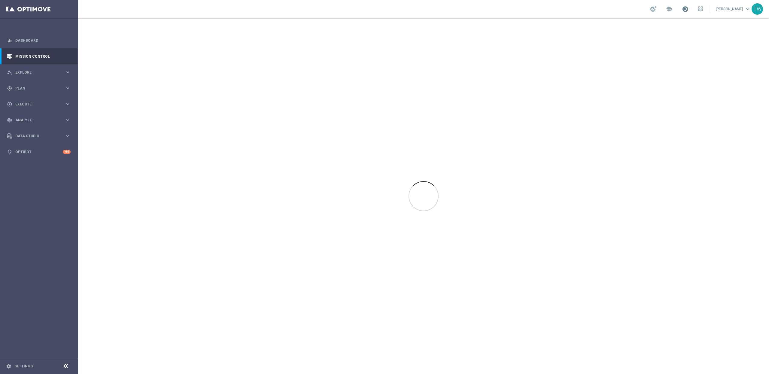
click at [689, 8] on span at bounding box center [685, 9] width 7 height 7
click at [689, 9] on span at bounding box center [685, 9] width 7 height 7
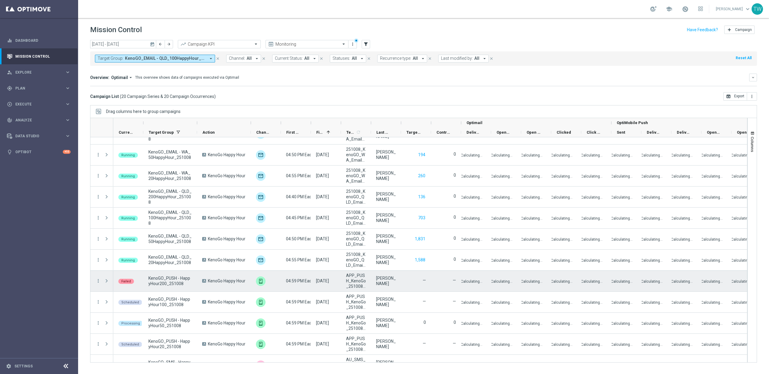
scroll to position [196, 0]
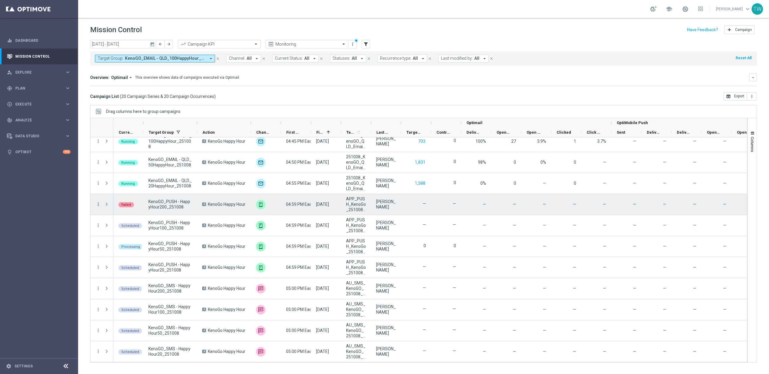
click at [98, 204] on icon "more_vert" at bounding box center [98, 204] width 5 height 5
click at [84, 214] on div "[DATE] [DATE] - [DATE] arrow_back arrow_forward Campaign KPI trending_up Monito…" at bounding box center [423, 204] width 691 height 329
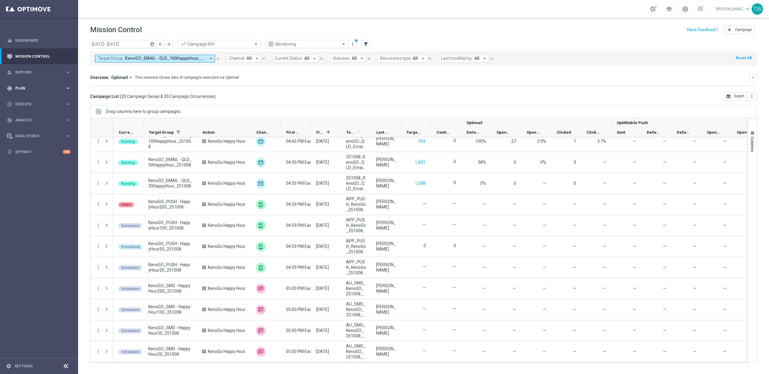
click at [49, 85] on div "gps_fixed Plan keyboard_arrow_right" at bounding box center [39, 88] width 78 height 16
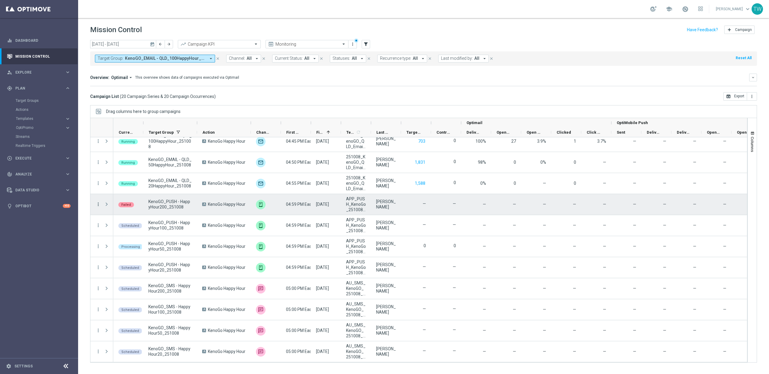
click at [100, 204] on icon "more_vert" at bounding box center [98, 204] width 5 height 5
click at [155, 250] on div "play_arrow Re-run [DATE] Occurrence" at bounding box center [135, 253] width 68 height 8
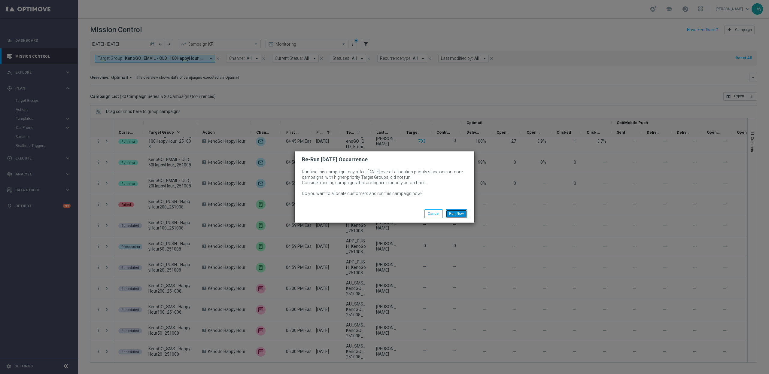
click at [459, 215] on button "Run Now" at bounding box center [456, 213] width 21 height 8
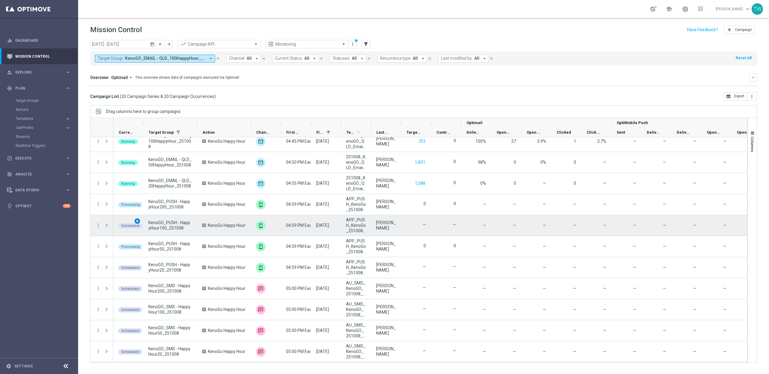
click at [138, 221] on span "play_arrow" at bounding box center [137, 221] width 4 height 4
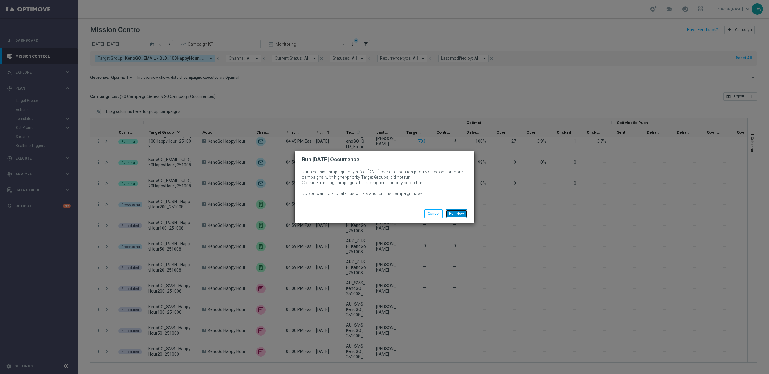
click at [465, 215] on button "Run Now" at bounding box center [456, 213] width 21 height 8
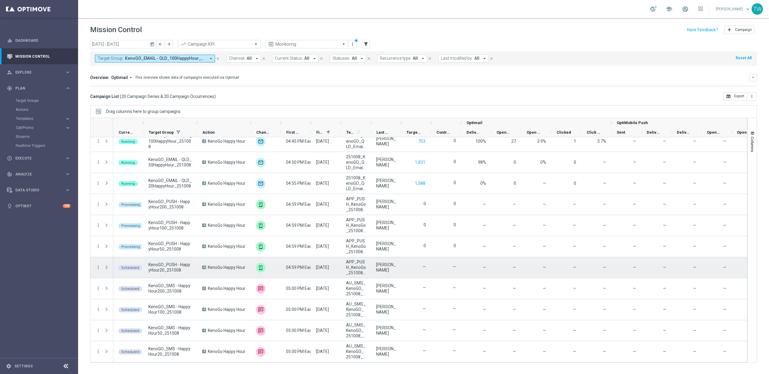
click at [0, 0] on span "play_arrow" at bounding box center [0, 0] width 0 height 0
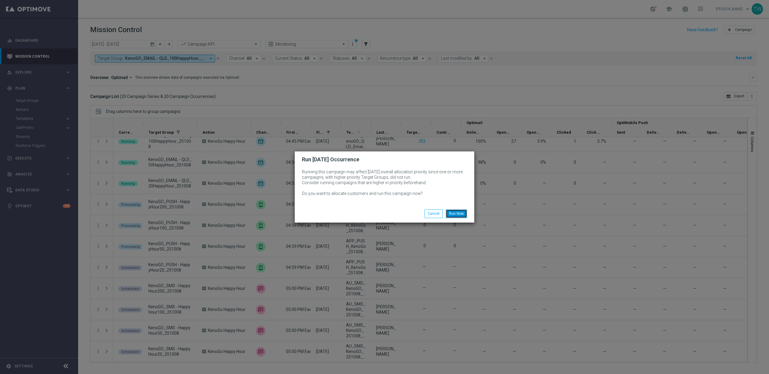
drag, startPoint x: 464, startPoint y: 210, endPoint x: 376, endPoint y: 236, distance: 91.3
click at [464, 210] on button "Run Now" at bounding box center [456, 213] width 21 height 8
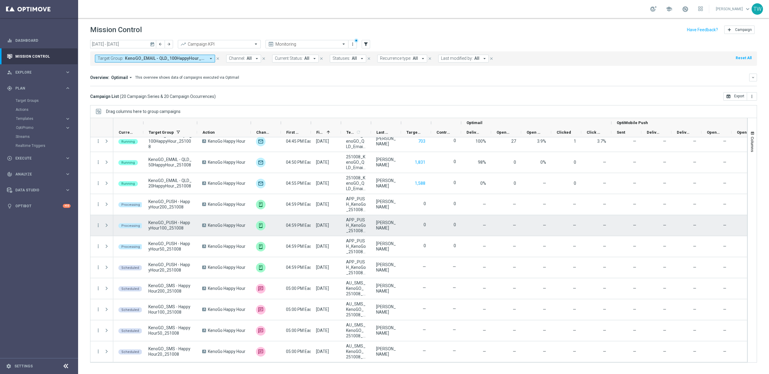
click at [457, 216] on div "0" at bounding box center [446, 225] width 30 height 21
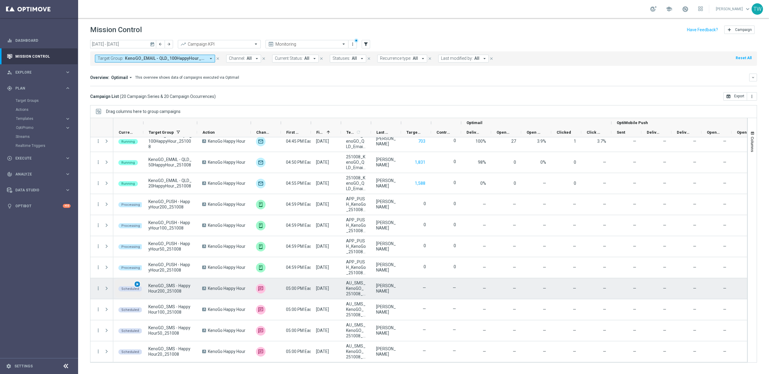
click at [139, 284] on span "play_arrow" at bounding box center [137, 284] width 4 height 4
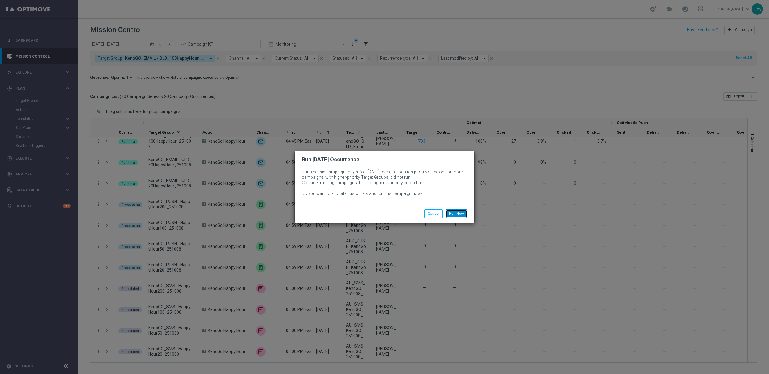
click at [457, 215] on button "Run Now" at bounding box center [456, 213] width 21 height 8
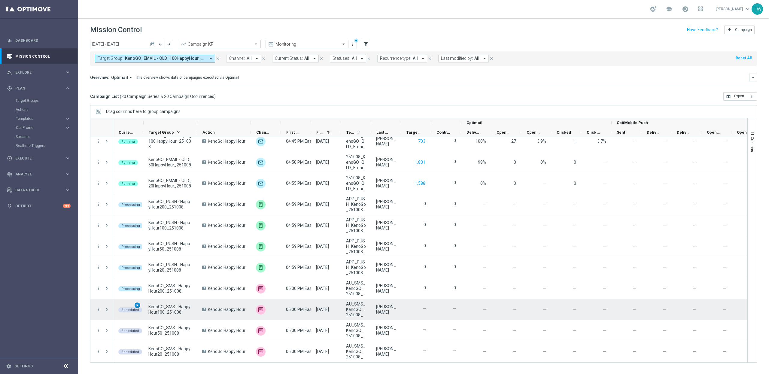
click at [138, 305] on span "play_arrow" at bounding box center [137, 305] width 4 height 4
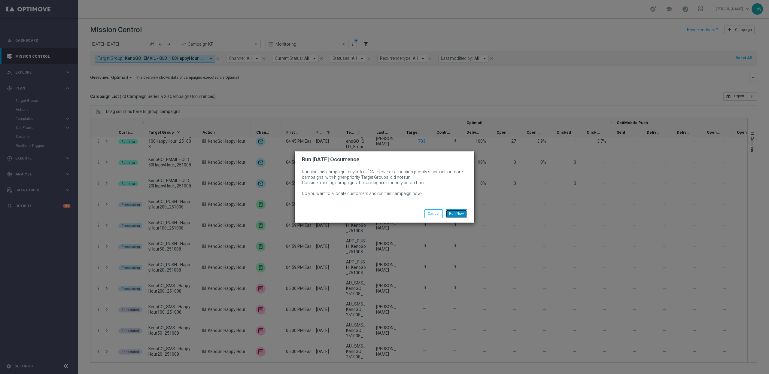
click at [460, 212] on button "Run Now" at bounding box center [456, 213] width 21 height 8
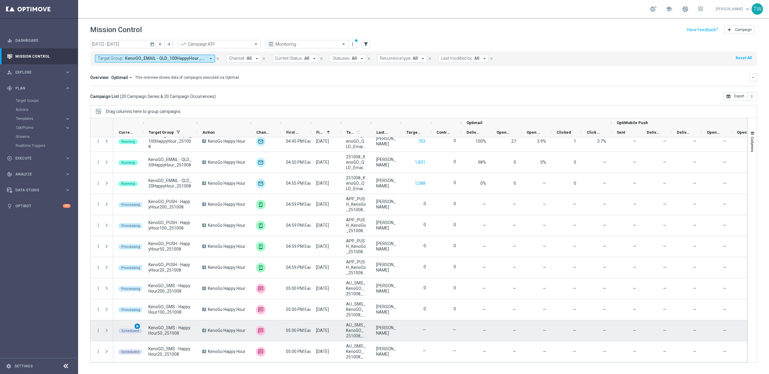
click at [139, 326] on span "play_arrow" at bounding box center [137, 326] width 4 height 4
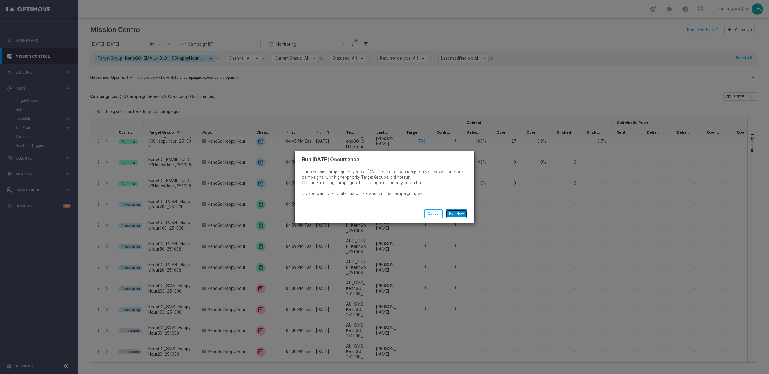
click at [461, 211] on button "Run Now" at bounding box center [456, 213] width 21 height 8
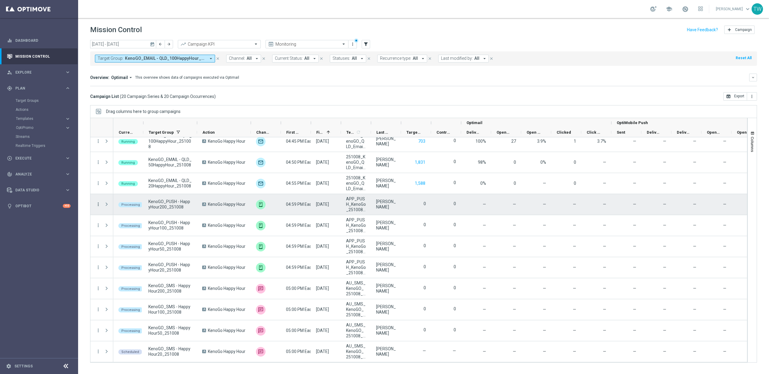
click at [99, 204] on icon "more_vert" at bounding box center [98, 204] width 5 height 5
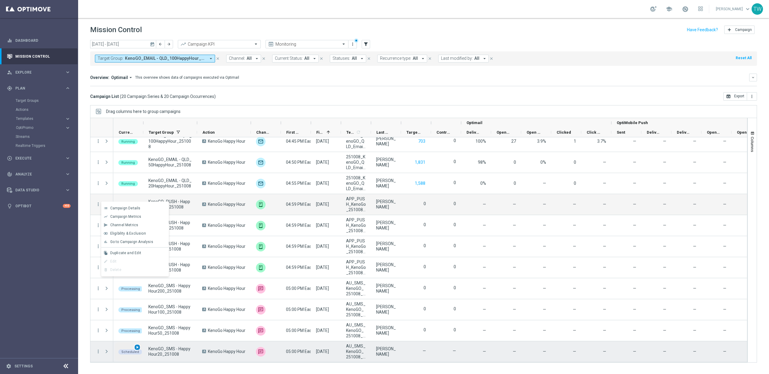
click at [136, 349] on span "play_arrow" at bounding box center [137, 347] width 4 height 4
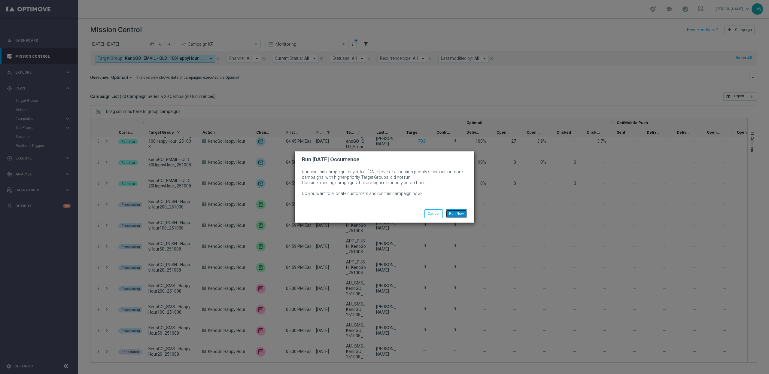
click at [455, 214] on button "Run Now" at bounding box center [456, 213] width 21 height 8
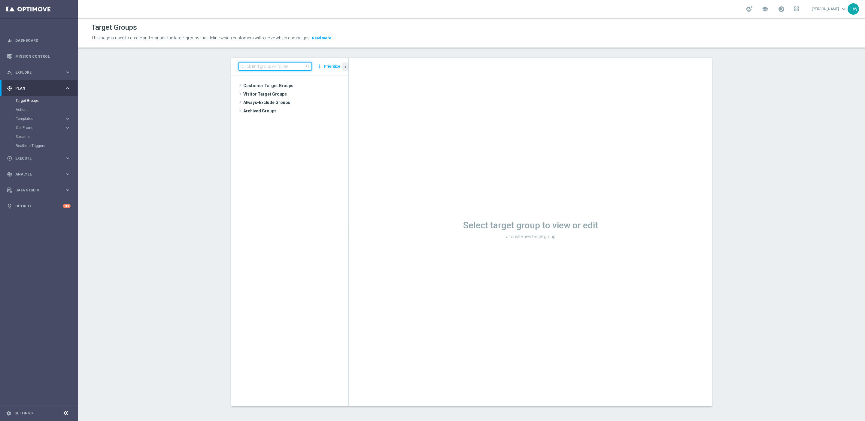
click at [248, 65] on input at bounding box center [275, 66] width 73 height 8
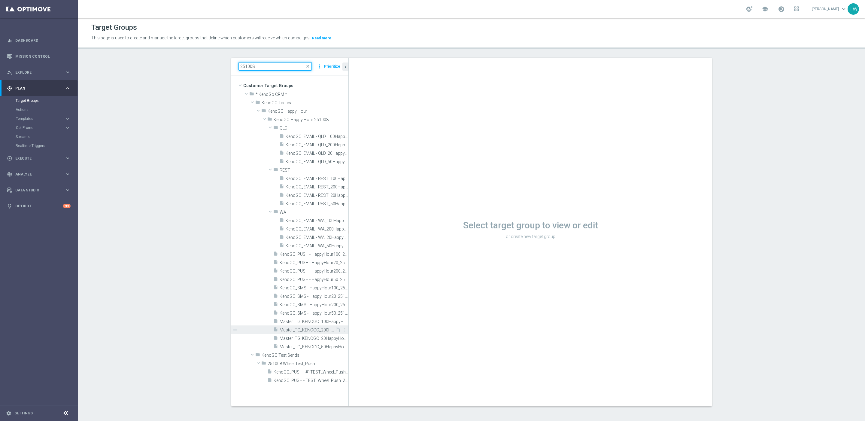
type input "251008"
click at [316, 330] on span "Master_TG_KENOGO_200HappyHour_251008" at bounding box center [307, 330] width 55 height 5
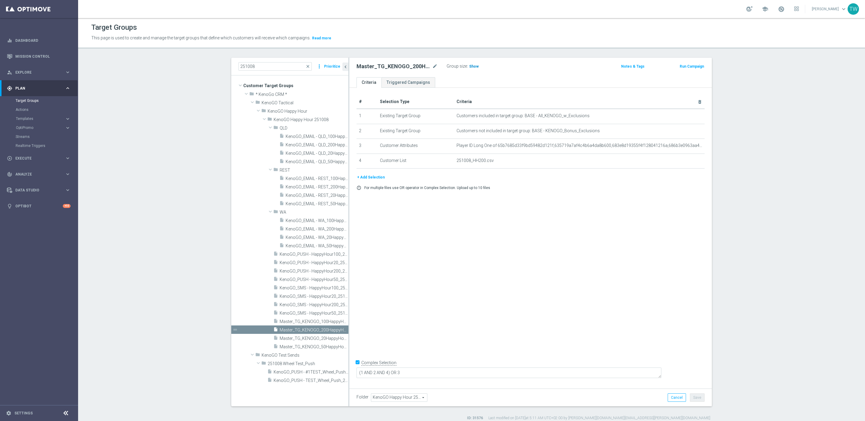
click at [474, 64] on h3 "Show" at bounding box center [474, 66] width 11 height 7
click at [474, 67] on span "387" at bounding box center [474, 67] width 8 height 6
click at [316, 322] on span "Master_TG_KENOGO_100HappyHour_251008" at bounding box center [307, 321] width 55 height 5
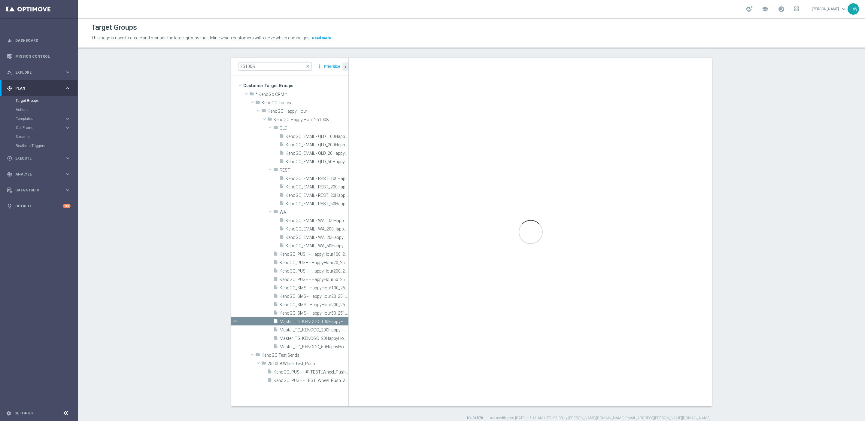
checkbox input "false"
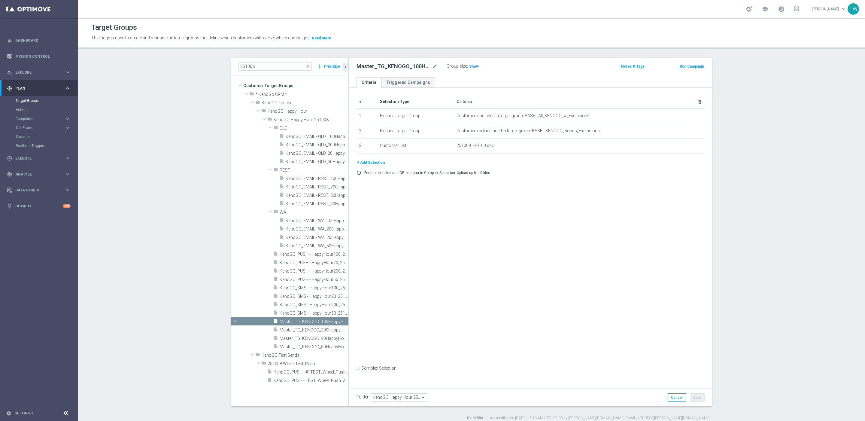
click at [471, 66] on span "Show" at bounding box center [474, 66] width 10 height 4
click at [477, 66] on span "1,858" at bounding box center [475, 67] width 11 height 6
click at [326, 347] on span "Master_TG_KENOGO_50HappyHour_251008" at bounding box center [307, 346] width 55 height 5
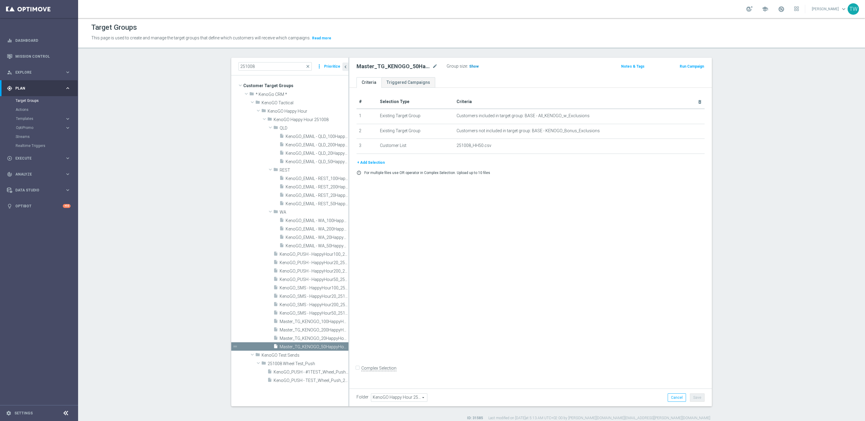
click at [469, 67] on span "Show" at bounding box center [474, 66] width 10 height 4
click at [474, 68] on span "5,430" at bounding box center [475, 67] width 11 height 6
click at [322, 339] on span "Master_TG_KENOGO_20HappyHour_251008" at bounding box center [307, 338] width 55 height 5
click at [469, 66] on h3 "Show" at bounding box center [474, 66] width 11 height 7
click at [474, 65] on span "4,509" at bounding box center [475, 67] width 11 height 6
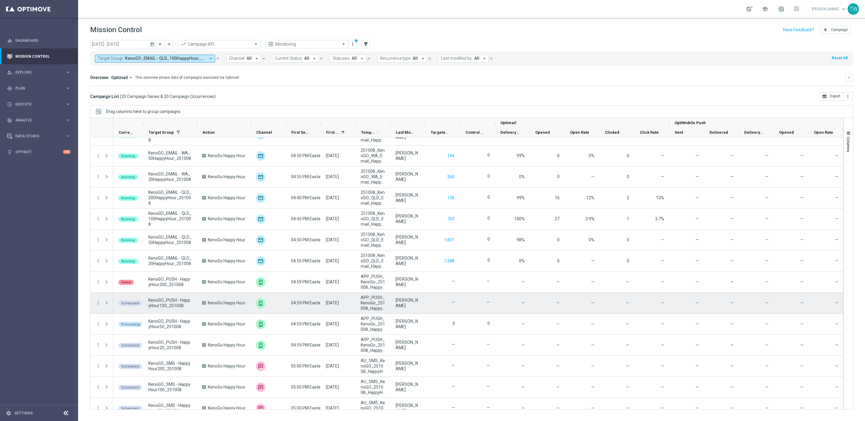
scroll to position [149, 0]
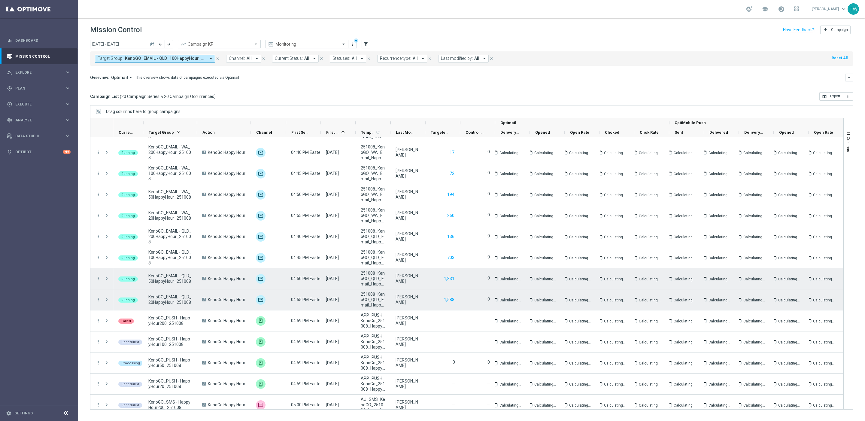
scroll to position [149, 0]
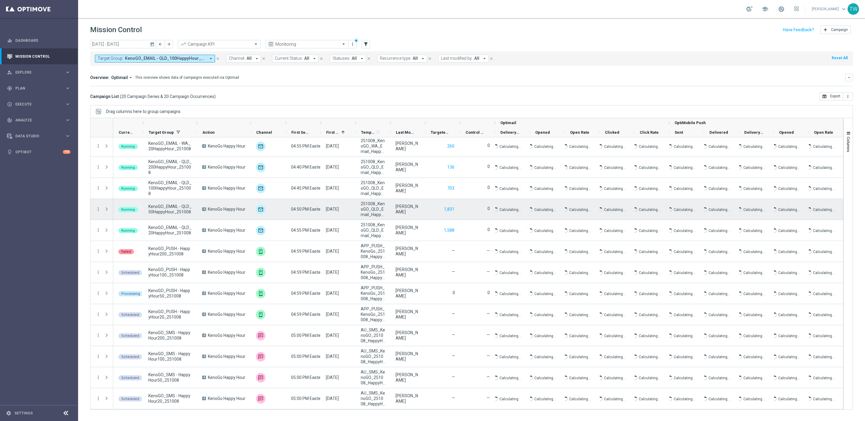
click at [785, 8] on link at bounding box center [782, 10] width 8 height 10
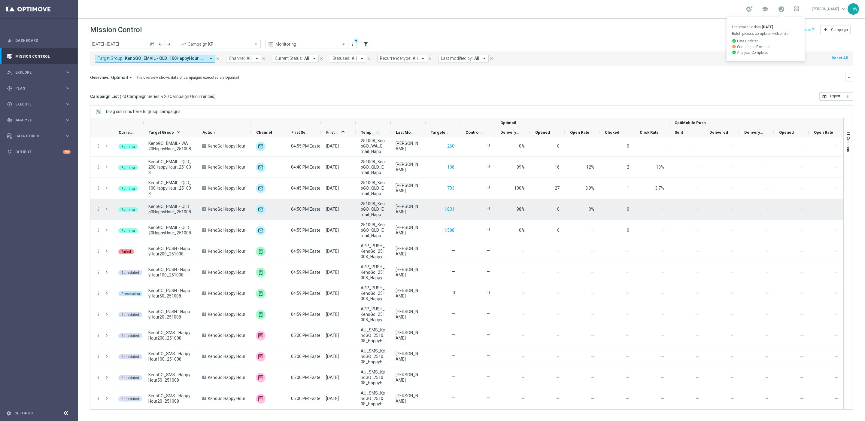
click at [785, 8] on link "Last available data: [DATE] Batch process completed with errors check_circle Da…" at bounding box center [782, 10] width 8 height 10
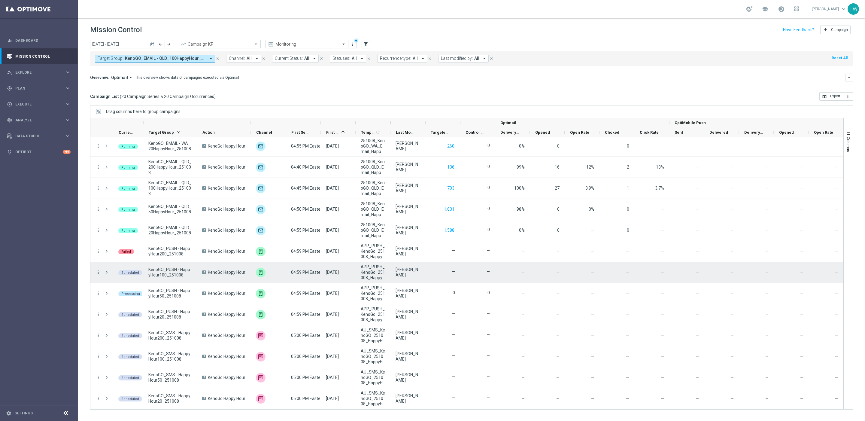
click at [96, 273] on icon "more_vert" at bounding box center [98, 272] width 5 height 5
click at [133, 278] on div "Campaign Details" at bounding box center [138, 276] width 56 height 4
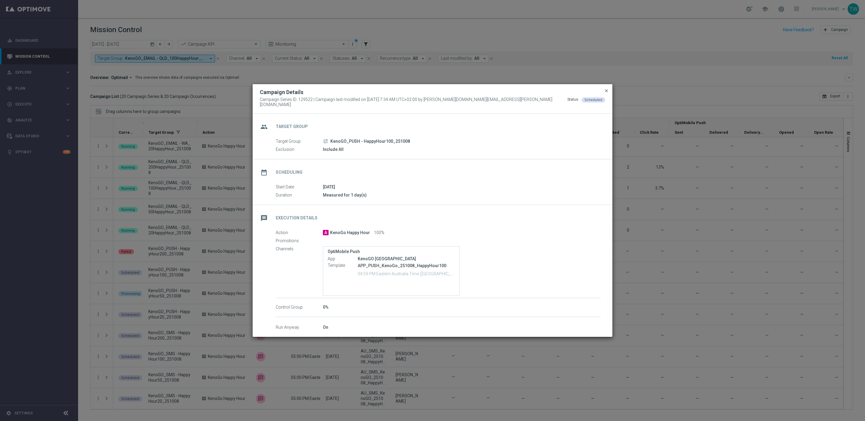
click at [606, 93] on span "close" at bounding box center [606, 90] width 5 height 5
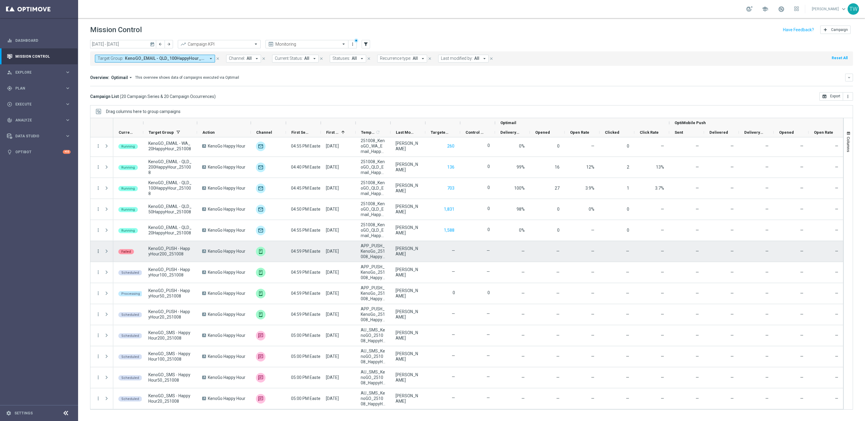
click at [100, 251] on icon "more_vert" at bounding box center [98, 251] width 5 height 5
click at [139, 255] on span "Campaign Details" at bounding box center [125, 255] width 30 height 4
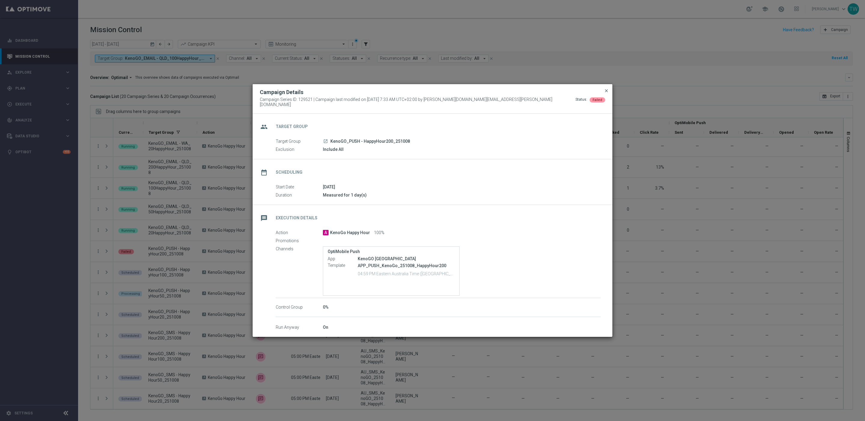
click at [606, 90] on span "close" at bounding box center [606, 90] width 5 height 5
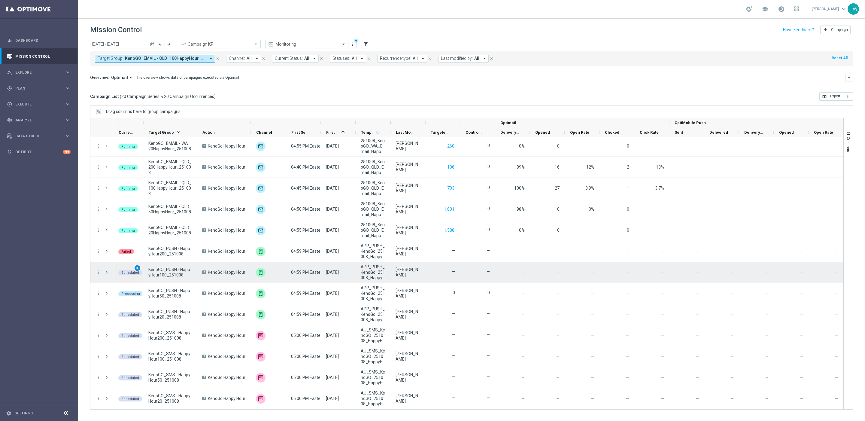
click at [137, 269] on span "play_arrow" at bounding box center [137, 268] width 4 height 4
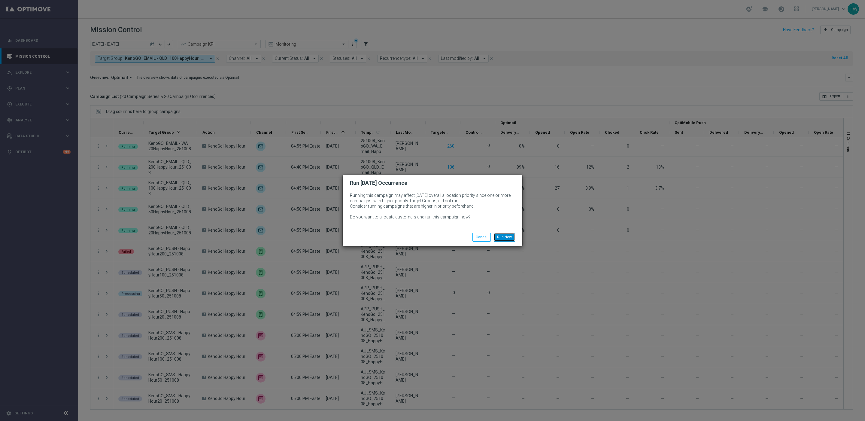
drag, startPoint x: 509, startPoint y: 236, endPoint x: 420, endPoint y: 4, distance: 248.4
click at [509, 236] on button "Run Now" at bounding box center [504, 237] width 21 height 8
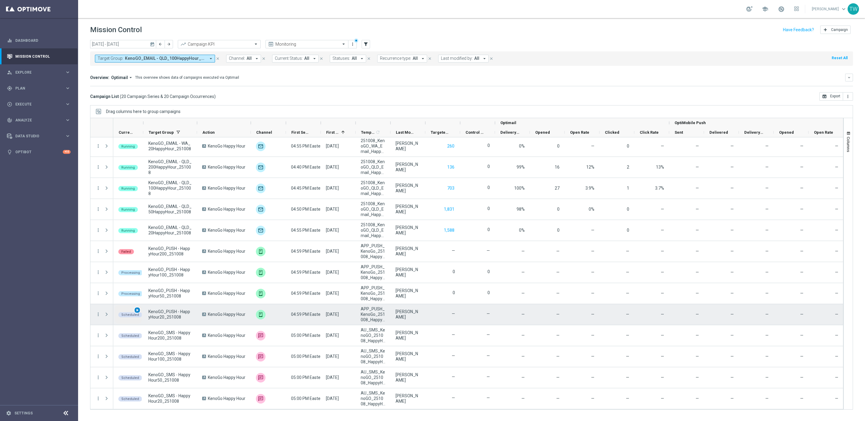
click at [138, 310] on span "play_arrow" at bounding box center [137, 310] width 4 height 4
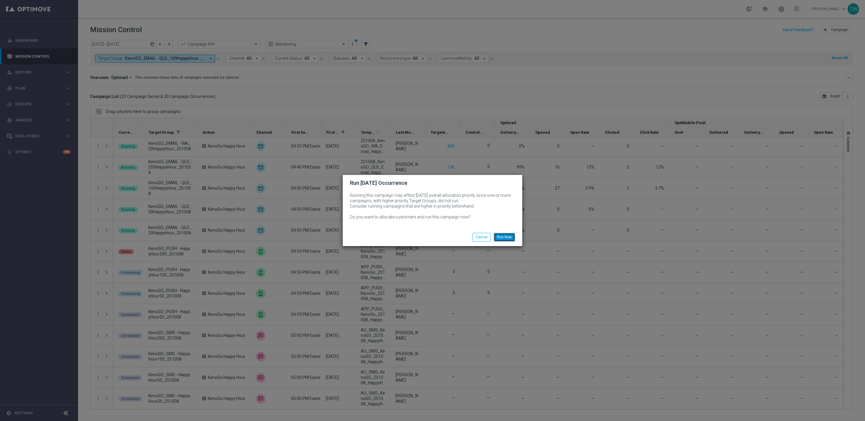
click at [504, 234] on button "Run Now" at bounding box center [504, 237] width 21 height 8
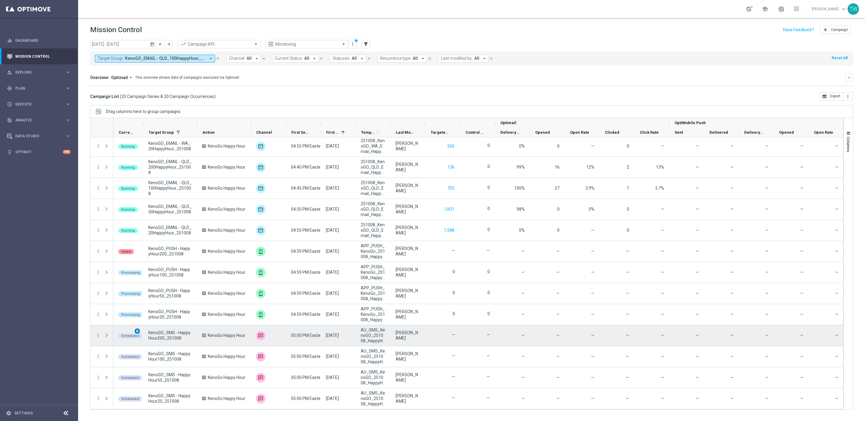
click at [137, 331] on span "play_arrow" at bounding box center [137, 331] width 4 height 4
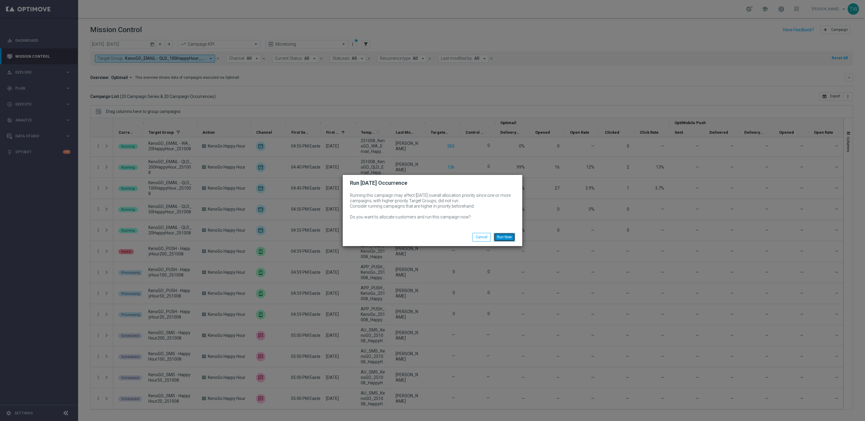
click at [510, 239] on button "Run Now" at bounding box center [504, 237] width 21 height 8
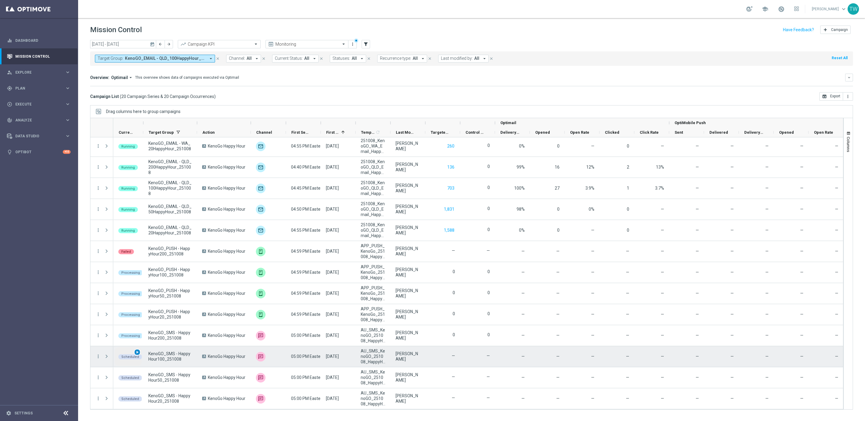
click at [139, 352] on span "play_arrow" at bounding box center [137, 352] width 4 height 4
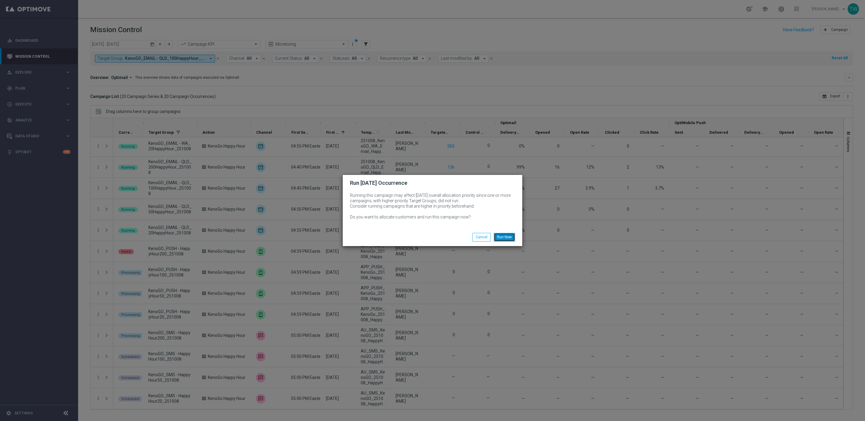
click at [502, 235] on button "Run Now" at bounding box center [504, 237] width 21 height 8
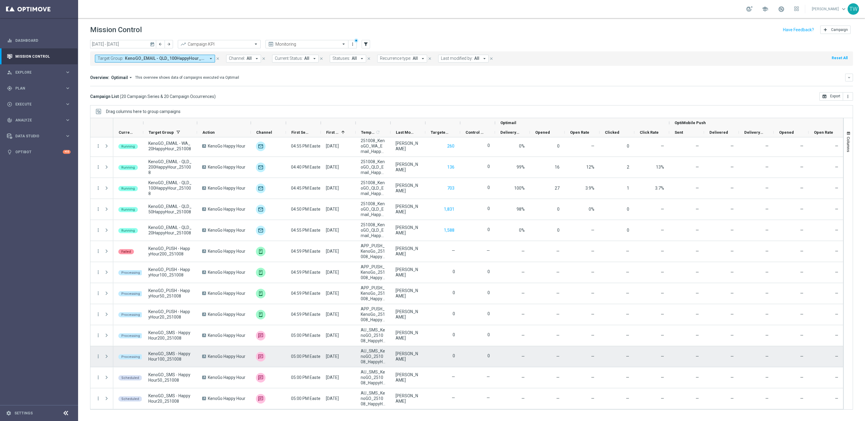
click at [139, 352] on div "Processing" at bounding box center [128, 356] width 30 height 21
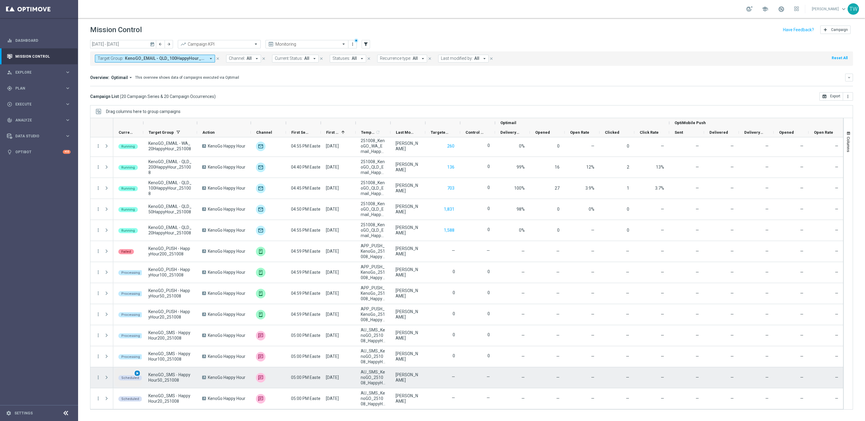
click at [136, 374] on span "play_arrow" at bounding box center [137, 373] width 4 height 4
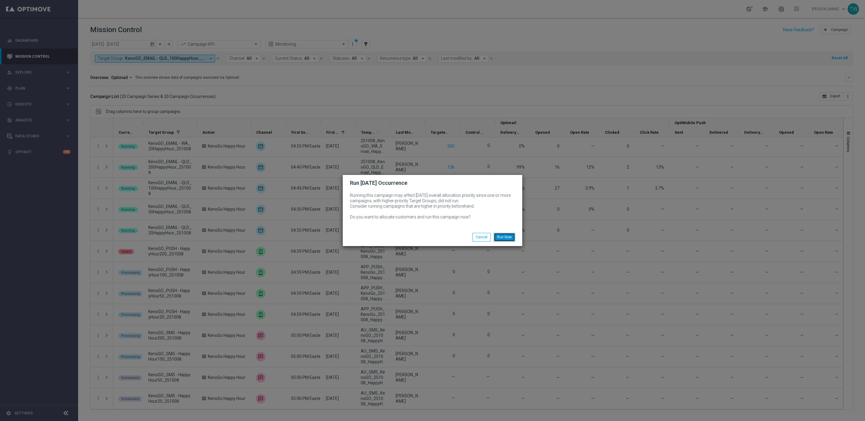
click at [510, 236] on button "Run Now" at bounding box center [504, 237] width 21 height 8
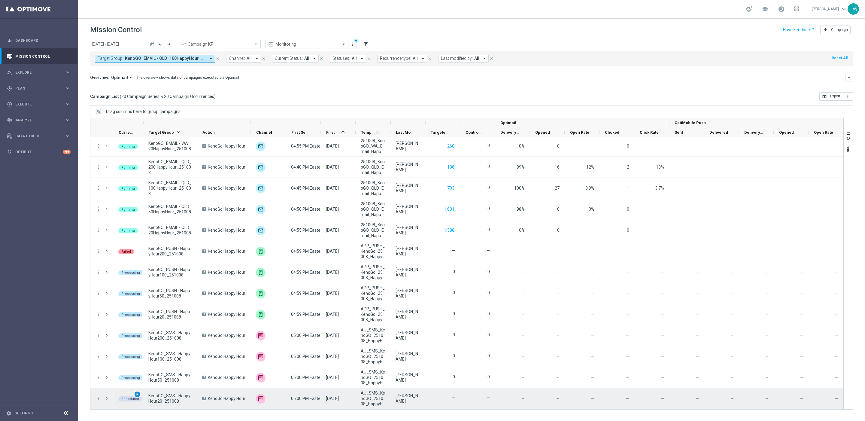
click at [135, 393] on span "play_arrow" at bounding box center [137, 394] width 4 height 4
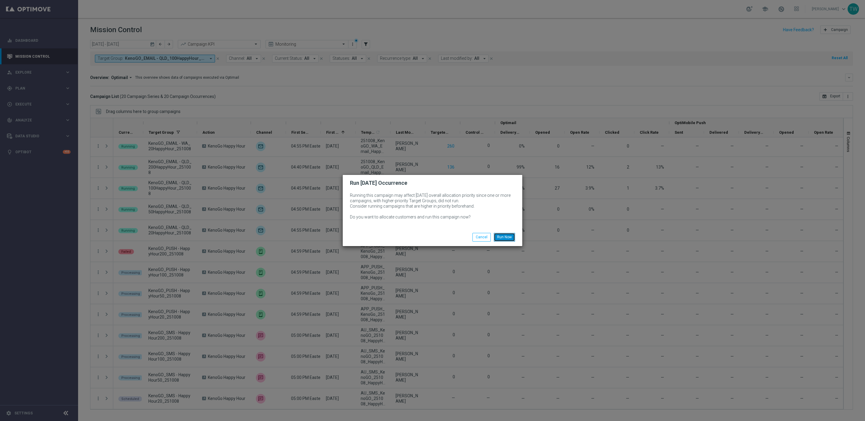
click at [502, 237] on button "Run Now" at bounding box center [504, 237] width 21 height 8
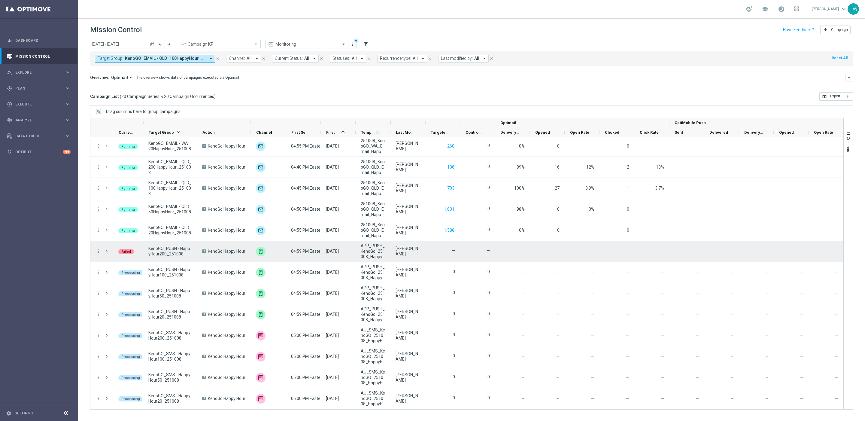
click at [99, 252] on icon "more_vert" at bounding box center [98, 251] width 5 height 5
click at [139, 256] on span "Campaign Details" at bounding box center [125, 255] width 30 height 4
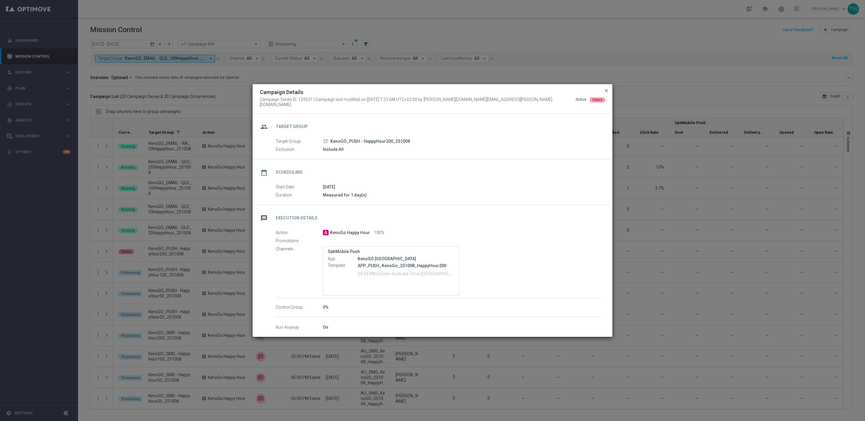
click at [608, 92] on span "close" at bounding box center [606, 90] width 5 height 5
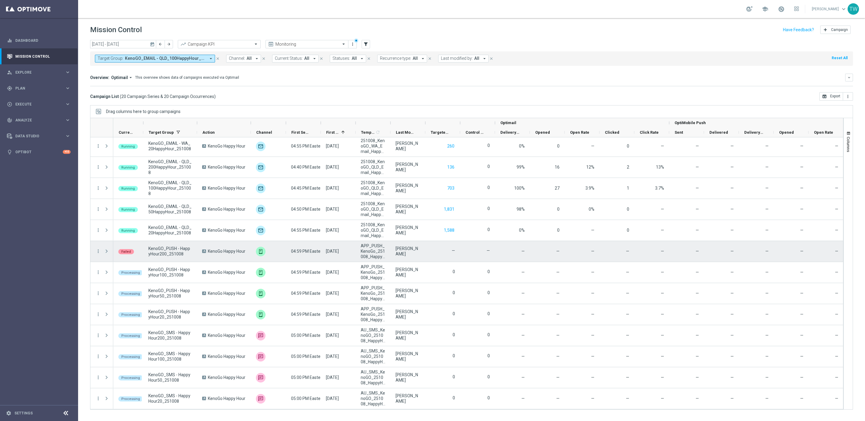
click at [106, 251] on span "Press SPACE to select this row." at bounding box center [106, 251] width 5 height 5
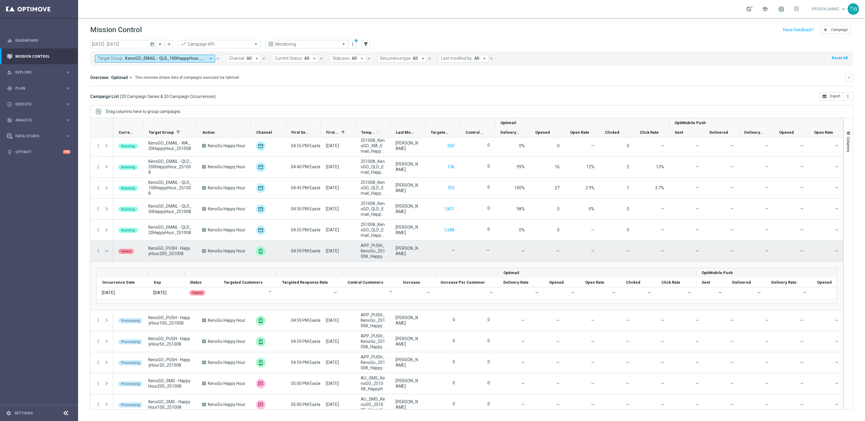
click at [106, 251] on span "Press SPACE to select this row." at bounding box center [106, 251] width 5 height 5
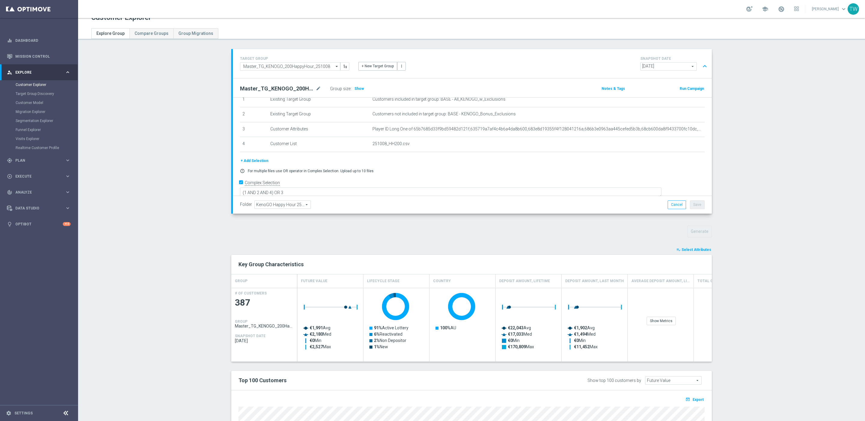
scroll to position [142, 0]
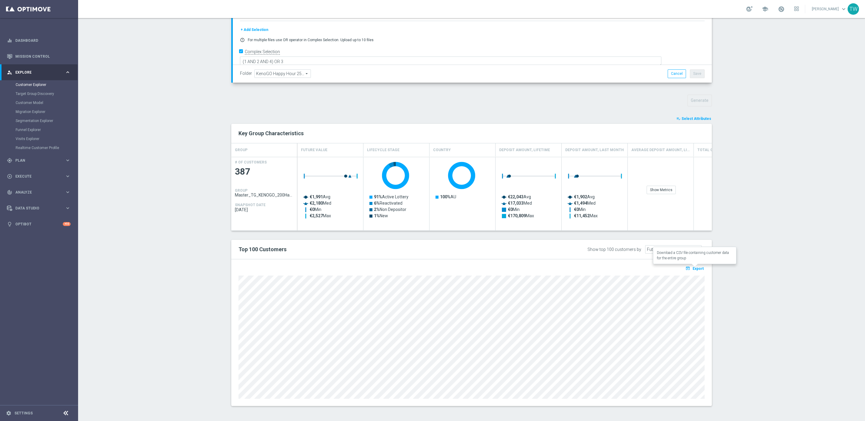
click at [699, 268] on span "Export" at bounding box center [698, 269] width 11 height 4
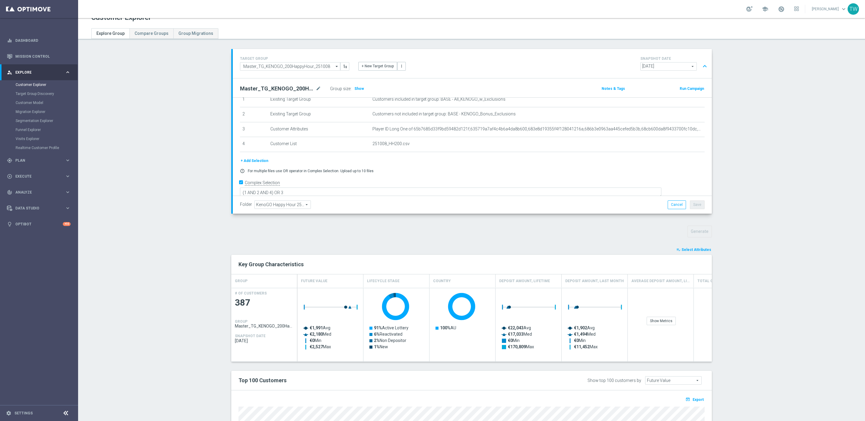
scroll to position [0, 0]
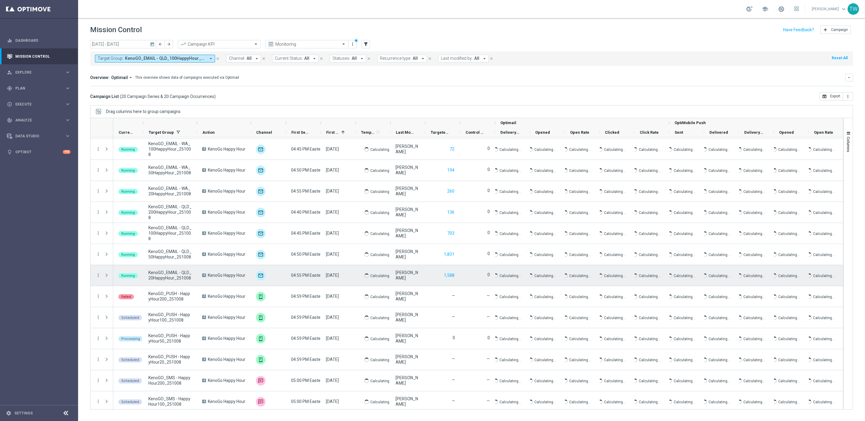
scroll to position [149, 0]
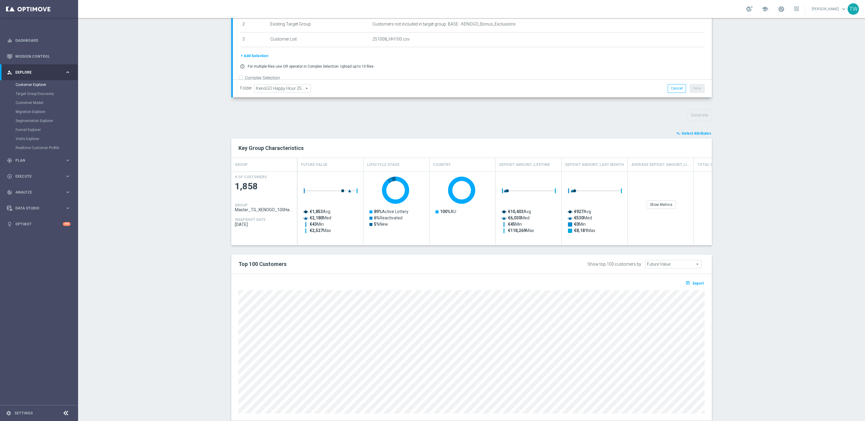
scroll to position [142, 0]
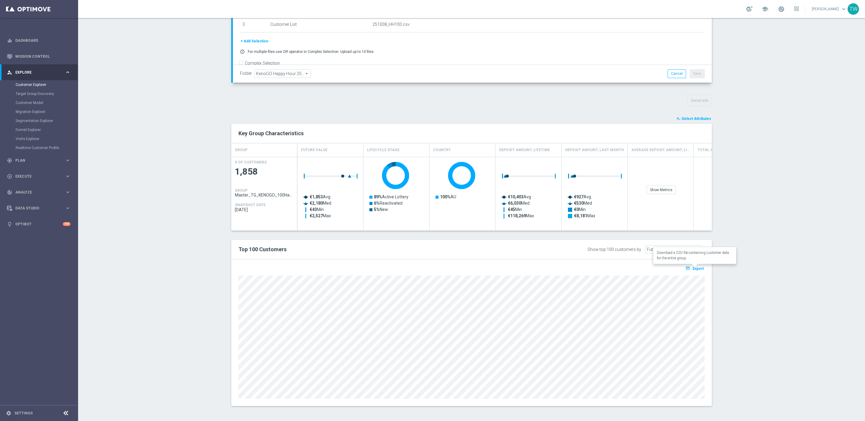
click at [577, 270] on button "open_in_browser Export" at bounding box center [695, 268] width 20 height 8
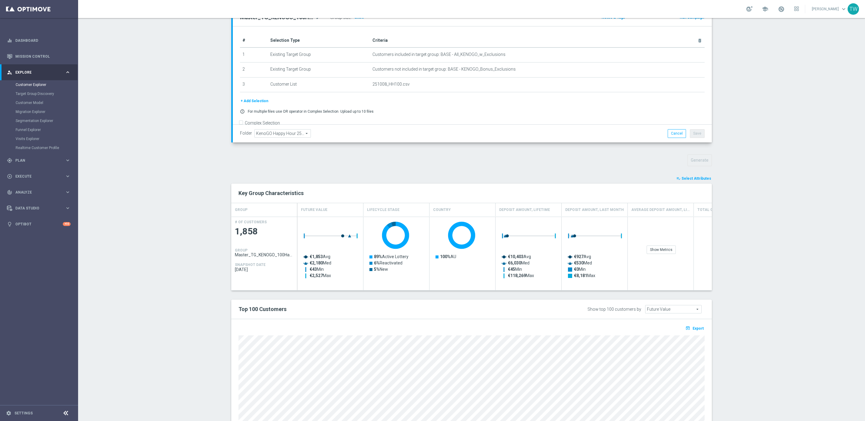
scroll to position [0, 0]
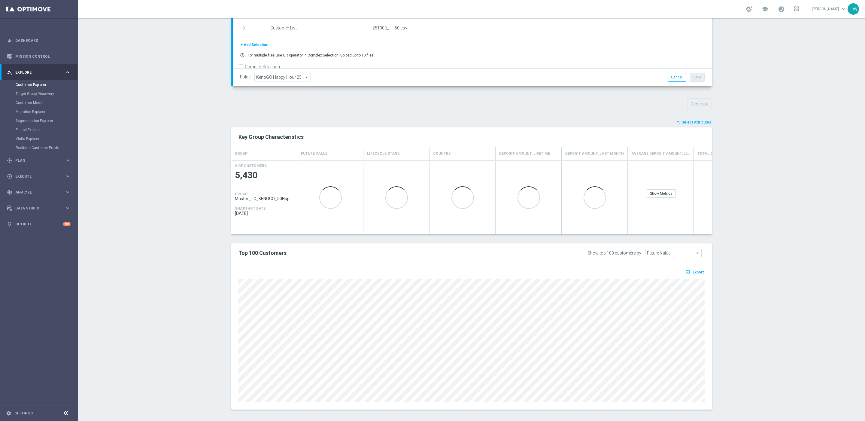
scroll to position [142, 0]
click at [692, 266] on icon "open_in_browser" at bounding box center [689, 268] width 6 height 5
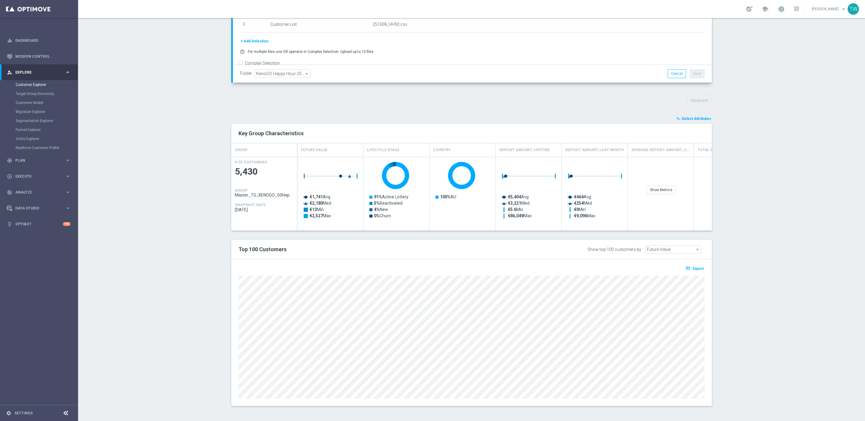
scroll to position [0, 0]
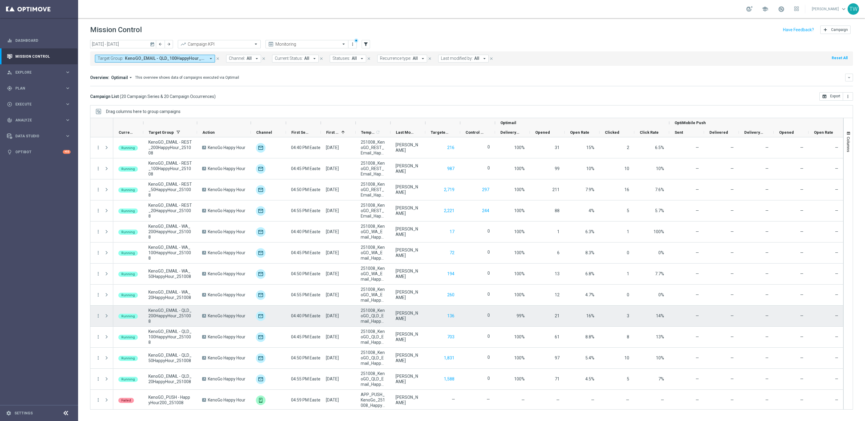
scroll to position [149, 0]
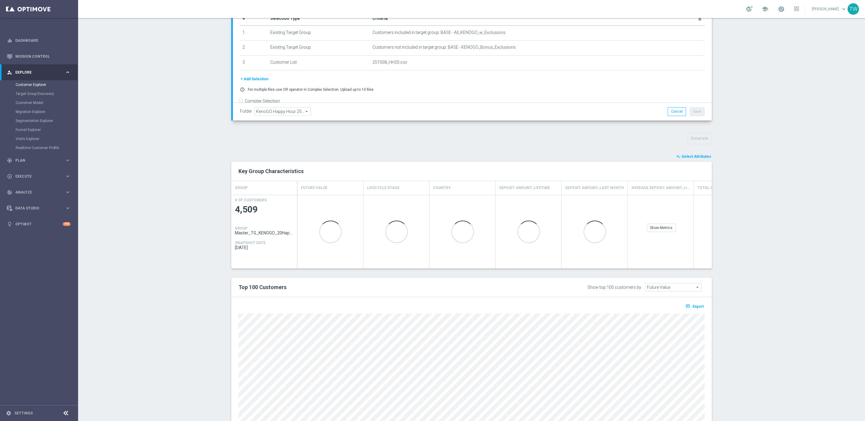
scroll to position [142, 0]
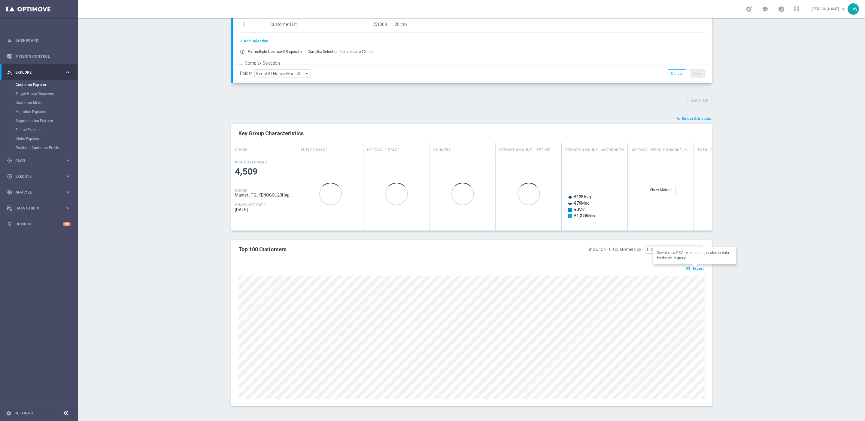
click at [696, 271] on button "open_in_browser Export" at bounding box center [695, 268] width 20 height 8
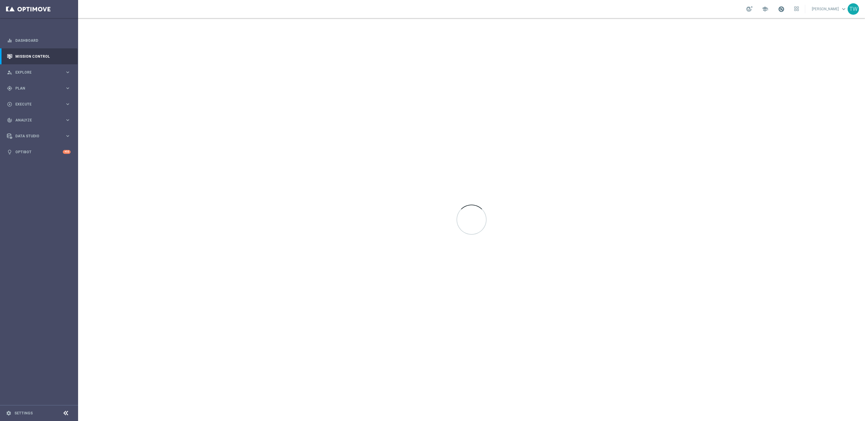
click at [785, 10] on span at bounding box center [781, 9] width 7 height 7
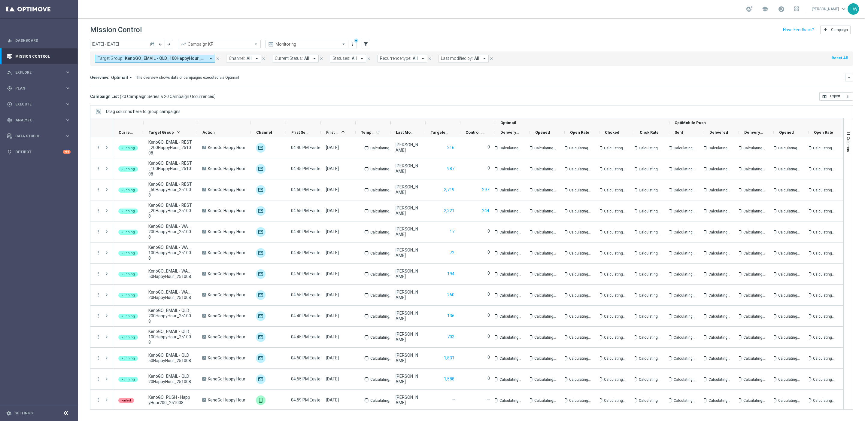
scroll to position [149, 0]
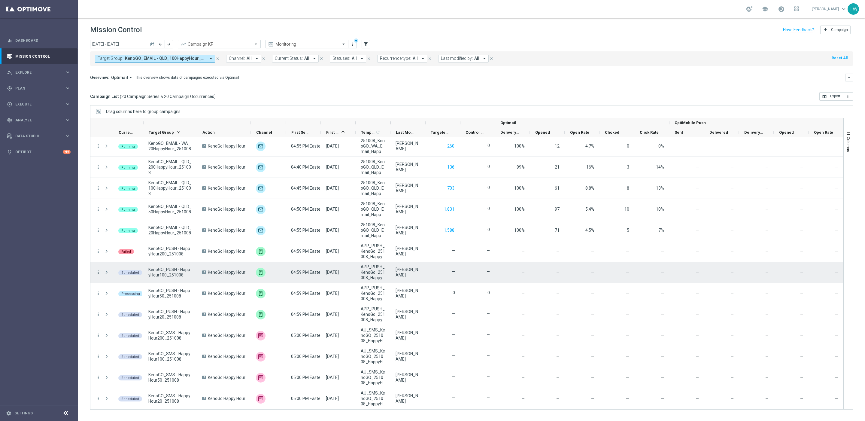
click at [100, 273] on icon "more_vert" at bounding box center [98, 272] width 5 height 5
click at [122, 279] on div "list Campaign Details" at bounding box center [135, 276] width 68 height 8
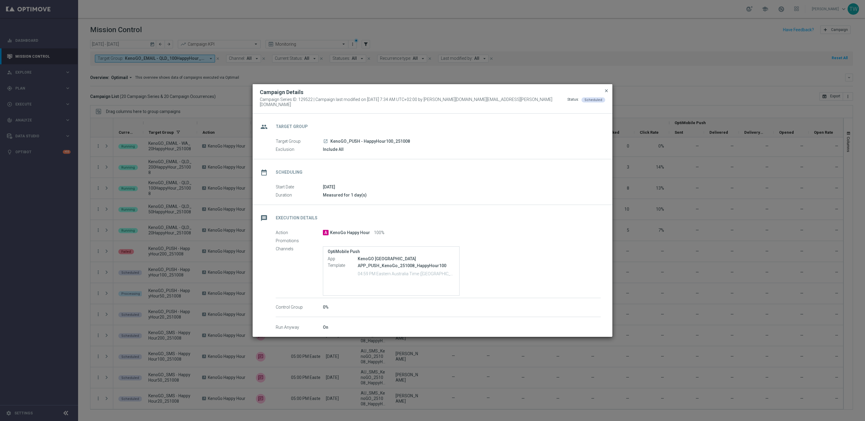
click at [605, 91] on span "close" at bounding box center [606, 90] width 5 height 5
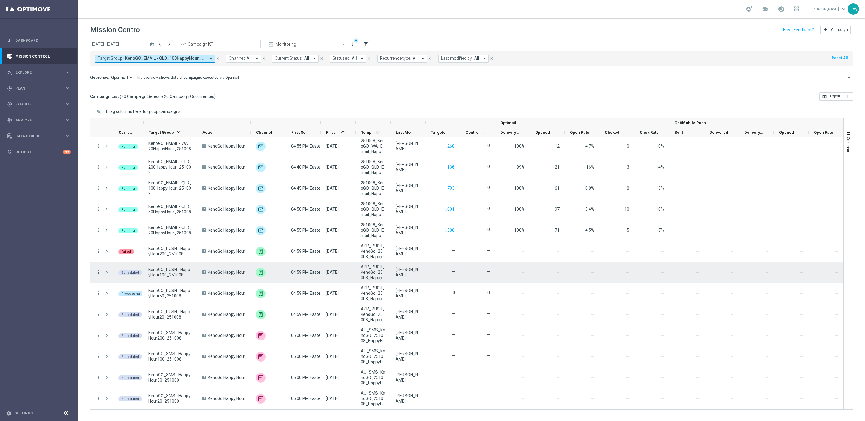
click at [99, 271] on icon "more_vert" at bounding box center [98, 272] width 5 height 5
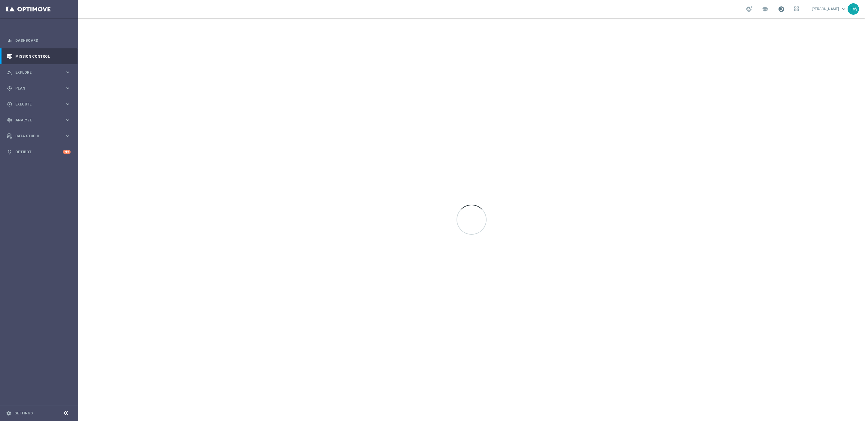
click at [785, 10] on span at bounding box center [781, 9] width 7 height 7
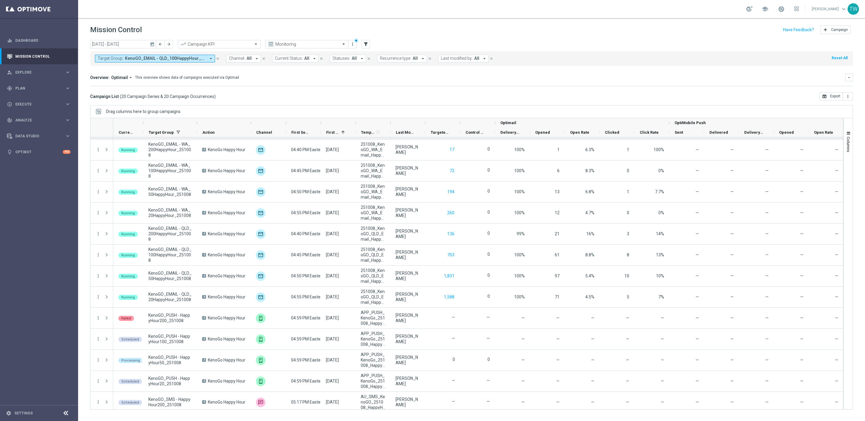
scroll to position [149, 0]
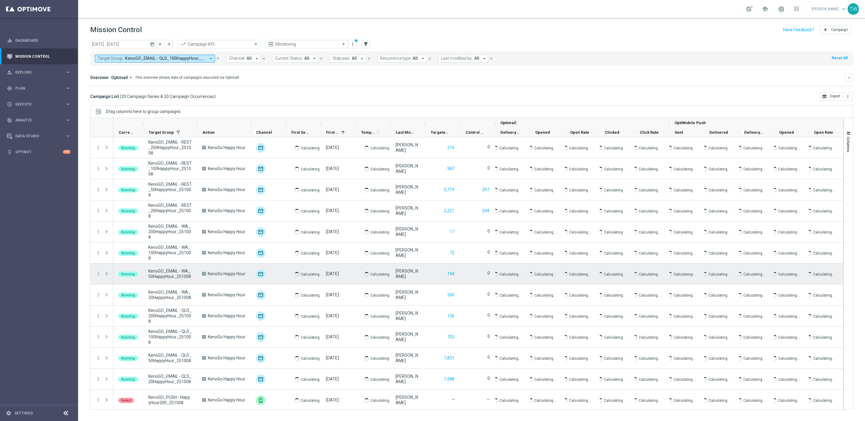
scroll to position [149, 0]
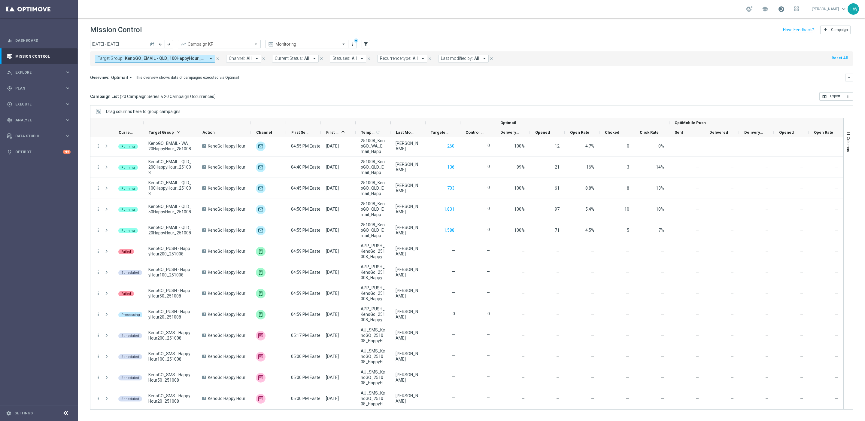
click at [785, 10] on span at bounding box center [781, 9] width 7 height 7
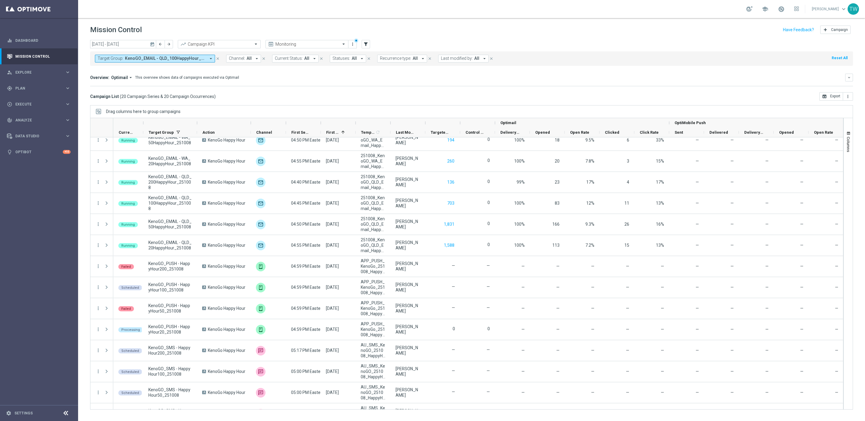
scroll to position [149, 0]
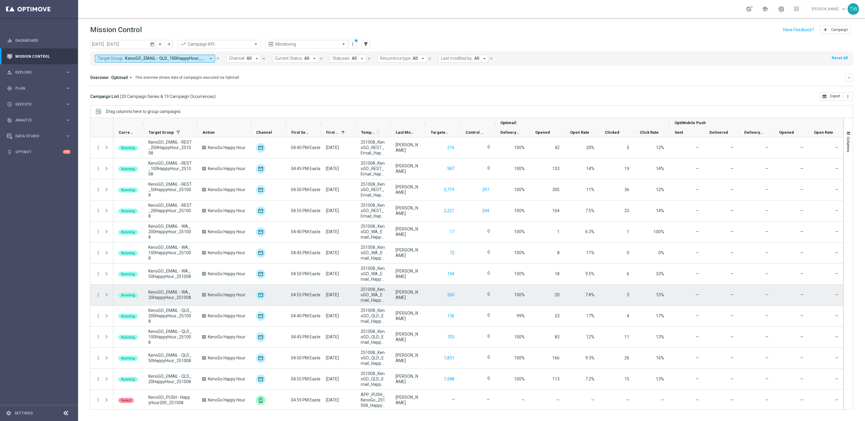
scroll to position [149, 0]
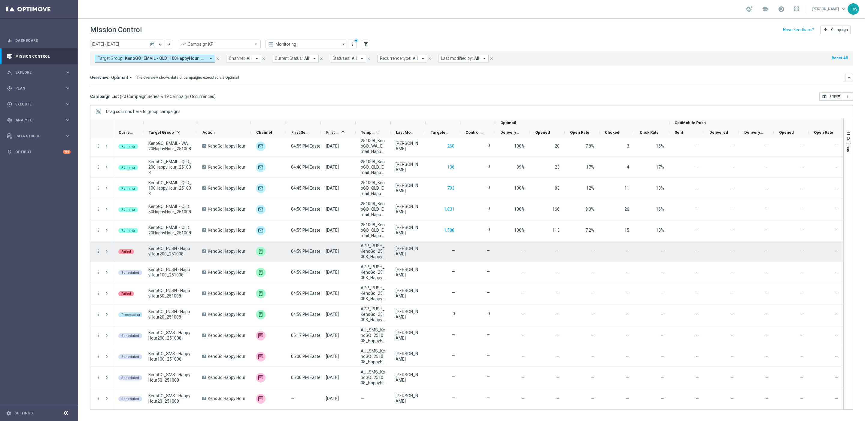
click at [100, 250] on icon "more_vert" at bounding box center [98, 251] width 5 height 5
click at [99, 250] on icon "more_vert" at bounding box center [98, 251] width 5 height 5
click at [87, 255] on div "[DATE] [DATE] - [DATE] arrow_back arrow_forward Campaign KPI trending_up Monito…" at bounding box center [471, 228] width 787 height 376
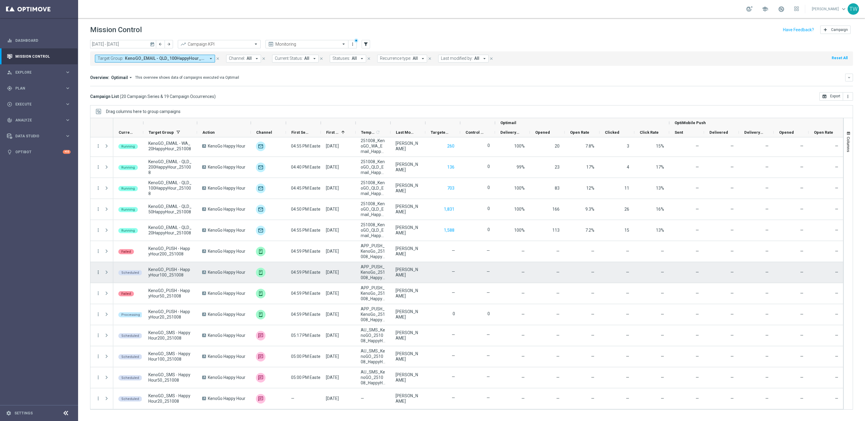
click at [98, 271] on icon "more_vert" at bounding box center [98, 272] width 5 height 5
click at [199, 277] on div "A KenoGo Happy Hour" at bounding box center [224, 272] width 54 height 21
click at [100, 272] on icon "more_vert" at bounding box center [98, 272] width 5 height 5
click at [144, 345] on div "Delete" at bounding box center [138, 346] width 56 height 4
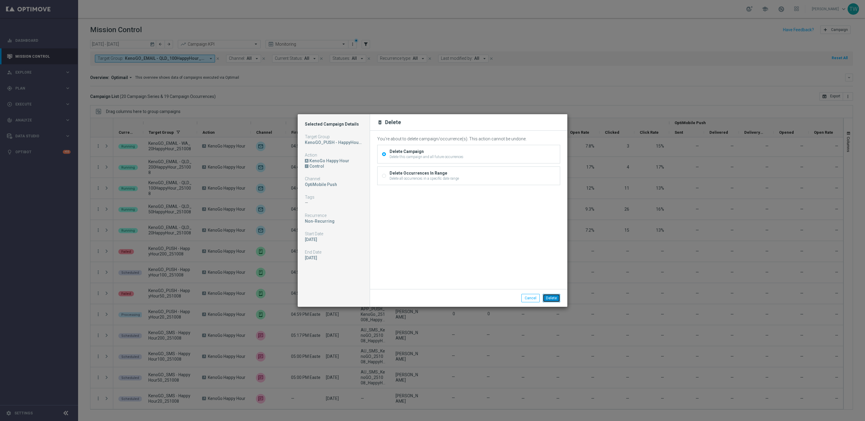
click at [553, 299] on button "Delete" at bounding box center [551, 298] width 17 height 8
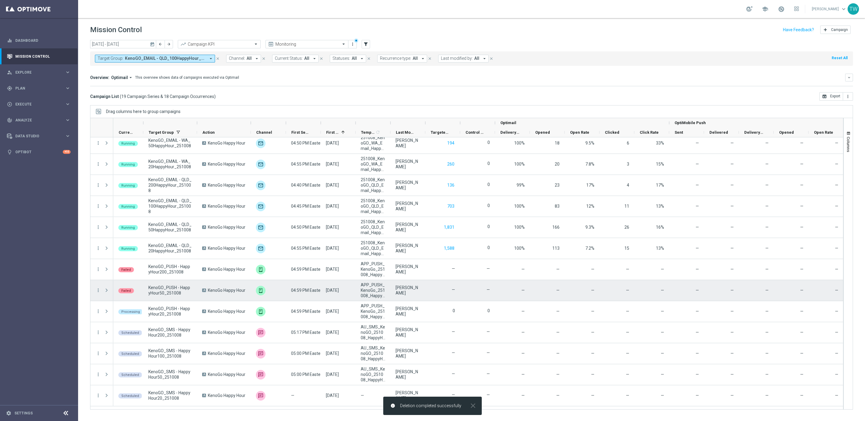
scroll to position [129, 0]
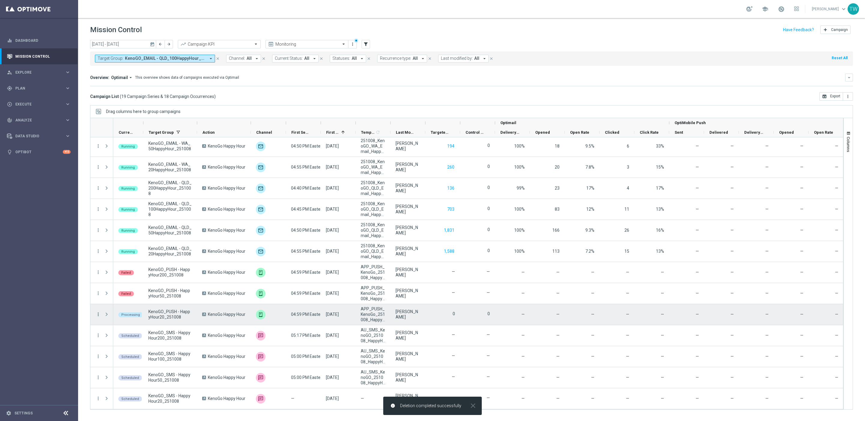
click at [99, 315] on icon "more_vert" at bounding box center [98, 314] width 5 height 5
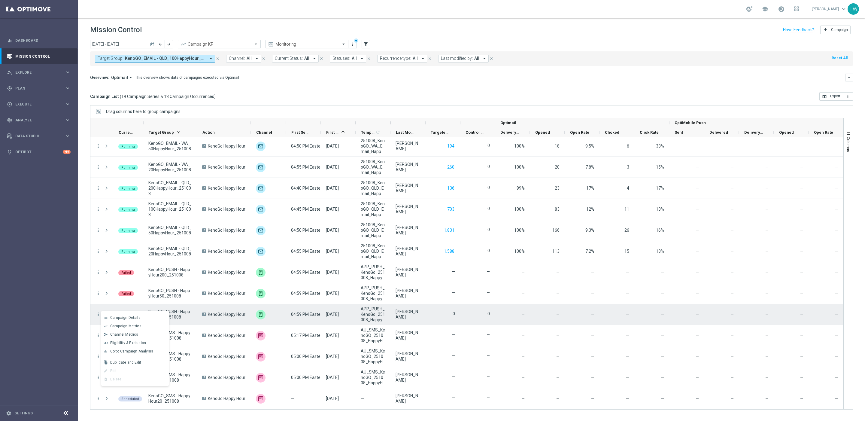
click at [203, 316] on div "A KenoGo Happy Hour" at bounding box center [224, 314] width 54 height 21
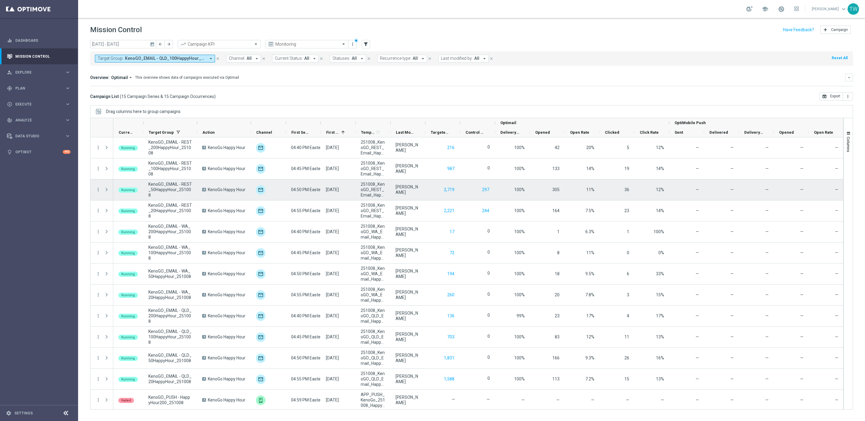
scroll to position [44, 0]
